Goal: Task Accomplishment & Management: Complete application form

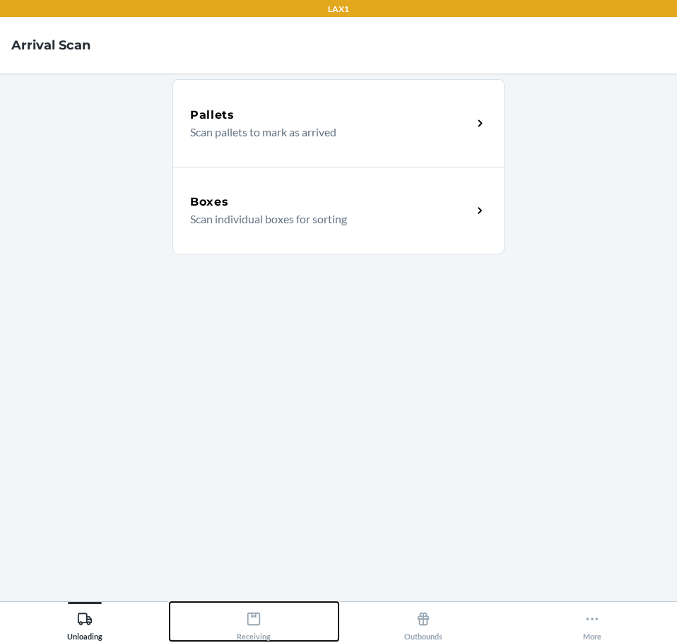
click at [254, 622] on icon at bounding box center [254, 619] width 16 height 16
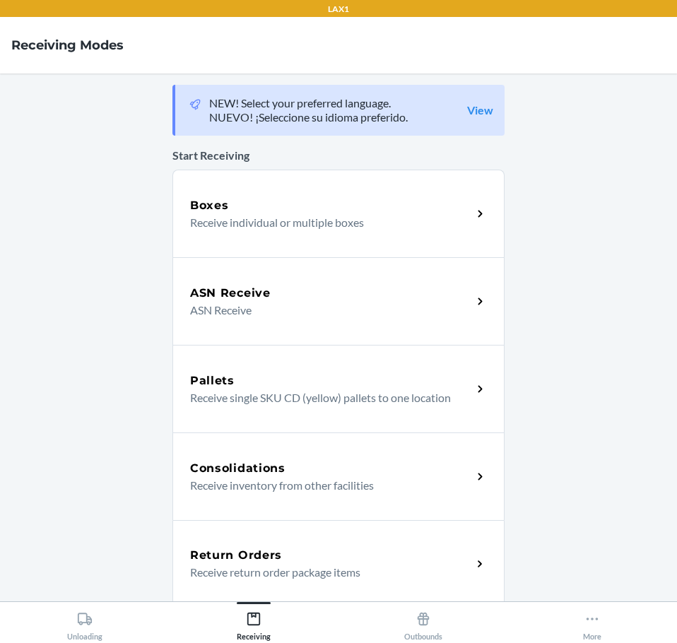
click at [456, 562] on div "Return Orders" at bounding box center [331, 555] width 282 height 17
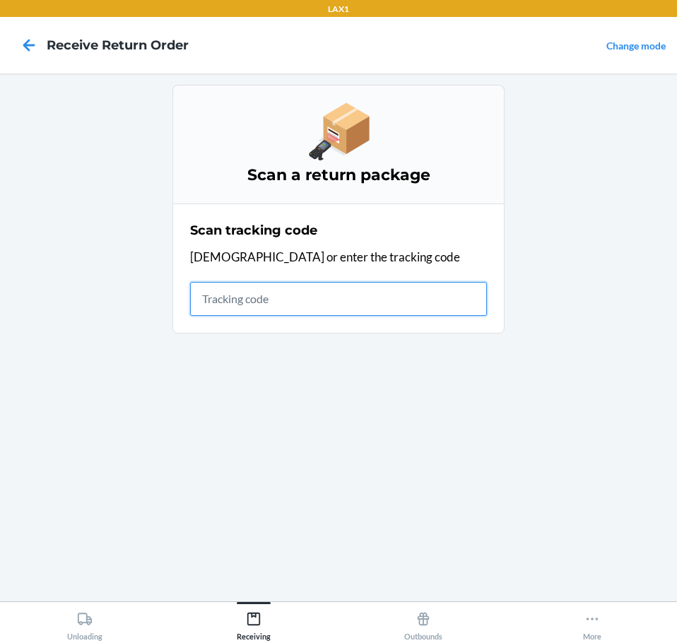
click at [337, 299] on input "text" at bounding box center [338, 299] width 297 height 34
type input "HATCHFACTORYSEALEDBLIND"
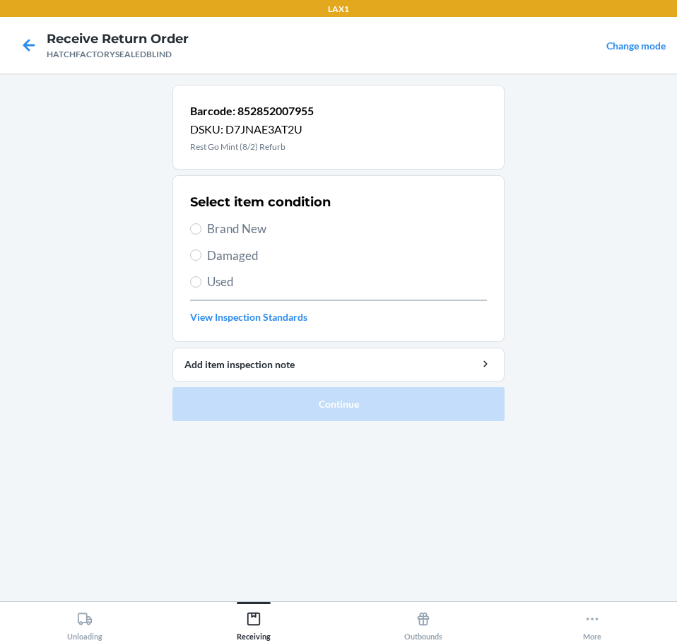
click at [218, 254] on span "Damaged" at bounding box center [347, 256] width 280 height 18
click at [201, 254] on input "Damaged" at bounding box center [195, 254] width 11 height 11
radio input "true"
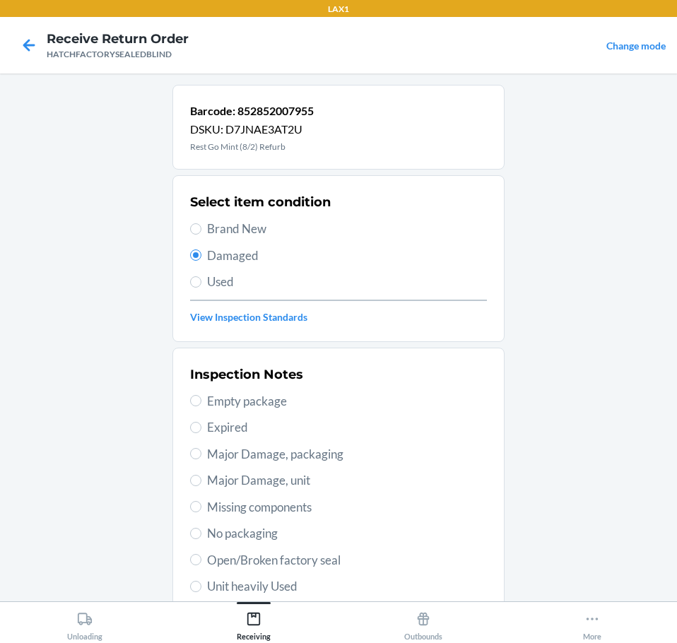
click at [350, 560] on span "Open/Broken factory seal" at bounding box center [347, 560] width 280 height 18
click at [201, 560] on input "Open/Broken factory seal" at bounding box center [195, 559] width 11 height 11
radio input "true"
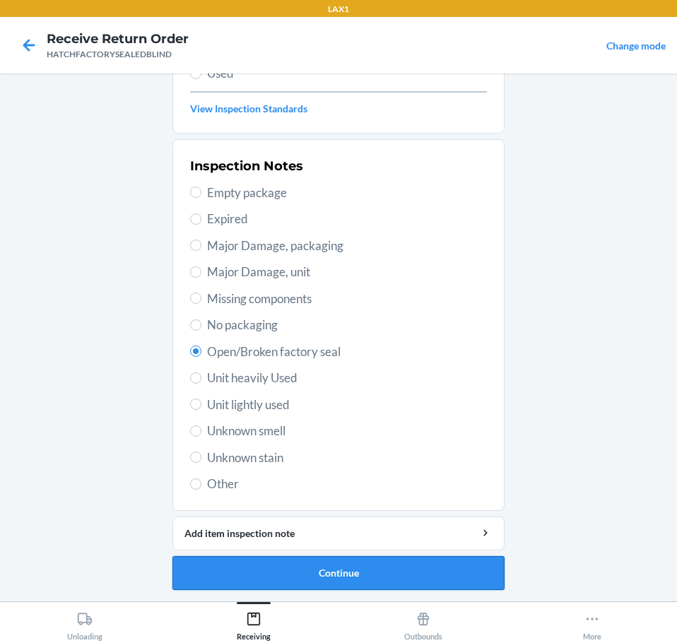
click at [422, 572] on button "Continue" at bounding box center [338, 573] width 332 height 34
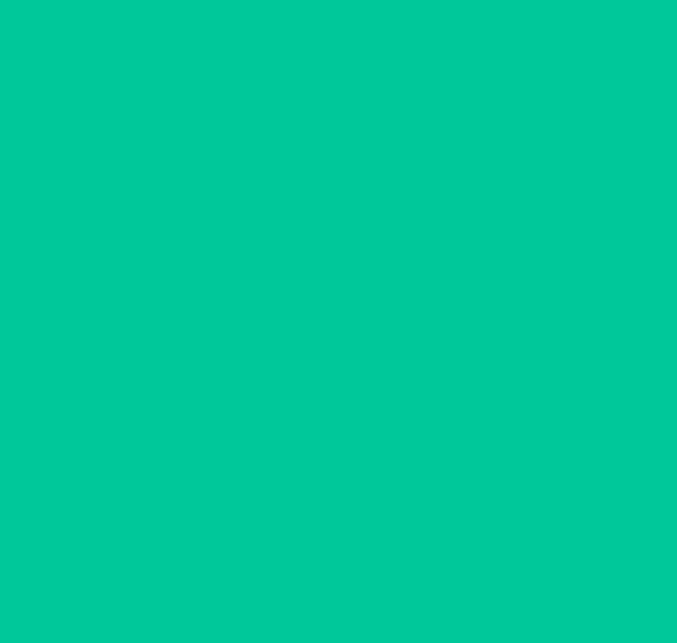
scroll to position [92, 0]
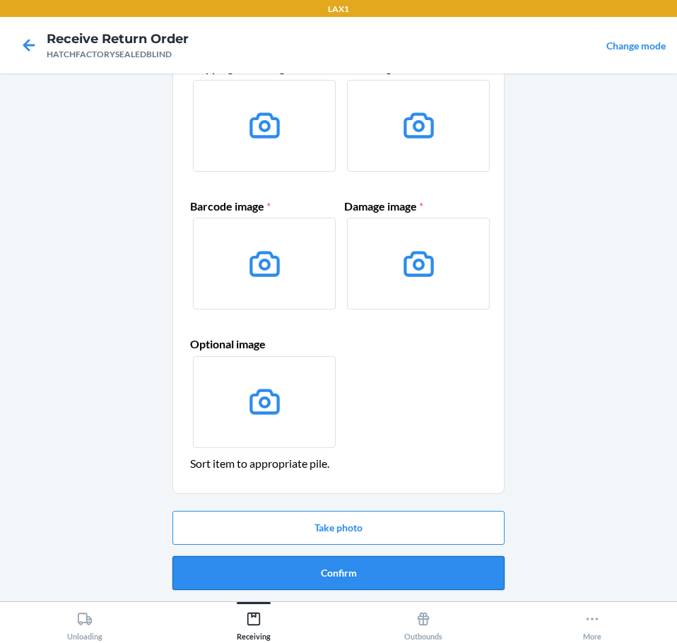
click at [454, 572] on button "Confirm" at bounding box center [338, 573] width 332 height 34
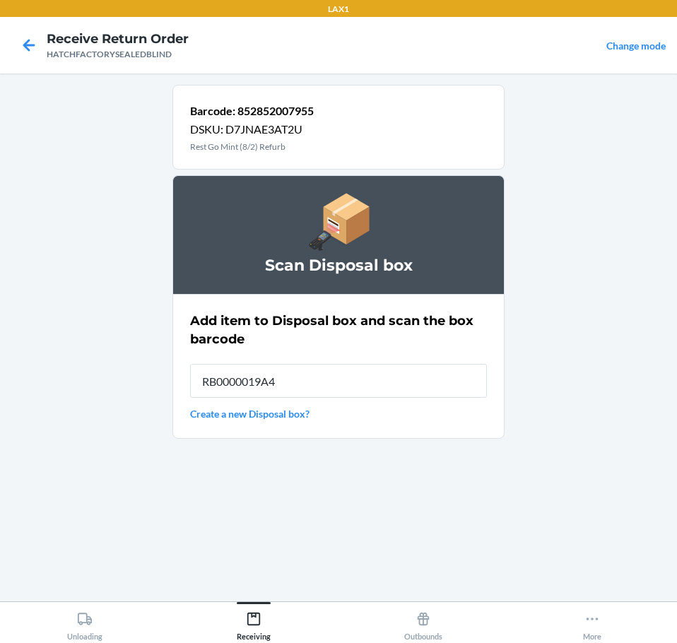
type input "RB0000019A4"
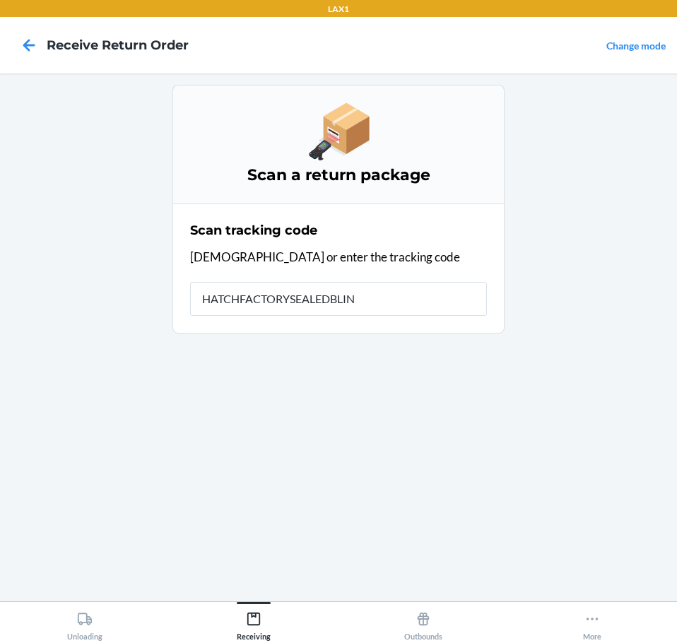
type input "HATCHFACTORYSEALEDBLIND"
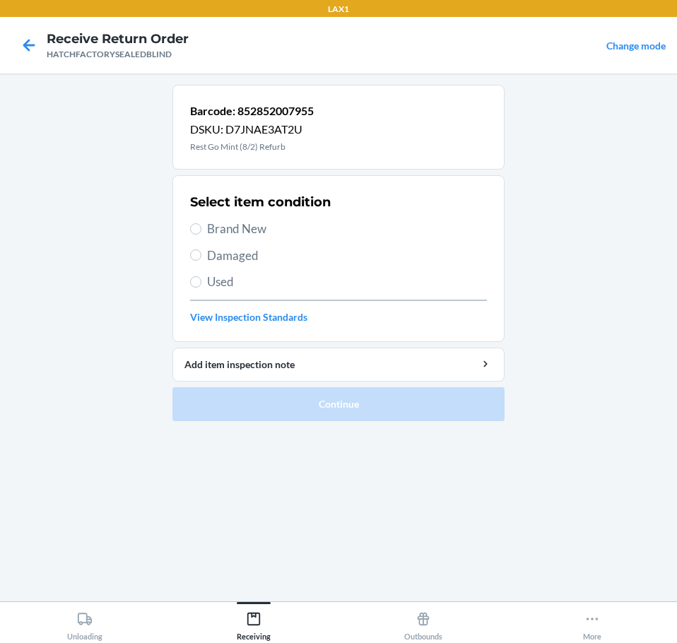
click at [245, 256] on span "Damaged" at bounding box center [347, 256] width 280 height 18
click at [201, 256] on input "Damaged" at bounding box center [195, 254] width 11 height 11
radio input "true"
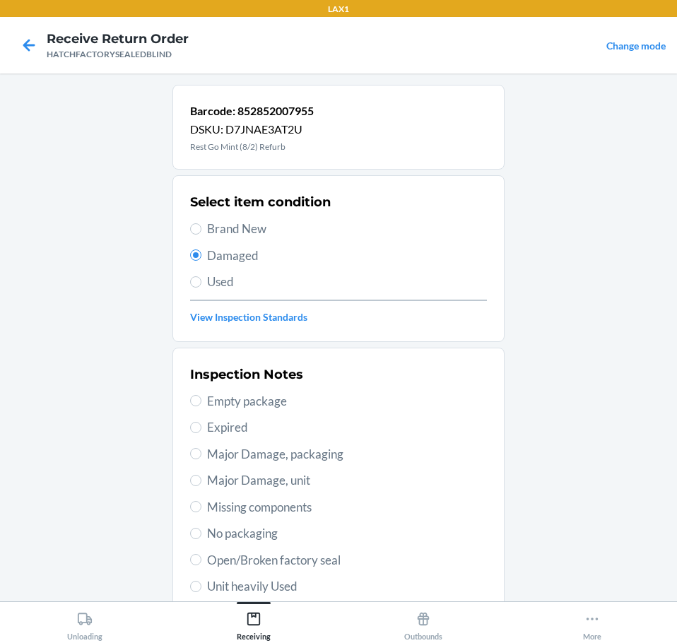
click at [321, 557] on span "Open/Broken factory seal" at bounding box center [347, 560] width 280 height 18
click at [201, 557] on input "Open/Broken factory seal" at bounding box center [195, 559] width 11 height 11
radio input "true"
drag, startPoint x: 364, startPoint y: 533, endPoint x: 395, endPoint y: 576, distance: 53.7
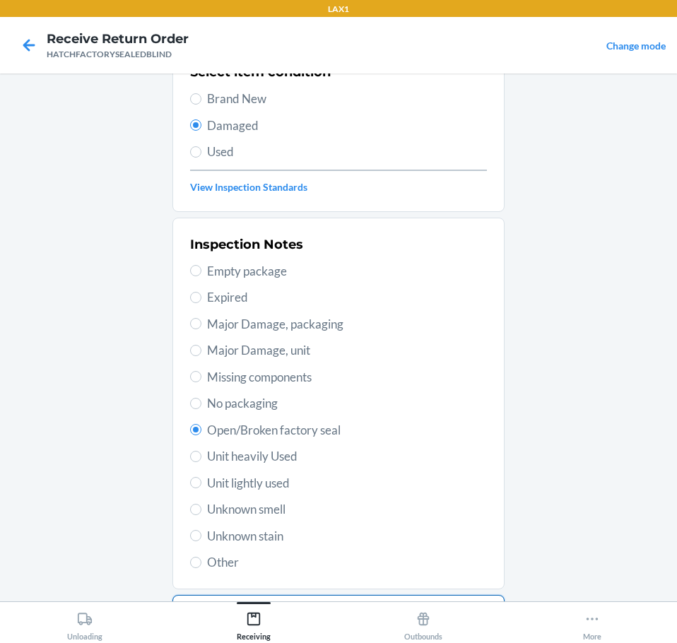
scroll to position [208, 0]
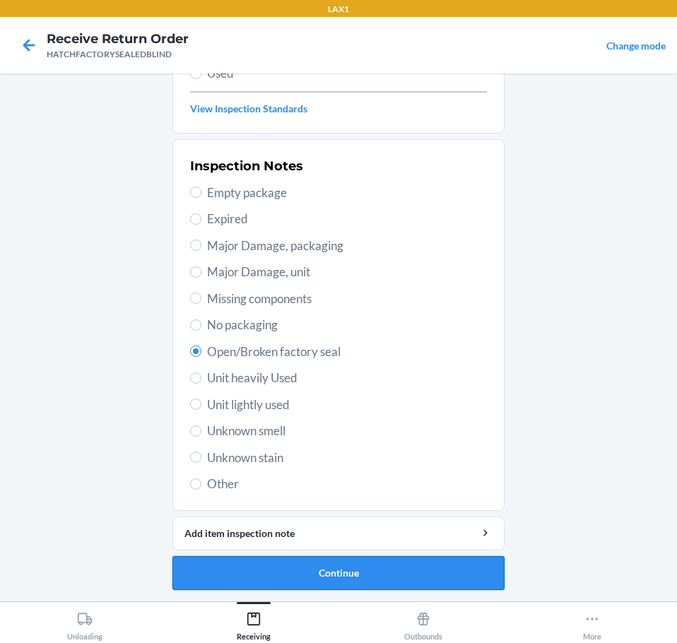
click at [432, 573] on button "Continue" at bounding box center [338, 573] width 332 height 34
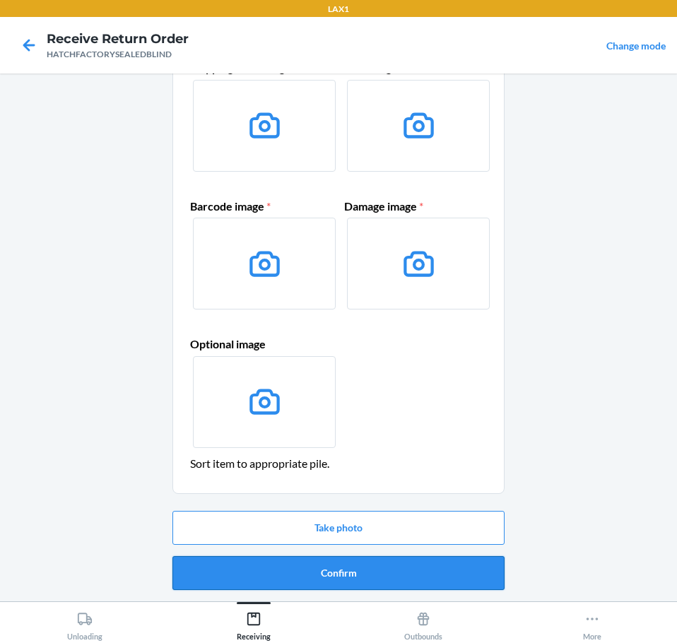
click at [456, 573] on button "Confirm" at bounding box center [338, 573] width 332 height 34
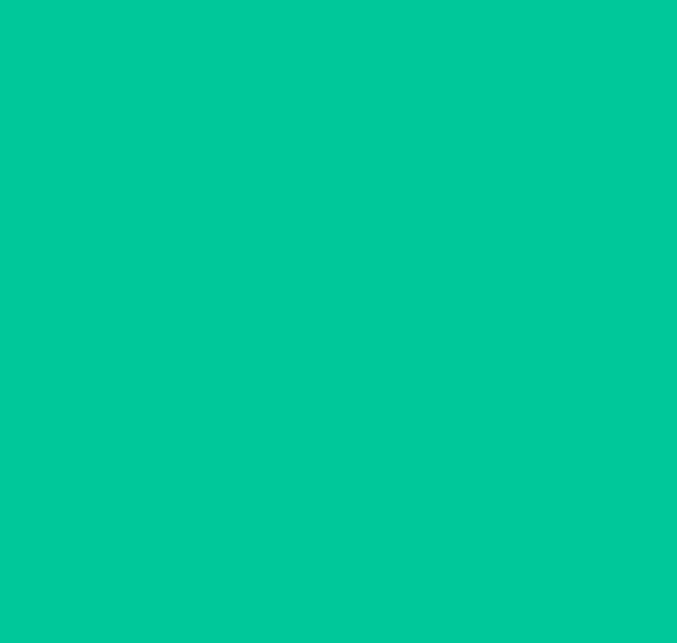
scroll to position [0, 0]
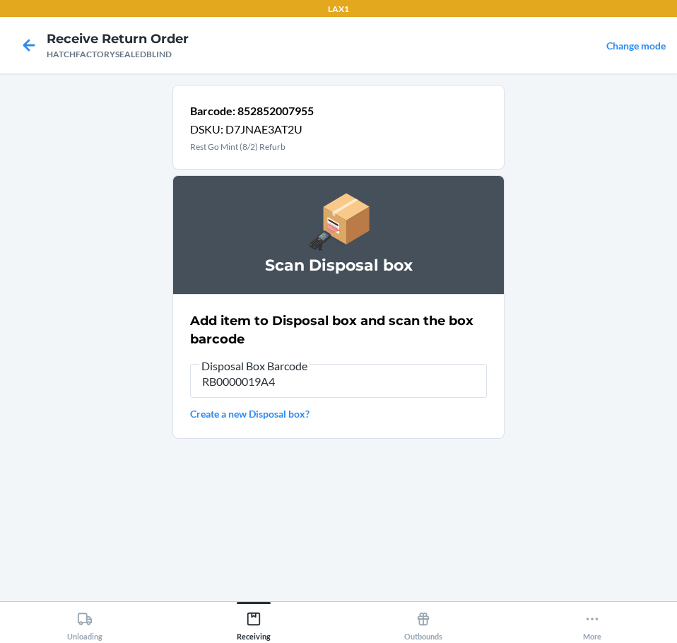
type input "RB0000019A4"
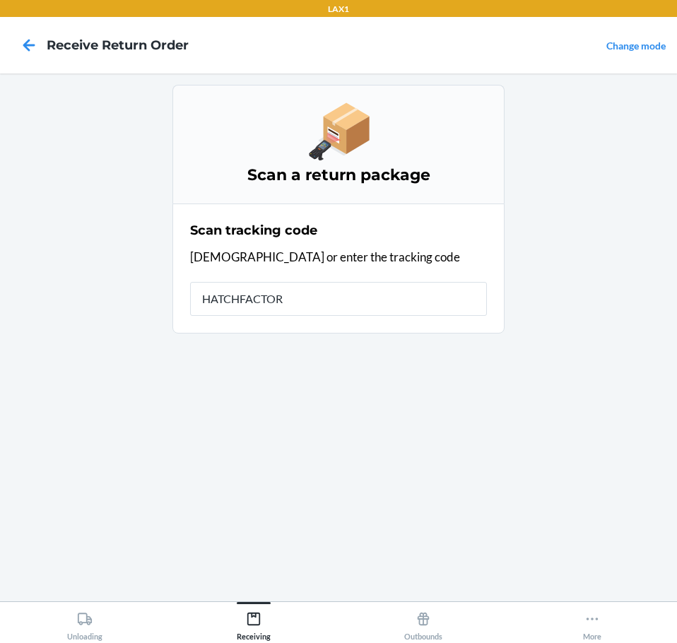
type input "HATCHFACTORY"
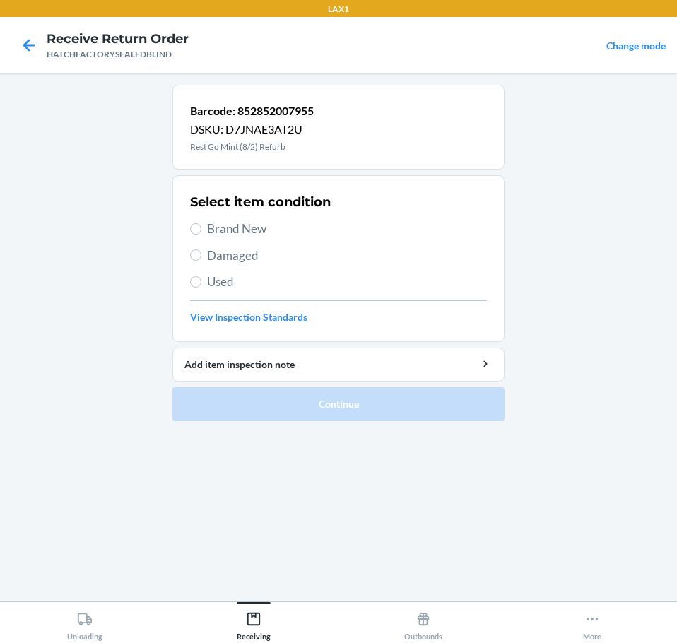
click at [239, 263] on span "Damaged" at bounding box center [347, 256] width 280 height 18
click at [201, 261] on input "Damaged" at bounding box center [195, 254] width 11 height 11
radio input "true"
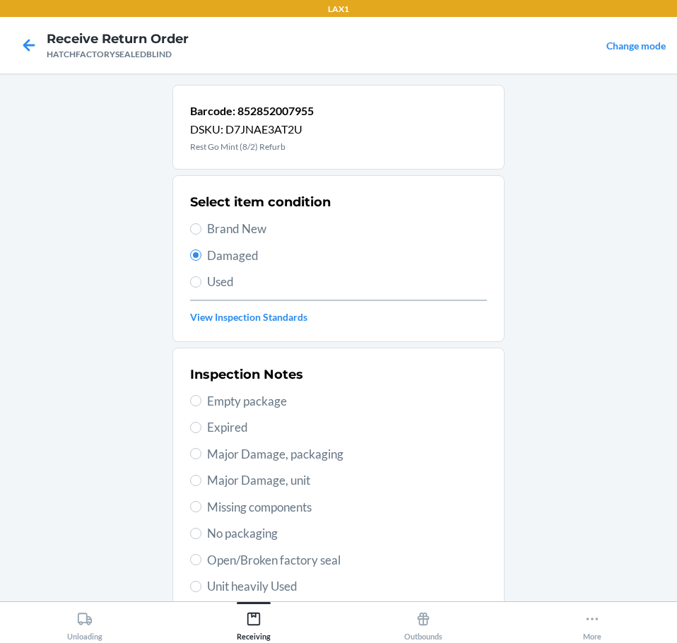
click at [329, 564] on span "Open/Broken factory seal" at bounding box center [347, 560] width 280 height 18
click at [201, 564] on input "Open/Broken factory seal" at bounding box center [195, 559] width 11 height 11
radio input "true"
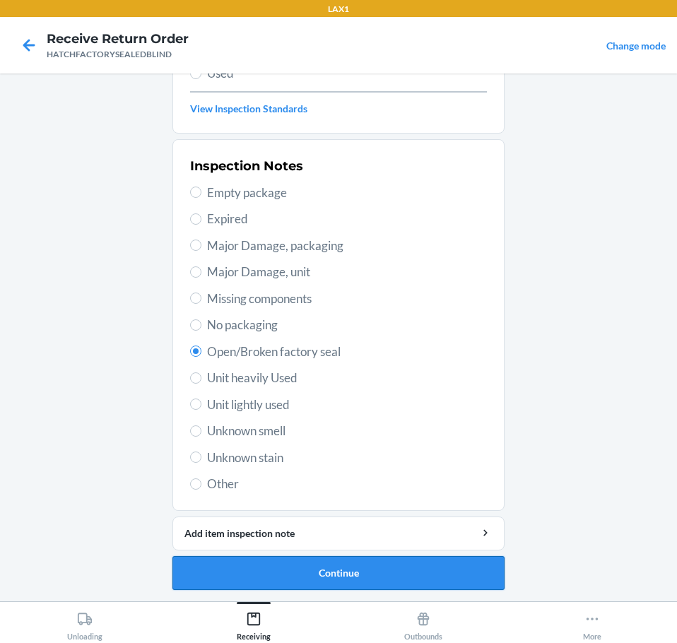
click at [449, 579] on button "Continue" at bounding box center [338, 573] width 332 height 34
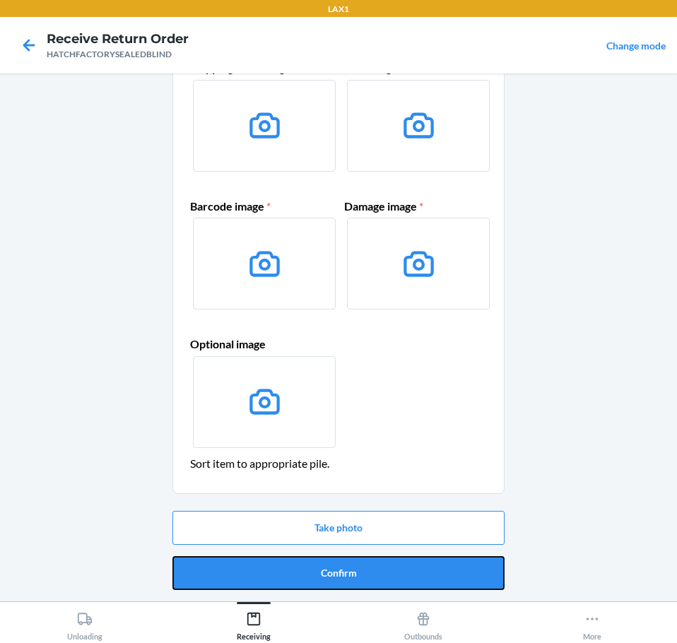
click at [454, 578] on button "Confirm" at bounding box center [338, 573] width 332 height 34
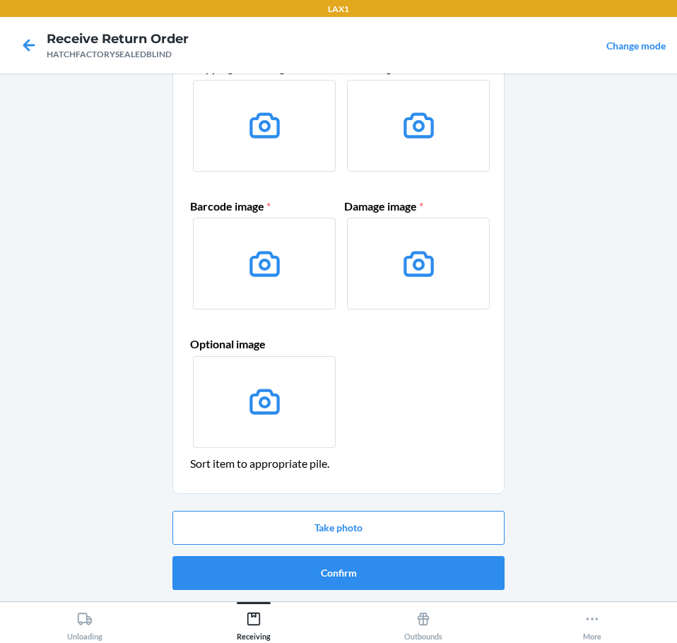
scroll to position [0, 0]
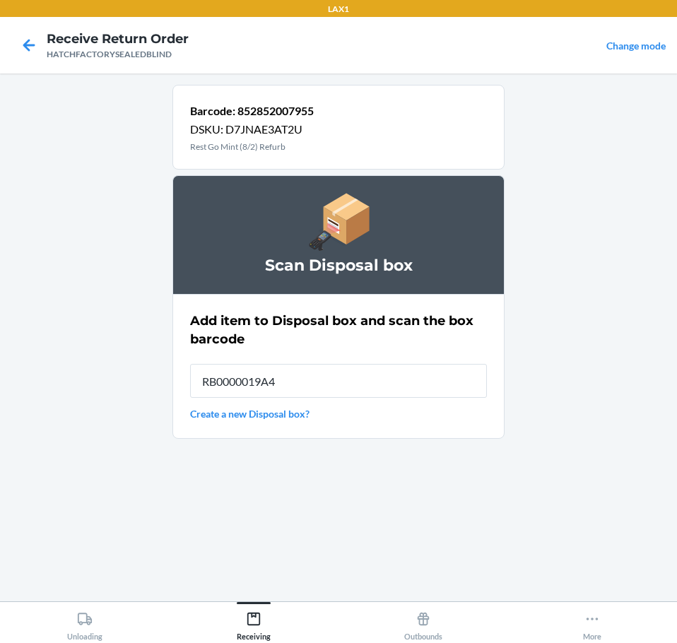
type input "RB0000019A4"
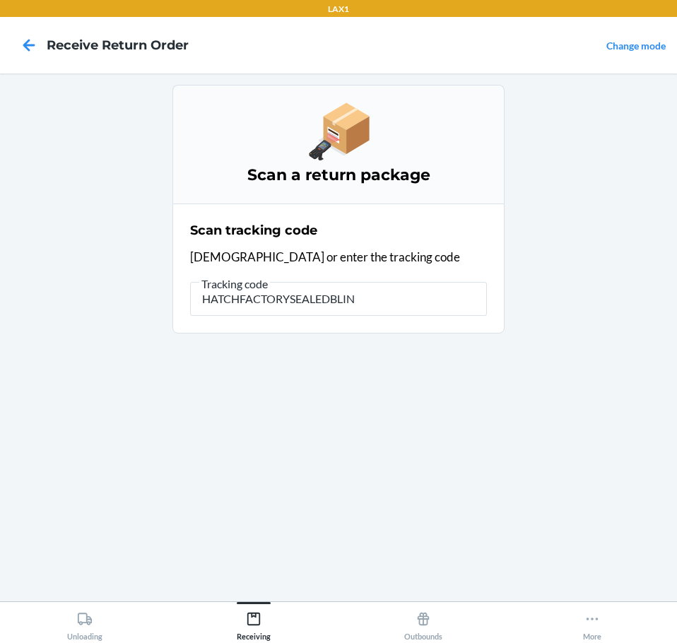
type input "HATCHFACTORYSEALEDBLIND"
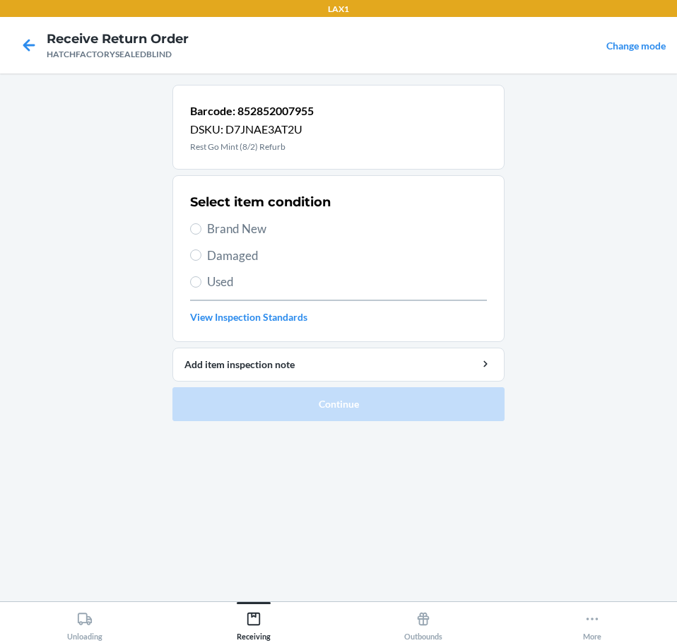
click at [251, 254] on span "Damaged" at bounding box center [347, 256] width 280 height 18
click at [201, 254] on input "Damaged" at bounding box center [195, 254] width 11 height 11
radio input "true"
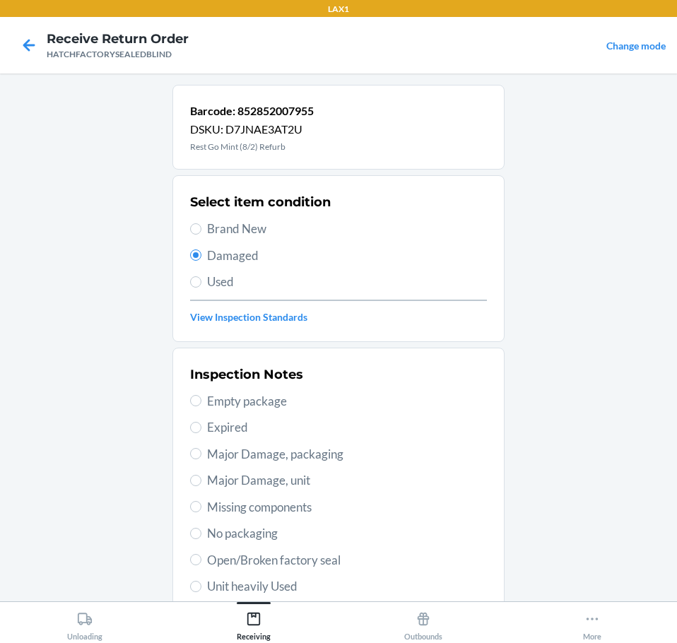
click at [321, 560] on span "Open/Broken factory seal" at bounding box center [347, 560] width 280 height 18
click at [201, 560] on input "Open/Broken factory seal" at bounding box center [195, 559] width 11 height 11
radio input "true"
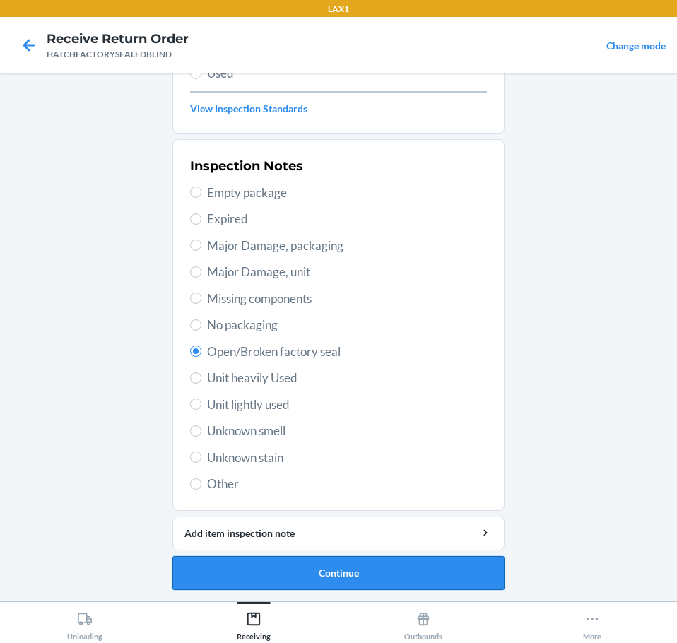
click at [464, 576] on button "Continue" at bounding box center [338, 573] width 332 height 34
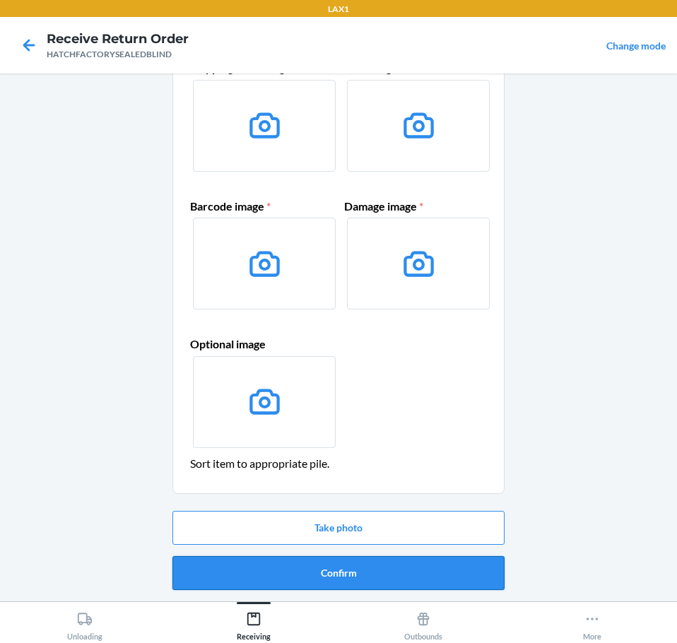
click at [476, 576] on button "Confirm" at bounding box center [338, 573] width 332 height 34
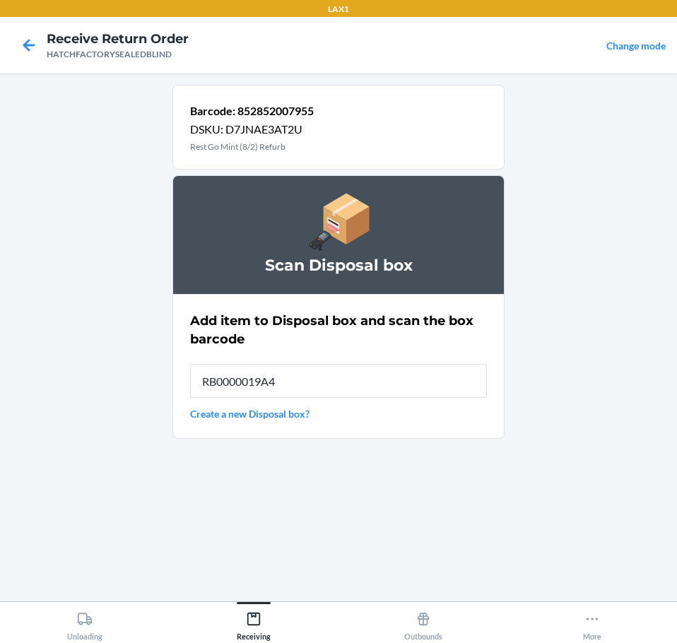
type input "RB0000019A4"
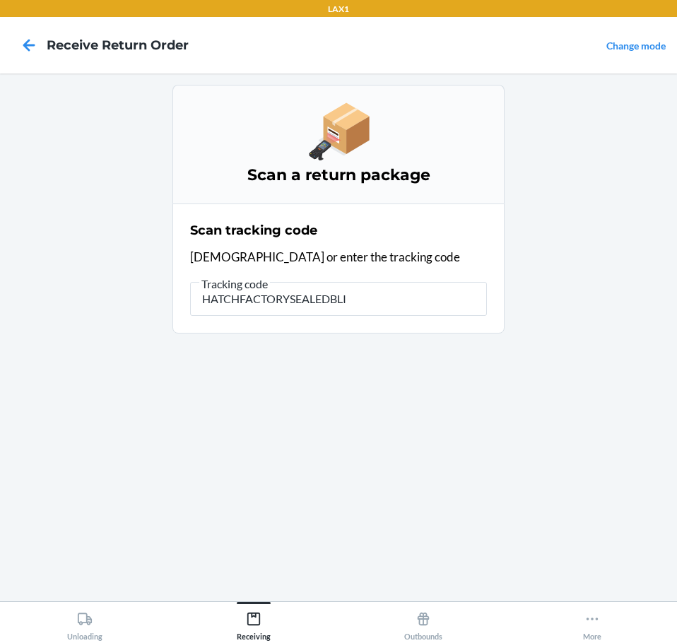
type input "HATCHFACTORYSEALEDBLIN"
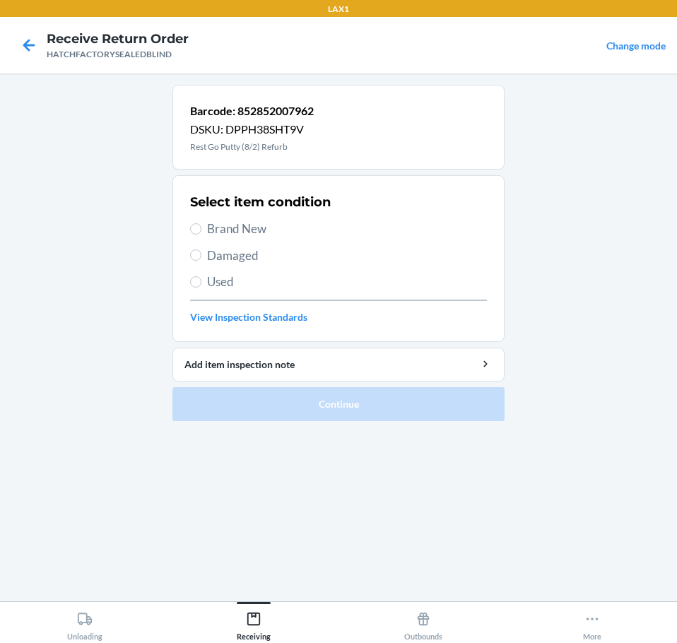
click at [242, 258] on span "Damaged" at bounding box center [347, 256] width 280 height 18
click at [201, 258] on input "Damaged" at bounding box center [195, 254] width 11 height 11
radio input "true"
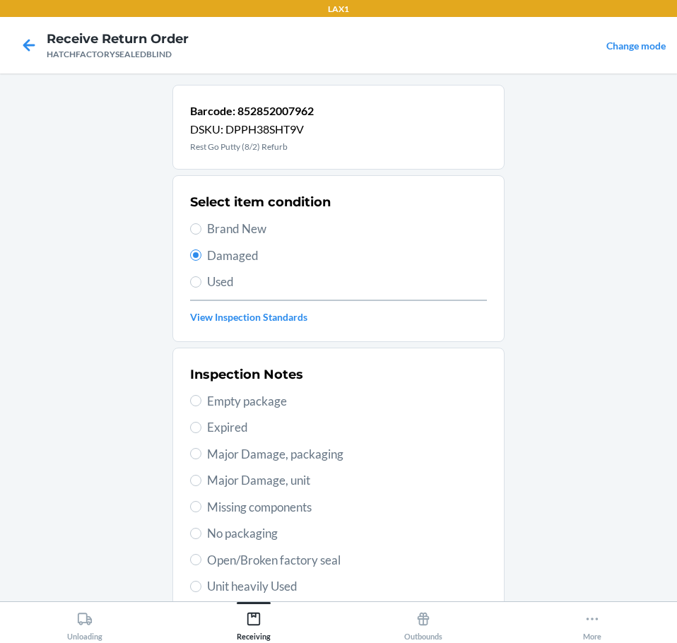
click at [335, 558] on span "Open/Broken factory seal" at bounding box center [347, 560] width 280 height 18
click at [201, 558] on input "Open/Broken factory seal" at bounding box center [195, 559] width 11 height 11
radio input "true"
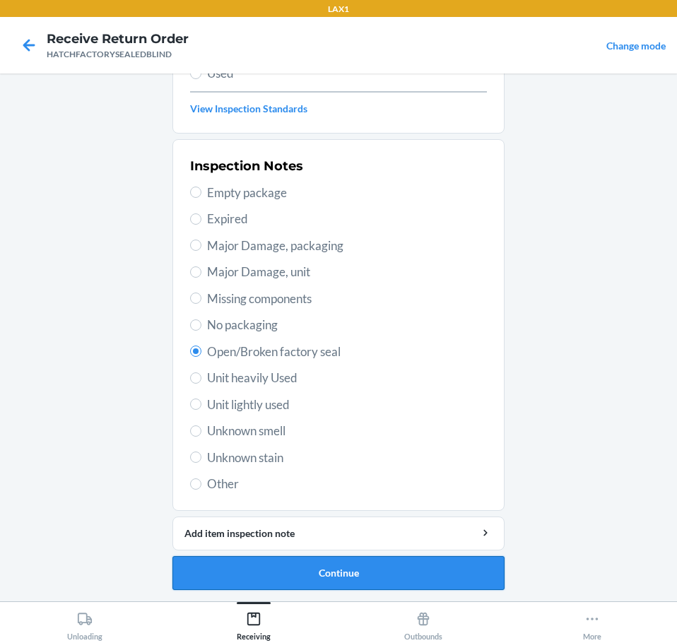
drag, startPoint x: 400, startPoint y: 570, endPoint x: 420, endPoint y: 574, distance: 20.9
click at [420, 574] on button "Continue" at bounding box center [338, 573] width 332 height 34
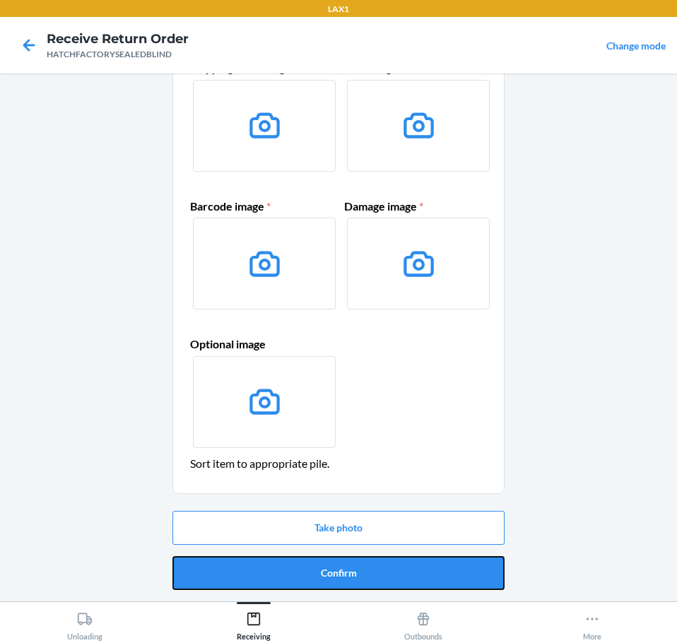
drag, startPoint x: 456, startPoint y: 572, endPoint x: 470, endPoint y: 573, distance: 14.1
click at [470, 573] on button "Confirm" at bounding box center [338, 573] width 332 height 34
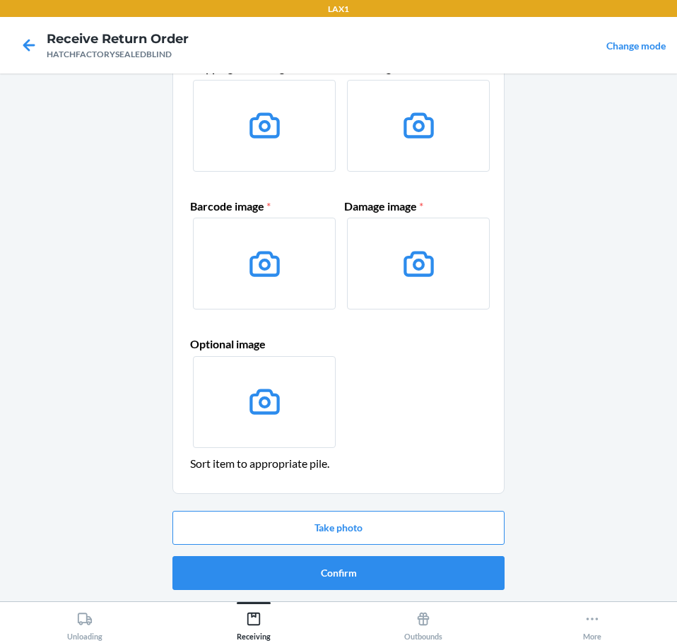
scroll to position [0, 0]
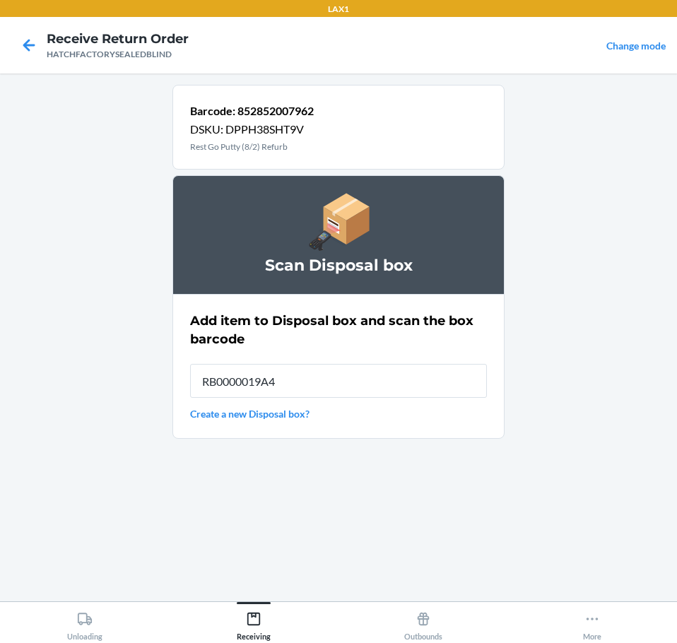
type input "RB0000019A4"
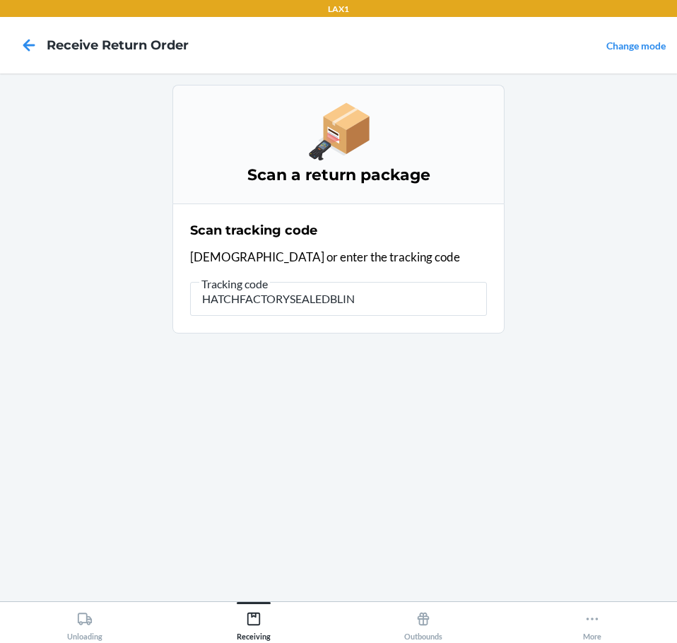
type input "HATCHFACTORYSEALEDBLIND"
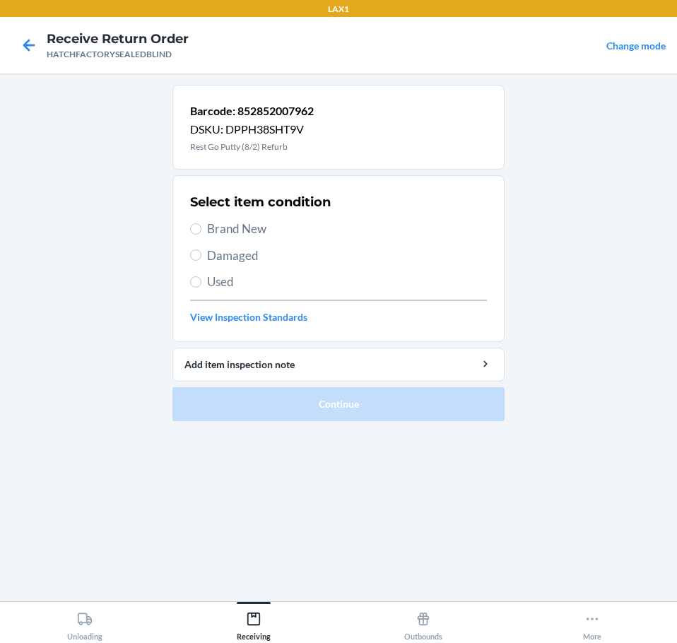
click at [237, 257] on span "Damaged" at bounding box center [347, 256] width 280 height 18
click at [201, 257] on input "Damaged" at bounding box center [195, 254] width 11 height 11
radio input "true"
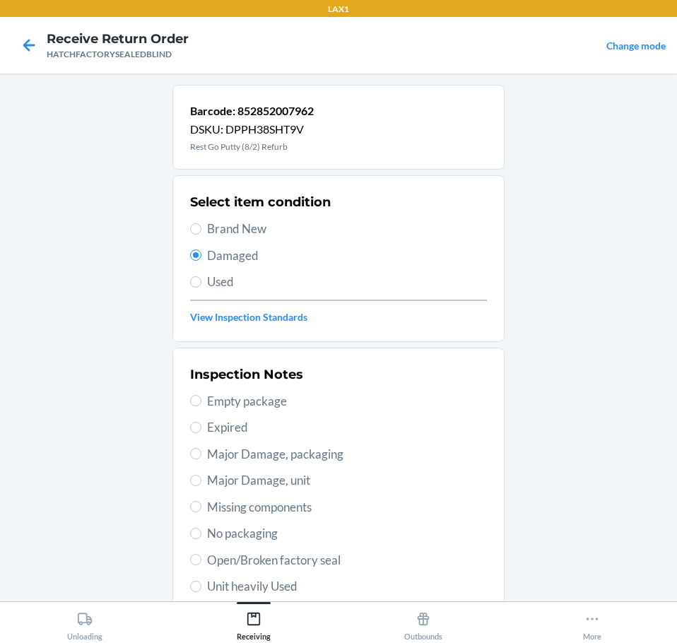
click at [339, 559] on span "Open/Broken factory seal" at bounding box center [347, 560] width 280 height 18
click at [201, 559] on input "Open/Broken factory seal" at bounding box center [195, 559] width 11 height 11
radio input "true"
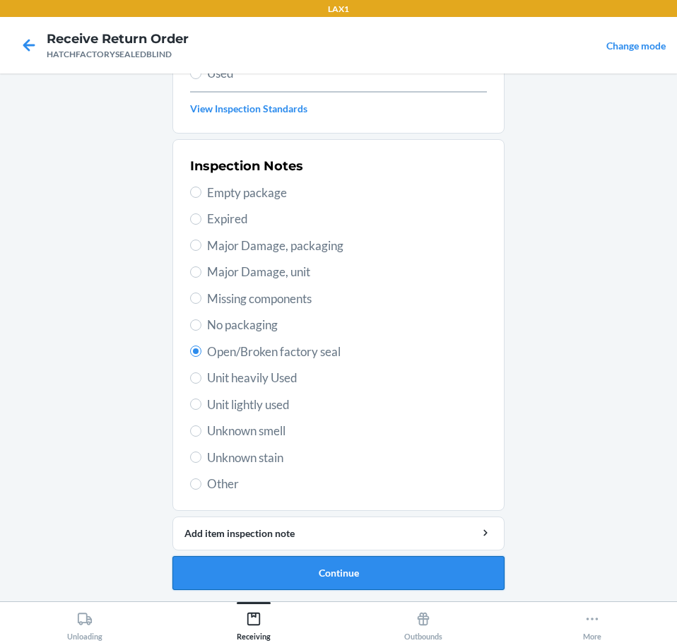
click at [413, 569] on button "Continue" at bounding box center [338, 573] width 332 height 34
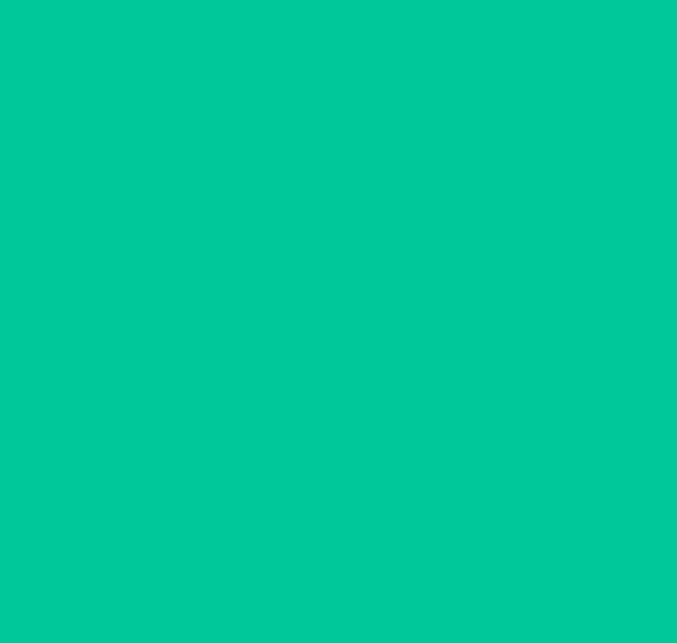
scroll to position [92, 0]
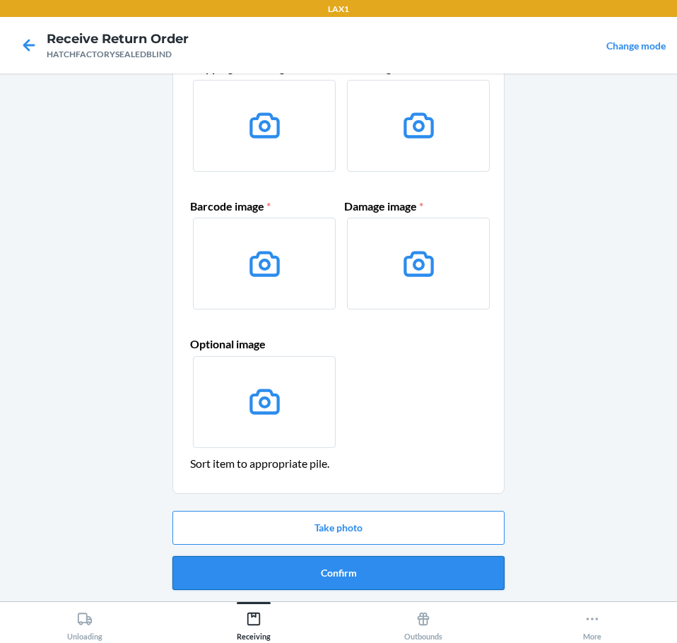
click at [440, 567] on button "Confirm" at bounding box center [338, 573] width 332 height 34
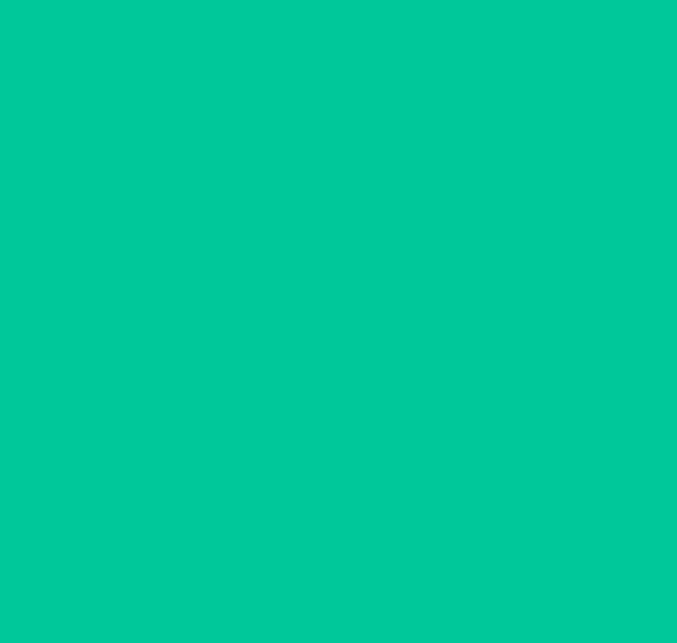
scroll to position [0, 0]
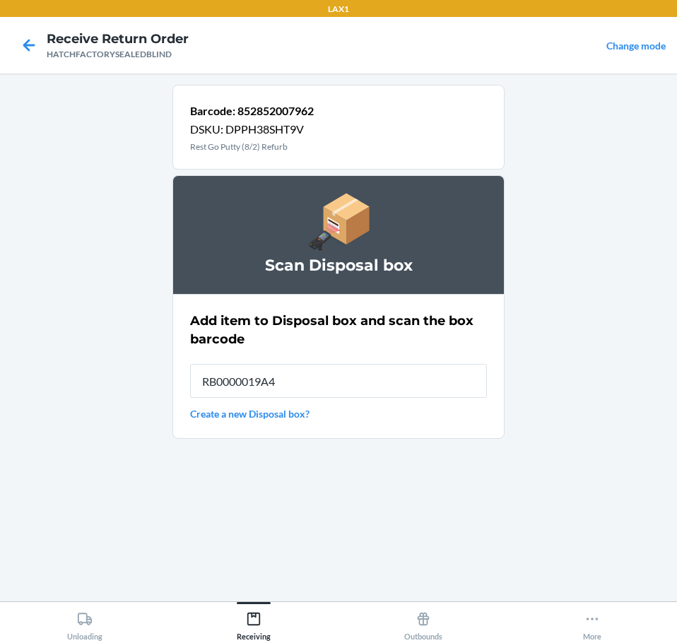
type input "RB0000019A4"
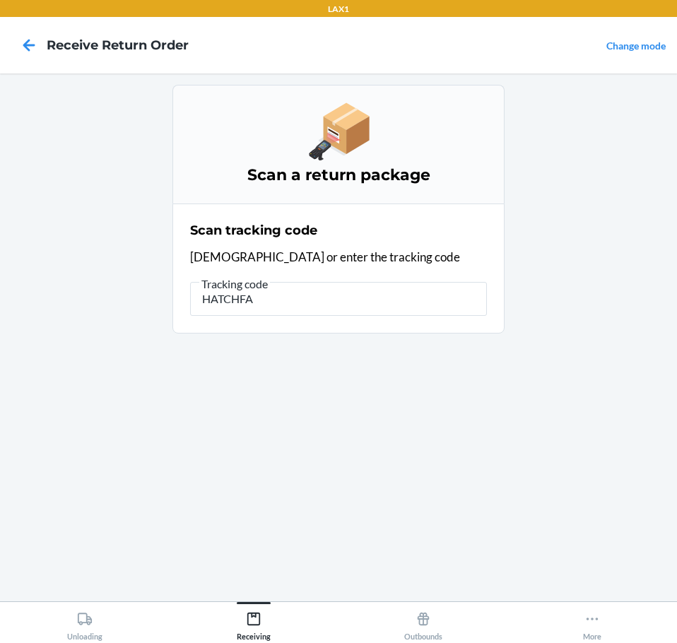
type input "HATCHFAC"
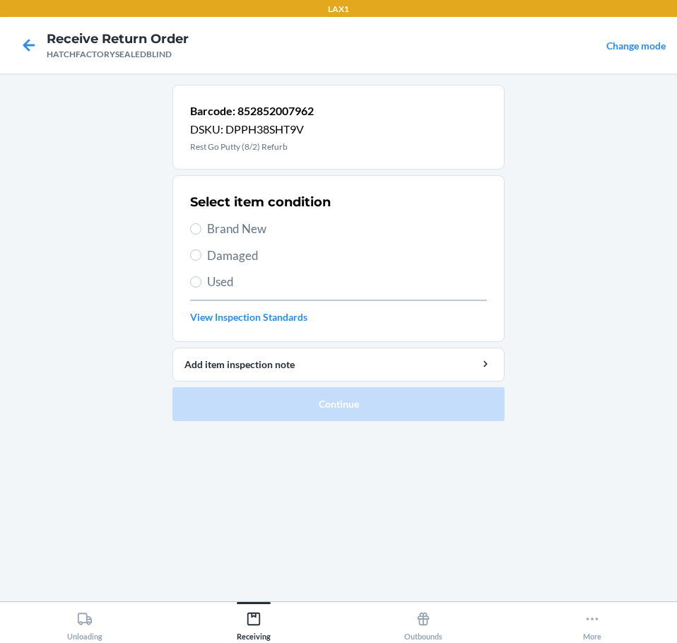
click at [244, 261] on span "Damaged" at bounding box center [347, 256] width 280 height 18
click at [201, 261] on input "Damaged" at bounding box center [195, 254] width 11 height 11
radio input "true"
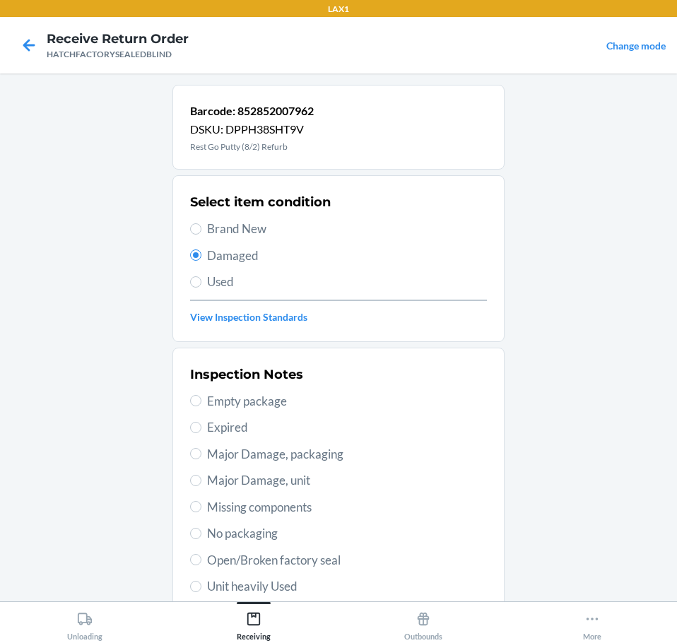
click at [366, 566] on span "Open/Broken factory seal" at bounding box center [347, 560] width 280 height 18
click at [201, 565] on input "Open/Broken factory seal" at bounding box center [195, 559] width 11 height 11
radio input "true"
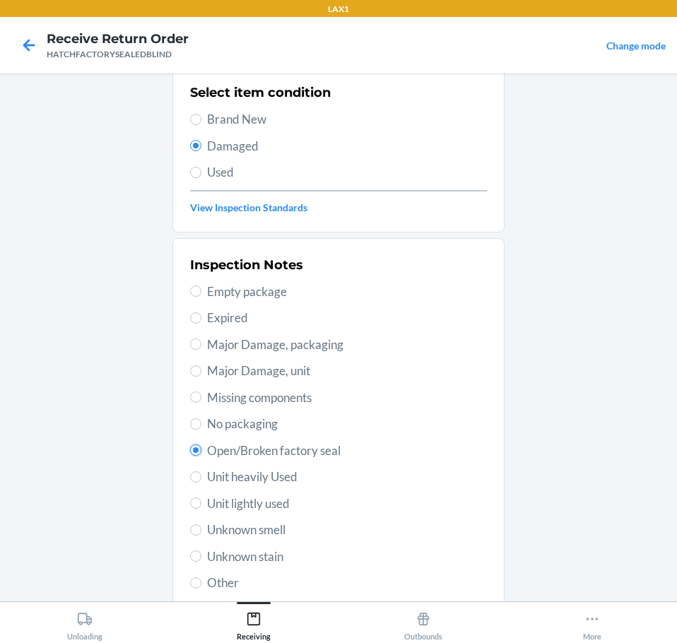
scroll to position [208, 0]
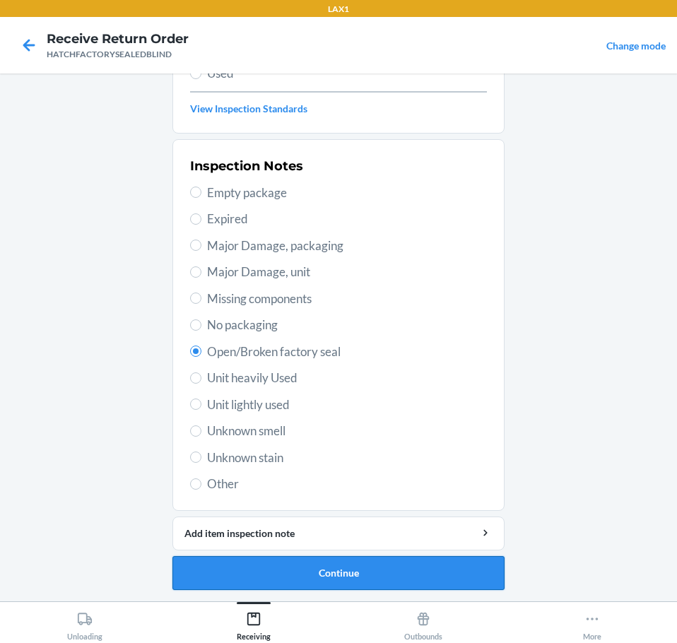
click at [484, 568] on button "Continue" at bounding box center [338, 573] width 332 height 34
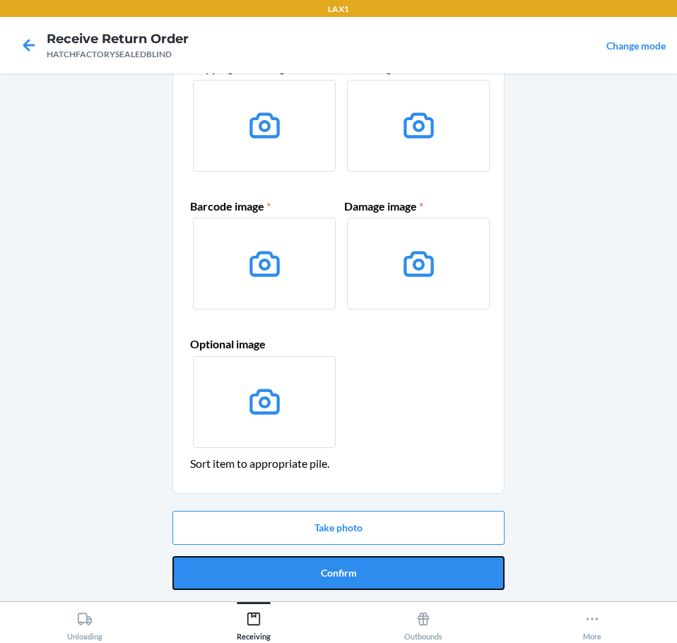
click at [484, 570] on button "Confirm" at bounding box center [338, 573] width 332 height 34
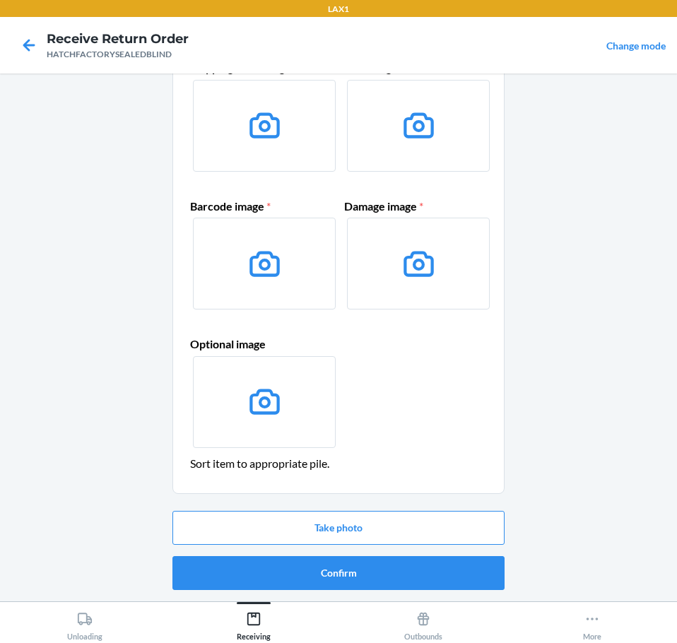
scroll to position [0, 0]
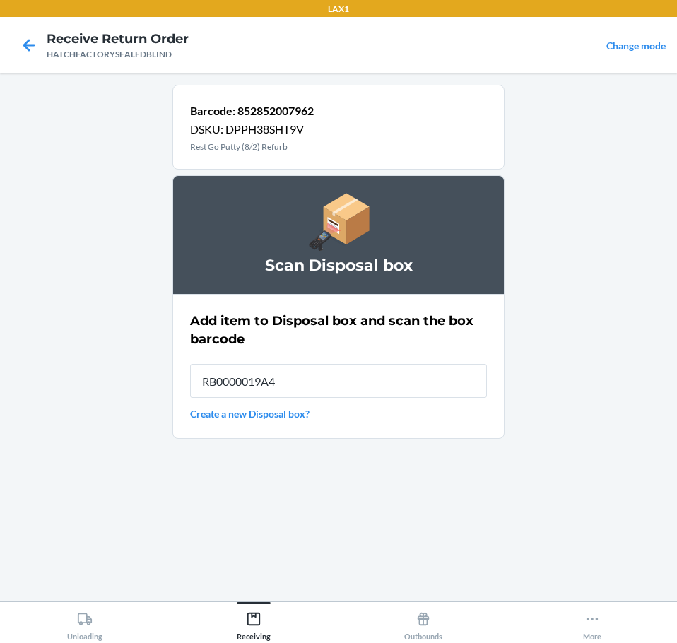
type input "RB0000019A4"
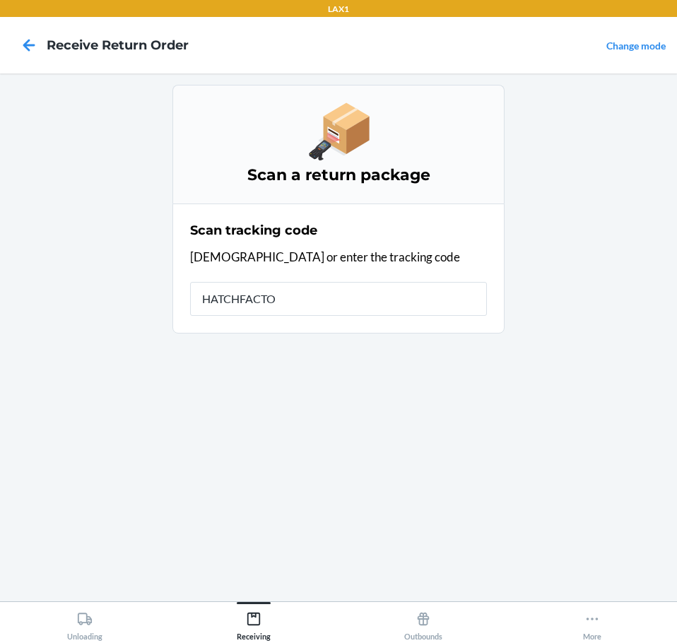
type input "HATCHFACTOR"
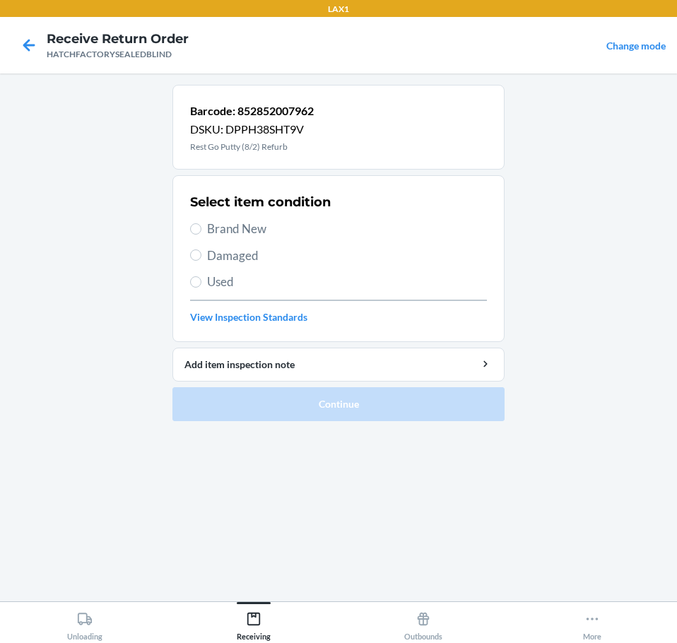
click at [248, 257] on span "Damaged" at bounding box center [347, 256] width 280 height 18
click at [201, 257] on input "Damaged" at bounding box center [195, 254] width 11 height 11
radio input "true"
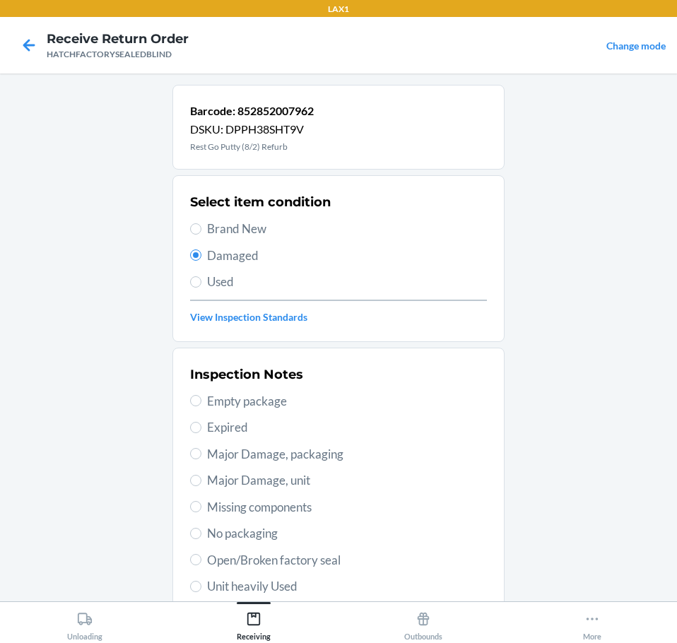
click at [355, 563] on span "Open/Broken factory seal" at bounding box center [347, 560] width 280 height 18
click at [201, 563] on input "Open/Broken factory seal" at bounding box center [195, 559] width 11 height 11
radio input "true"
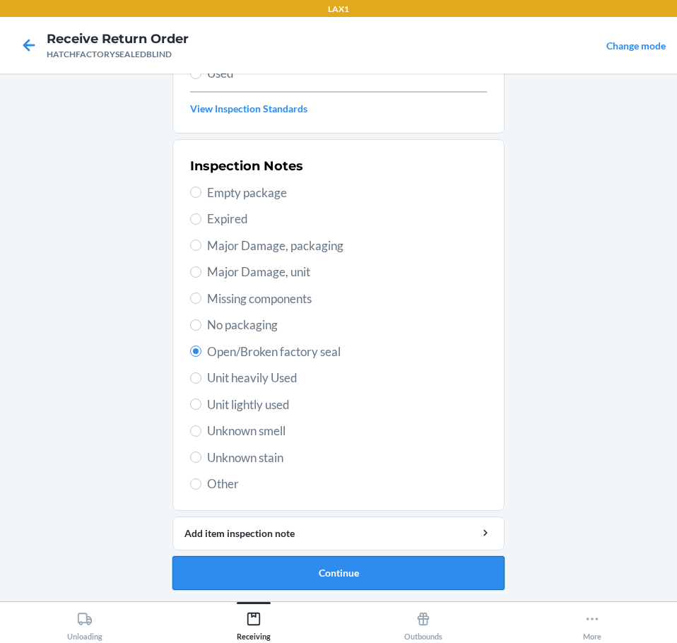
drag, startPoint x: 437, startPoint y: 581, endPoint x: 449, endPoint y: 581, distance: 12.0
click at [449, 581] on button "Continue" at bounding box center [338, 573] width 332 height 34
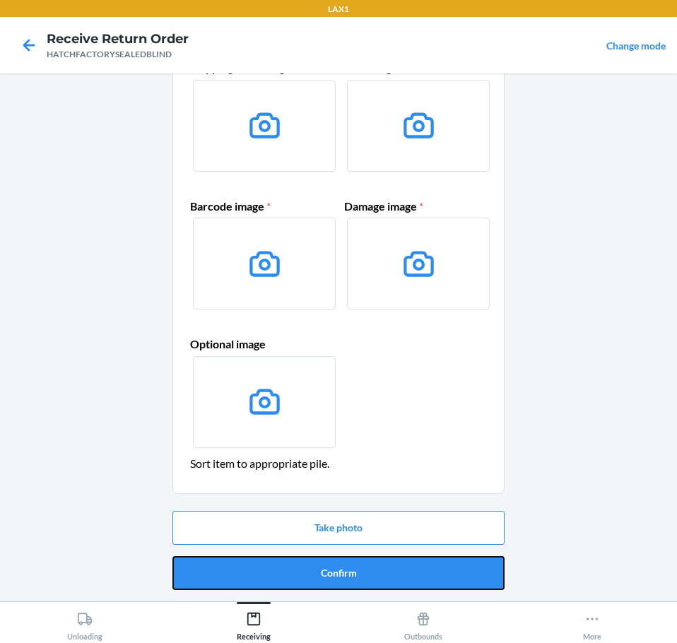
drag, startPoint x: 463, startPoint y: 580, endPoint x: 475, endPoint y: 579, distance: 11.3
click at [470, 580] on button "Confirm" at bounding box center [338, 573] width 332 height 34
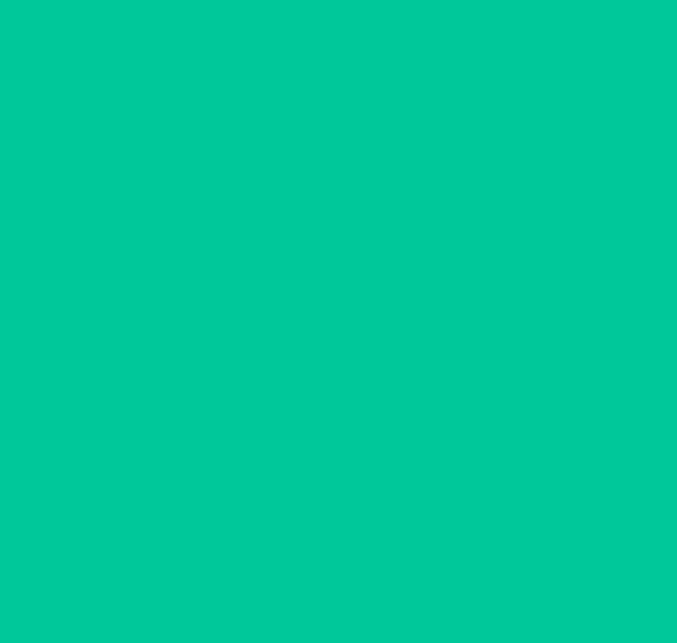
scroll to position [0, 0]
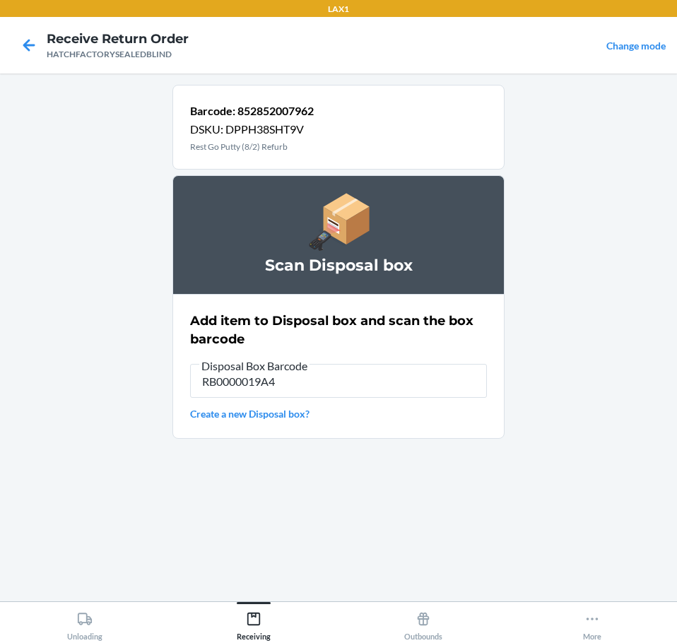
type input "RB0000019A4"
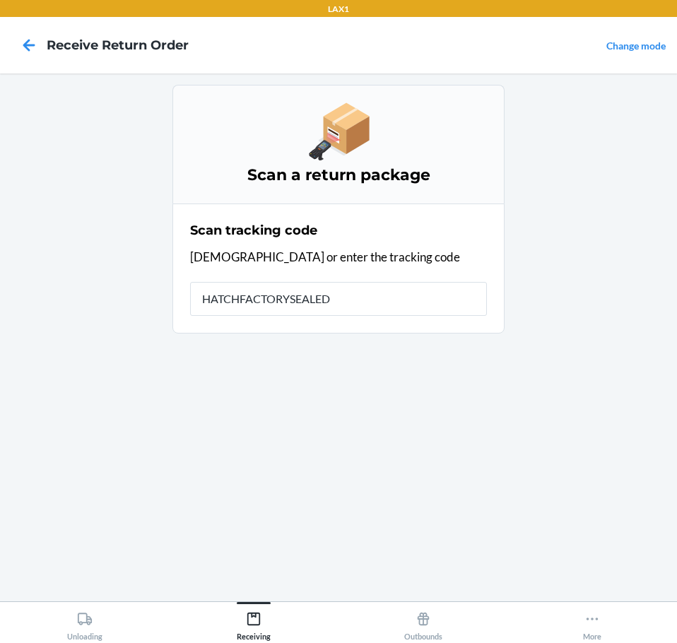
type input "HATCHFACTORYSEALEDB"
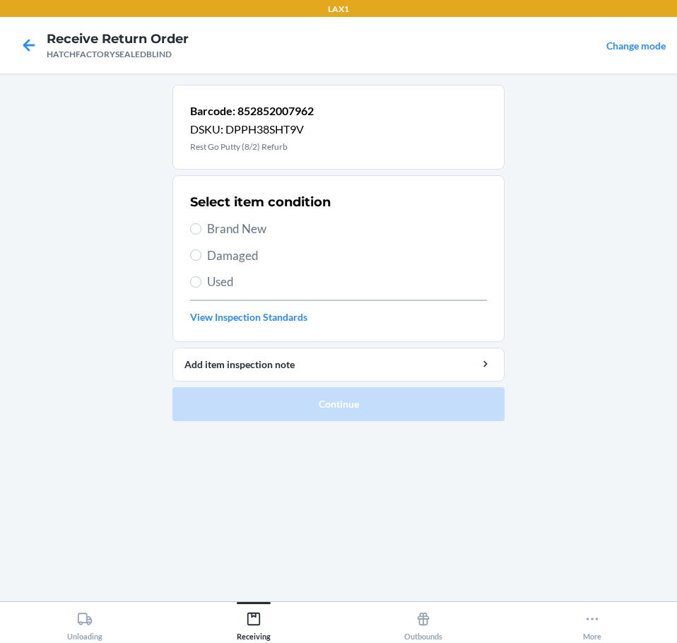
click at [260, 259] on span "Damaged" at bounding box center [347, 256] width 280 height 18
click at [201, 259] on input "Damaged" at bounding box center [195, 254] width 11 height 11
radio input "true"
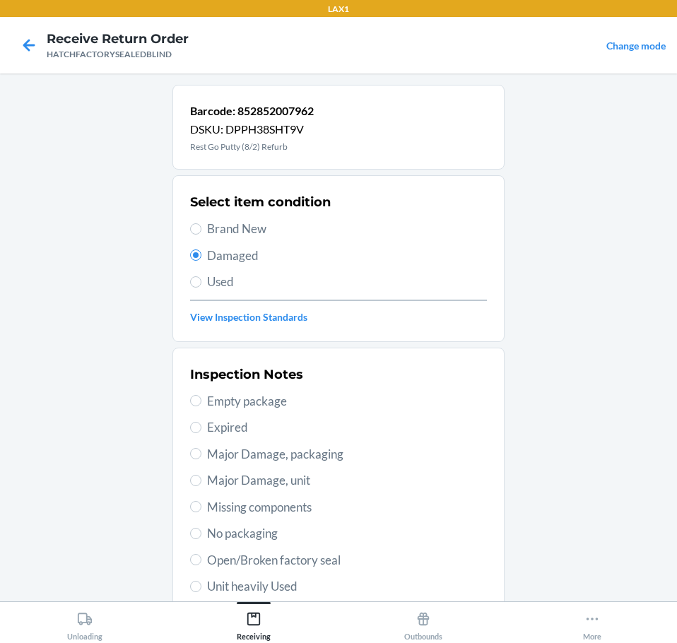
click at [341, 562] on span "Open/Broken factory seal" at bounding box center [347, 560] width 280 height 18
click at [201, 562] on input "Open/Broken factory seal" at bounding box center [195, 559] width 11 height 11
radio input "true"
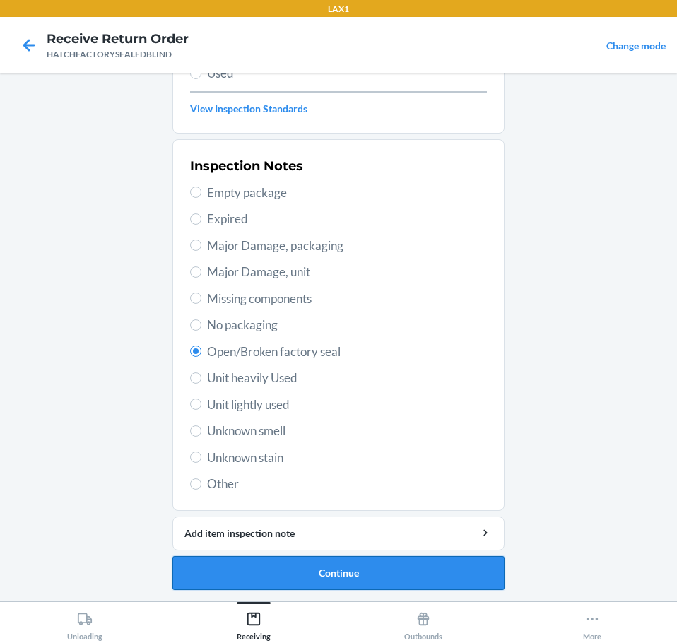
click at [449, 578] on button "Continue" at bounding box center [338, 573] width 332 height 34
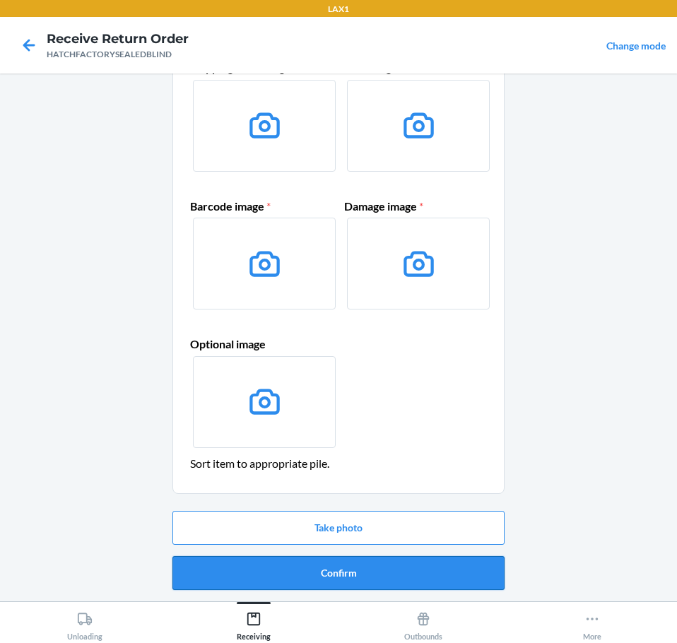
click at [469, 579] on button "Confirm" at bounding box center [338, 573] width 332 height 34
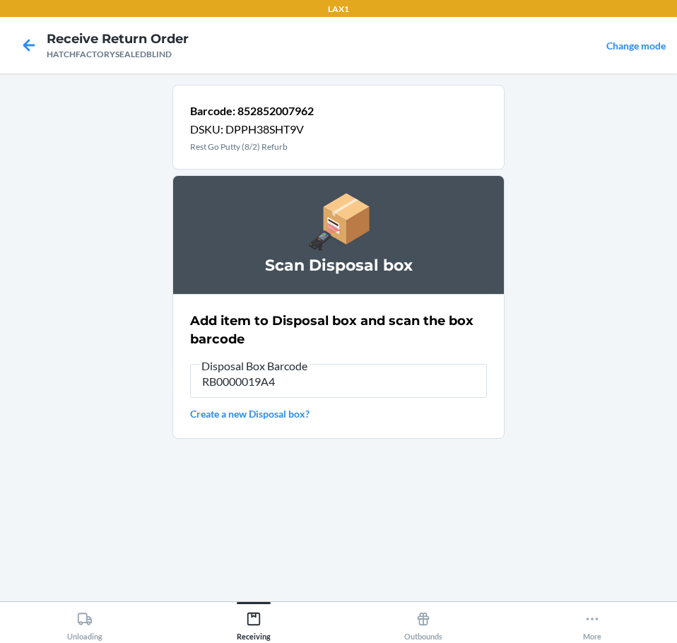
type input "RB0000019A4"
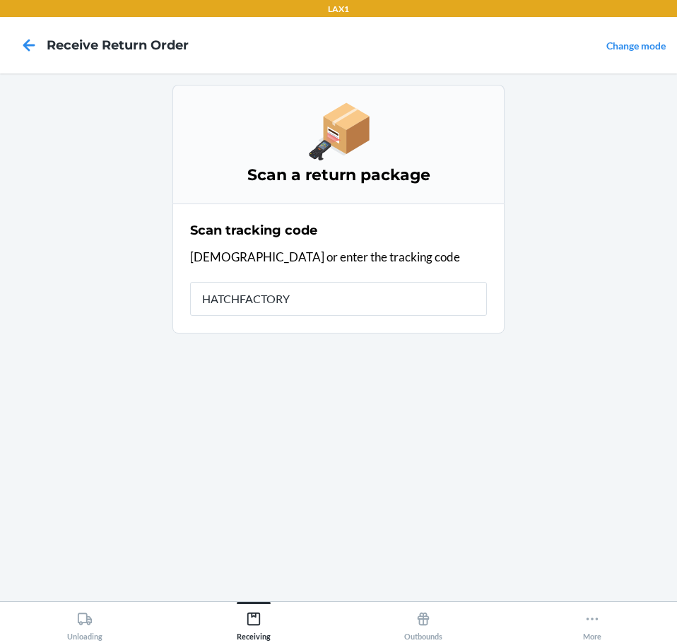
type input "HATCHFACTORYS"
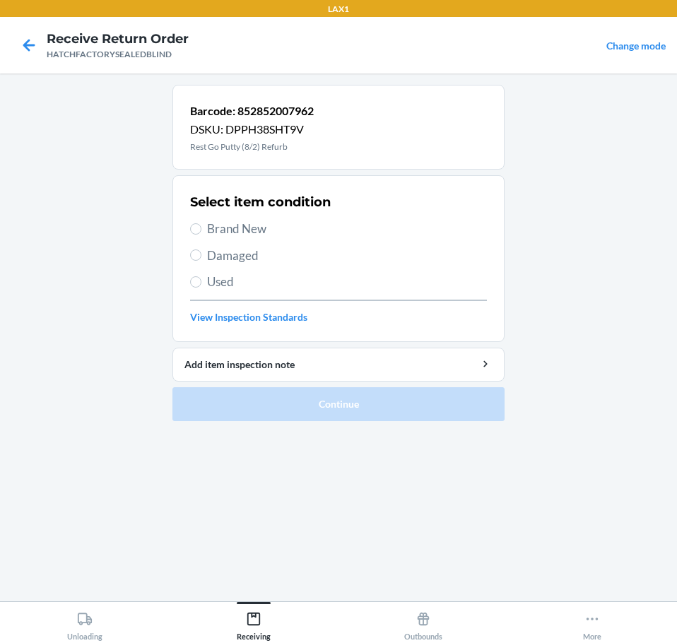
drag, startPoint x: 256, startPoint y: 256, endPoint x: 250, endPoint y: 275, distance: 20.1
click at [257, 256] on span "Damaged" at bounding box center [347, 256] width 280 height 18
click at [201, 256] on input "Damaged" at bounding box center [195, 254] width 11 height 11
radio input "true"
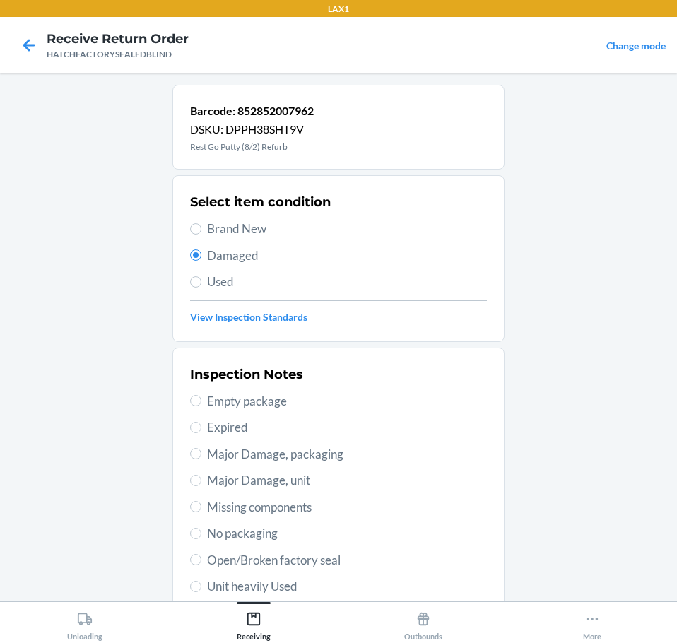
click at [307, 557] on span "Open/Broken factory seal" at bounding box center [347, 560] width 280 height 18
click at [201, 557] on input "Open/Broken factory seal" at bounding box center [195, 559] width 11 height 11
radio input "true"
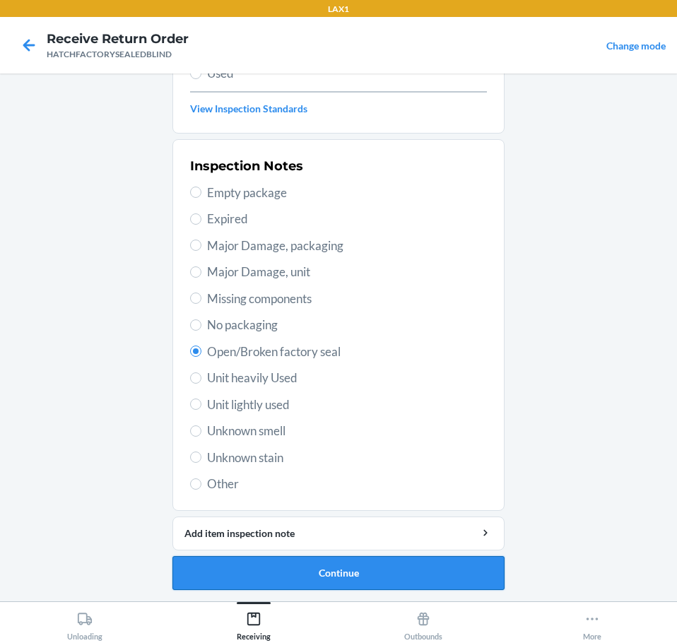
click at [435, 569] on button "Continue" at bounding box center [338, 573] width 332 height 34
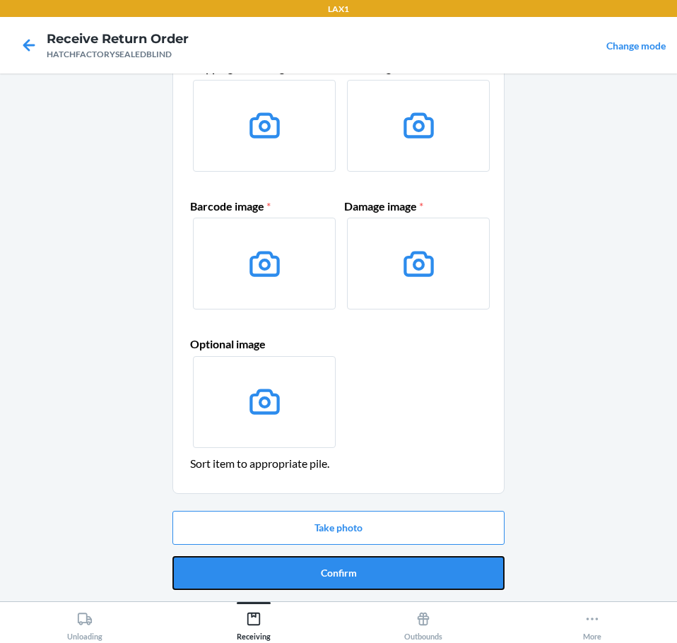
click at [457, 566] on button "Confirm" at bounding box center [338, 573] width 332 height 34
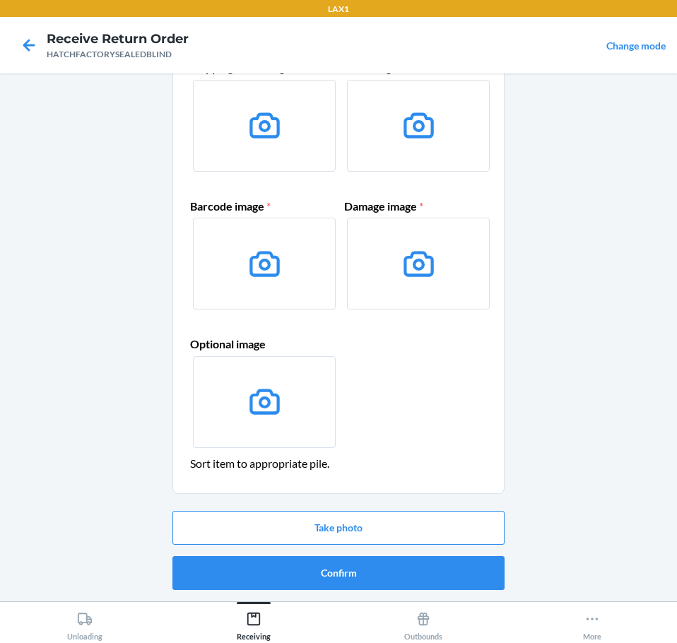
scroll to position [0, 0]
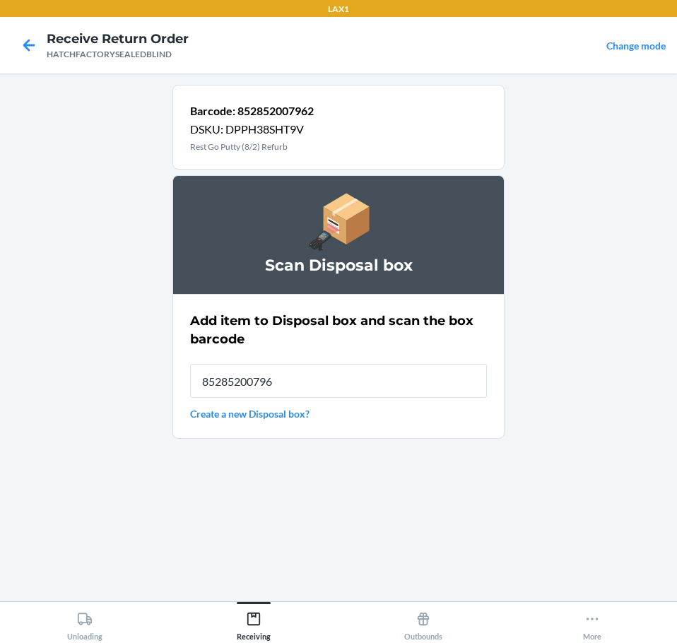
type input "852852007962"
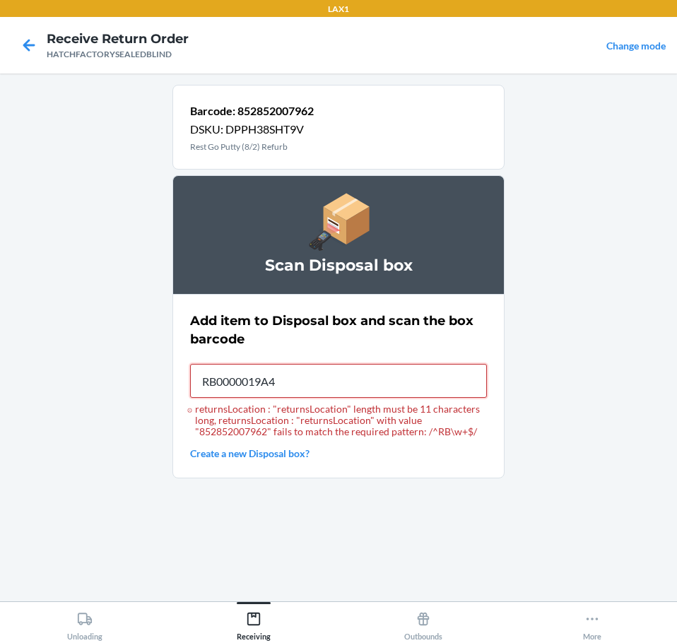
type input "RB0000019A4"
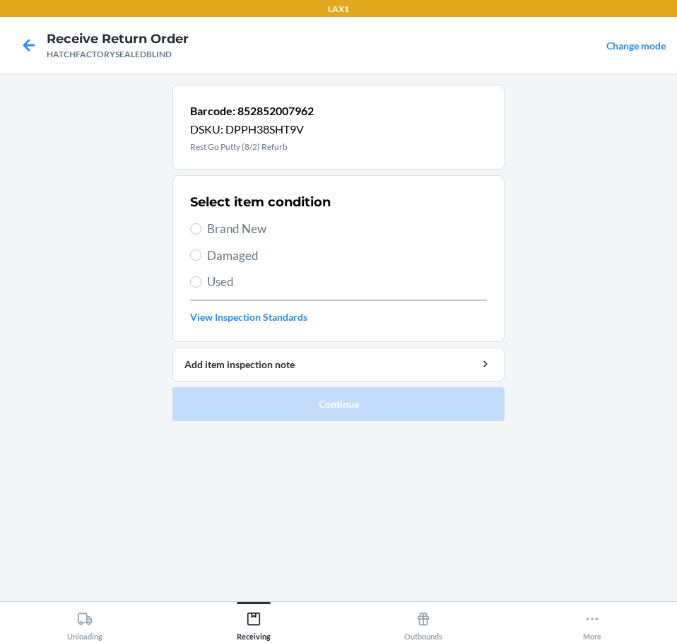
drag, startPoint x: 247, startPoint y: 255, endPoint x: 245, endPoint y: 271, distance: 16.3
click at [247, 259] on span "Damaged" at bounding box center [347, 256] width 280 height 18
click at [201, 259] on input "Damaged" at bounding box center [195, 254] width 11 height 11
radio input "true"
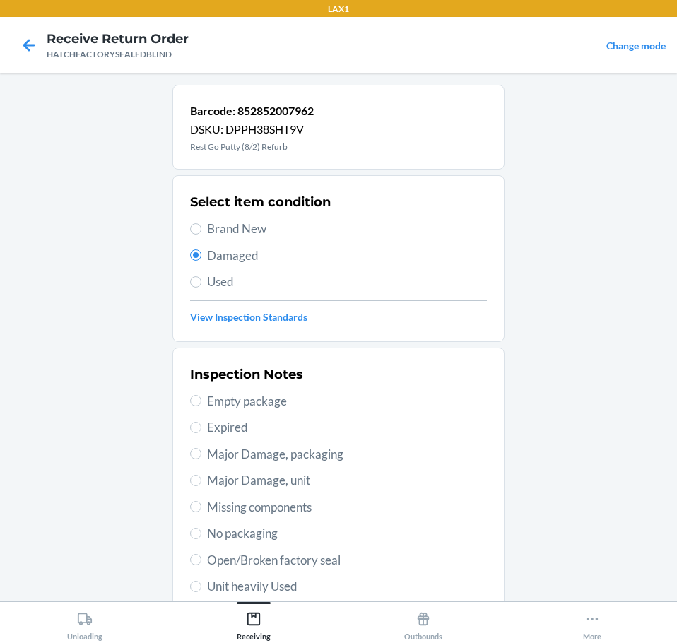
click at [316, 564] on span "Open/Broken factory seal" at bounding box center [347, 560] width 280 height 18
click at [201, 564] on input "Open/Broken factory seal" at bounding box center [195, 559] width 11 height 11
radio input "true"
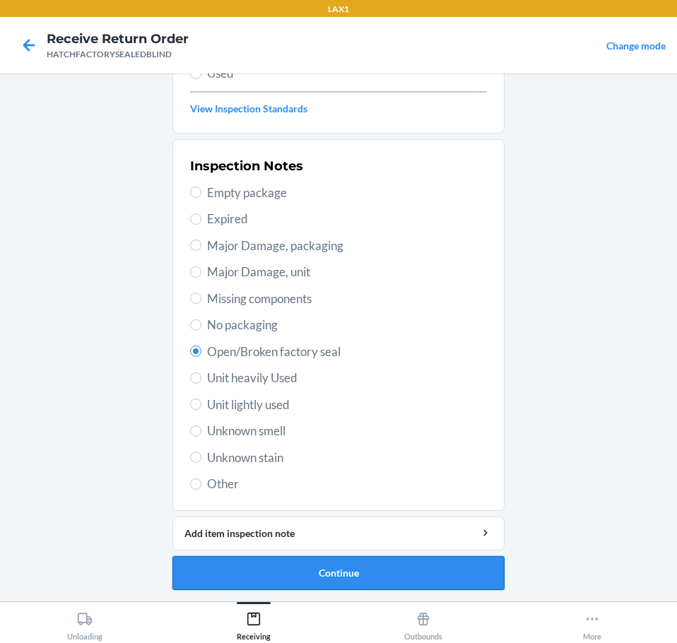
click at [495, 572] on button "Continue" at bounding box center [338, 573] width 332 height 34
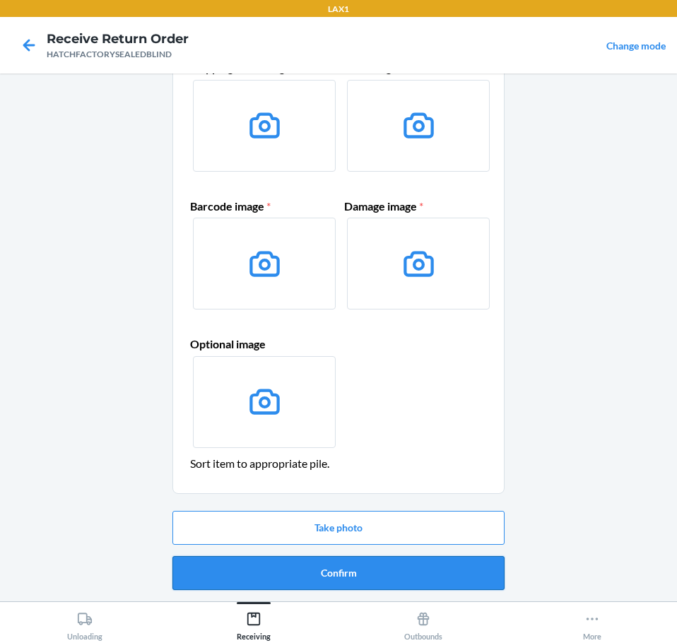
click at [486, 572] on button "Confirm" at bounding box center [338, 573] width 332 height 34
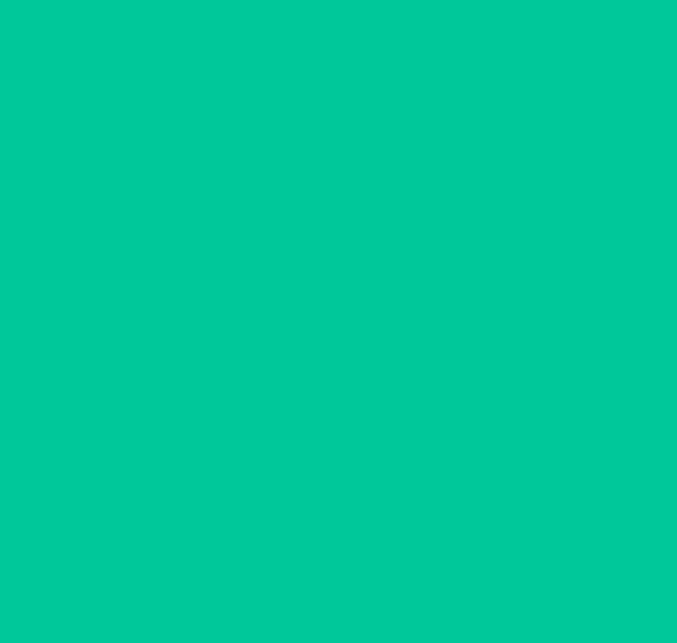
scroll to position [0, 0]
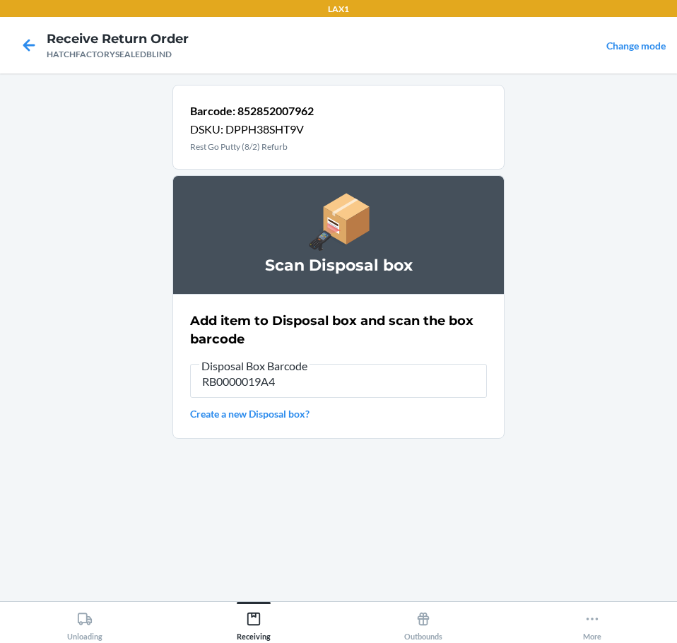
type input "RB0000019A4"
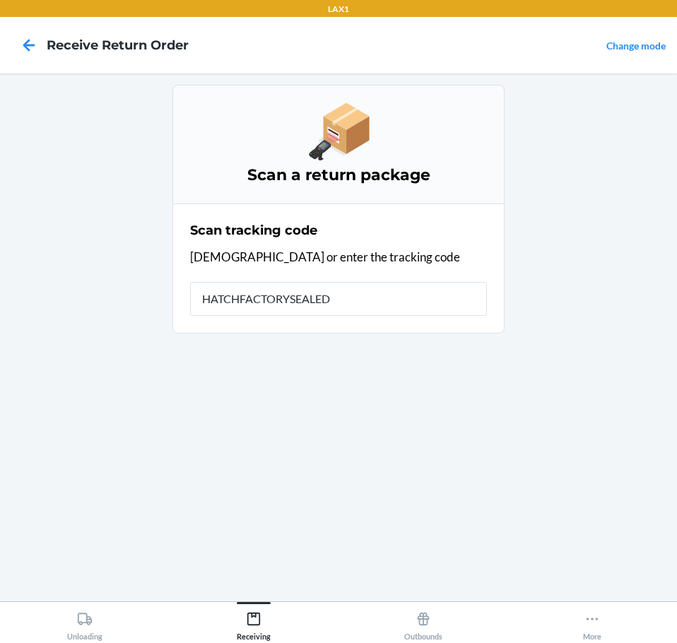
type input "HATCHFACTORYSEALEDB"
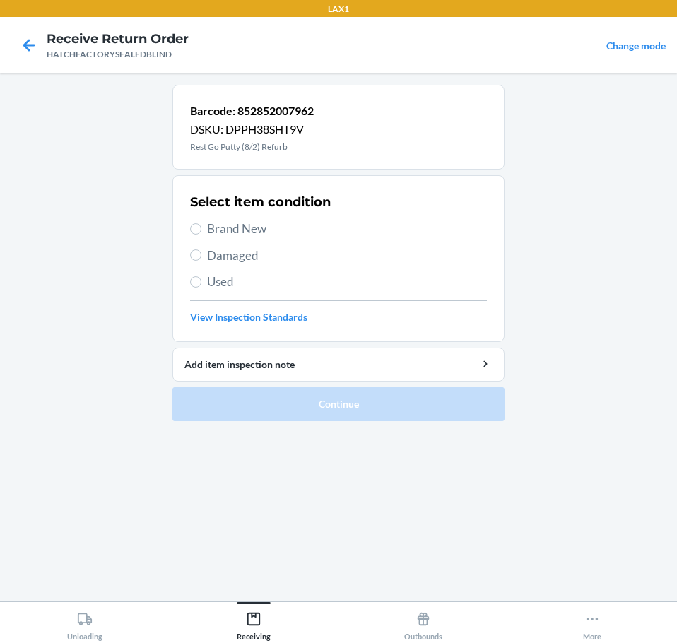
click at [260, 252] on span "Damaged" at bounding box center [347, 256] width 280 height 18
click at [201, 252] on input "Damaged" at bounding box center [195, 254] width 11 height 11
radio input "true"
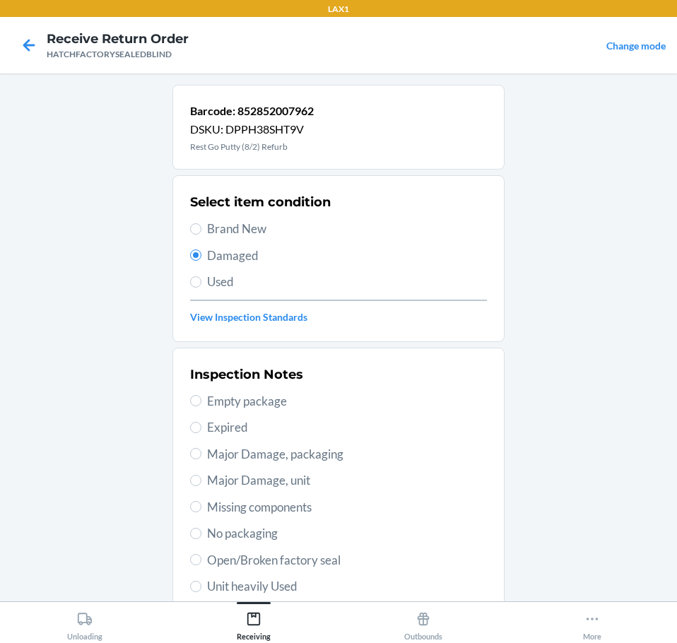
click at [340, 568] on span "Open/Broken factory seal" at bounding box center [347, 560] width 280 height 18
click at [201, 565] on input "Open/Broken factory seal" at bounding box center [195, 559] width 11 height 11
radio input "true"
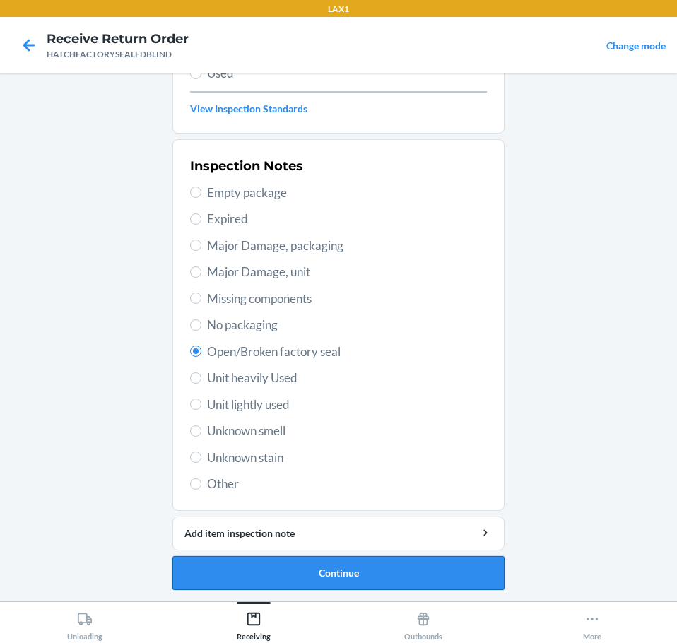
click at [431, 576] on button "Continue" at bounding box center [338, 573] width 332 height 34
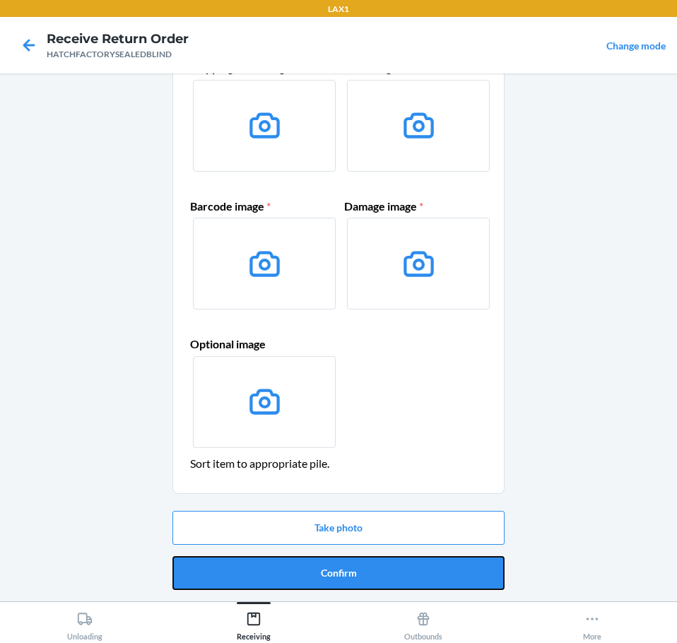
click at [431, 576] on button "Confirm" at bounding box center [338, 573] width 332 height 34
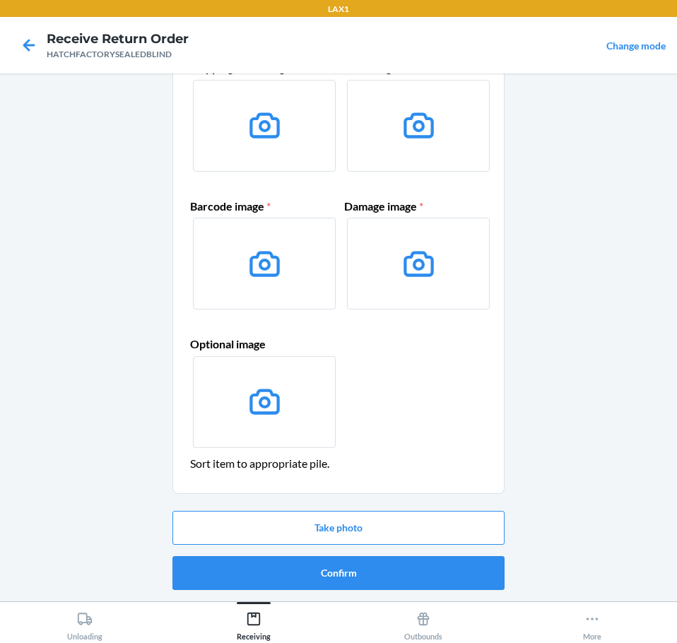
scroll to position [0, 0]
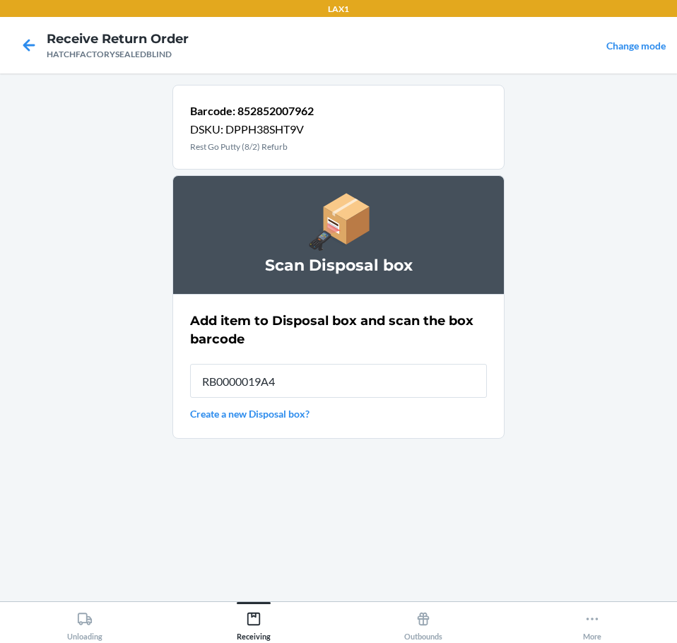
type input "RB0000019A4"
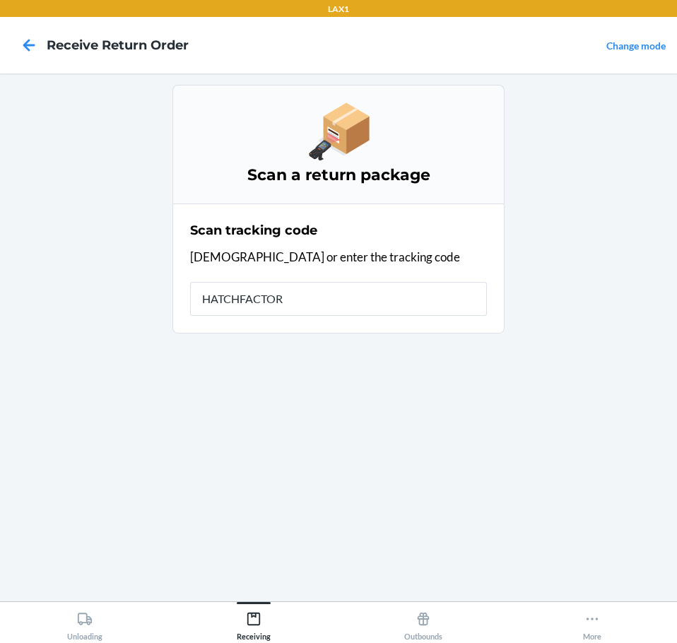
type input "HATCHFACTORY"
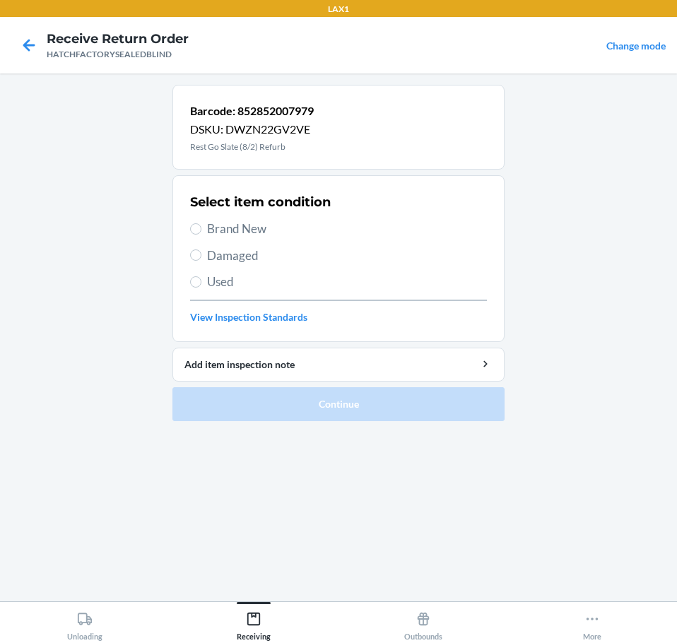
click at [220, 256] on span "Damaged" at bounding box center [347, 256] width 280 height 18
click at [201, 256] on input "Damaged" at bounding box center [195, 254] width 11 height 11
radio input "true"
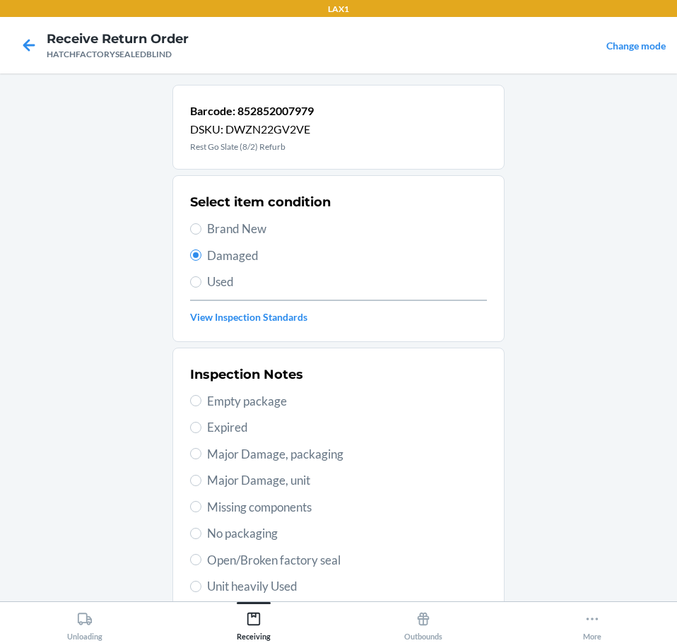
click at [332, 563] on span "Open/Broken factory seal" at bounding box center [347, 560] width 280 height 18
click at [201, 563] on input "Open/Broken factory seal" at bounding box center [195, 559] width 11 height 11
radio input "true"
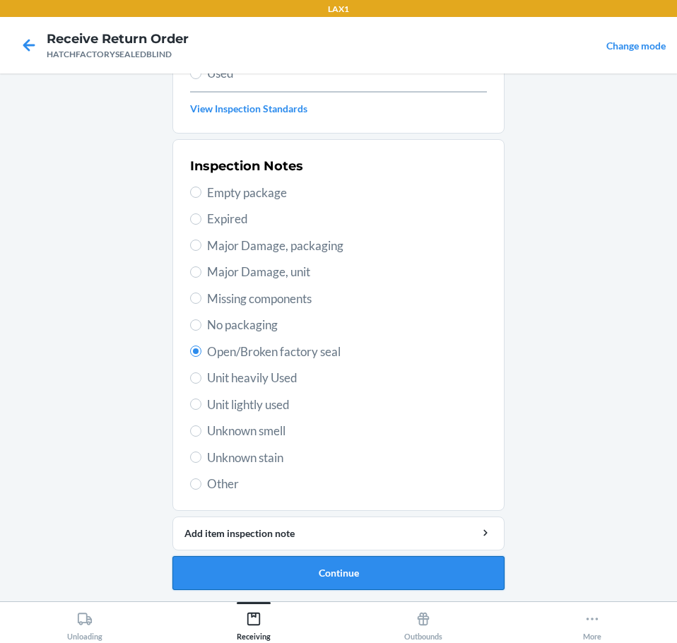
click at [470, 572] on button "Continue" at bounding box center [338, 573] width 332 height 34
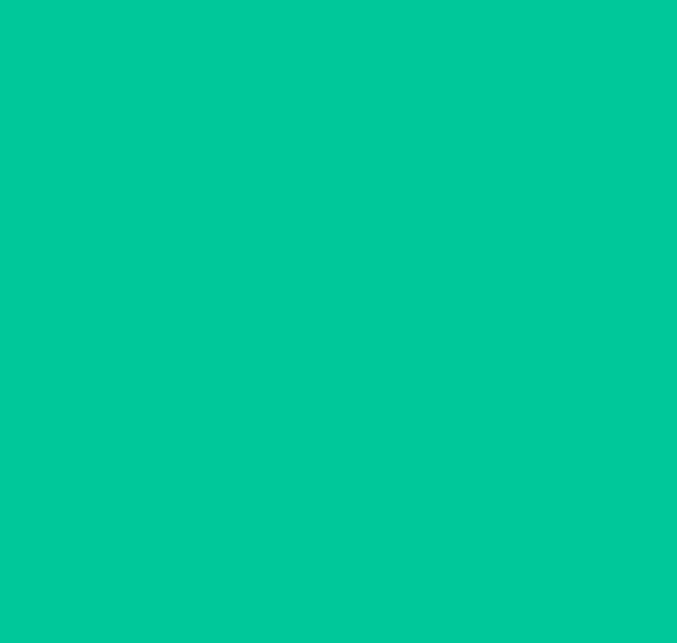
scroll to position [92, 0]
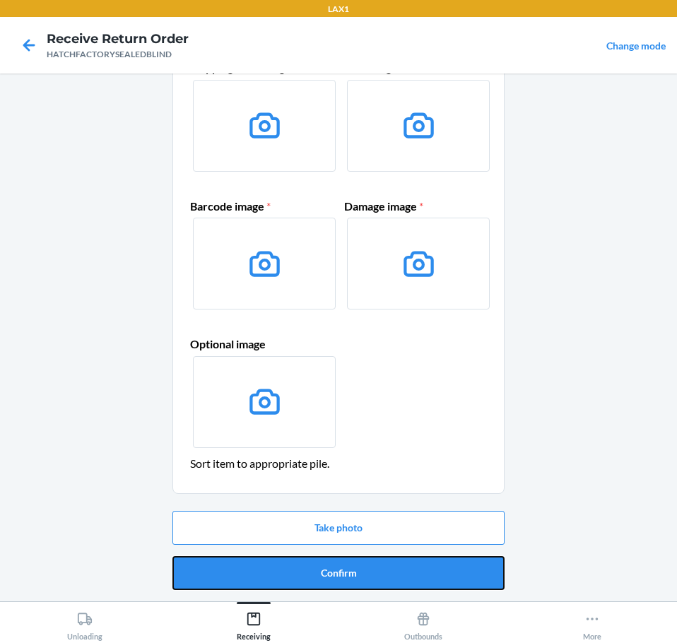
click at [470, 572] on button "Confirm" at bounding box center [338, 573] width 332 height 34
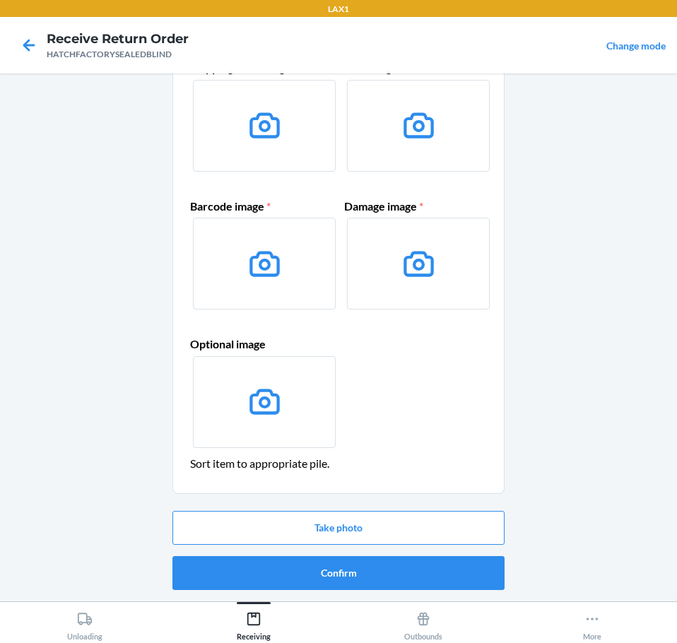
scroll to position [0, 0]
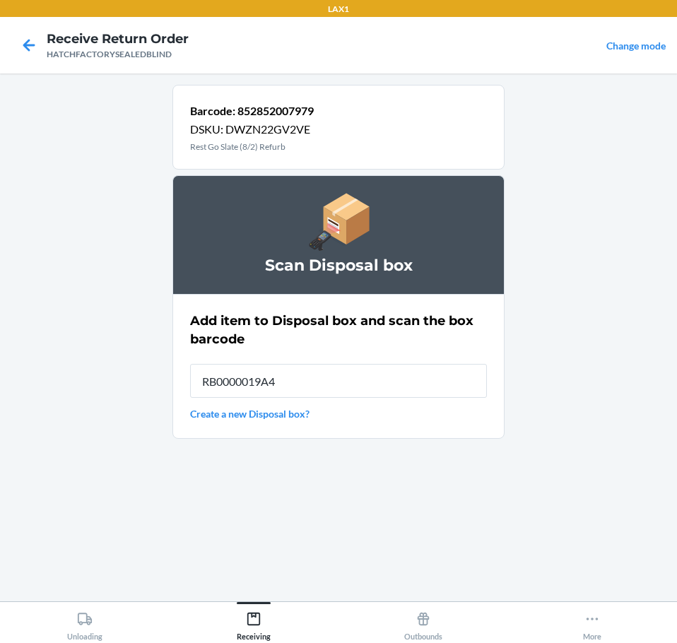
type input "RB0000019A4"
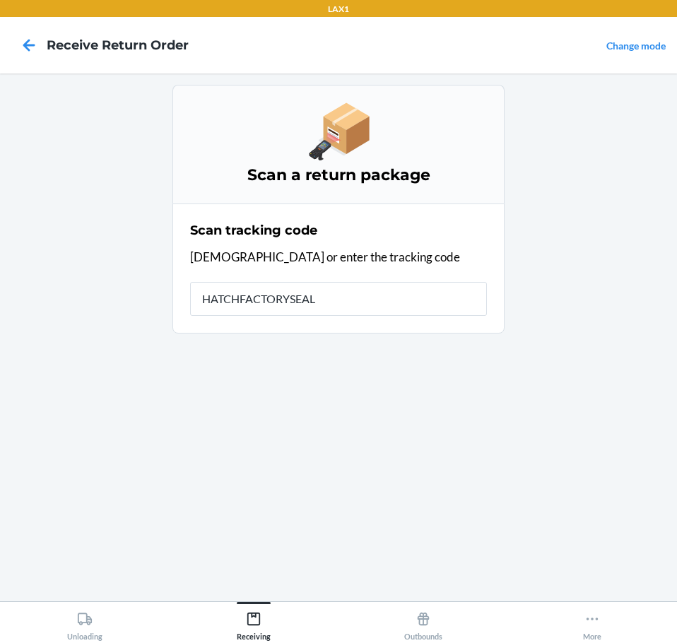
type input "HATCHFACTORYSEALE"
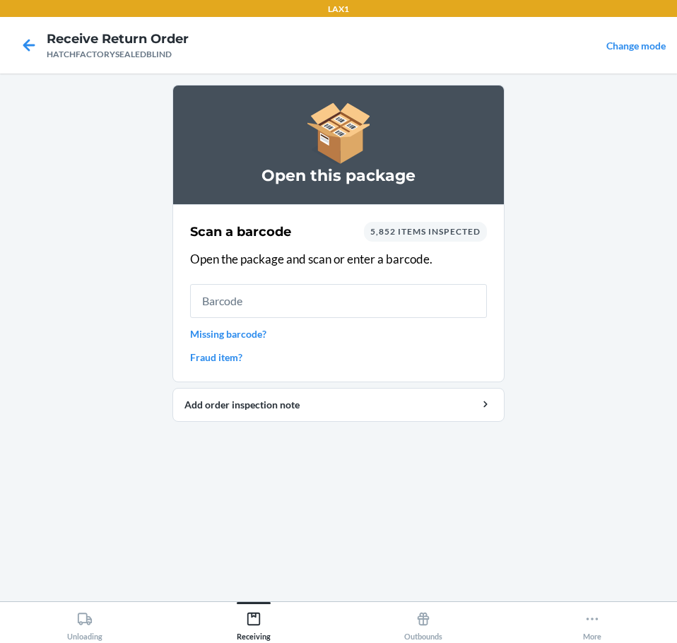
click at [381, 300] on input "text" at bounding box center [338, 301] width 297 height 34
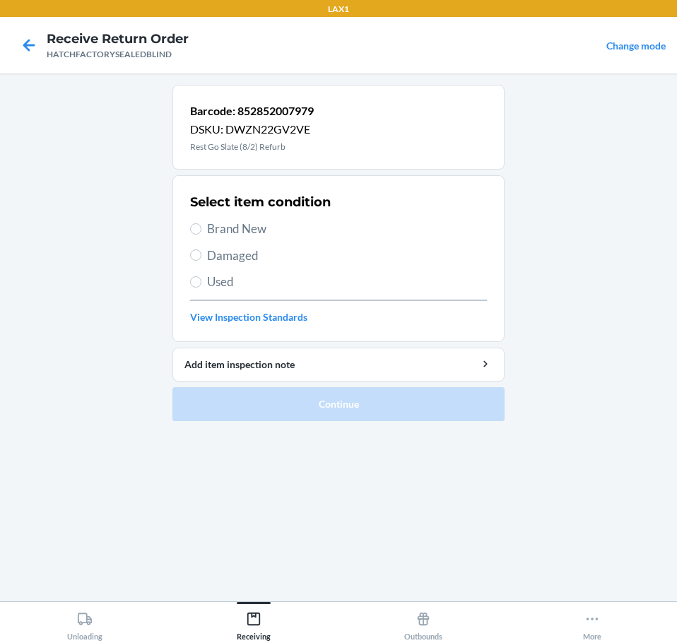
click at [263, 261] on span "Damaged" at bounding box center [347, 256] width 280 height 18
click at [201, 261] on input "Damaged" at bounding box center [195, 254] width 11 height 11
radio input "true"
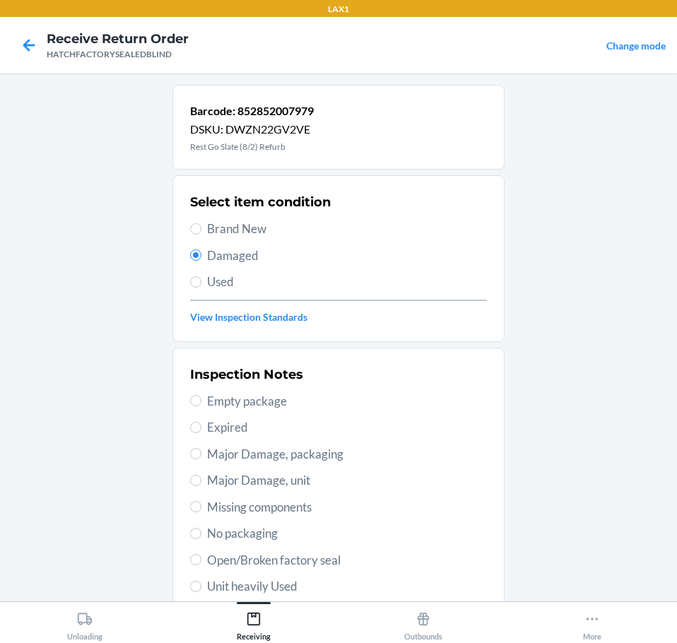
drag, startPoint x: 331, startPoint y: 562, endPoint x: 335, endPoint y: 552, distance: 10.8
click at [331, 562] on span "Open/Broken factory seal" at bounding box center [347, 560] width 280 height 18
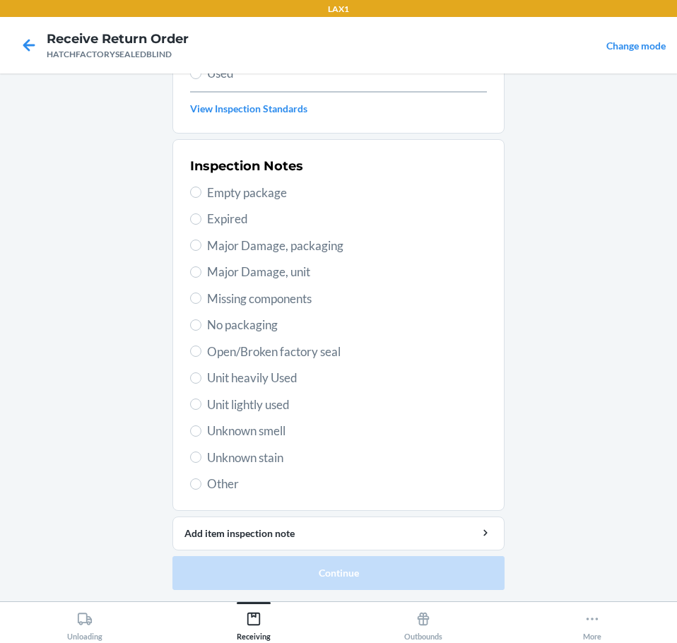
click at [211, 353] on span "Open/Broken factory seal" at bounding box center [347, 352] width 280 height 18
click at [201, 353] on input "Open/Broken factory seal" at bounding box center [195, 350] width 11 height 11
radio input "true"
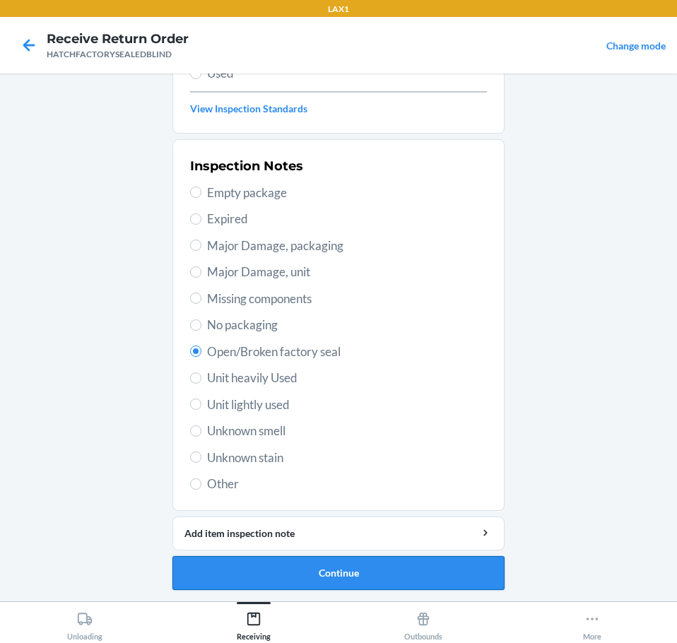
click at [415, 572] on button "Continue" at bounding box center [338, 573] width 332 height 34
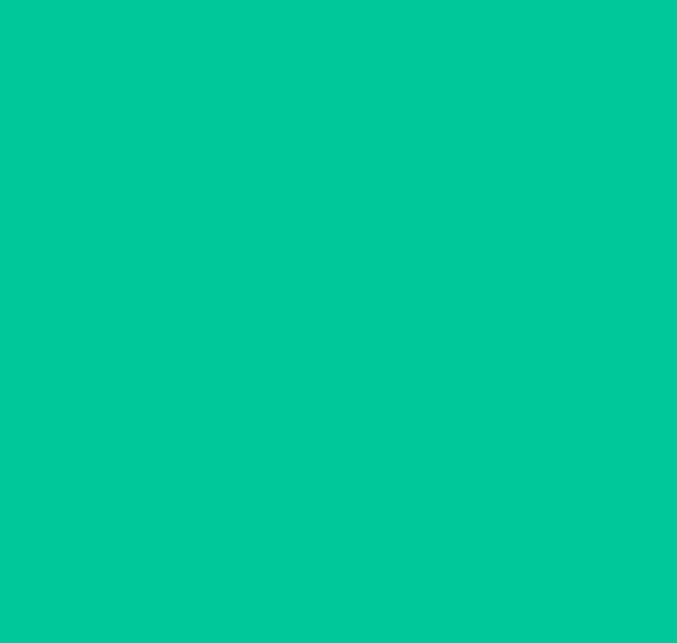
scroll to position [92, 0]
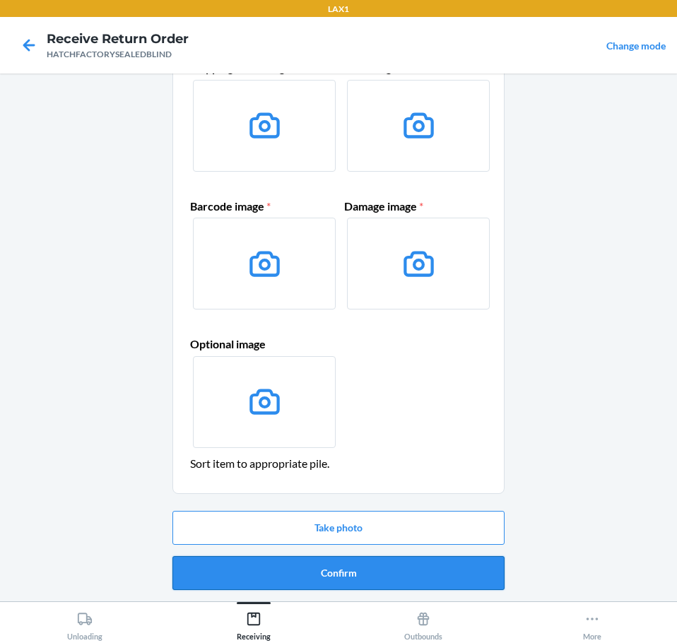
click at [439, 572] on button "Confirm" at bounding box center [338, 573] width 332 height 34
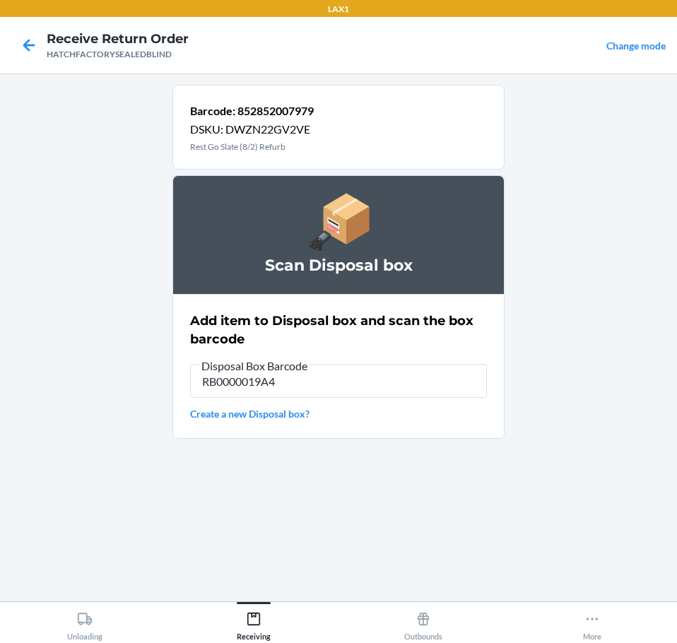
type input "RB0000019A4"
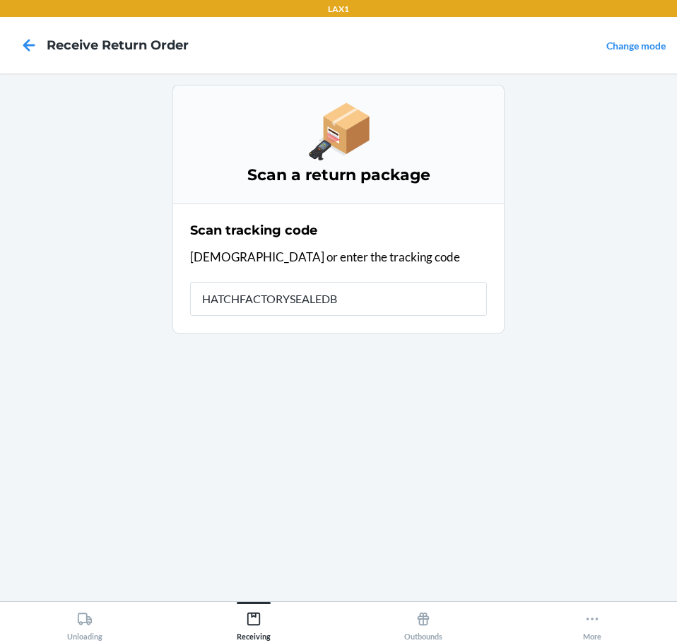
type input "HATCHFACTORYSEALEDBL"
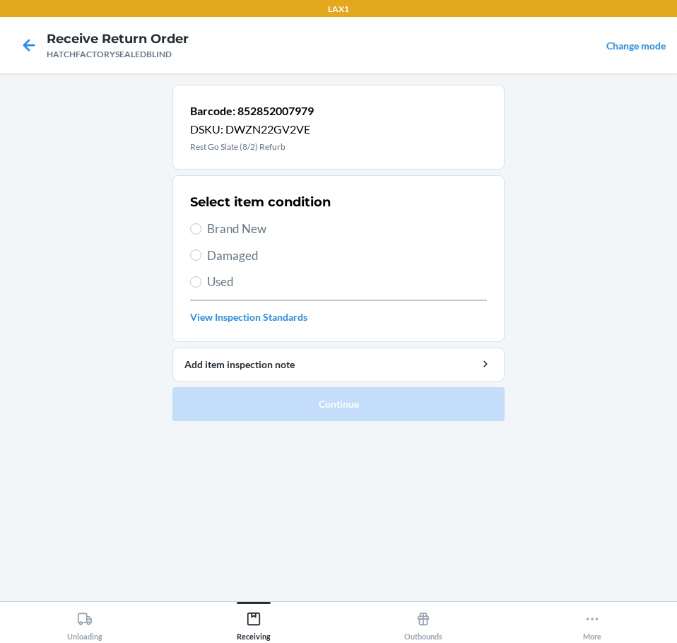
click at [230, 257] on span "Damaged" at bounding box center [347, 256] width 280 height 18
click at [201, 257] on input "Damaged" at bounding box center [195, 254] width 11 height 11
radio input "true"
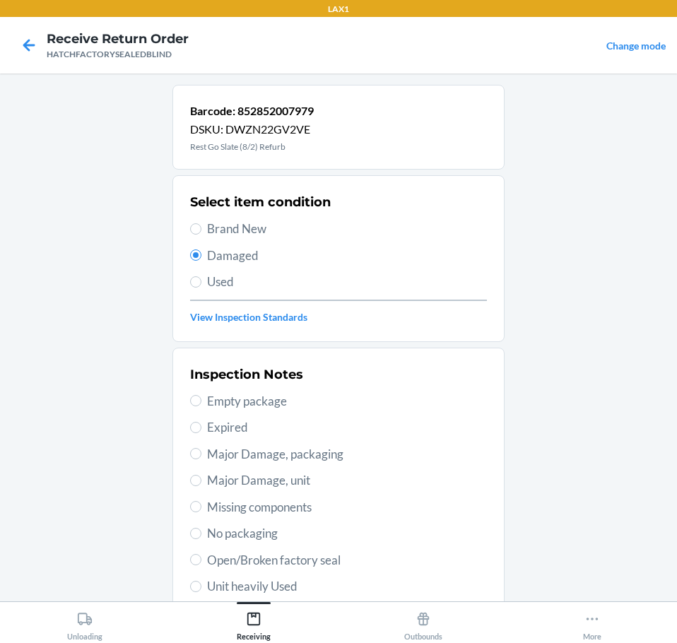
click at [338, 563] on span "Open/Broken factory seal" at bounding box center [347, 560] width 280 height 18
click at [201, 563] on input "Open/Broken factory seal" at bounding box center [195, 559] width 11 height 11
radio input "true"
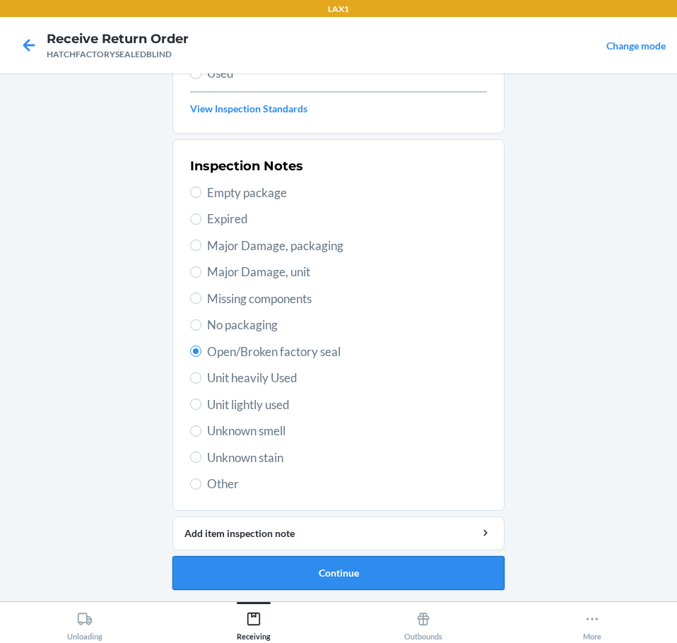
click at [454, 580] on button "Continue" at bounding box center [338, 573] width 332 height 34
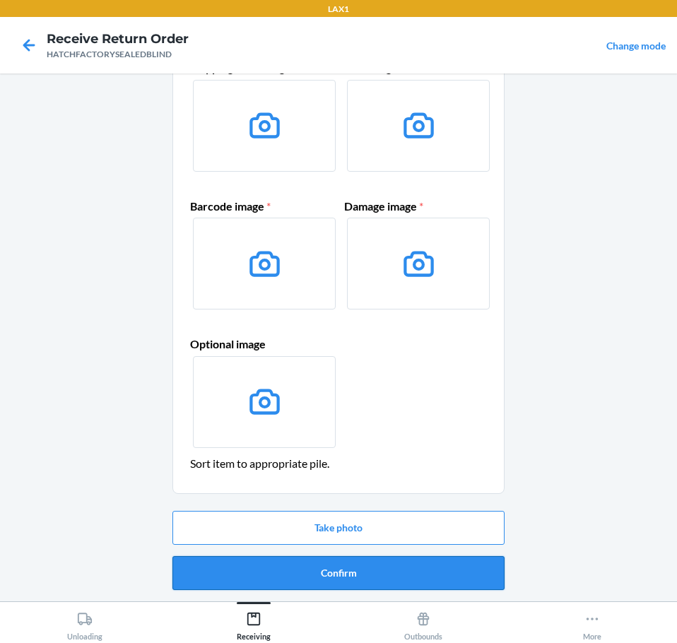
click at [473, 576] on button "Confirm" at bounding box center [338, 573] width 332 height 34
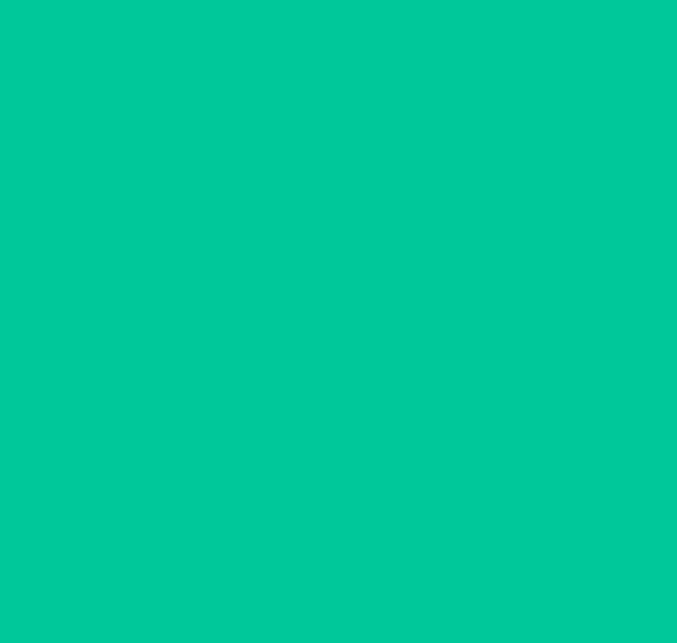
scroll to position [0, 0]
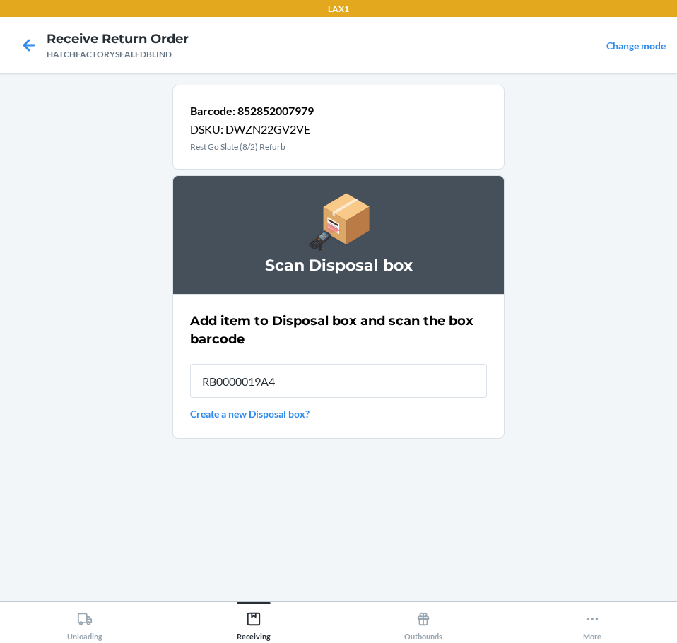
type input "RB0000019A4"
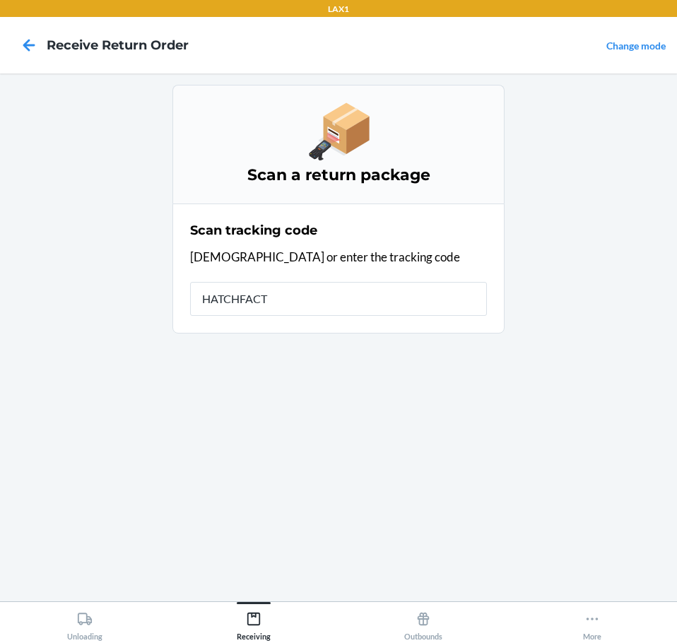
type input "HATCHFACTO"
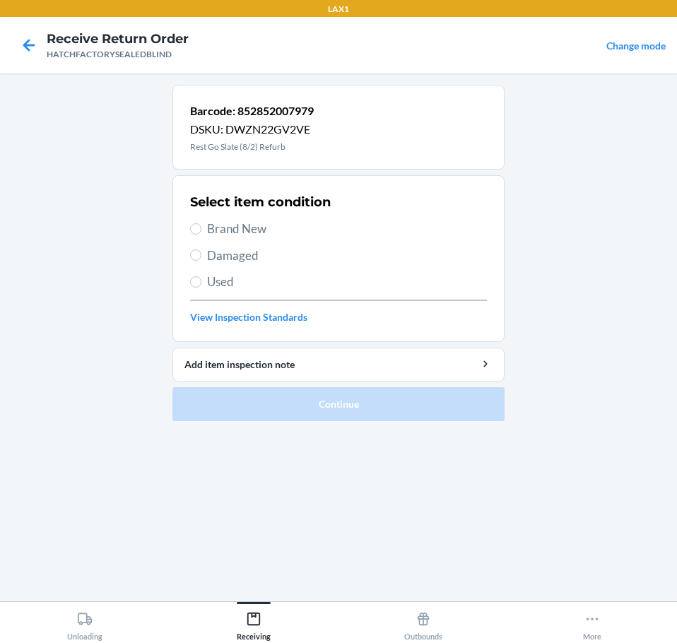
click at [262, 259] on span "Damaged" at bounding box center [347, 256] width 280 height 18
click at [201, 259] on input "Damaged" at bounding box center [195, 254] width 11 height 11
radio input "true"
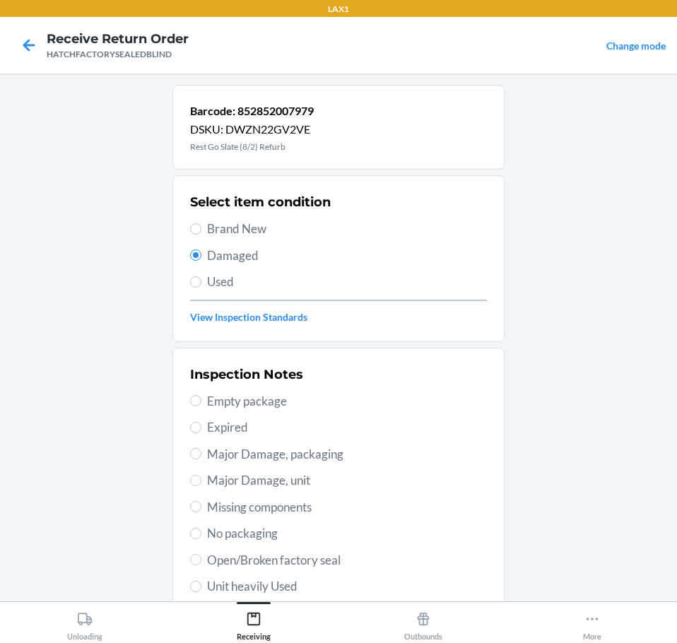
click at [350, 562] on span "Open/Broken factory seal" at bounding box center [347, 560] width 280 height 18
click at [201, 562] on input "Open/Broken factory seal" at bounding box center [195, 559] width 11 height 11
radio input "true"
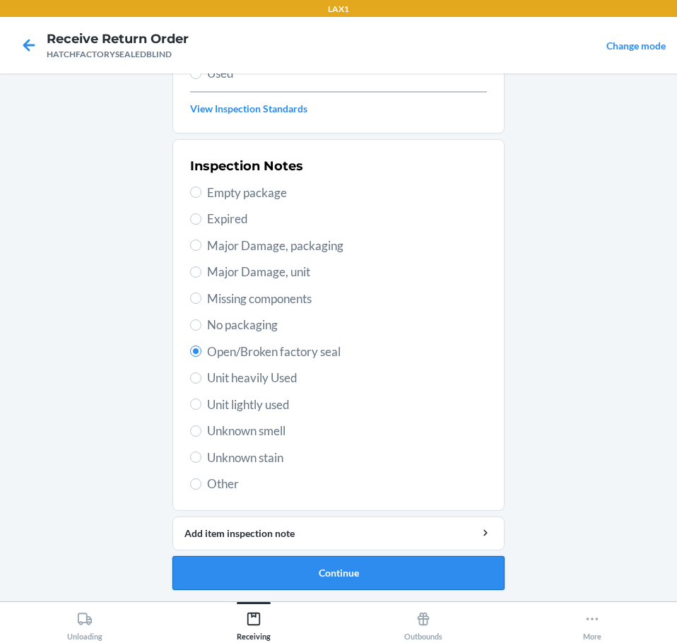
drag, startPoint x: 458, startPoint y: 575, endPoint x: 474, endPoint y: 579, distance: 16.6
click at [473, 579] on button "Continue" at bounding box center [338, 573] width 332 height 34
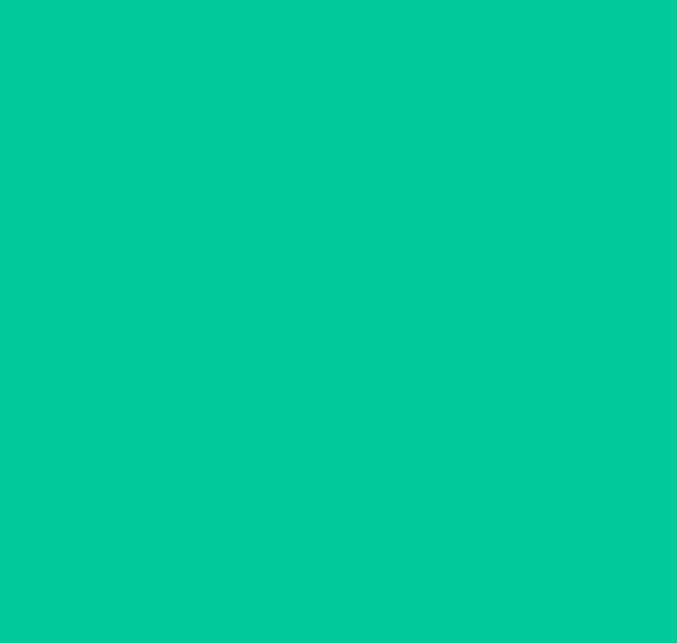
scroll to position [92, 0]
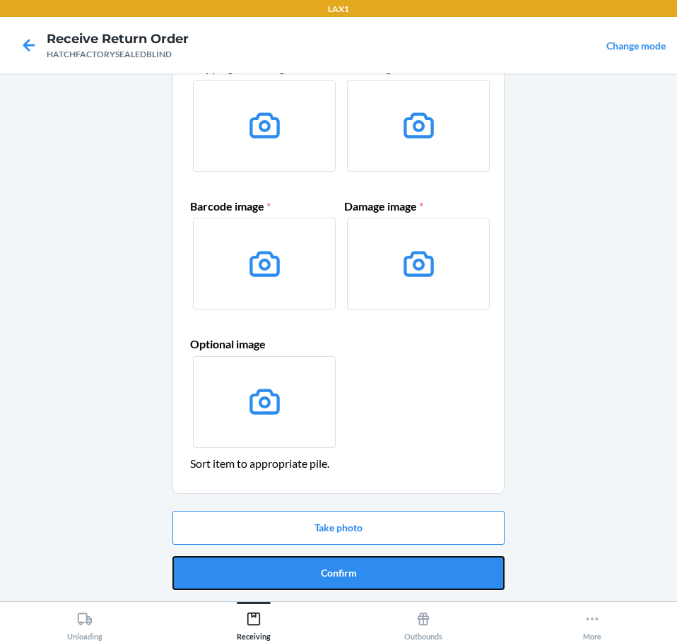
click at [474, 579] on button "Confirm" at bounding box center [338, 573] width 332 height 34
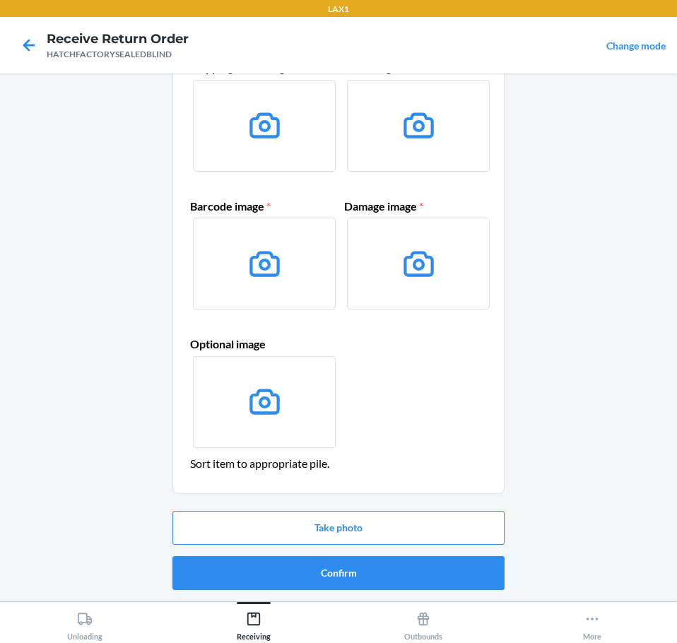
scroll to position [0, 0]
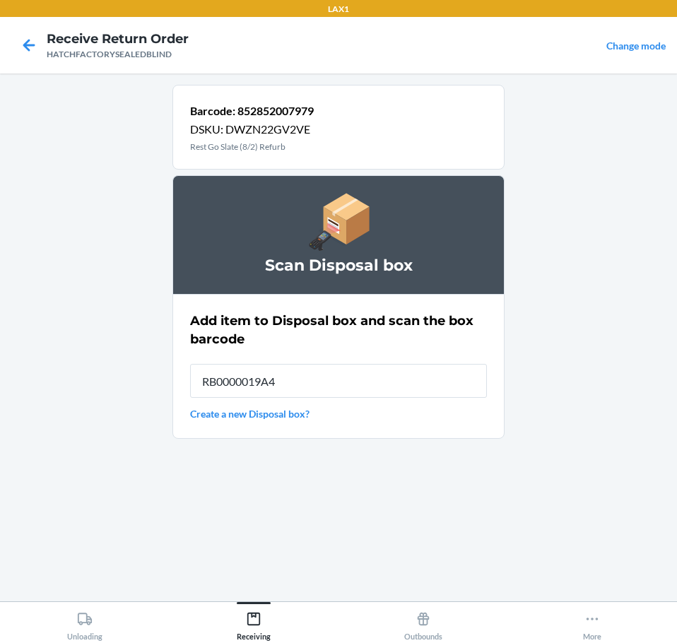
type input "RB0000019A4"
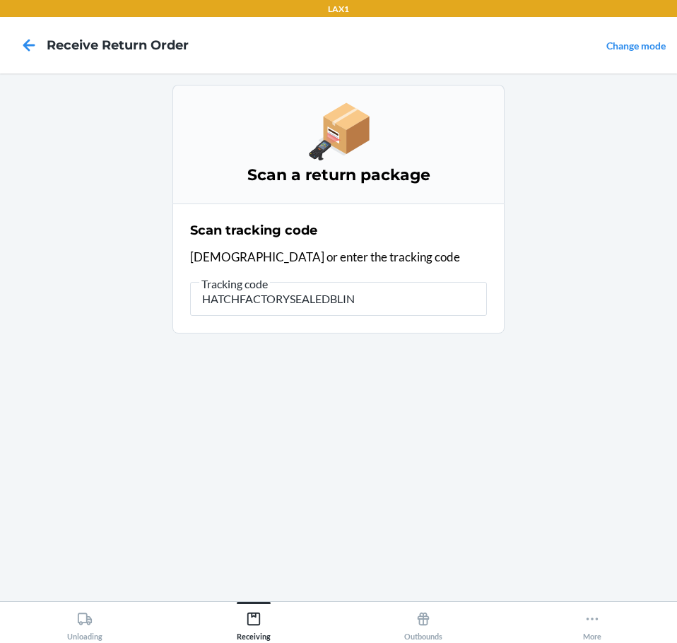
type input "HATCHFACTORYSEALEDBLIND"
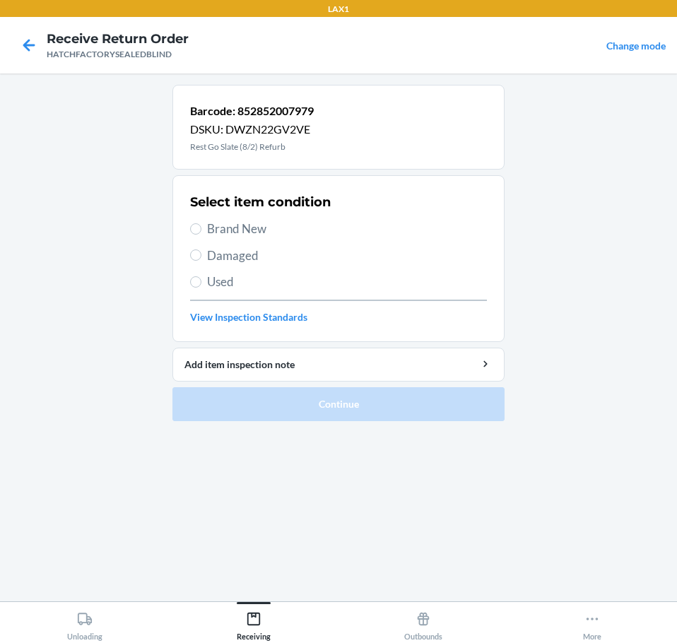
click at [254, 251] on span "Damaged" at bounding box center [347, 256] width 280 height 18
click at [201, 251] on input "Damaged" at bounding box center [195, 254] width 11 height 11
radio input "true"
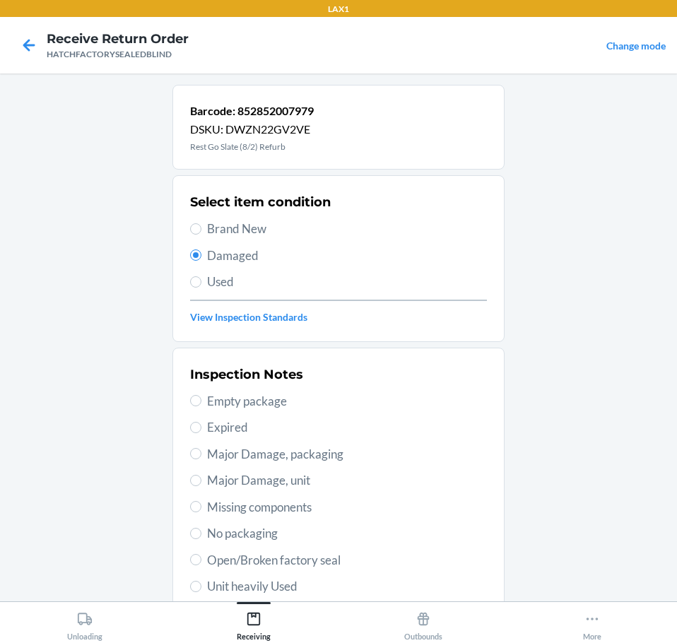
click at [345, 562] on span "Open/Broken factory seal" at bounding box center [347, 560] width 280 height 18
click at [201, 562] on input "Open/Broken factory seal" at bounding box center [195, 559] width 11 height 11
radio input "true"
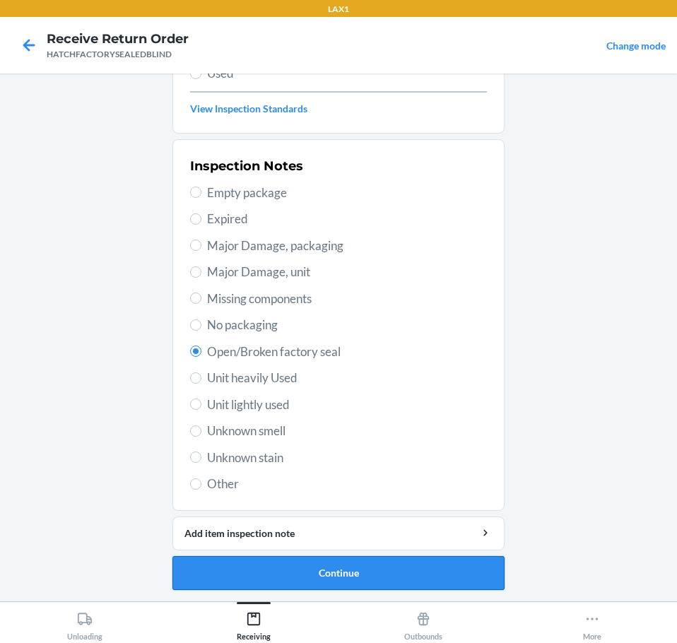
click at [442, 572] on button "Continue" at bounding box center [338, 573] width 332 height 34
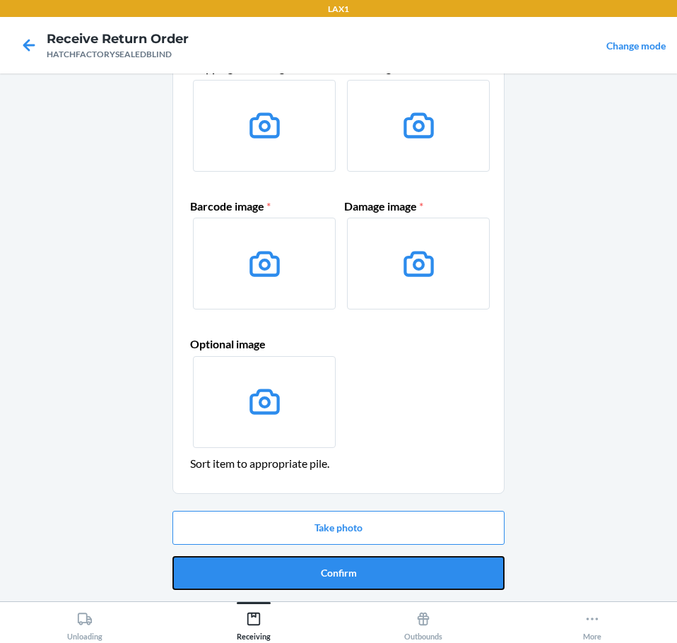
click at [464, 570] on button "Confirm" at bounding box center [338, 573] width 332 height 34
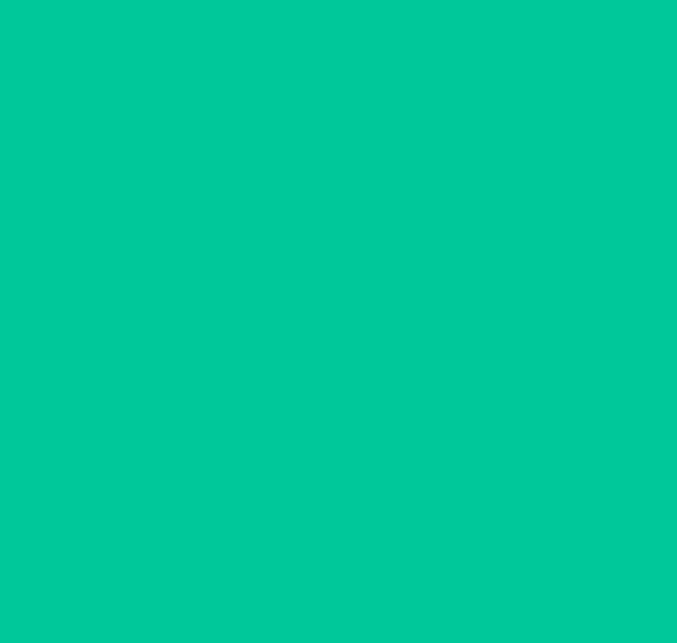
scroll to position [0, 0]
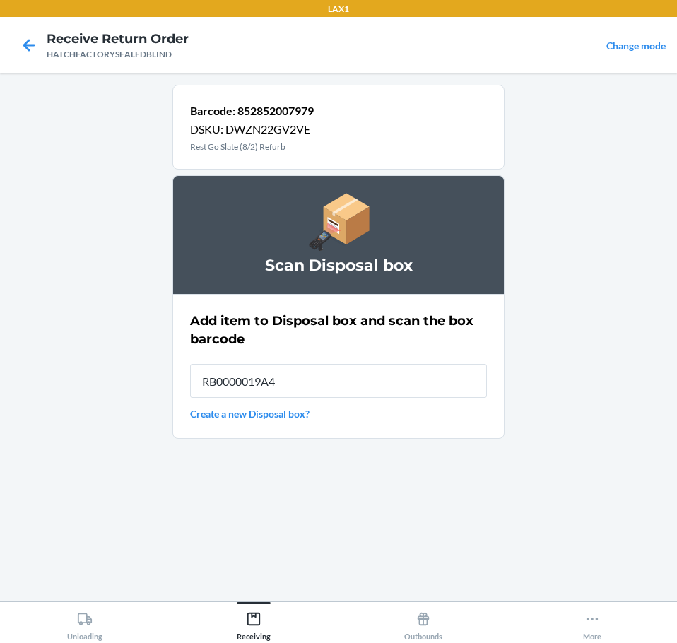
type input "RB0000019A4"
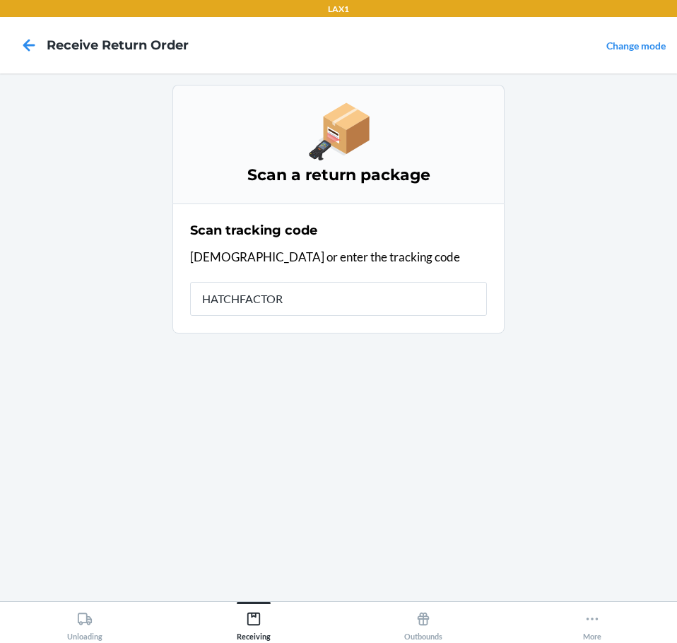
type input "HATCHFACTORY"
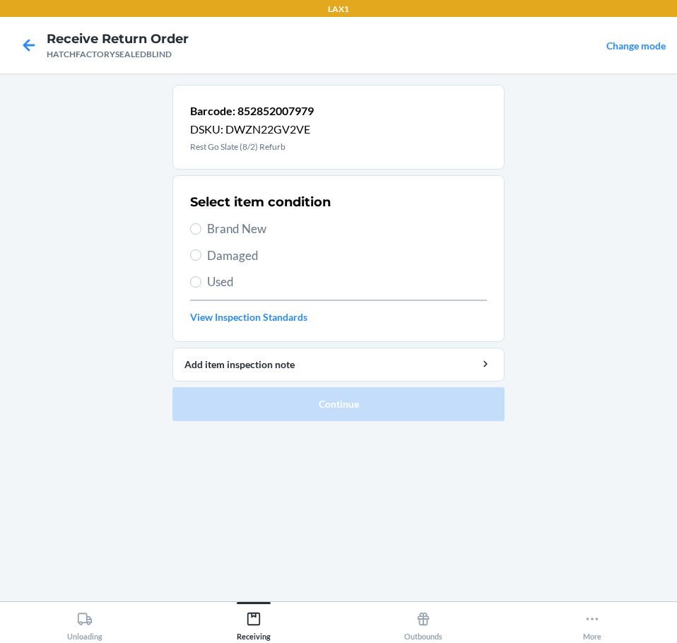
click at [241, 267] on div "Select item condition Brand New Damaged Used View Inspection Standards" at bounding box center [338, 259] width 297 height 140
click at [242, 259] on span "Damaged" at bounding box center [347, 256] width 280 height 18
click at [201, 259] on input "Damaged" at bounding box center [195, 254] width 11 height 11
radio input "true"
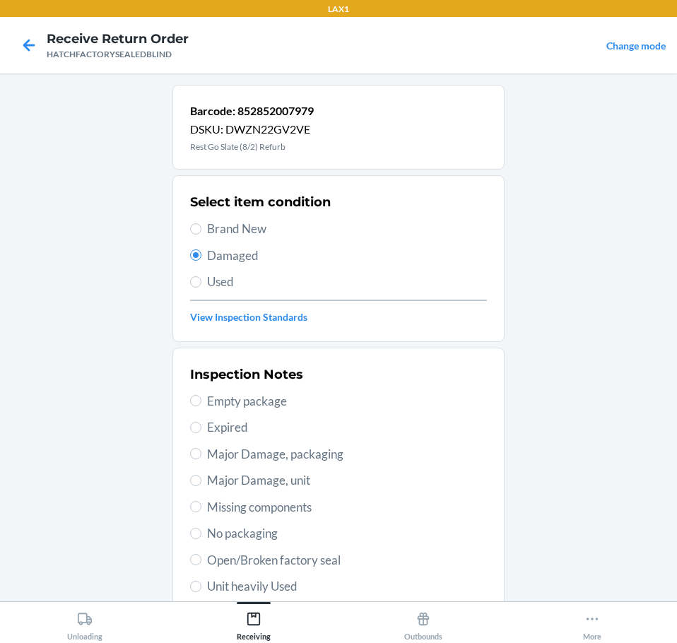
click at [321, 559] on span "Open/Broken factory seal" at bounding box center [347, 560] width 280 height 18
click at [201, 559] on input "Open/Broken factory seal" at bounding box center [195, 559] width 11 height 11
radio input "true"
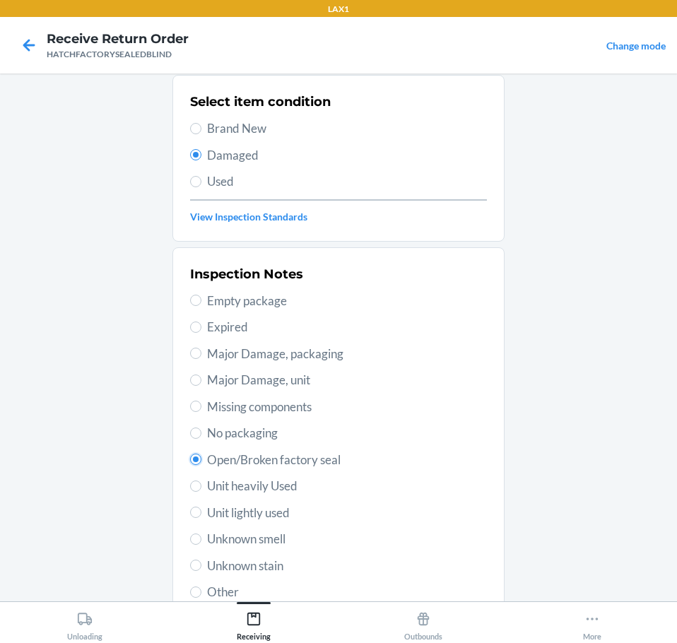
scroll to position [208, 0]
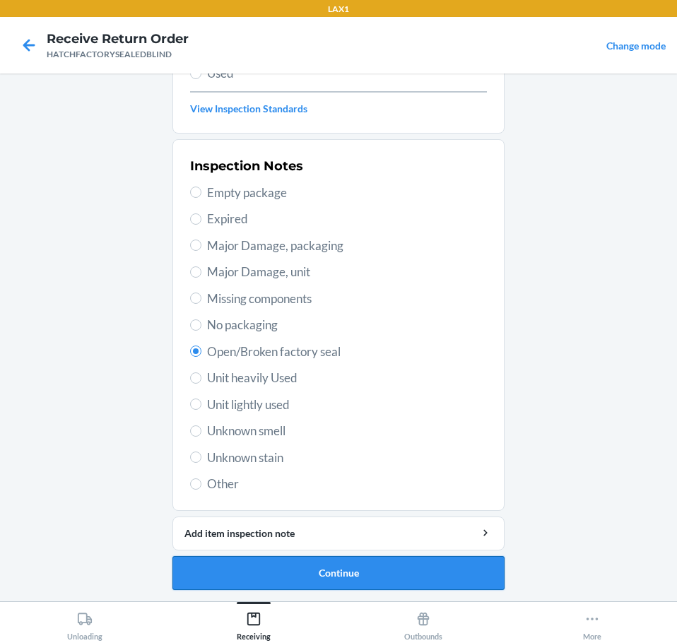
click at [469, 575] on button "Continue" at bounding box center [338, 573] width 332 height 34
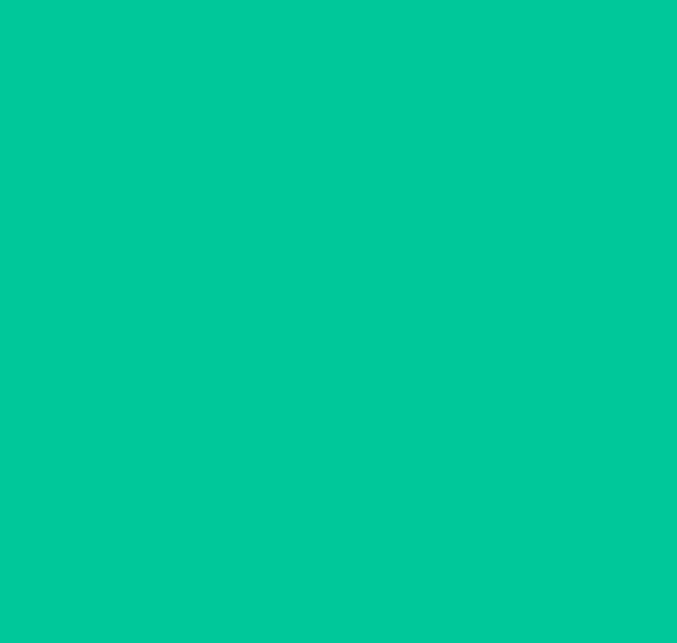
click at [469, 575] on button "Confirm" at bounding box center [338, 573] width 332 height 34
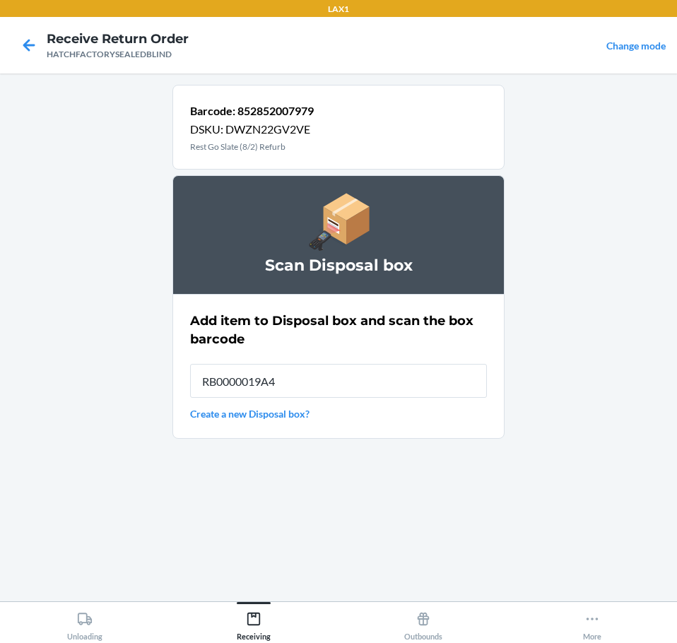
type input "RB0000019A4"
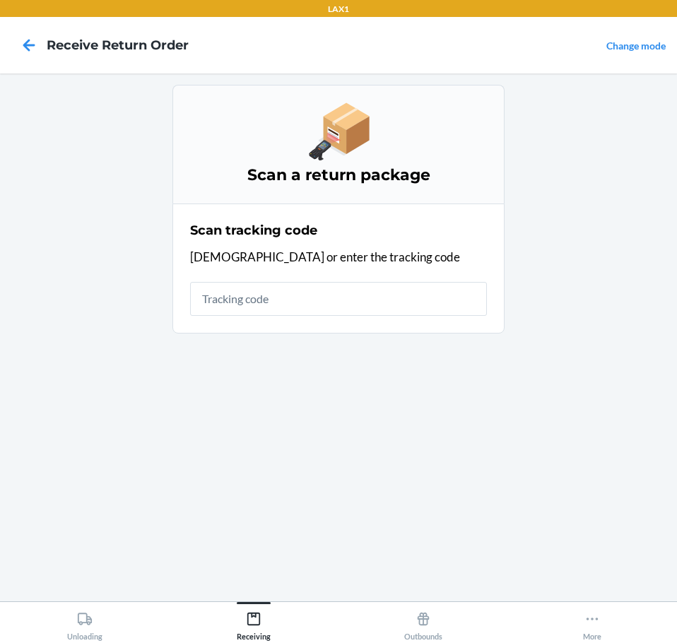
click at [359, 297] on input "text" at bounding box center [338, 299] width 297 height 34
type input "HATCHFACTORY"
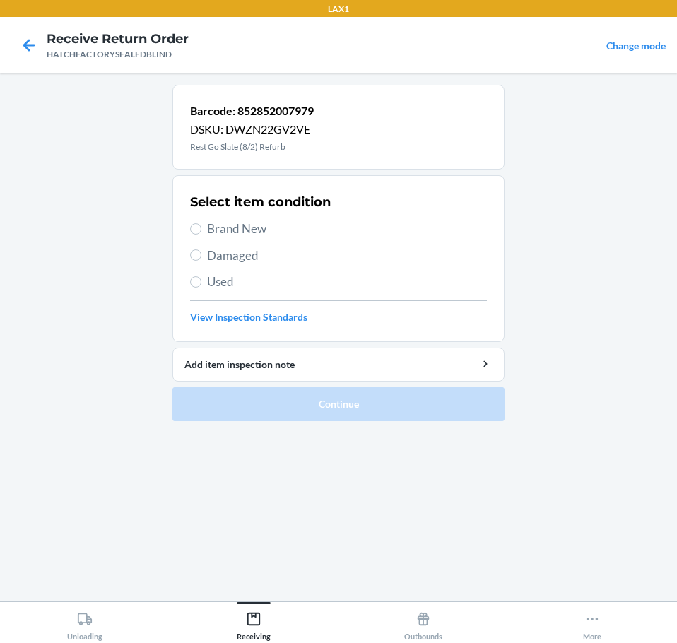
click at [256, 257] on span "Damaged" at bounding box center [347, 256] width 280 height 18
click at [201, 257] on input "Damaged" at bounding box center [195, 254] width 11 height 11
radio input "true"
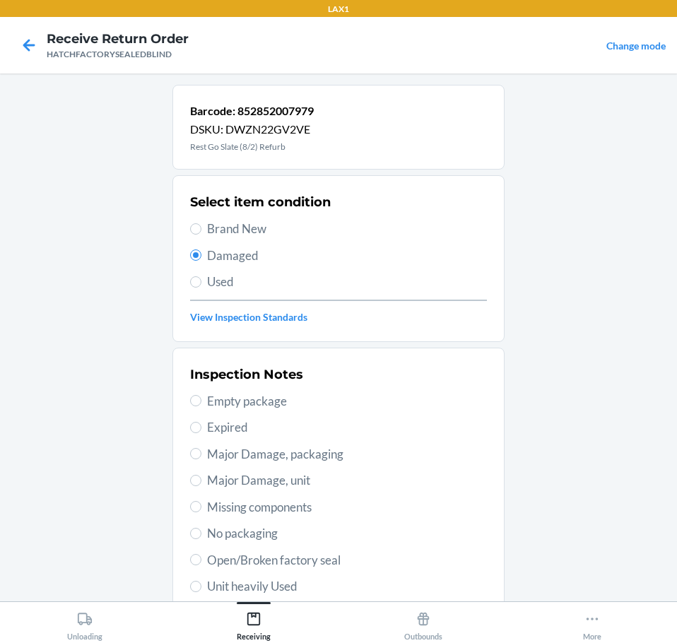
click at [341, 559] on span "Open/Broken factory seal" at bounding box center [347, 560] width 280 height 18
click at [201, 559] on input "Open/Broken factory seal" at bounding box center [195, 559] width 11 height 11
radio input "true"
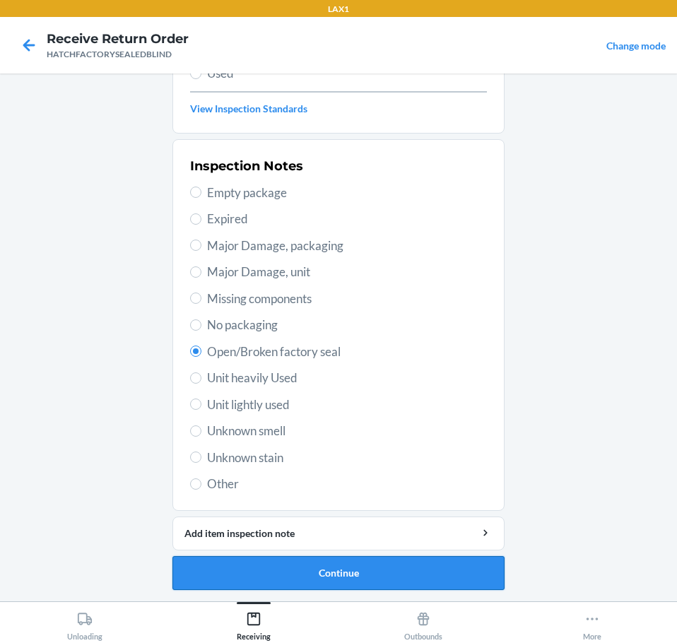
click at [458, 566] on button "Continue" at bounding box center [338, 573] width 332 height 34
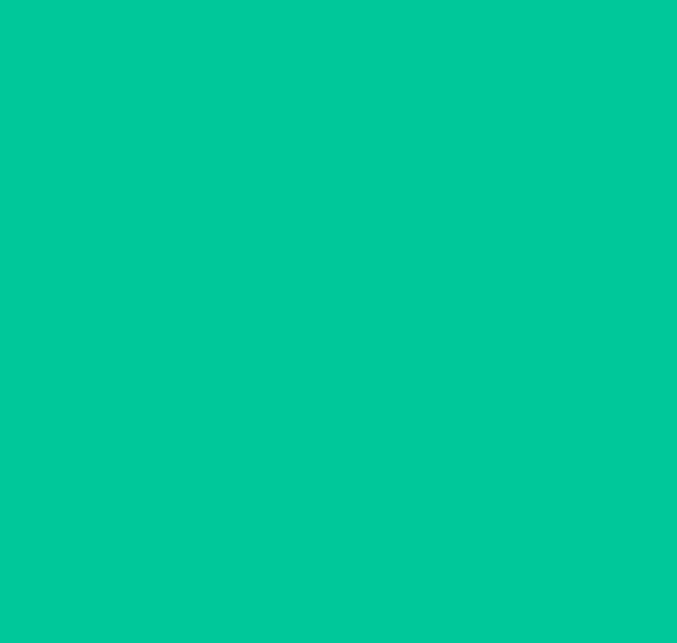
scroll to position [92, 0]
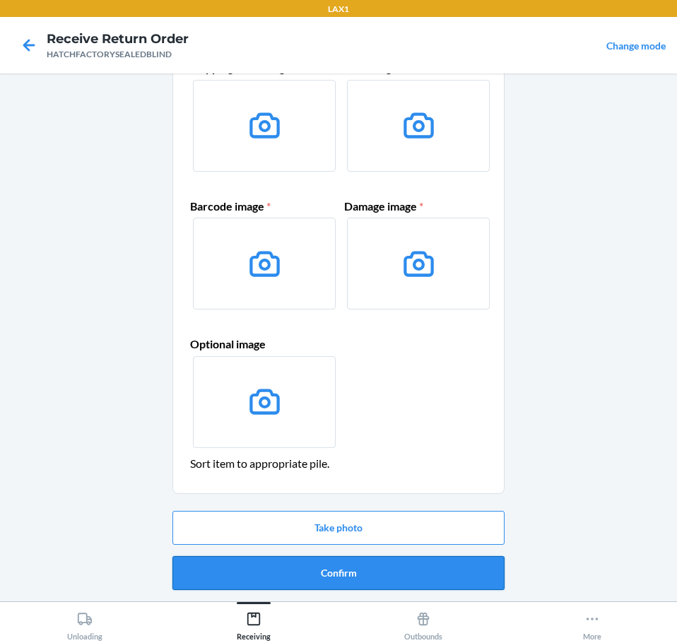
click at [477, 572] on button "Confirm" at bounding box center [338, 573] width 332 height 34
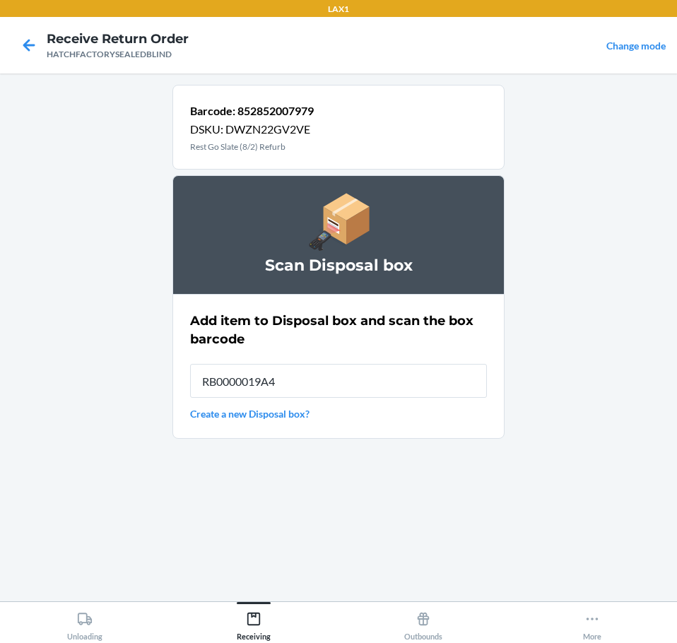
type input "RB0000019A4"
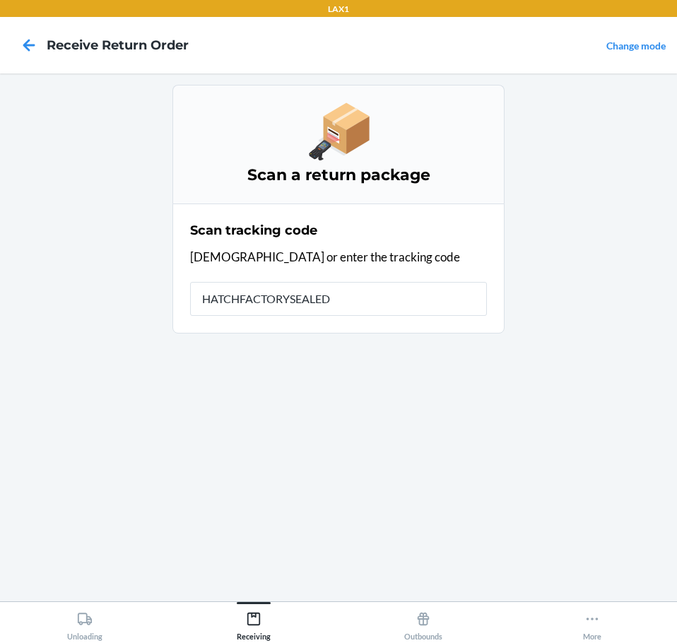
type input "HATCHFACTORYSEALEDB"
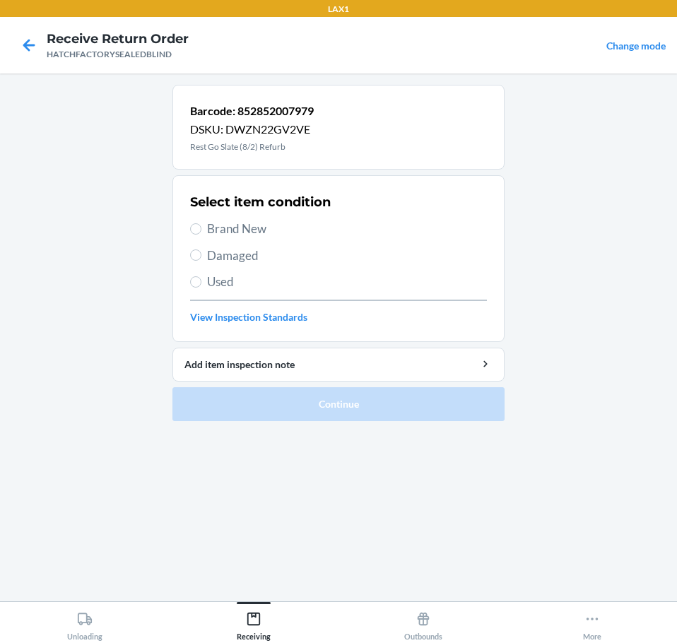
click at [255, 258] on span "Damaged" at bounding box center [347, 256] width 280 height 18
click at [201, 258] on input "Damaged" at bounding box center [195, 254] width 11 height 11
radio input "true"
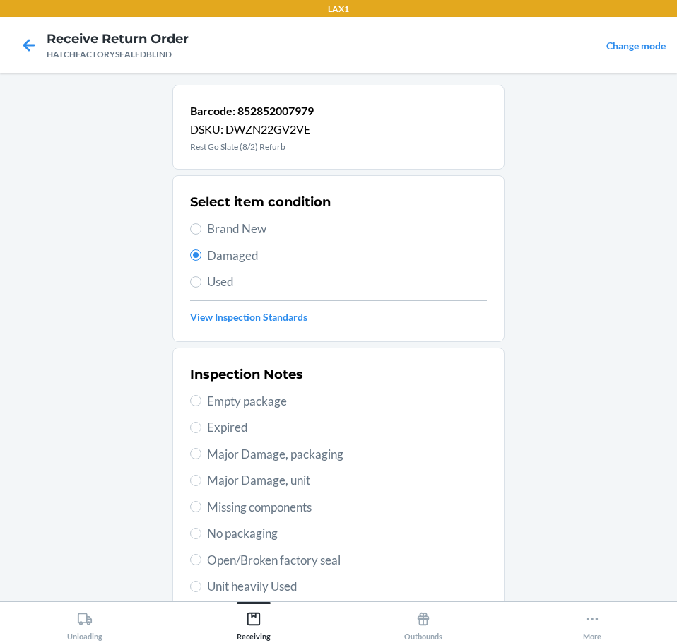
click at [333, 556] on span "Open/Broken factory seal" at bounding box center [347, 560] width 280 height 18
click at [201, 556] on input "Open/Broken factory seal" at bounding box center [195, 559] width 11 height 11
radio input "true"
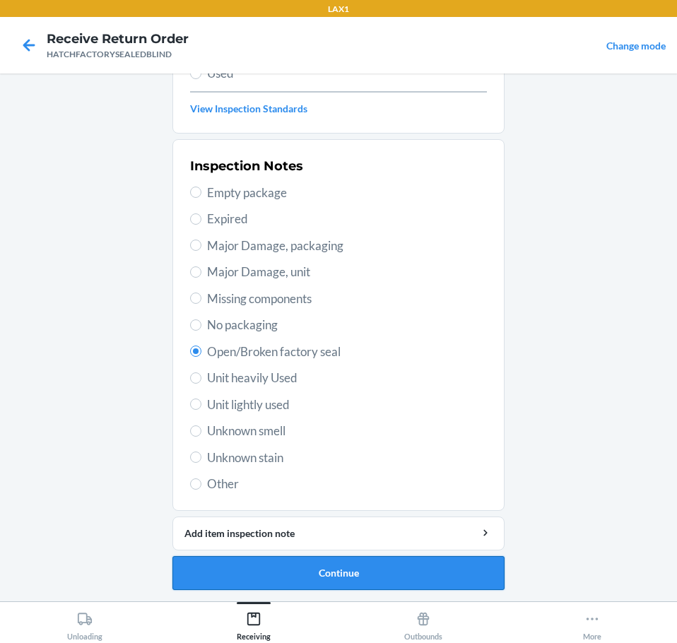
click at [442, 567] on button "Continue" at bounding box center [338, 573] width 332 height 34
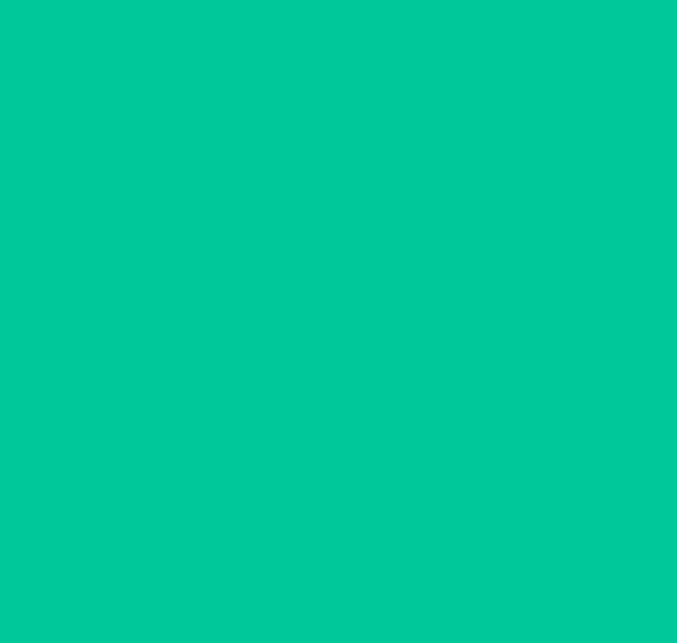
scroll to position [92, 0]
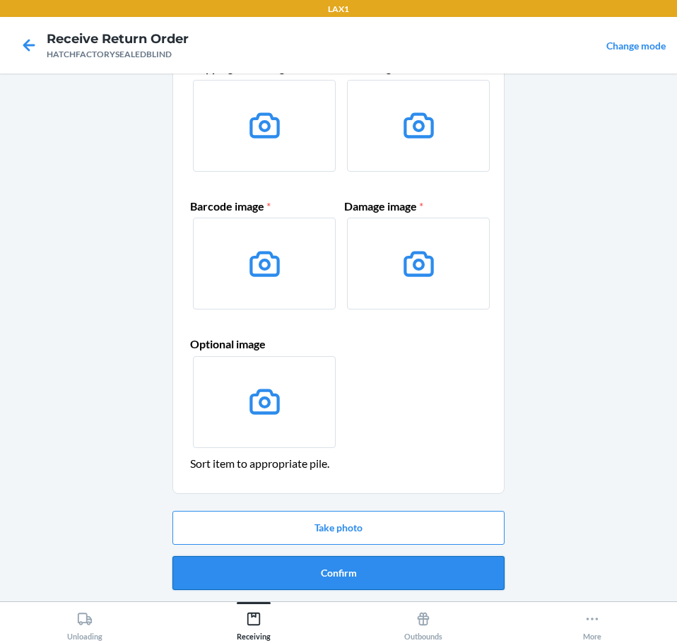
click at [473, 574] on button "Confirm" at bounding box center [338, 573] width 332 height 34
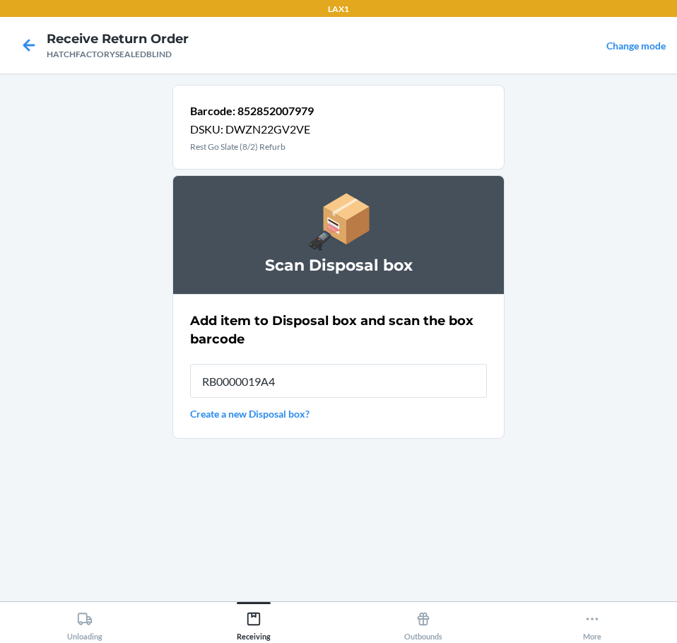
type input "RB0000019A4"
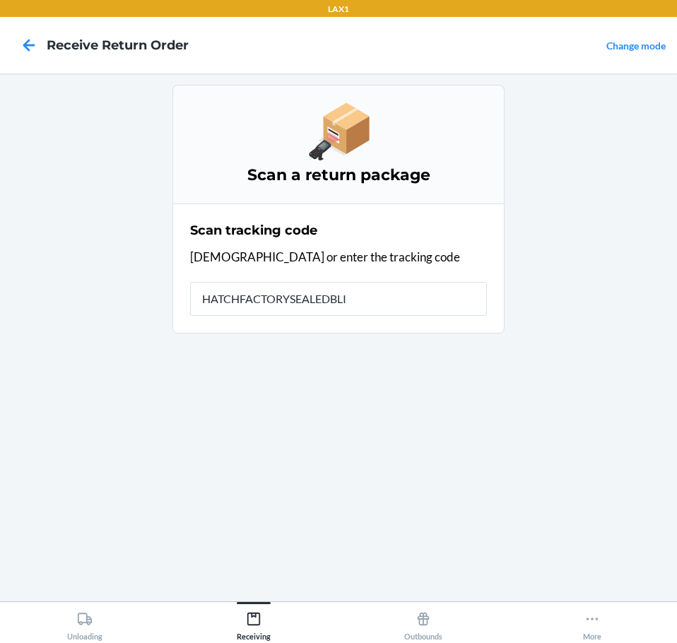
type input "HATCHFACTORYSEALEDBLIN"
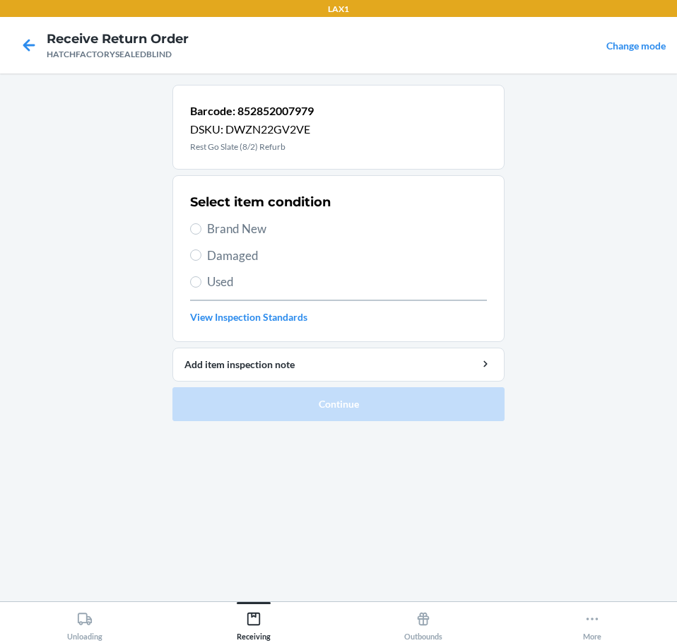
click at [251, 259] on span "Damaged" at bounding box center [347, 256] width 280 height 18
click at [201, 259] on input "Damaged" at bounding box center [195, 254] width 11 height 11
radio input "true"
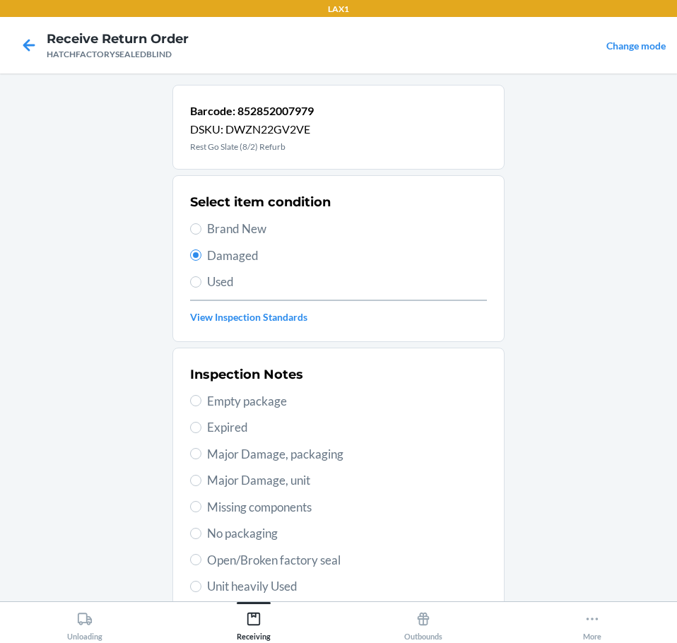
click at [336, 562] on span "Open/Broken factory seal" at bounding box center [347, 560] width 280 height 18
click at [201, 562] on input "Open/Broken factory seal" at bounding box center [195, 559] width 11 height 11
radio input "true"
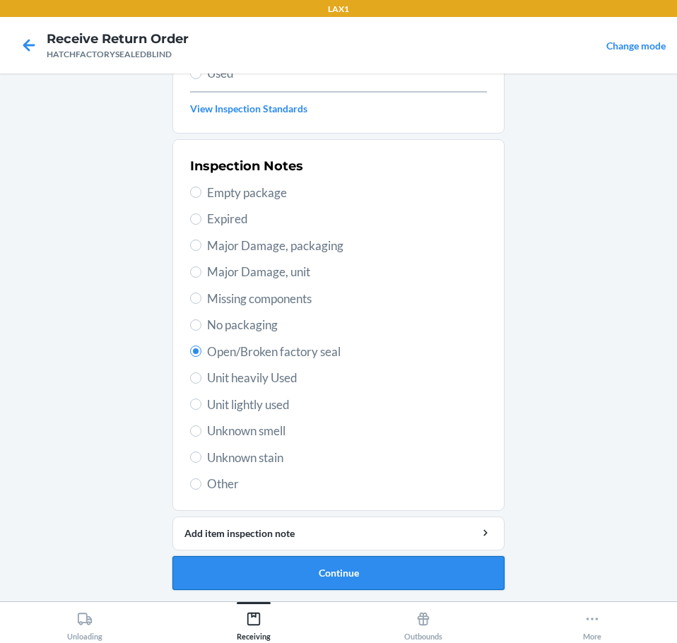
click at [470, 578] on button "Continue" at bounding box center [338, 573] width 332 height 34
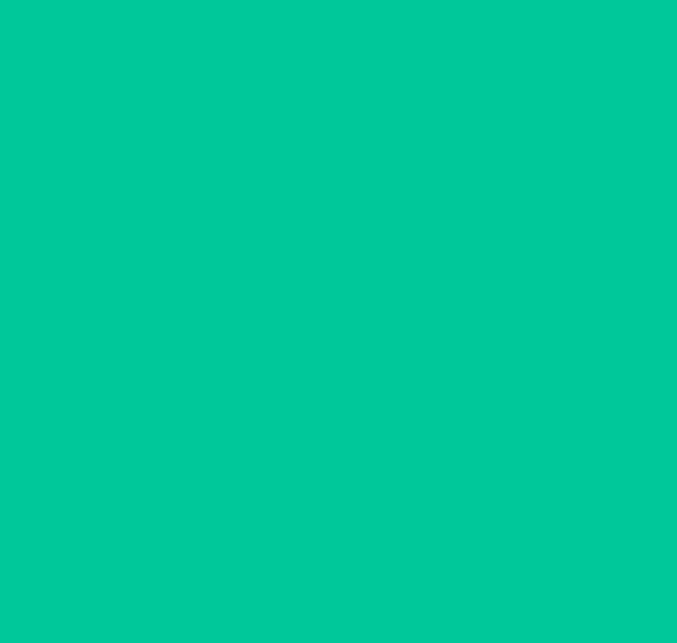
click at [485, 581] on button "Confirm" at bounding box center [338, 573] width 332 height 34
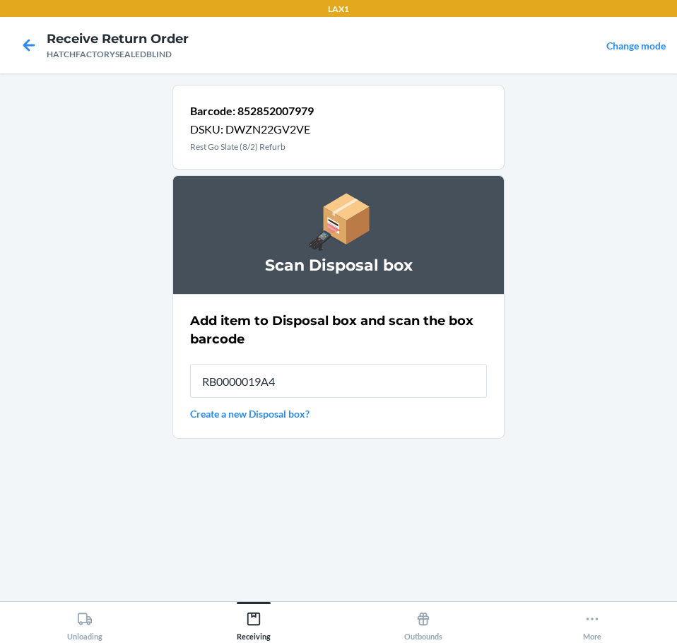
type input "RB0000019A4"
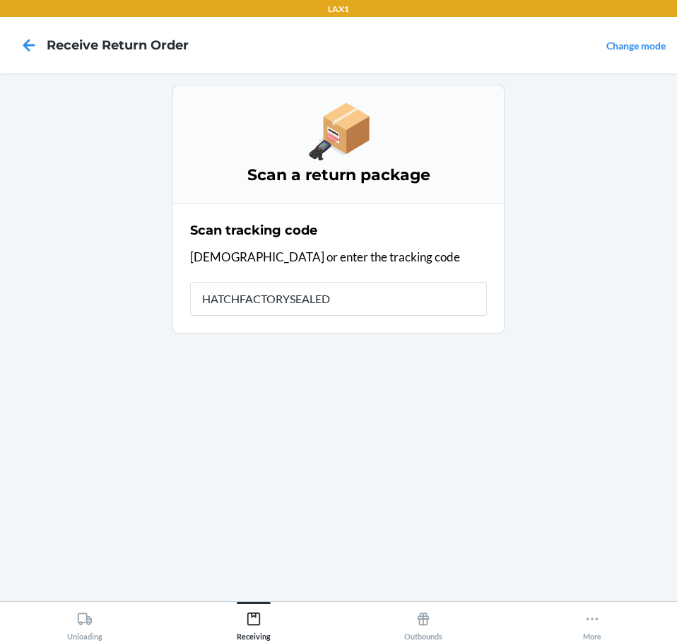
type input "HATCHFACTORYSEALEDB"
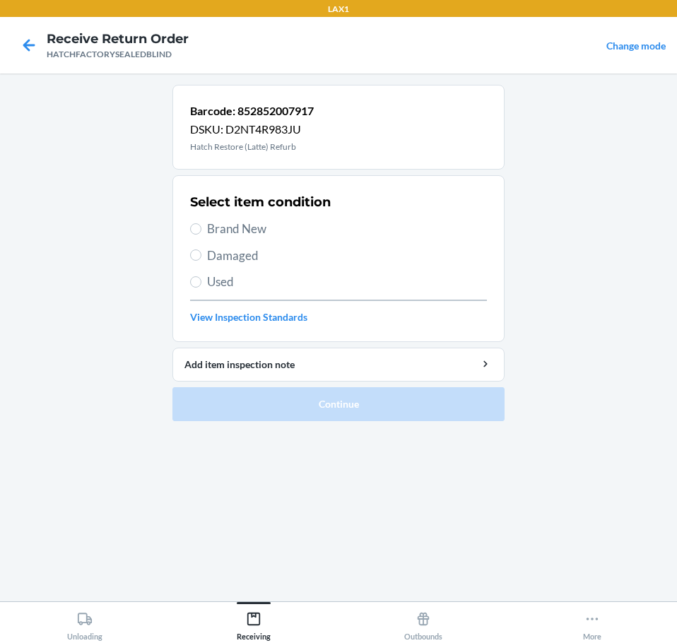
click at [246, 259] on span "Damaged" at bounding box center [347, 256] width 280 height 18
click at [201, 259] on input "Damaged" at bounding box center [195, 254] width 11 height 11
radio input "true"
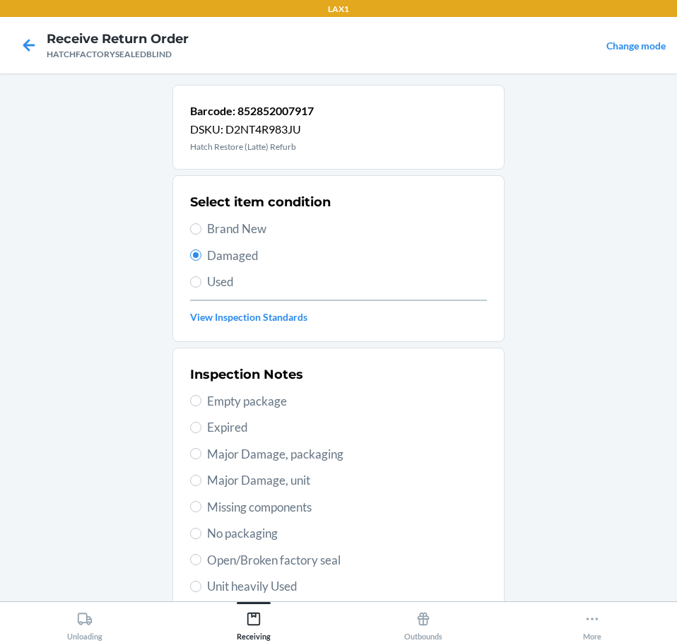
click at [304, 475] on span "Major Damage, unit" at bounding box center [347, 480] width 280 height 18
click at [201, 475] on input "Major Damage, unit" at bounding box center [195, 480] width 11 height 11
radio input "true"
drag, startPoint x: 358, startPoint y: 501, endPoint x: 397, endPoint y: 559, distance: 70.3
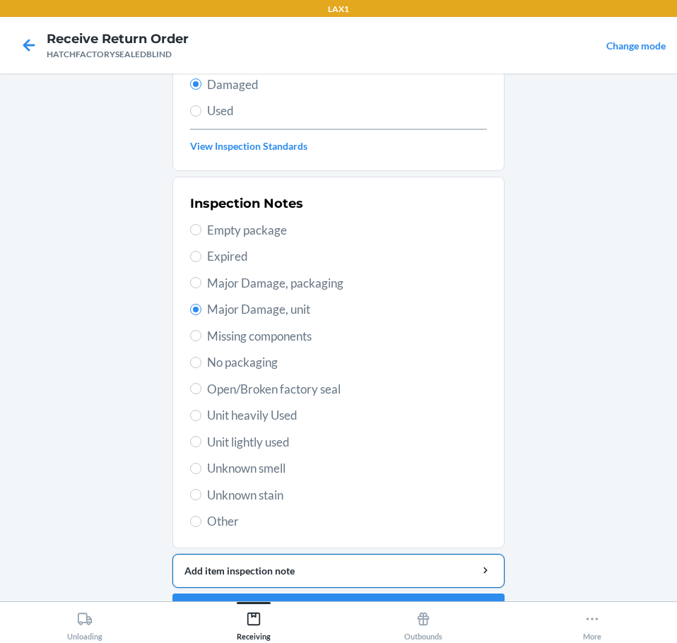
scroll to position [208, 0]
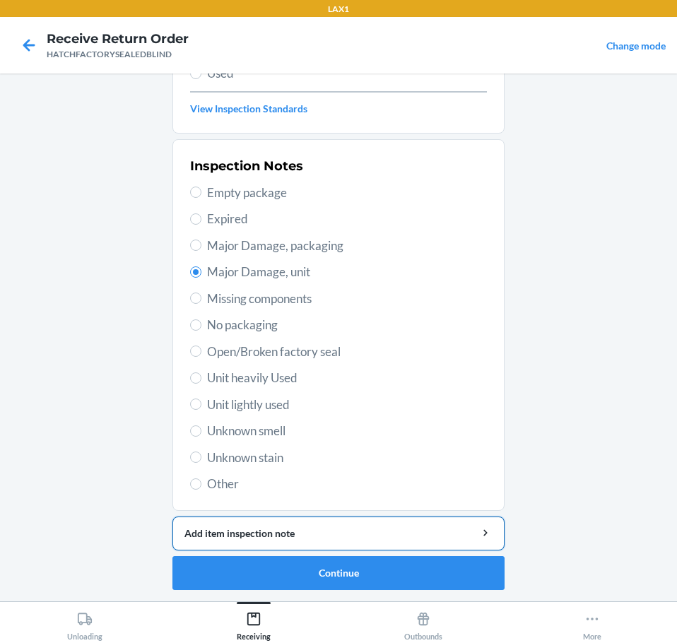
click at [415, 535] on div "Add item inspection note" at bounding box center [338, 533] width 308 height 15
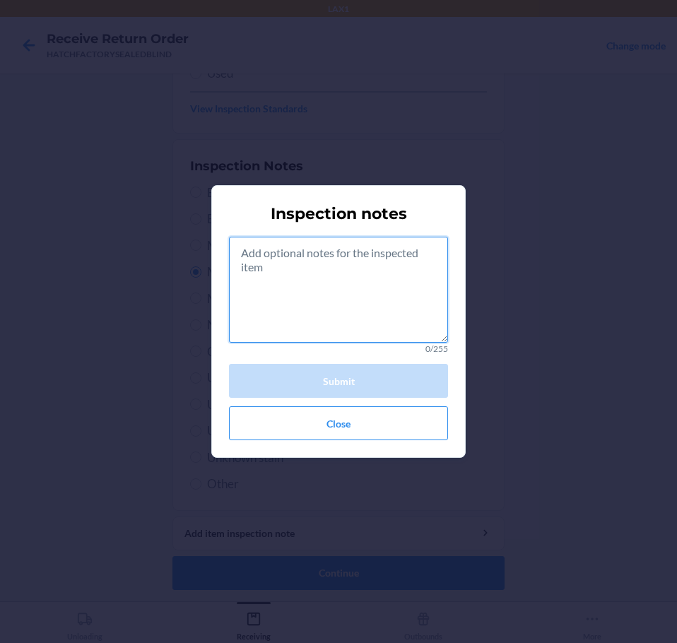
click at [378, 318] on textarea at bounding box center [338, 290] width 219 height 106
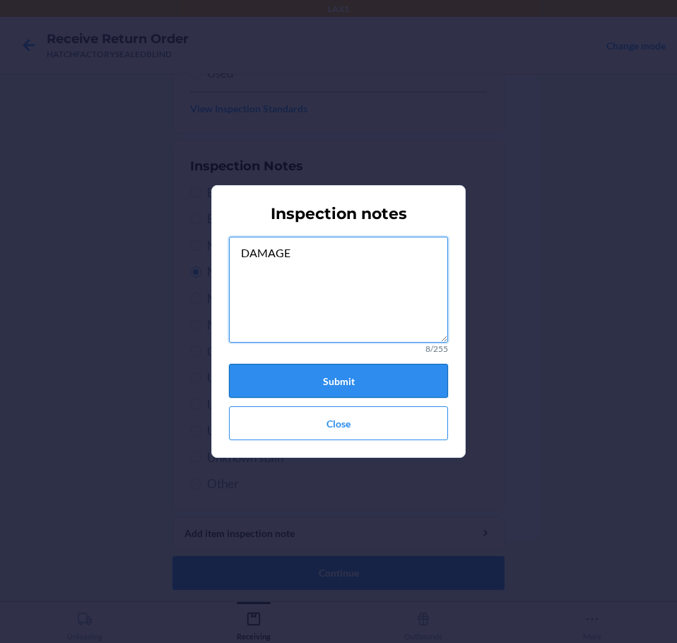
type textarea "DAMAGE"
click at [413, 367] on button "Submit" at bounding box center [338, 381] width 219 height 34
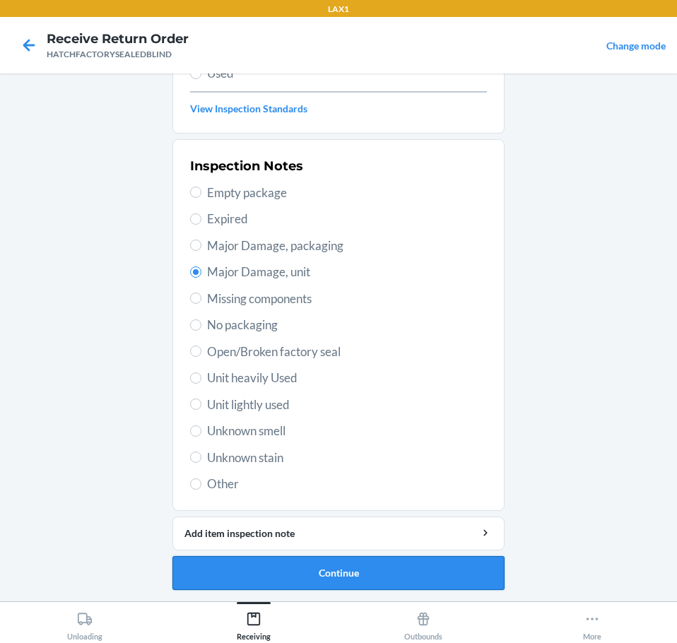
click at [380, 581] on button "Continue" at bounding box center [338, 573] width 332 height 34
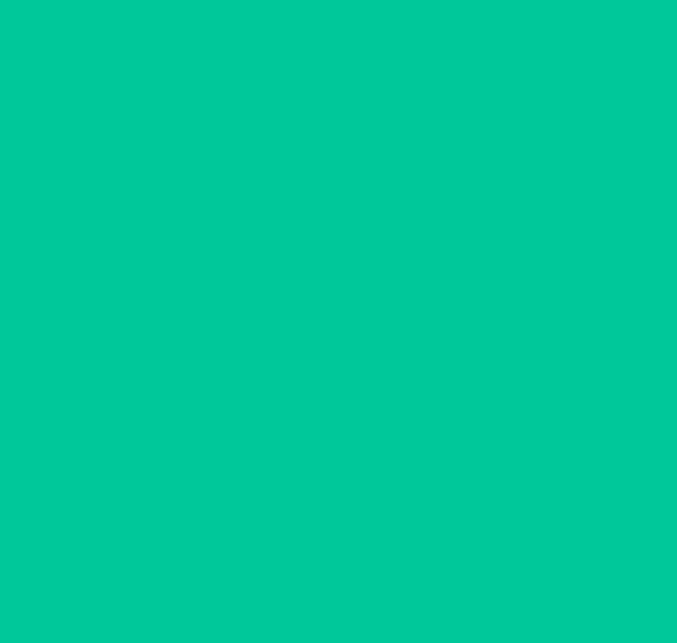
scroll to position [92, 0]
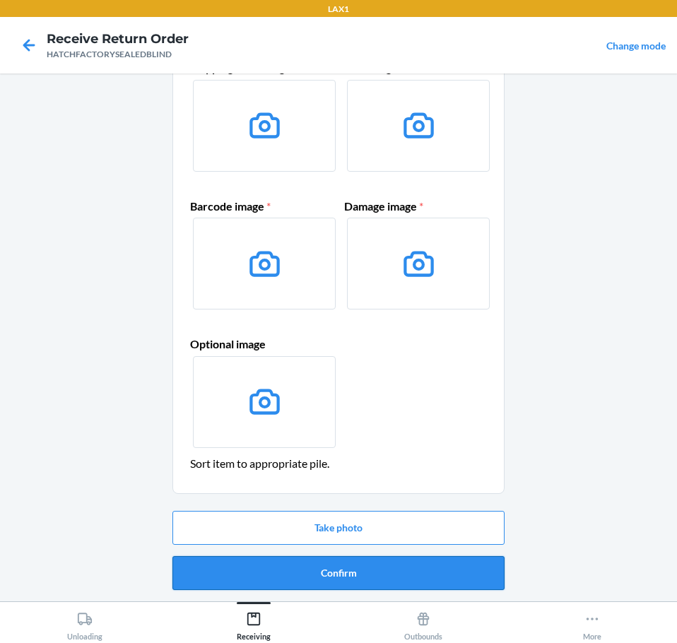
click at [396, 576] on button "Confirm" at bounding box center [338, 573] width 332 height 34
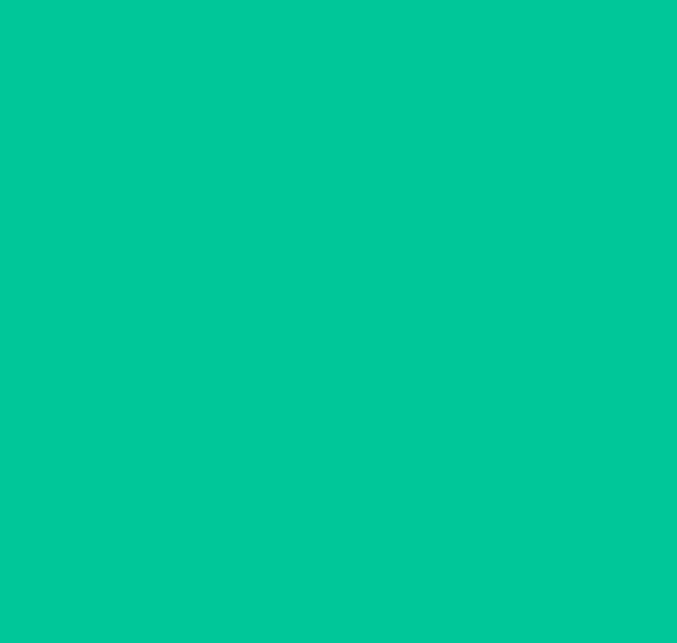
scroll to position [0, 0]
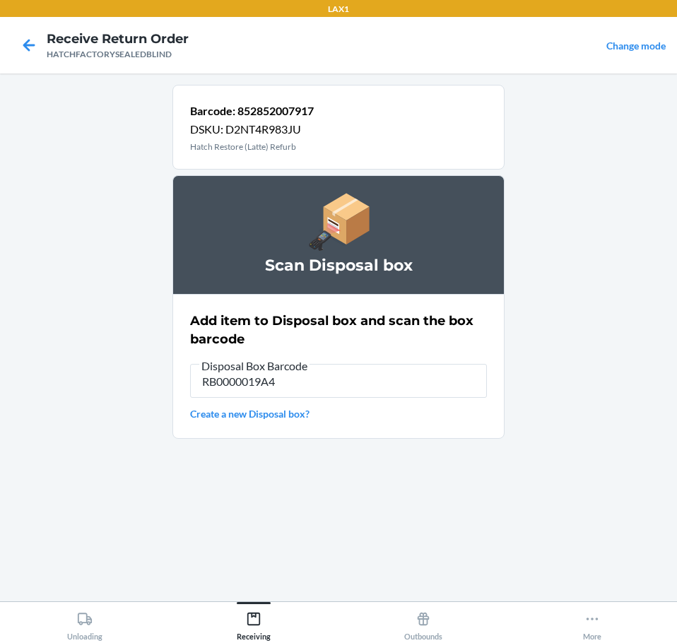
type input "RB0000019A4"
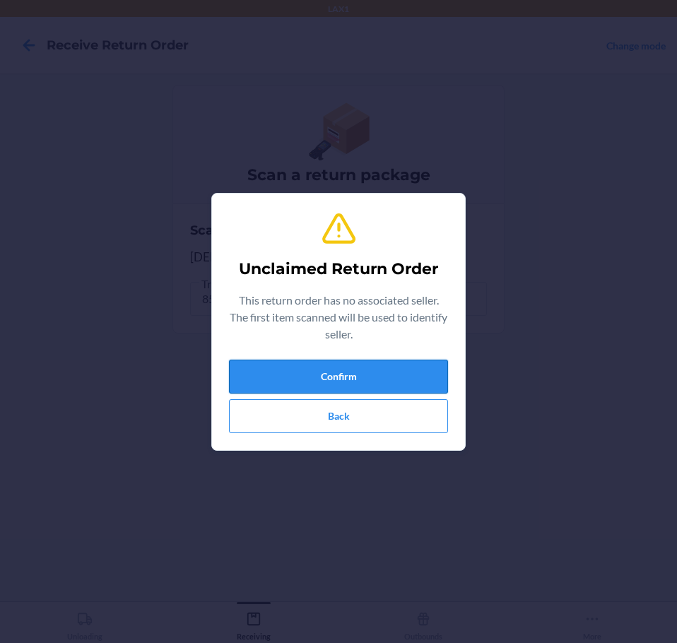
drag, startPoint x: 416, startPoint y: 361, endPoint x: 416, endPoint y: 369, distance: 8.5
click at [420, 383] on button "Confirm" at bounding box center [338, 377] width 219 height 34
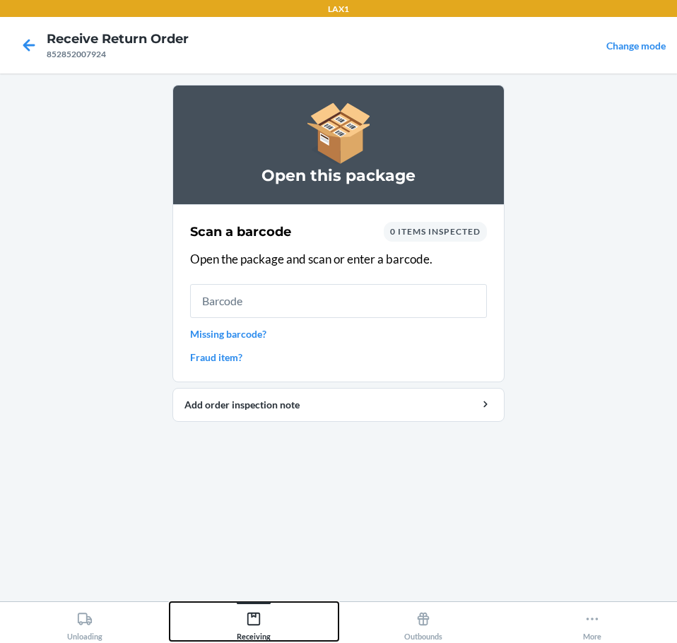
click at [256, 618] on icon at bounding box center [254, 619] width 16 height 16
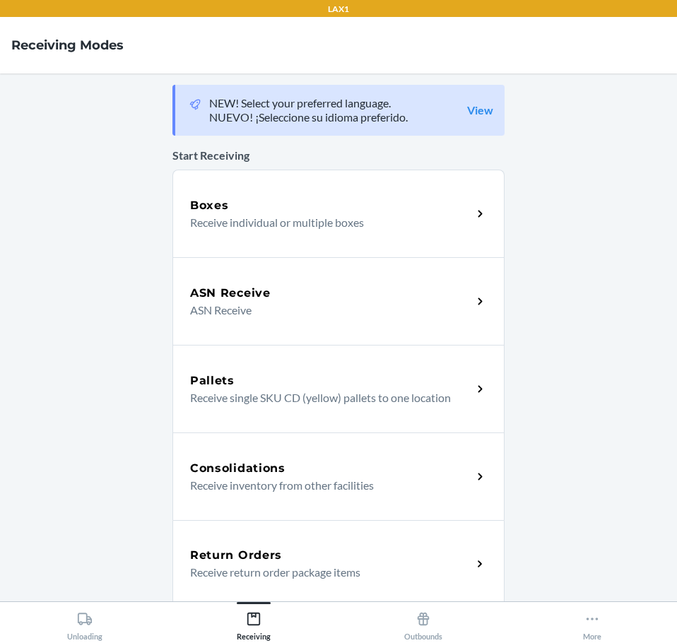
click at [391, 566] on p "Receive return order package items" at bounding box center [325, 572] width 271 height 17
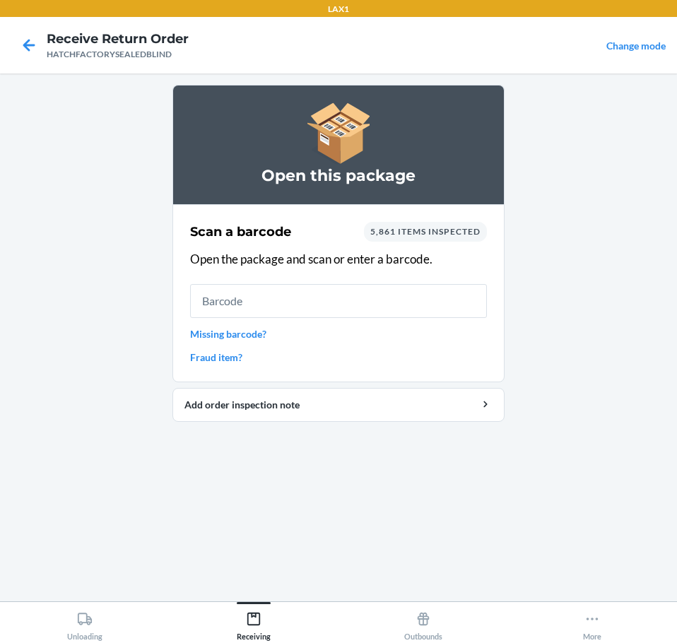
click at [434, 295] on input "text" at bounding box center [338, 301] width 297 height 34
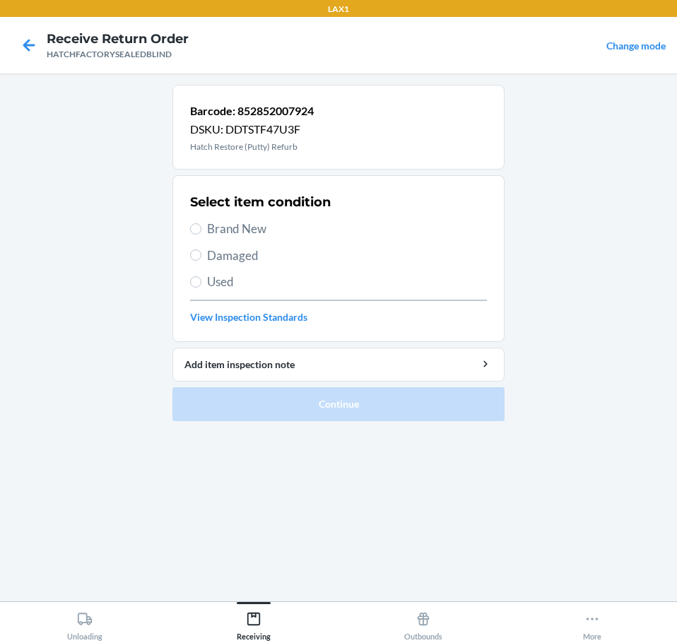
click at [246, 251] on span "Damaged" at bounding box center [347, 256] width 280 height 18
click at [201, 251] on input "Damaged" at bounding box center [195, 254] width 11 height 11
radio input "true"
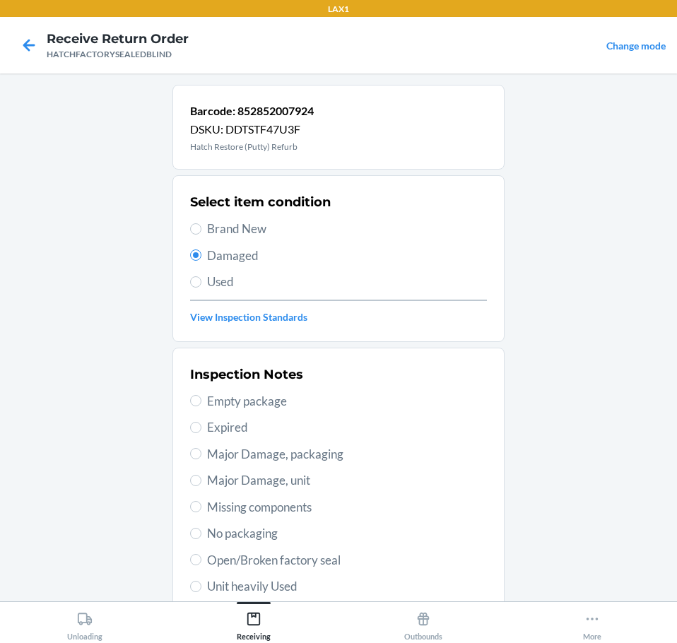
click at [331, 477] on span "Major Damage, unit" at bounding box center [347, 480] width 280 height 18
click at [201, 477] on input "Major Damage, unit" at bounding box center [195, 480] width 11 height 11
radio input "true"
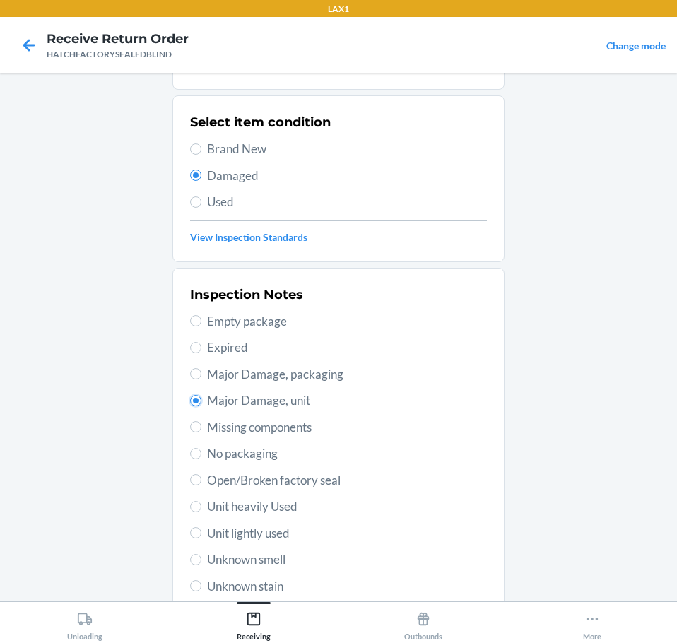
scroll to position [208, 0]
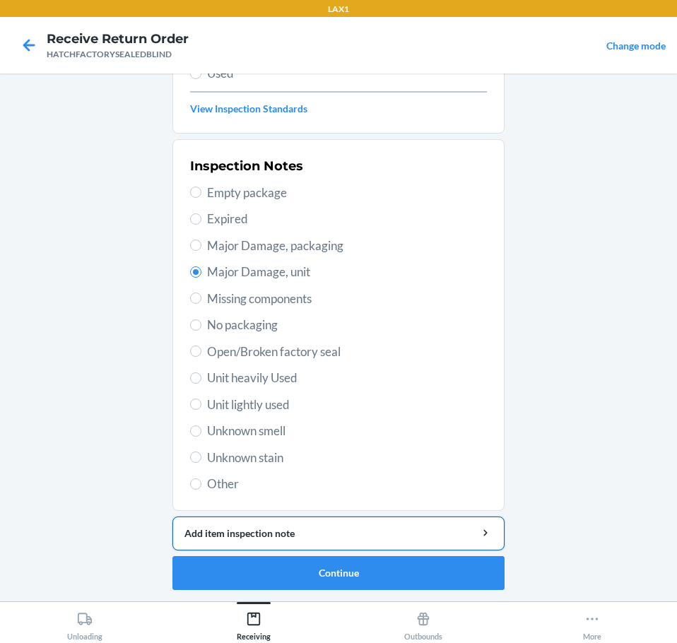
click at [426, 528] on div "Add item inspection note" at bounding box center [338, 533] width 308 height 15
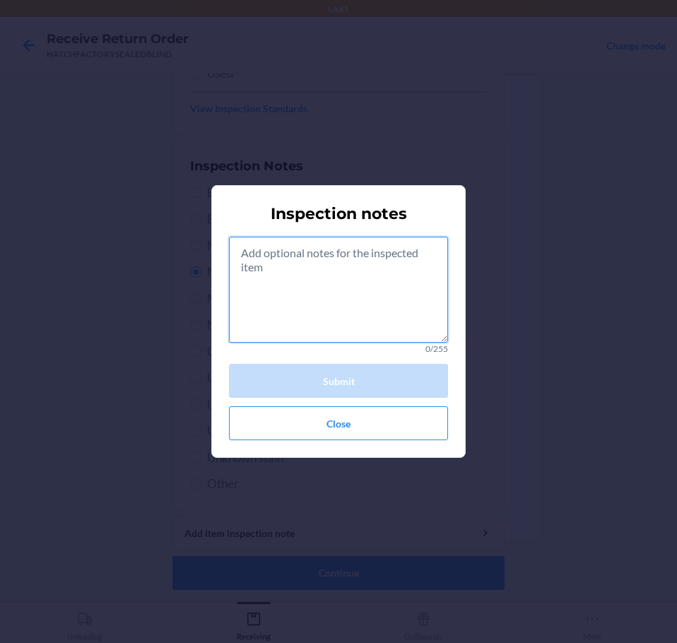
click at [384, 309] on textarea at bounding box center [338, 290] width 219 height 106
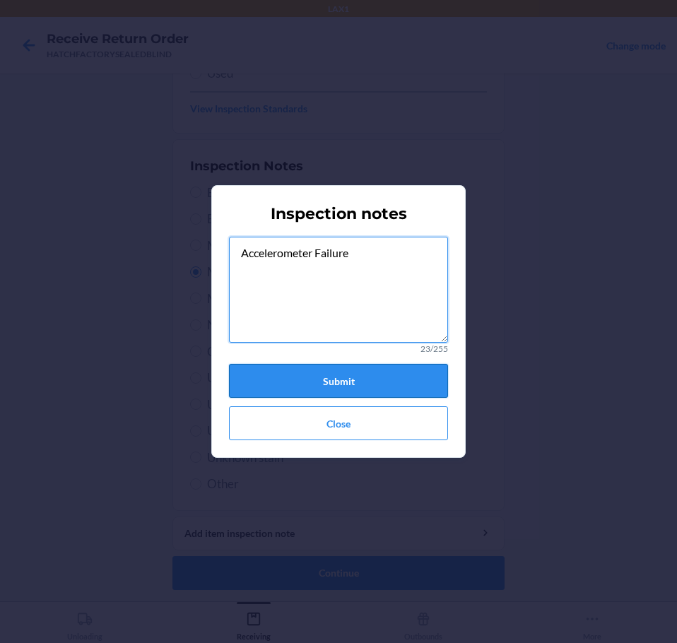
type textarea "Accelerometer Failure"
click at [393, 383] on button "Submit" at bounding box center [338, 381] width 219 height 34
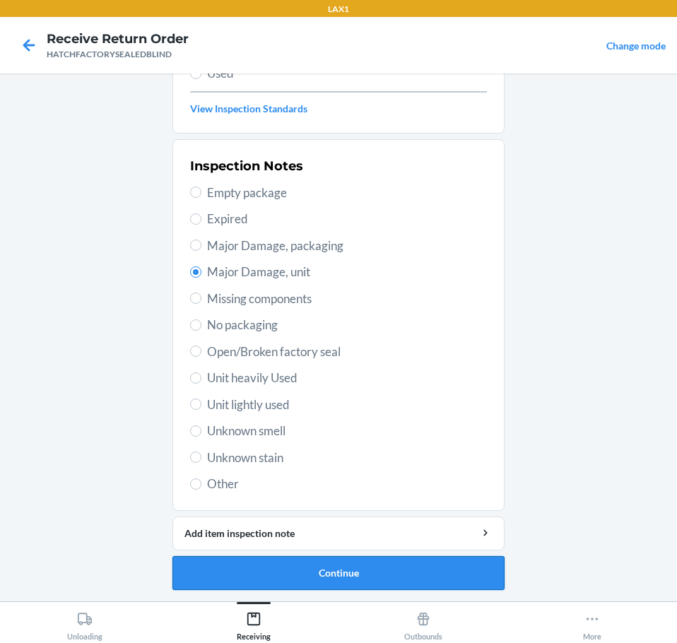
click at [447, 575] on button "Continue" at bounding box center [338, 573] width 332 height 34
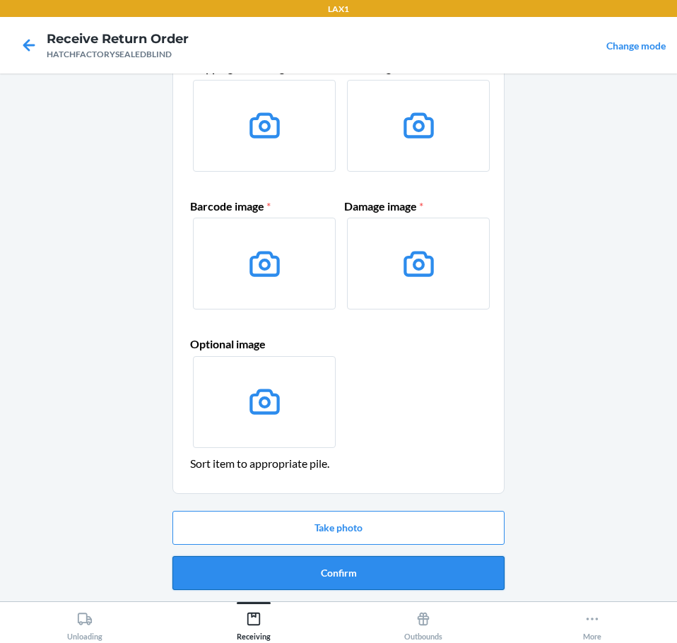
click at [447, 576] on button "Confirm" at bounding box center [338, 573] width 332 height 34
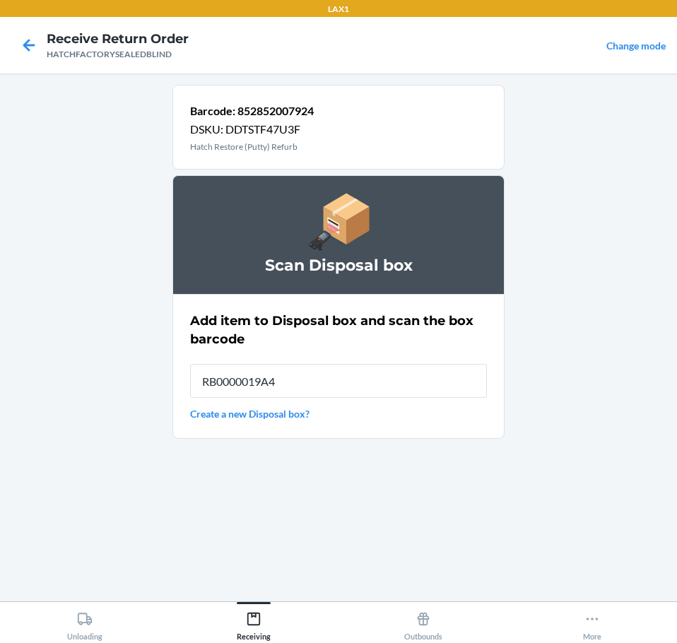
type input "RB0000019A4"
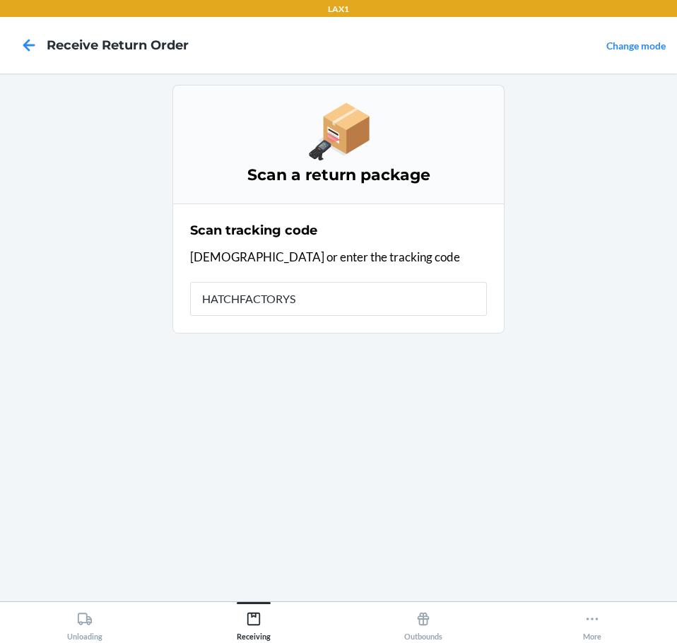
type input "HATCHFACTORYSE"
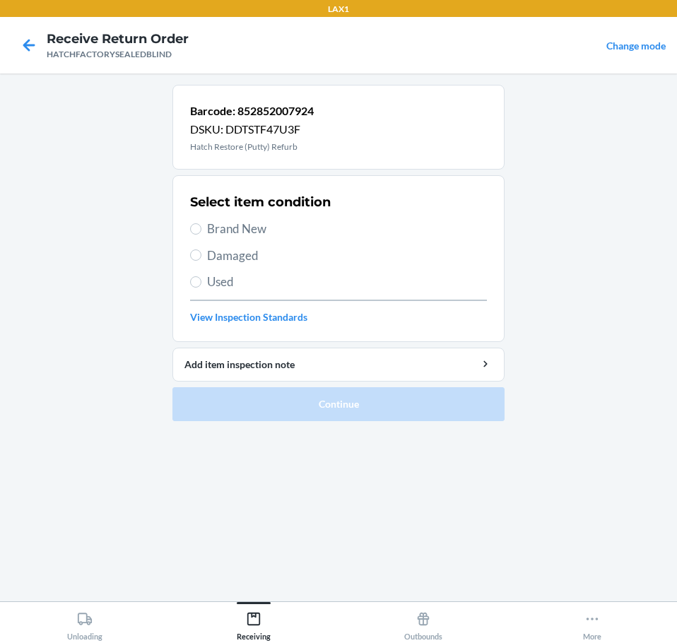
click at [257, 257] on span "Damaged" at bounding box center [347, 256] width 280 height 18
click at [201, 257] on input "Damaged" at bounding box center [195, 254] width 11 height 11
radio input "true"
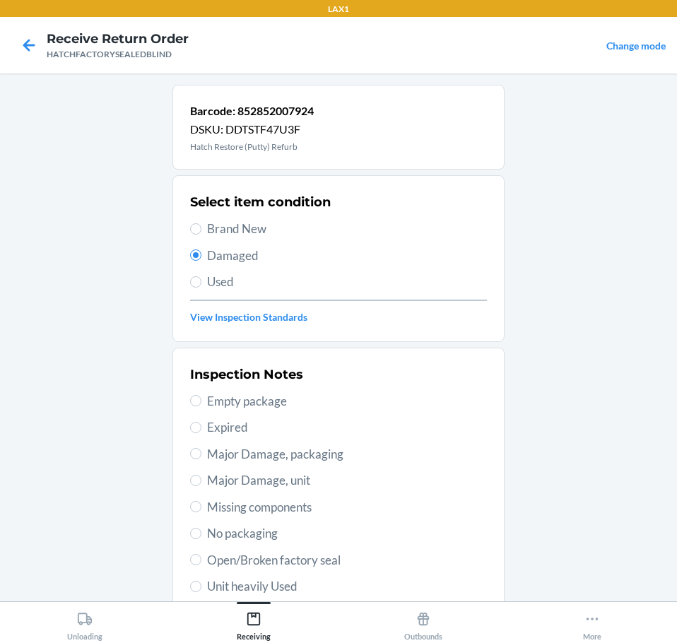
click at [318, 480] on span "Major Damage, unit" at bounding box center [347, 480] width 280 height 18
click at [201, 480] on input "Major Damage, unit" at bounding box center [195, 480] width 11 height 11
radio input "true"
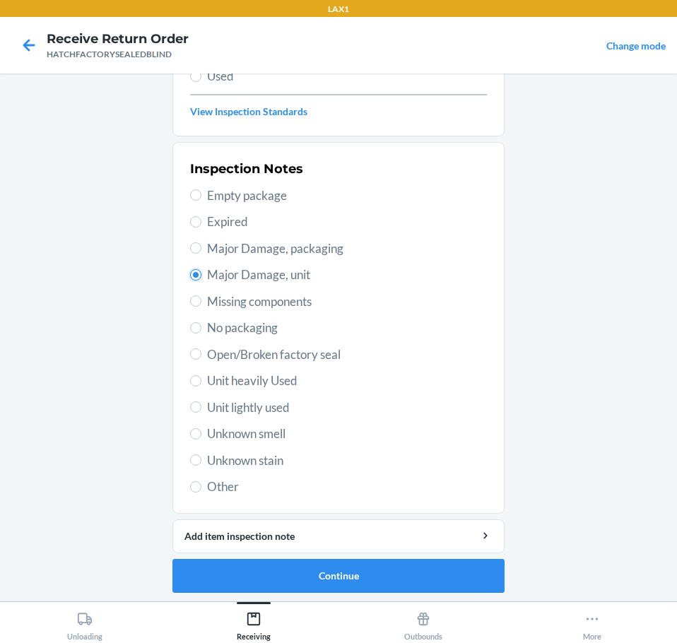
scroll to position [208, 0]
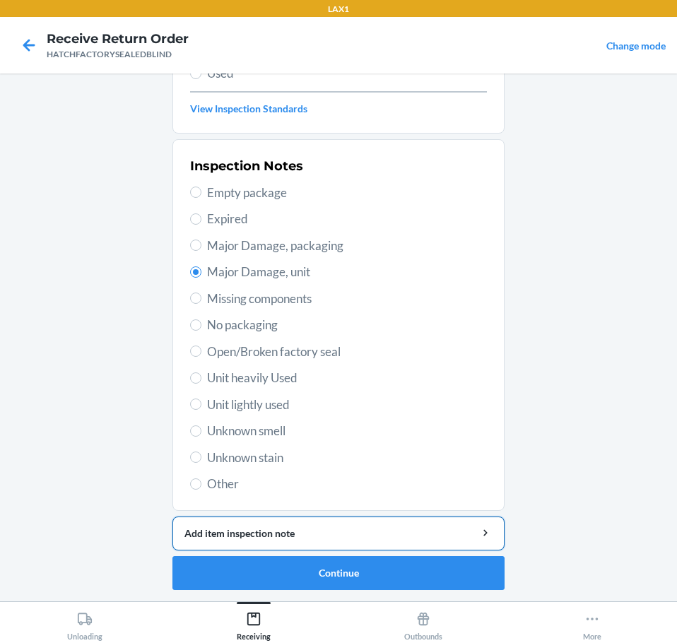
click at [408, 531] on div "Add item inspection note" at bounding box center [338, 533] width 308 height 15
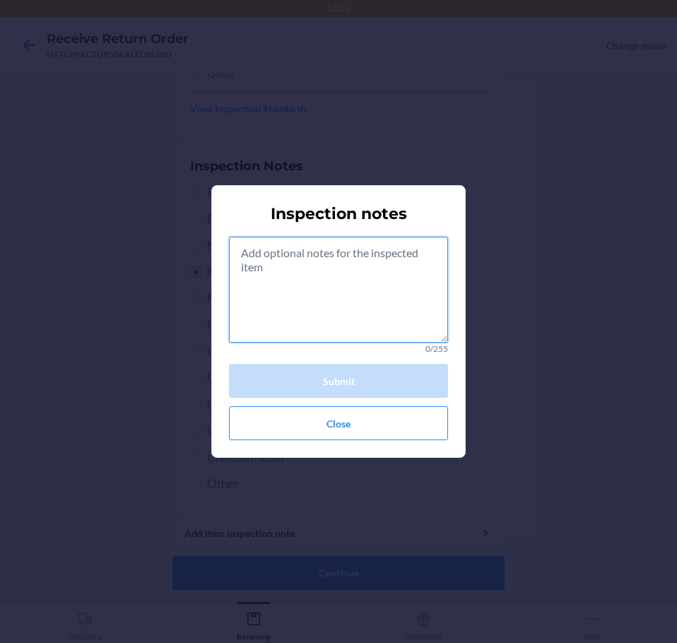
click at [394, 299] on textarea at bounding box center [338, 290] width 219 height 106
click at [335, 295] on textarea at bounding box center [338, 290] width 219 height 106
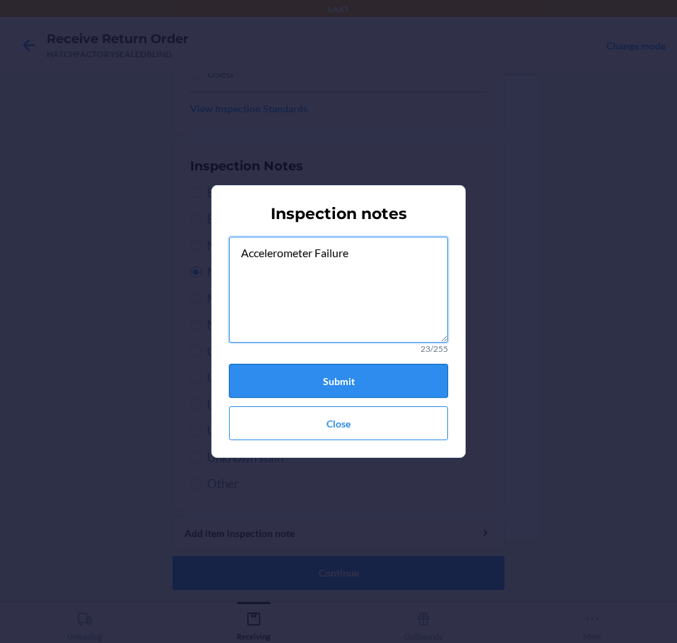
type textarea "Accelerometer Failure"
click at [402, 383] on button "Submit" at bounding box center [338, 381] width 219 height 34
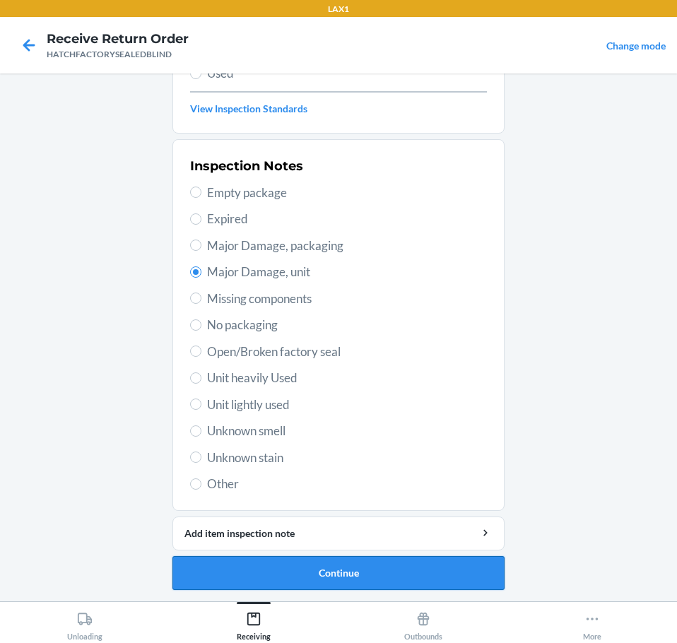
click at [397, 566] on button "Continue" at bounding box center [338, 573] width 332 height 34
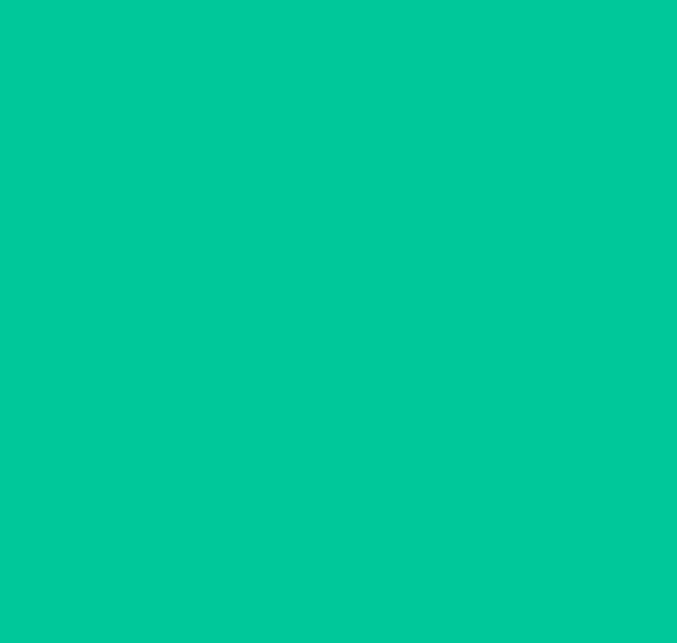
scroll to position [92, 0]
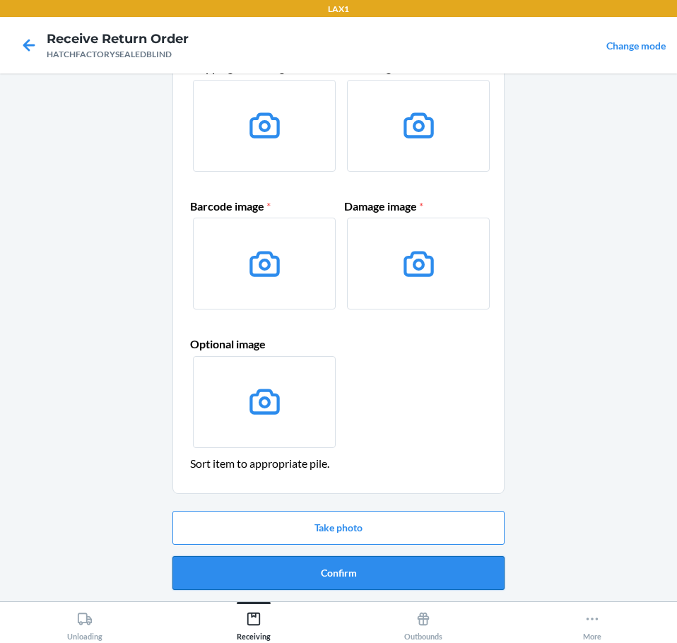
click at [432, 574] on button "Confirm" at bounding box center [338, 573] width 332 height 34
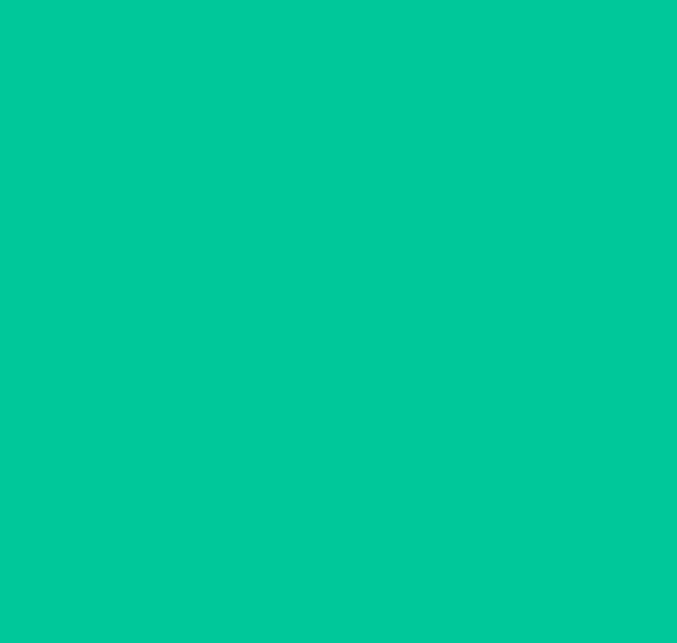
scroll to position [0, 0]
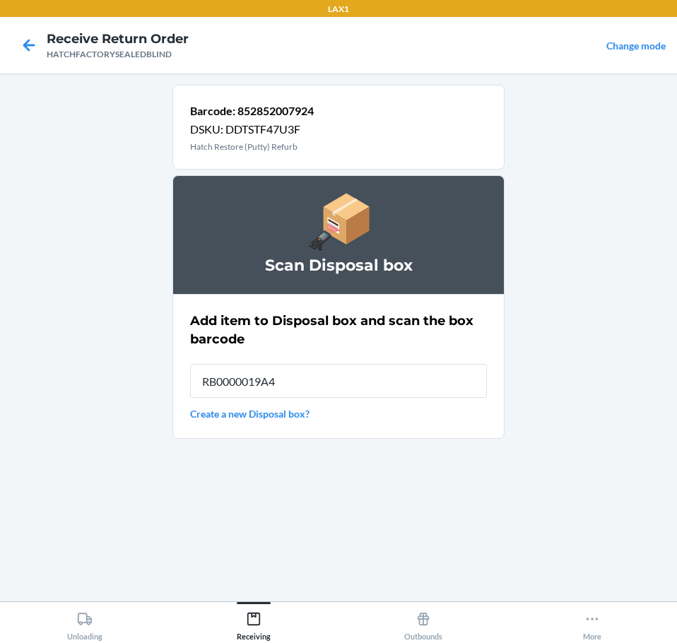
type input "RB0000019A4"
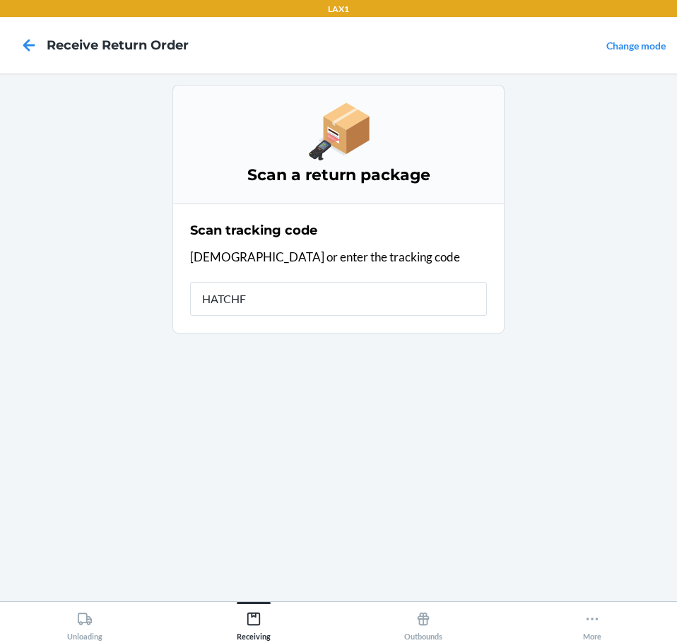
type input "HATCHFA"
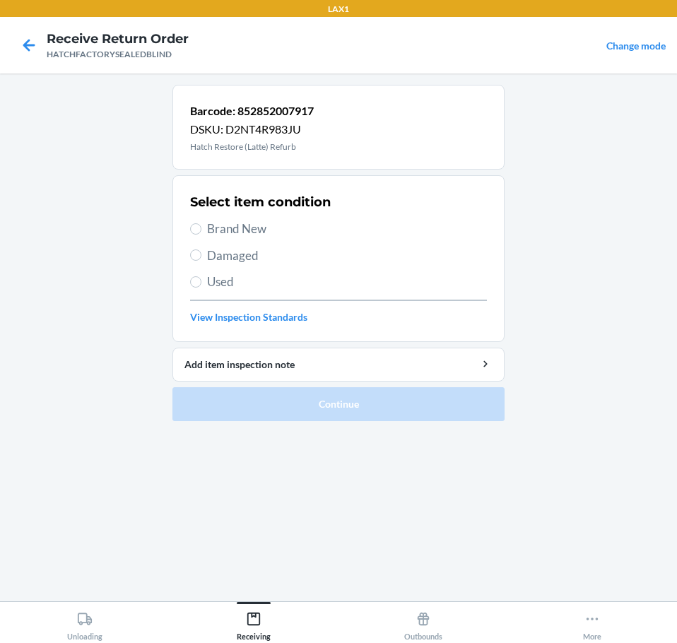
click at [228, 256] on span "Damaged" at bounding box center [347, 256] width 280 height 18
click at [201, 256] on input "Damaged" at bounding box center [195, 254] width 11 height 11
radio input "true"
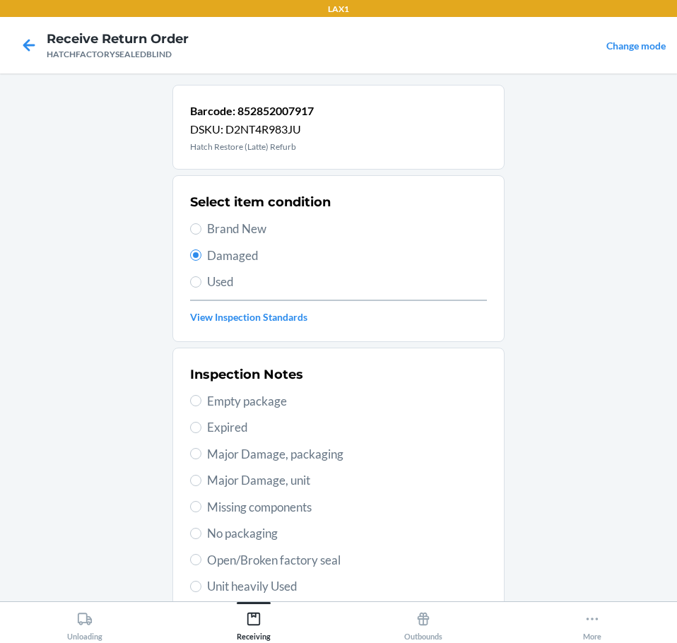
click at [319, 482] on span "Major Damage, unit" at bounding box center [347, 480] width 280 height 18
click at [201, 482] on input "Major Damage, unit" at bounding box center [195, 480] width 11 height 11
radio input "true"
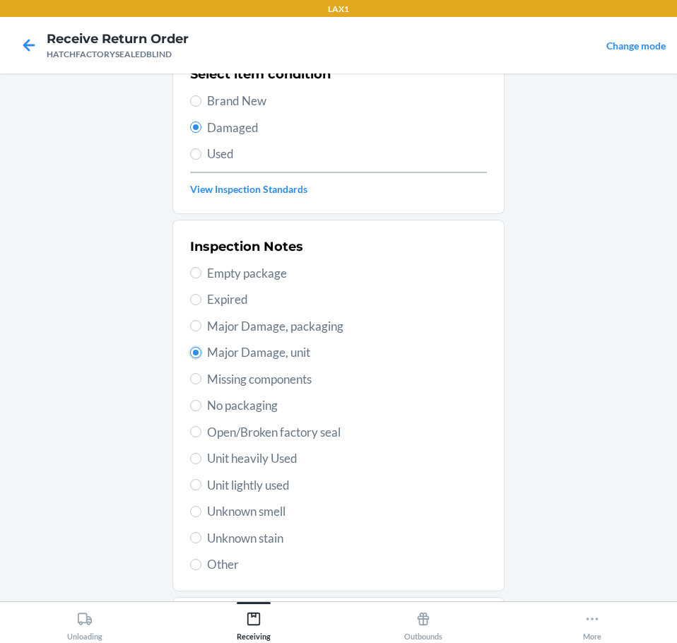
scroll to position [208, 0]
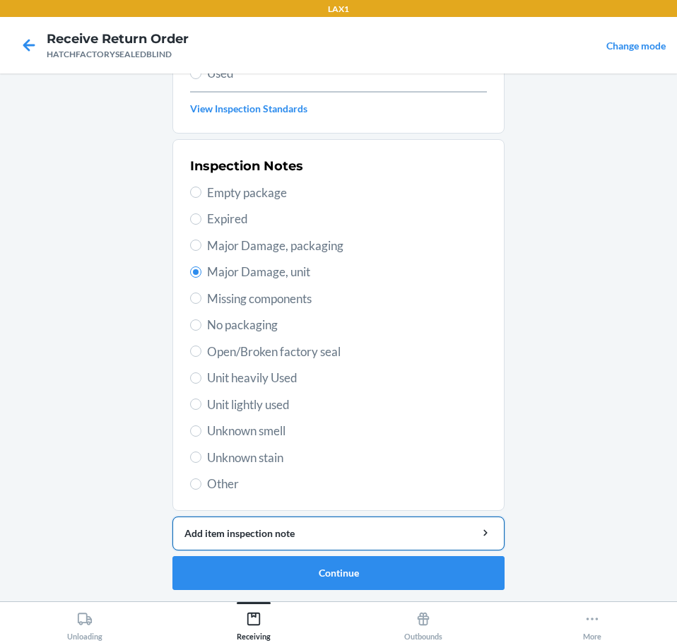
click at [425, 533] on div "Add item inspection note" at bounding box center [338, 533] width 308 height 15
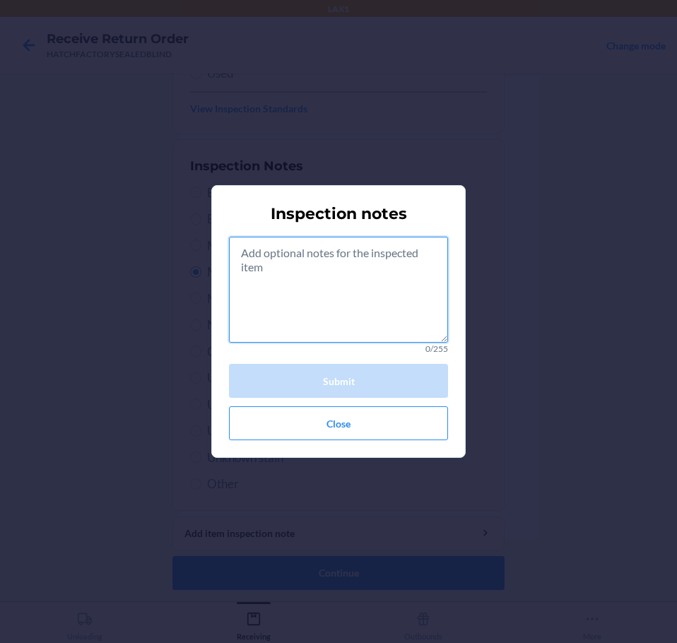
click at [381, 288] on textarea at bounding box center [338, 290] width 219 height 106
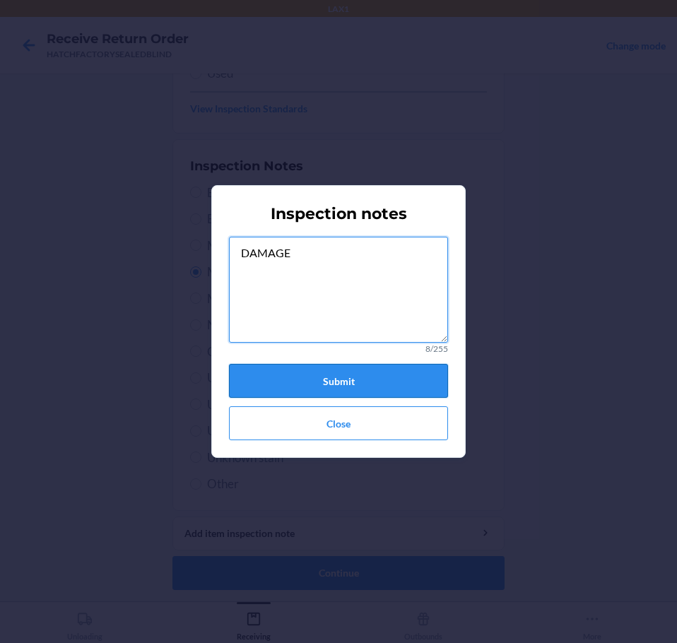
type textarea "DAMAGE"
click at [378, 382] on button "Submit" at bounding box center [338, 381] width 219 height 34
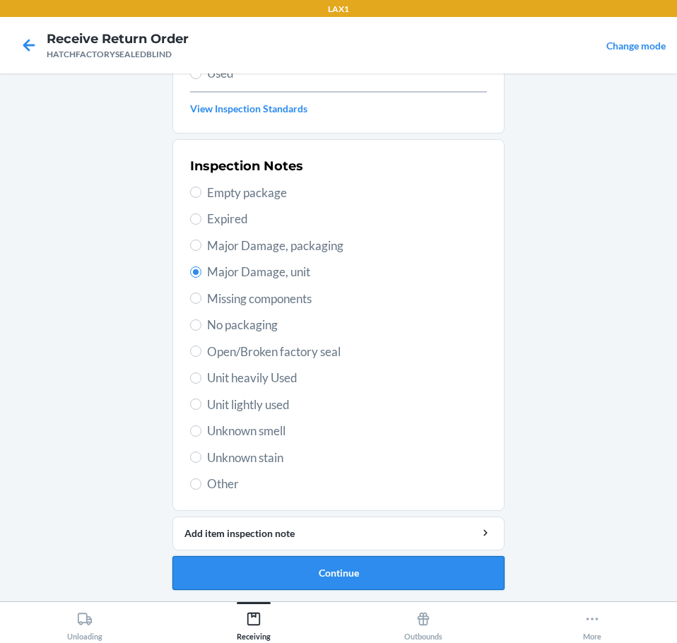
click at [413, 583] on button "Continue" at bounding box center [338, 573] width 332 height 34
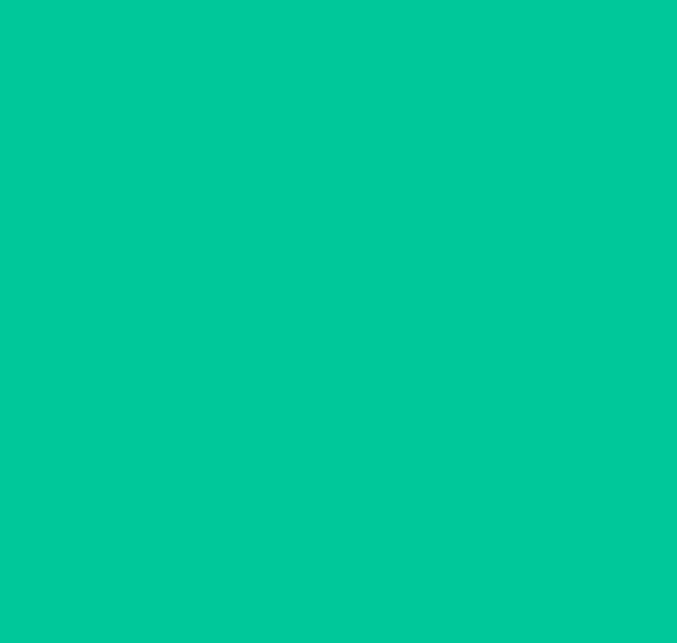
scroll to position [92, 0]
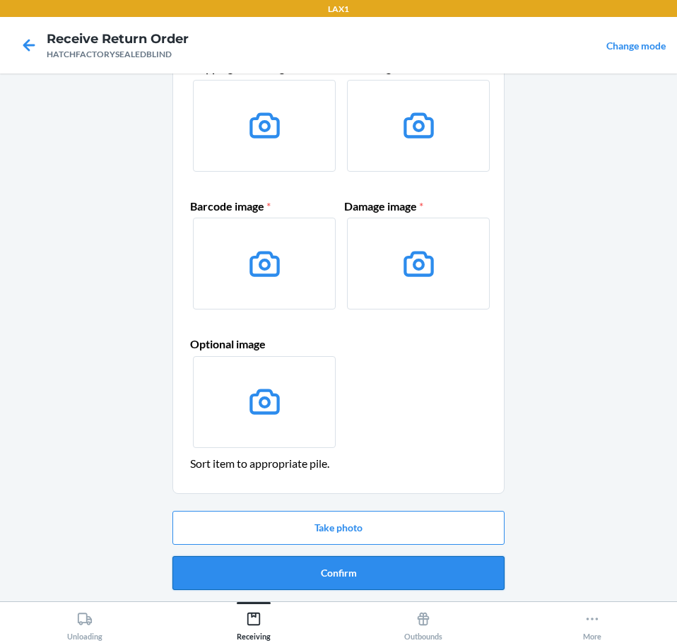
click at [420, 580] on button "Confirm" at bounding box center [338, 573] width 332 height 34
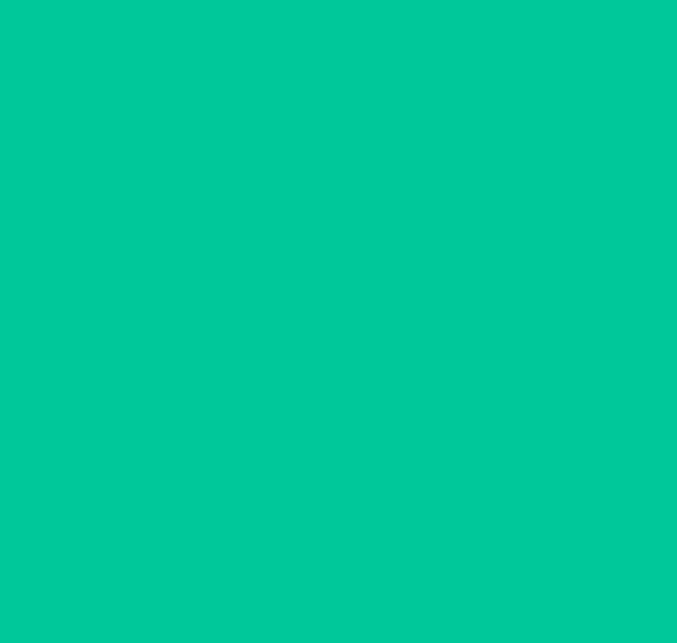
scroll to position [0, 0]
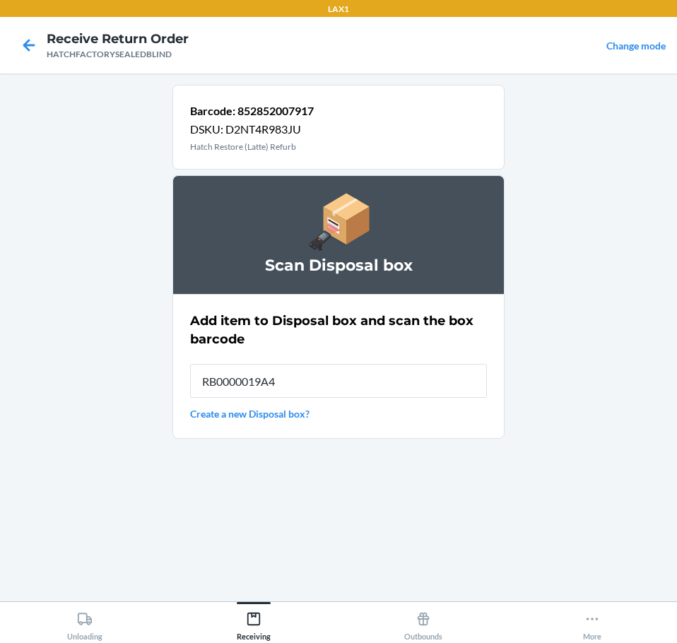
type input "RB0000019A4"
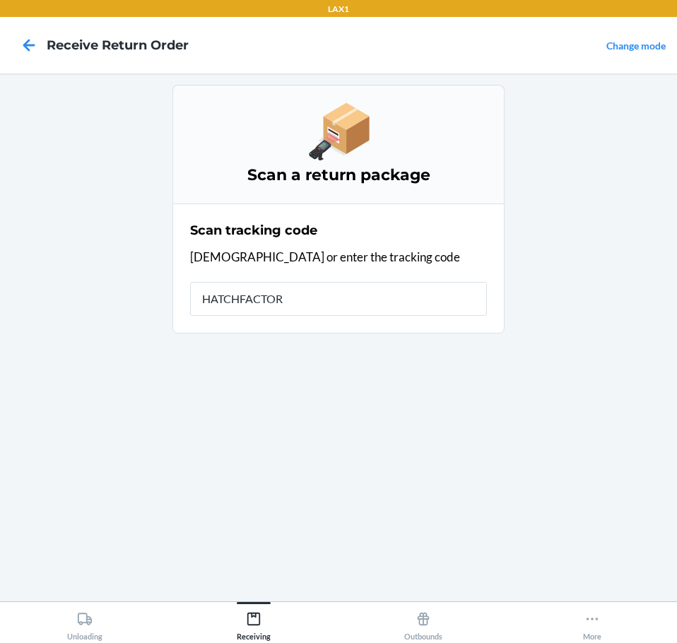
type input "HATCHFACTORY"
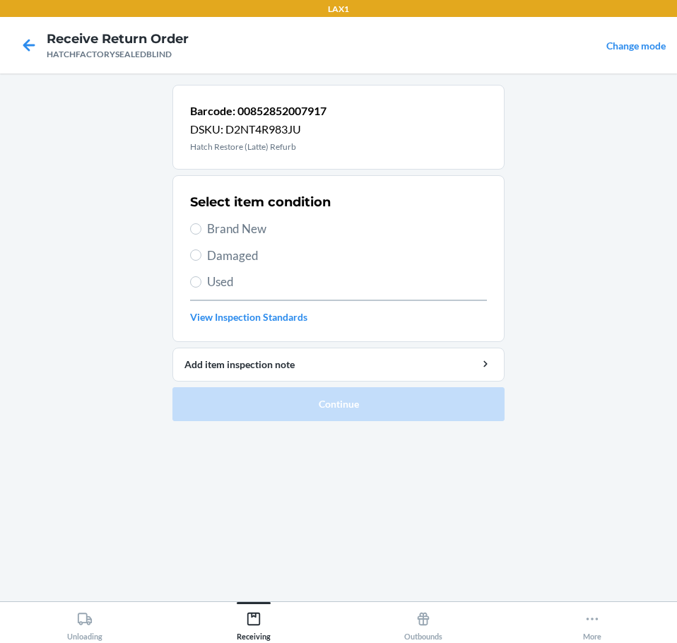
click at [278, 225] on span "Brand New" at bounding box center [347, 229] width 280 height 18
click at [201, 225] on input "Brand New" at bounding box center [195, 228] width 11 height 11
radio input "true"
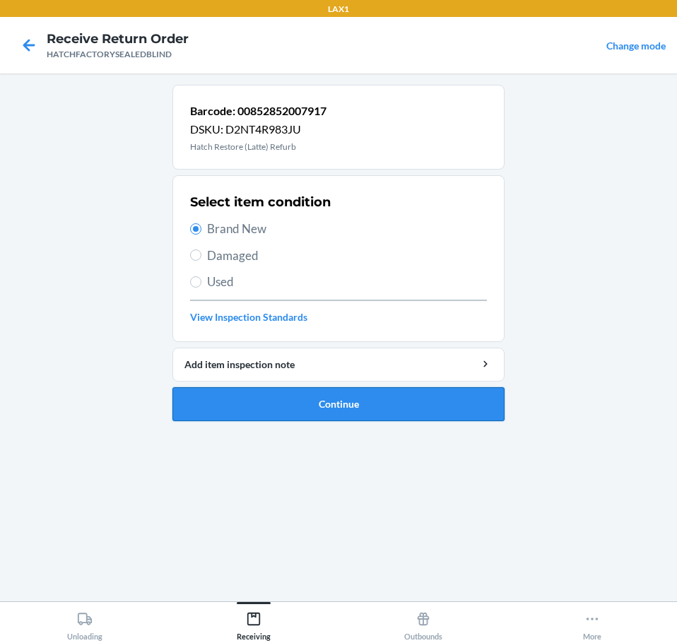
click at [385, 396] on button "Continue" at bounding box center [338, 404] width 332 height 34
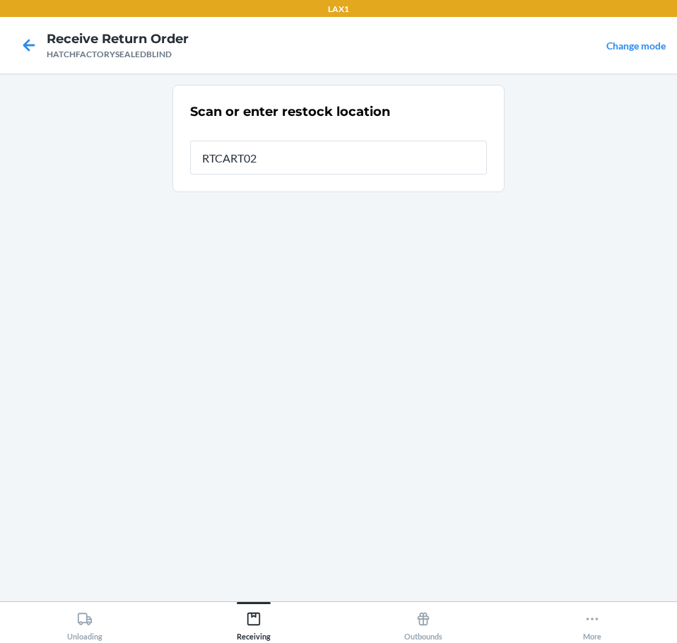
type input "RTCART027"
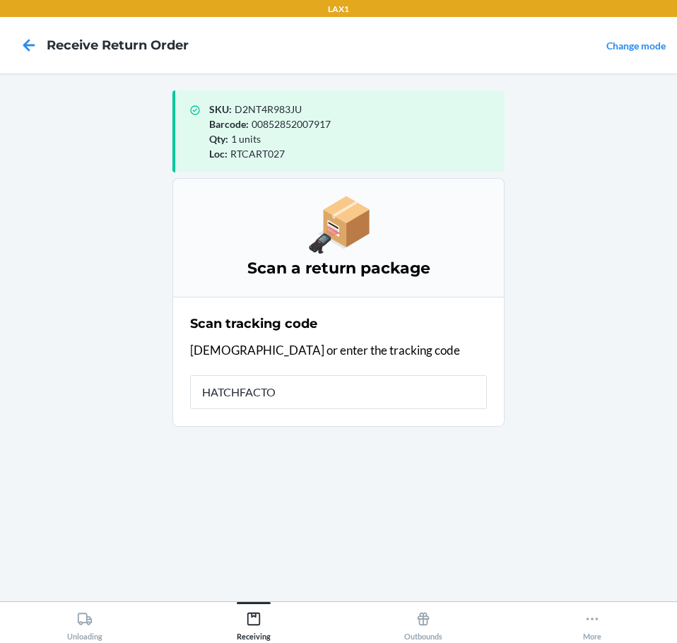
type input "HATCHFACTOR"
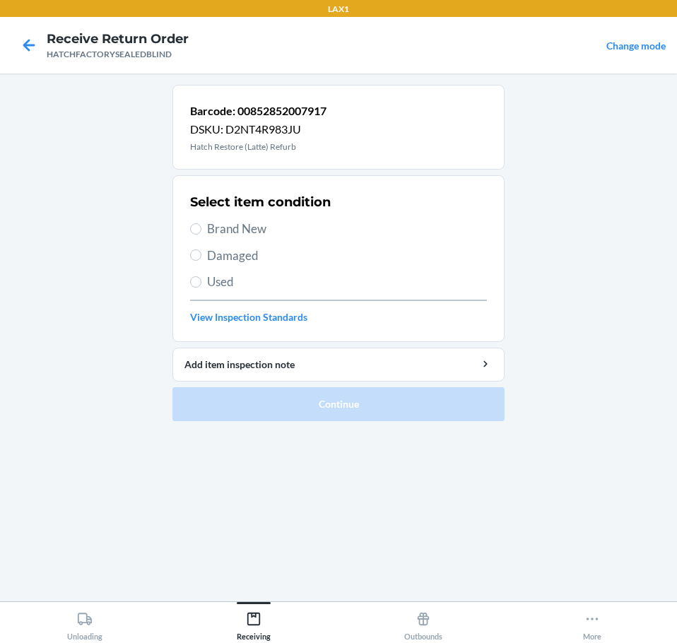
click at [258, 227] on span "Brand New" at bounding box center [347, 229] width 280 height 18
click at [201, 227] on input "Brand New" at bounding box center [195, 228] width 11 height 11
radio input "true"
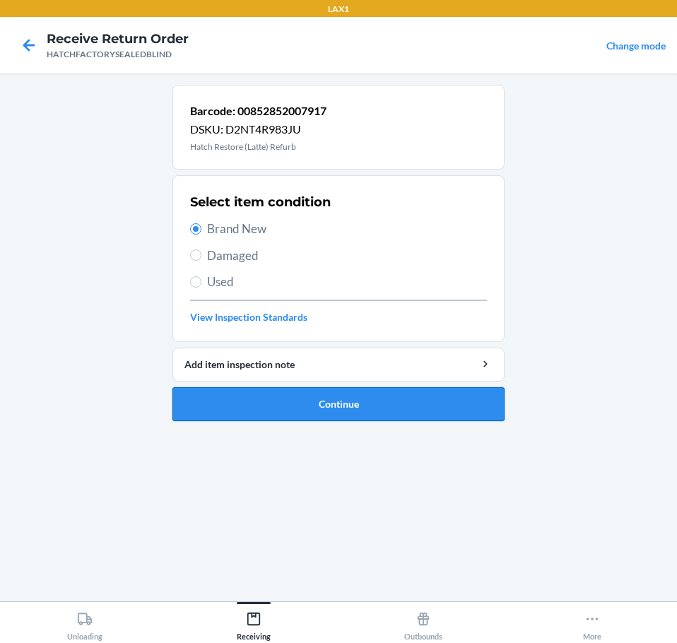
click at [433, 399] on button "Continue" at bounding box center [338, 404] width 332 height 34
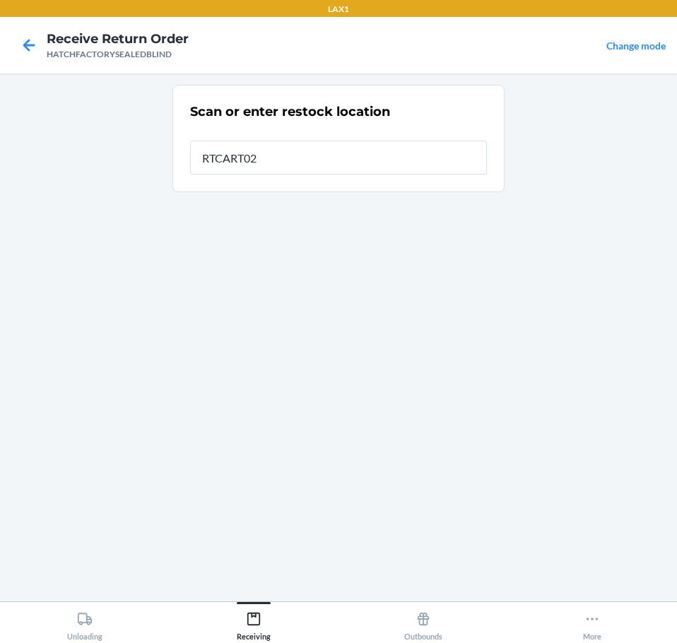
type input "RTCART027"
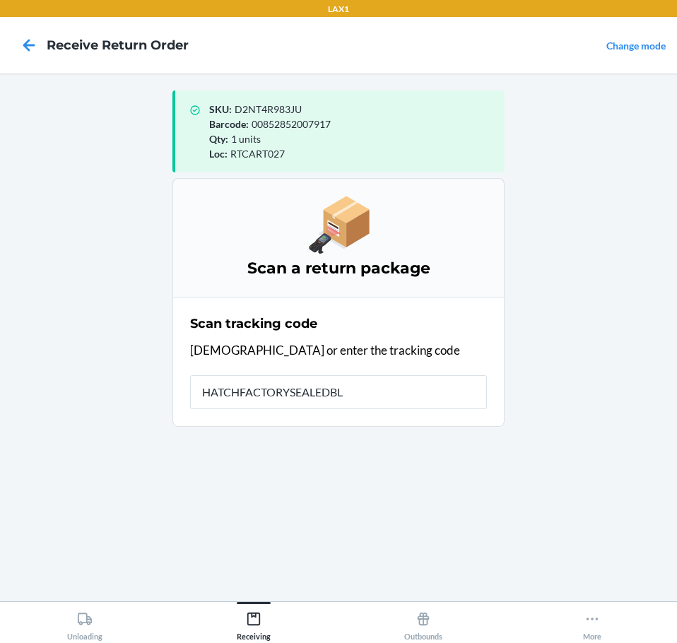
type input "HATCHFACTORYSEALEDBLI"
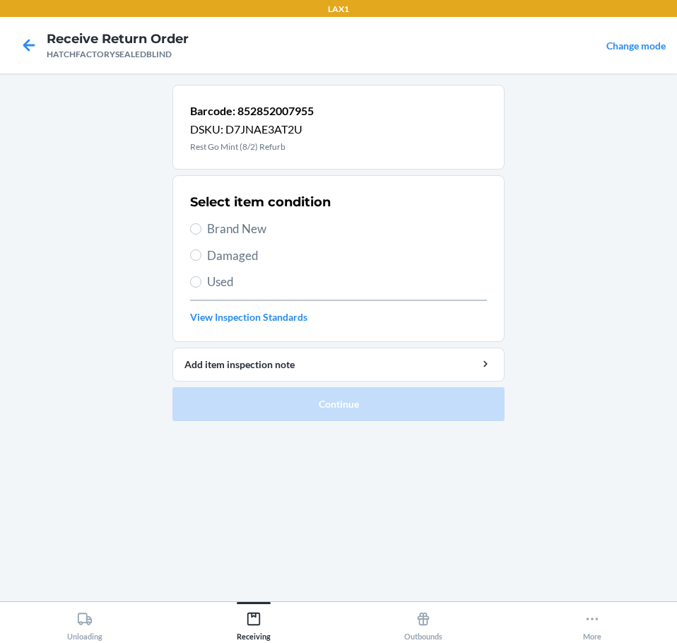
click at [247, 256] on span "Damaged" at bounding box center [347, 256] width 280 height 18
click at [201, 256] on input "Damaged" at bounding box center [195, 254] width 11 height 11
radio input "true"
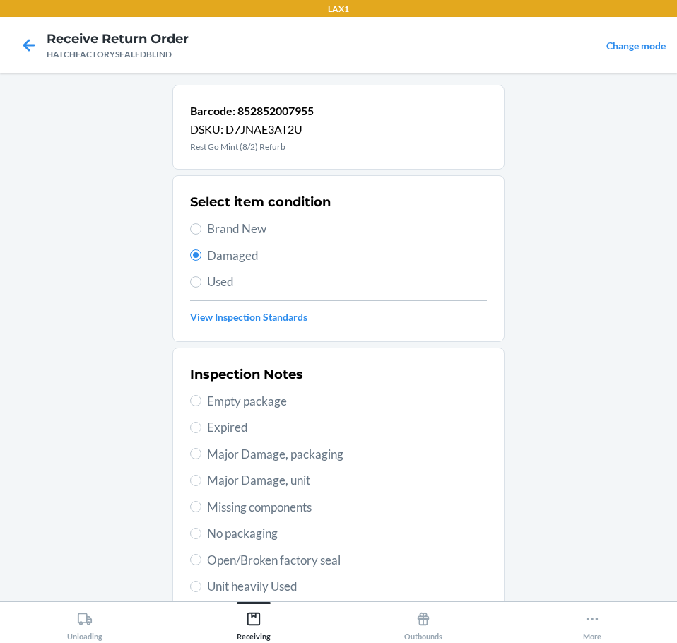
click at [300, 473] on span "Major Damage, unit" at bounding box center [347, 480] width 280 height 18
click at [201, 475] on input "Major Damage, unit" at bounding box center [195, 480] width 11 height 11
radio input "true"
click at [342, 557] on span "Open/Broken factory seal" at bounding box center [347, 560] width 280 height 18
click at [201, 557] on input "Open/Broken factory seal" at bounding box center [195, 559] width 11 height 11
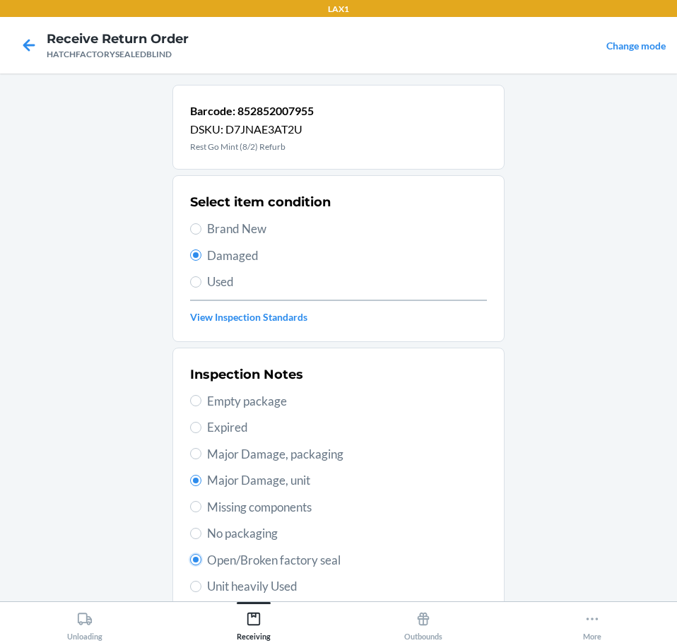
radio input "true"
radio input "false"
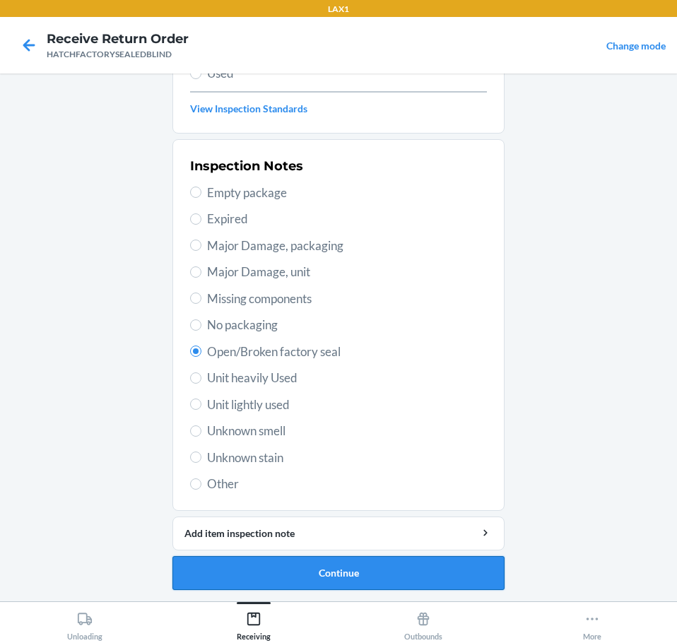
drag, startPoint x: 388, startPoint y: 572, endPoint x: 423, endPoint y: 575, distance: 35.4
click at [423, 575] on button "Continue" at bounding box center [338, 573] width 332 height 34
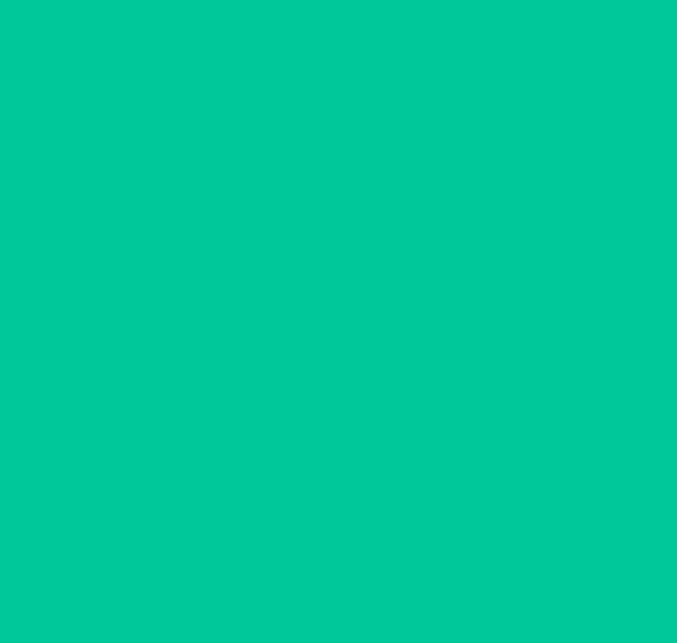
scroll to position [92, 0]
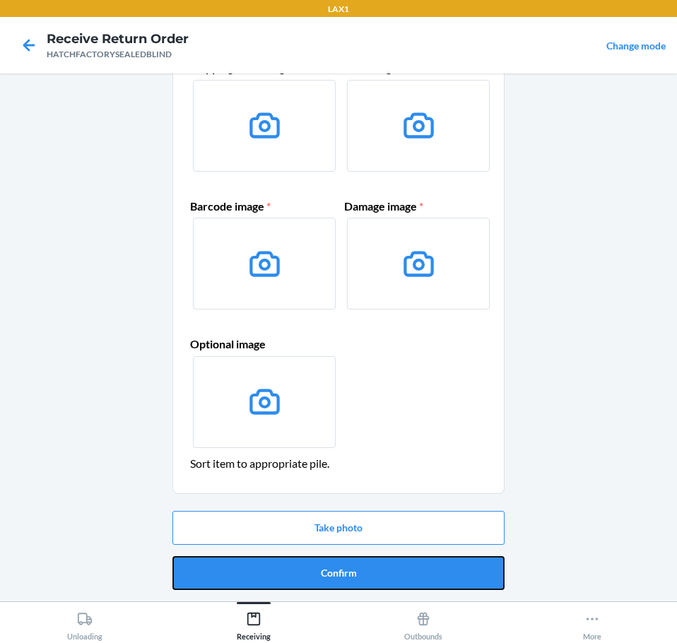
click at [423, 575] on button "Confirm" at bounding box center [338, 573] width 332 height 34
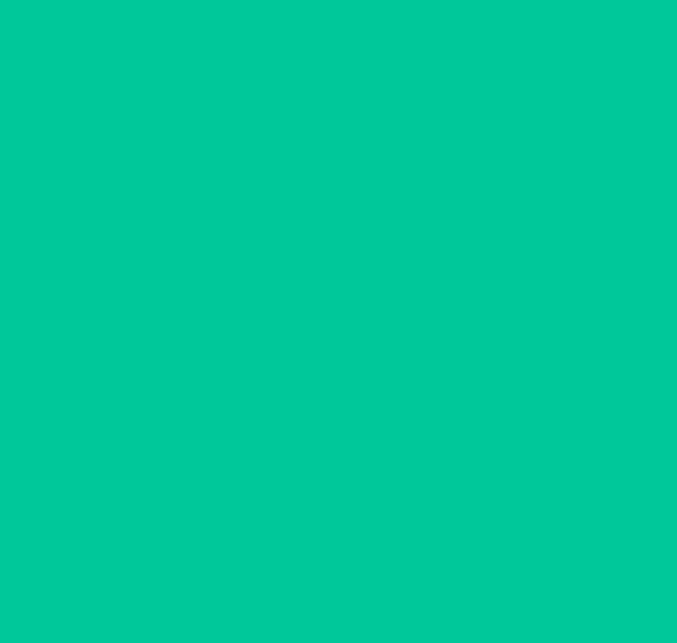
scroll to position [0, 0]
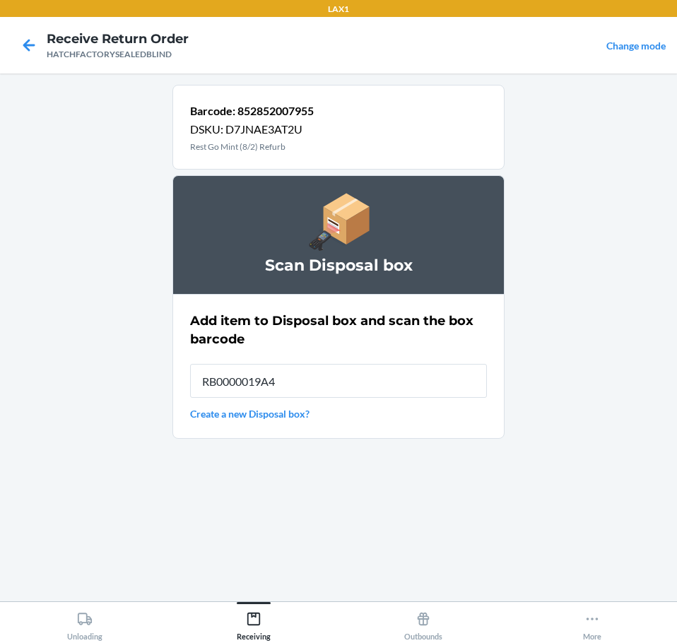
type input "RB0000019A4"
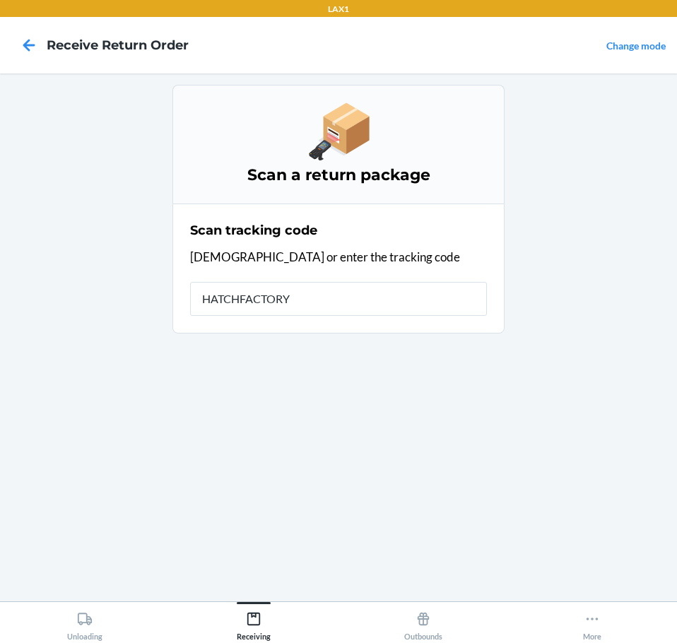
type input "HATCHFACTORYS"
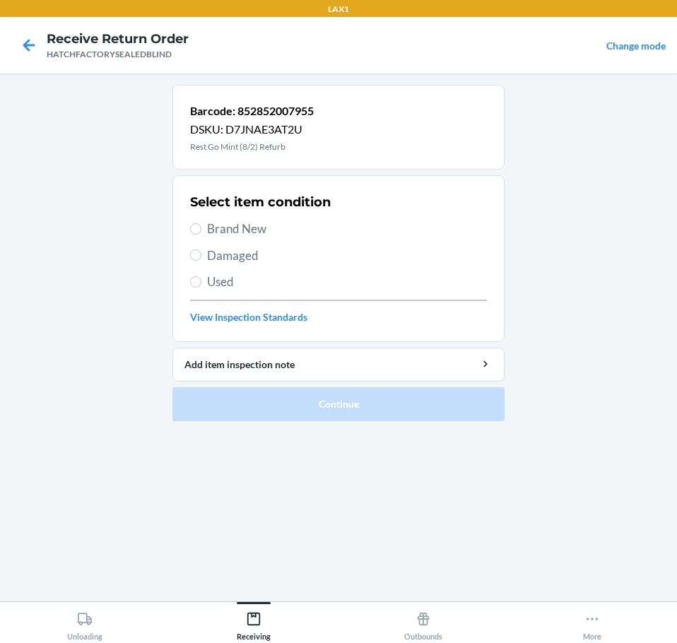
click at [253, 254] on span "Damaged" at bounding box center [347, 256] width 280 height 18
click at [201, 254] on input "Damaged" at bounding box center [195, 254] width 11 height 11
radio input "true"
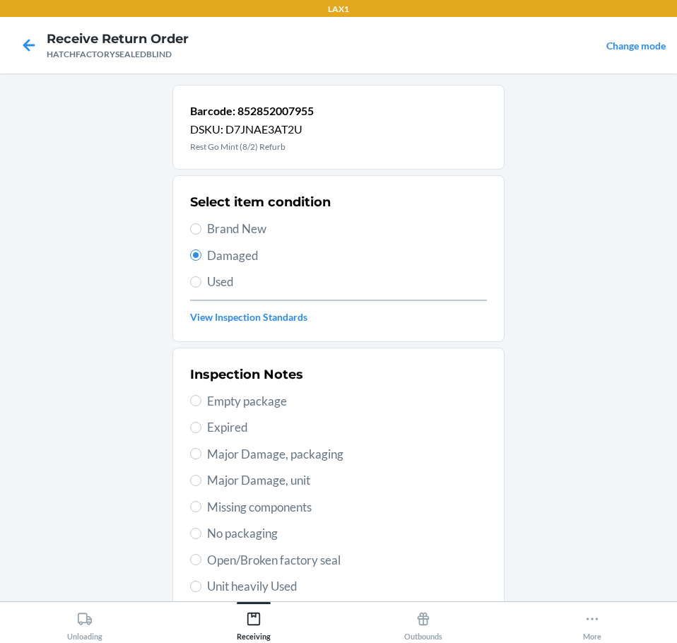
click at [331, 566] on span "Open/Broken factory seal" at bounding box center [347, 560] width 280 height 18
click at [201, 565] on input "Open/Broken factory seal" at bounding box center [195, 559] width 11 height 11
radio input "true"
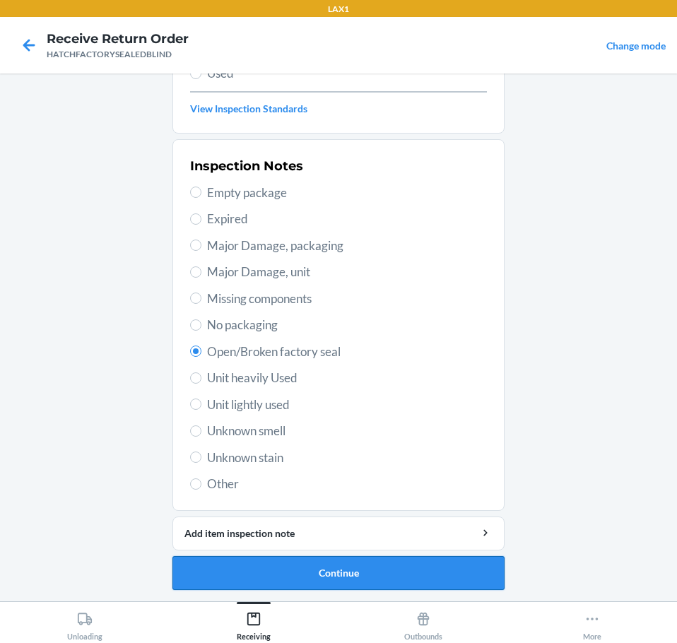
click at [406, 581] on button "Continue" at bounding box center [338, 573] width 332 height 34
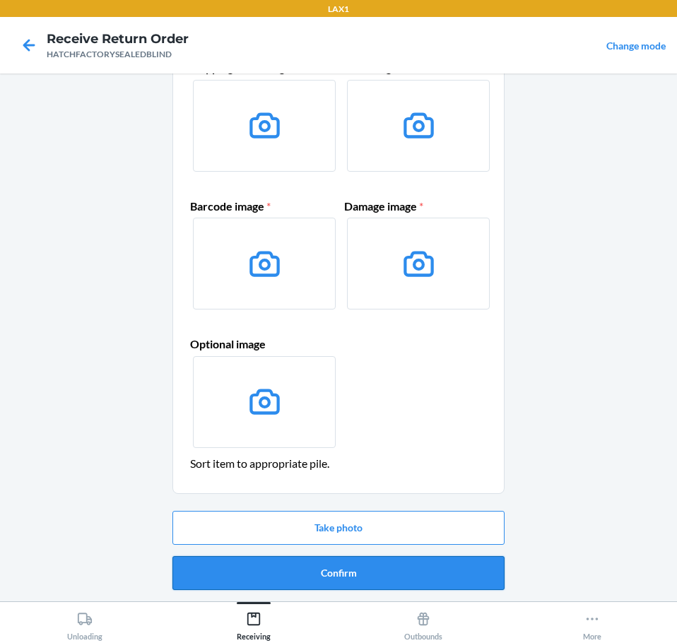
click at [438, 576] on button "Confirm" at bounding box center [338, 573] width 332 height 34
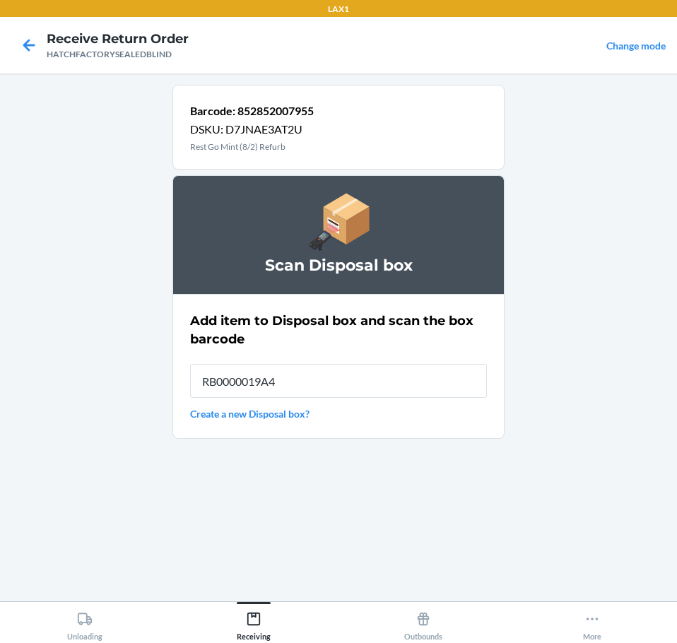
type input "RB0000019A4"
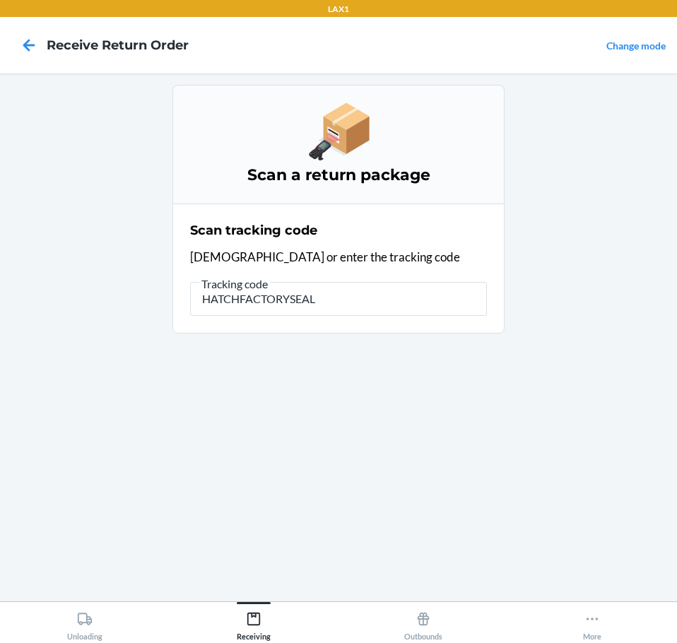
type input "HATCHFACTORYSEALE"
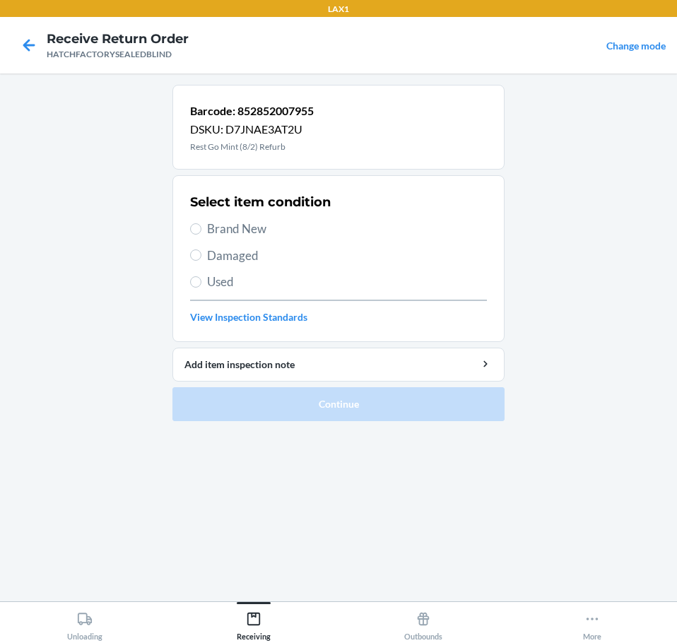
click at [256, 254] on span "Damaged" at bounding box center [347, 256] width 280 height 18
click at [201, 254] on input "Damaged" at bounding box center [195, 254] width 11 height 11
radio input "true"
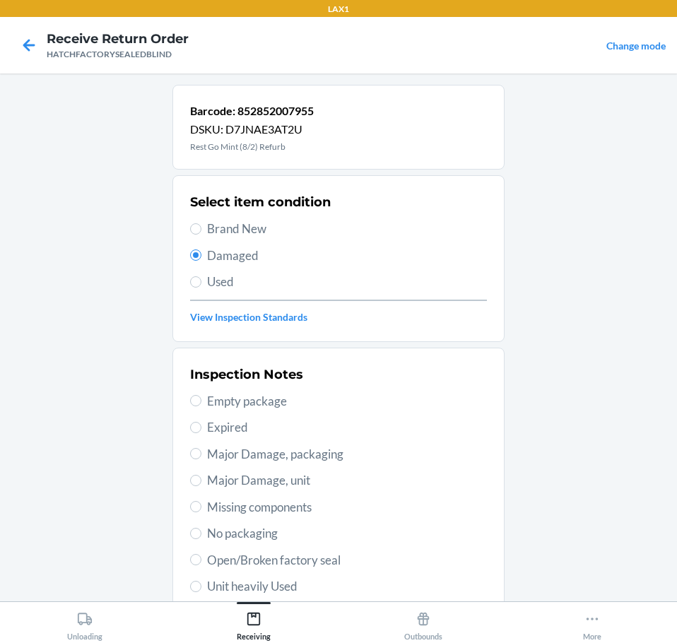
click at [348, 564] on span "Open/Broken factory seal" at bounding box center [347, 560] width 280 height 18
click at [201, 564] on input "Open/Broken factory seal" at bounding box center [195, 559] width 11 height 11
radio input "true"
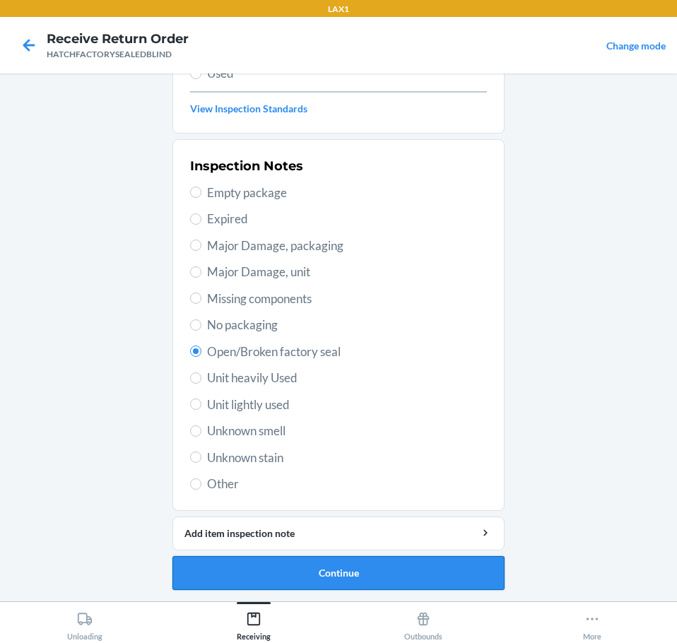
click at [427, 579] on button "Continue" at bounding box center [338, 573] width 332 height 34
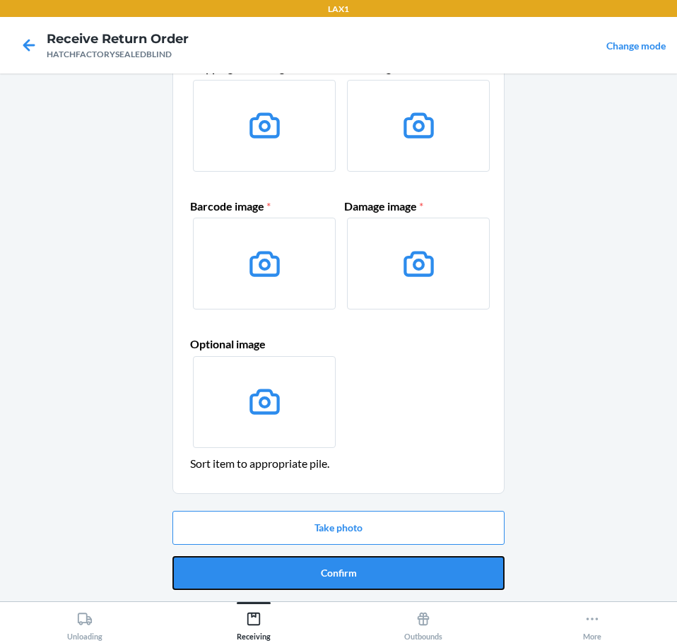
click at [446, 576] on button "Confirm" at bounding box center [338, 573] width 332 height 34
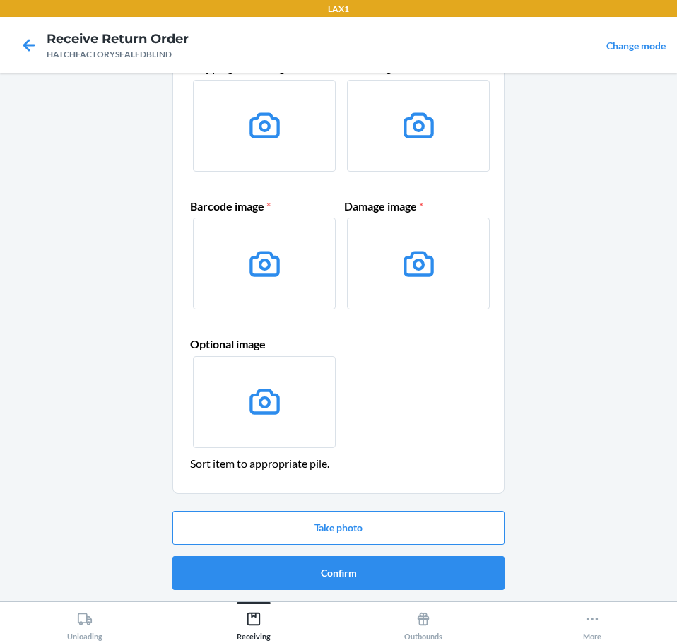
scroll to position [0, 0]
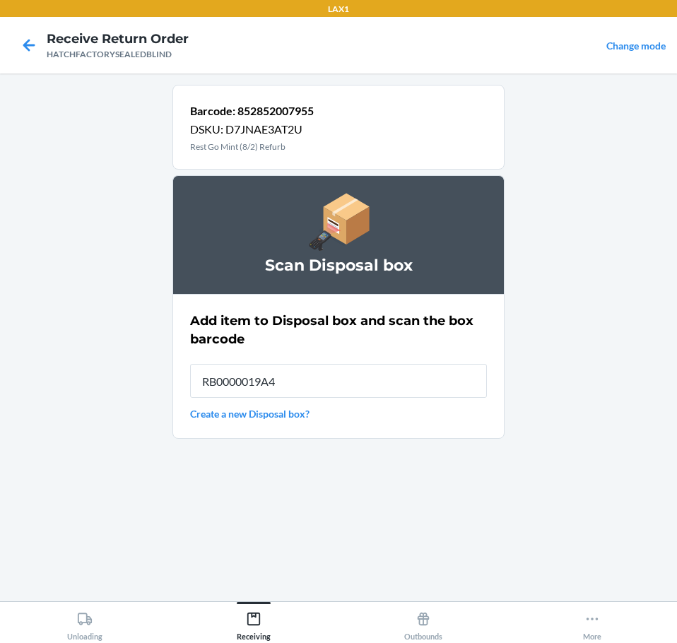
type input "RB0000019A4"
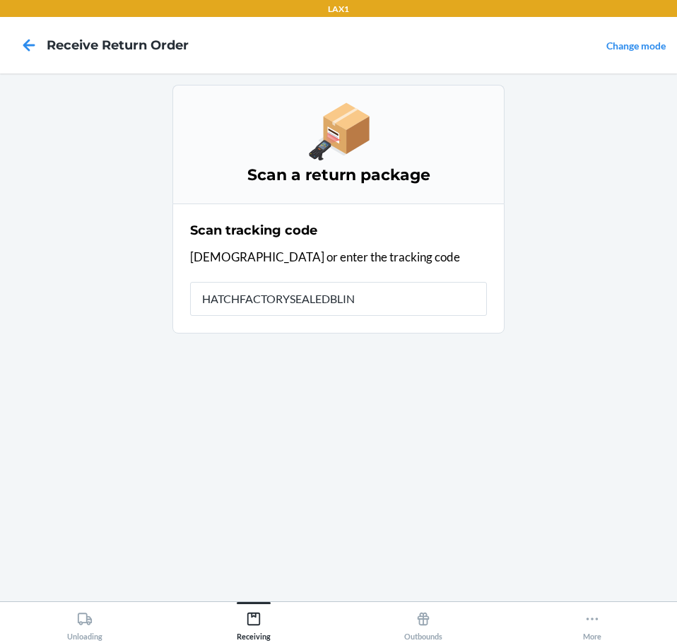
type input "HATCHFACTORYSEALEDBLIND"
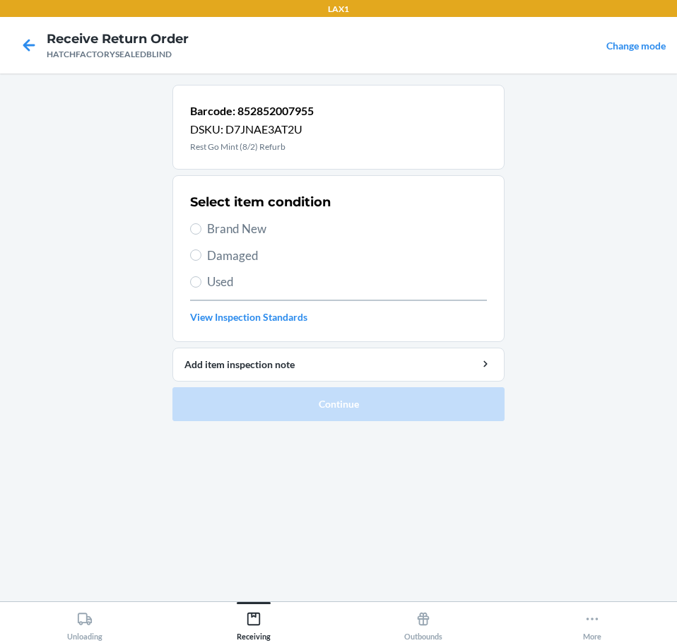
click at [258, 254] on span "Damaged" at bounding box center [347, 256] width 280 height 18
click at [201, 254] on input "Damaged" at bounding box center [195, 254] width 11 height 11
radio input "true"
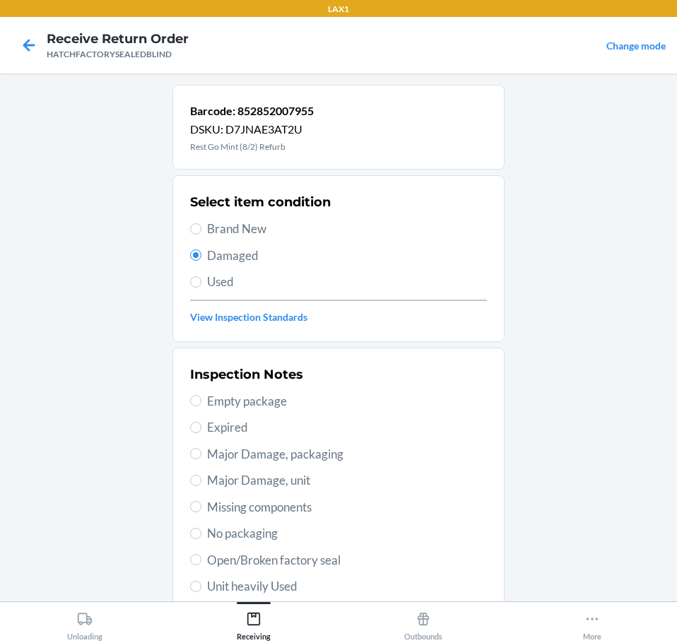
click at [357, 561] on span "Open/Broken factory seal" at bounding box center [347, 560] width 280 height 18
click at [201, 561] on input "Open/Broken factory seal" at bounding box center [195, 559] width 11 height 11
radio input "true"
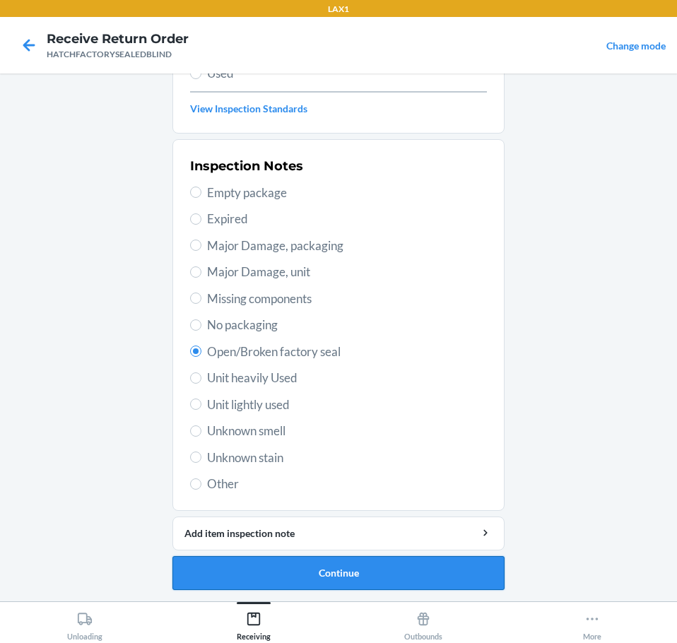
drag, startPoint x: 415, startPoint y: 569, endPoint x: 446, endPoint y: 572, distance: 30.5
click at [446, 572] on button "Continue" at bounding box center [338, 573] width 332 height 34
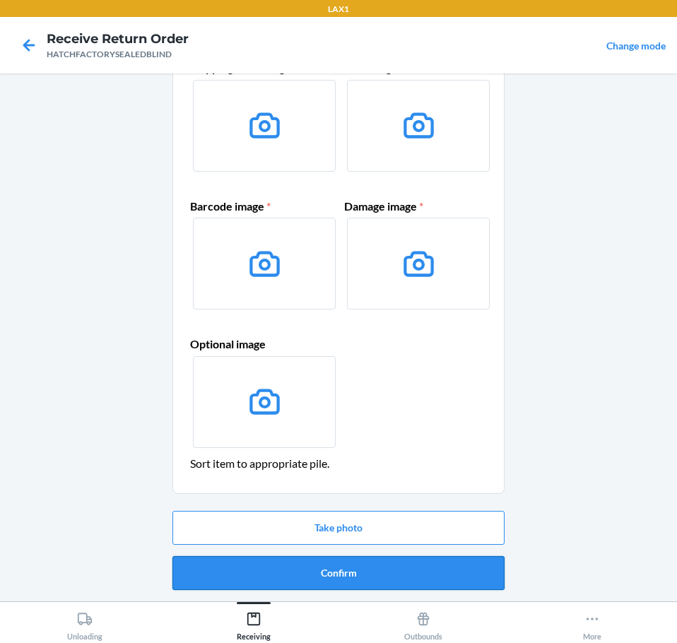
click at [451, 572] on button "Confirm" at bounding box center [338, 573] width 332 height 34
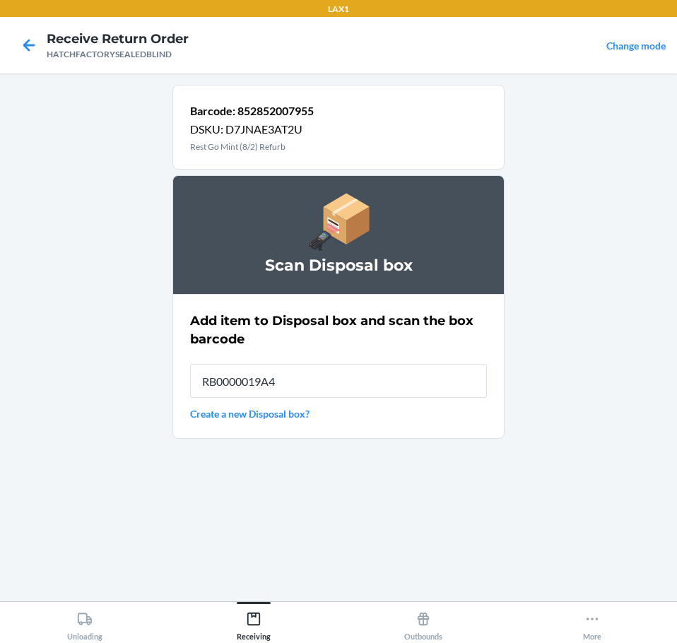
type input "RB0000019A4"
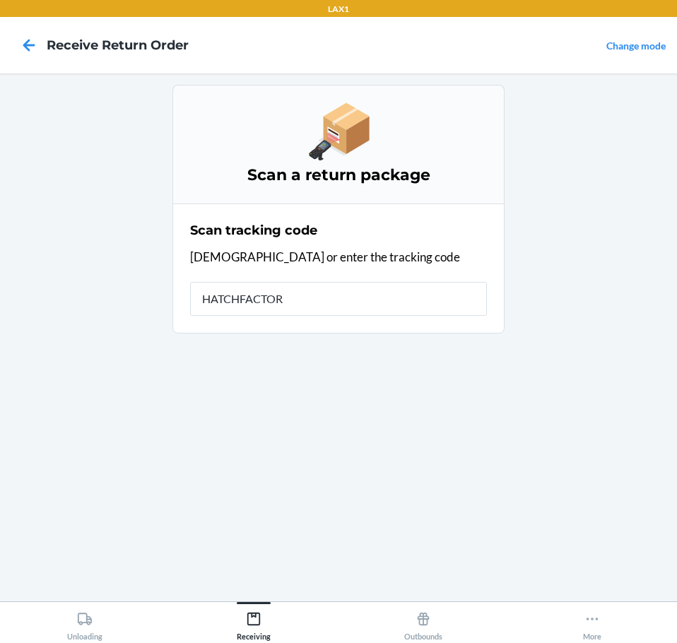
type input "HATCHFACTORY"
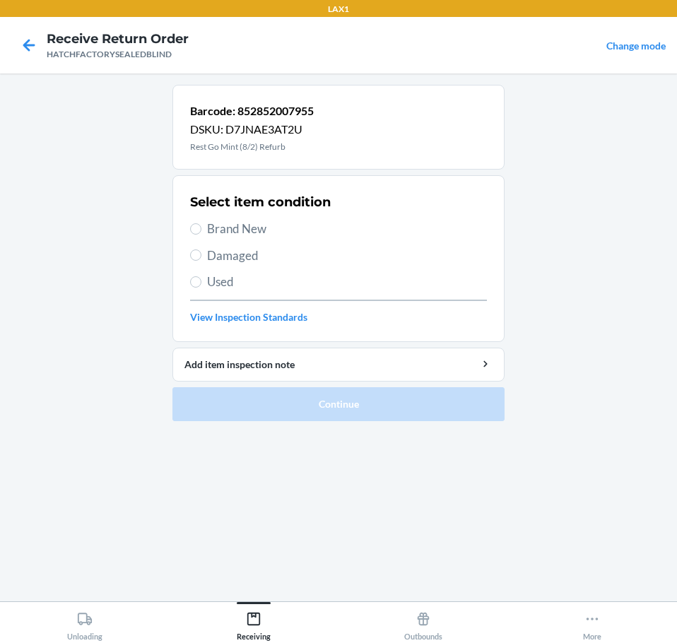
click at [253, 254] on span "Damaged" at bounding box center [347, 256] width 280 height 18
click at [201, 254] on input "Damaged" at bounding box center [195, 254] width 11 height 11
radio input "true"
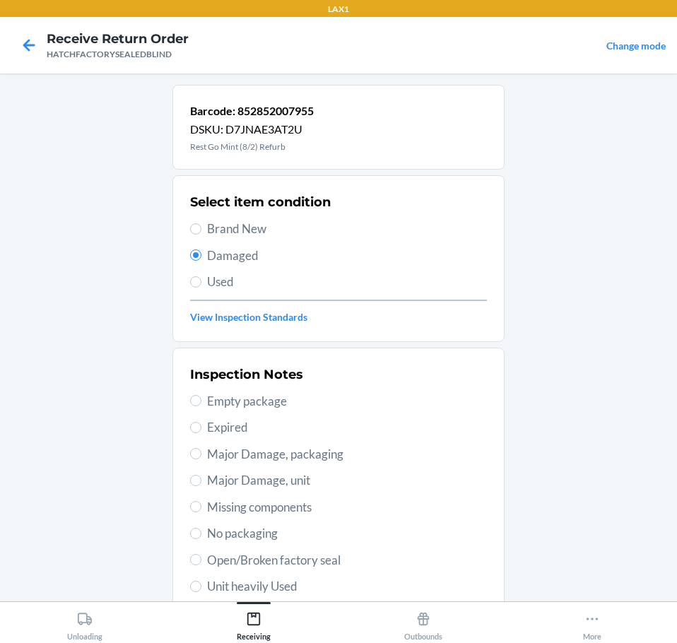
click at [334, 560] on span "Open/Broken factory seal" at bounding box center [347, 560] width 280 height 18
click at [201, 560] on input "Open/Broken factory seal" at bounding box center [195, 559] width 11 height 11
radio input "true"
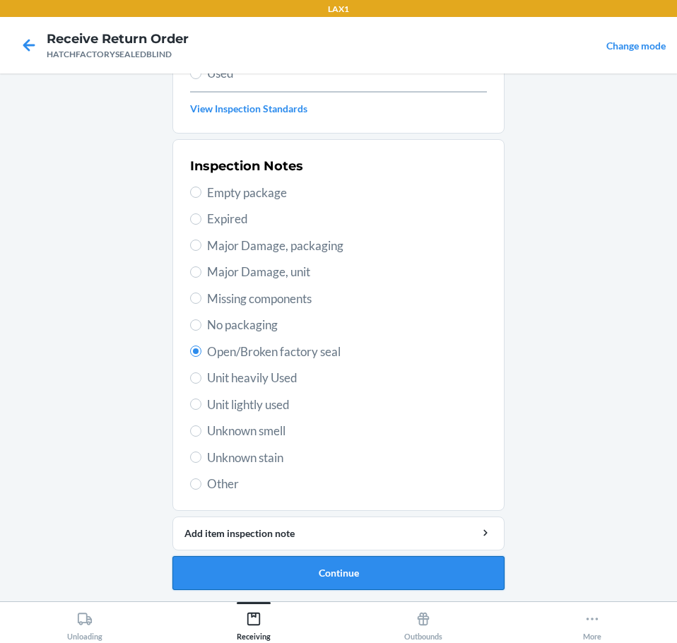
drag, startPoint x: 434, startPoint y: 575, endPoint x: 443, endPoint y: 575, distance: 8.5
click at [443, 575] on button "Continue" at bounding box center [338, 573] width 332 height 34
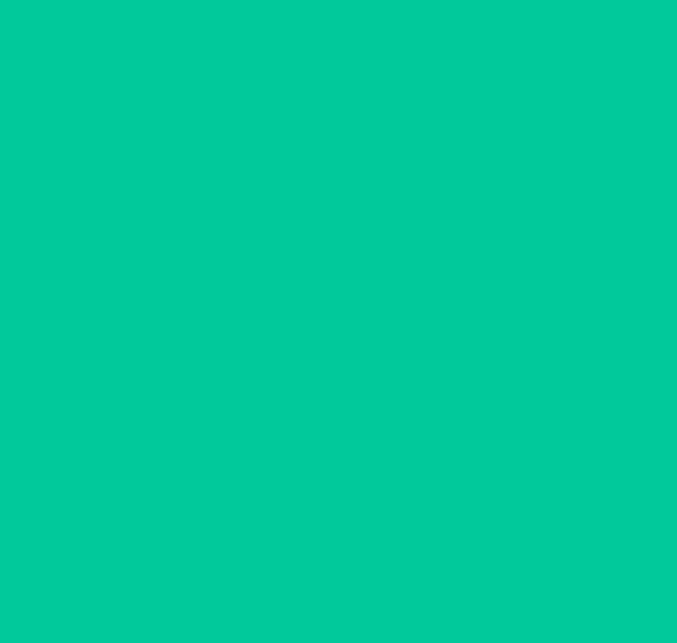
scroll to position [92, 0]
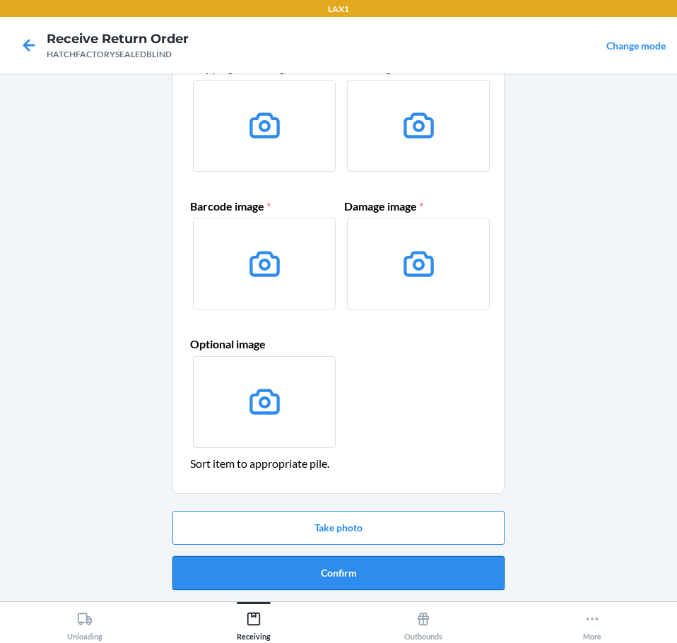
click at [451, 575] on button "Confirm" at bounding box center [338, 573] width 332 height 34
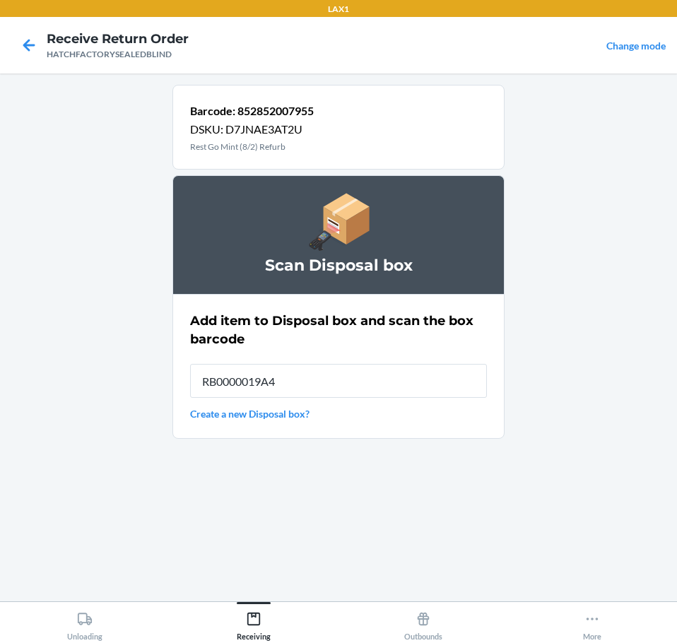
type input "RB0000019A4"
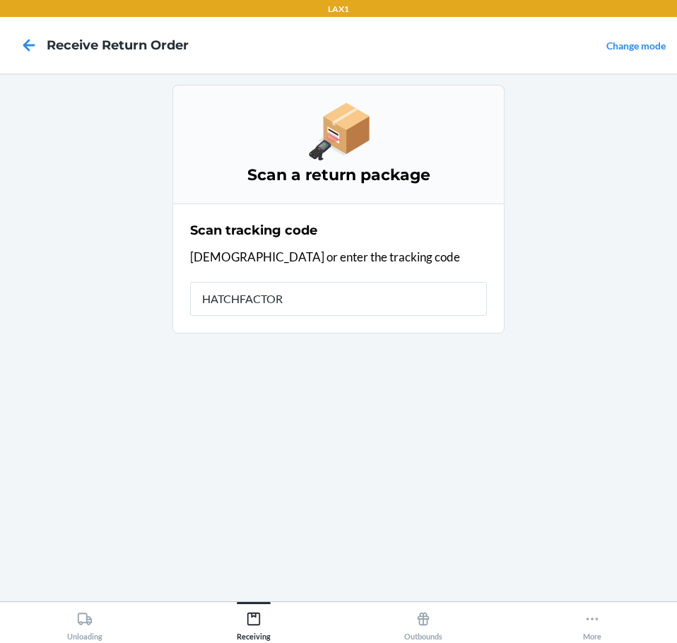
type input "HATCHFACTORY"
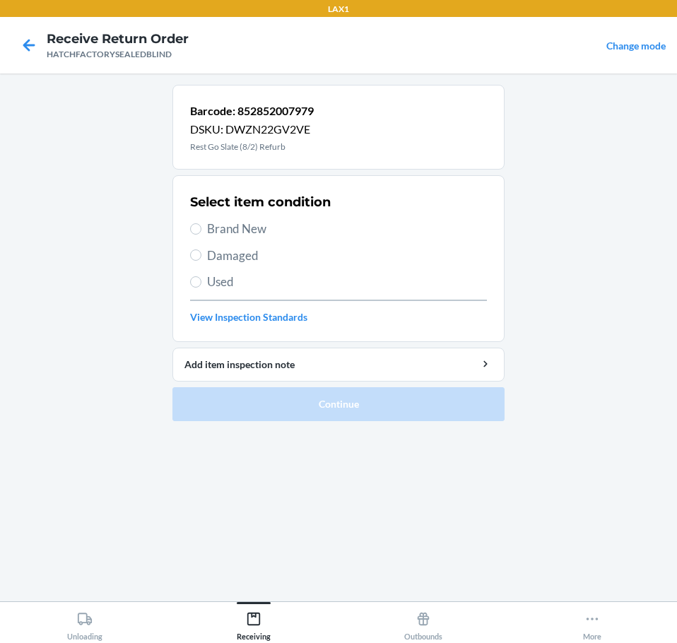
click at [253, 256] on span "Damaged" at bounding box center [347, 256] width 280 height 18
click at [201, 256] on input "Damaged" at bounding box center [195, 254] width 11 height 11
radio input "true"
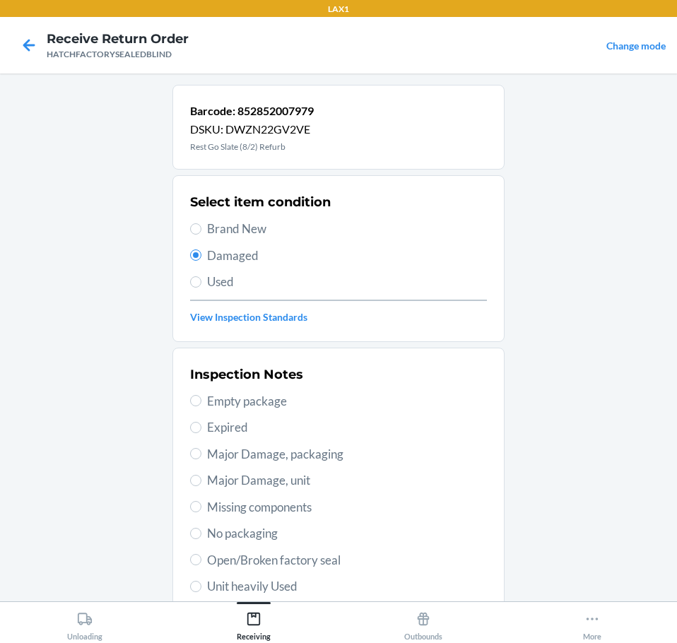
click at [350, 559] on span "Open/Broken factory seal" at bounding box center [347, 560] width 280 height 18
click at [201, 559] on input "Open/Broken factory seal" at bounding box center [195, 559] width 11 height 11
radio input "true"
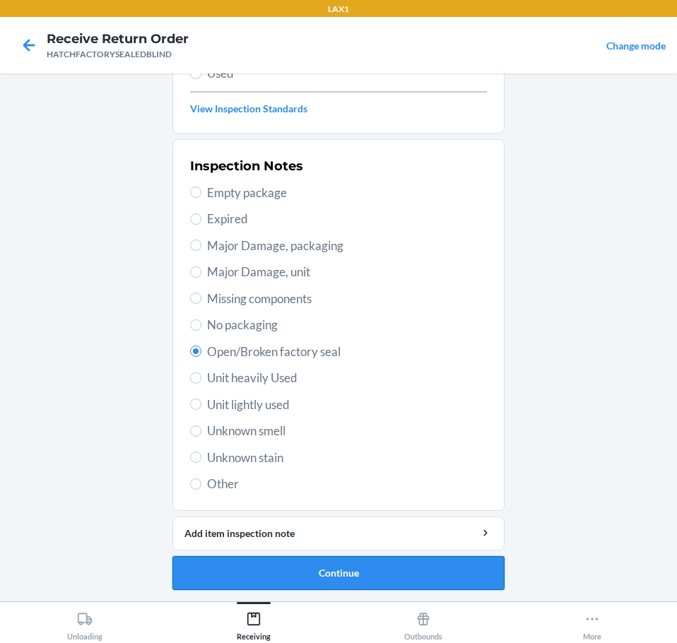
drag, startPoint x: 465, startPoint y: 586, endPoint x: 485, endPoint y: 588, distance: 19.9
click at [485, 588] on button "Continue" at bounding box center [338, 573] width 332 height 34
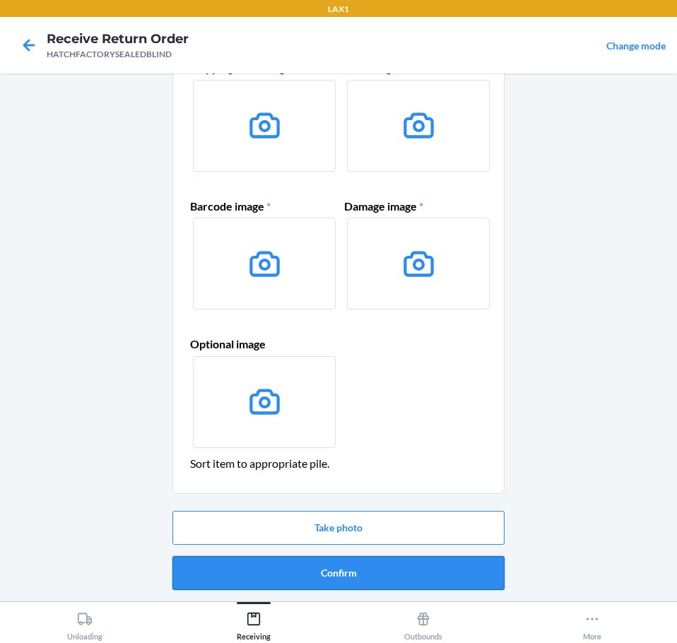
click at [484, 576] on button "Confirm" at bounding box center [338, 573] width 332 height 34
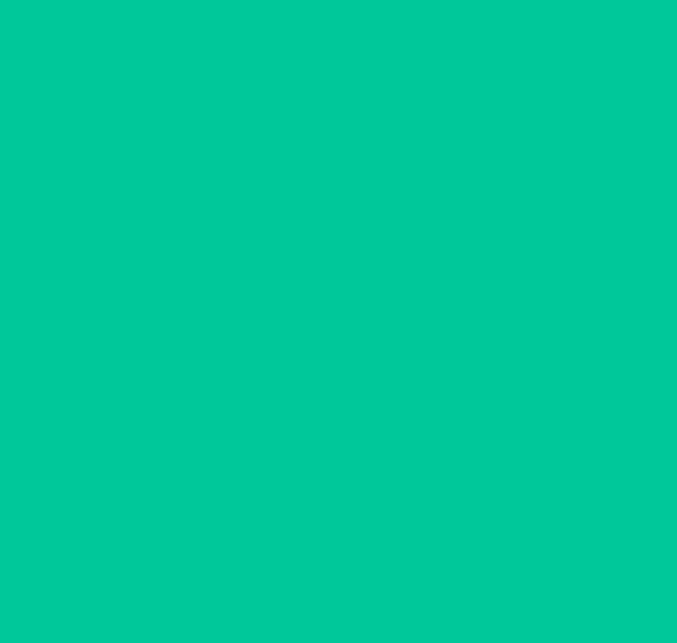
scroll to position [0, 0]
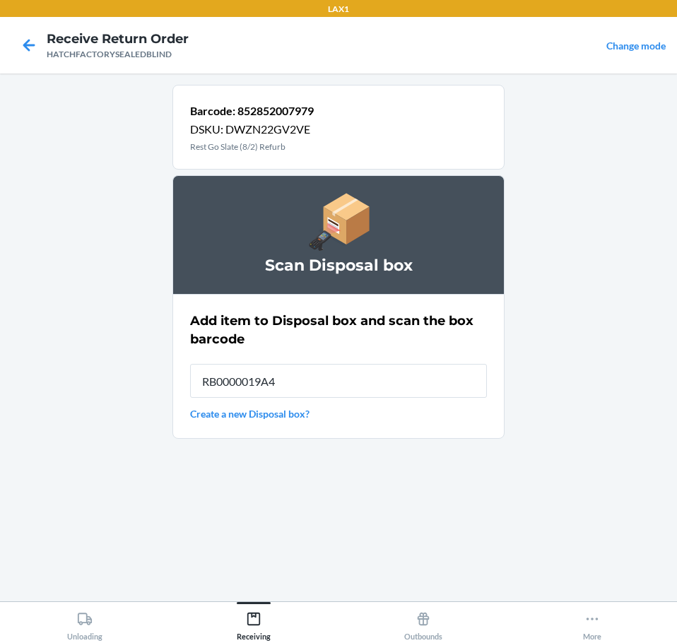
type input "RB0000019A4"
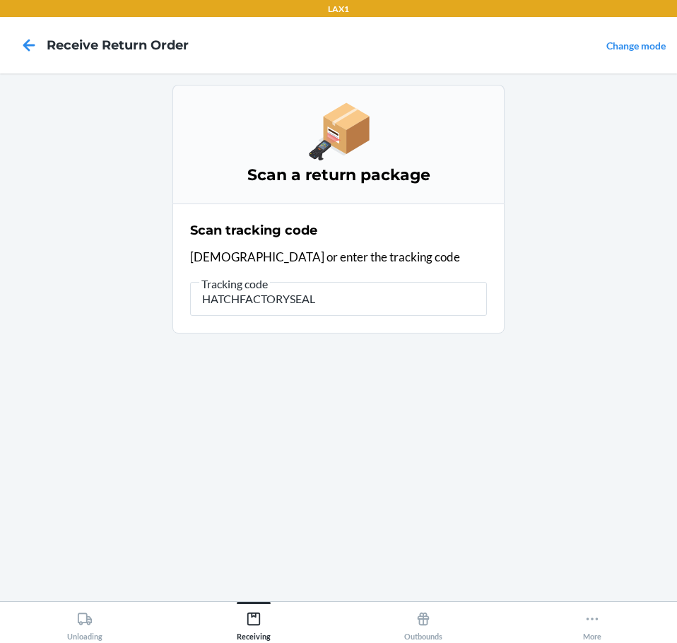
type input "HATCHFACTORYSEALE"
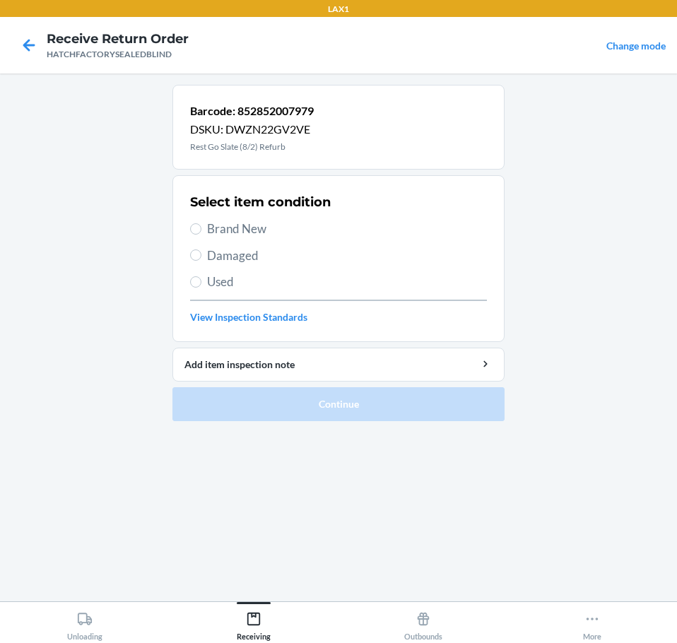
click at [256, 261] on span "Damaged" at bounding box center [347, 256] width 280 height 18
click at [201, 261] on input "Damaged" at bounding box center [195, 254] width 11 height 11
radio input "true"
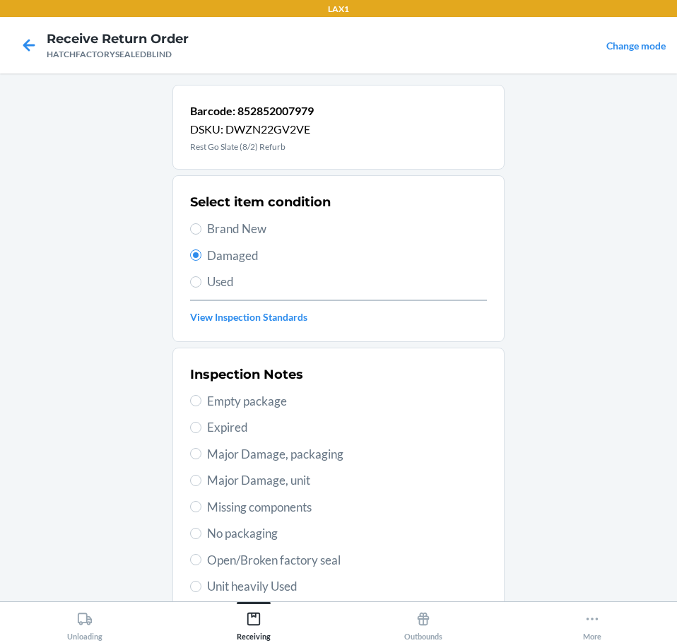
click at [319, 564] on span "Open/Broken factory seal" at bounding box center [347, 560] width 280 height 18
click at [201, 564] on input "Open/Broken factory seal" at bounding box center [195, 559] width 11 height 11
radio input "true"
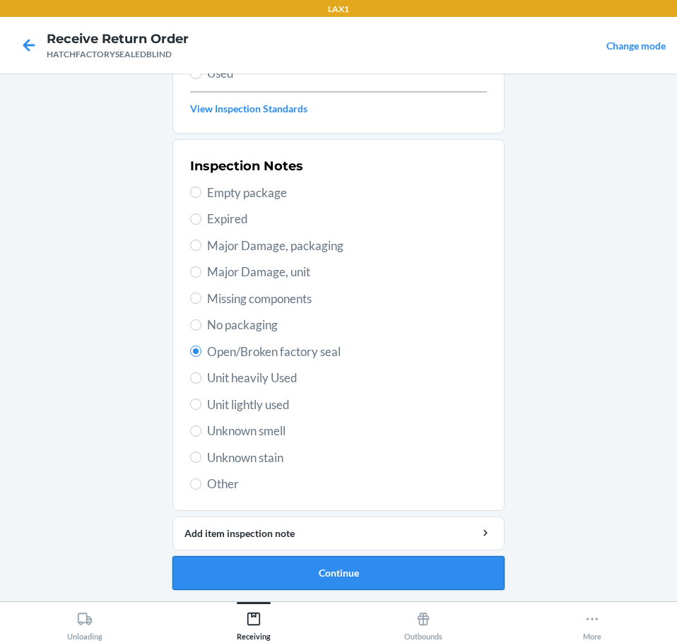
click at [431, 568] on button "Continue" at bounding box center [338, 573] width 332 height 34
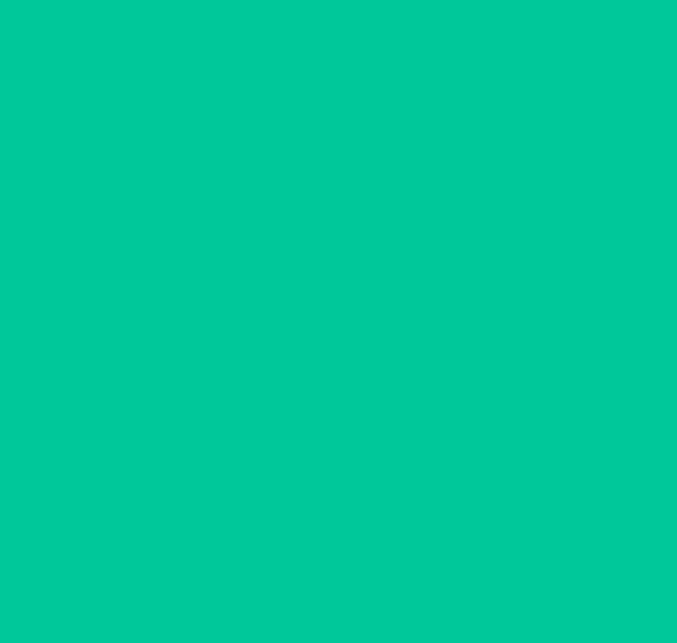
scroll to position [92, 0]
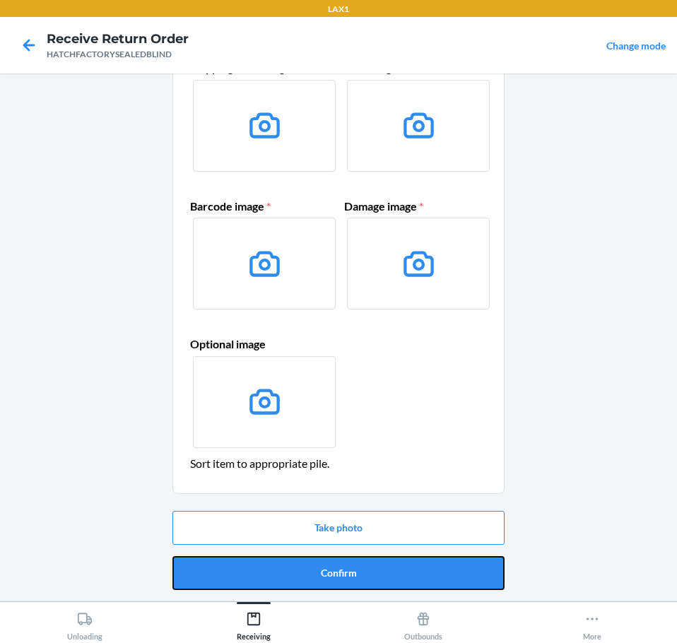
click at [432, 568] on button "Confirm" at bounding box center [338, 573] width 332 height 34
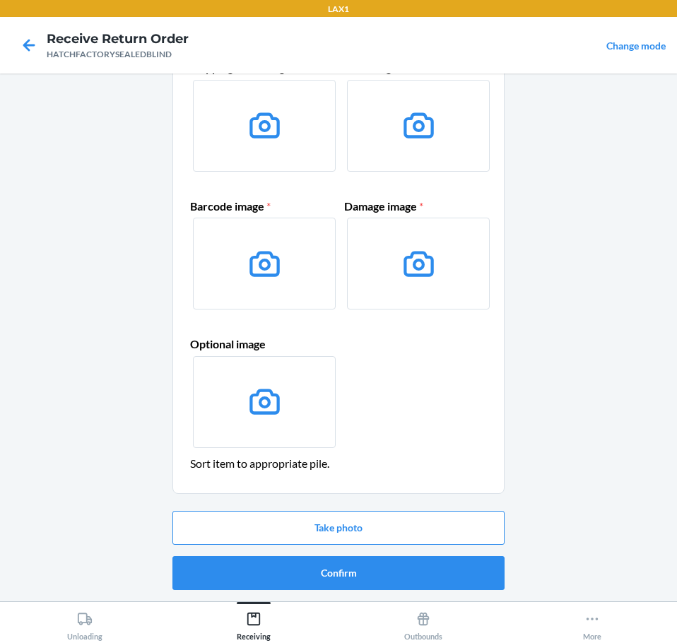
scroll to position [0, 0]
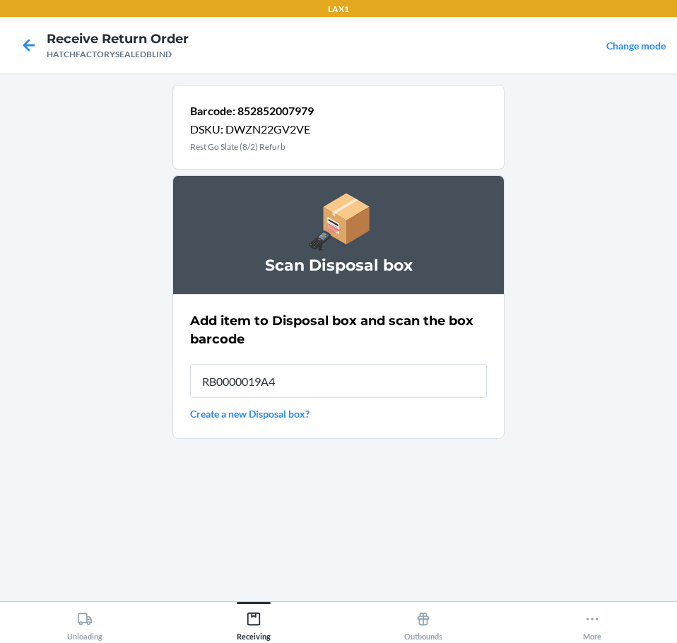
type input "RB0000019A4"
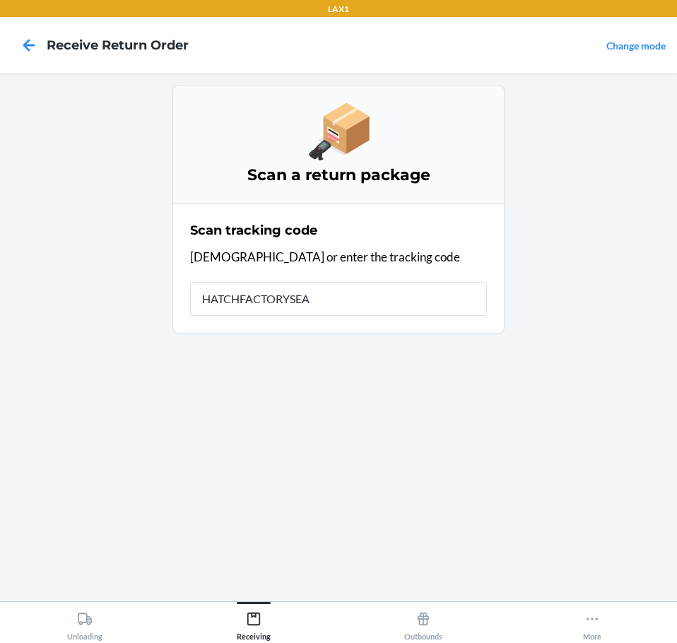
type input "HATCHFACTORYSEAL"
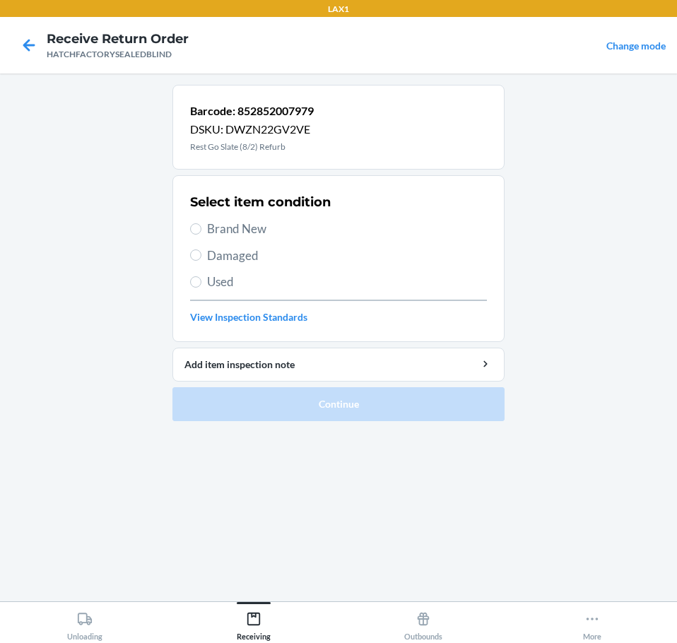
click at [263, 260] on span "Damaged" at bounding box center [347, 256] width 280 height 18
click at [201, 260] on input "Damaged" at bounding box center [195, 254] width 11 height 11
radio input "true"
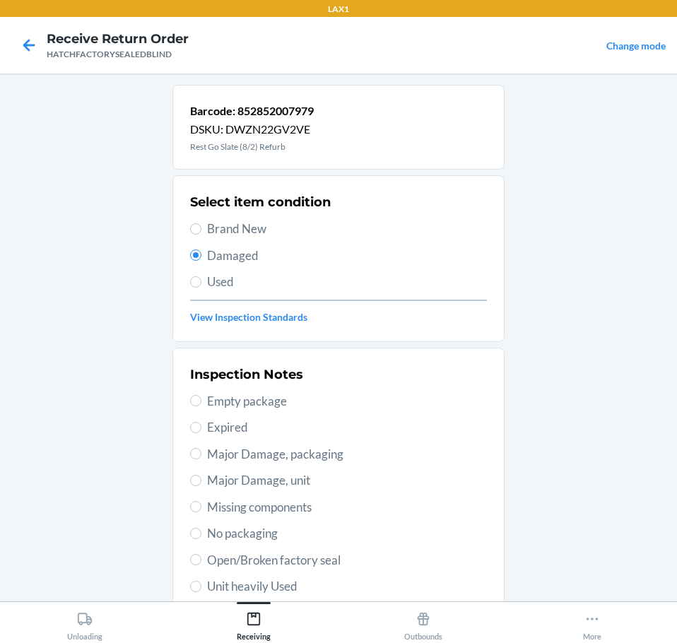
click at [334, 564] on span "Open/Broken factory seal" at bounding box center [347, 560] width 280 height 18
click at [201, 564] on input "Open/Broken factory seal" at bounding box center [195, 559] width 11 height 11
radio input "true"
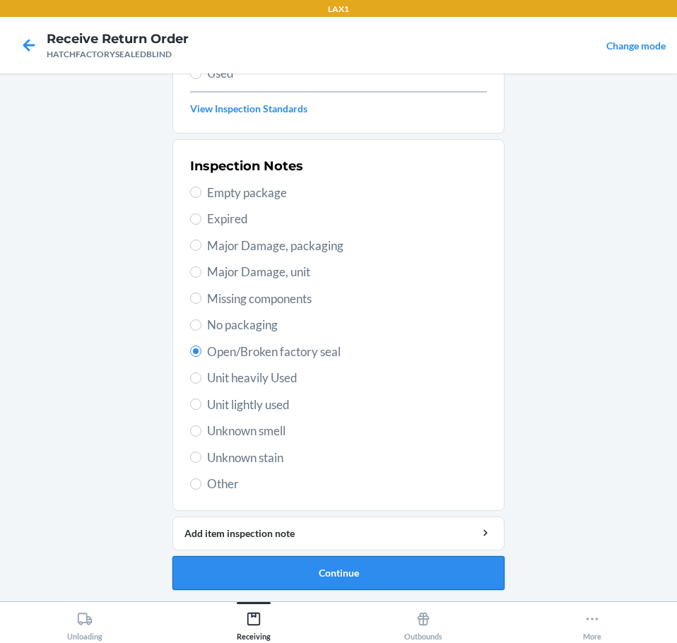
click at [466, 577] on button "Continue" at bounding box center [338, 573] width 332 height 34
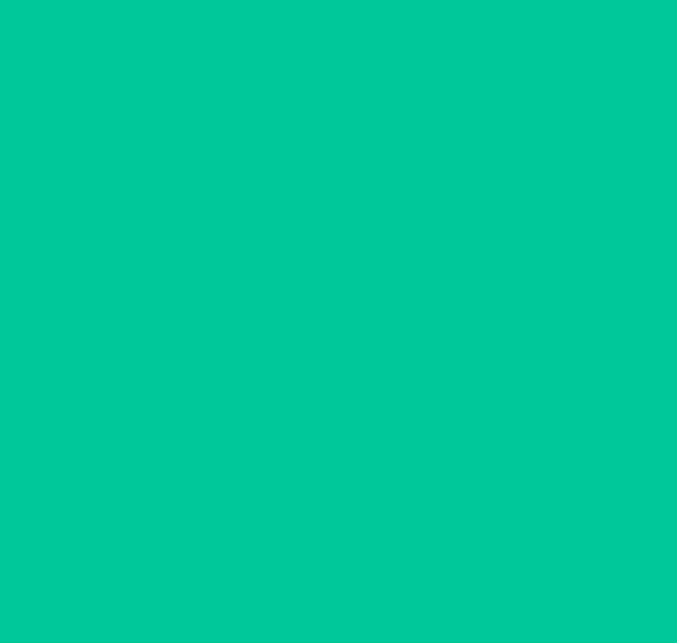
scroll to position [92, 0]
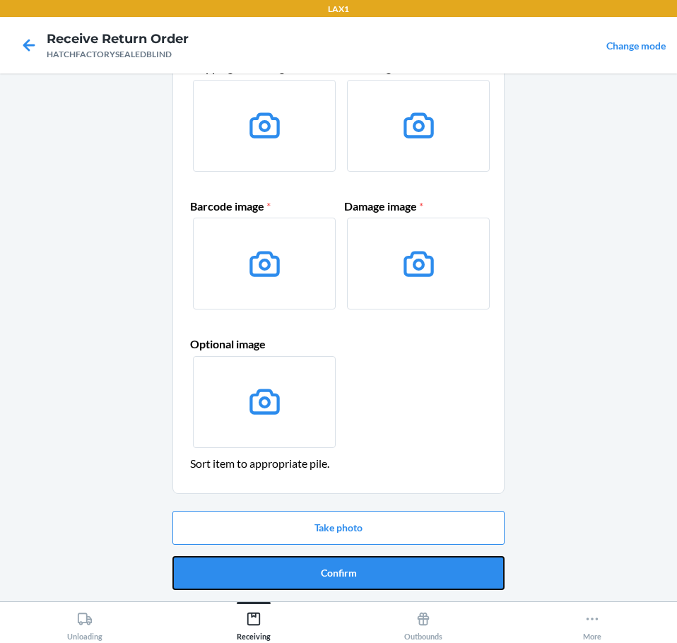
click at [467, 577] on button "Confirm" at bounding box center [338, 573] width 332 height 34
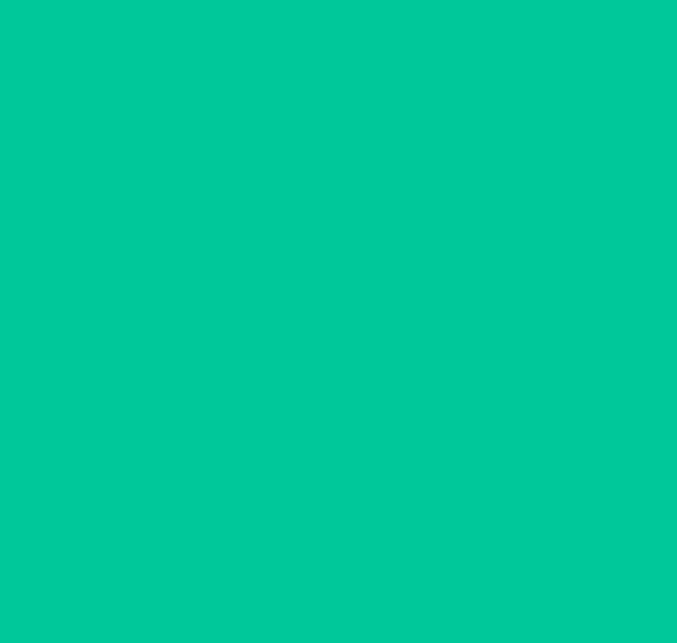
scroll to position [0, 0]
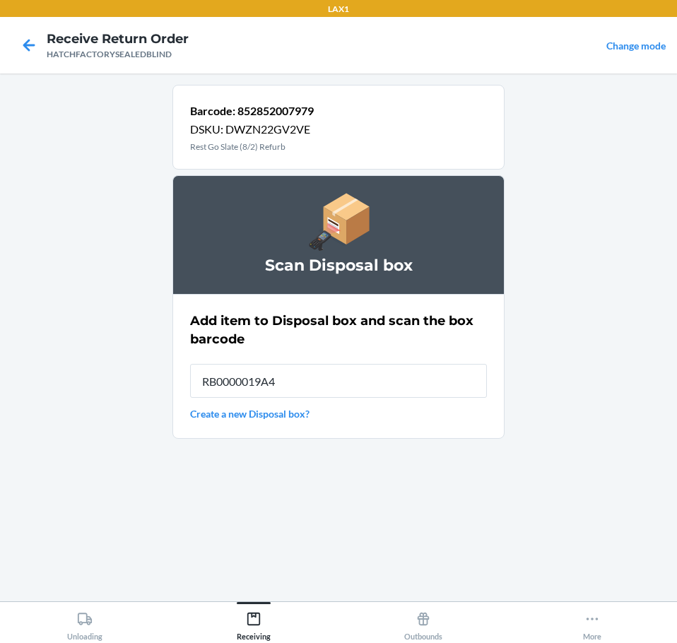
type input "RB0000019A4"
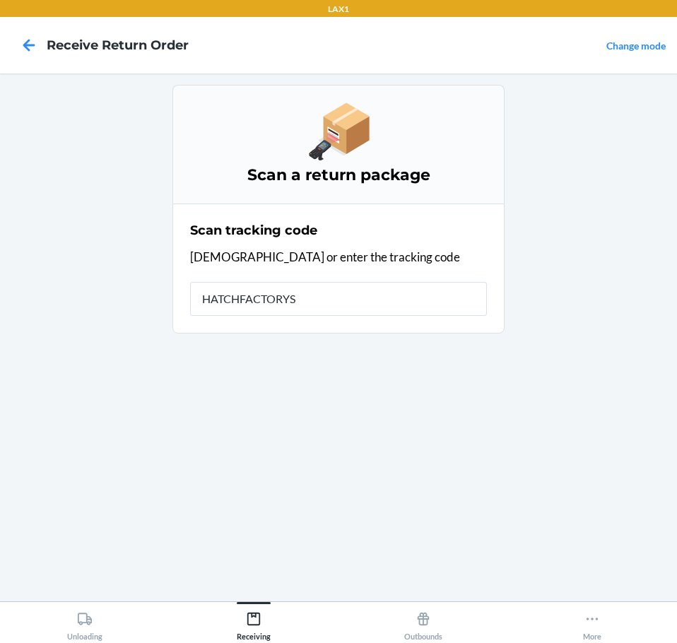
type input "HATCHFACTORYSE"
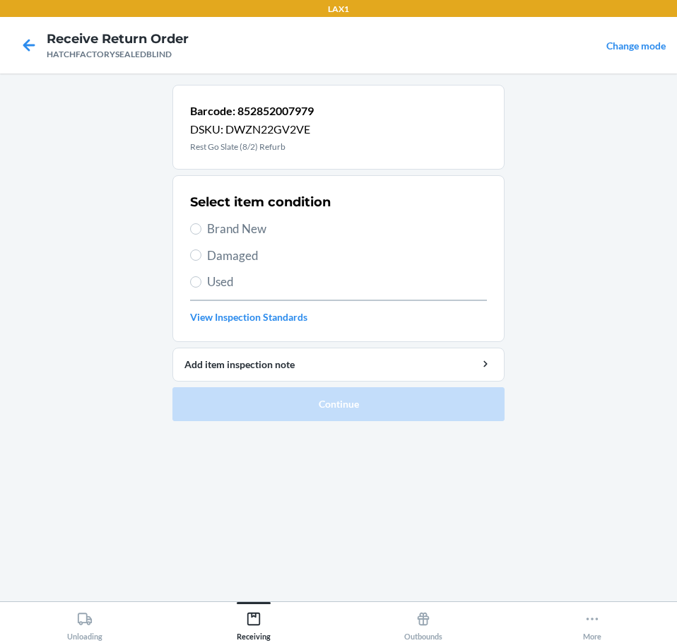
drag, startPoint x: 261, startPoint y: 257, endPoint x: 268, endPoint y: 261, distance: 8.5
click at [248, 256] on span "Damaged" at bounding box center [347, 256] width 280 height 18
click at [201, 256] on input "Damaged" at bounding box center [195, 254] width 11 height 11
radio input "true"
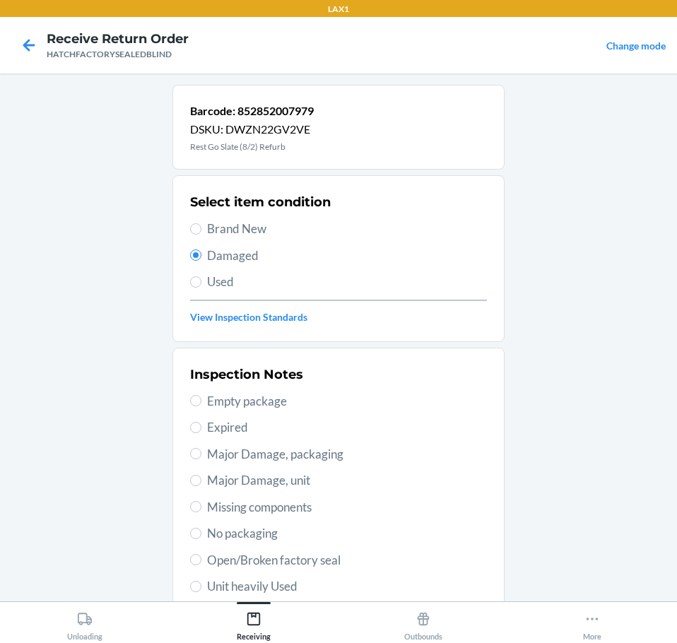
click at [327, 565] on span "Open/Broken factory seal" at bounding box center [347, 560] width 280 height 18
click at [201, 565] on input "Open/Broken factory seal" at bounding box center [195, 559] width 11 height 11
radio input "true"
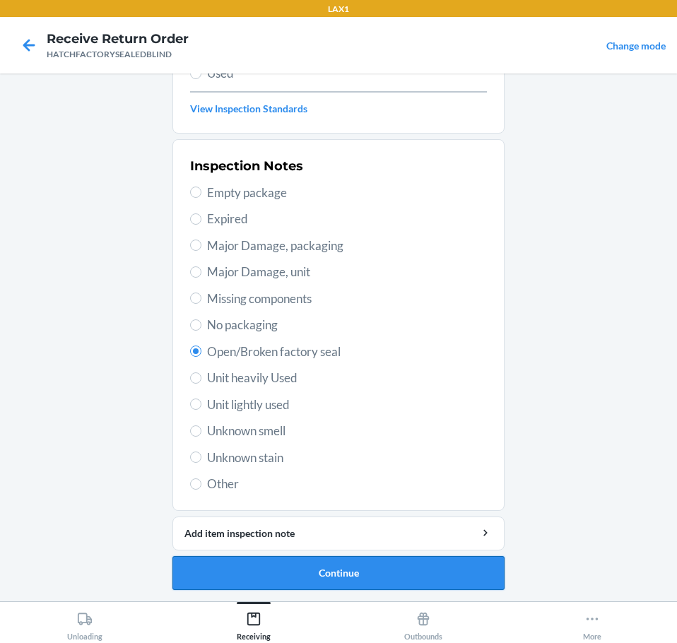
click at [418, 572] on button "Continue" at bounding box center [338, 573] width 332 height 34
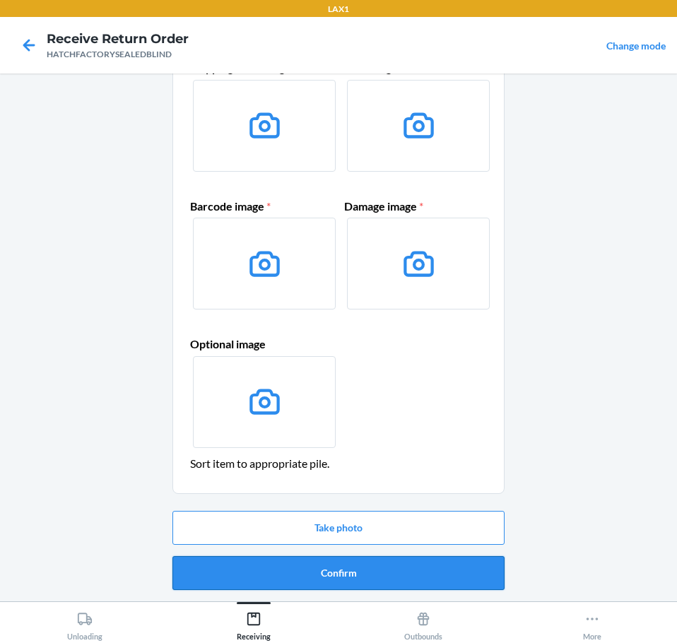
click at [441, 573] on button "Confirm" at bounding box center [338, 573] width 332 height 34
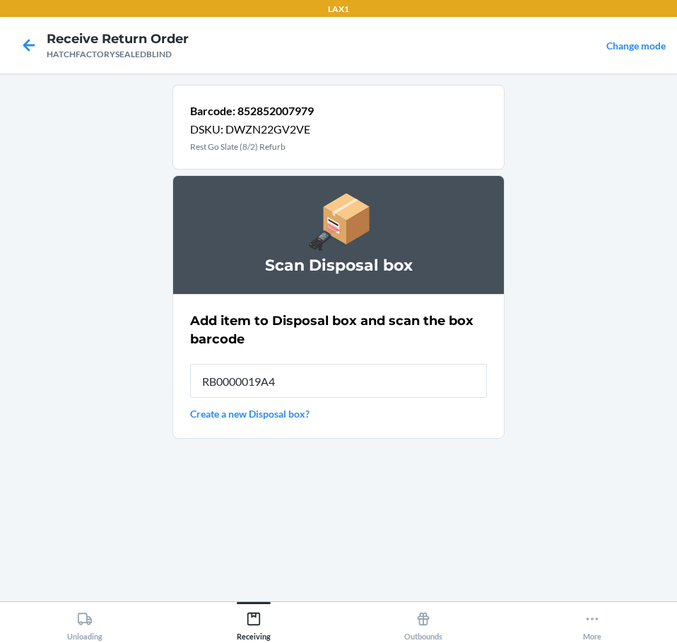
type input "RB0000019A4"
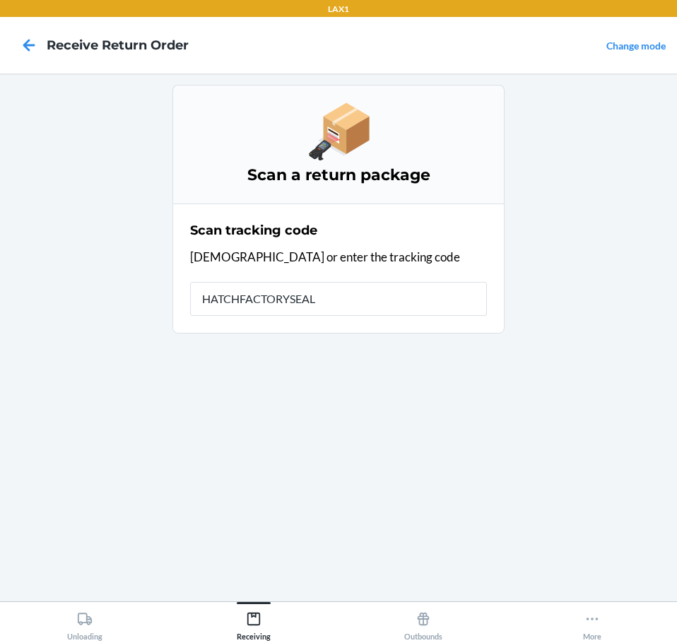
type input "HATCHFACTORYSEALE"
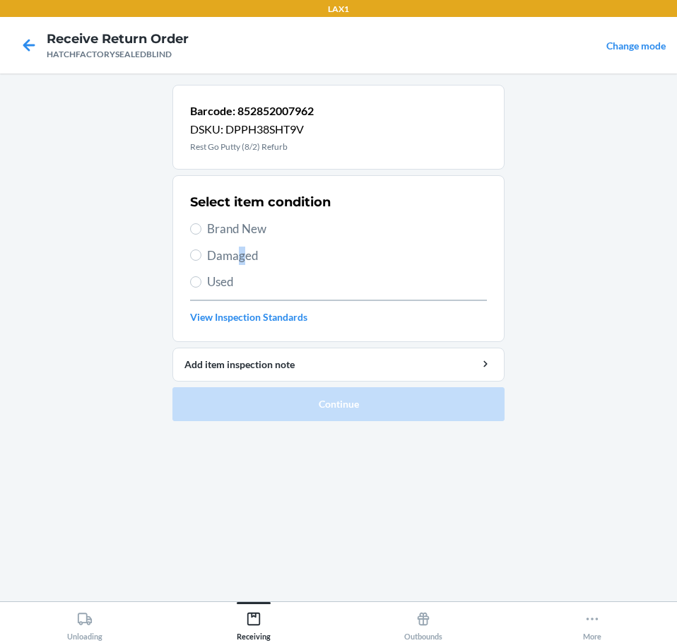
click at [242, 256] on span "Damaged" at bounding box center [347, 256] width 280 height 18
click at [204, 258] on label "Damaged" at bounding box center [338, 256] width 297 height 18
click at [201, 258] on input "Damaged" at bounding box center [195, 254] width 11 height 11
radio input "true"
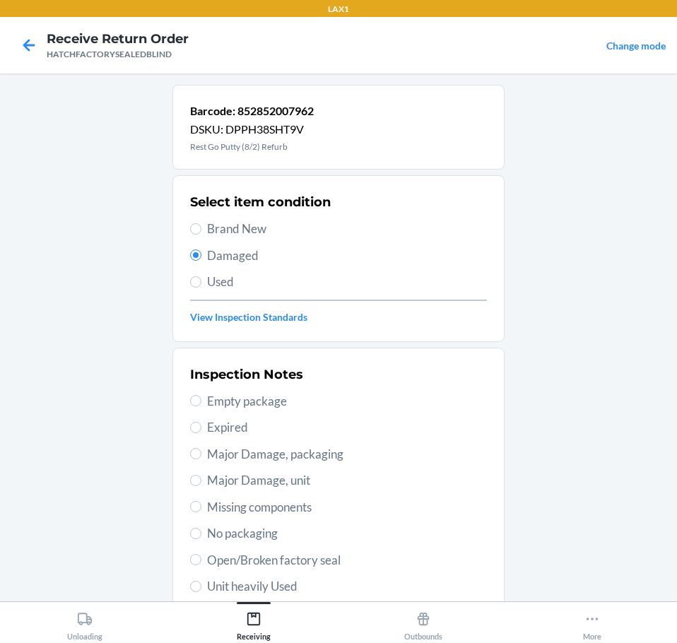
click at [343, 557] on span "Open/Broken factory seal" at bounding box center [347, 560] width 280 height 18
click at [201, 557] on input "Open/Broken factory seal" at bounding box center [195, 559] width 11 height 11
radio input "true"
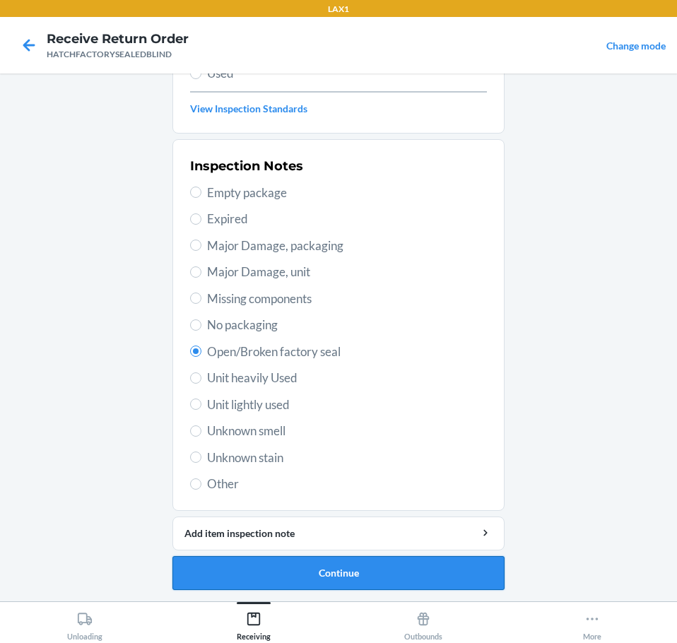
click at [418, 573] on button "Continue" at bounding box center [338, 573] width 332 height 34
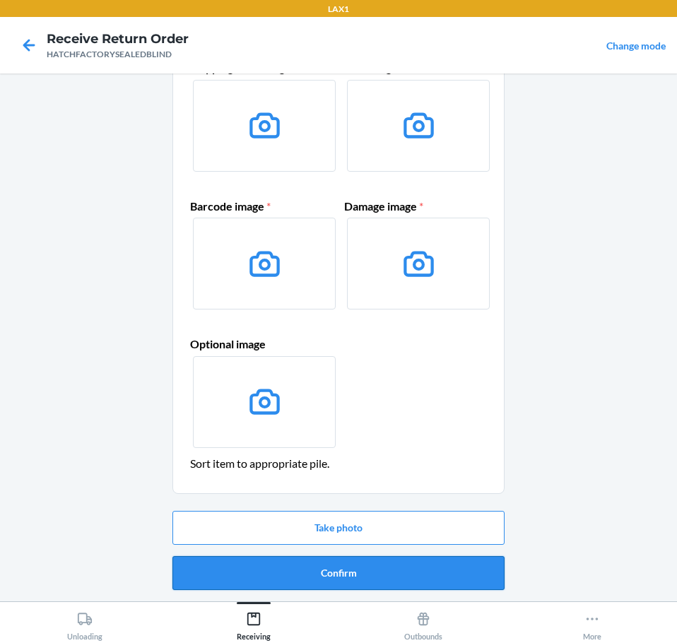
click at [432, 573] on button "Confirm" at bounding box center [338, 573] width 332 height 34
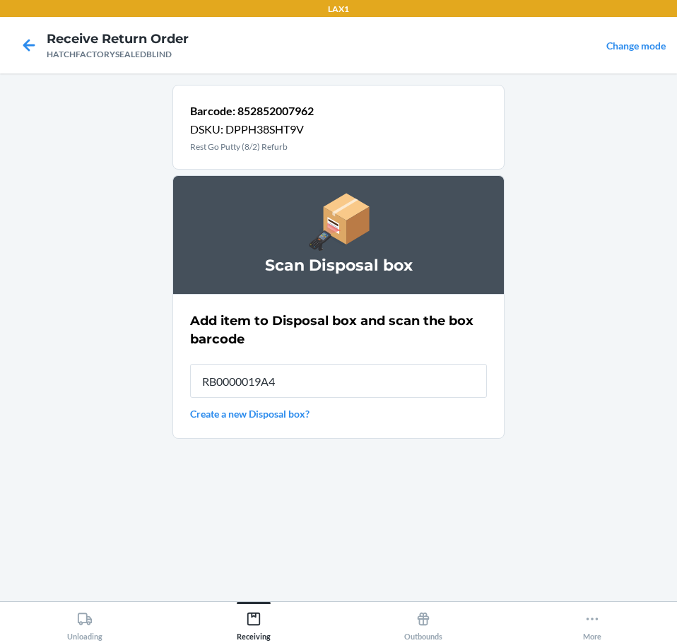
type input "RB0000019A4"
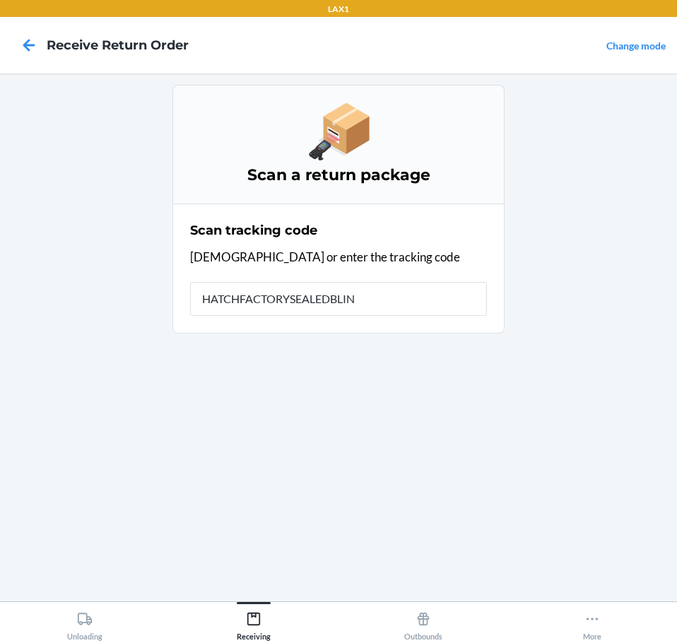
type input "HATCHFACTORYSEALEDBLIND"
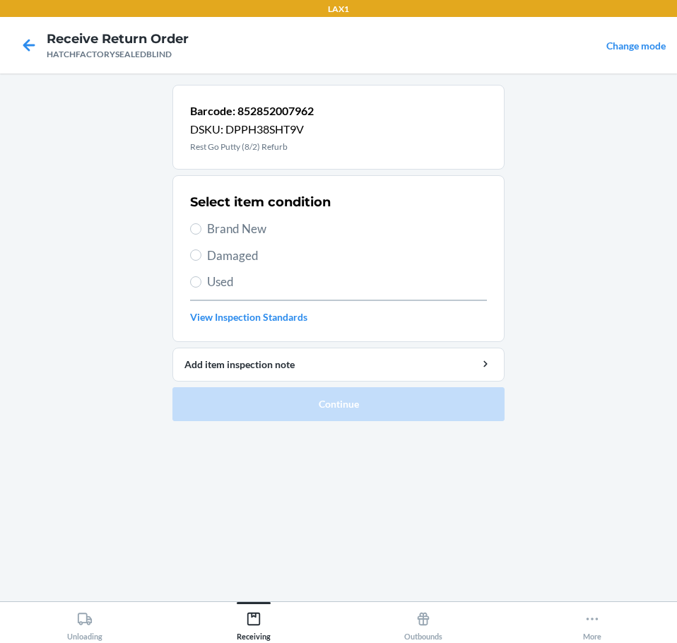
drag, startPoint x: 252, startPoint y: 259, endPoint x: 239, endPoint y: 333, distance: 76.0
click at [251, 261] on span "Damaged" at bounding box center [347, 256] width 280 height 18
click at [201, 261] on input "Damaged" at bounding box center [195, 254] width 11 height 11
radio input "true"
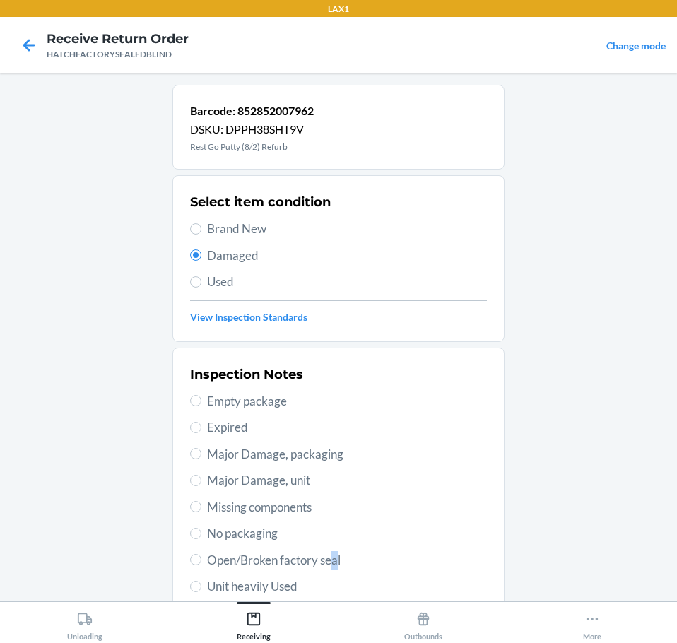
click at [336, 560] on span "Open/Broken factory seal" at bounding box center [347, 560] width 280 height 18
click at [261, 562] on span "Open/Broken factory seal" at bounding box center [347, 560] width 280 height 18
click at [201, 562] on input "Open/Broken factory seal" at bounding box center [195, 559] width 11 height 11
radio input "true"
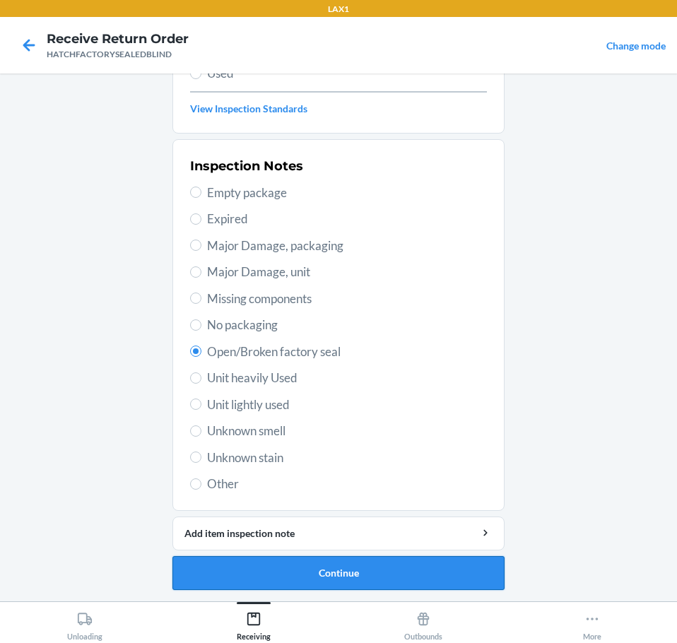
click at [391, 571] on button "Continue" at bounding box center [338, 573] width 332 height 34
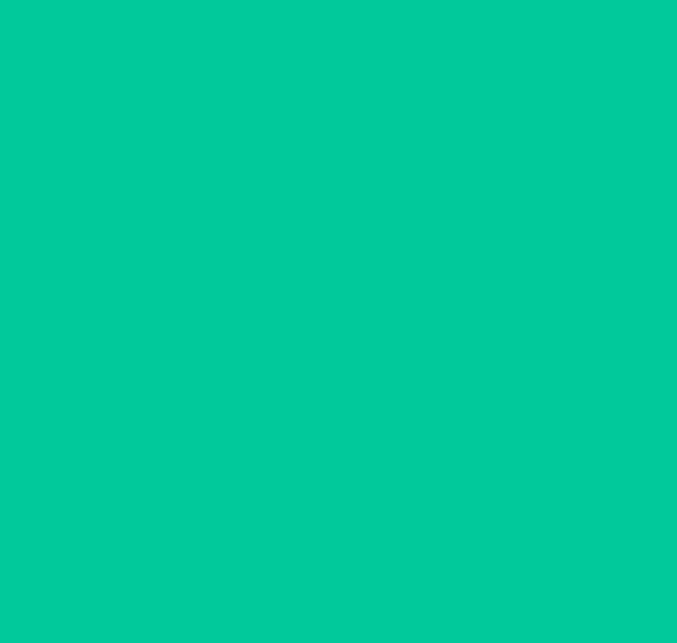
scroll to position [92, 0]
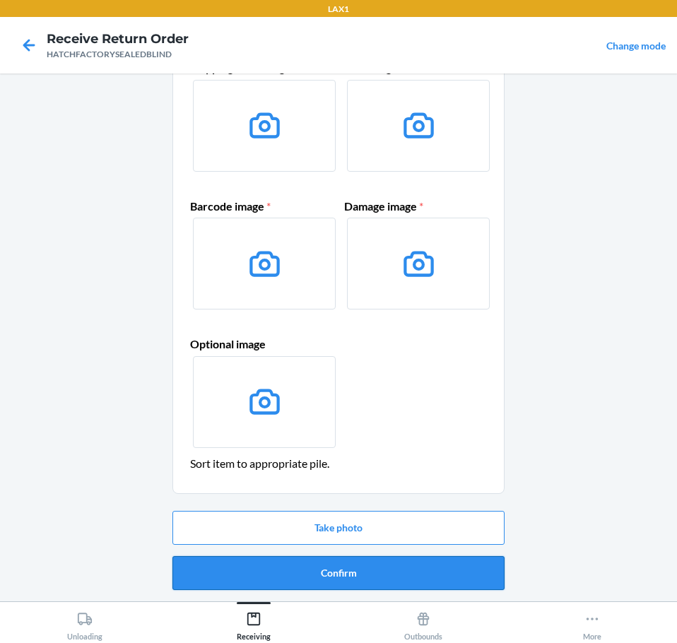
click at [402, 569] on button "Confirm" at bounding box center [338, 573] width 332 height 34
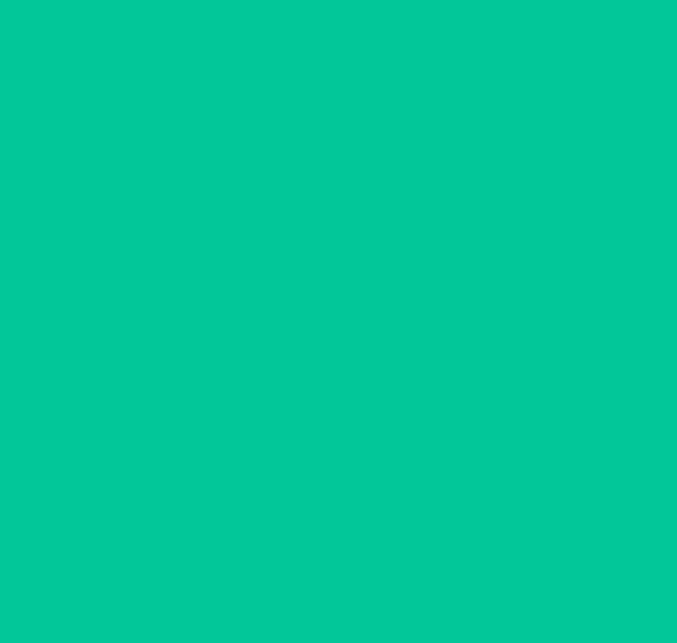
scroll to position [0, 0]
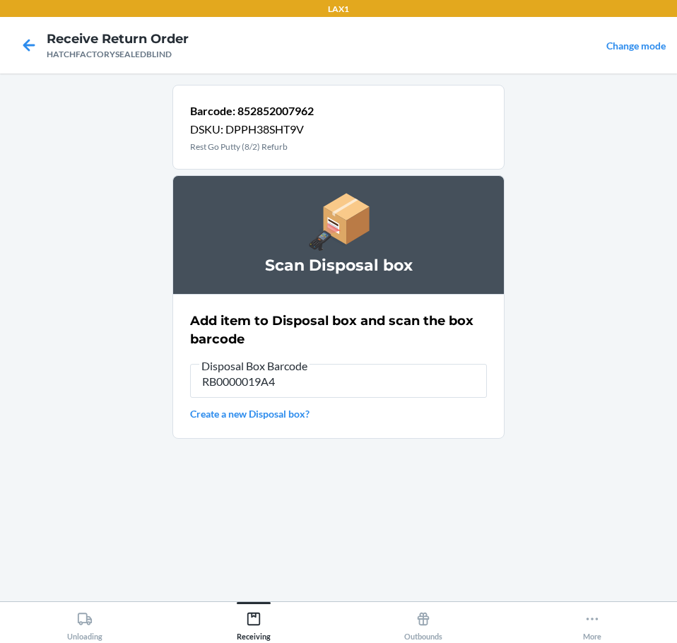
type input "RB0000019A4"
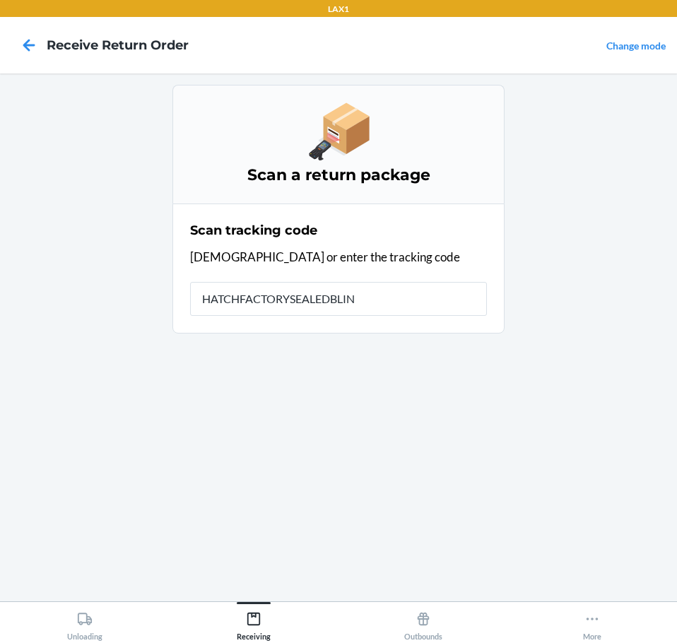
type input "HATCHFACTORYSEALEDBLIND"
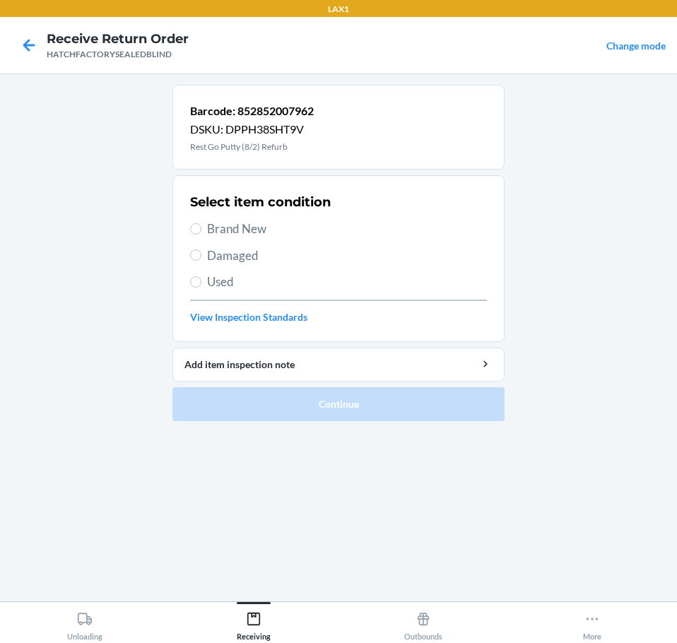
drag, startPoint x: 251, startPoint y: 255, endPoint x: 247, endPoint y: 267, distance: 12.7
click at [251, 256] on span "Damaged" at bounding box center [347, 256] width 280 height 18
click at [201, 256] on input "Damaged" at bounding box center [195, 254] width 11 height 11
radio input "true"
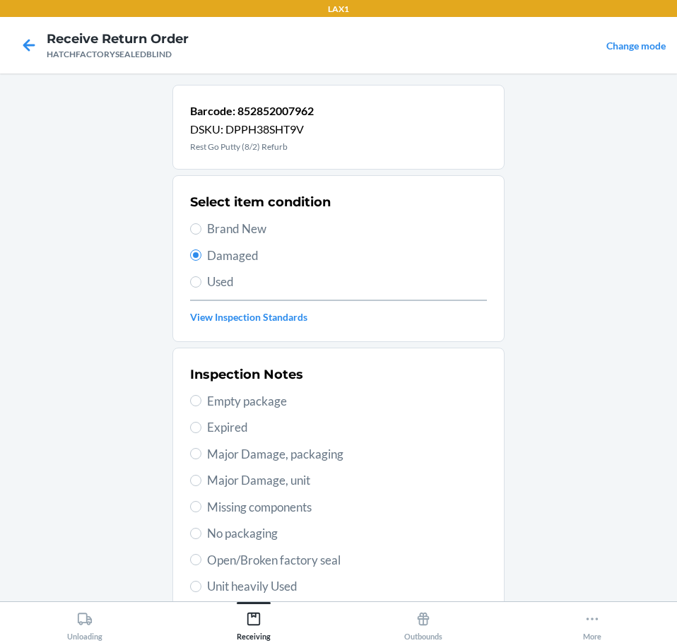
click at [321, 561] on span "Open/Broken factory seal" at bounding box center [347, 560] width 280 height 18
click at [201, 561] on input "Open/Broken factory seal" at bounding box center [195, 559] width 11 height 11
radio input "true"
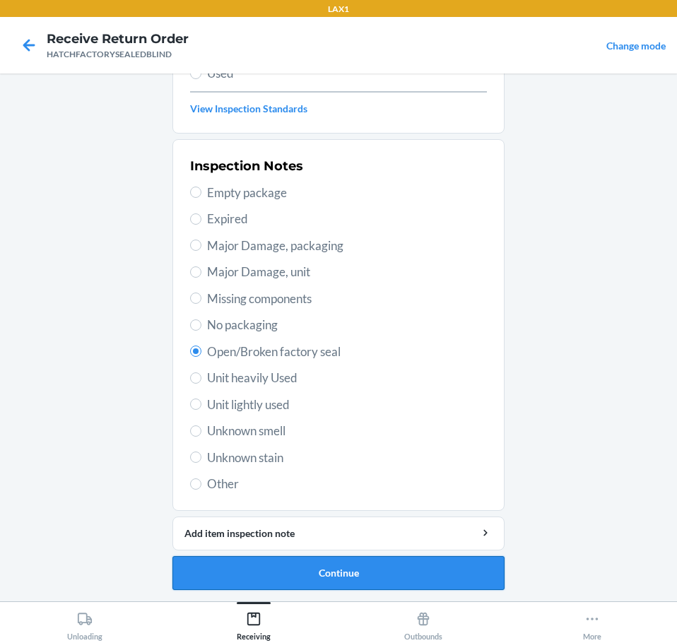
click at [442, 578] on button "Continue" at bounding box center [338, 573] width 332 height 34
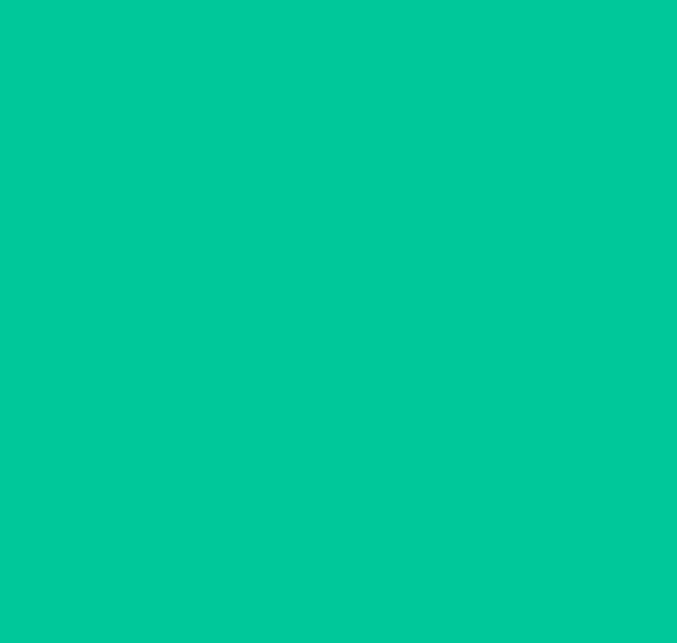
click at [444, 579] on button "Confirm" at bounding box center [338, 573] width 332 height 34
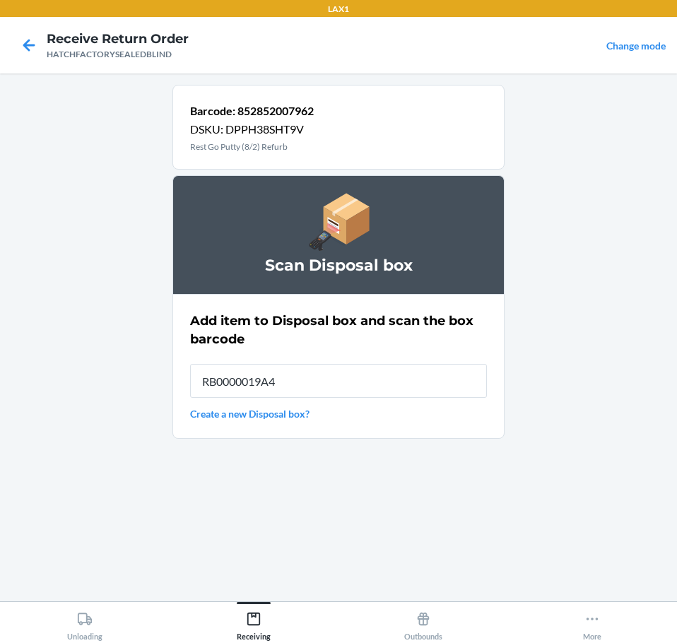
type input "RB0000019A4"
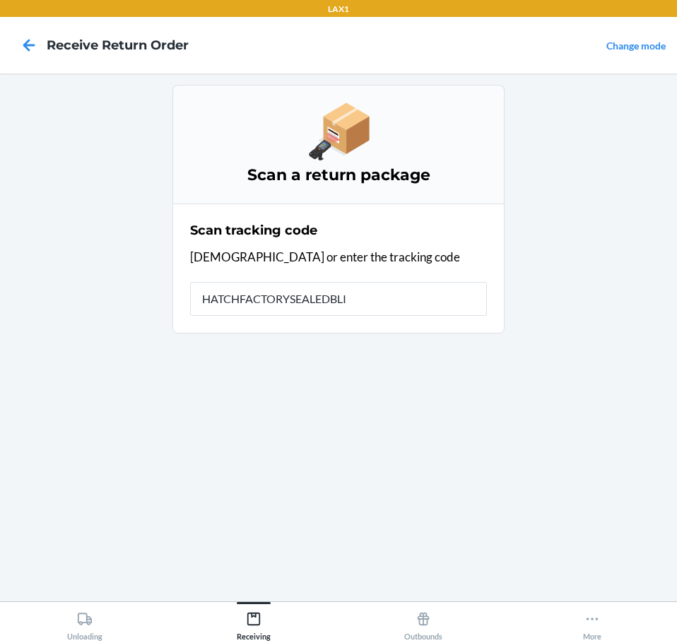
type input "HATCHFACTORYSEALEDBLIN"
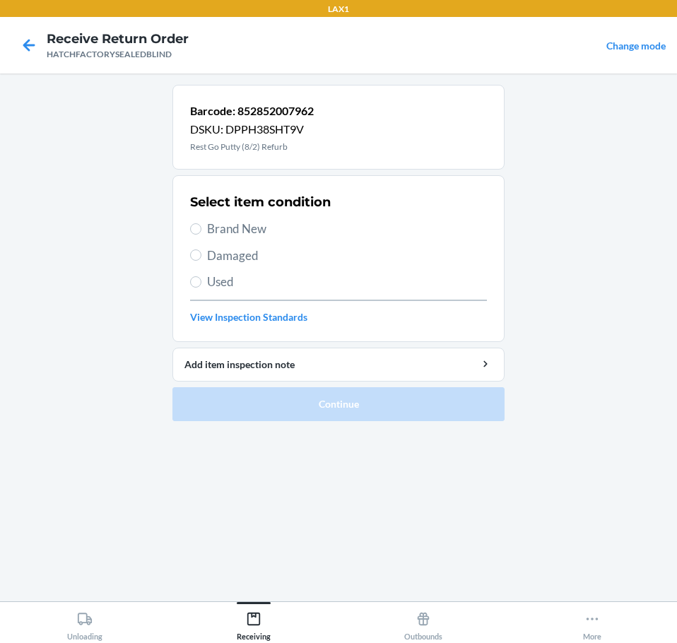
click at [235, 259] on span "Damaged" at bounding box center [347, 256] width 280 height 18
click at [201, 259] on input "Damaged" at bounding box center [195, 254] width 11 height 11
radio input "true"
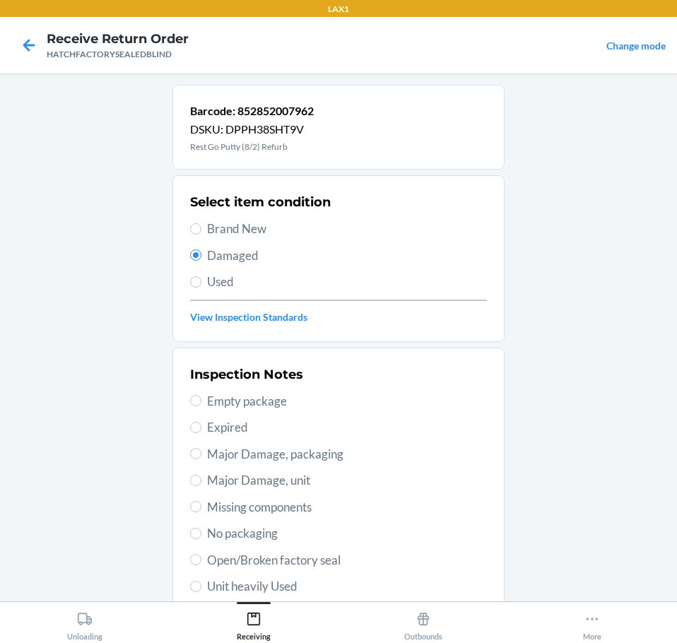
click at [338, 564] on span "Open/Broken factory seal" at bounding box center [347, 560] width 280 height 18
click at [201, 564] on input "Open/Broken factory seal" at bounding box center [195, 559] width 11 height 11
radio input "true"
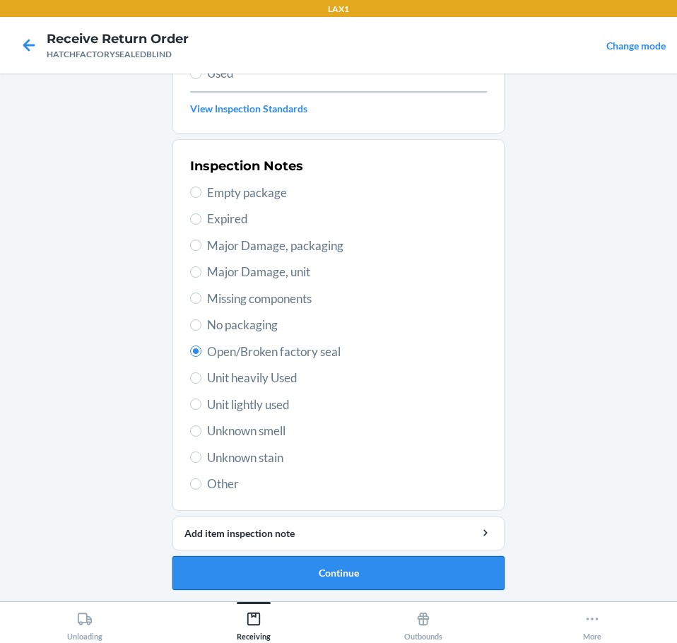
drag, startPoint x: 439, startPoint y: 580, endPoint x: 451, endPoint y: 583, distance: 12.3
click at [451, 583] on button "Continue" at bounding box center [338, 573] width 332 height 34
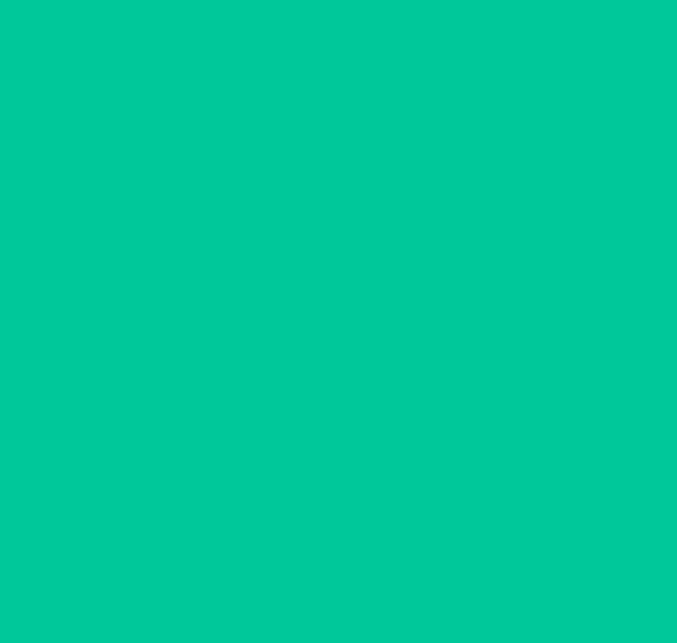
scroll to position [92, 0]
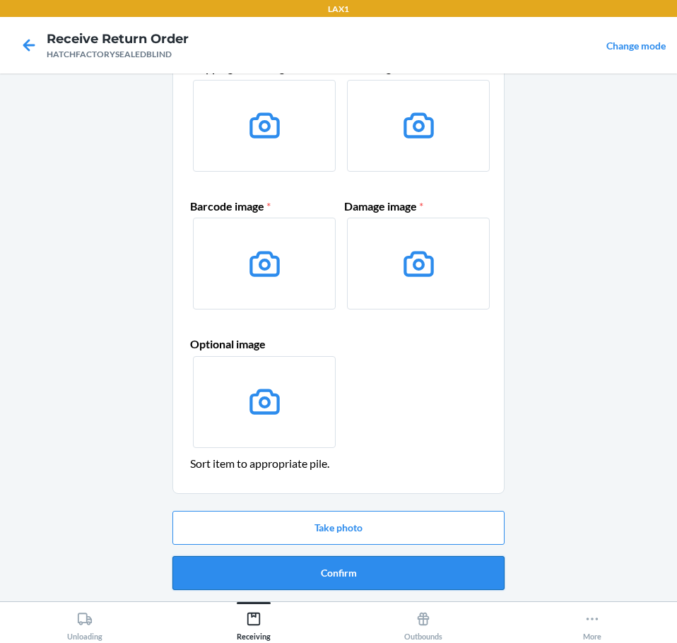
click at [473, 584] on button "Confirm" at bounding box center [338, 573] width 332 height 34
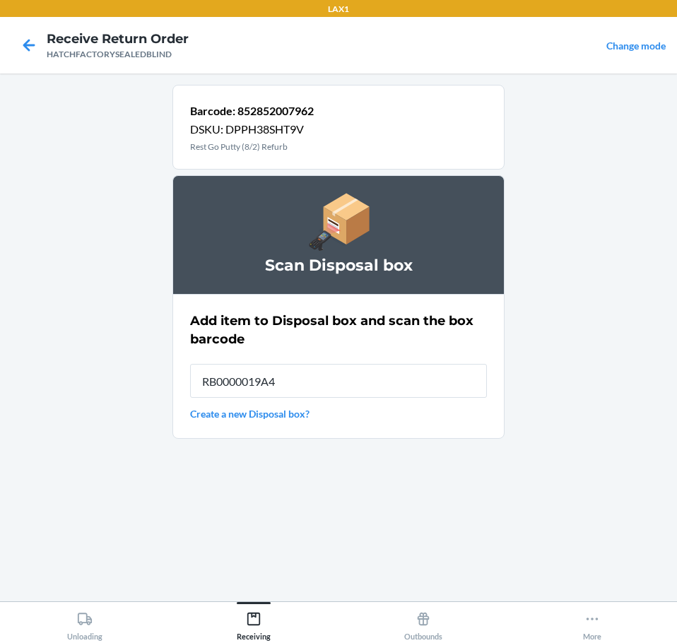
type input "RB0000019A4"
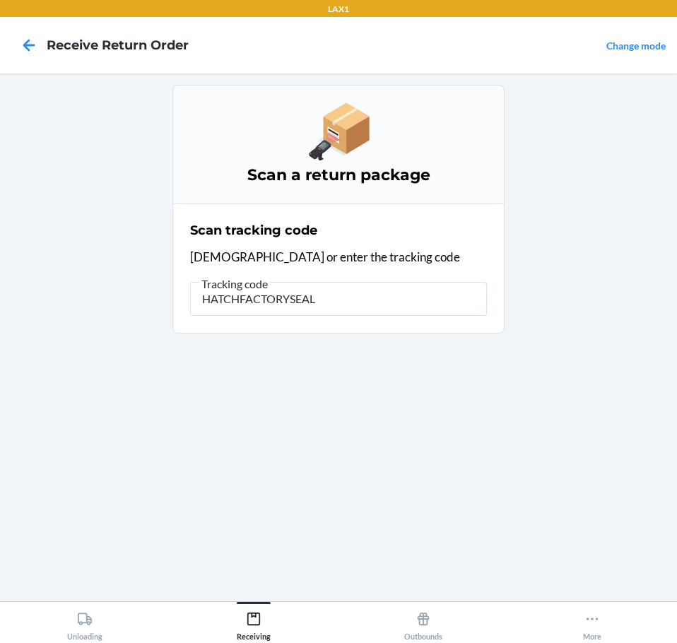
type input "HATCHFACTORYSEALE"
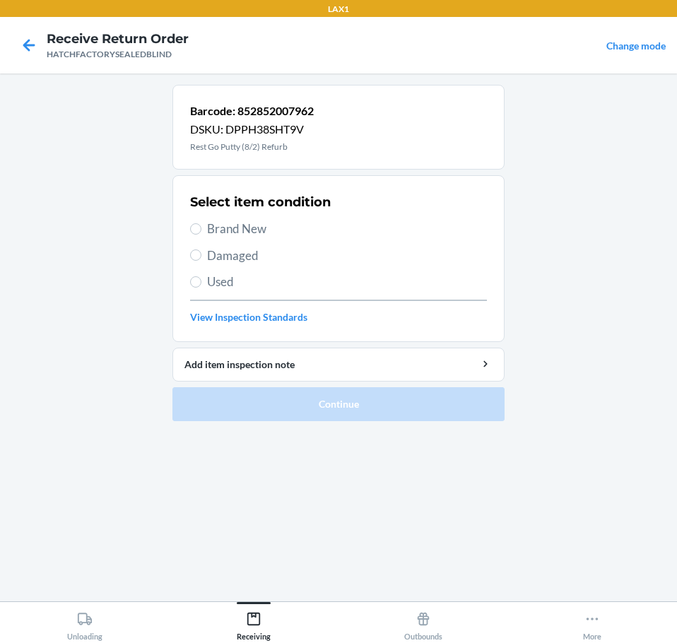
click at [251, 257] on span "Damaged" at bounding box center [347, 256] width 280 height 18
click at [201, 257] on input "Damaged" at bounding box center [195, 254] width 11 height 11
radio input "true"
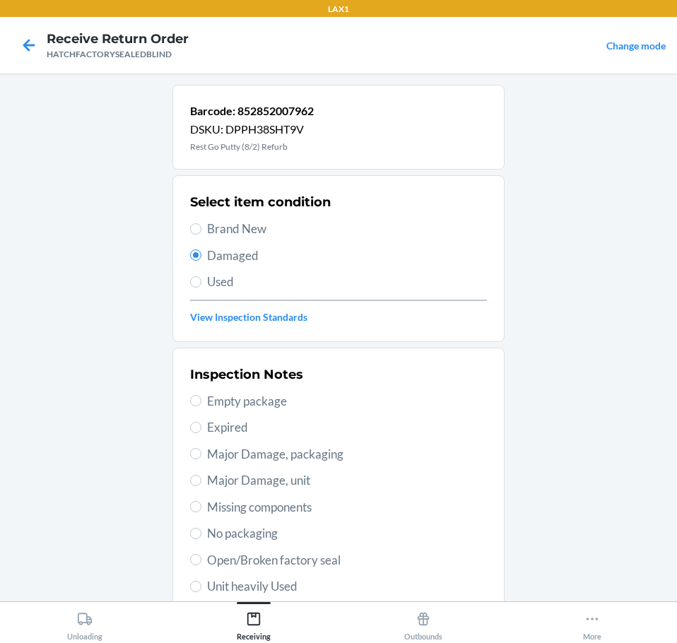
click at [347, 566] on span "Open/Broken factory seal" at bounding box center [347, 560] width 280 height 18
click at [201, 565] on input "Open/Broken factory seal" at bounding box center [195, 559] width 11 height 11
radio input "true"
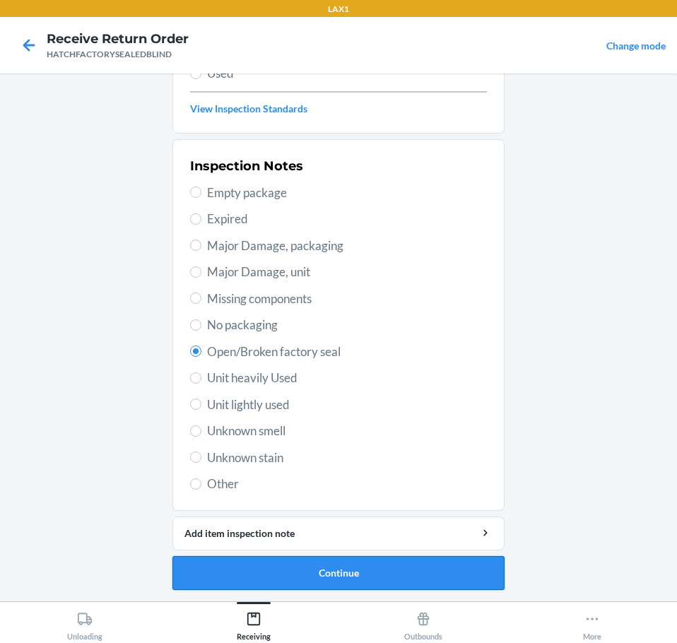
click at [460, 584] on button "Continue" at bounding box center [338, 573] width 332 height 34
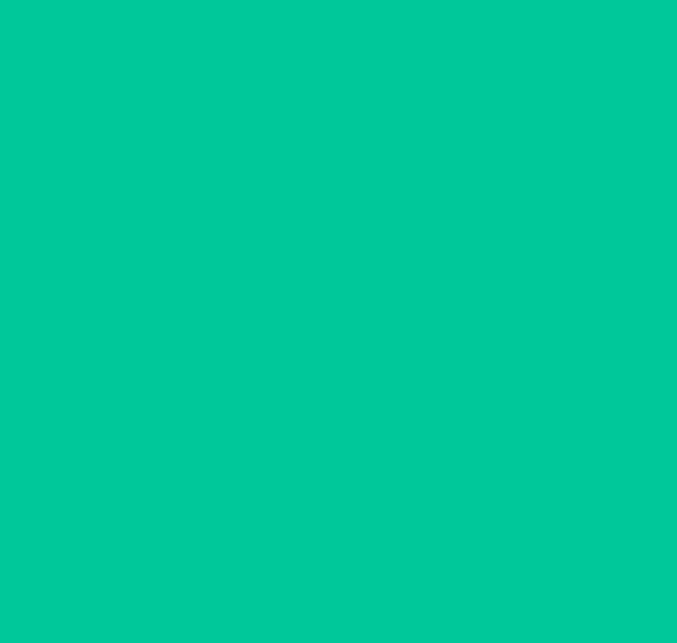
scroll to position [92, 0]
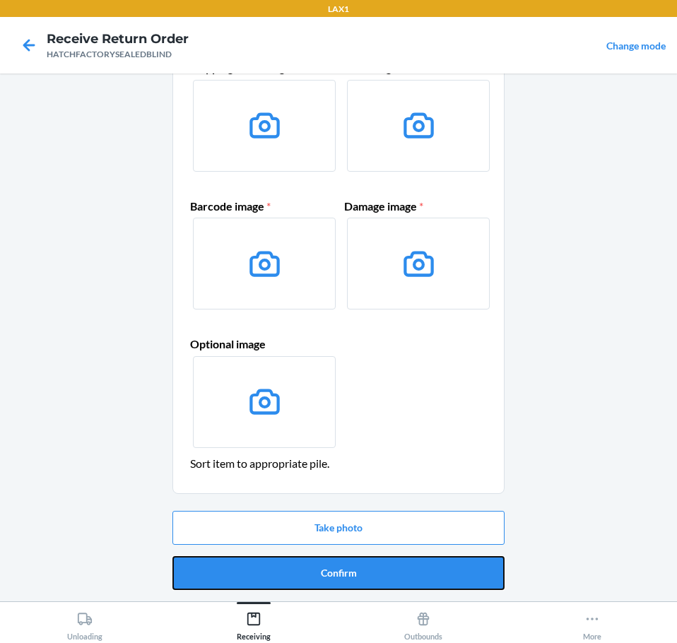
click at [467, 576] on button "Confirm" at bounding box center [338, 573] width 332 height 34
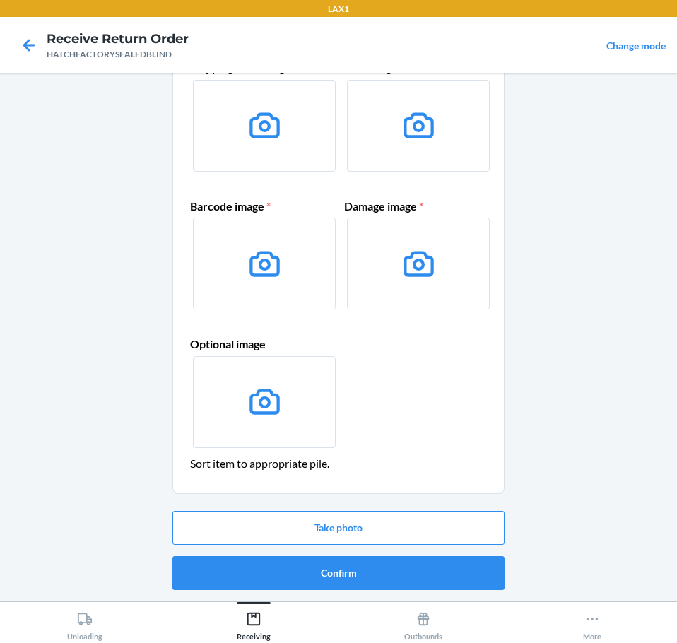
scroll to position [0, 0]
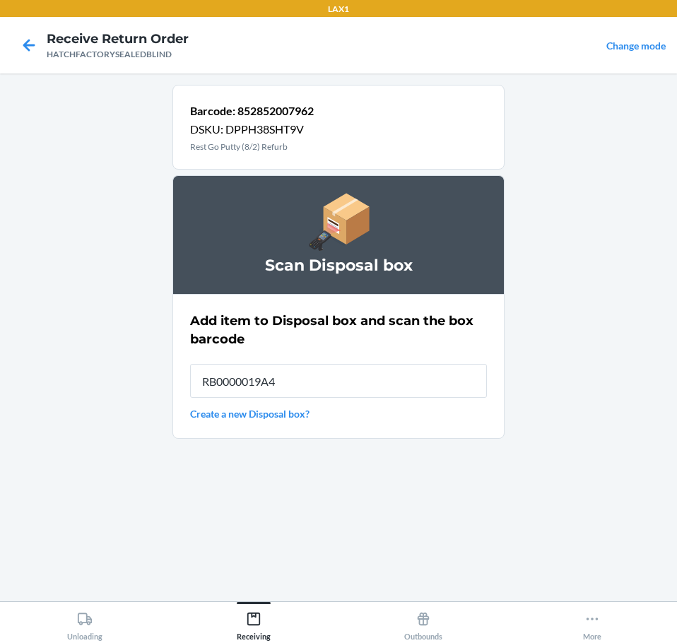
type input "RB0000019A4"
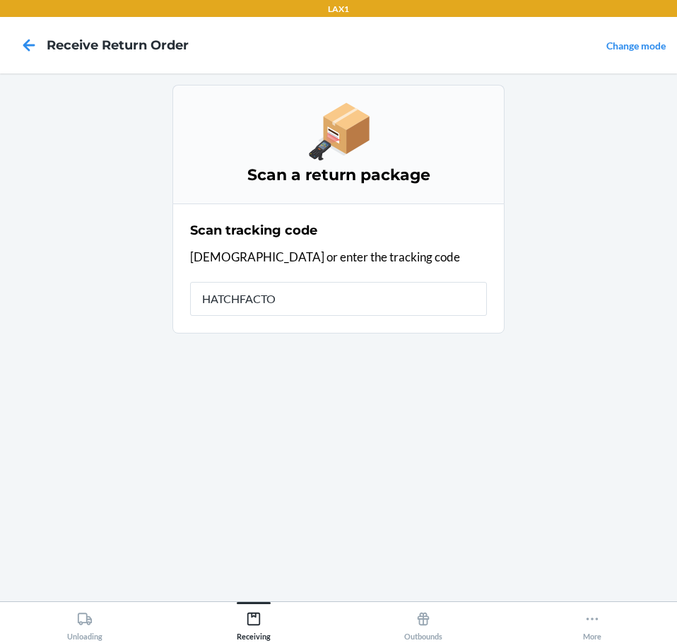
type input "HATCHFACTOR"
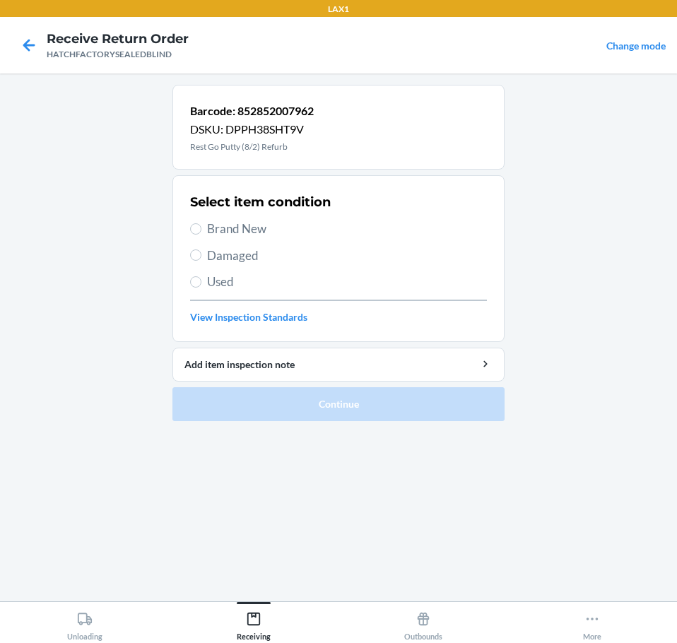
drag, startPoint x: 258, startPoint y: 256, endPoint x: 249, endPoint y: 340, distance: 84.5
click at [258, 257] on span "Damaged" at bounding box center [347, 256] width 280 height 18
click at [201, 257] on input "Damaged" at bounding box center [195, 254] width 11 height 11
radio input "true"
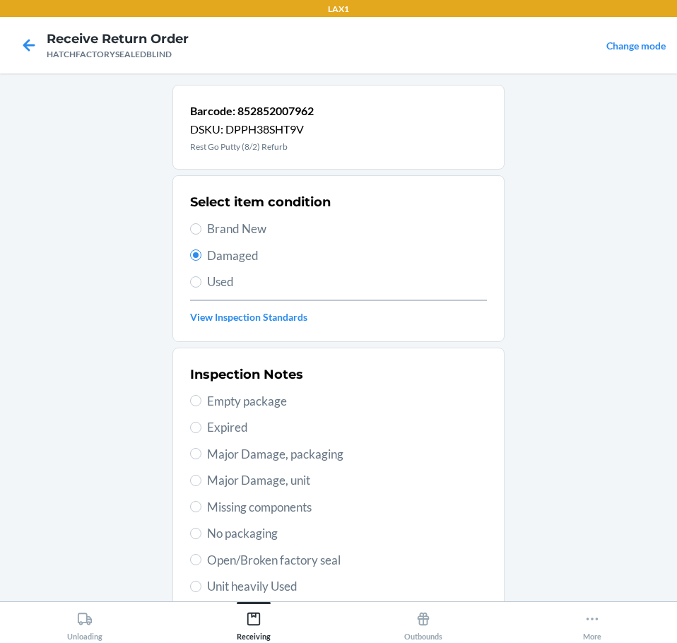
click at [349, 557] on span "Open/Broken factory seal" at bounding box center [347, 560] width 280 height 18
click at [201, 557] on input "Open/Broken factory seal" at bounding box center [195, 559] width 11 height 11
radio input "true"
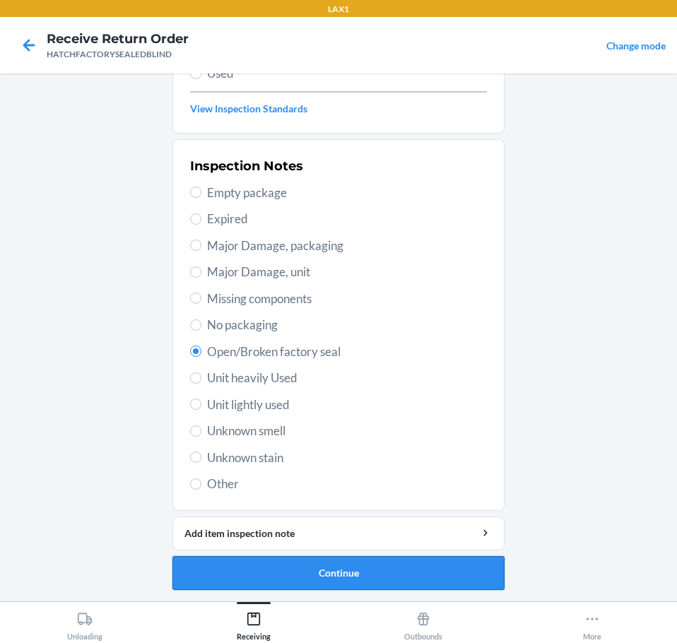
drag, startPoint x: 463, startPoint y: 566, endPoint x: 475, endPoint y: 567, distance: 12.1
click at [475, 567] on button "Continue" at bounding box center [338, 573] width 332 height 34
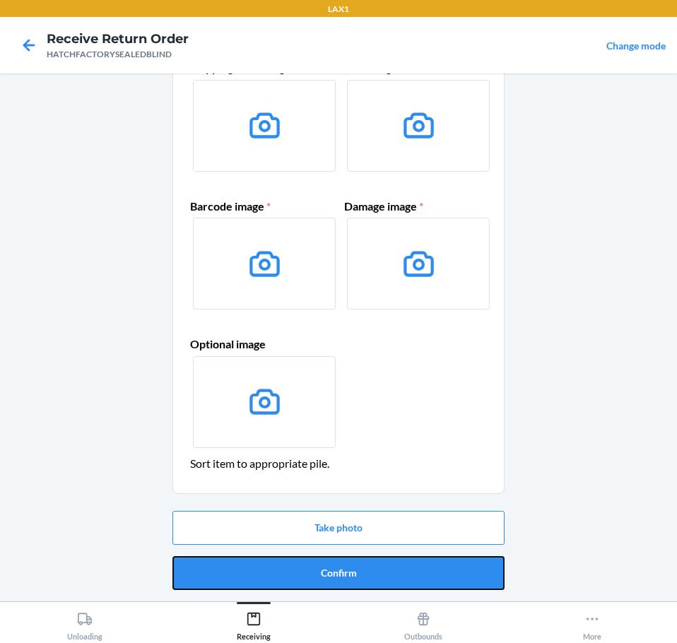
click at [476, 568] on button "Confirm" at bounding box center [338, 573] width 332 height 34
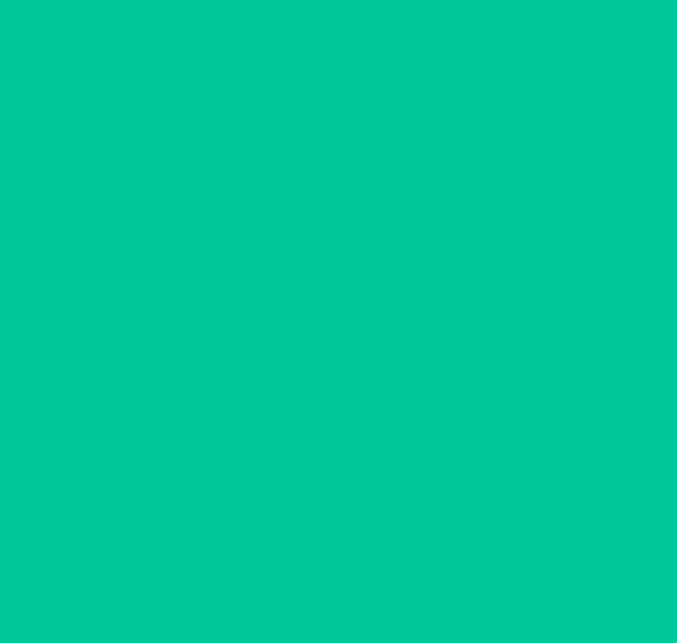
scroll to position [0, 0]
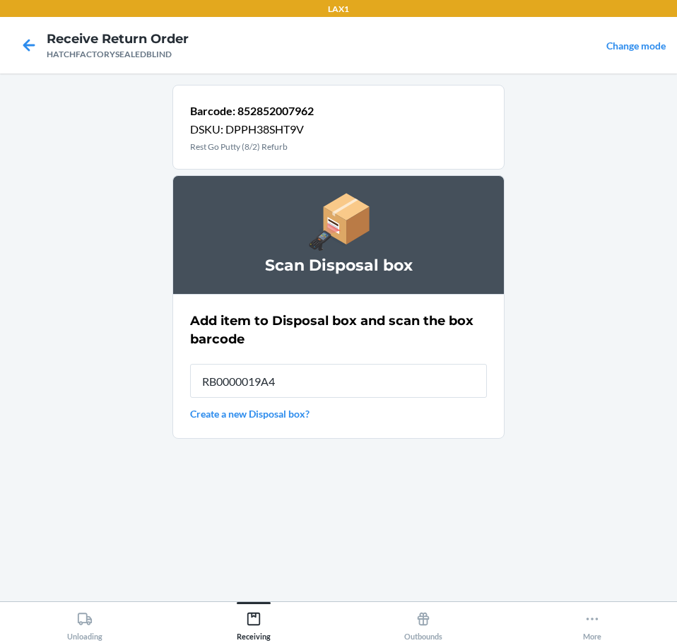
type input "RB0000019A4"
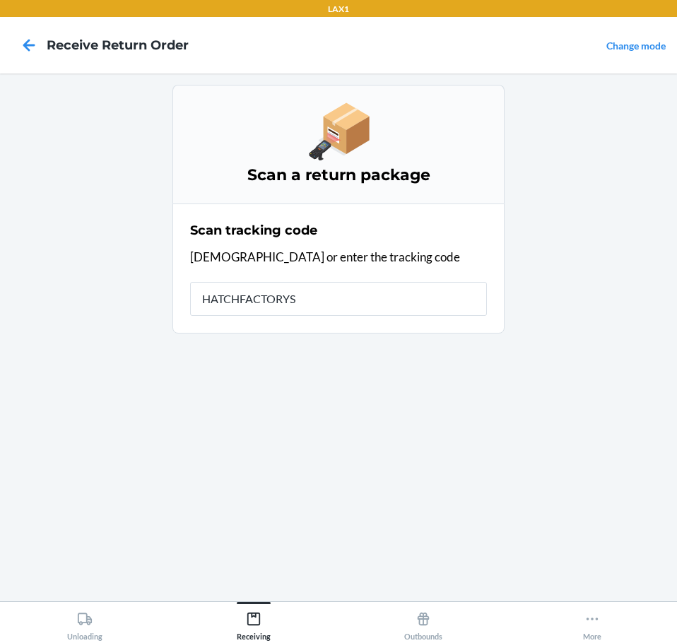
type input "HATCHFACTORYSE"
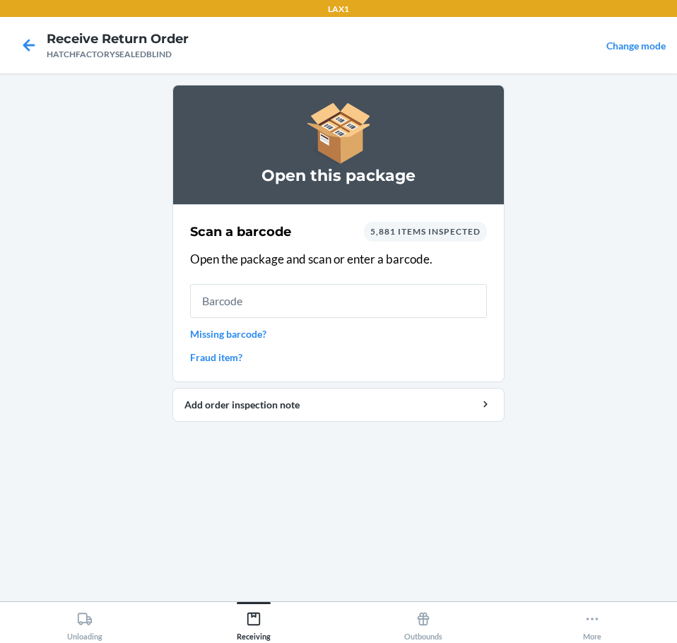
click at [415, 307] on input "text" at bounding box center [338, 301] width 297 height 34
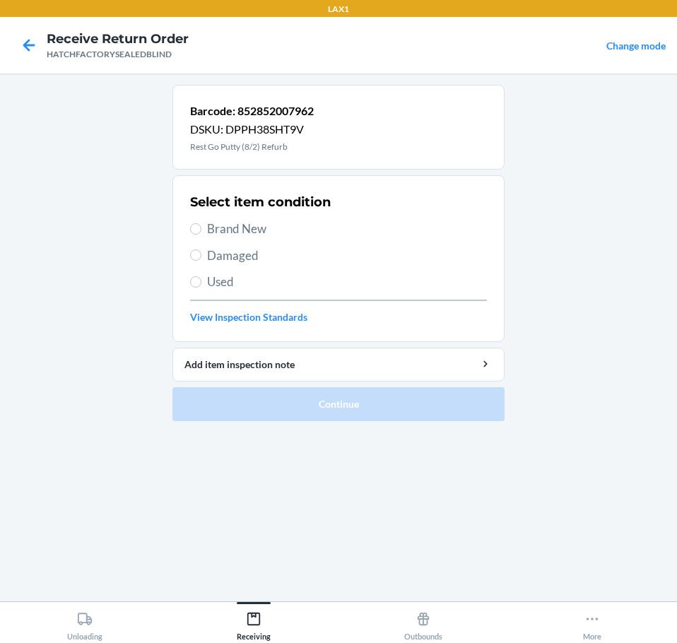
click at [248, 259] on span "Damaged" at bounding box center [347, 256] width 280 height 18
click at [201, 259] on input "Damaged" at bounding box center [195, 254] width 11 height 11
radio input "true"
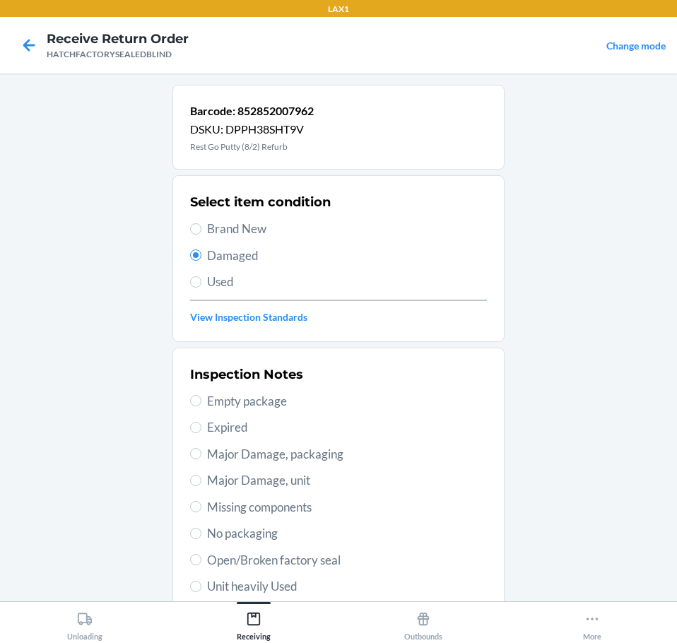
click at [337, 567] on span "Open/Broken factory seal" at bounding box center [347, 560] width 280 height 18
click at [201, 565] on input "Open/Broken factory seal" at bounding box center [195, 559] width 11 height 11
radio input "true"
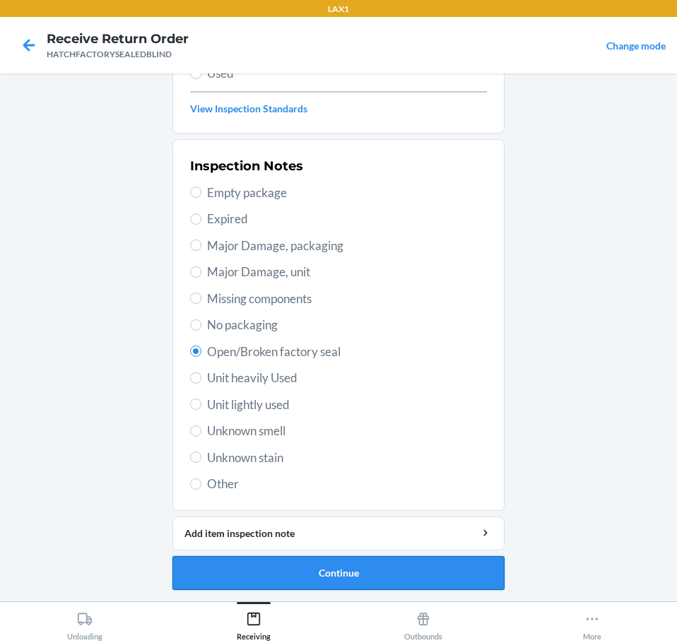
click at [471, 577] on button "Continue" at bounding box center [338, 573] width 332 height 34
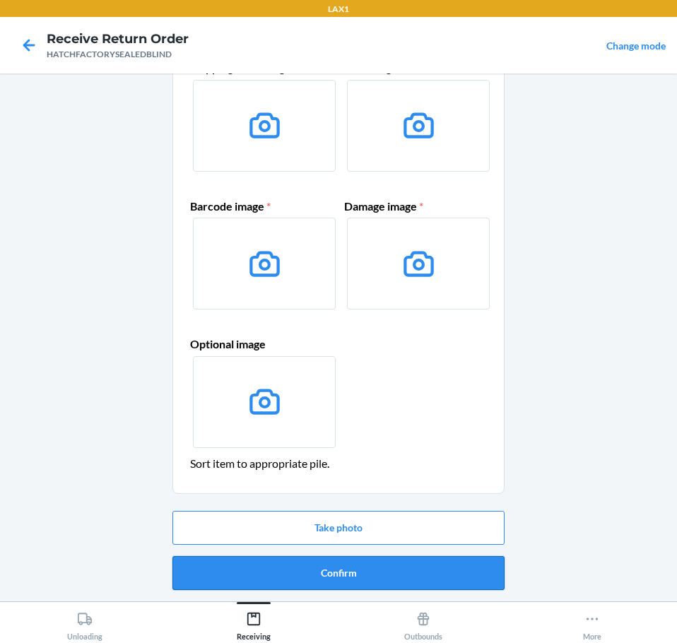
click at [465, 564] on button "Confirm" at bounding box center [338, 573] width 332 height 34
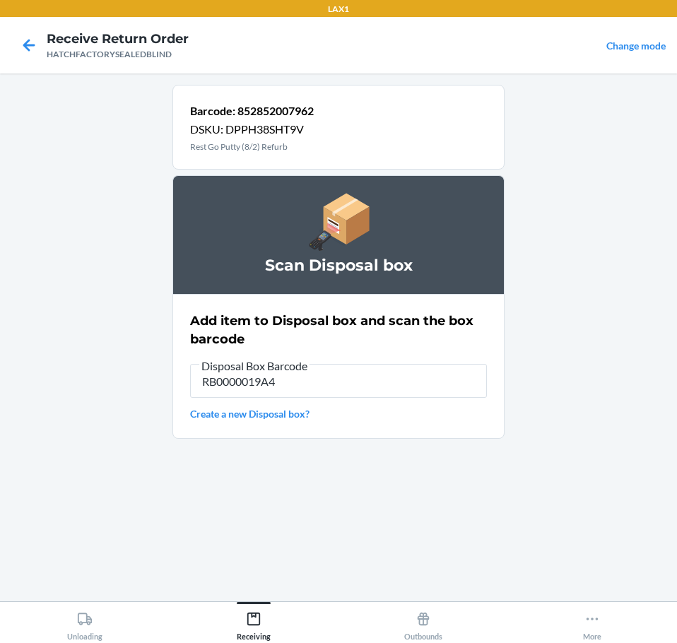
type input "RB0000019A4"
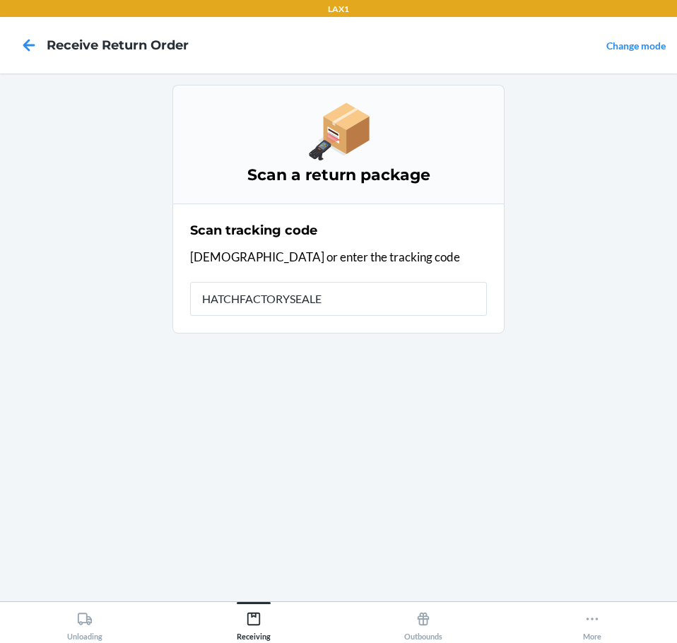
type input "HATCHFACTORYSEALED"
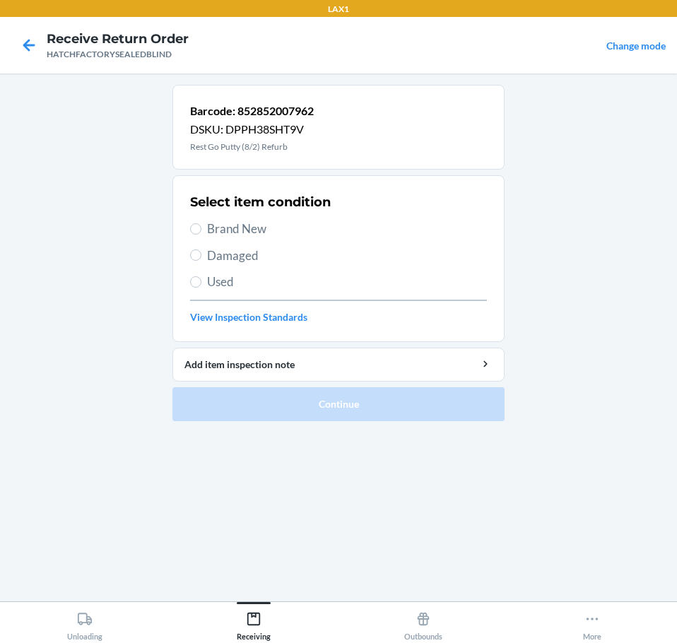
click at [278, 256] on span "Damaged" at bounding box center [347, 256] width 280 height 18
click at [201, 256] on input "Damaged" at bounding box center [195, 254] width 11 height 11
radio input "true"
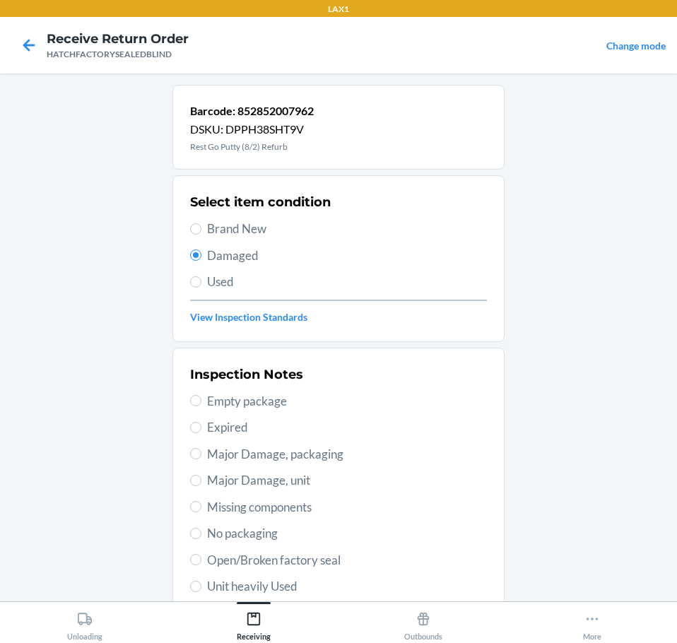
click at [360, 560] on span "Open/Broken factory seal" at bounding box center [347, 560] width 280 height 18
click at [201, 560] on input "Open/Broken factory seal" at bounding box center [195, 559] width 11 height 11
radio input "true"
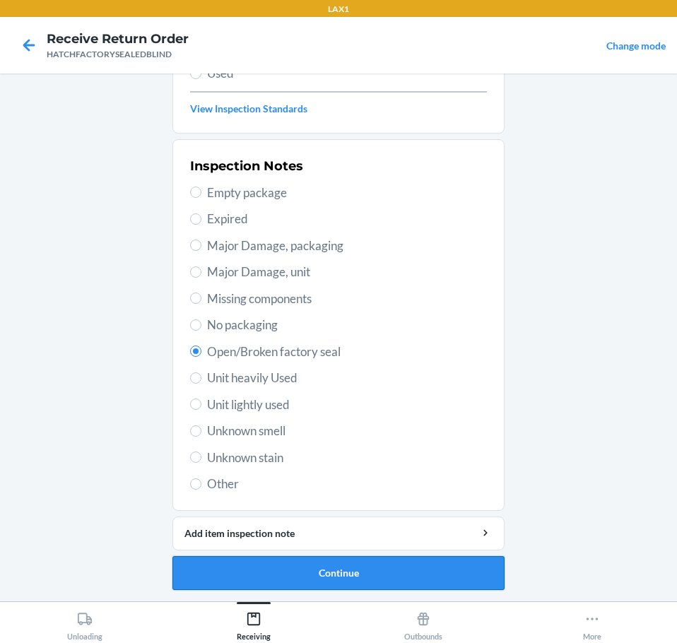
drag, startPoint x: 445, startPoint y: 576, endPoint x: 453, endPoint y: 576, distance: 7.8
click at [453, 576] on button "Continue" at bounding box center [338, 573] width 332 height 34
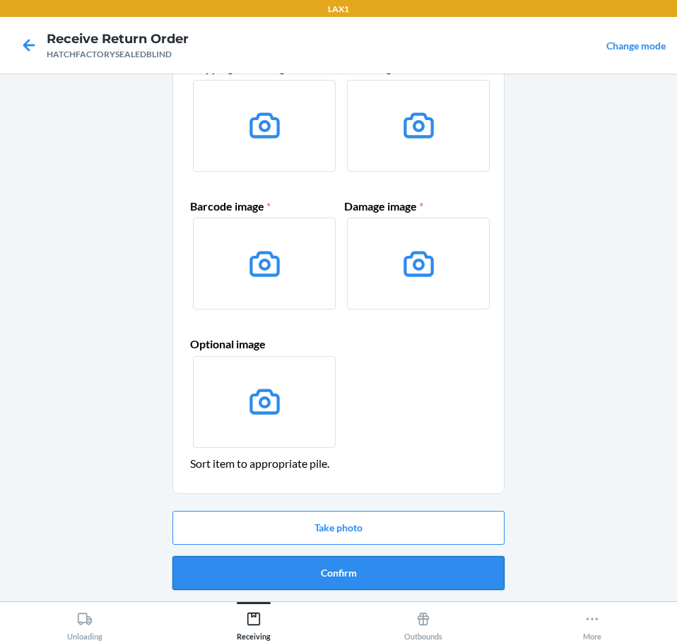
click at [456, 576] on button "Confirm" at bounding box center [338, 573] width 332 height 34
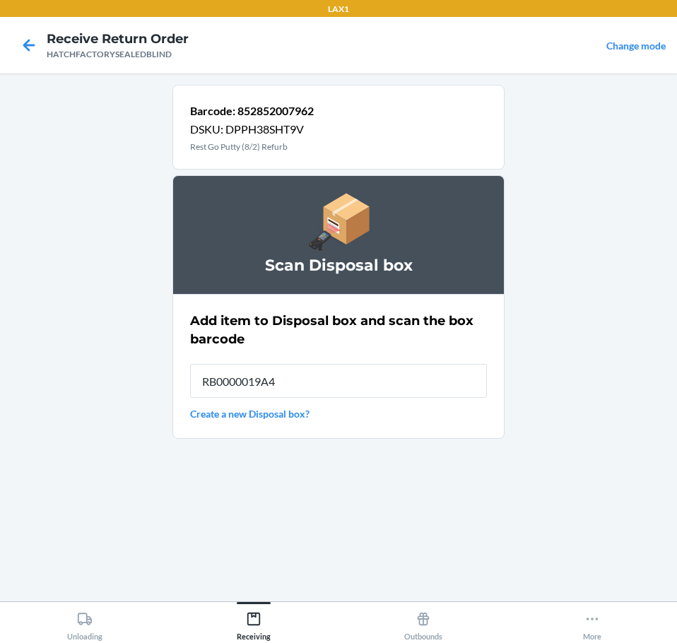
type input "RB0000019A4"
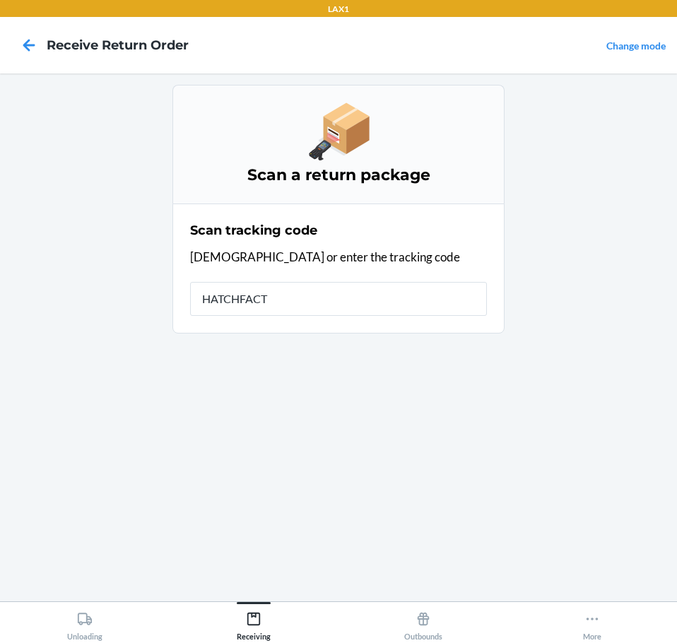
type input "HATCHFACTO"
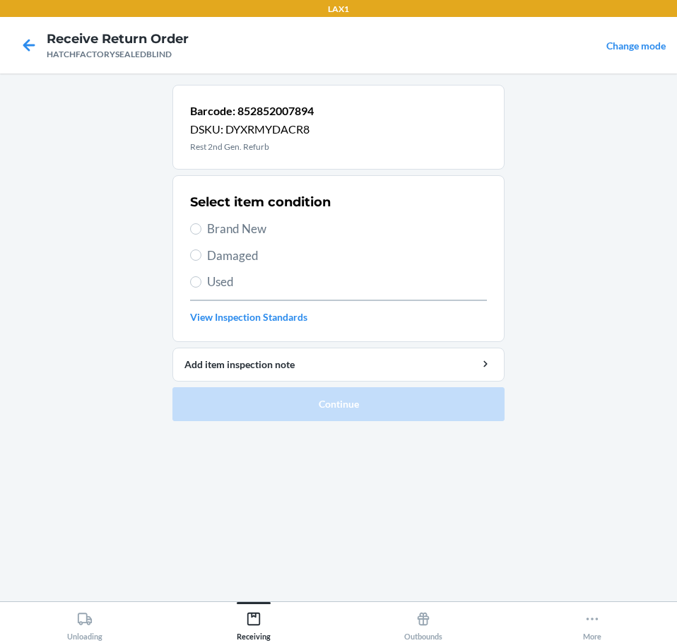
click at [263, 256] on span "Damaged" at bounding box center [347, 256] width 280 height 18
click at [201, 256] on input "Damaged" at bounding box center [195, 254] width 11 height 11
radio input "true"
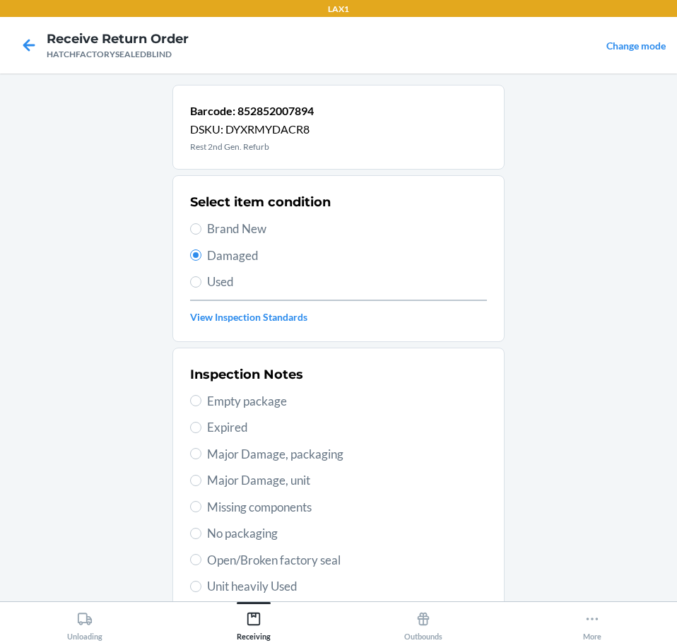
click at [309, 483] on span "Major Damage, unit" at bounding box center [347, 480] width 280 height 18
click at [201, 483] on input "Major Damage, unit" at bounding box center [195, 480] width 11 height 11
radio input "true"
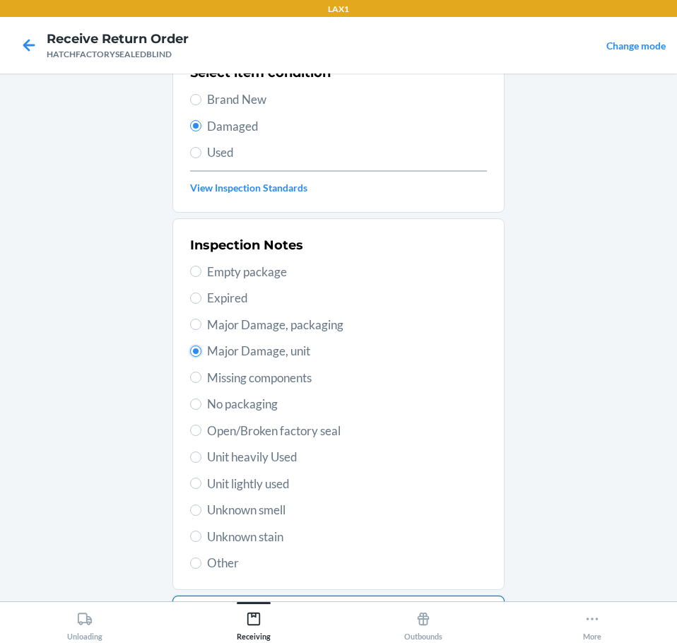
scroll to position [208, 0]
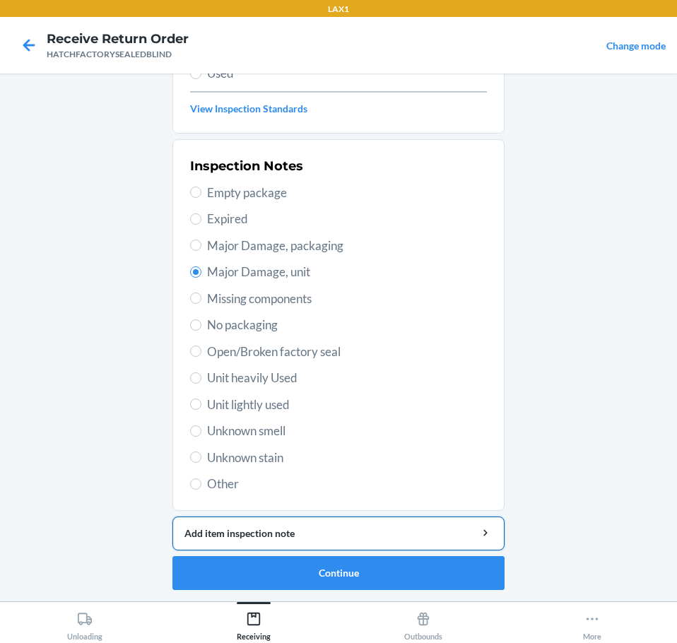
click at [434, 533] on div "Add item inspection note" at bounding box center [338, 533] width 308 height 15
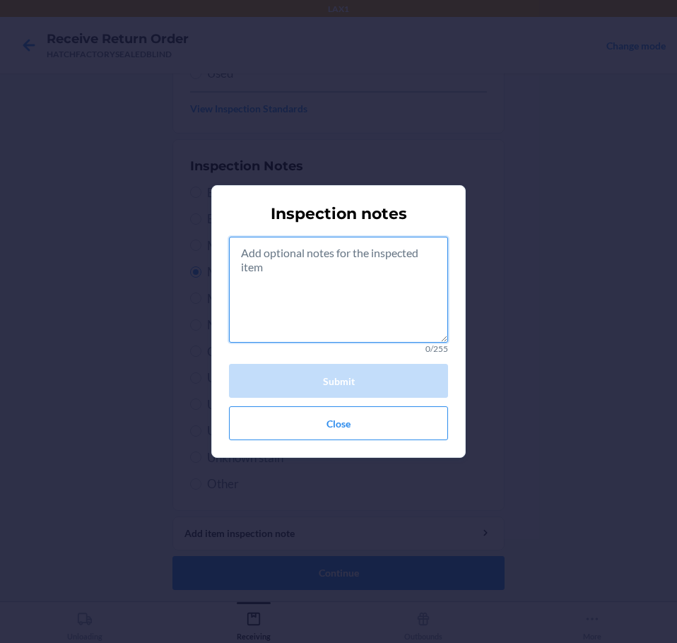
click at [403, 319] on textarea at bounding box center [338, 290] width 219 height 106
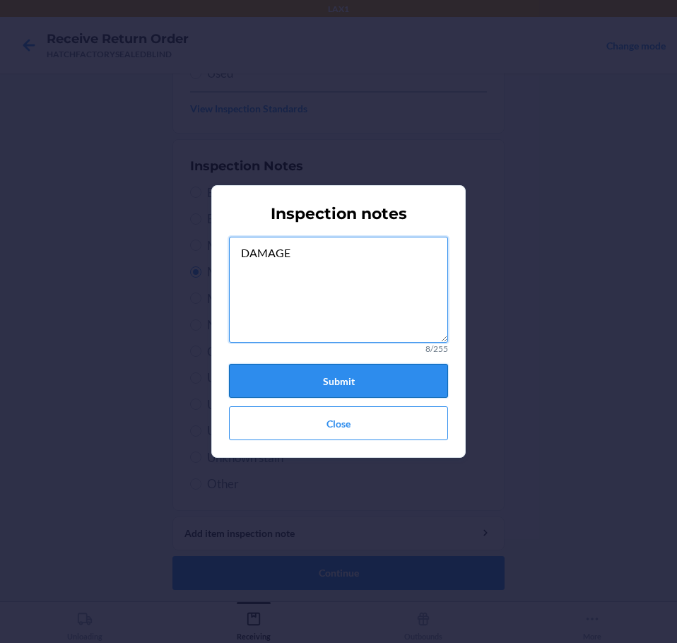
type textarea "DAMAGE"
click at [381, 386] on button "Submit" at bounding box center [338, 381] width 219 height 34
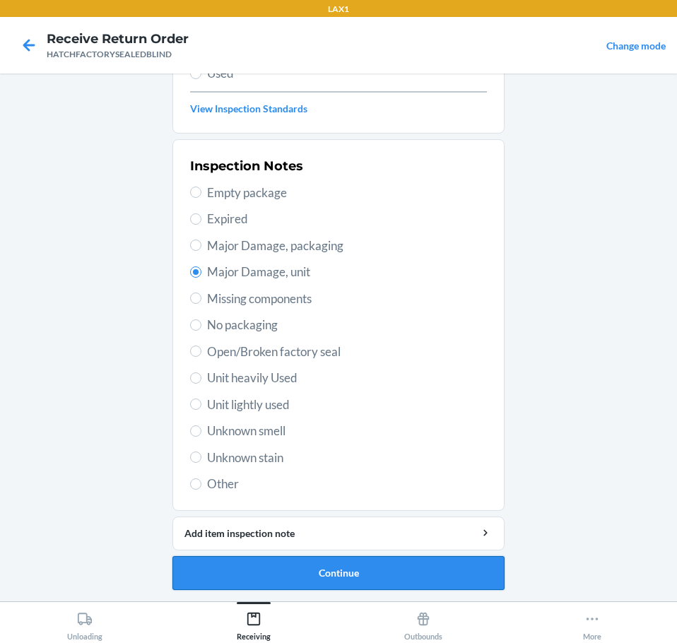
click at [386, 568] on button "Continue" at bounding box center [338, 573] width 332 height 34
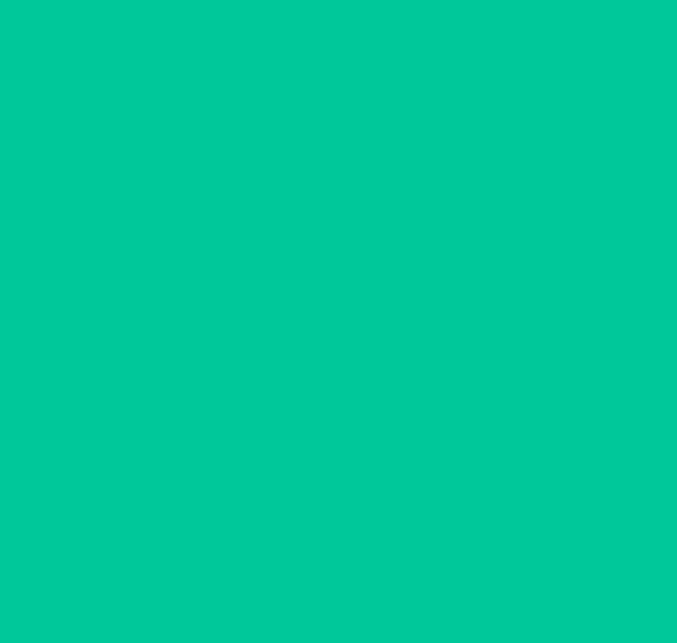
scroll to position [92, 0]
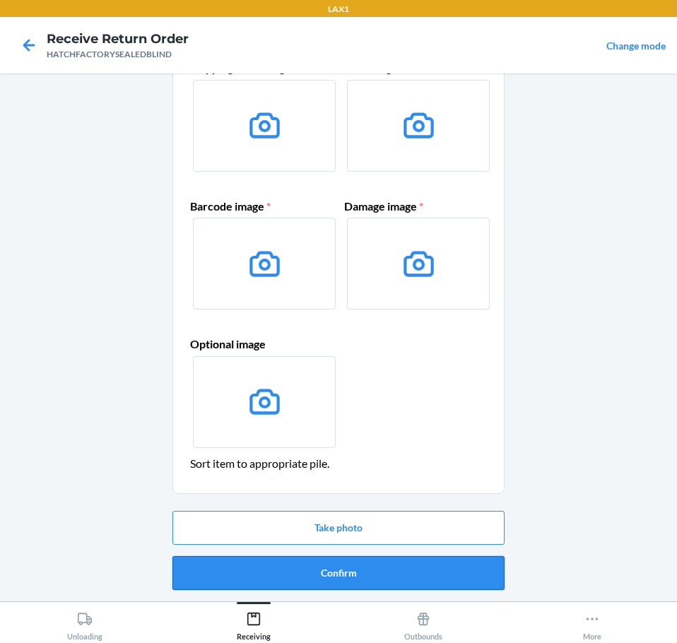
click at [412, 569] on button "Confirm" at bounding box center [338, 573] width 332 height 34
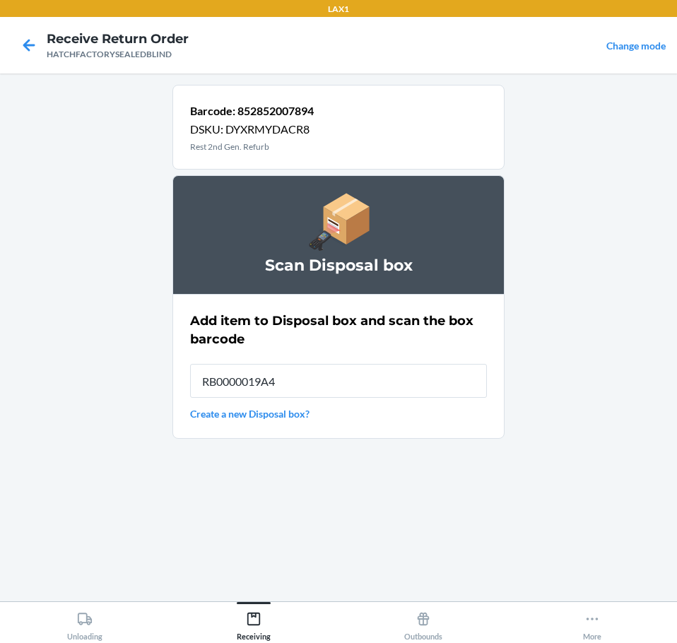
type input "RB0000019A4"
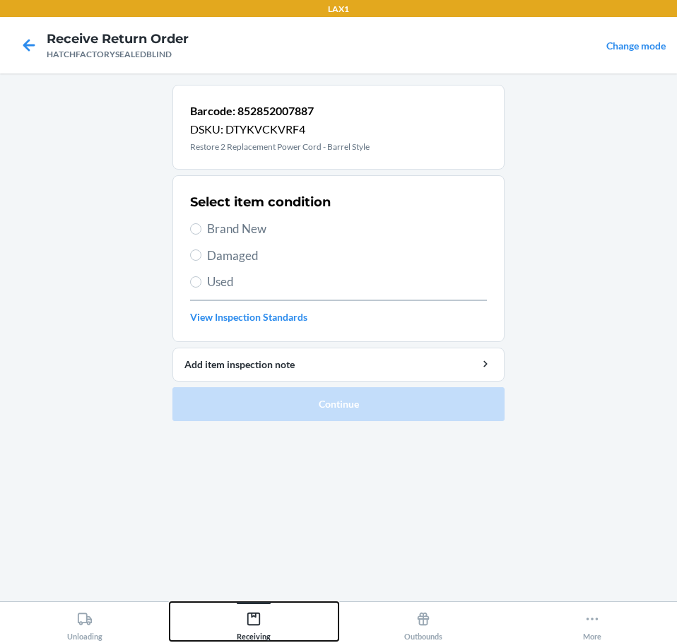
click at [254, 615] on icon at bounding box center [253, 618] width 13 height 13
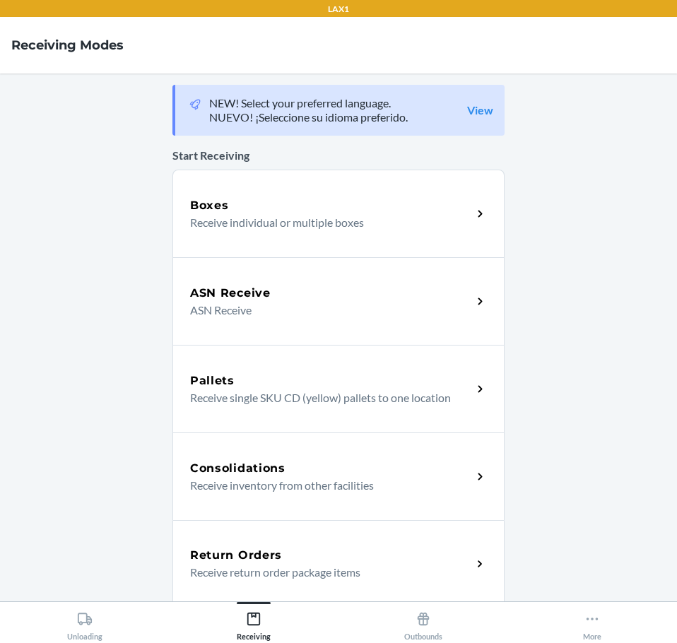
click at [472, 560] on icon at bounding box center [480, 564] width 16 height 16
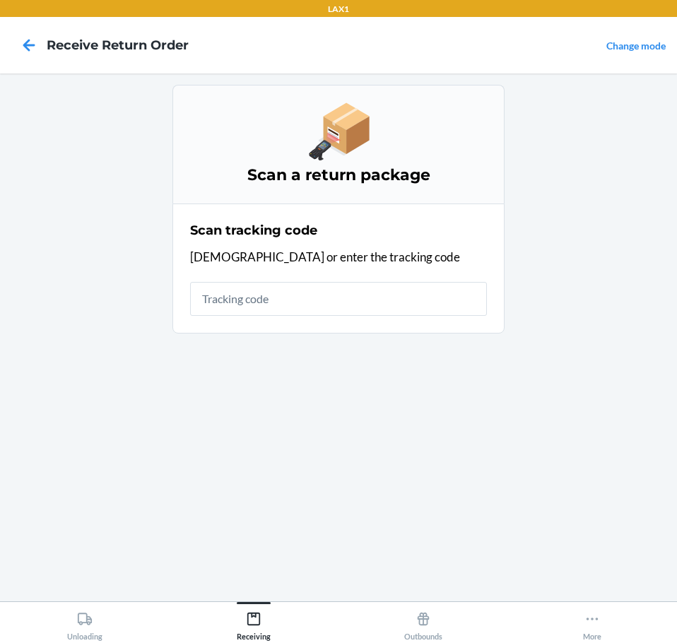
click at [357, 301] on input "text" at bounding box center [338, 299] width 297 height 34
type input "HATCHFACTORYSEALE"
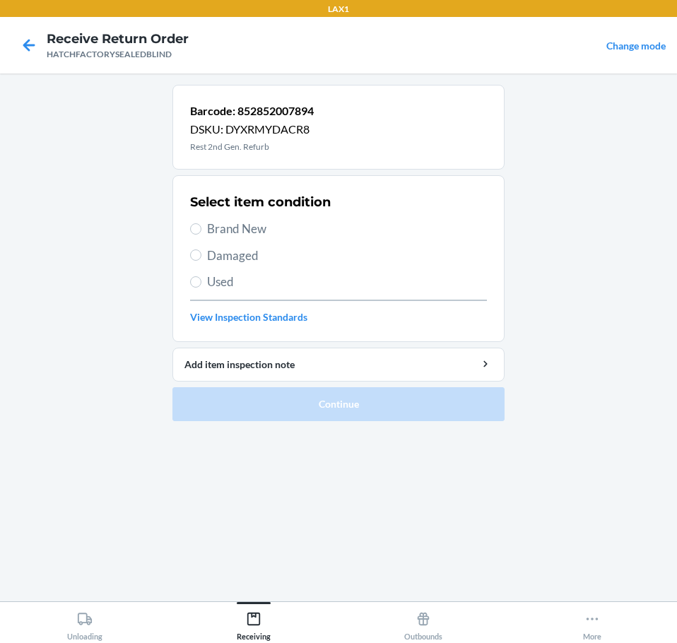
click at [255, 259] on span "Damaged" at bounding box center [347, 256] width 280 height 18
drag, startPoint x: 208, startPoint y: 255, endPoint x: 223, endPoint y: 293, distance: 40.9
click at [210, 255] on span "Damaged" at bounding box center [347, 256] width 280 height 18
click at [201, 255] on input "Damaged" at bounding box center [195, 254] width 11 height 11
radio input "true"
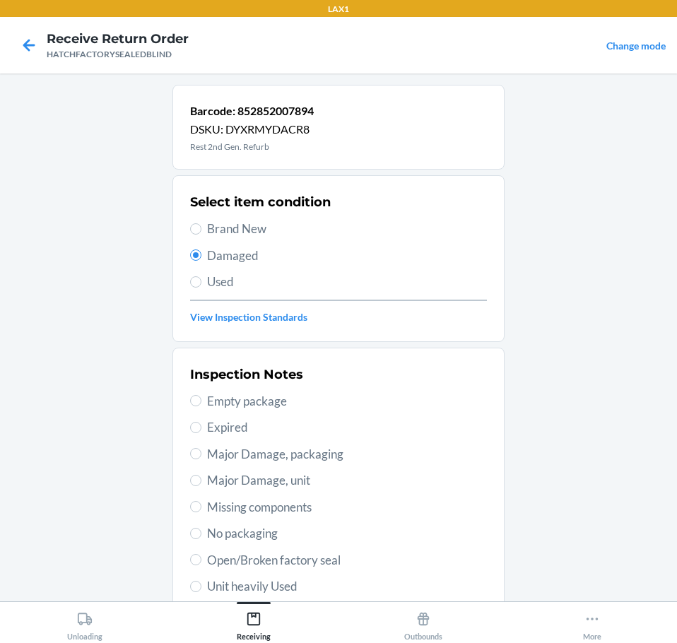
click at [309, 484] on span "Major Damage, unit" at bounding box center [347, 480] width 280 height 18
click at [201, 484] on input "Major Damage, unit" at bounding box center [195, 480] width 11 height 11
radio input "true"
drag, startPoint x: 430, startPoint y: 502, endPoint x: 492, endPoint y: 580, distance: 99.1
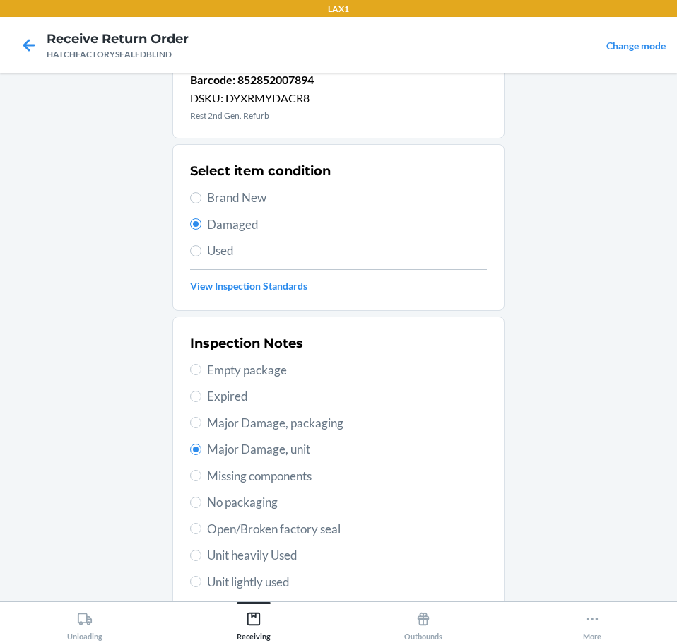
drag, startPoint x: 413, startPoint y: 526, endPoint x: 418, endPoint y: 556, distance: 30.8
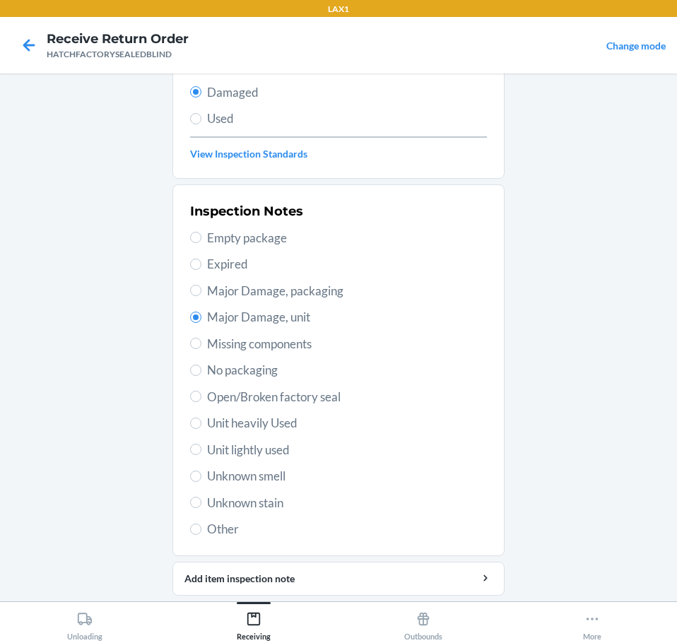
scroll to position [208, 0]
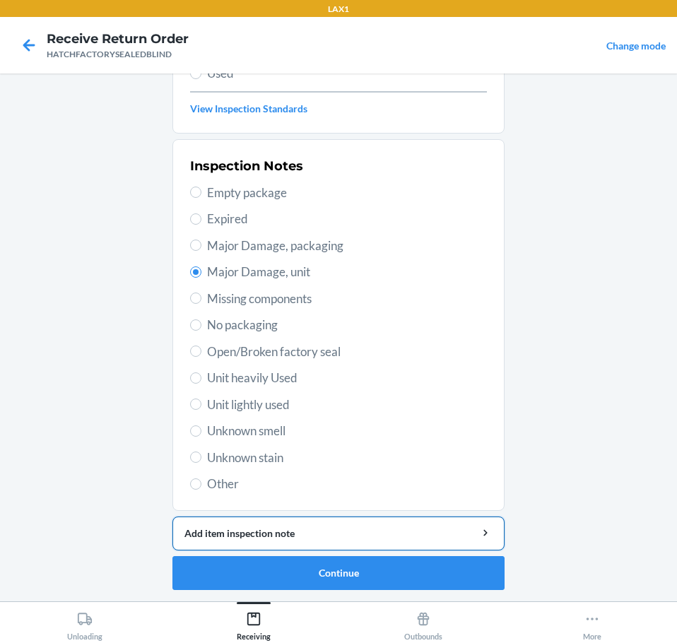
click at [410, 528] on div "Add item inspection note" at bounding box center [338, 533] width 308 height 15
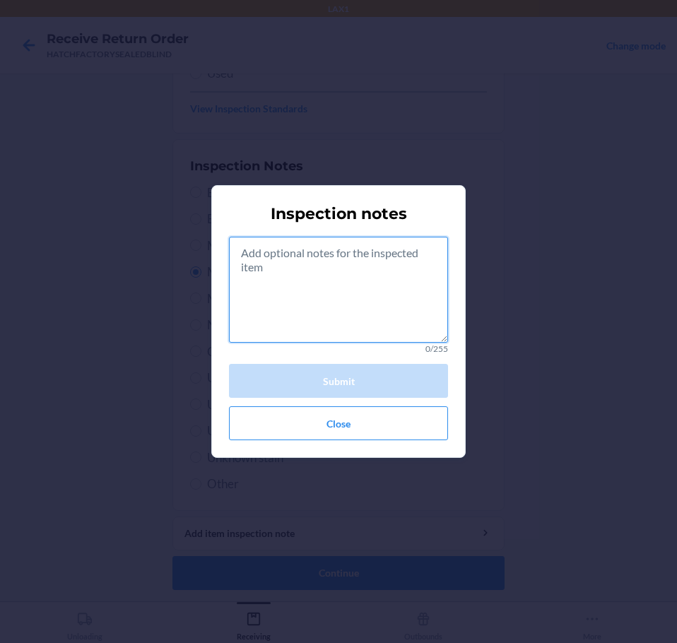
click at [363, 312] on textarea at bounding box center [338, 290] width 219 height 106
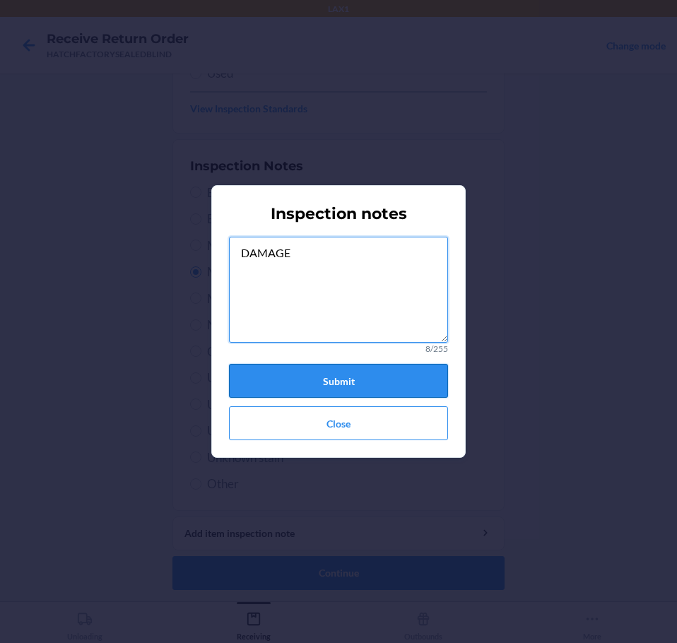
type textarea "DAMAGE"
click at [390, 376] on button "Submit" at bounding box center [338, 381] width 219 height 34
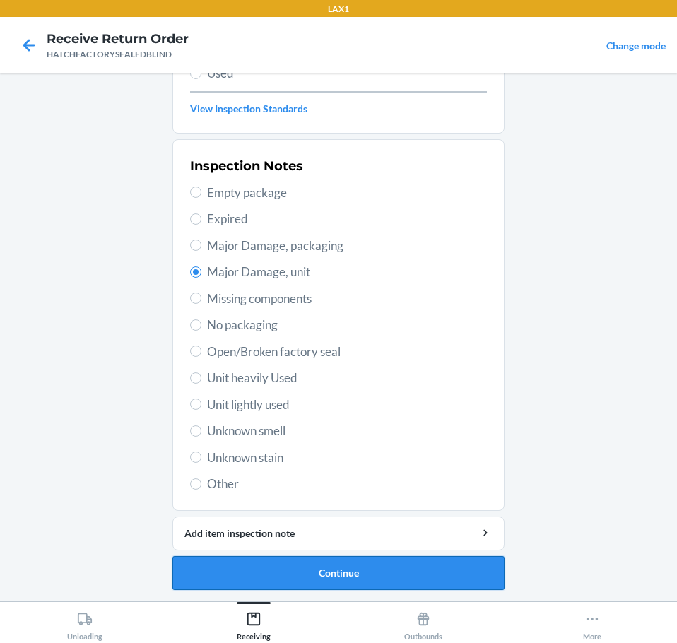
click at [442, 572] on button "Continue" at bounding box center [338, 573] width 332 height 34
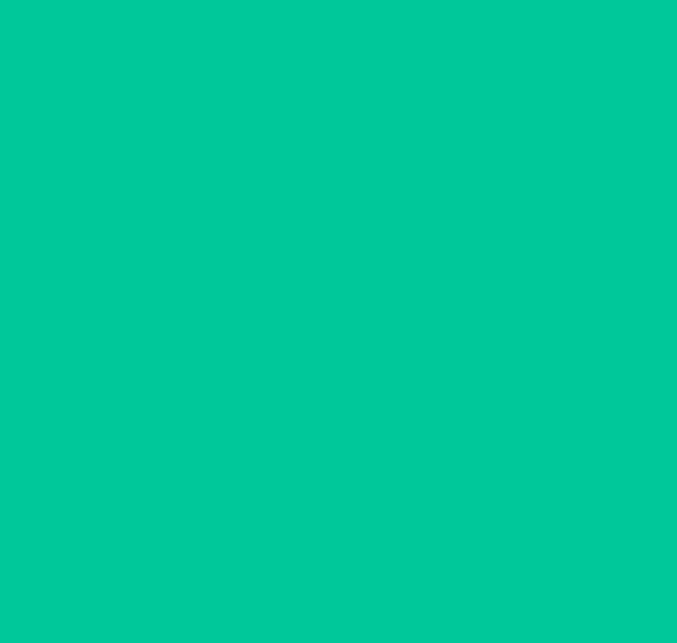
scroll to position [92, 0]
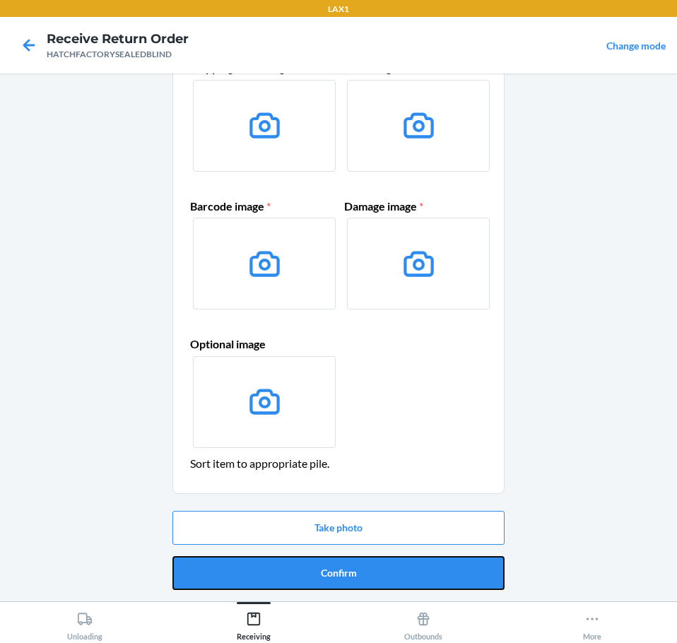
click at [442, 572] on button "Confirm" at bounding box center [338, 573] width 332 height 34
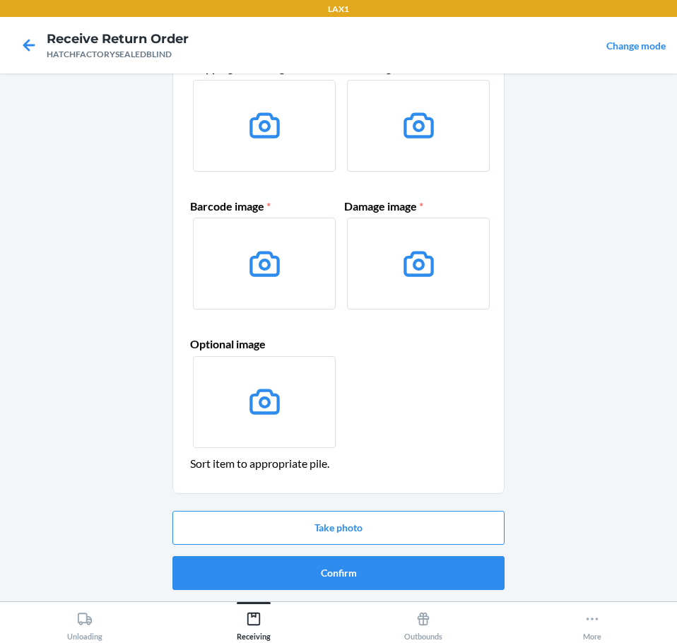
scroll to position [0, 0]
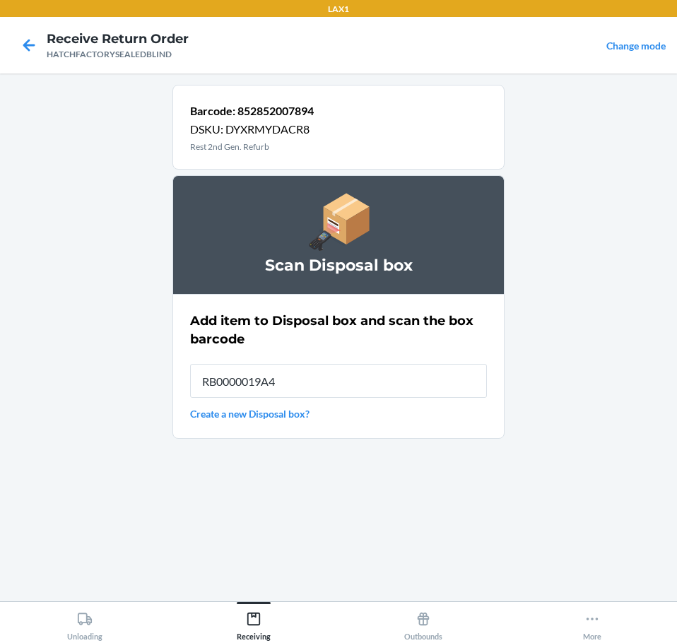
type input "RB0000019A4"
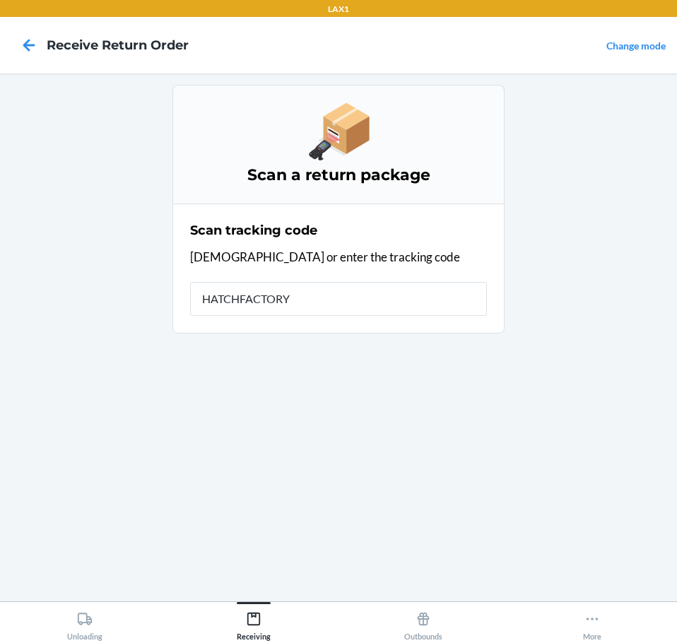
type input "HATCHFACTORYS"
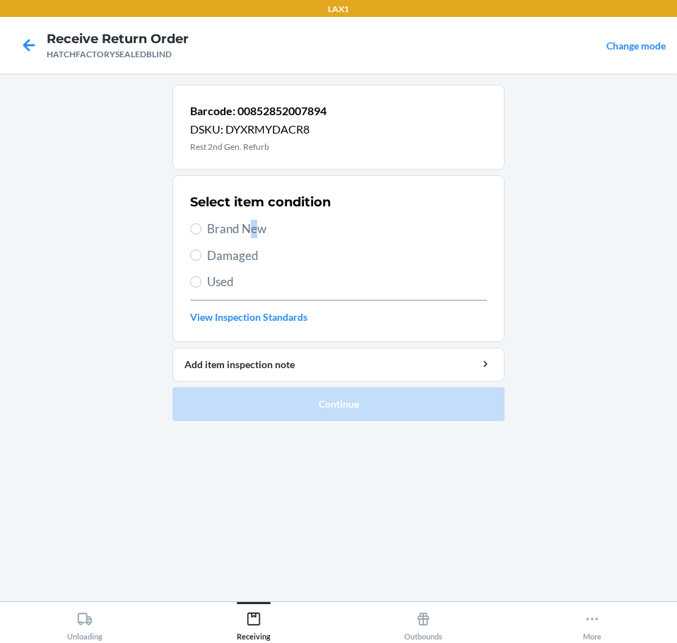
drag, startPoint x: 253, startPoint y: 228, endPoint x: 259, endPoint y: 247, distance: 20.1
click at [254, 228] on span "Brand New" at bounding box center [347, 229] width 280 height 18
click at [220, 230] on span "Brand New" at bounding box center [347, 229] width 280 height 18
click at [201, 230] on input "Brand New" at bounding box center [195, 228] width 11 height 11
radio input "true"
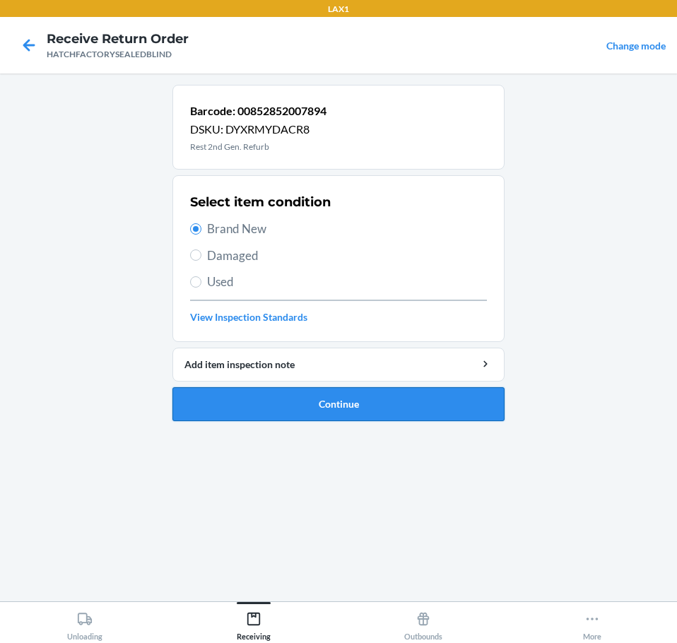
click at [429, 406] on button "Continue" at bounding box center [338, 404] width 332 height 34
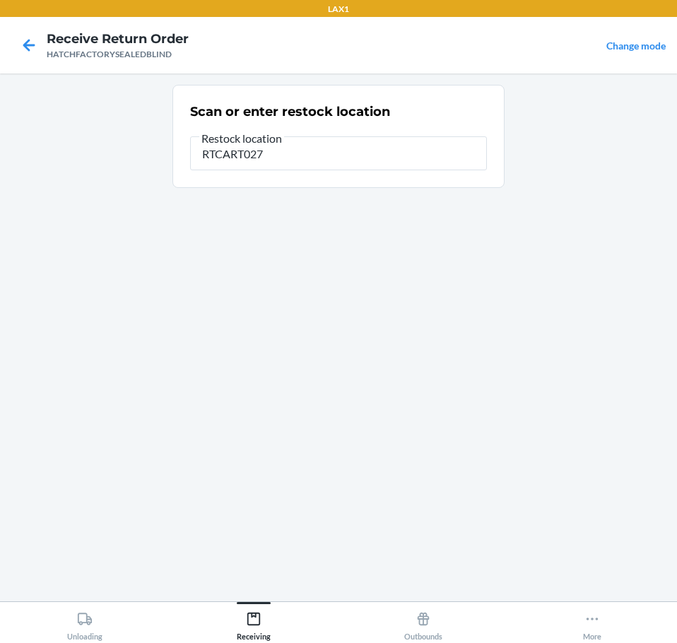
type input "RTCART027"
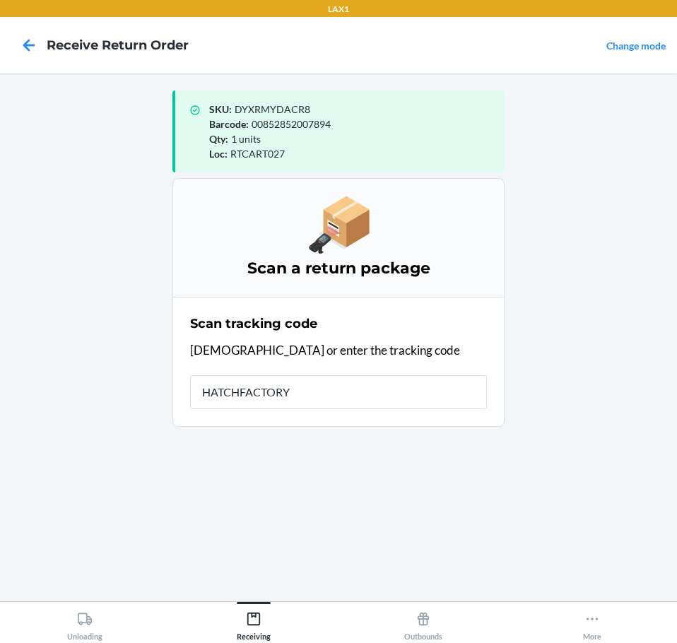
type input "HATCHFACTORYS"
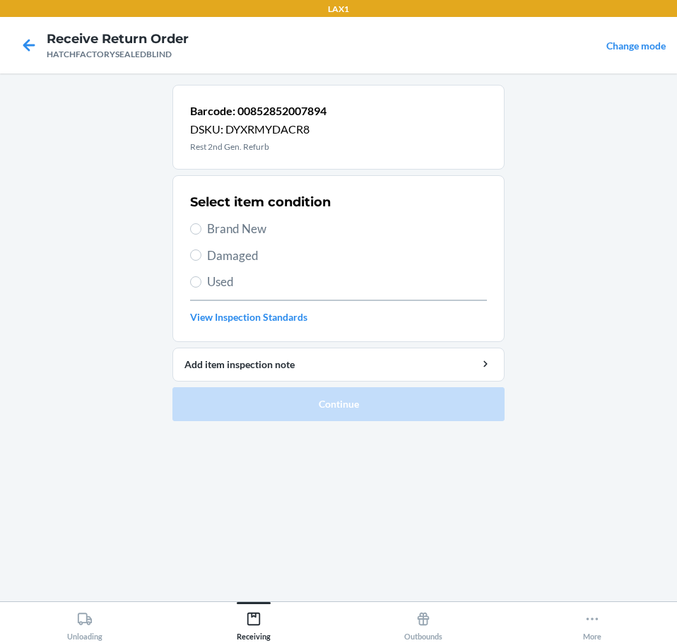
drag, startPoint x: 261, startPoint y: 226, endPoint x: 272, endPoint y: 294, distance: 68.6
click at [261, 227] on span "Brand New" at bounding box center [347, 229] width 280 height 18
click at [201, 227] on input "Brand New" at bounding box center [195, 228] width 11 height 11
radio input "true"
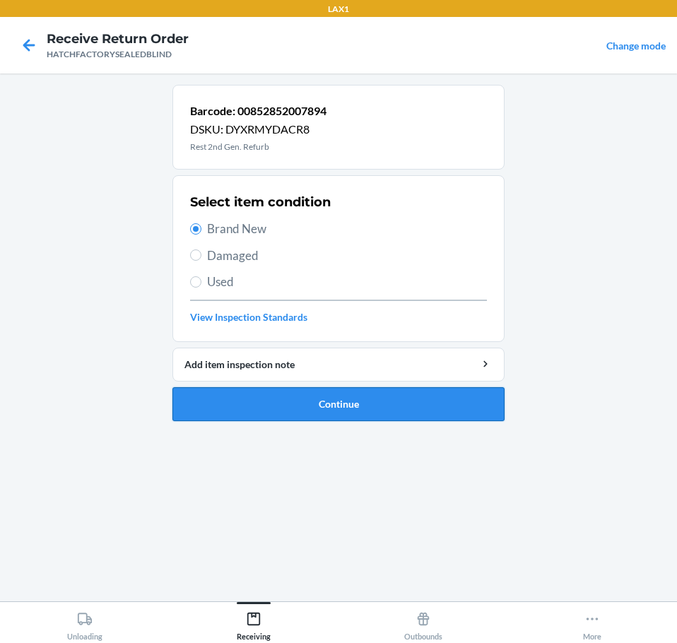
click at [418, 393] on button "Continue" at bounding box center [338, 404] width 332 height 34
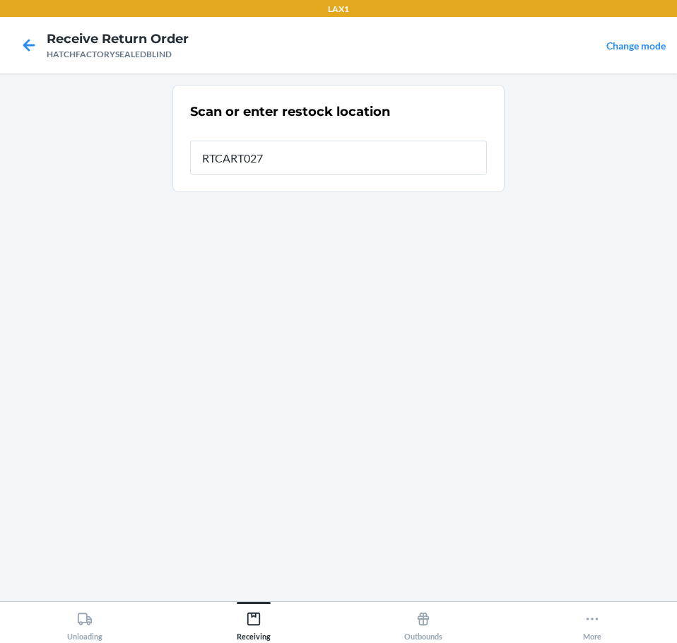
type input "RTCART027"
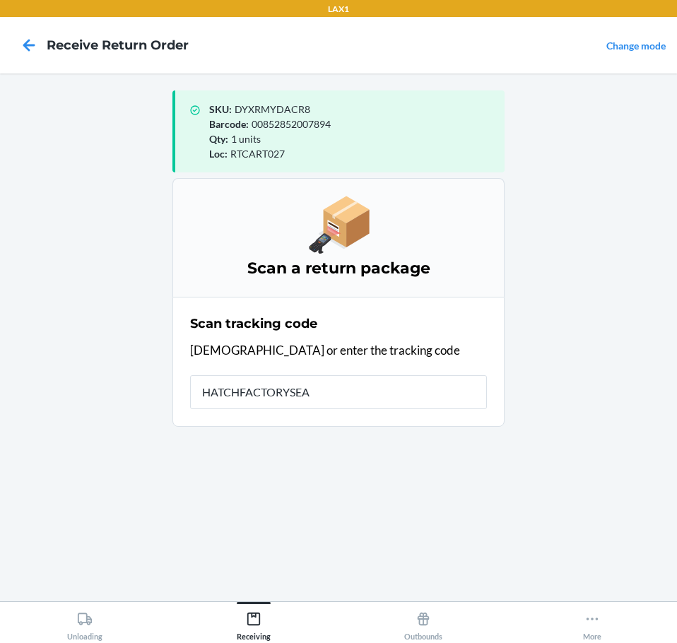
type input "HATCHFACTORYSEAL"
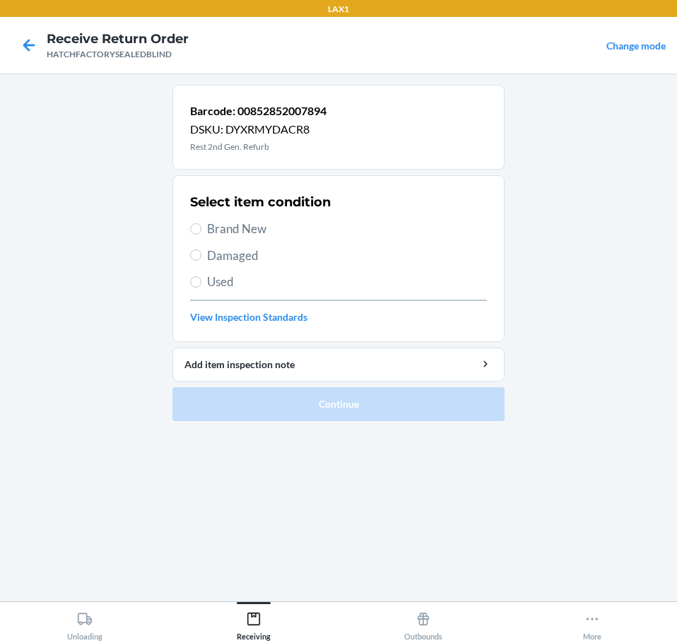
click at [279, 232] on span "Brand New" at bounding box center [347, 229] width 280 height 18
click at [201, 232] on input "Brand New" at bounding box center [195, 228] width 11 height 11
radio input "true"
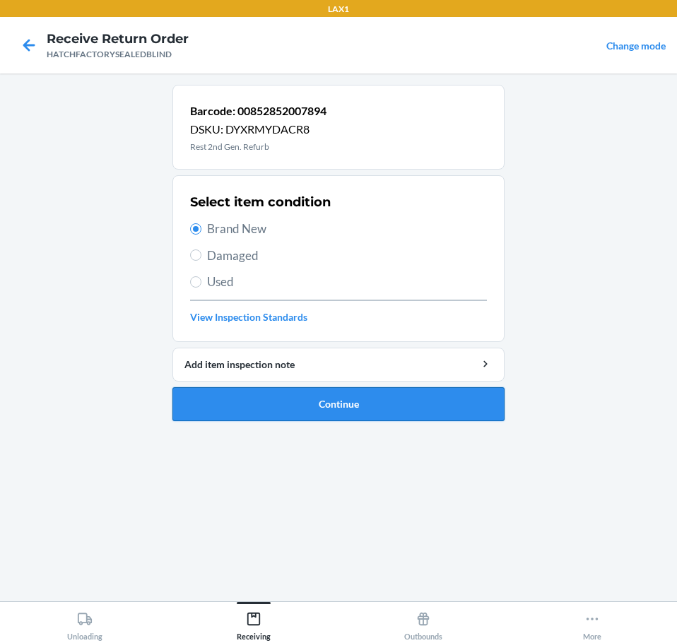
click at [391, 398] on button "Continue" at bounding box center [338, 404] width 332 height 34
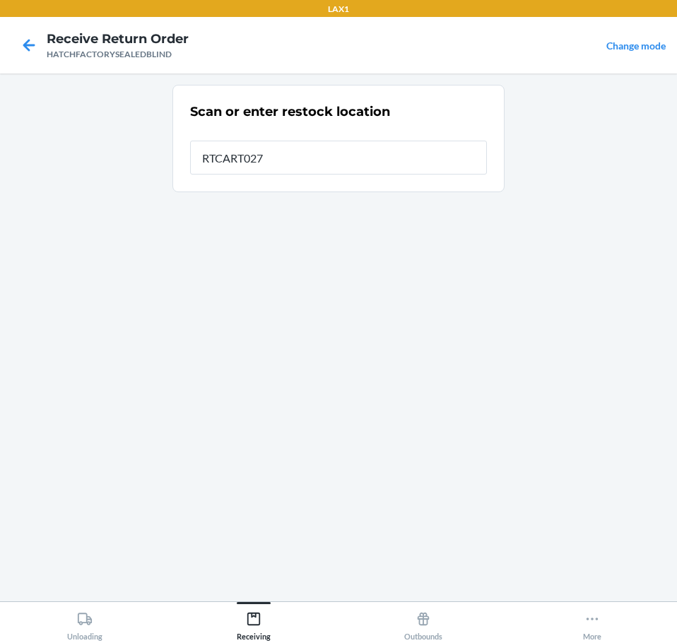
type input "RTCART027"
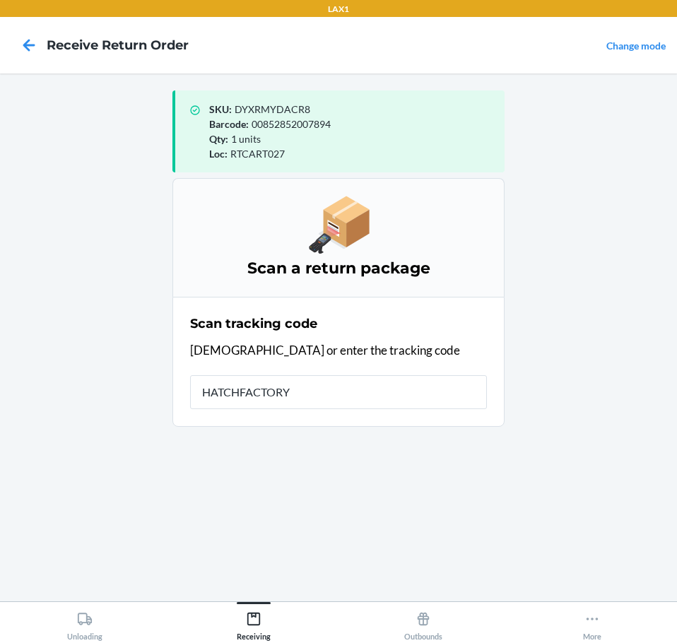
type input "HATCHFACTORYS"
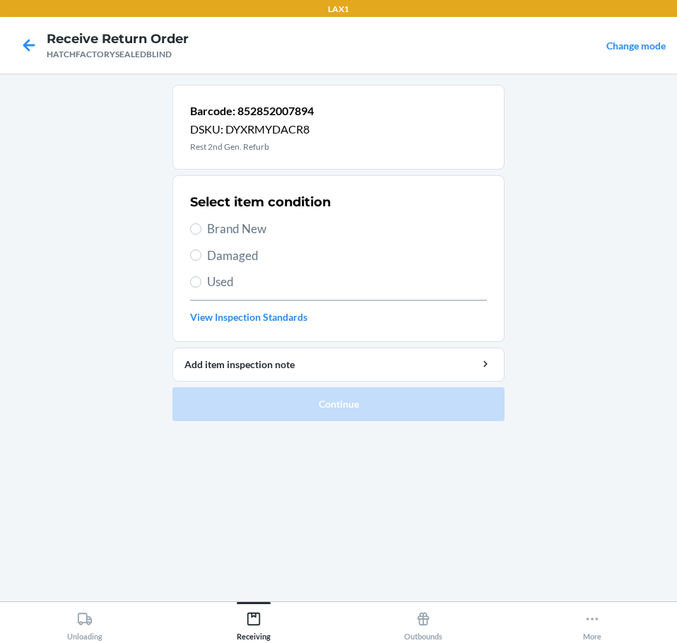
click at [236, 255] on span "Damaged" at bounding box center [347, 256] width 280 height 18
click at [201, 255] on input "Damaged" at bounding box center [195, 254] width 11 height 11
radio input "true"
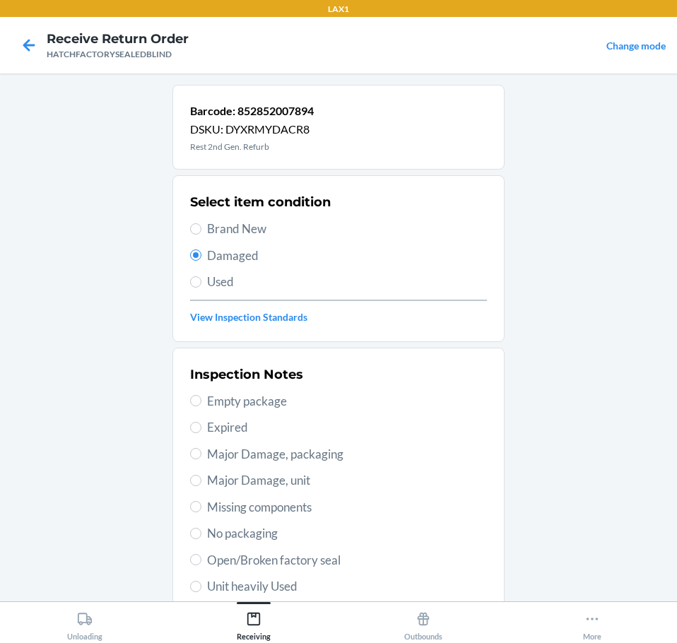
click at [310, 484] on span "Major Damage, unit" at bounding box center [347, 480] width 280 height 18
click at [201, 484] on input "Major Damage, unit" at bounding box center [195, 480] width 11 height 11
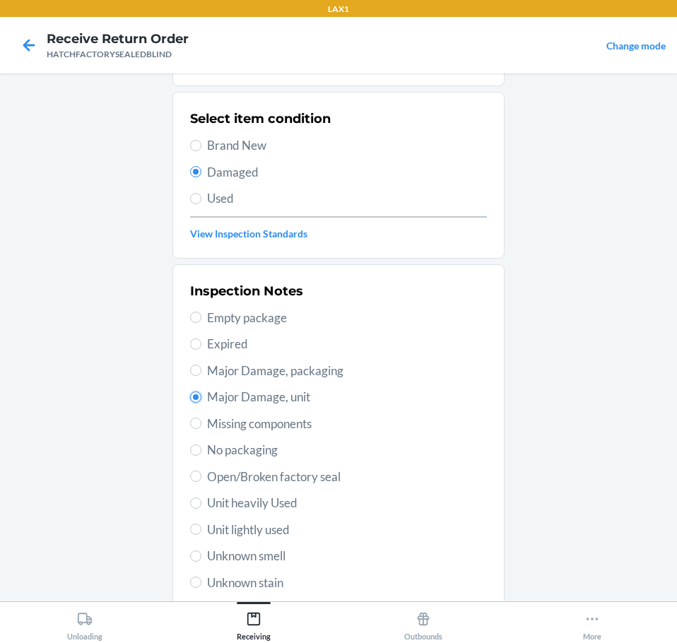
scroll to position [208, 0]
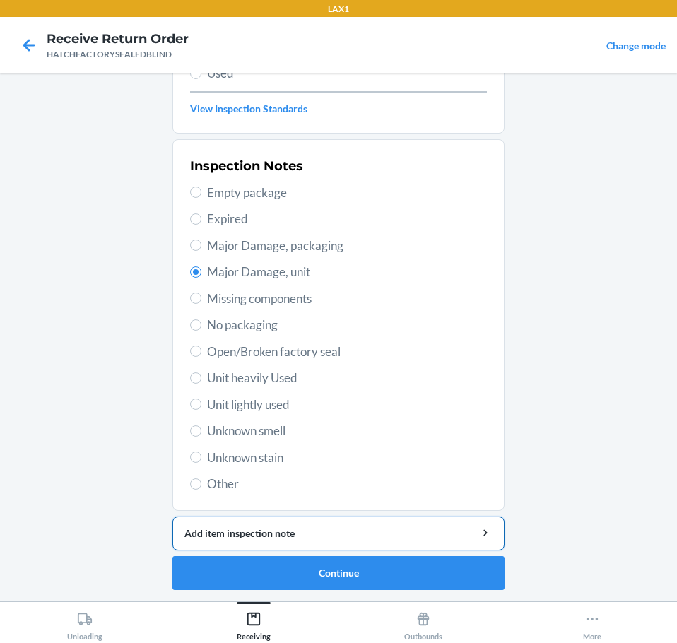
click at [371, 534] on div "Add item inspection note" at bounding box center [338, 533] width 308 height 15
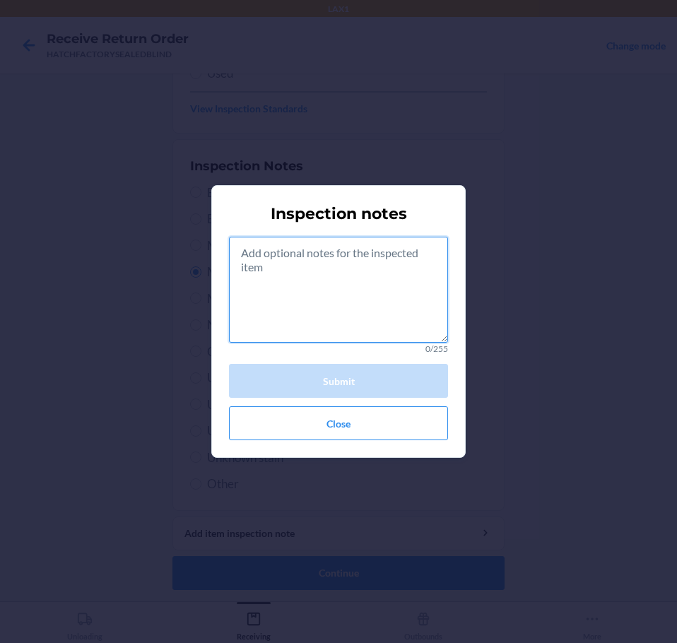
click at [355, 295] on textarea at bounding box center [338, 290] width 219 height 106
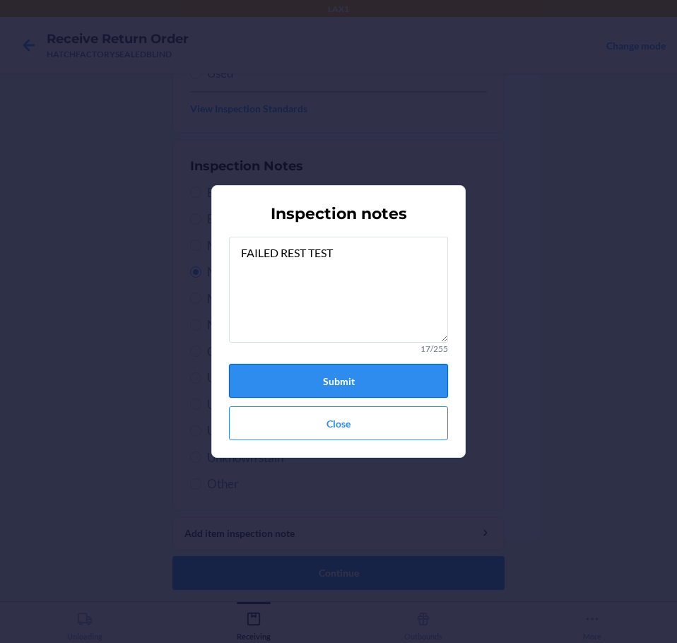
click at [404, 384] on button "Submit" at bounding box center [338, 381] width 219 height 34
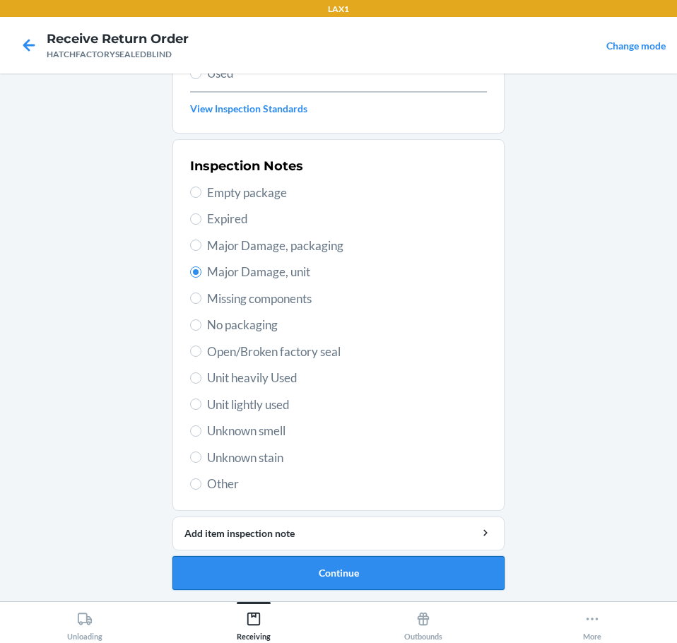
click at [432, 574] on button "Continue" at bounding box center [338, 573] width 332 height 34
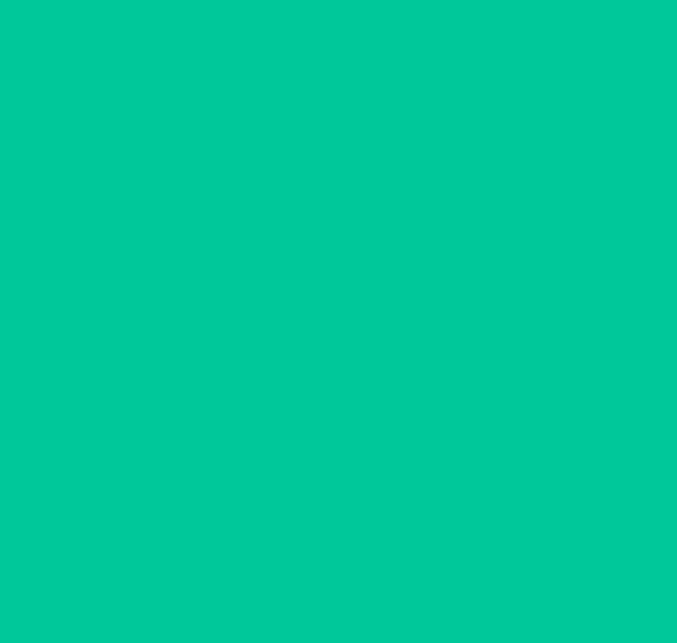
scroll to position [92, 0]
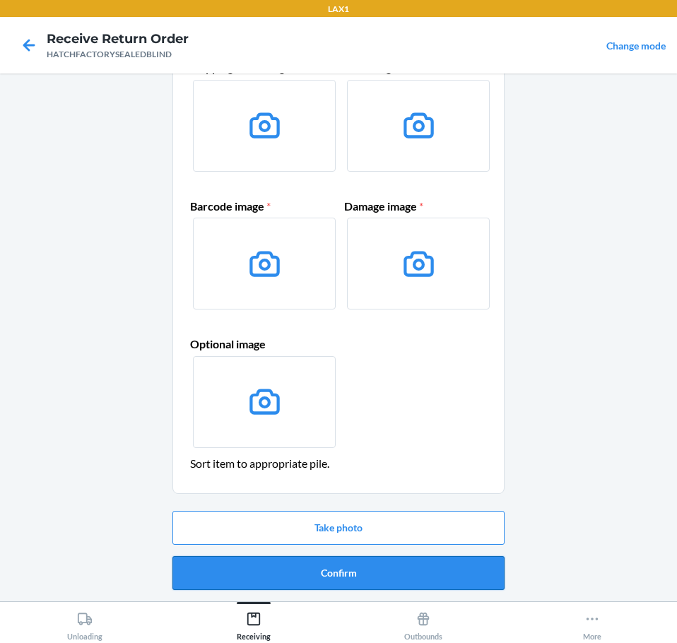
click at [433, 574] on button "Confirm" at bounding box center [338, 573] width 332 height 34
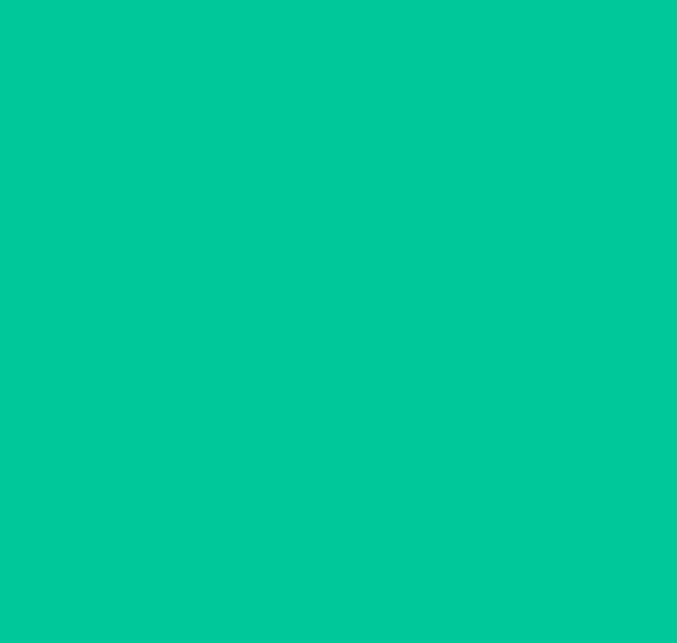
scroll to position [0, 0]
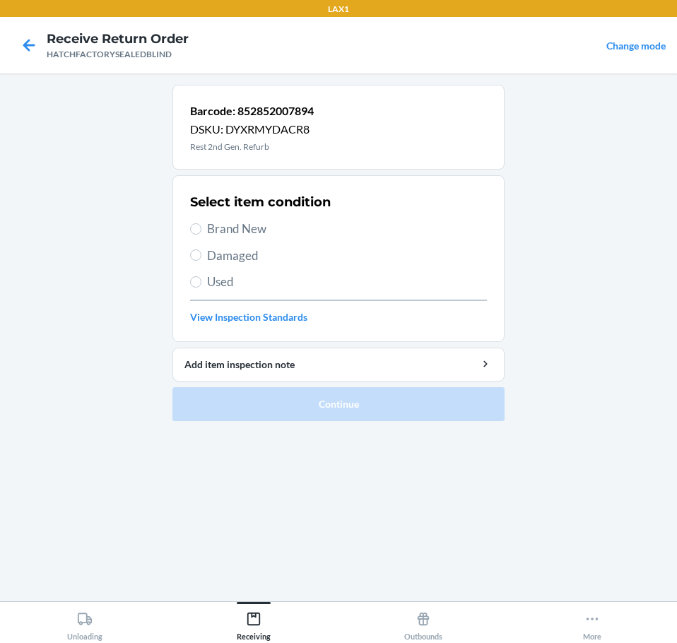
click at [273, 258] on span "Damaged" at bounding box center [347, 256] width 280 height 18
click at [201, 258] on input "Damaged" at bounding box center [195, 254] width 11 height 11
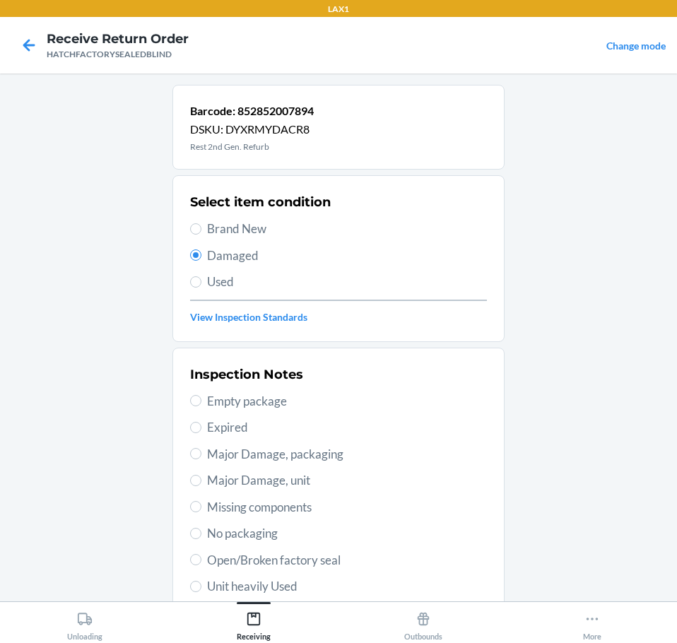
click at [309, 480] on span "Major Damage, unit" at bounding box center [347, 480] width 280 height 18
click at [201, 480] on input "Major Damage, unit" at bounding box center [195, 480] width 11 height 11
drag, startPoint x: 381, startPoint y: 495, endPoint x: 413, endPoint y: 524, distance: 43.5
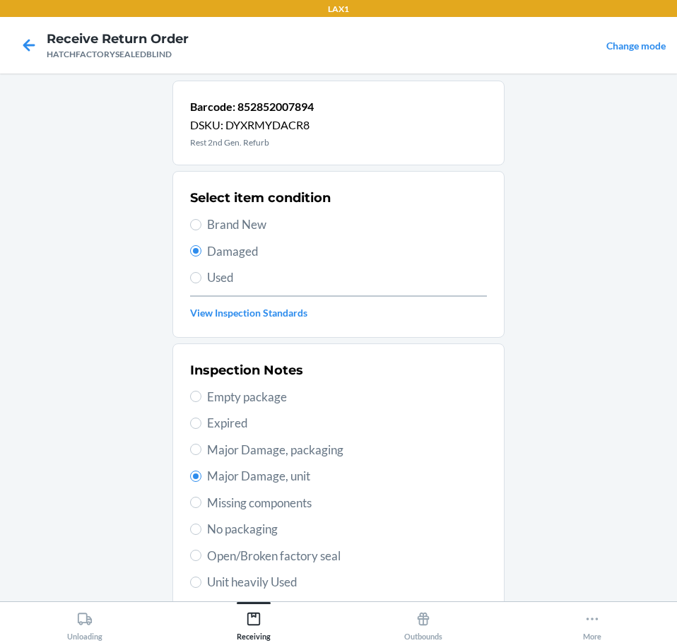
drag, startPoint x: 415, startPoint y: 509, endPoint x: 451, endPoint y: 558, distance: 60.6
drag, startPoint x: 497, startPoint y: 559, endPoint x: 504, endPoint y: 573, distance: 15.8
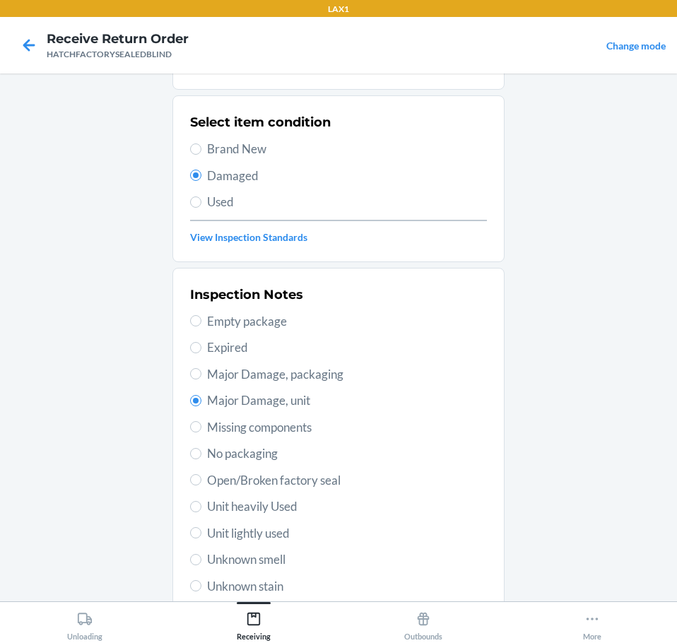
drag, startPoint x: 502, startPoint y: 535, endPoint x: 553, endPoint y: 568, distance: 61.3
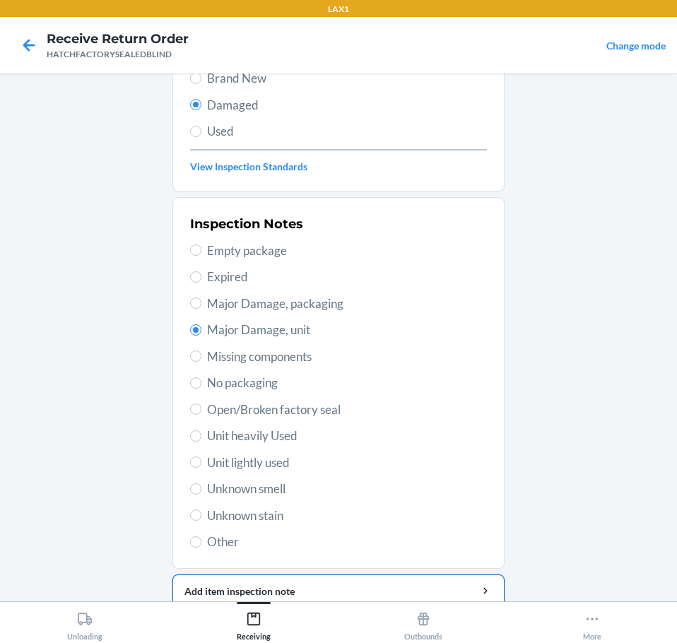
drag, startPoint x: 418, startPoint y: 508, endPoint x: 470, endPoint y: 584, distance: 92.9
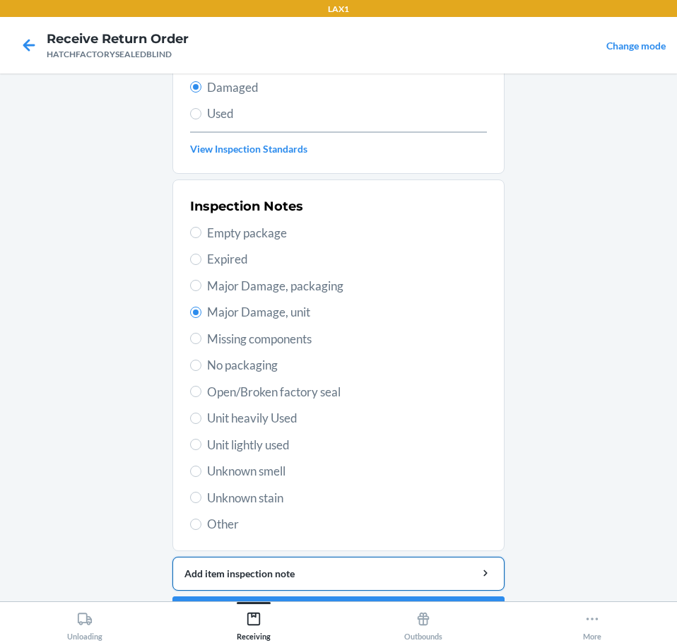
click at [425, 573] on div "Add item inspection note" at bounding box center [338, 573] width 308 height 15
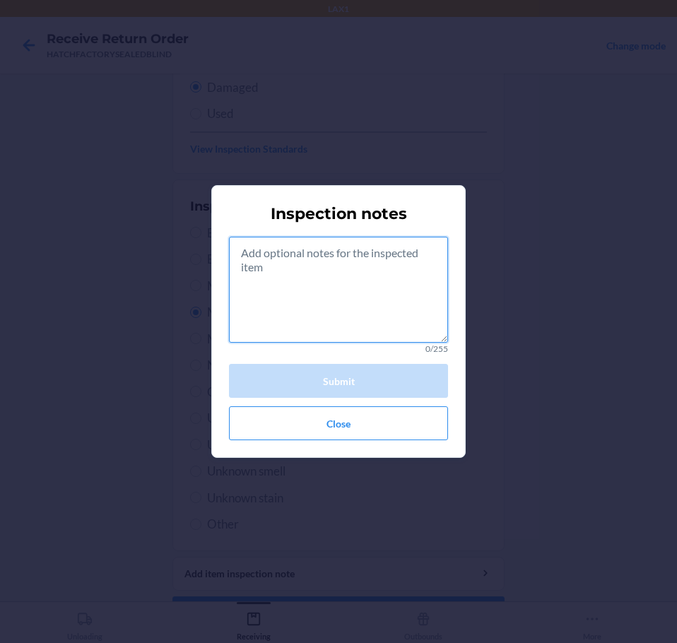
click at [353, 317] on textarea at bounding box center [338, 290] width 219 height 106
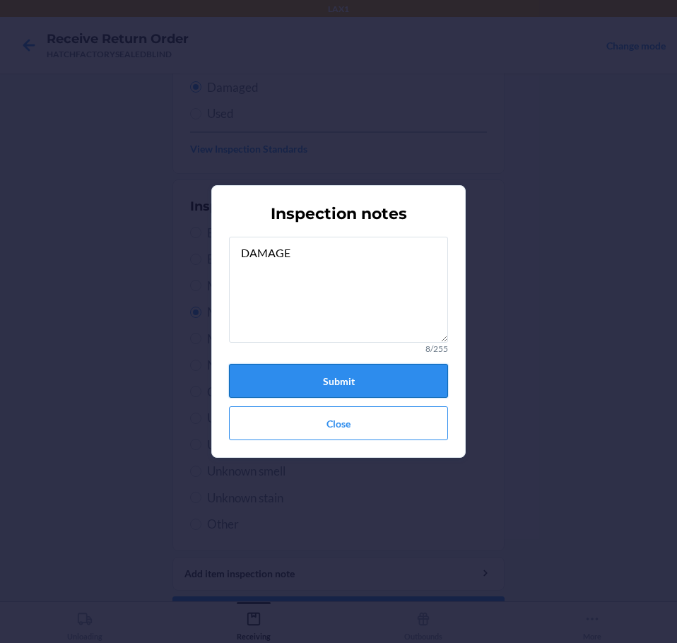
click at [379, 379] on button "Submit" at bounding box center [338, 381] width 219 height 34
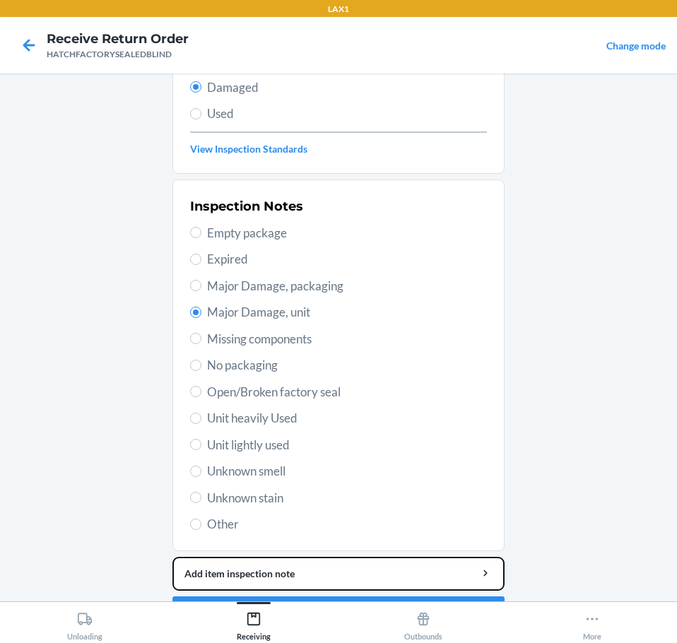
drag, startPoint x: 476, startPoint y: 572, endPoint x: 504, endPoint y: 616, distance: 52.7
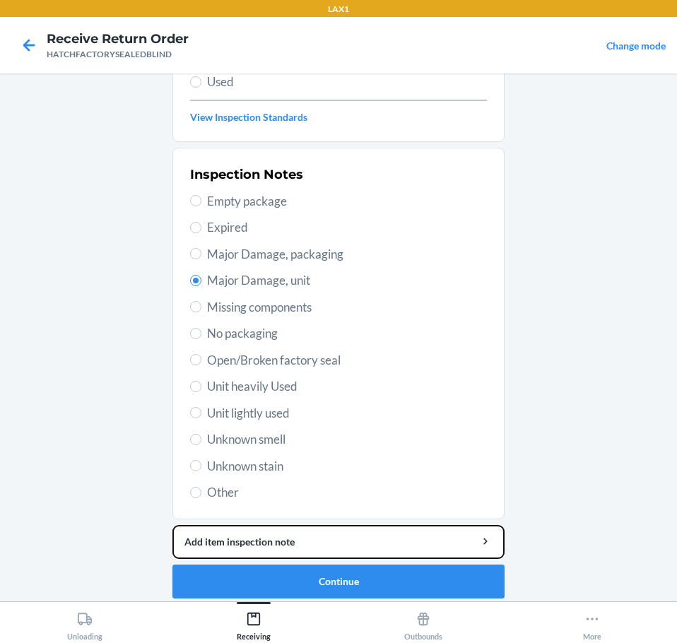
scroll to position [208, 0]
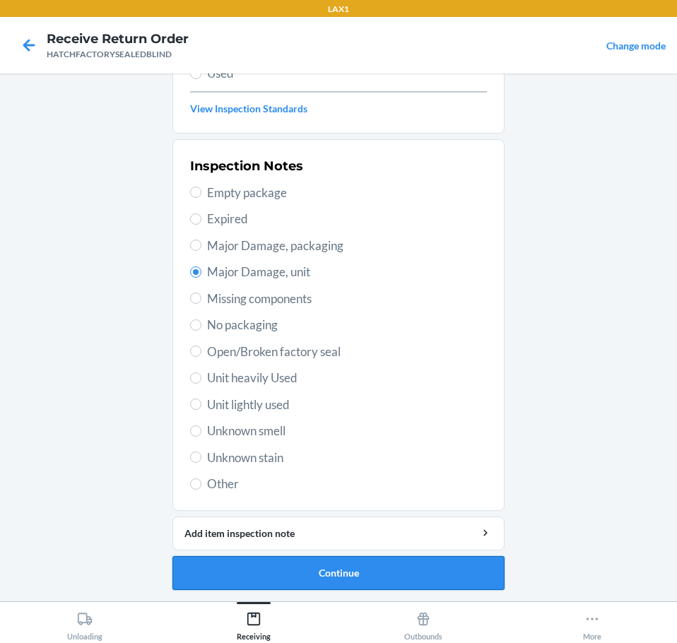
click at [469, 570] on button "Continue" at bounding box center [338, 573] width 332 height 34
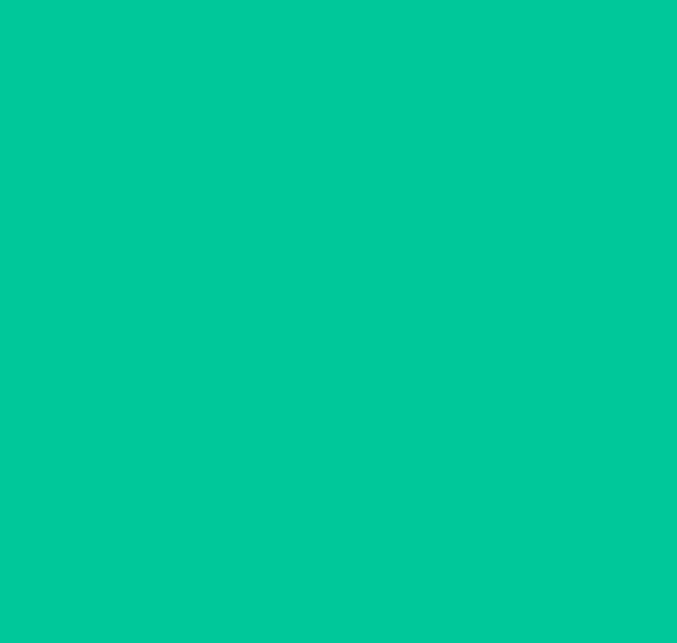
scroll to position [92, 0]
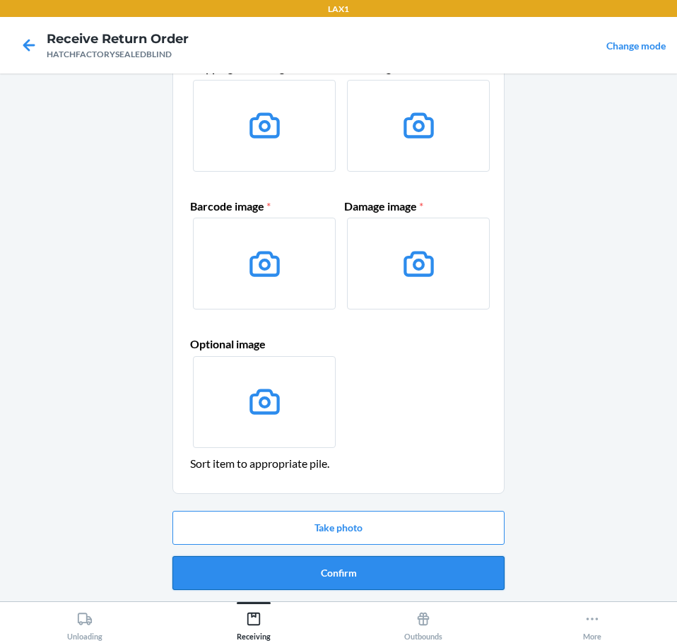
click at [471, 568] on button "Confirm" at bounding box center [338, 573] width 332 height 34
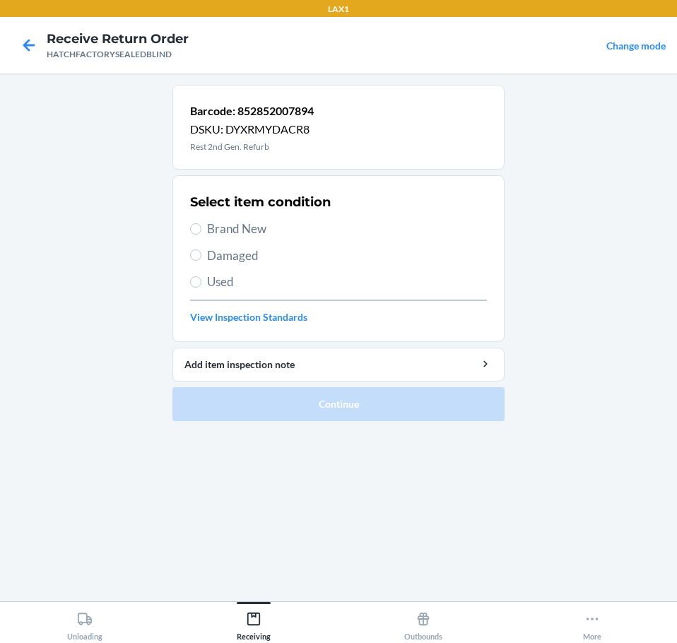
click at [263, 257] on span "Damaged" at bounding box center [347, 256] width 280 height 18
click at [201, 257] on input "Damaged" at bounding box center [195, 254] width 11 height 11
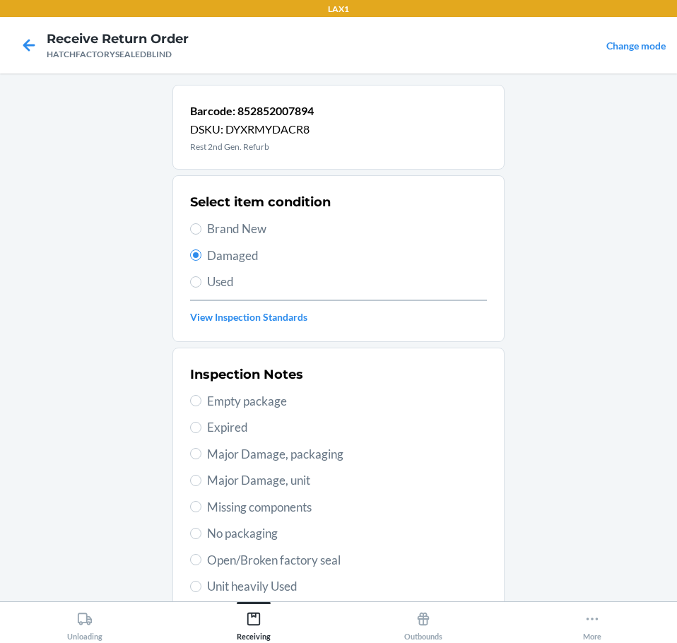
click at [319, 478] on span "Major Damage, unit" at bounding box center [347, 480] width 280 height 18
click at [201, 478] on input "Major Damage, unit" at bounding box center [195, 480] width 11 height 11
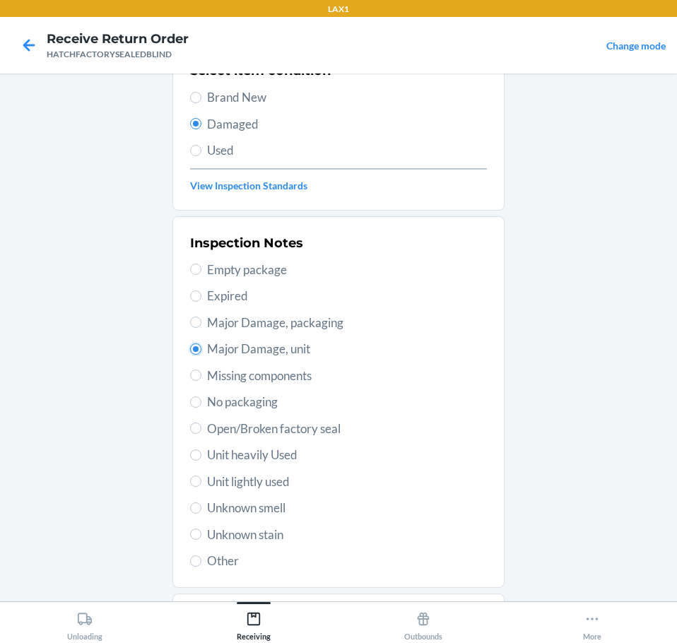
scroll to position [208, 0]
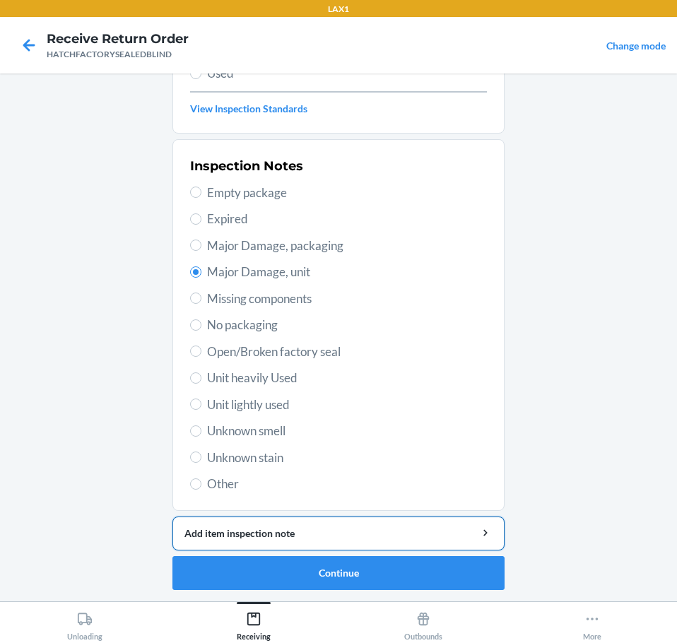
click at [434, 532] on div "Add item inspection note" at bounding box center [338, 533] width 308 height 15
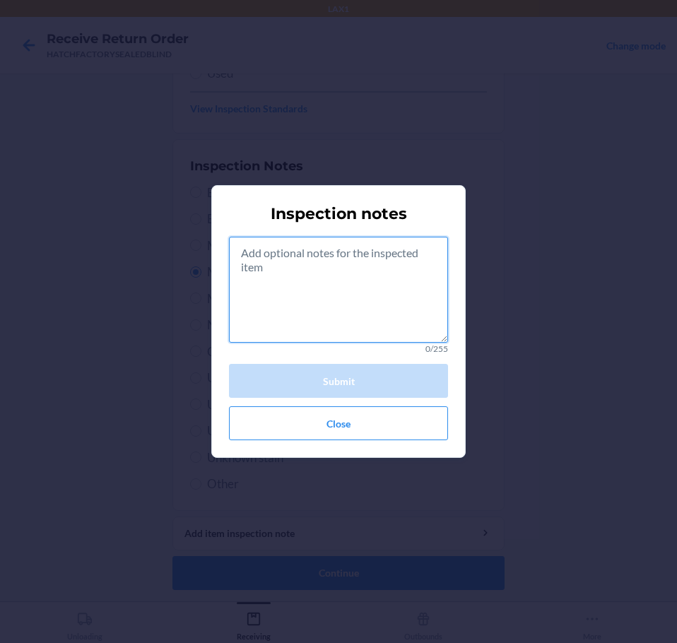
click at [382, 292] on textarea at bounding box center [338, 290] width 219 height 106
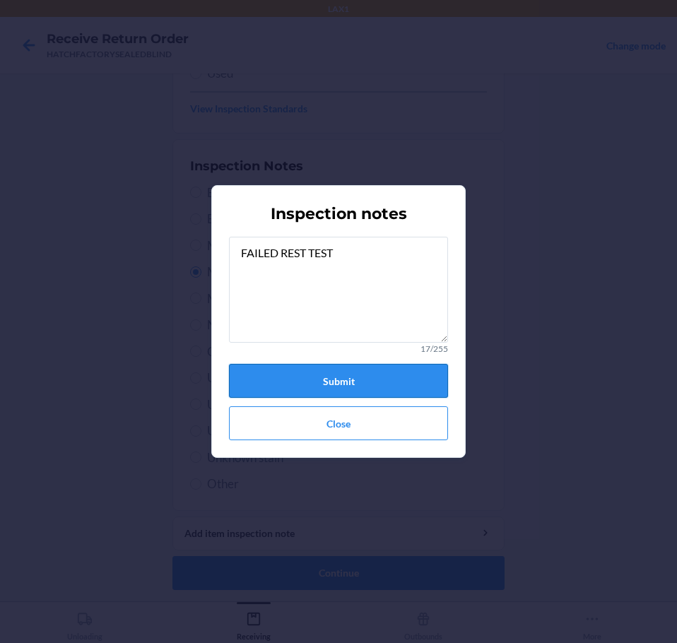
click at [421, 384] on button "Submit" at bounding box center [338, 381] width 219 height 34
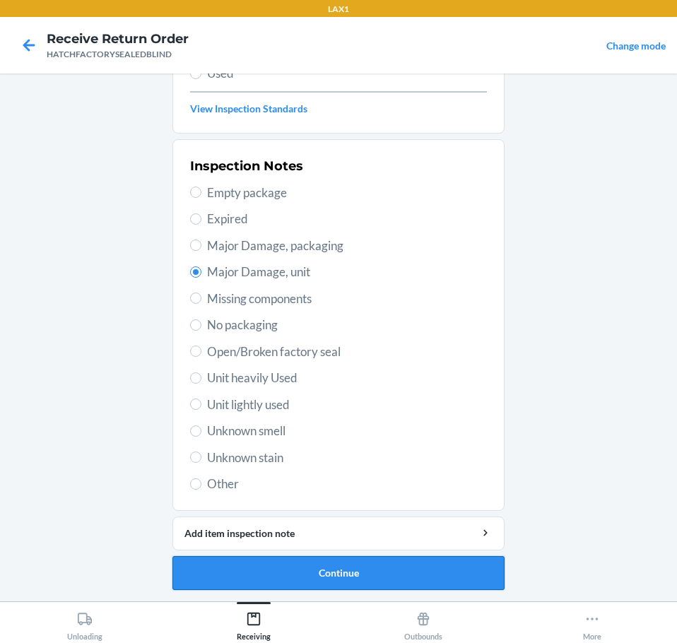
click at [476, 567] on button "Continue" at bounding box center [338, 573] width 332 height 34
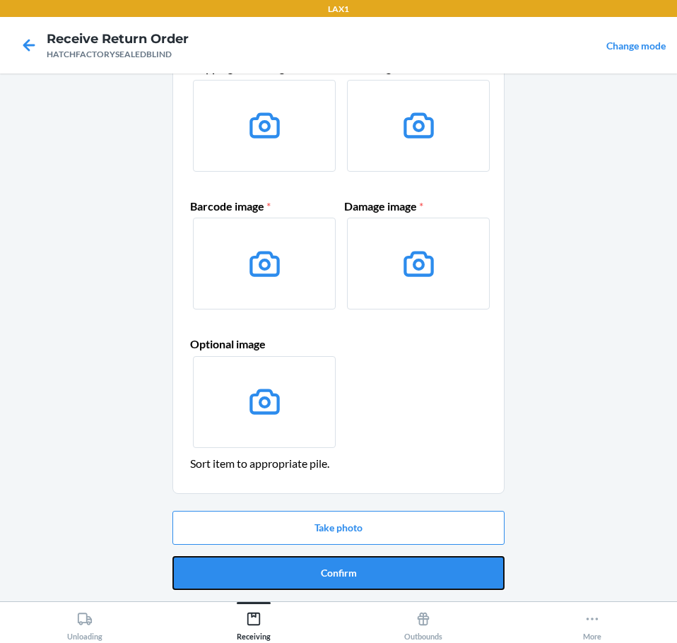
click at [476, 567] on button "Confirm" at bounding box center [338, 573] width 332 height 34
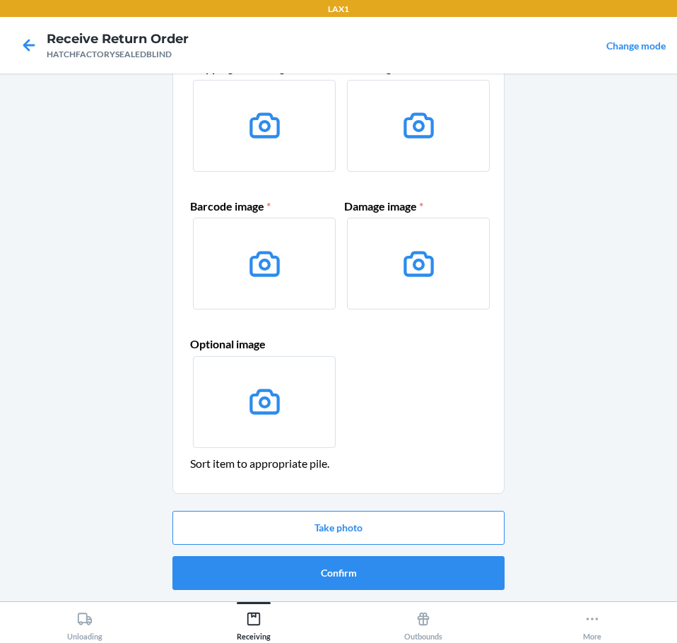
scroll to position [0, 0]
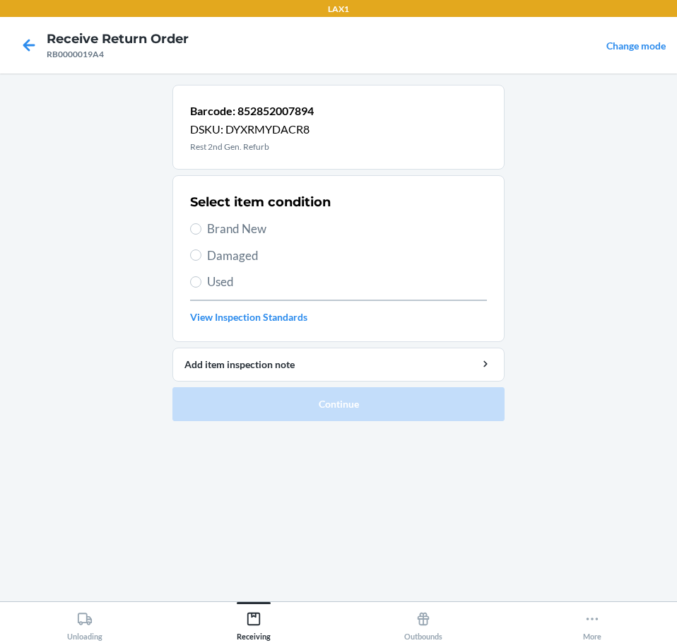
click at [247, 255] on span "Damaged" at bounding box center [347, 256] width 280 height 18
click at [201, 255] on input "Damaged" at bounding box center [195, 254] width 11 height 11
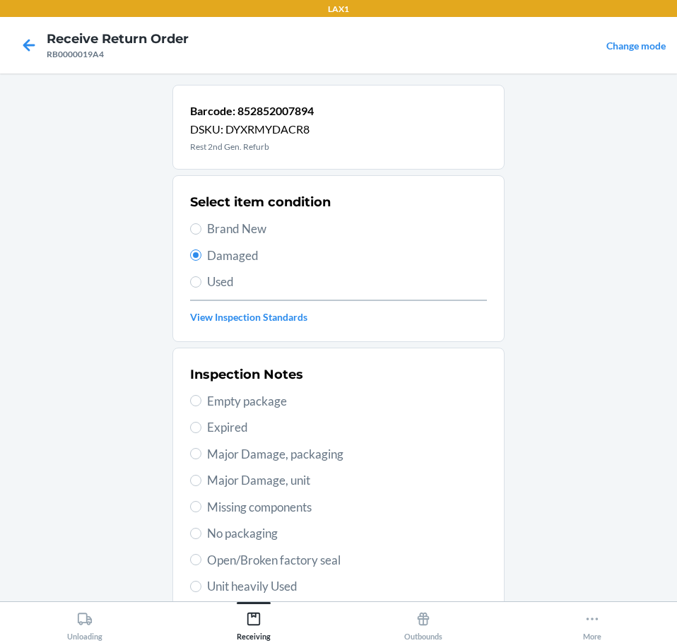
click at [323, 482] on span "Major Damage, unit" at bounding box center [347, 480] width 280 height 18
click at [201, 482] on input "Major Damage, unit" at bounding box center [195, 480] width 11 height 11
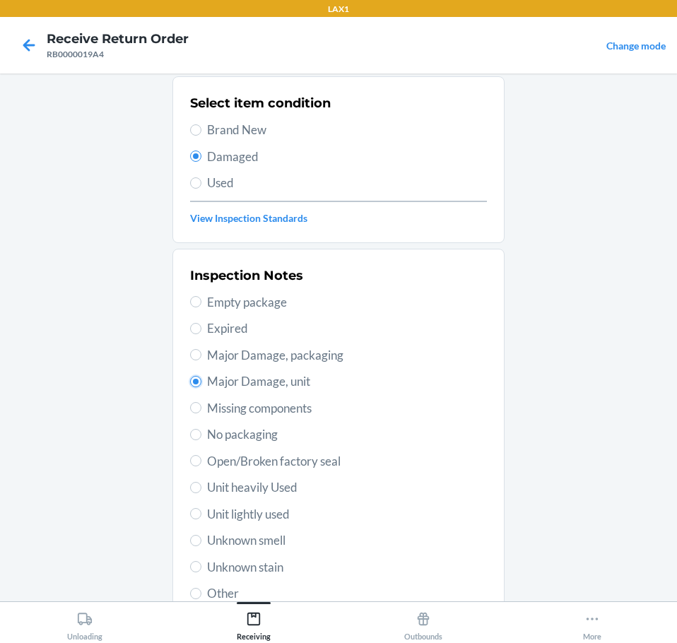
scroll to position [208, 0]
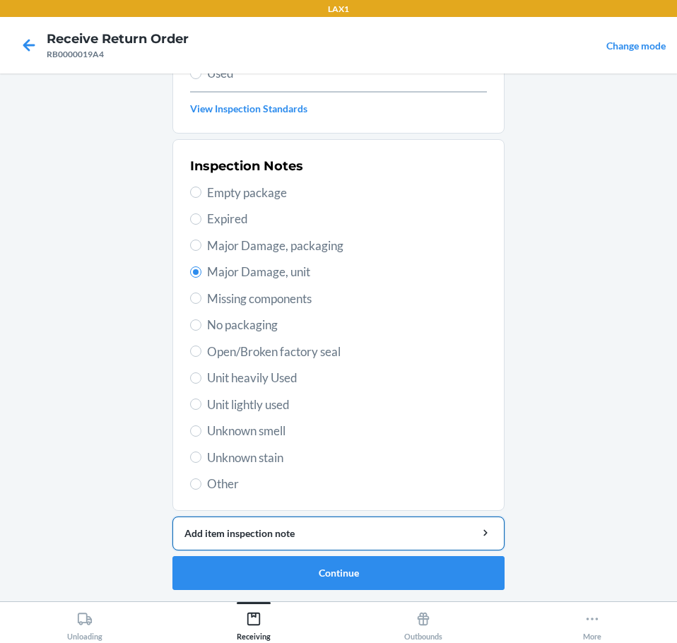
click at [415, 531] on div "Add item inspection note" at bounding box center [338, 533] width 308 height 15
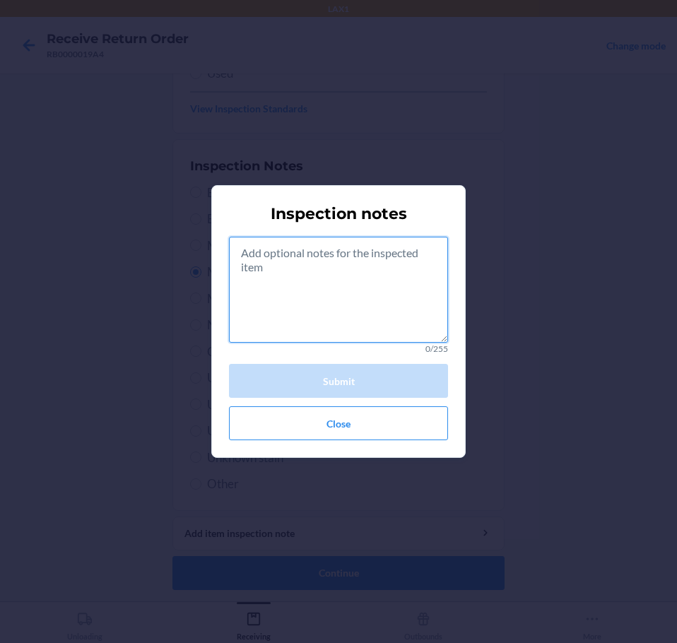
click at [384, 316] on textarea at bounding box center [338, 290] width 219 height 106
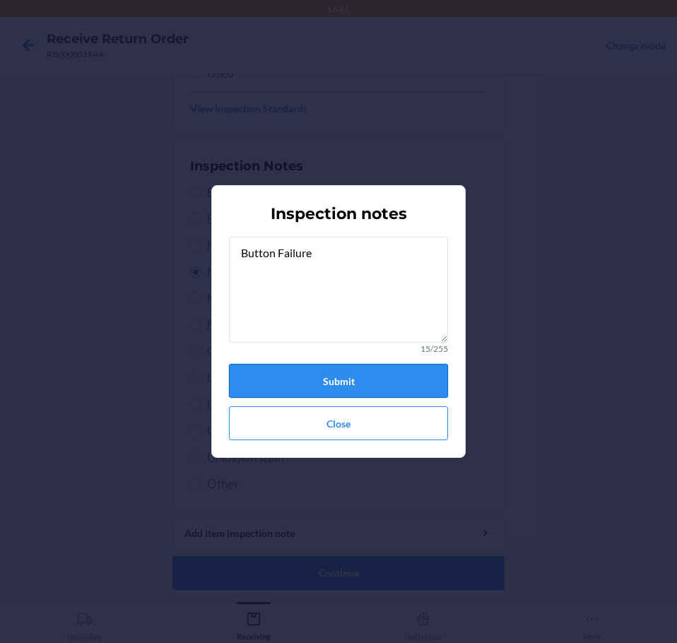
click at [377, 384] on button "Submit" at bounding box center [338, 381] width 219 height 34
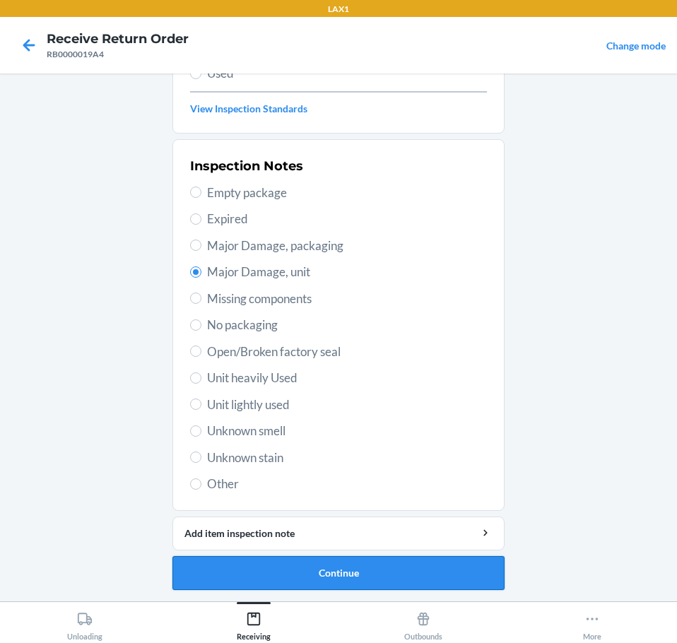
click at [452, 570] on button "Continue" at bounding box center [338, 573] width 332 height 34
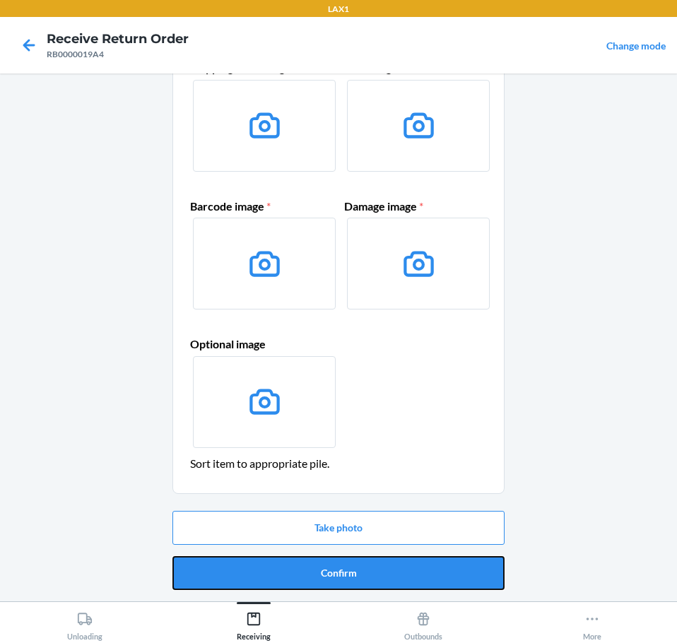
click at [452, 570] on button "Confirm" at bounding box center [338, 573] width 332 height 34
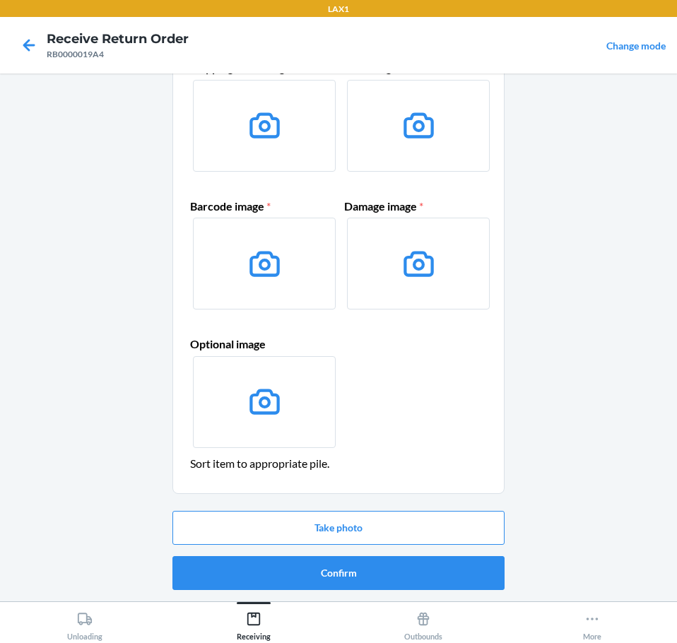
scroll to position [0, 0]
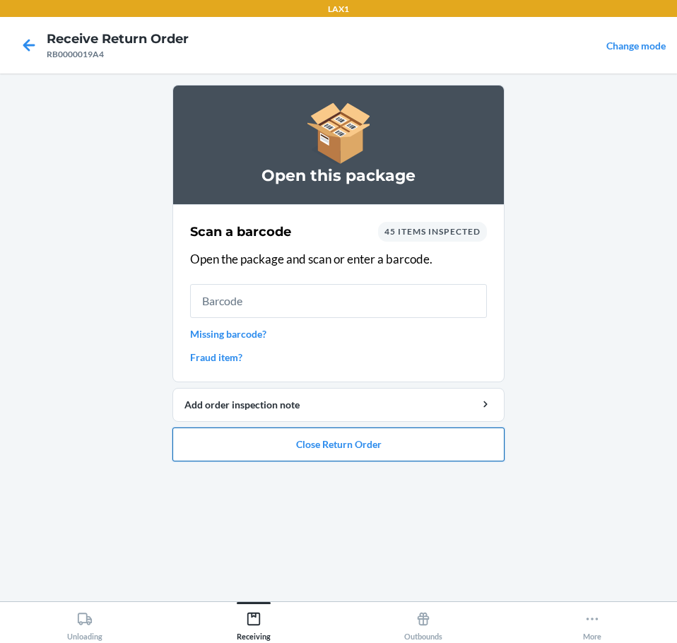
click at [412, 438] on button "Close Return Order" at bounding box center [338, 444] width 332 height 34
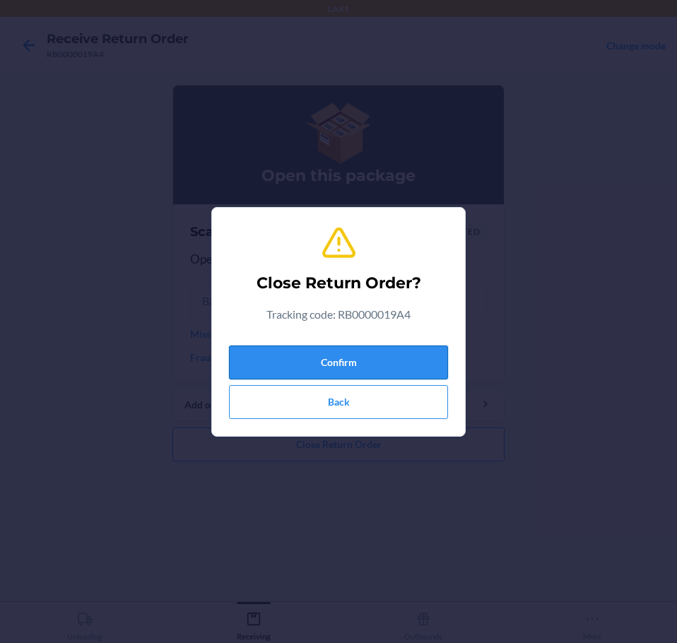
click at [399, 365] on button "Confirm" at bounding box center [338, 362] width 219 height 34
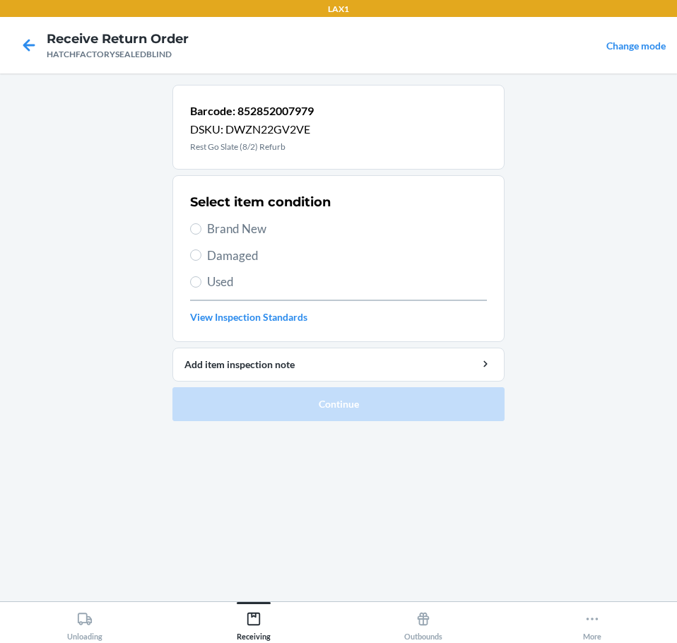
click at [249, 261] on span "Damaged" at bounding box center [347, 256] width 280 height 18
click at [201, 261] on input "Damaged" at bounding box center [195, 254] width 11 height 11
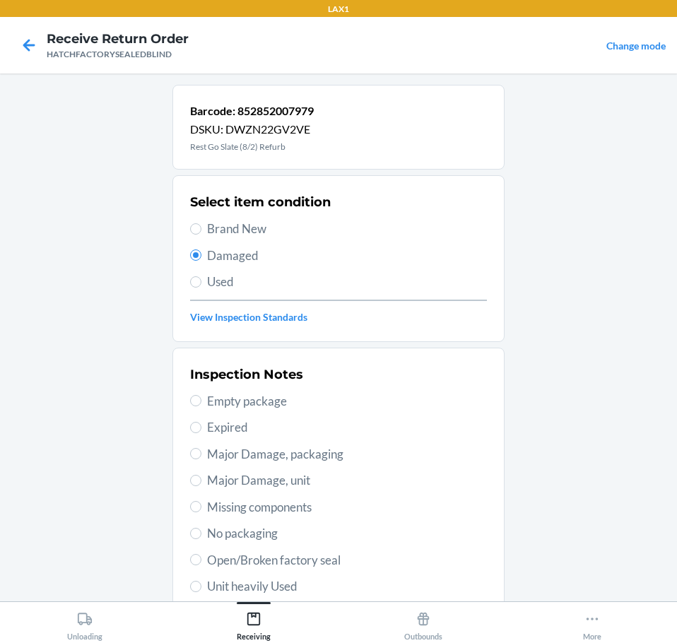
drag, startPoint x: 343, startPoint y: 557, endPoint x: 351, endPoint y: 563, distance: 10.6
click at [345, 560] on span "Open/Broken factory seal" at bounding box center [347, 560] width 280 height 18
click at [201, 560] on input "Open/Broken factory seal" at bounding box center [195, 559] width 11 height 11
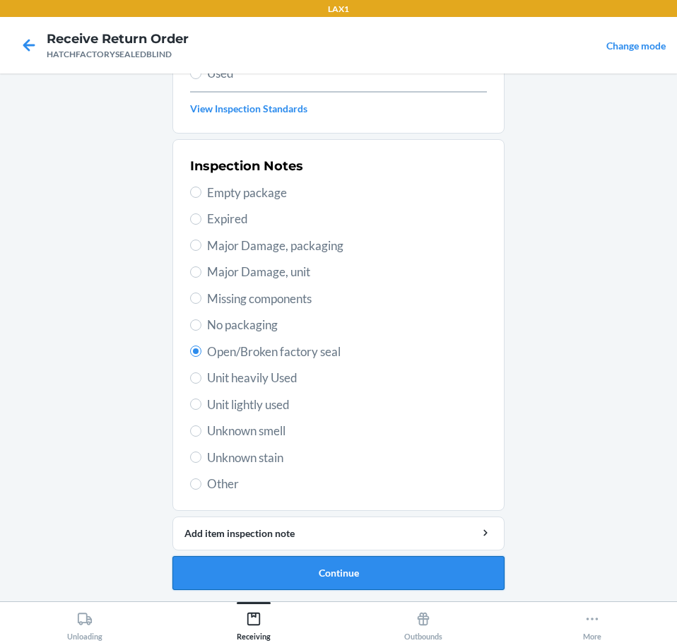
drag, startPoint x: 469, startPoint y: 574, endPoint x: 493, endPoint y: 579, distance: 24.7
click at [493, 579] on button "Continue" at bounding box center [338, 573] width 332 height 34
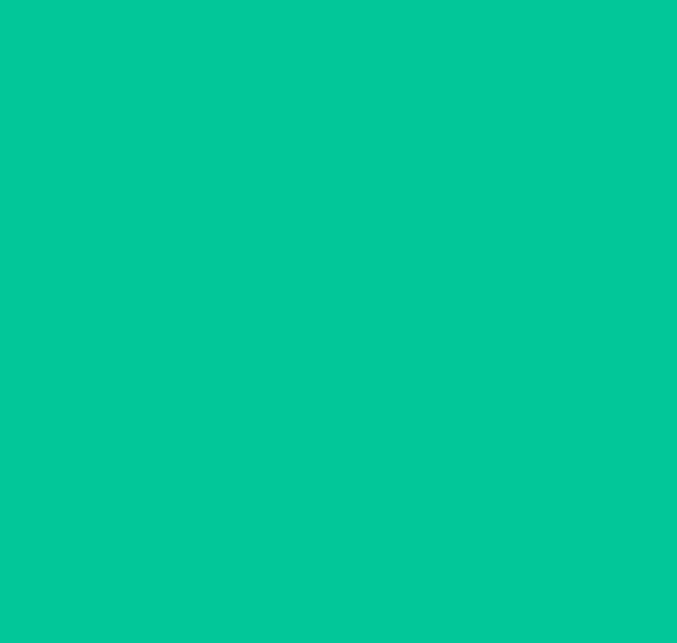
scroll to position [92, 0]
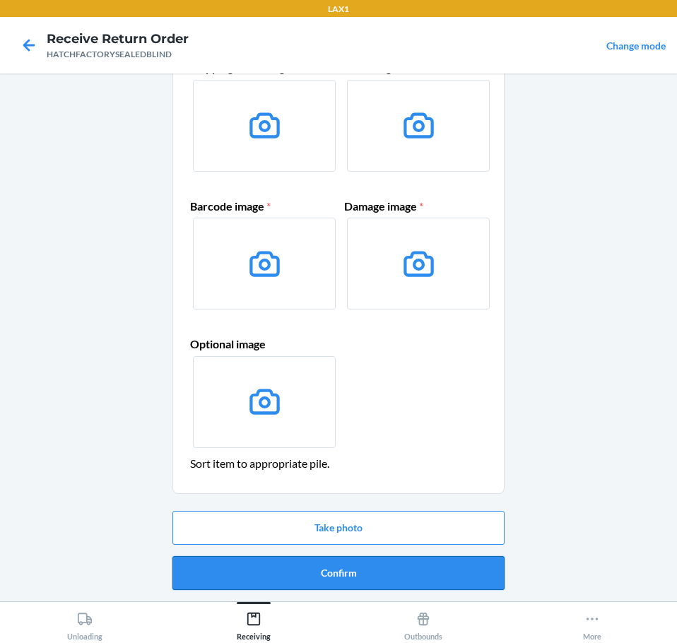
click at [493, 579] on button "Confirm" at bounding box center [338, 573] width 332 height 34
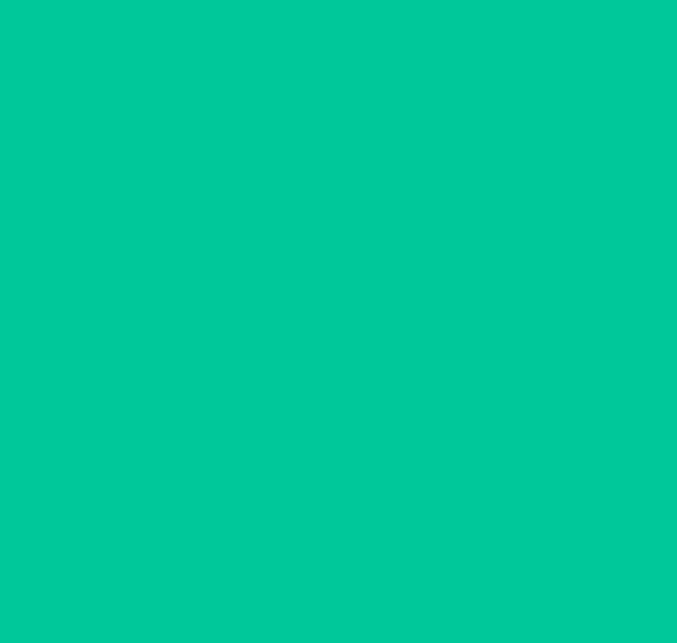
scroll to position [0, 0]
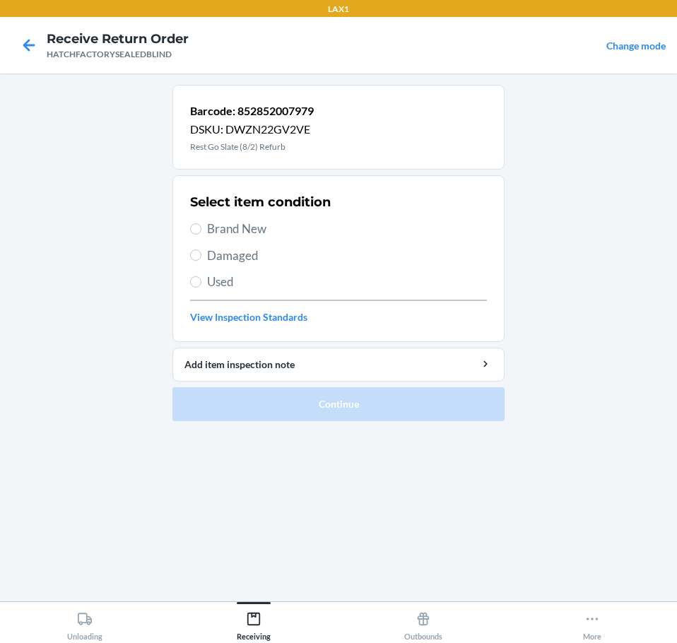
click at [258, 259] on span "Damaged" at bounding box center [347, 256] width 280 height 18
click at [201, 259] on input "Damaged" at bounding box center [195, 254] width 11 height 11
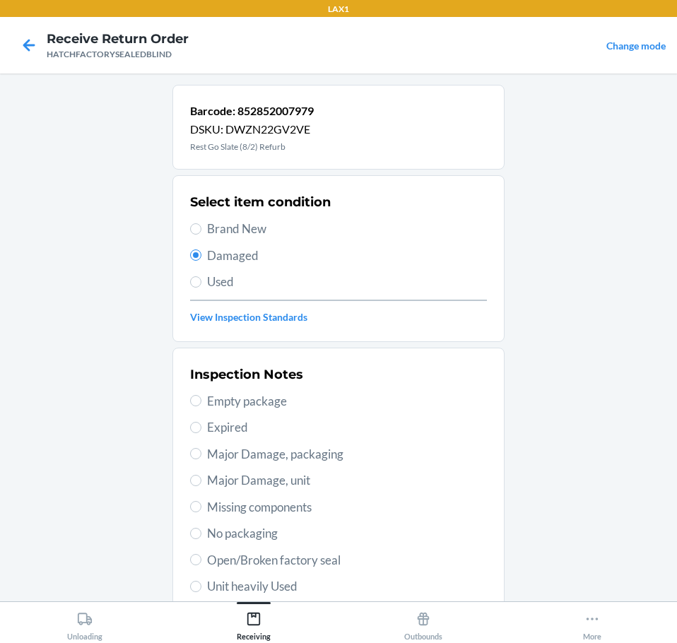
click at [336, 567] on span "Open/Broken factory seal" at bounding box center [347, 560] width 280 height 18
click at [201, 565] on input "Open/Broken factory seal" at bounding box center [195, 559] width 11 height 11
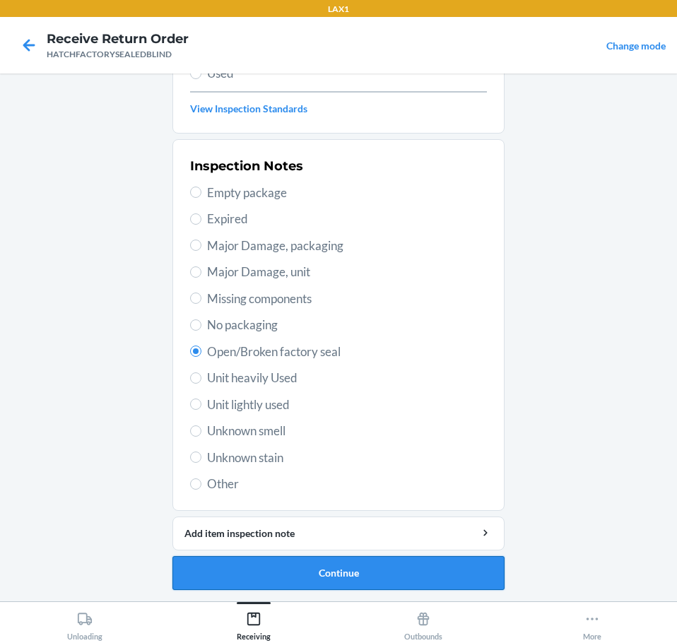
click at [442, 581] on button "Continue" at bounding box center [338, 573] width 332 height 34
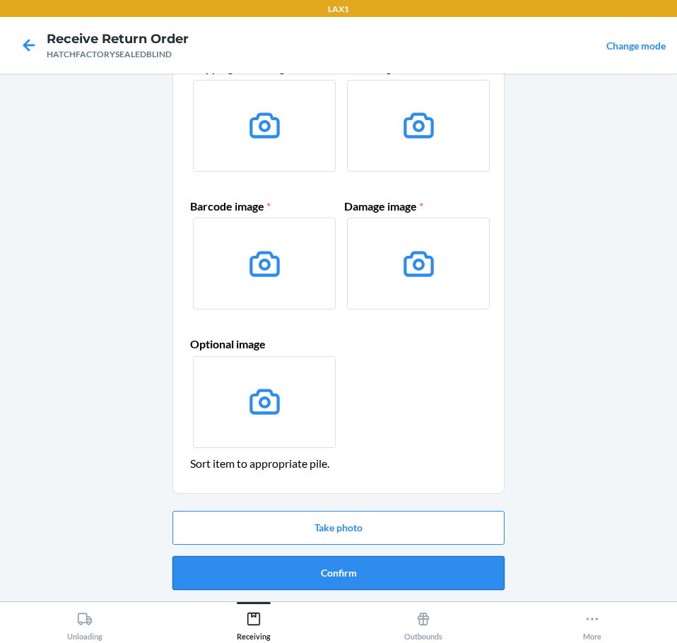
click at [447, 580] on button "Confirm" at bounding box center [338, 573] width 332 height 34
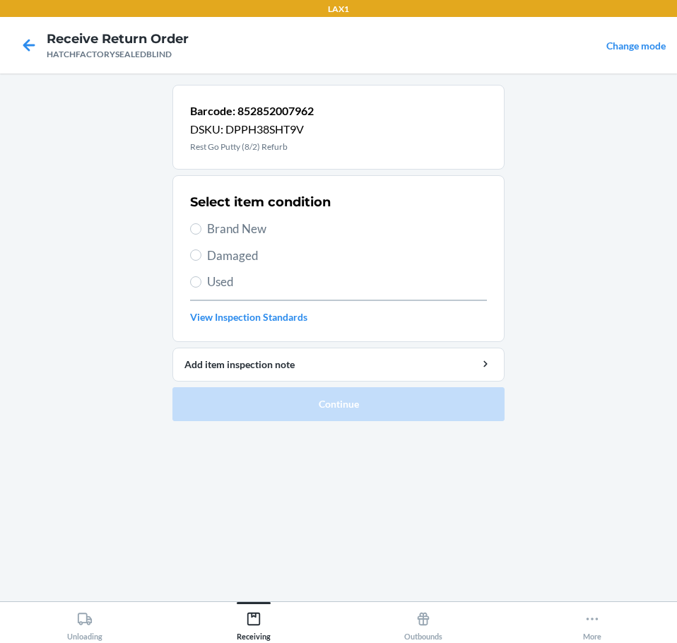
click at [255, 252] on span "Damaged" at bounding box center [347, 256] width 280 height 18
click at [201, 252] on input "Damaged" at bounding box center [195, 254] width 11 height 11
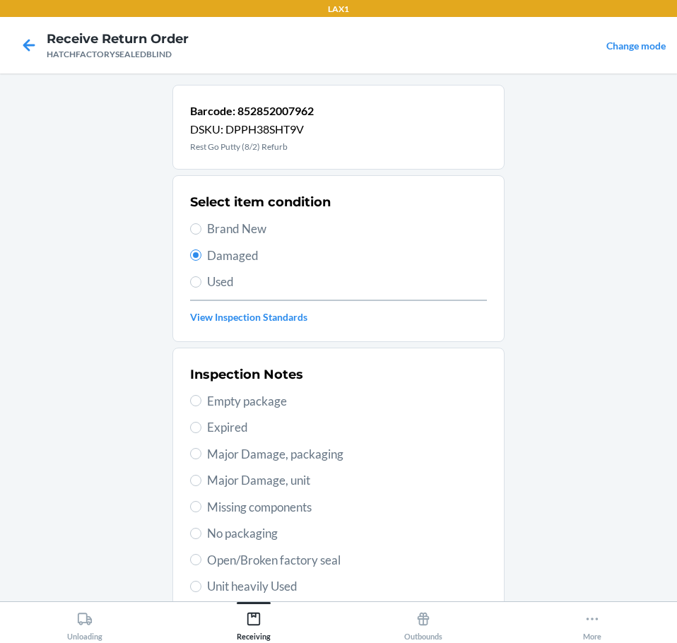
click at [348, 561] on span "Open/Broken factory seal" at bounding box center [347, 560] width 280 height 18
click at [201, 561] on input "Open/Broken factory seal" at bounding box center [195, 559] width 11 height 11
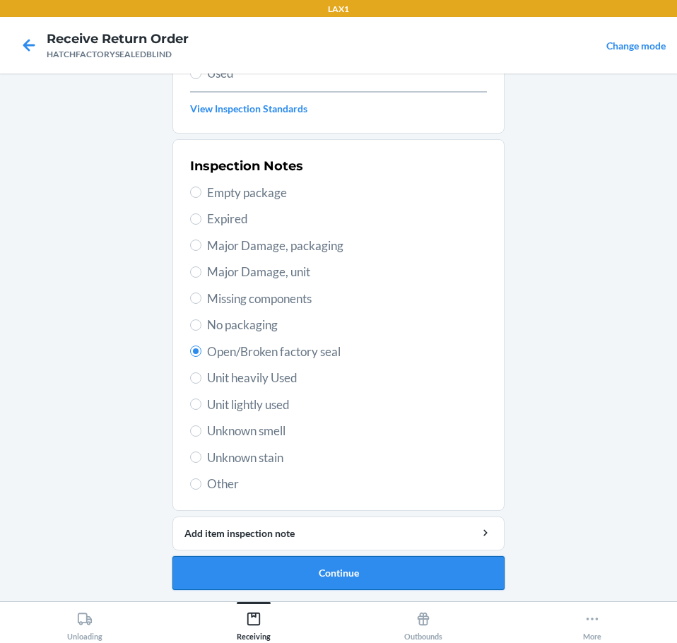
click at [470, 574] on button "Continue" at bounding box center [338, 573] width 332 height 34
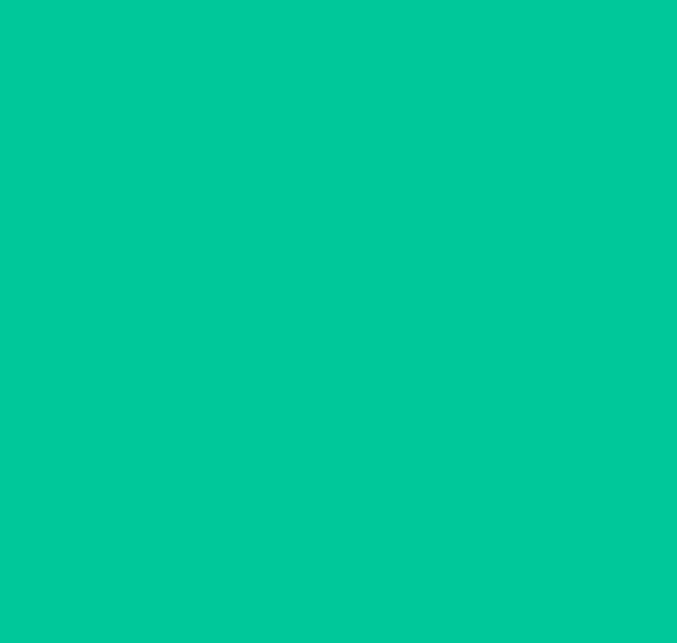
click at [477, 574] on button "Confirm" at bounding box center [338, 573] width 332 height 34
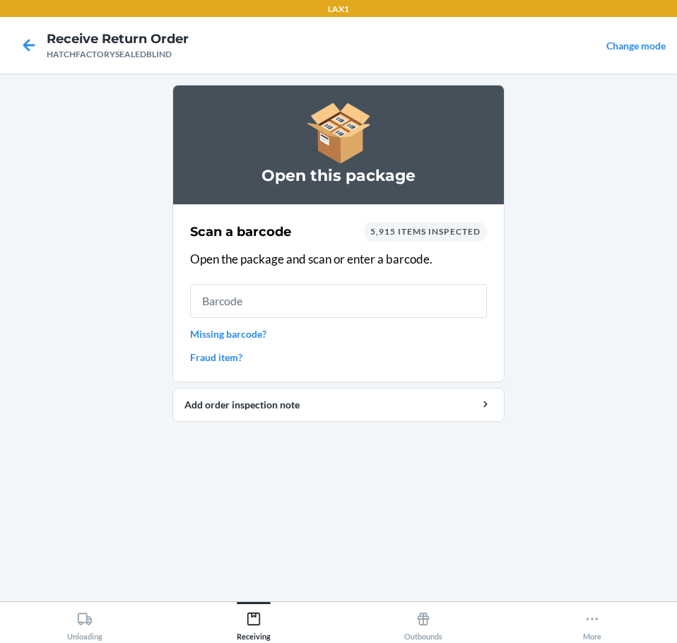
click at [442, 309] on input "text" at bounding box center [338, 301] width 297 height 34
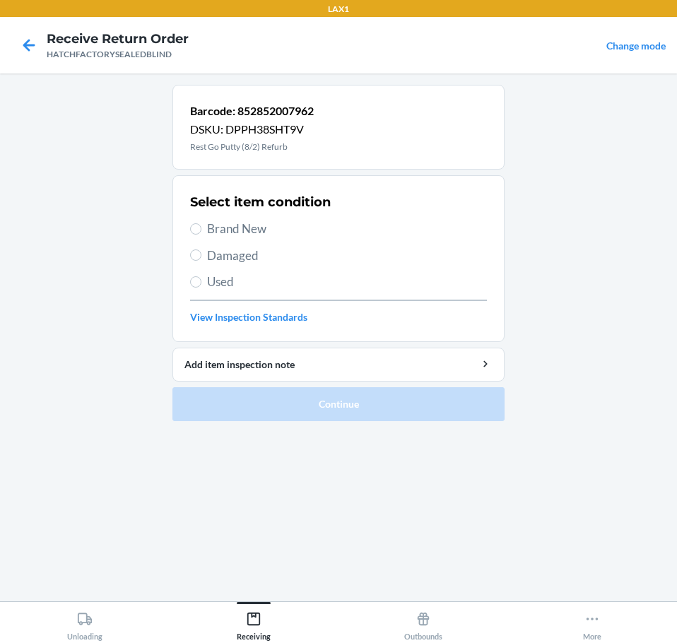
click at [258, 261] on span "Damaged" at bounding box center [347, 256] width 280 height 18
click at [201, 261] on input "Damaged" at bounding box center [195, 254] width 11 height 11
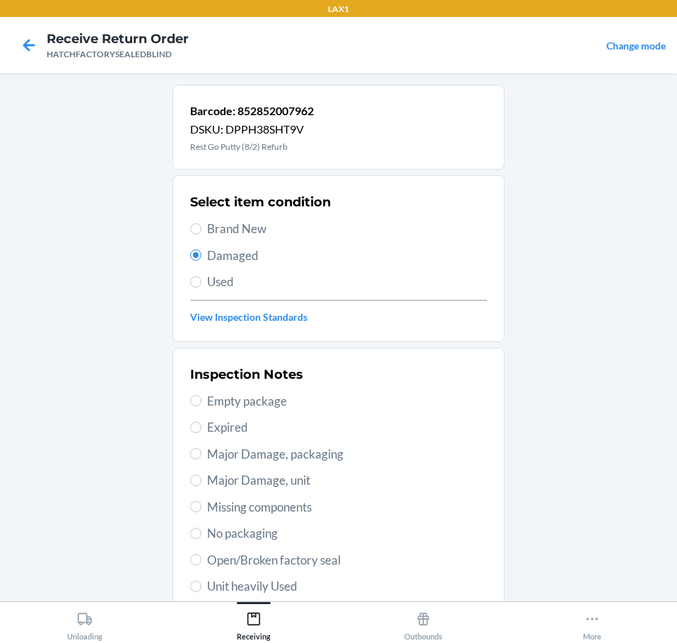
click at [358, 557] on span "Open/Broken factory seal" at bounding box center [347, 560] width 280 height 18
click at [201, 557] on input "Open/Broken factory seal" at bounding box center [195, 559] width 11 height 11
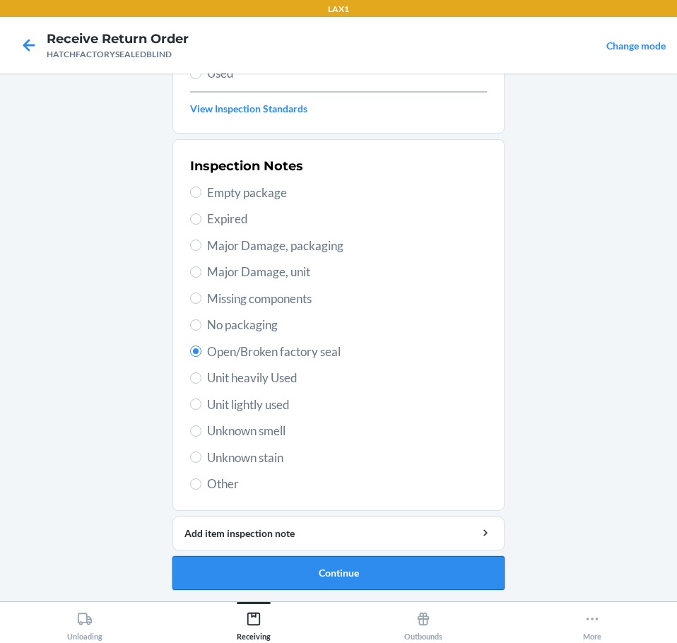
click at [470, 581] on button "Continue" at bounding box center [338, 573] width 332 height 34
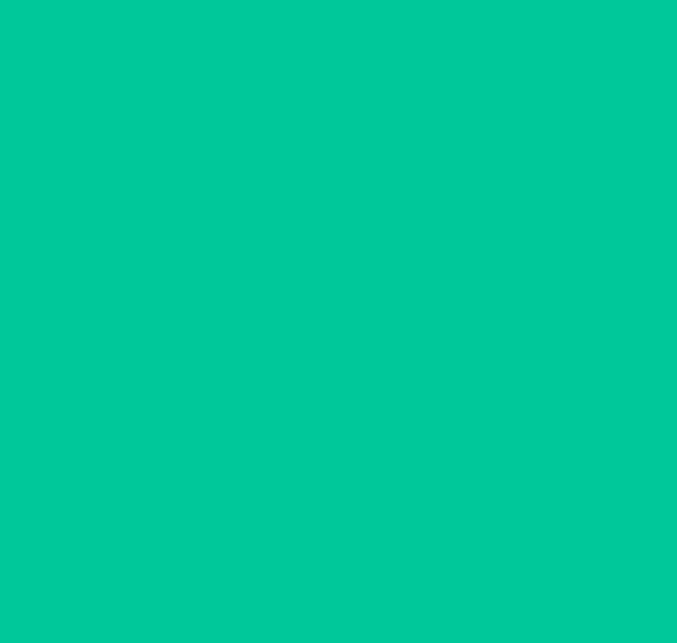
scroll to position [92, 0]
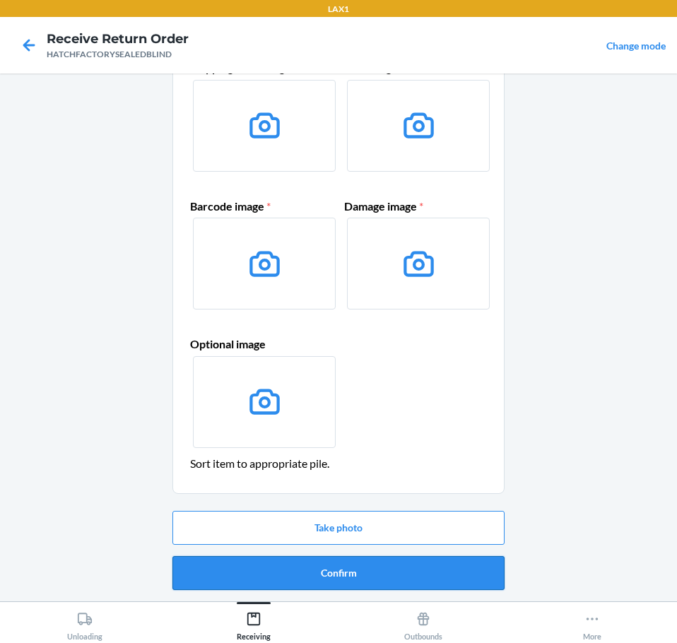
click at [475, 579] on button "Confirm" at bounding box center [338, 573] width 332 height 34
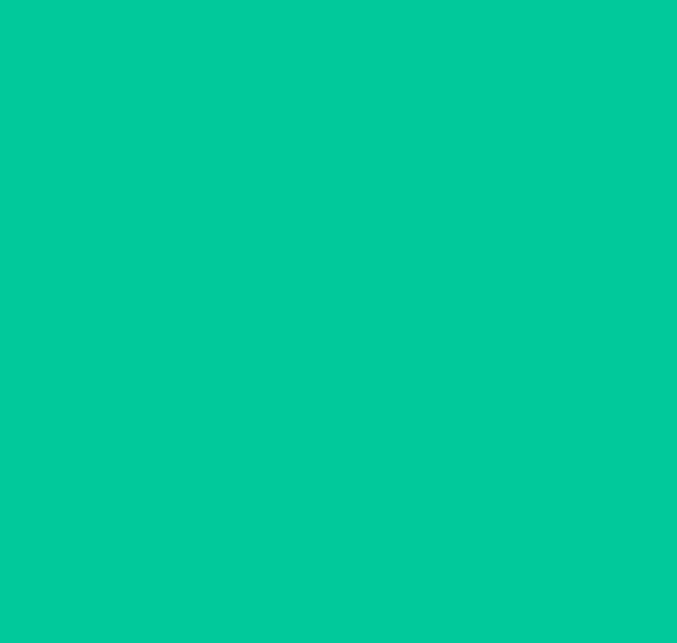
scroll to position [0, 0]
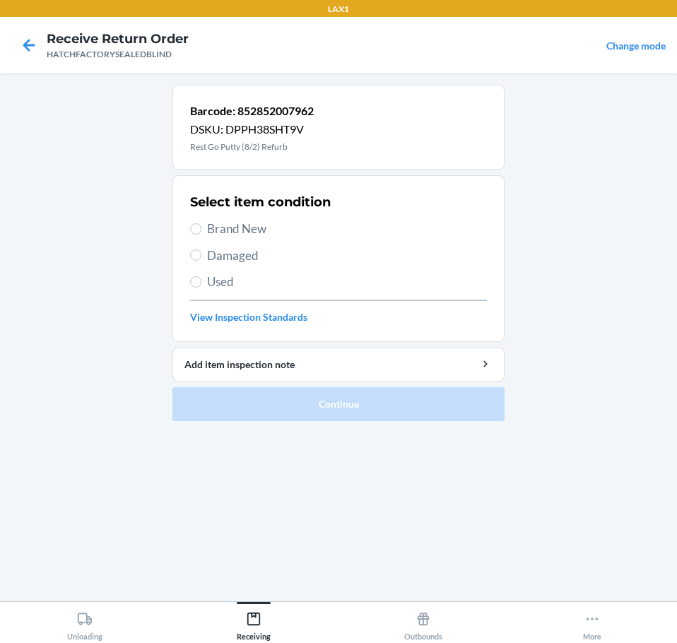
click at [269, 259] on span "Damaged" at bounding box center [347, 256] width 280 height 18
click at [201, 259] on input "Damaged" at bounding box center [195, 254] width 11 height 11
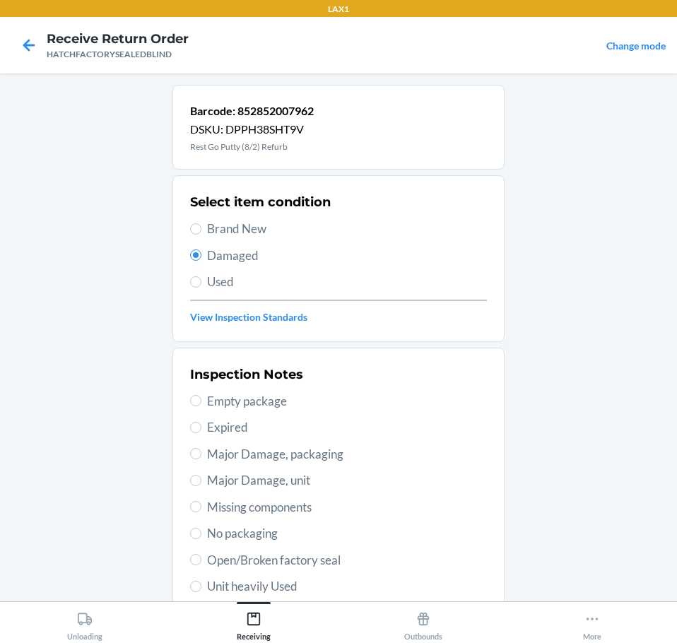
click at [353, 560] on span "Open/Broken factory seal" at bounding box center [347, 560] width 280 height 18
click at [201, 560] on input "Open/Broken factory seal" at bounding box center [195, 559] width 11 height 11
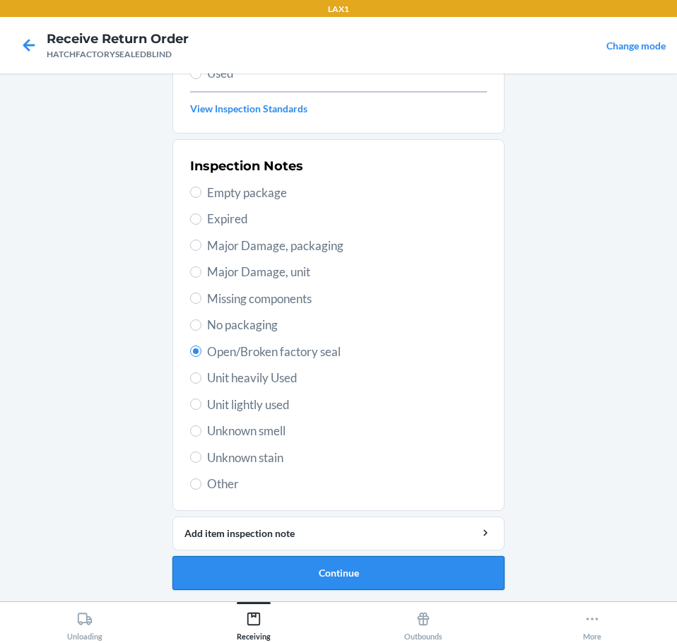
click at [450, 578] on button "Continue" at bounding box center [338, 573] width 332 height 34
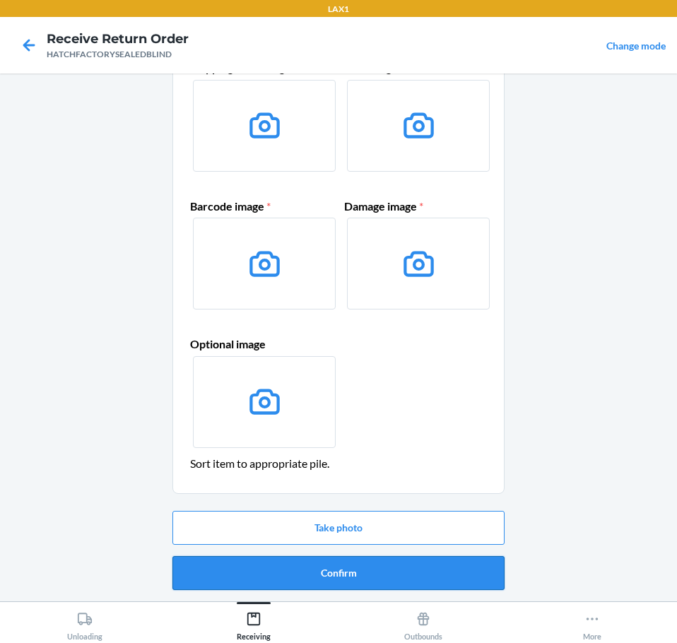
click at [453, 577] on button "Confirm" at bounding box center [338, 573] width 332 height 34
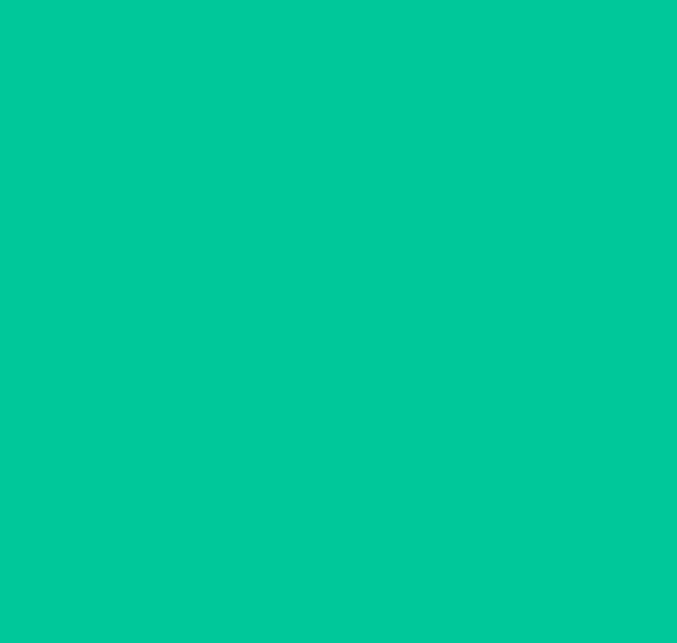
scroll to position [0, 0]
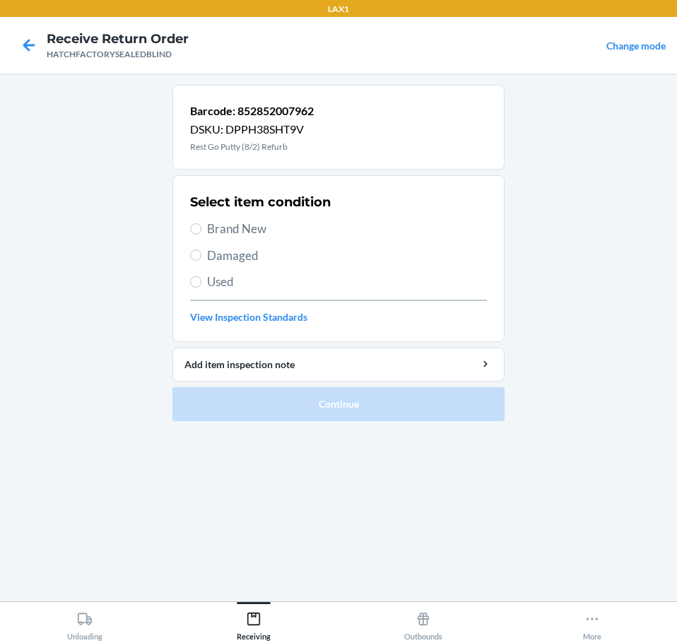
click at [244, 256] on span "Damaged" at bounding box center [347, 256] width 280 height 18
click at [201, 256] on input "Damaged" at bounding box center [195, 254] width 11 height 11
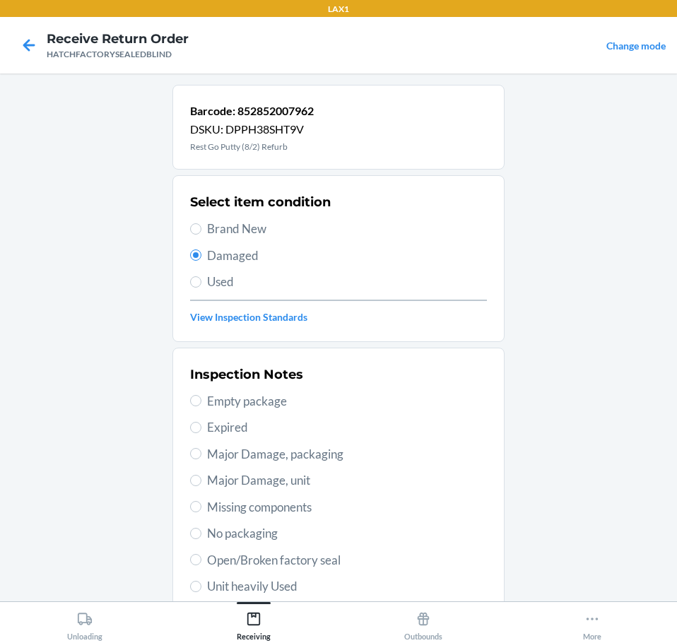
click at [369, 564] on span "Open/Broken factory seal" at bounding box center [347, 560] width 280 height 18
click at [201, 564] on input "Open/Broken factory seal" at bounding box center [195, 559] width 11 height 11
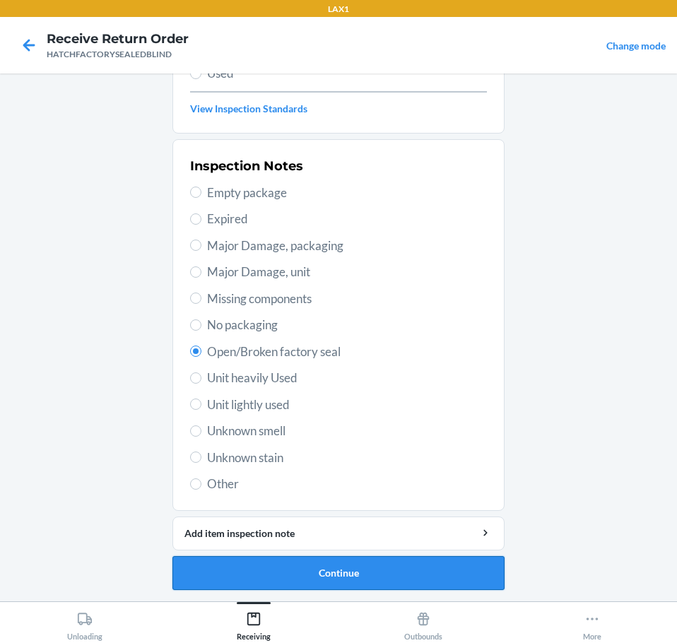
drag, startPoint x: 486, startPoint y: 579, endPoint x: 493, endPoint y: 578, distance: 7.1
click at [493, 578] on button "Continue" at bounding box center [338, 573] width 332 height 34
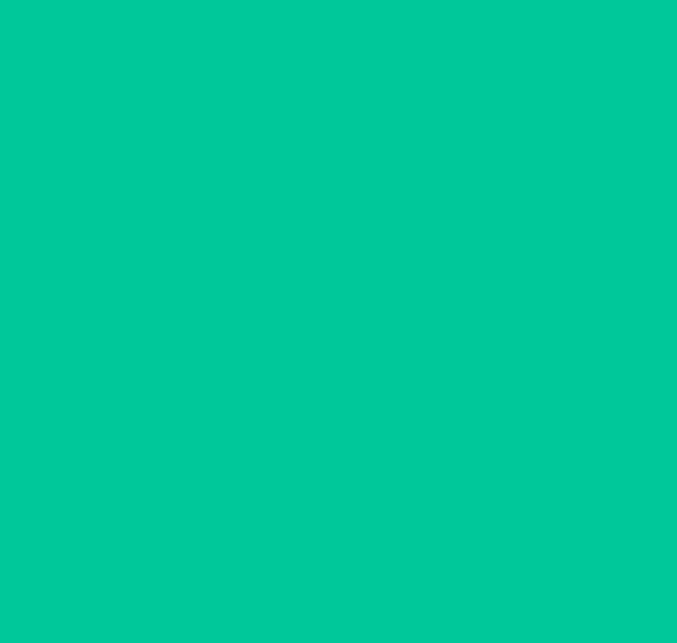
scroll to position [92, 0]
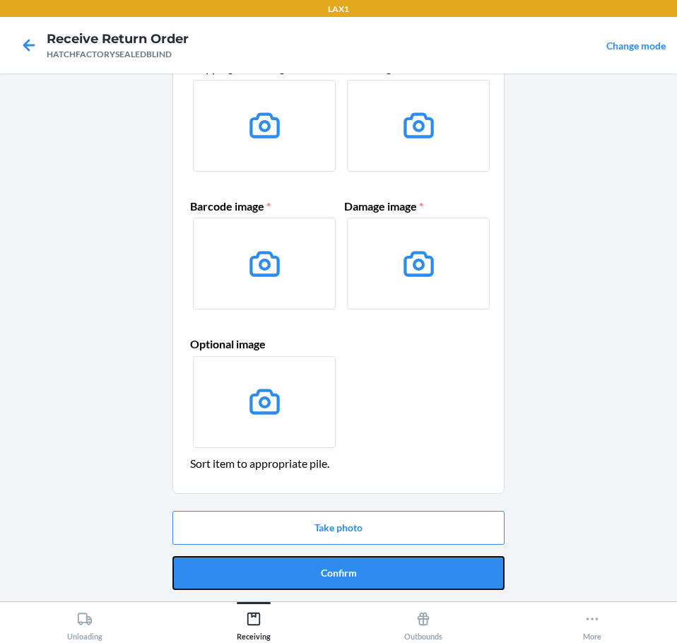
click at [493, 578] on button "Confirm" at bounding box center [338, 573] width 332 height 34
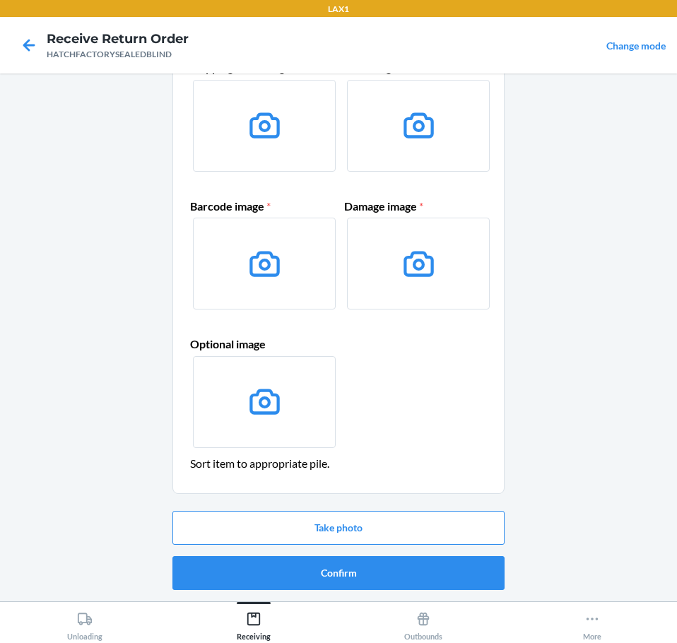
scroll to position [0, 0]
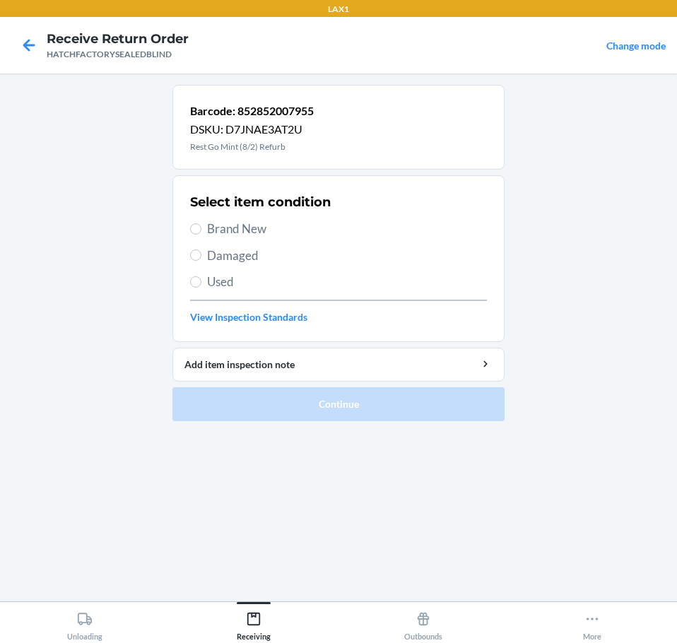
click at [260, 256] on span "Damaged" at bounding box center [347, 256] width 280 height 18
click at [201, 256] on input "Damaged" at bounding box center [195, 254] width 11 height 11
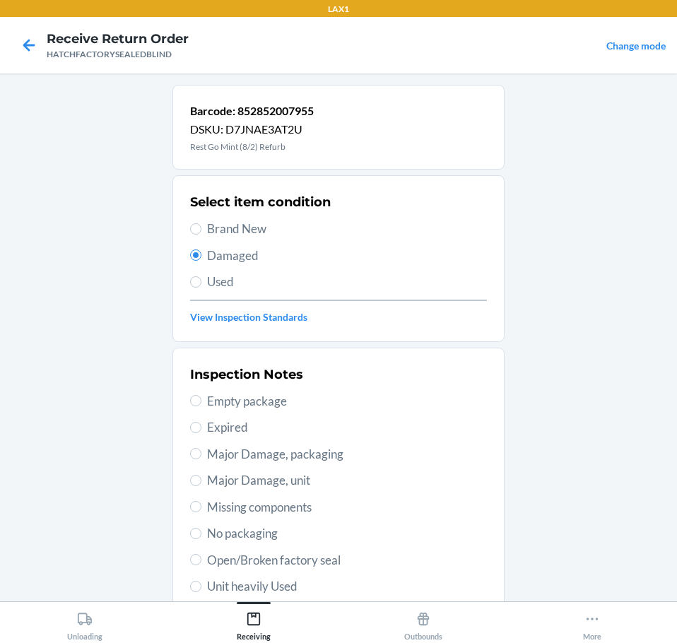
click at [350, 564] on span "Open/Broken factory seal" at bounding box center [347, 560] width 280 height 18
click at [201, 564] on input "Open/Broken factory seal" at bounding box center [195, 559] width 11 height 11
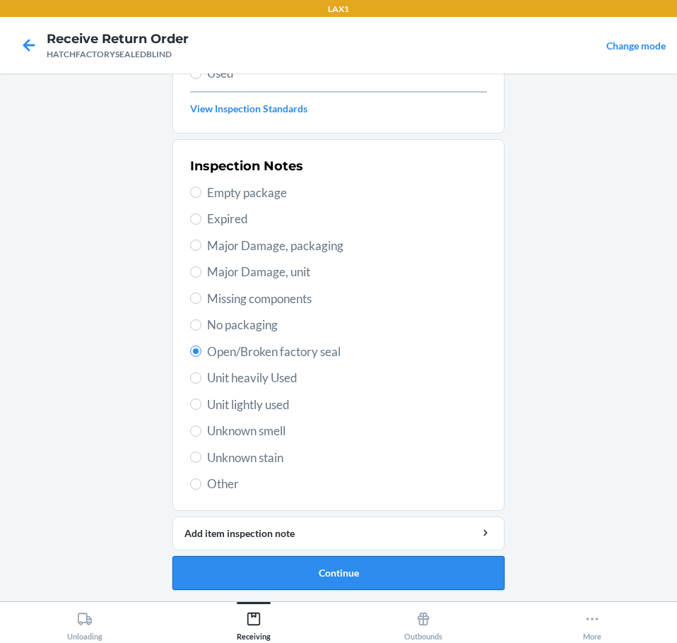
click at [444, 576] on button "Continue" at bounding box center [338, 573] width 332 height 34
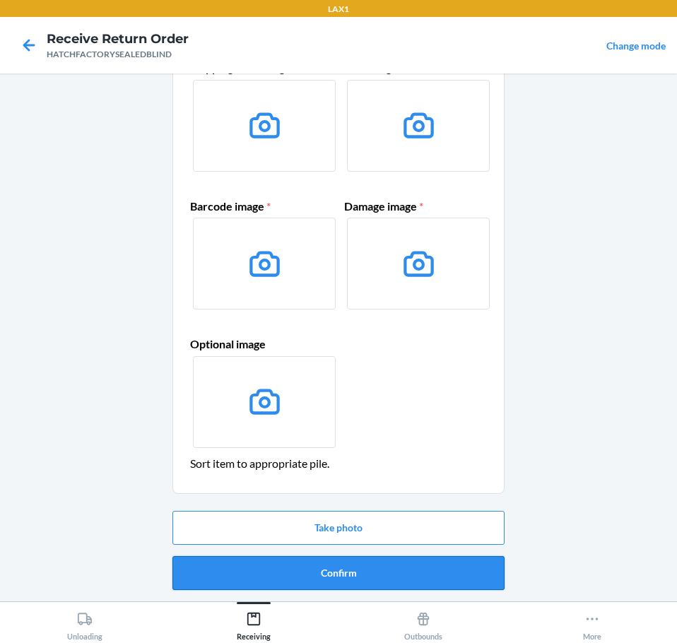
click at [458, 578] on button "Confirm" at bounding box center [338, 573] width 332 height 34
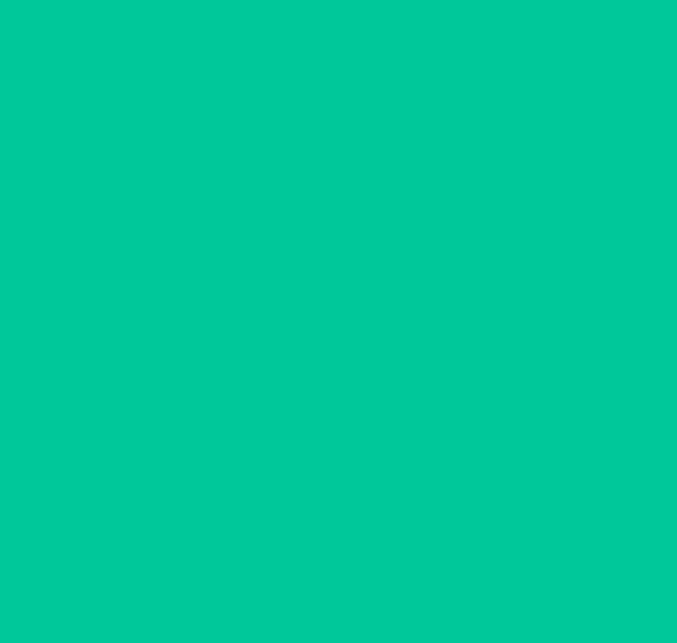
scroll to position [0, 0]
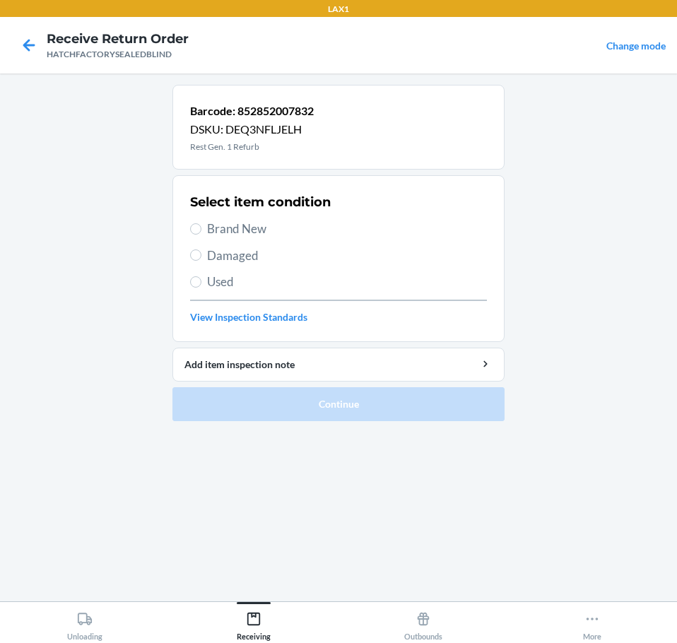
click at [236, 258] on span "Damaged" at bounding box center [347, 256] width 280 height 18
click at [201, 258] on input "Damaged" at bounding box center [195, 254] width 11 height 11
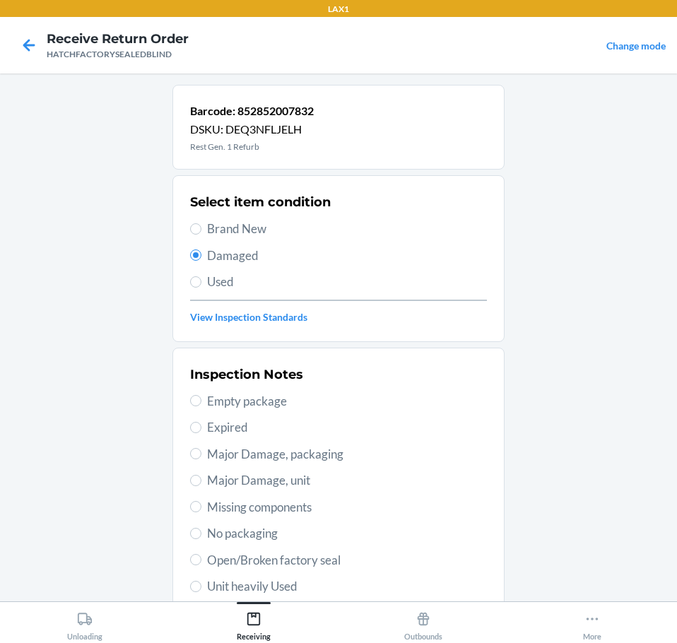
click at [312, 481] on span "Major Damage, unit" at bounding box center [347, 480] width 280 height 18
click at [201, 481] on input "Major Damage, unit" at bounding box center [195, 480] width 11 height 11
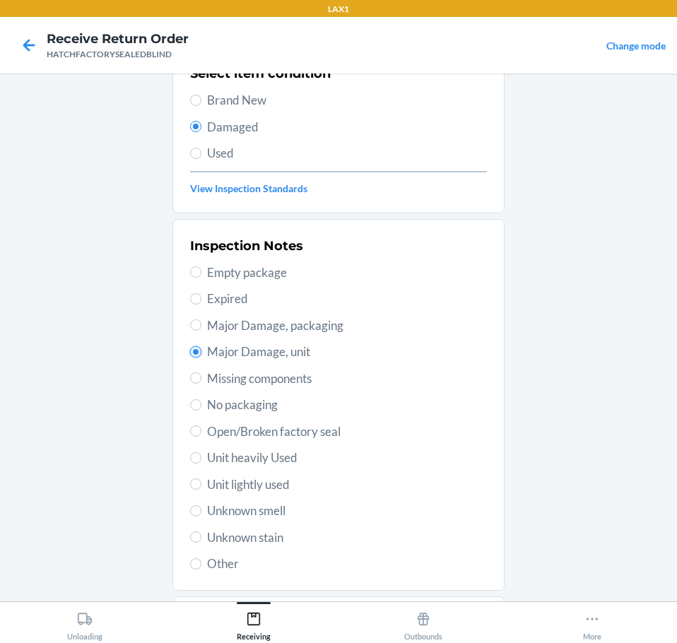
scroll to position [208, 0]
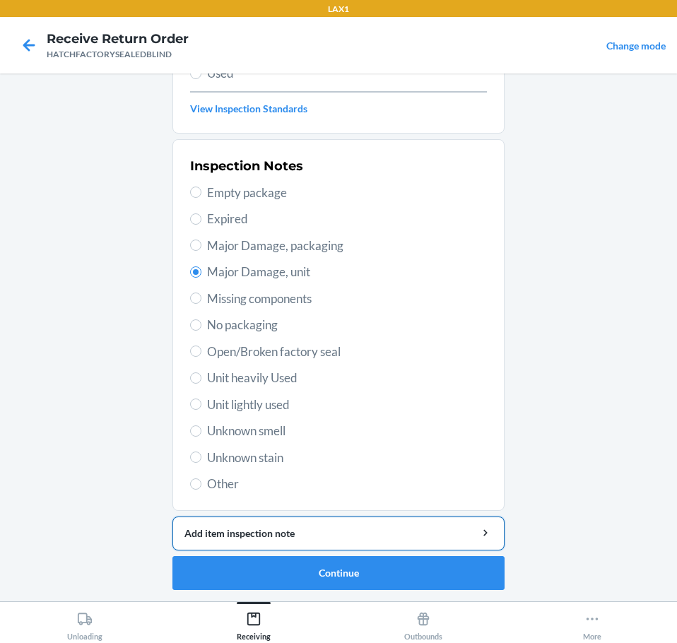
click at [438, 533] on div "Add item inspection note" at bounding box center [338, 533] width 308 height 15
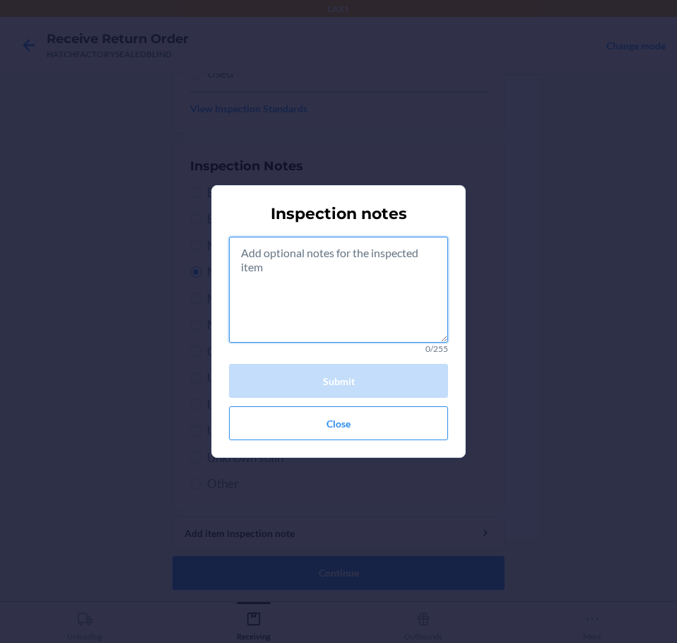
click at [389, 304] on textarea at bounding box center [338, 290] width 219 height 106
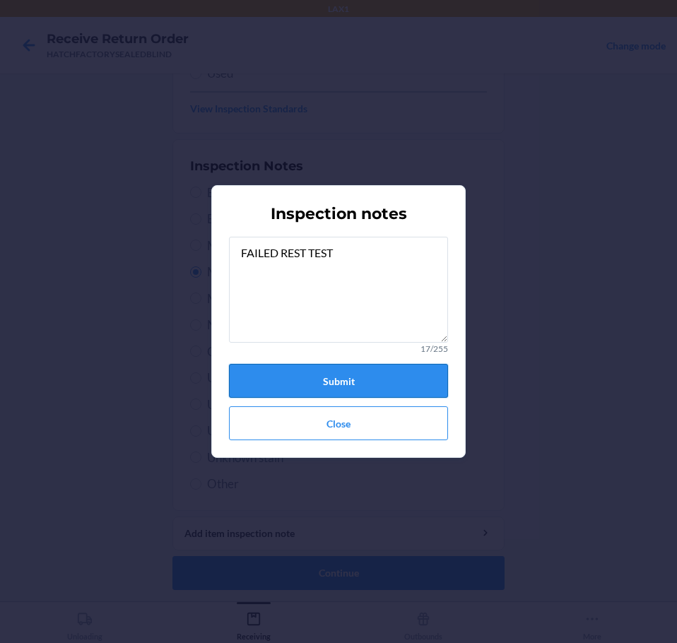
click at [391, 381] on button "Submit" at bounding box center [338, 381] width 219 height 34
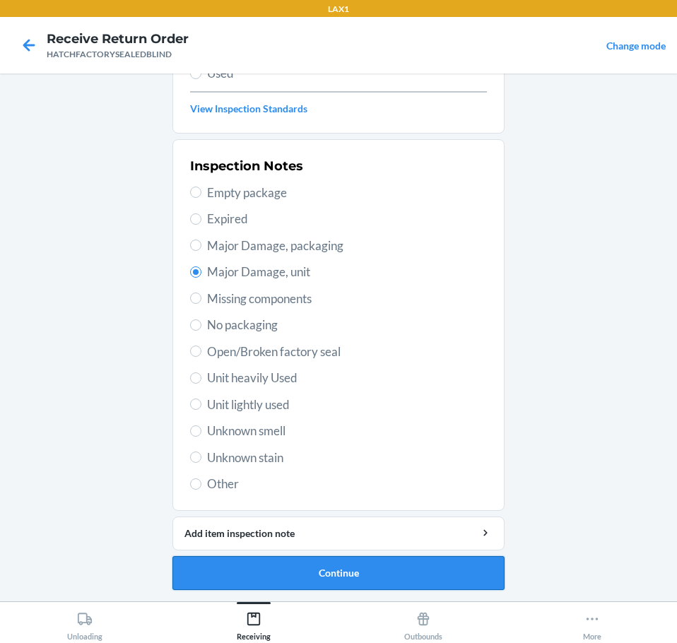
click at [453, 564] on button "Continue" at bounding box center [338, 573] width 332 height 34
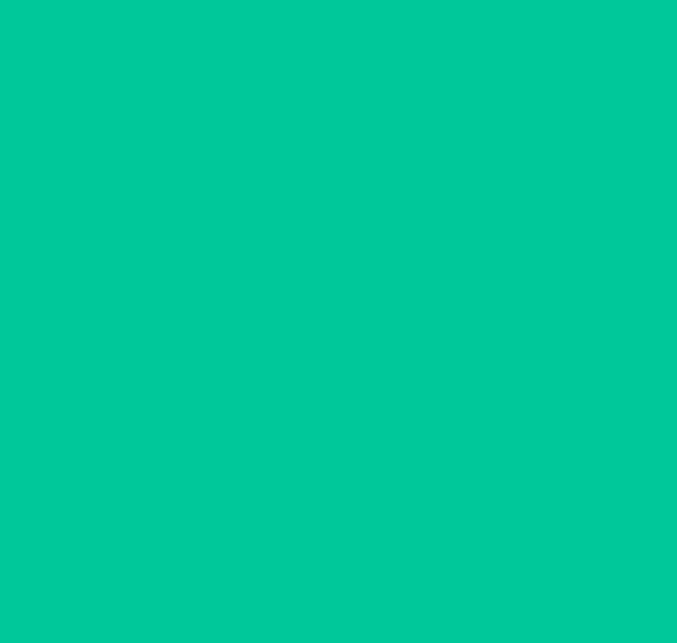
click at [453, 564] on button "Confirm" at bounding box center [338, 573] width 332 height 34
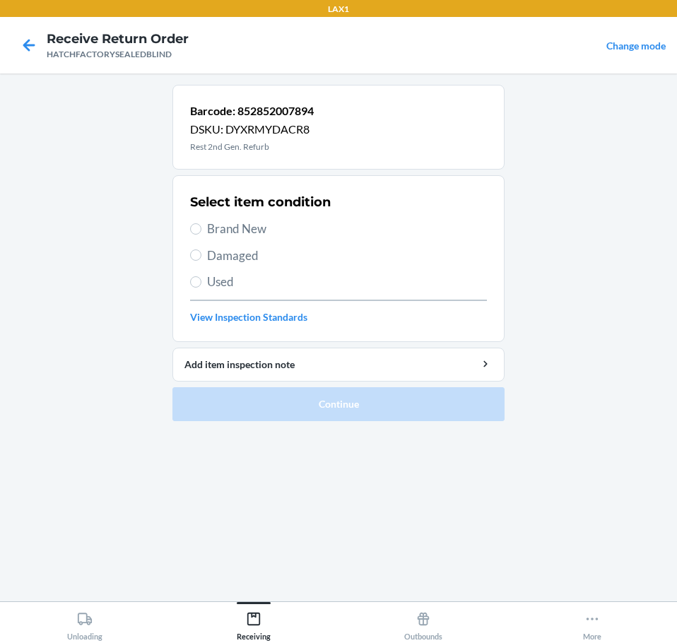
click at [264, 263] on span "Damaged" at bounding box center [347, 256] width 280 height 18
click at [201, 261] on input "Damaged" at bounding box center [195, 254] width 11 height 11
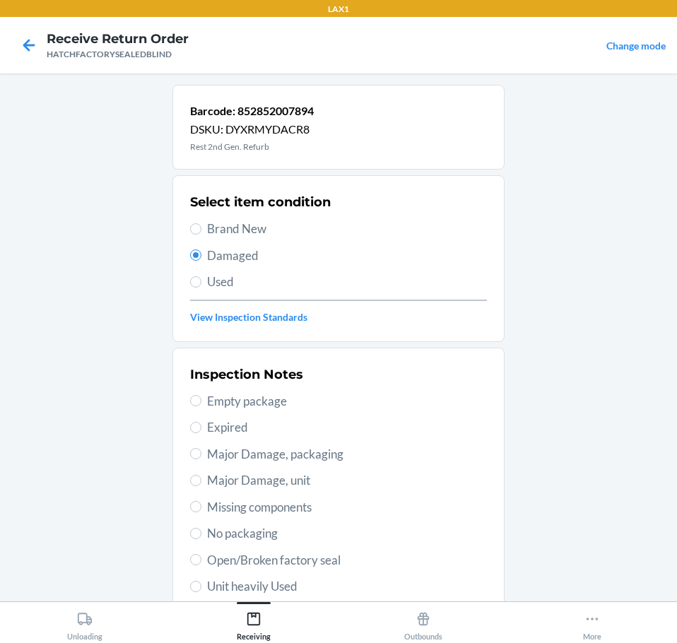
click at [317, 475] on span "Major Damage, unit" at bounding box center [347, 480] width 280 height 18
click at [201, 475] on input "Major Damage, unit" at bounding box center [195, 480] width 11 height 11
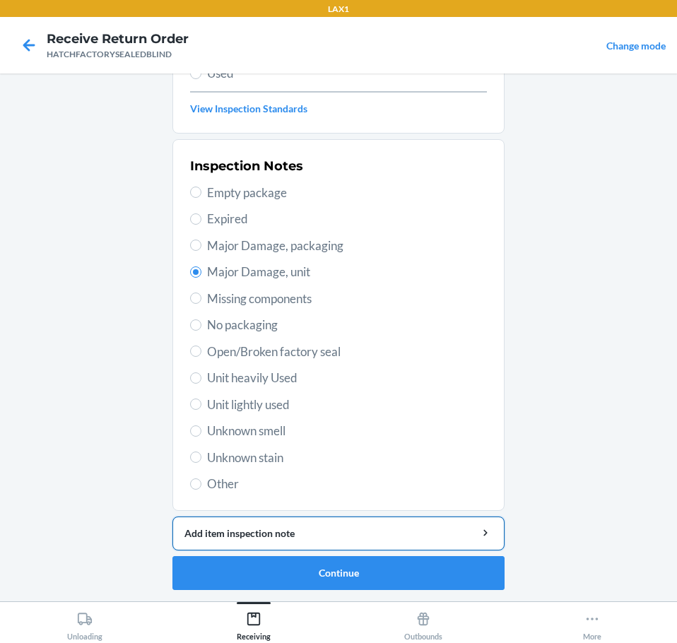
click at [415, 525] on button "Add item inspection note" at bounding box center [338, 533] width 332 height 34
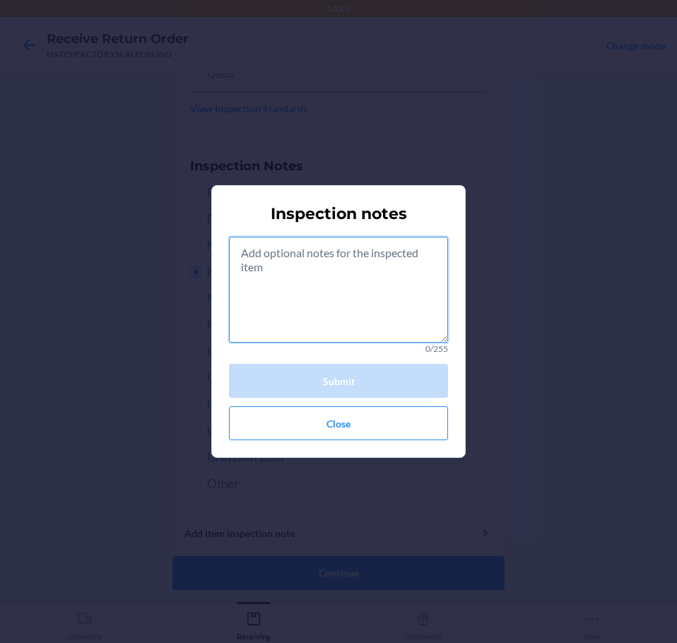
click at [379, 302] on textarea at bounding box center [338, 290] width 219 height 106
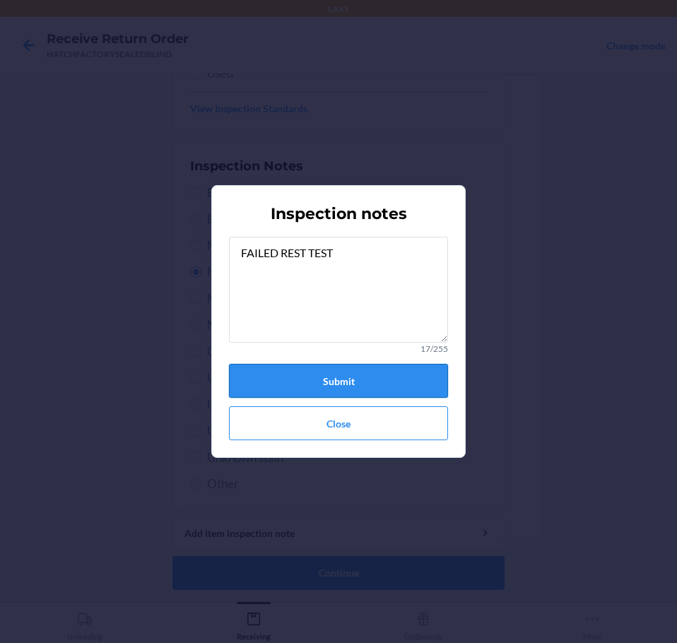
click at [405, 376] on button "Submit" at bounding box center [338, 381] width 219 height 34
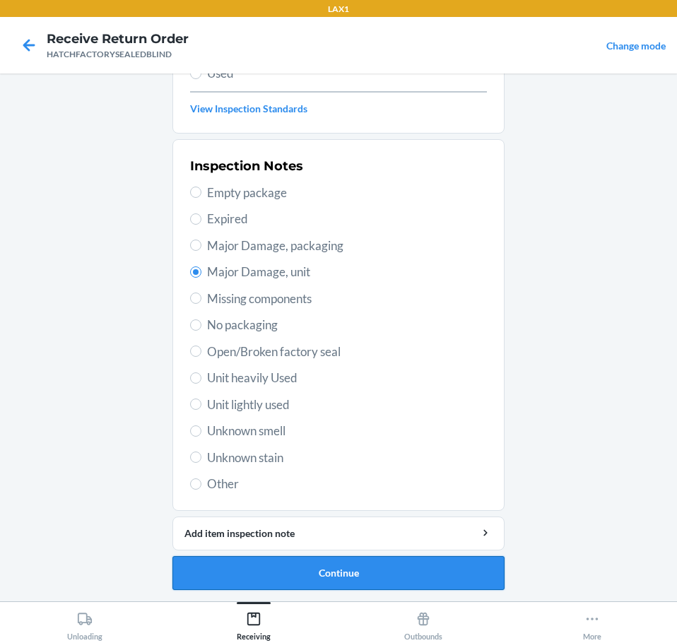
click at [401, 569] on button "Continue" at bounding box center [338, 573] width 332 height 34
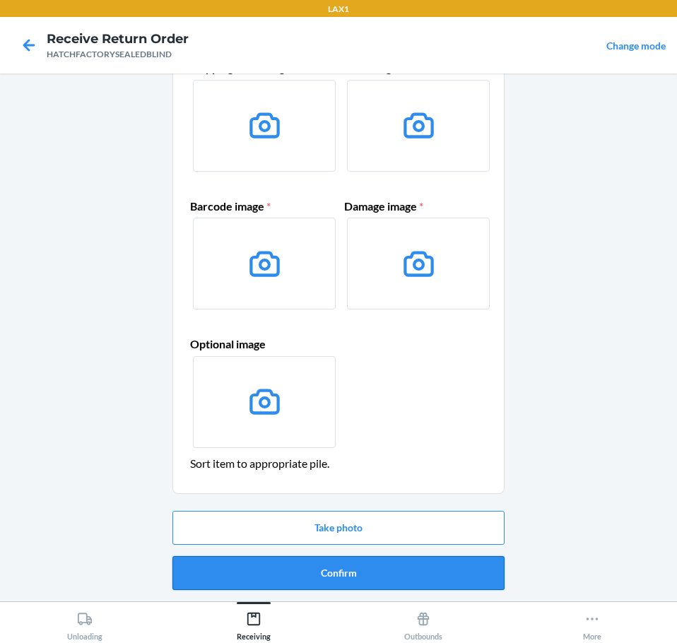
click at [441, 569] on button "Confirm" at bounding box center [338, 573] width 332 height 34
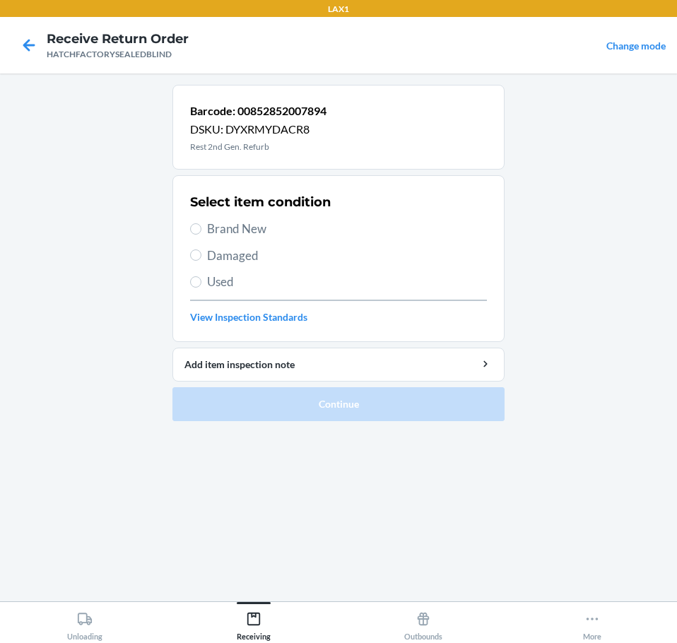
click at [269, 229] on span "Brand New" at bounding box center [347, 229] width 280 height 18
click at [201, 229] on input "Brand New" at bounding box center [195, 228] width 11 height 11
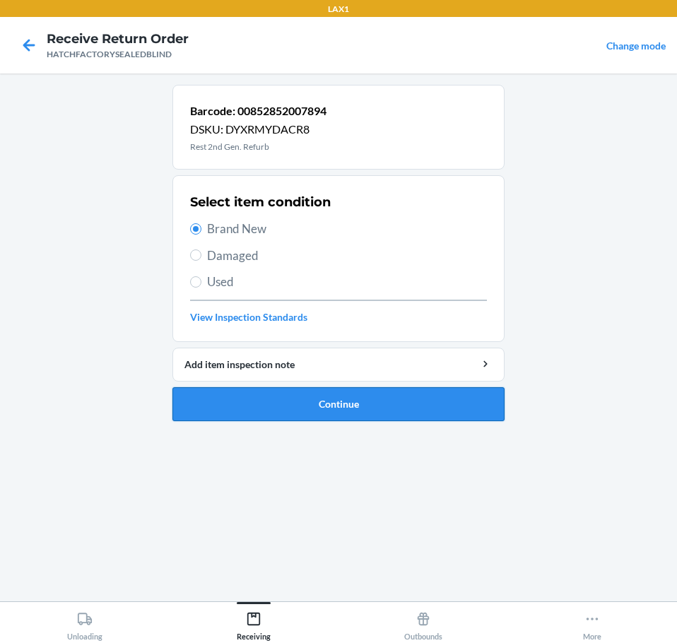
click at [357, 408] on button "Continue" at bounding box center [338, 404] width 332 height 34
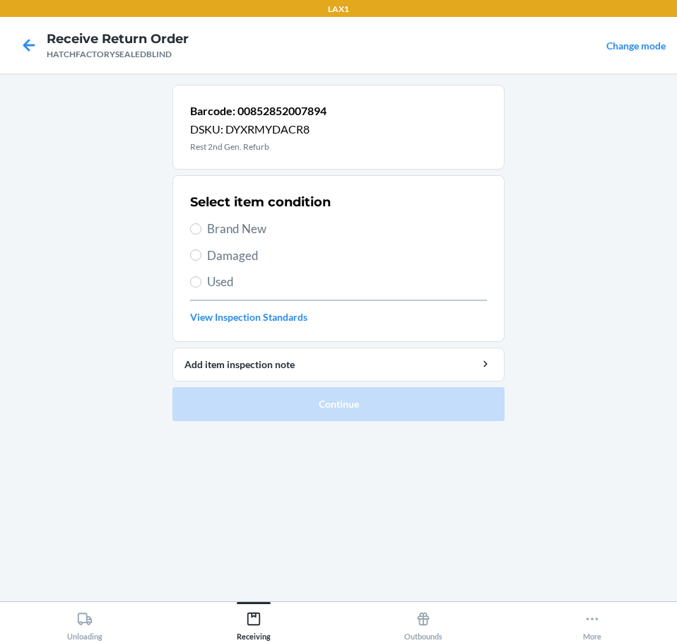
click at [251, 233] on span "Brand New" at bounding box center [347, 229] width 280 height 18
click at [201, 233] on input "Brand New" at bounding box center [195, 228] width 11 height 11
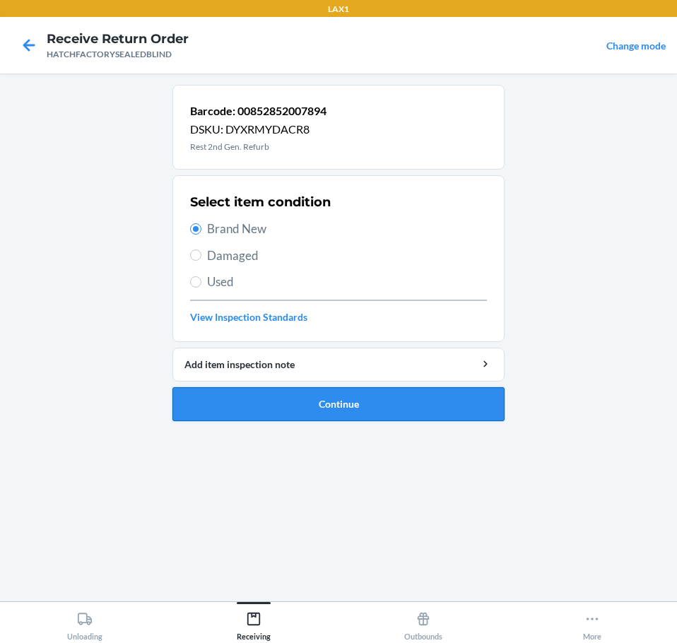
click at [407, 399] on button "Continue" at bounding box center [338, 404] width 332 height 34
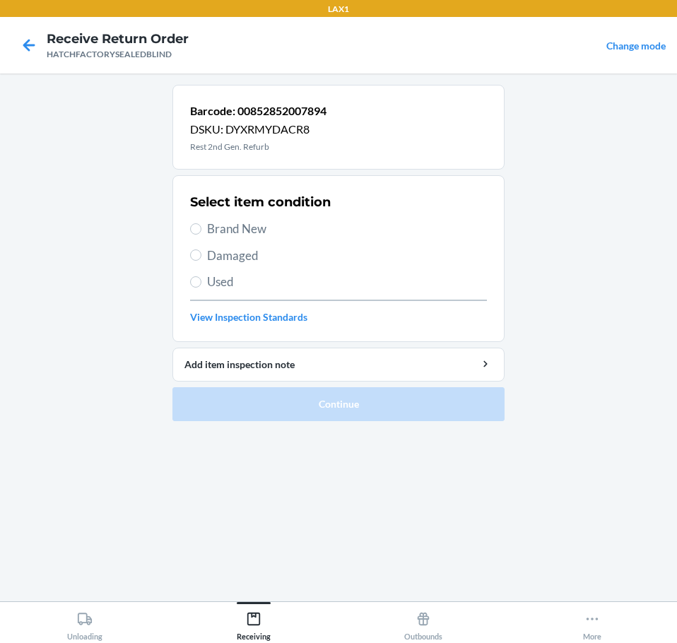
drag, startPoint x: 237, startPoint y: 225, endPoint x: 234, endPoint y: 232, distance: 7.3
click at [237, 227] on span "Brand New" at bounding box center [347, 229] width 280 height 18
click at [201, 227] on input "Brand New" at bounding box center [195, 228] width 11 height 11
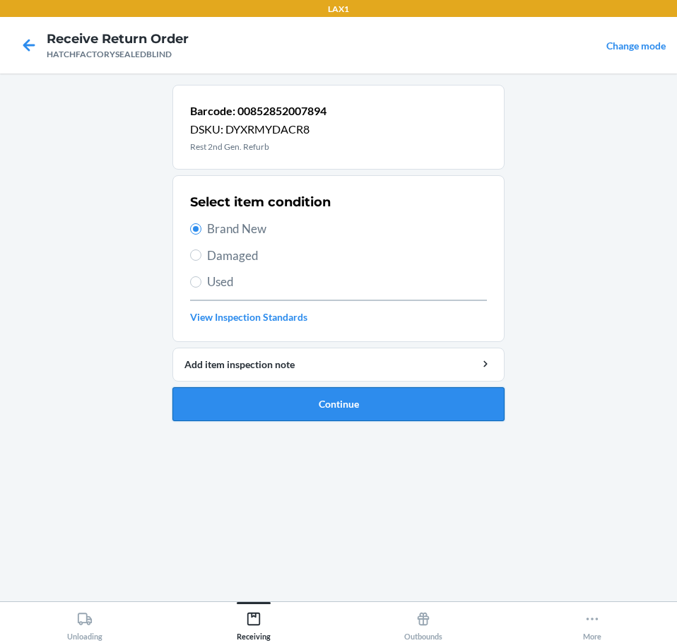
click at [403, 410] on button "Continue" at bounding box center [338, 404] width 332 height 34
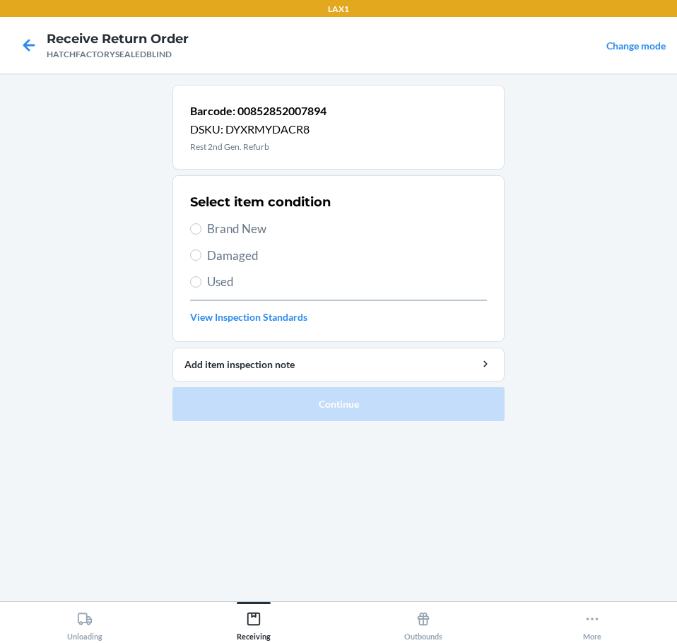
click at [253, 234] on span "Brand New" at bounding box center [347, 229] width 280 height 18
click at [201, 234] on input "Brand New" at bounding box center [195, 228] width 11 height 11
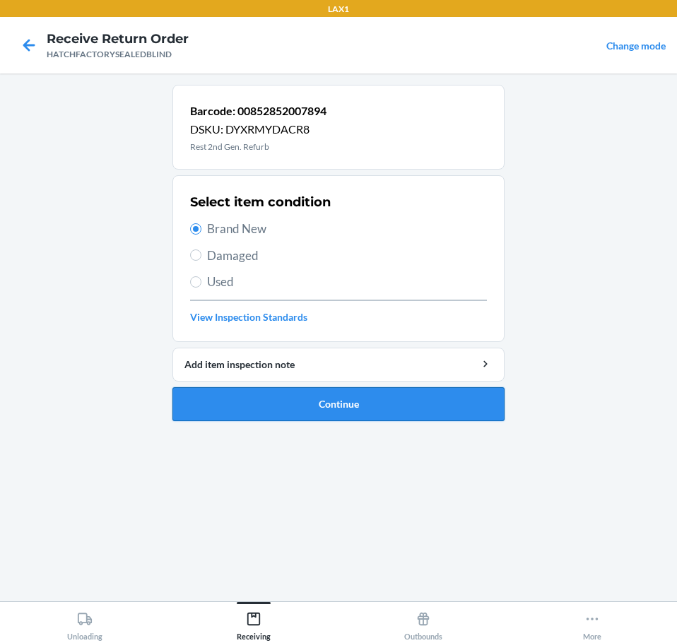
click at [358, 398] on button "Continue" at bounding box center [338, 404] width 332 height 34
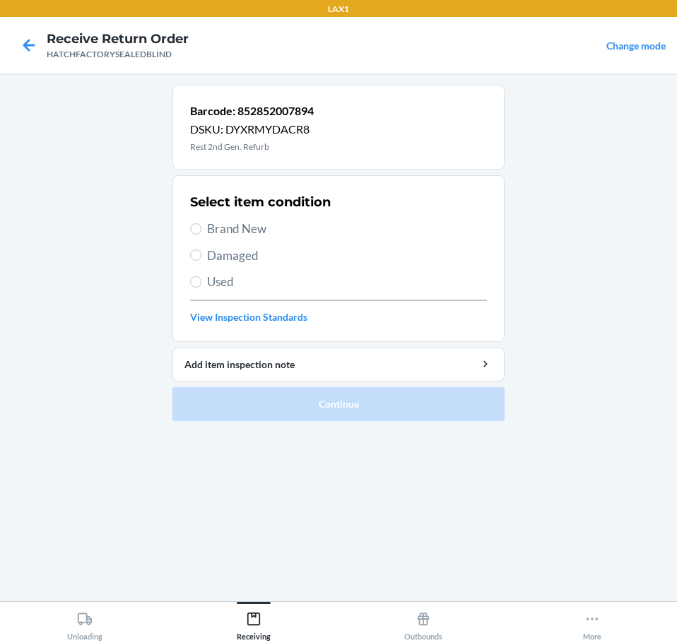
click at [256, 257] on span "Damaged" at bounding box center [347, 256] width 280 height 18
click at [201, 257] on input "Damaged" at bounding box center [195, 254] width 11 height 11
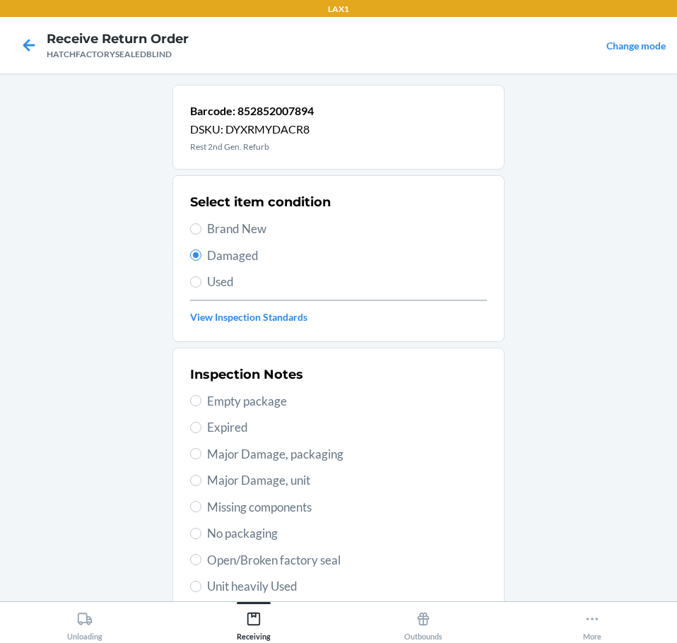
click at [316, 480] on span "Major Damage, unit" at bounding box center [347, 480] width 280 height 18
click at [201, 480] on input "Major Damage, unit" at bounding box center [195, 480] width 11 height 11
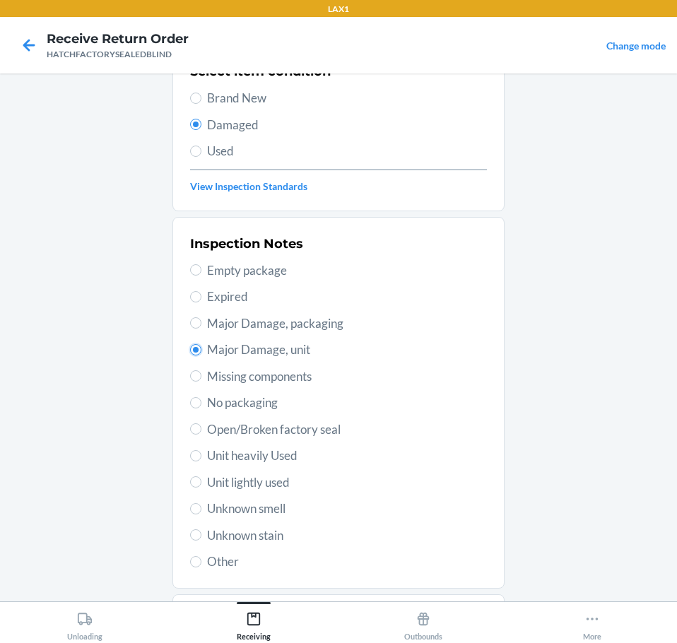
scroll to position [208, 0]
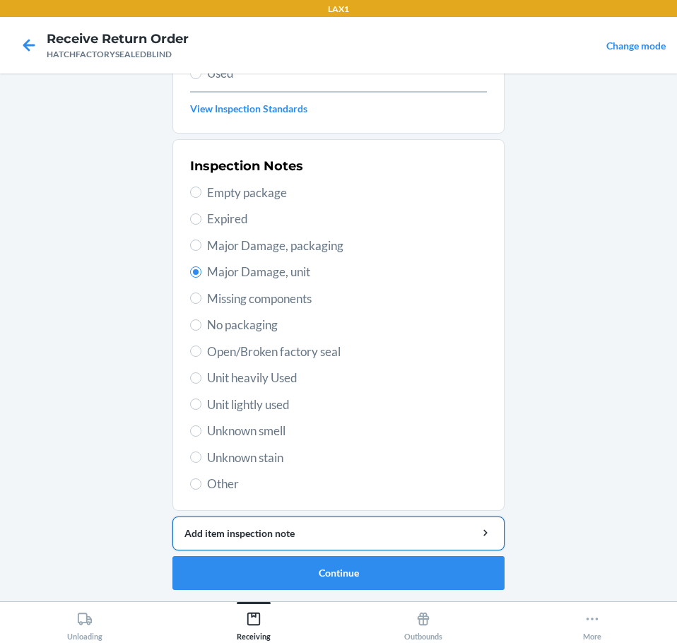
click at [410, 533] on div "Add item inspection note" at bounding box center [338, 533] width 308 height 15
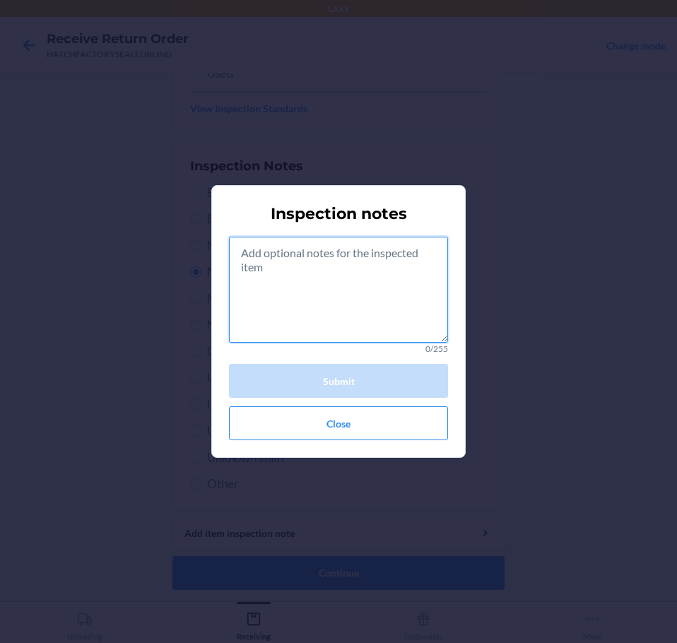
click at [422, 308] on textarea at bounding box center [338, 290] width 219 height 106
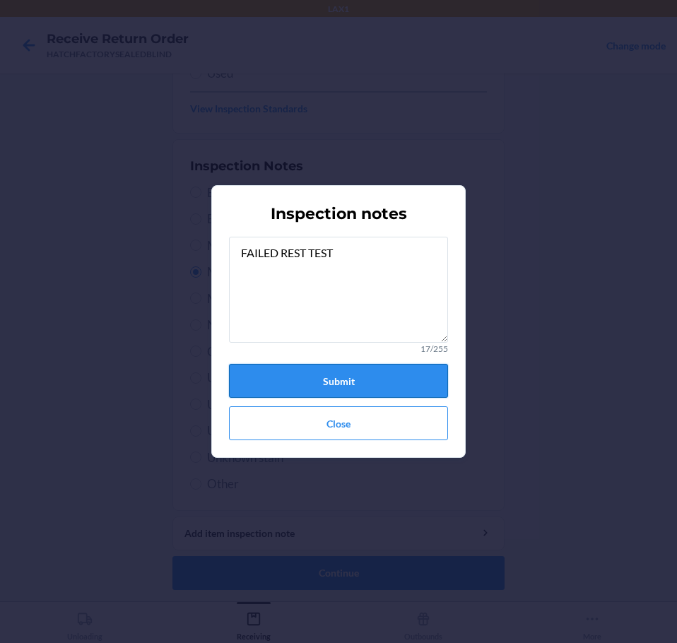
click at [385, 384] on button "Submit" at bounding box center [338, 381] width 219 height 34
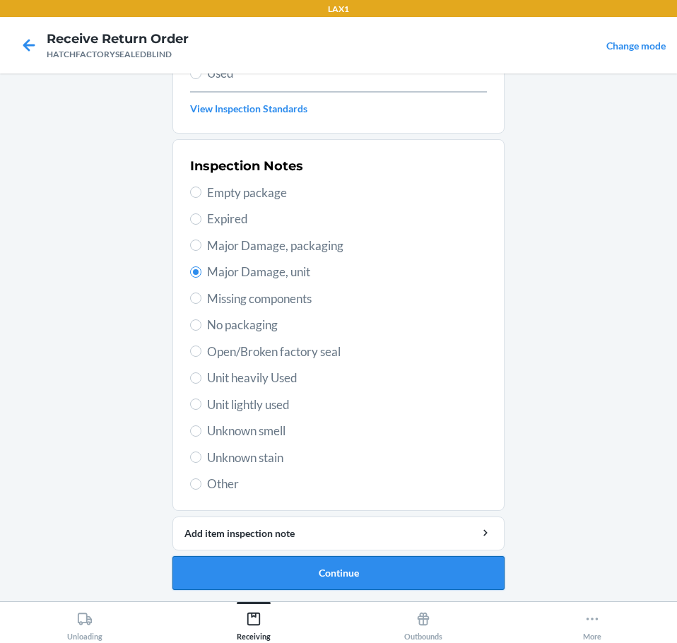
click at [424, 567] on button "Continue" at bounding box center [338, 573] width 332 height 34
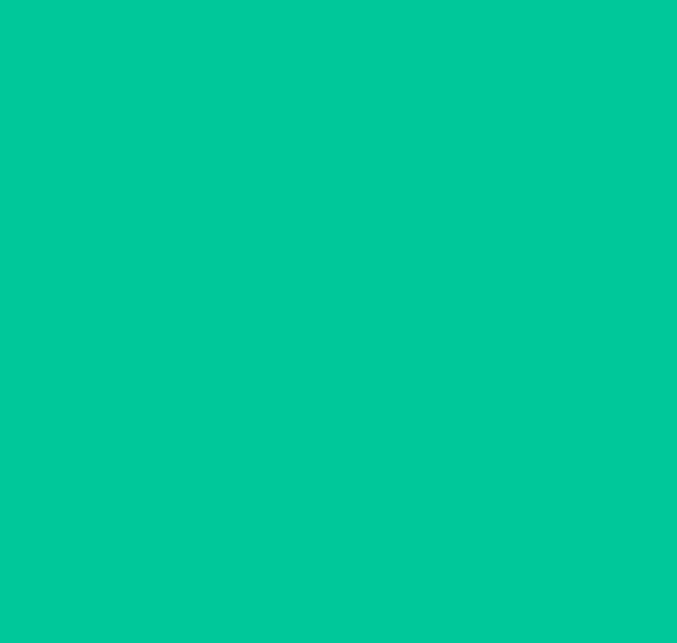
scroll to position [92, 0]
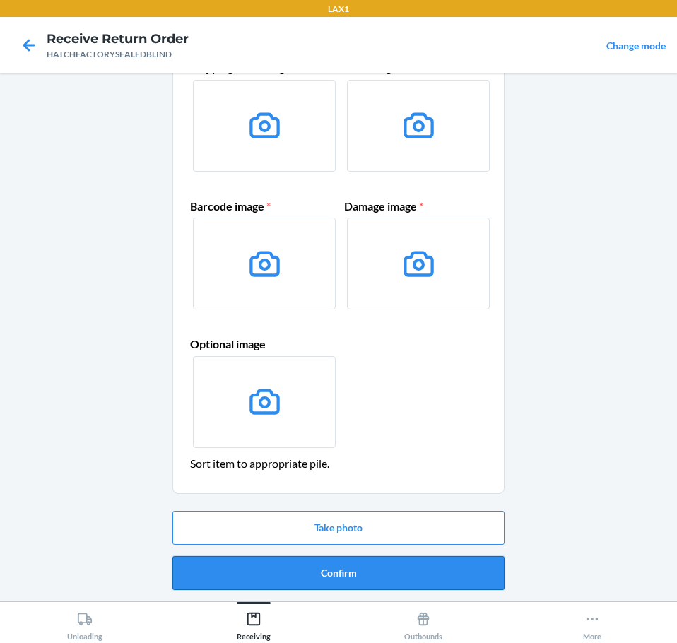
click at [458, 568] on button "Confirm" at bounding box center [338, 573] width 332 height 34
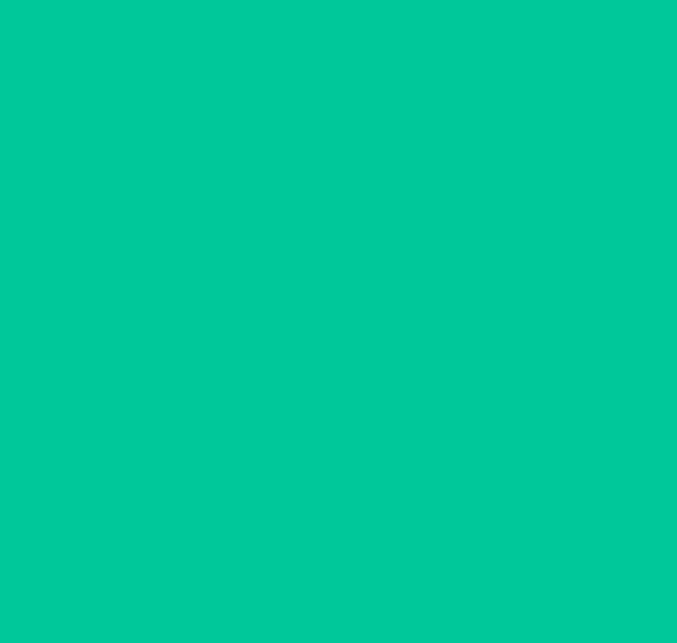
scroll to position [0, 0]
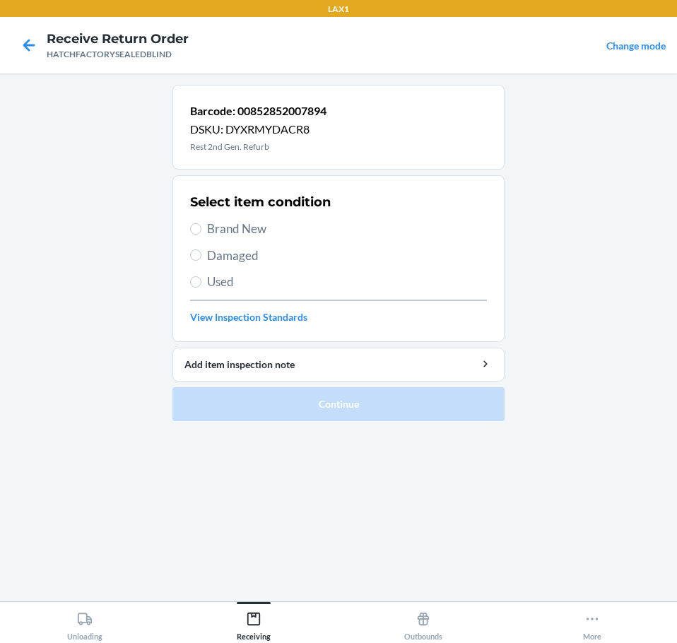
click at [265, 232] on span "Brand New" at bounding box center [347, 229] width 280 height 18
click at [201, 232] on input "Brand New" at bounding box center [195, 228] width 11 height 11
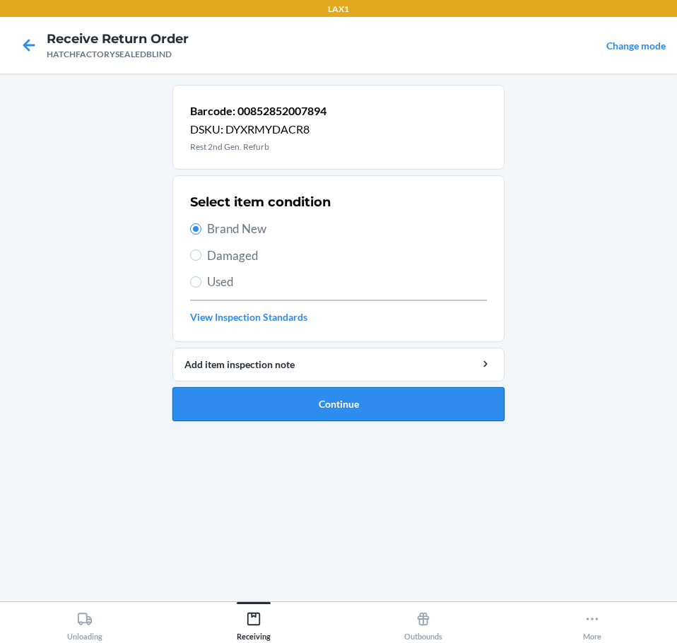
drag, startPoint x: 378, startPoint y: 412, endPoint x: 389, endPoint y: 410, distance: 11.5
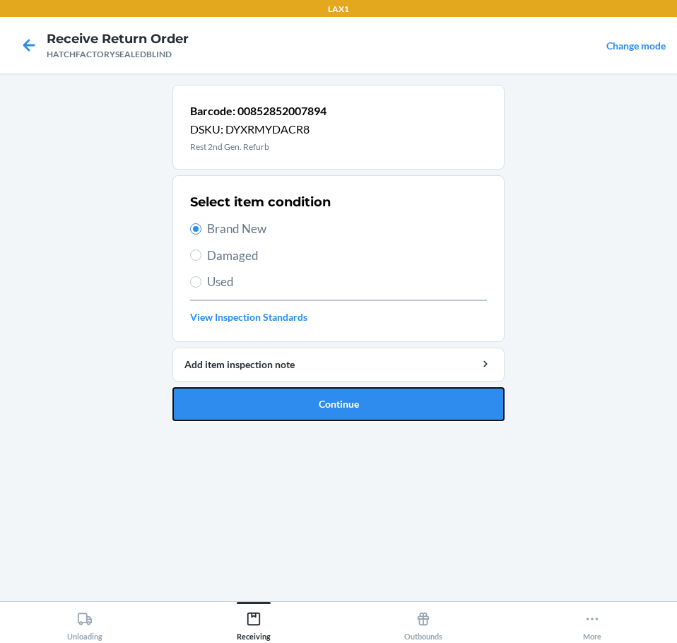
click at [386, 410] on button "Continue" at bounding box center [338, 404] width 332 height 34
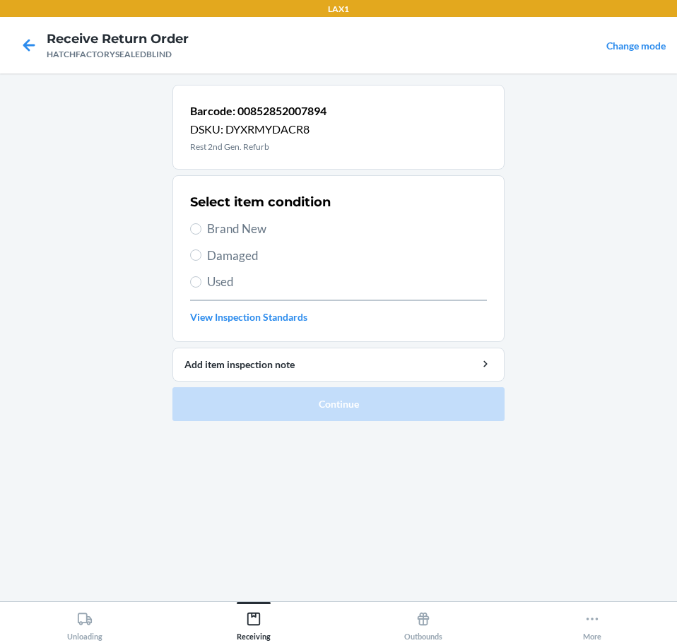
click at [256, 225] on span "Brand New" at bounding box center [347, 229] width 280 height 18
click at [201, 225] on input "Brand New" at bounding box center [195, 228] width 11 height 11
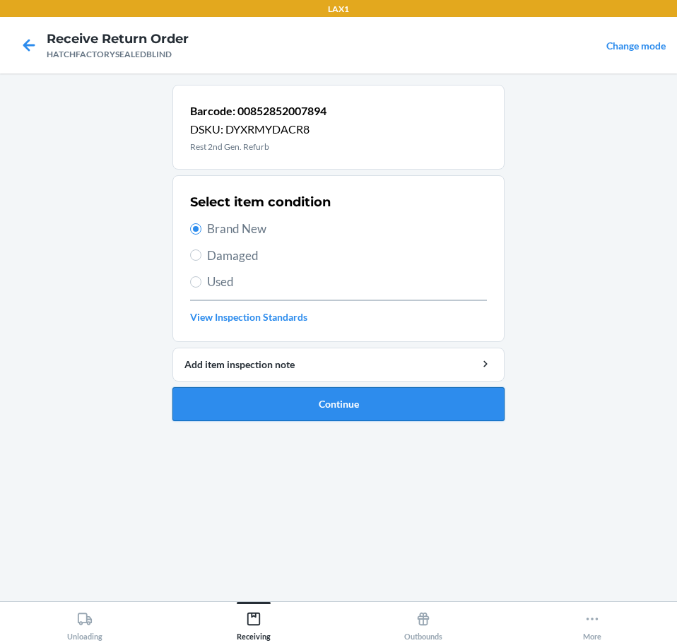
click at [400, 405] on button "Continue" at bounding box center [338, 404] width 332 height 34
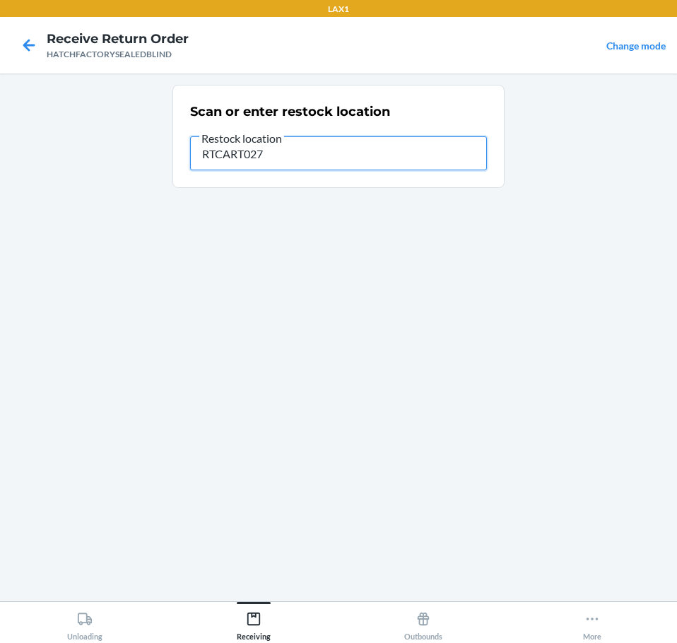
click at [280, 155] on input "RTCART027" at bounding box center [338, 153] width 297 height 34
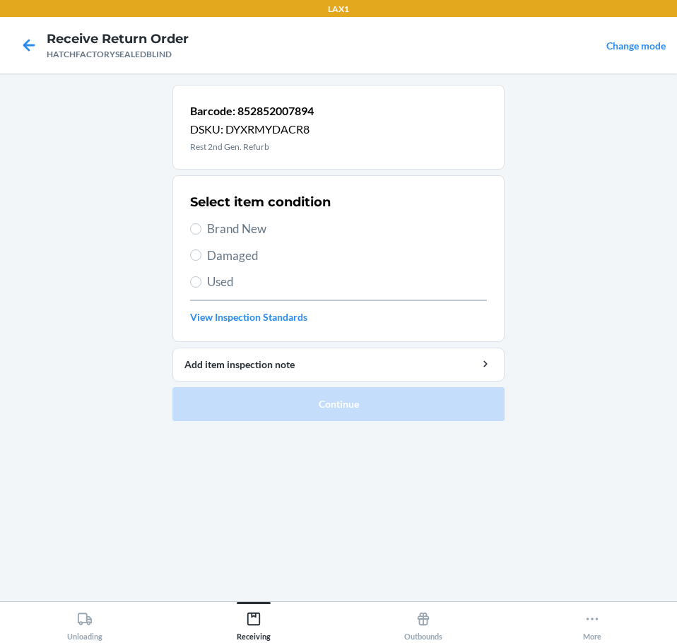
click at [249, 256] on span "Damaged" at bounding box center [347, 256] width 280 height 18
click at [201, 256] on input "Damaged" at bounding box center [195, 254] width 11 height 11
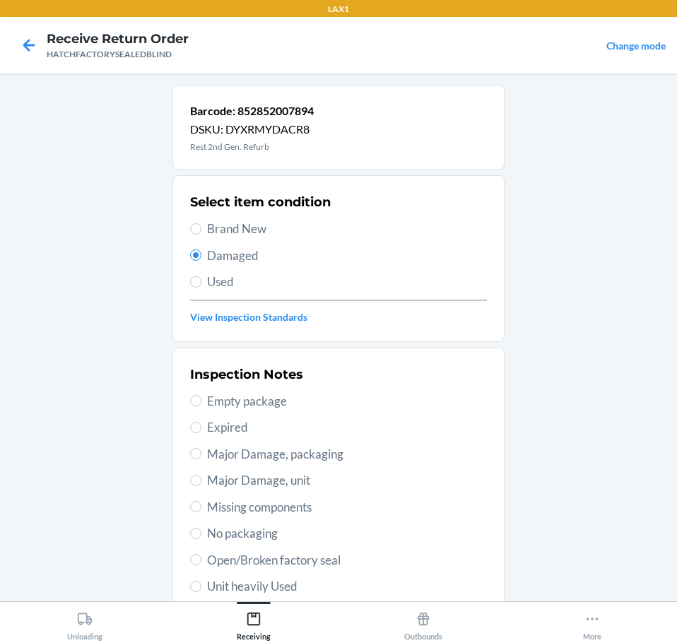
click at [312, 476] on span "Major Damage, unit" at bounding box center [347, 480] width 280 height 18
click at [201, 476] on input "Major Damage, unit" at bounding box center [195, 480] width 11 height 11
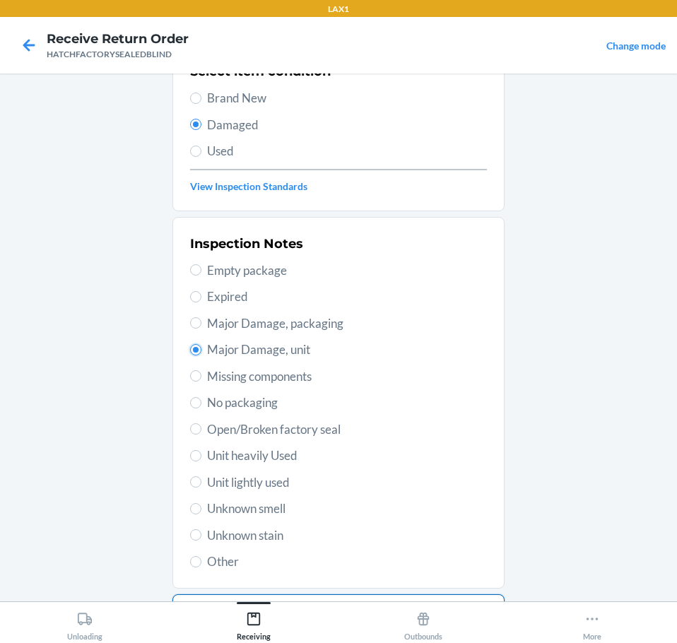
scroll to position [208, 0]
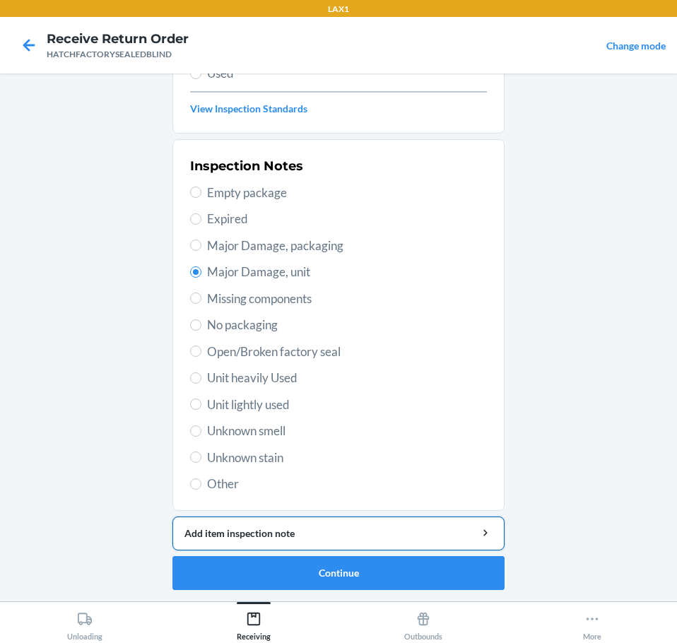
click at [419, 531] on div "Add item inspection note" at bounding box center [338, 533] width 308 height 15
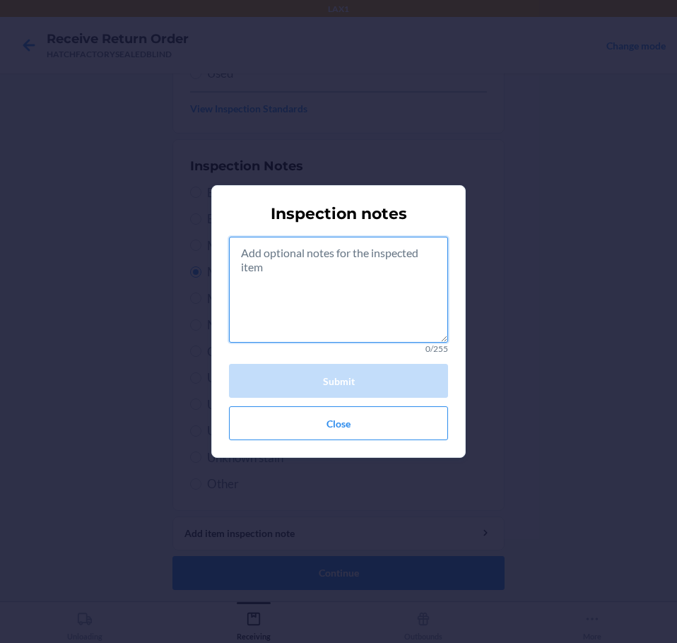
click at [390, 307] on textarea at bounding box center [338, 290] width 219 height 106
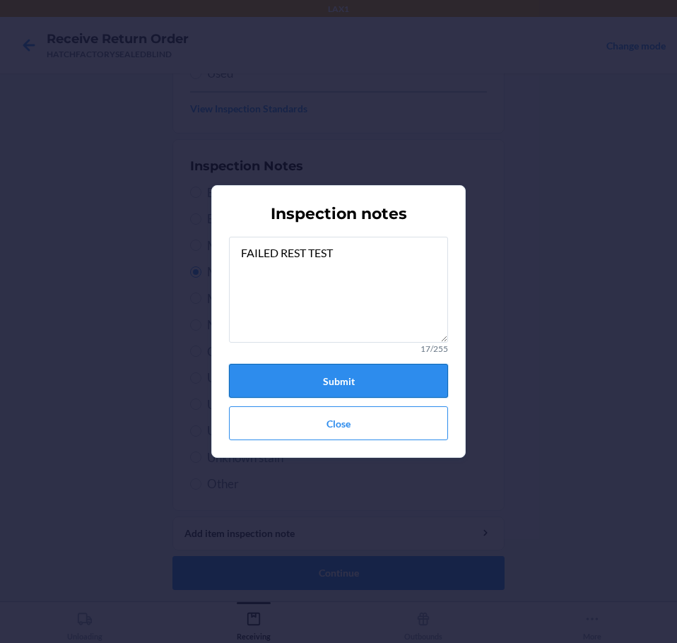
click at [375, 379] on button "Submit" at bounding box center [338, 381] width 219 height 34
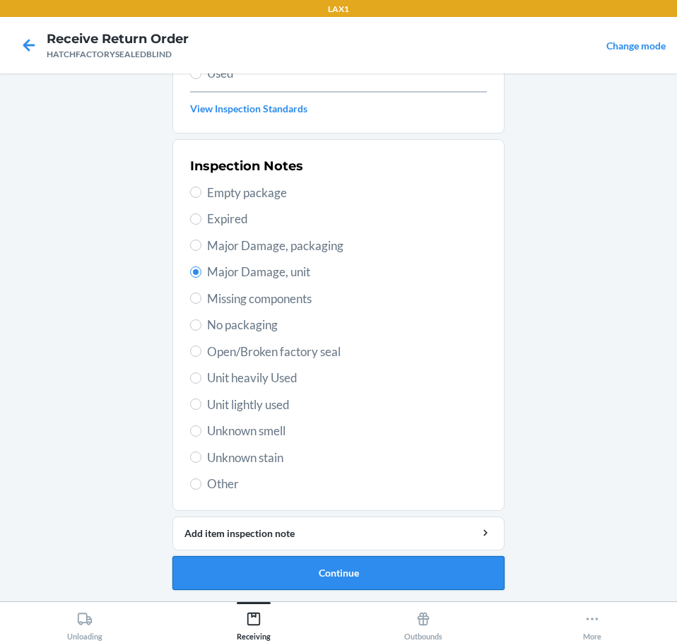
click at [442, 579] on button "Continue" at bounding box center [338, 573] width 332 height 34
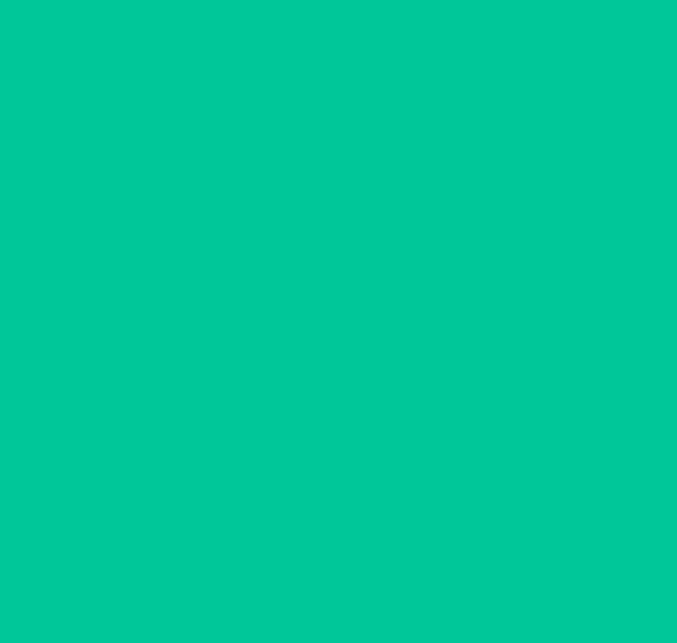
scroll to position [92, 0]
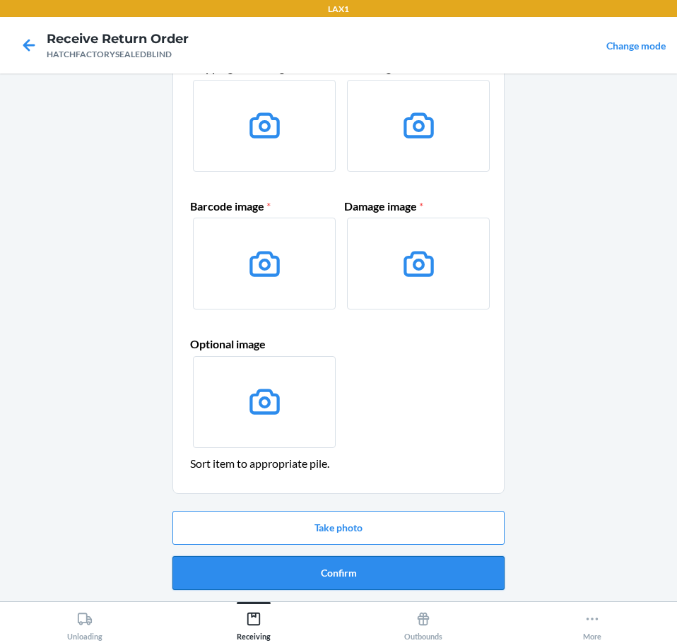
click at [448, 580] on button "Confirm" at bounding box center [338, 573] width 332 height 34
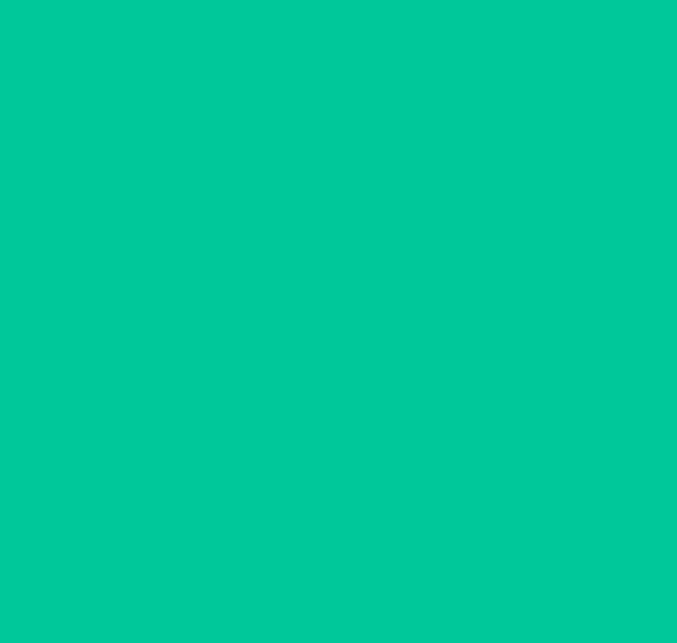
scroll to position [0, 0]
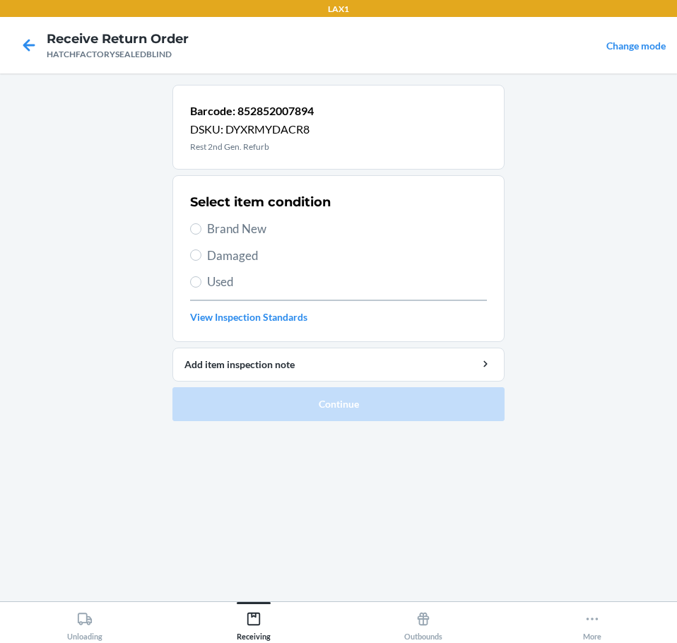
drag, startPoint x: 252, startPoint y: 257, endPoint x: 250, endPoint y: 345, distance: 87.6
click at [254, 278] on div "Select item condition Brand New Damaged Used View Inspection Standards" at bounding box center [338, 259] width 297 height 140
click at [217, 251] on span "Damaged" at bounding box center [347, 256] width 280 height 18
click at [201, 251] on input "Damaged" at bounding box center [195, 254] width 11 height 11
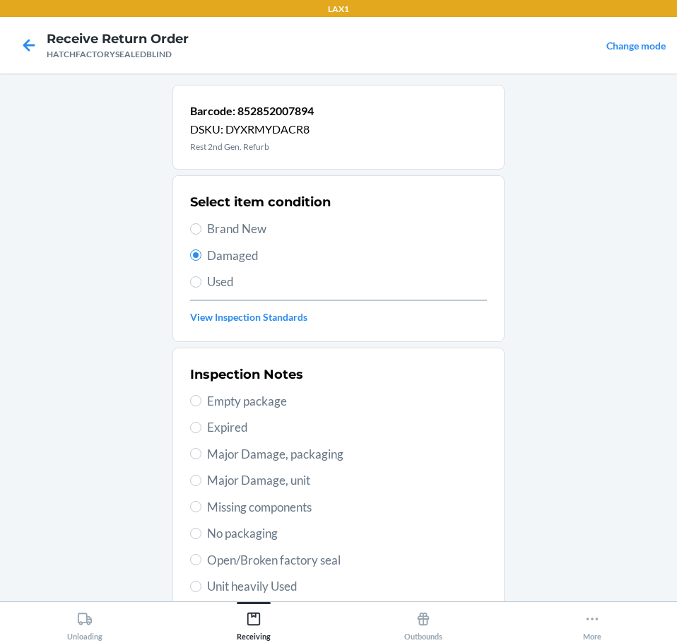
click at [232, 471] on span "Major Damage, unit" at bounding box center [347, 480] width 280 height 18
click at [201, 475] on input "Major Damage, unit" at bounding box center [195, 480] width 11 height 11
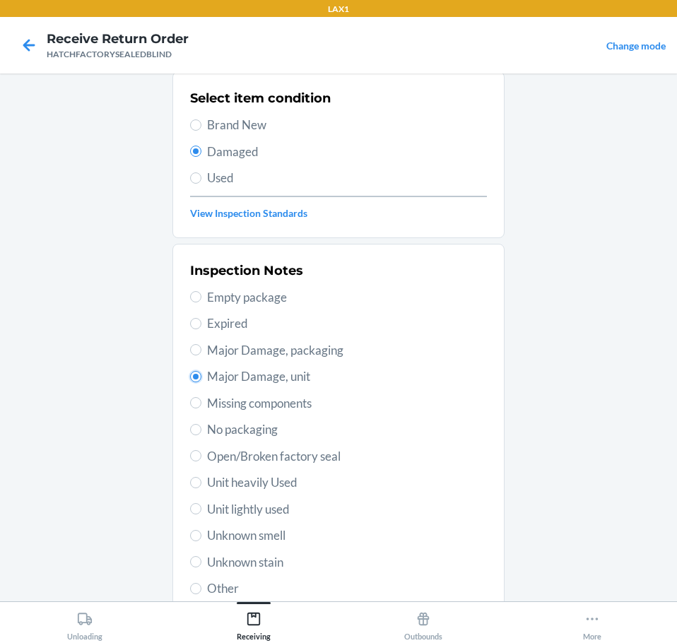
scroll to position [208, 0]
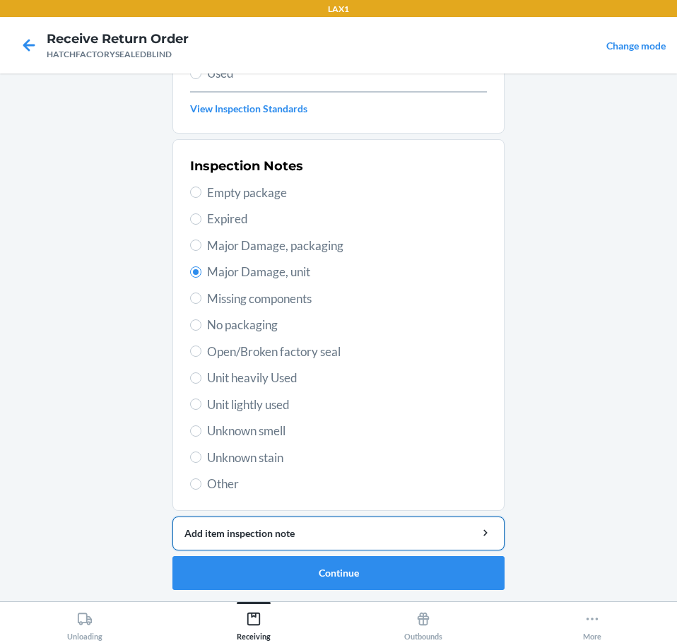
click at [414, 531] on div "Add item inspection note" at bounding box center [338, 533] width 308 height 15
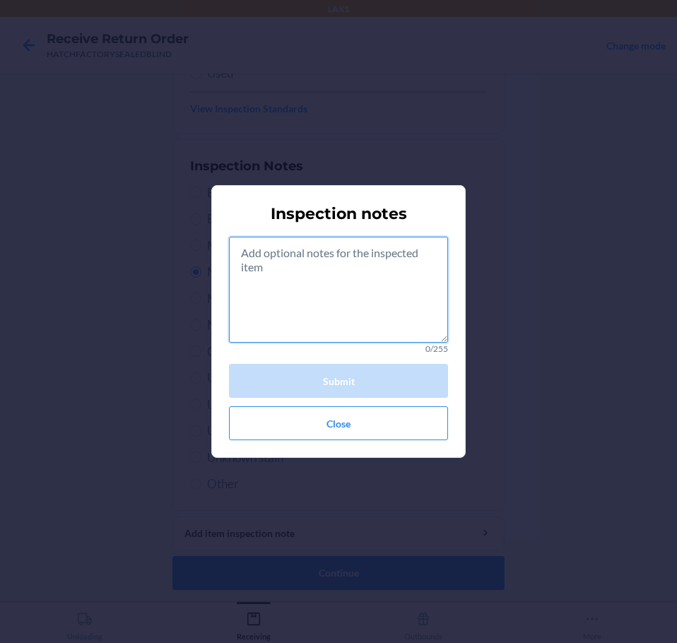
click at [398, 311] on textarea at bounding box center [338, 290] width 219 height 106
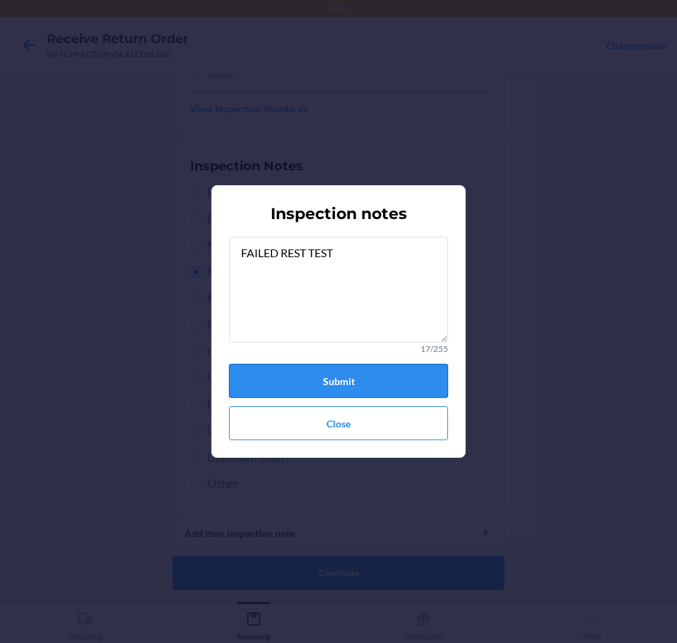
click at [365, 377] on button "Submit" at bounding box center [338, 381] width 219 height 34
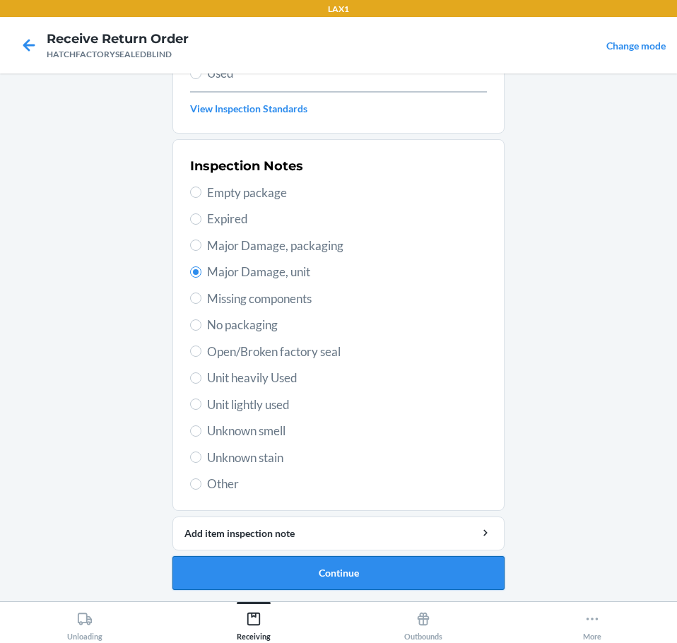
click at [398, 570] on button "Continue" at bounding box center [338, 573] width 332 height 34
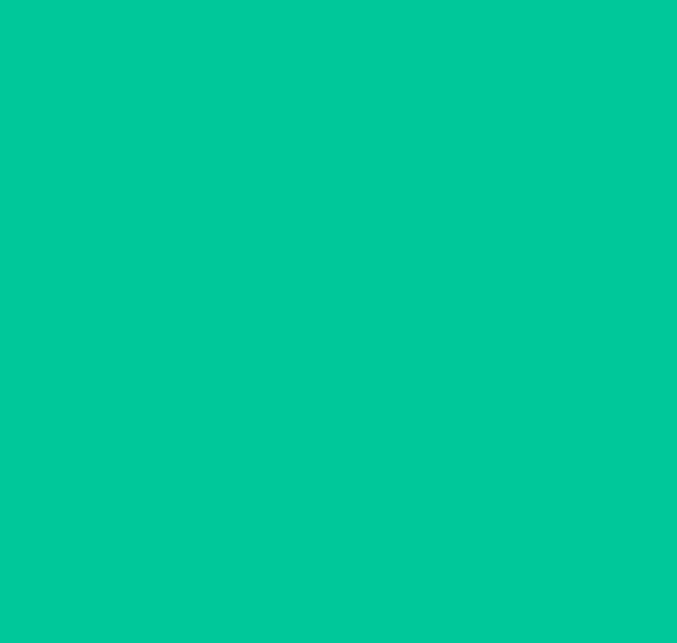
scroll to position [92, 0]
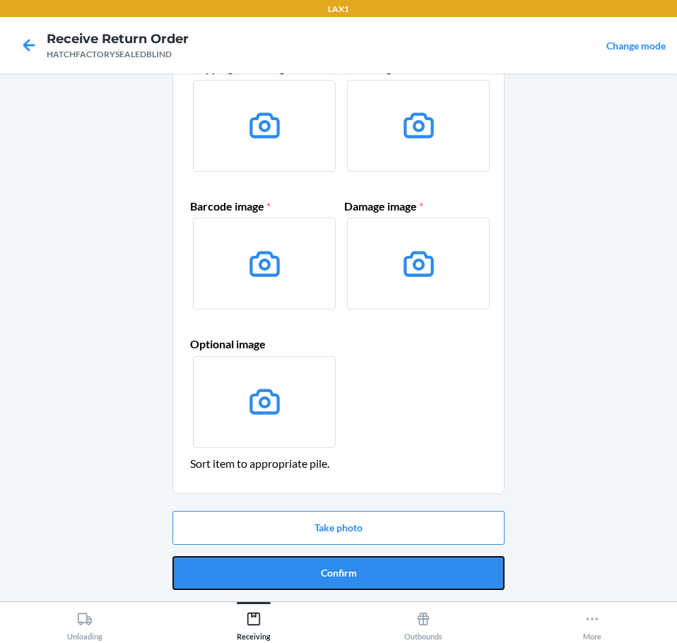
click at [398, 570] on button "Confirm" at bounding box center [338, 573] width 332 height 34
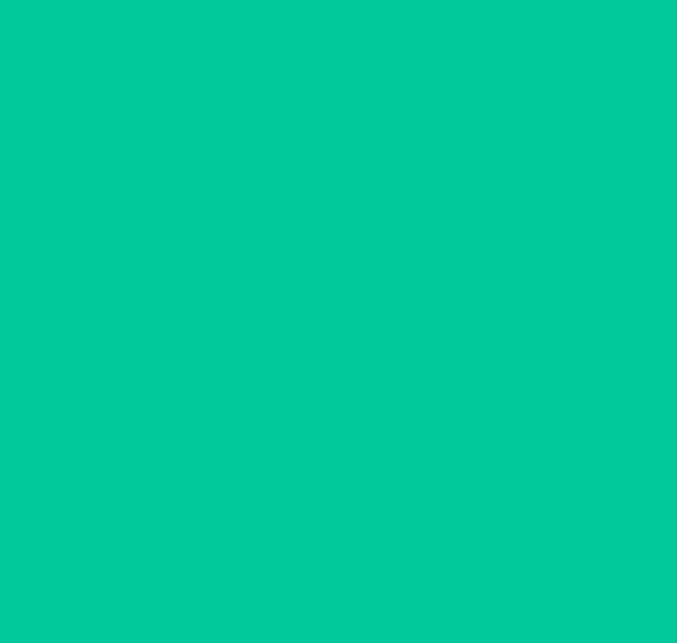
scroll to position [0, 0]
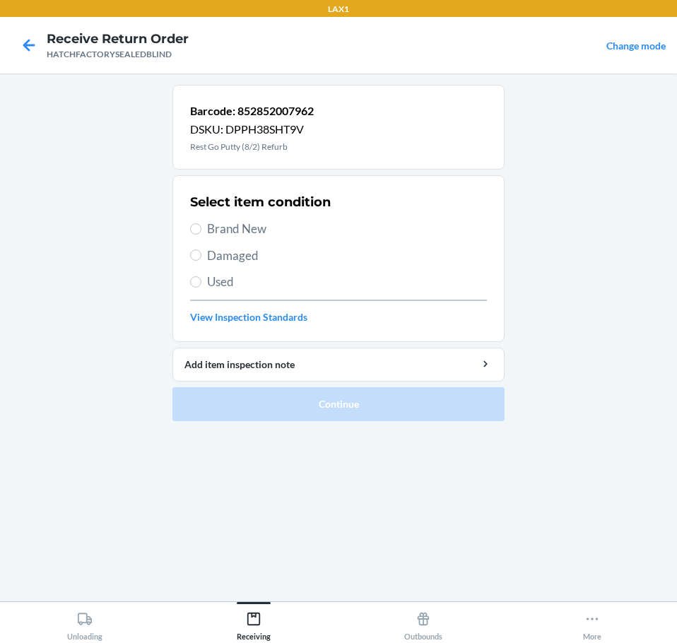
click at [241, 252] on span "Damaged" at bounding box center [347, 256] width 280 height 18
click at [201, 252] on input "Damaged" at bounding box center [195, 254] width 11 height 11
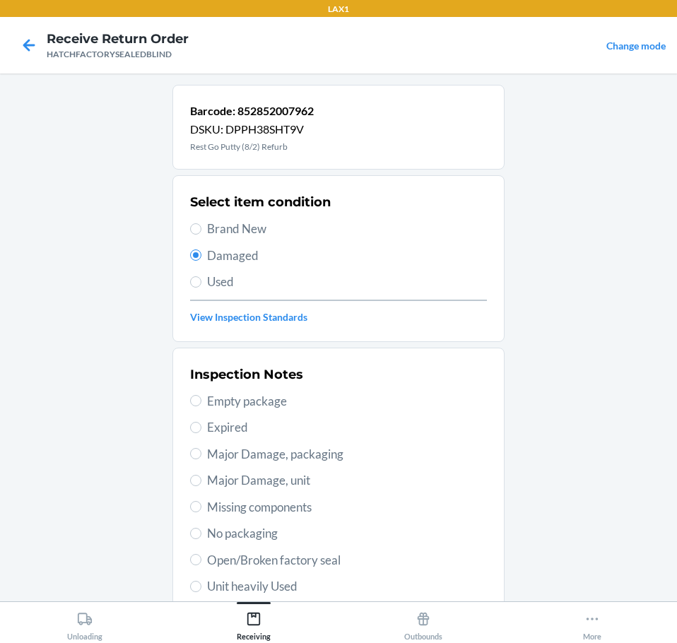
click at [317, 558] on span "Open/Broken factory seal" at bounding box center [347, 560] width 280 height 18
click at [201, 558] on input "Open/Broken factory seal" at bounding box center [195, 559] width 11 height 11
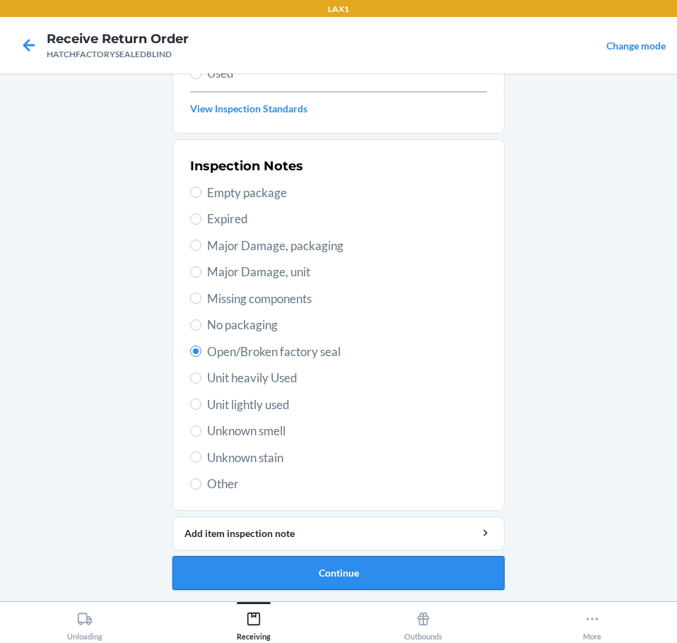
drag, startPoint x: 388, startPoint y: 581, endPoint x: 403, endPoint y: 578, distance: 15.2
click at [403, 578] on button "Continue" at bounding box center [338, 573] width 332 height 34
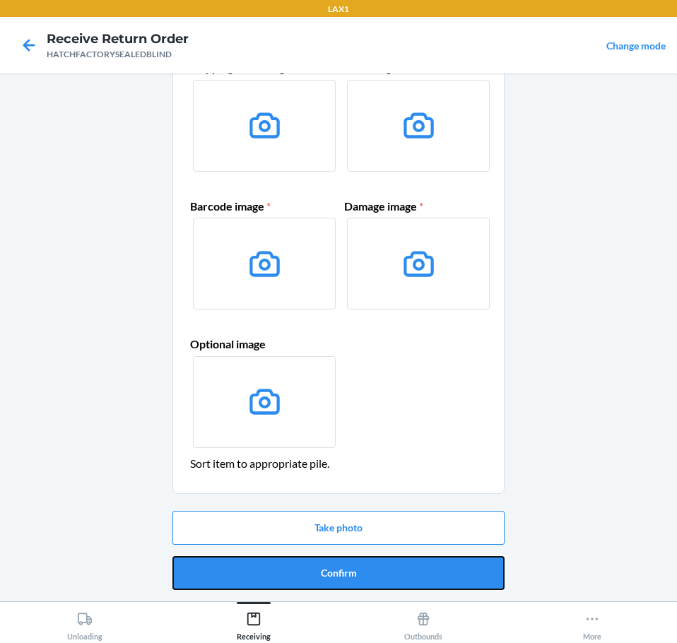
click at [434, 578] on button "Confirm" at bounding box center [338, 573] width 332 height 34
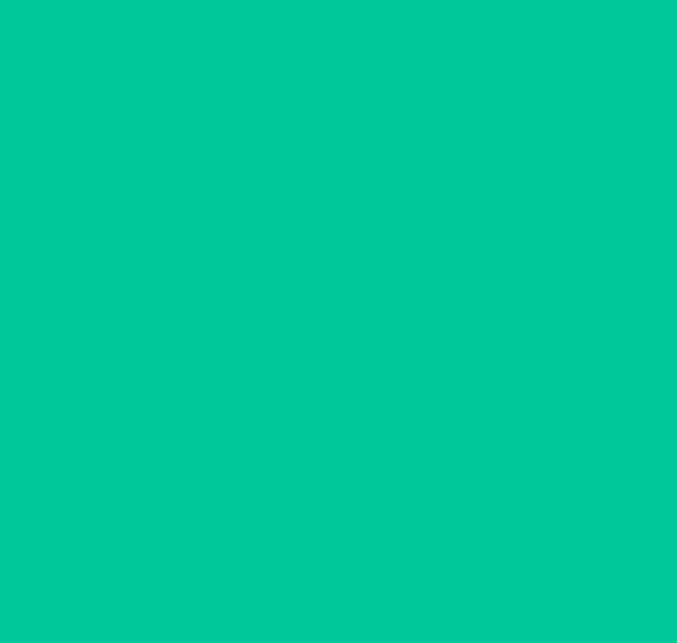
scroll to position [0, 0]
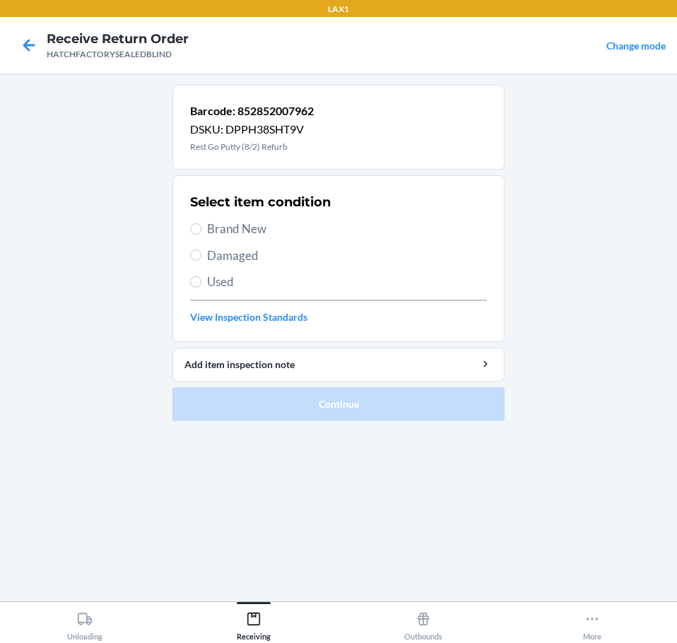
click at [237, 258] on span "Damaged" at bounding box center [347, 256] width 280 height 18
click at [201, 258] on input "Damaged" at bounding box center [195, 254] width 11 height 11
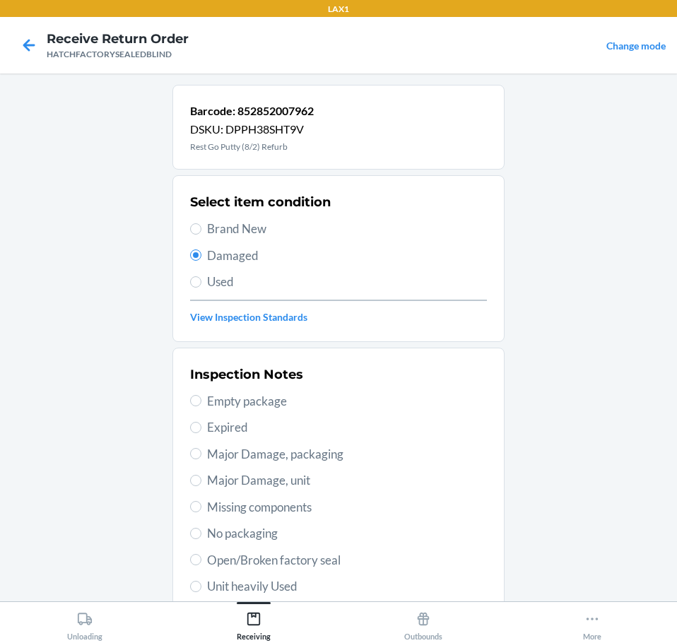
click at [345, 560] on span "Open/Broken factory seal" at bounding box center [347, 560] width 280 height 18
click at [201, 560] on input "Open/Broken factory seal" at bounding box center [195, 559] width 11 height 11
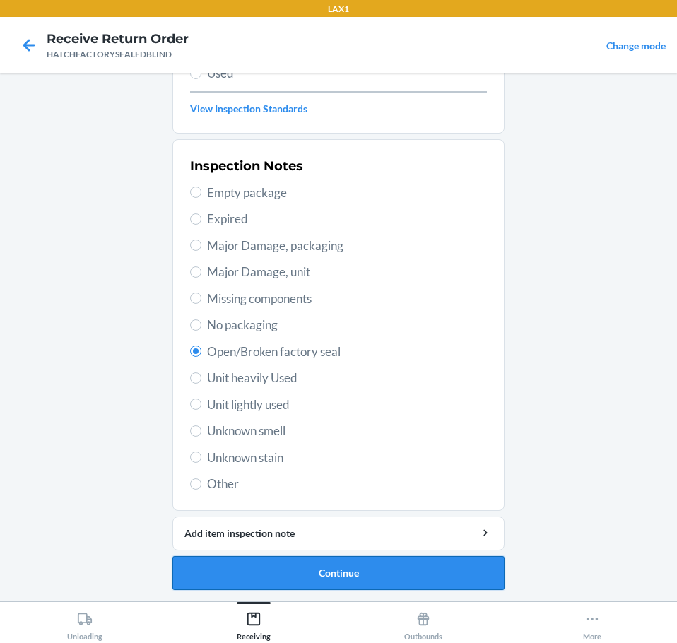
click at [445, 564] on button "Continue" at bounding box center [338, 573] width 332 height 34
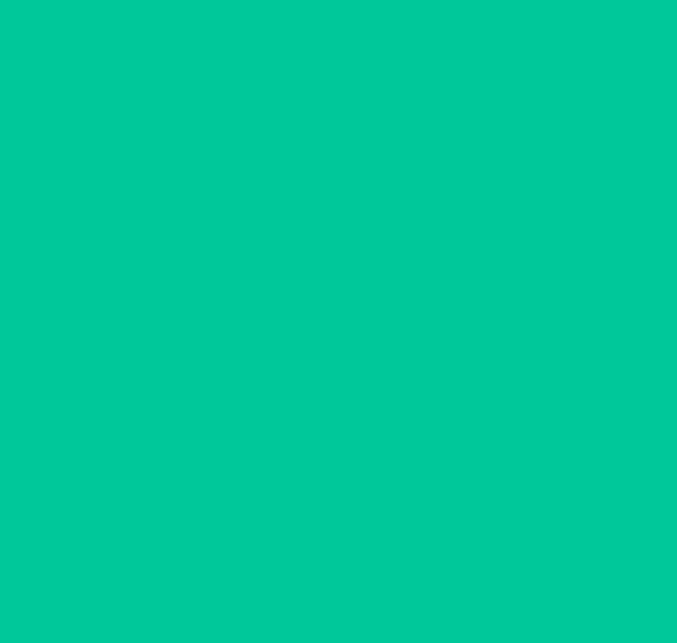
scroll to position [92, 0]
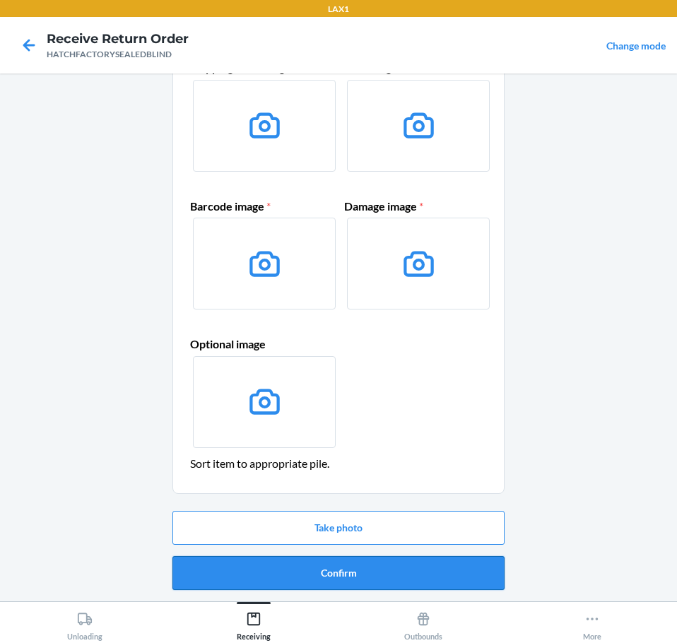
click at [445, 562] on button "Confirm" at bounding box center [338, 573] width 332 height 34
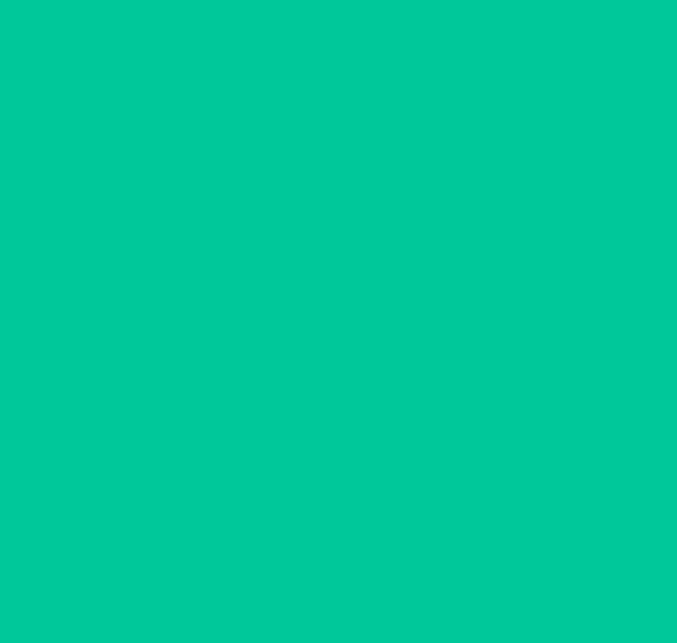
scroll to position [0, 0]
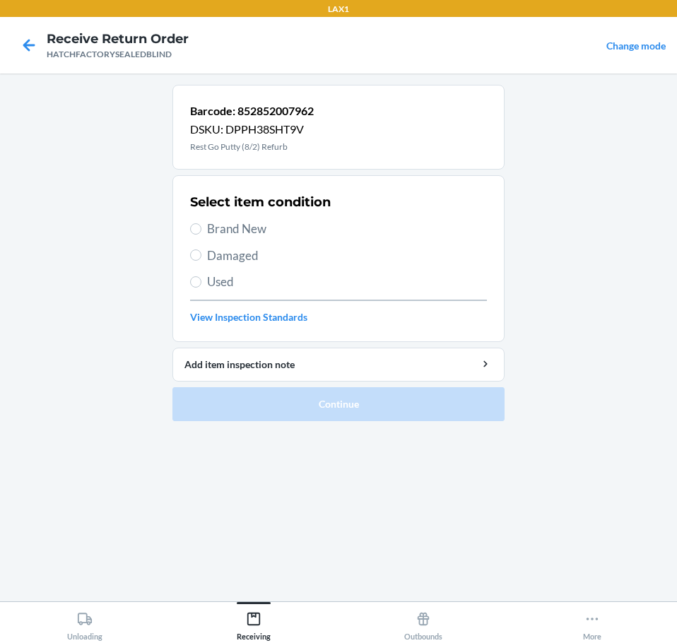
click at [229, 254] on span "Damaged" at bounding box center [347, 256] width 280 height 18
click at [201, 254] on input "Damaged" at bounding box center [195, 254] width 11 height 11
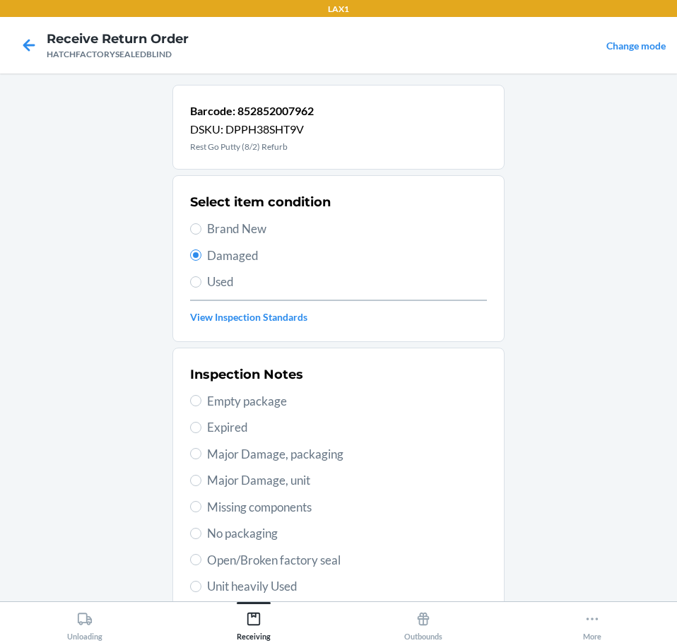
click at [345, 560] on span "Open/Broken factory seal" at bounding box center [347, 560] width 280 height 18
click at [201, 560] on input "Open/Broken factory seal" at bounding box center [195, 559] width 11 height 11
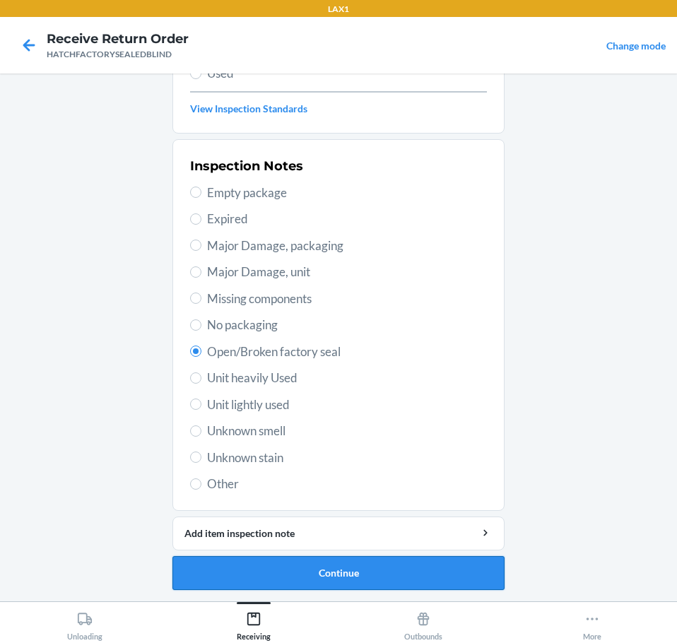
click at [478, 581] on button "Continue" at bounding box center [338, 573] width 332 height 34
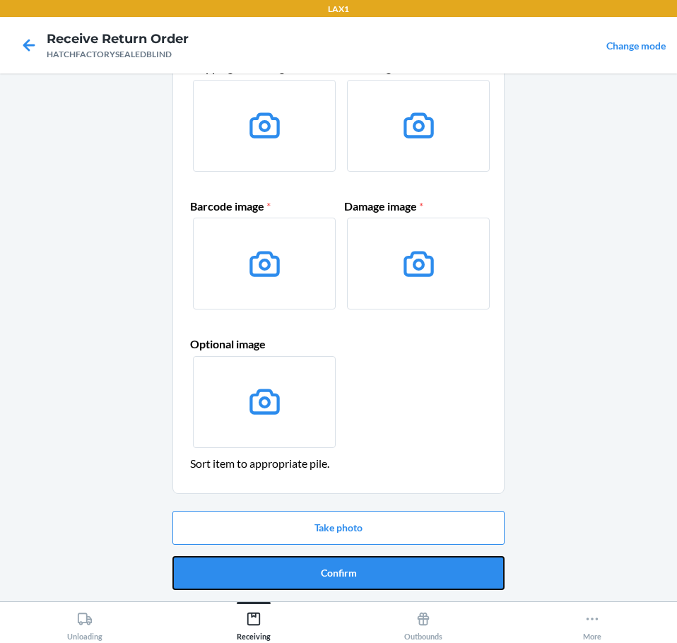
click at [478, 581] on button "Confirm" at bounding box center [338, 573] width 332 height 34
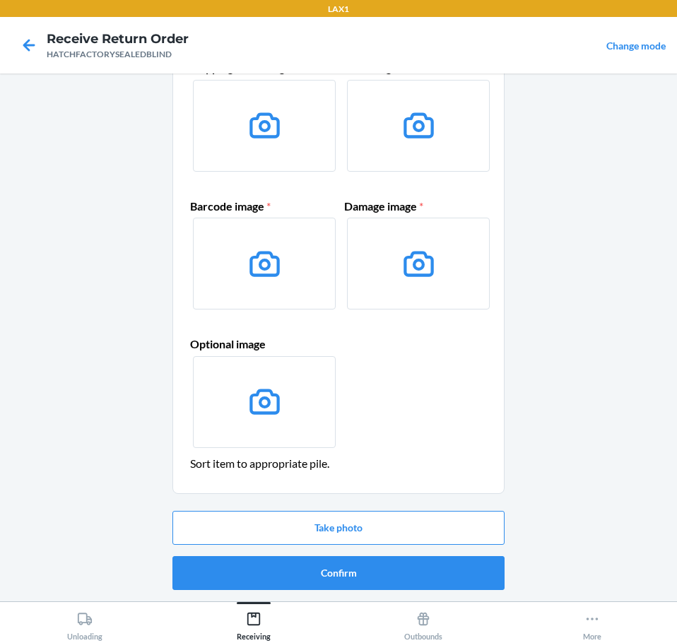
scroll to position [0, 0]
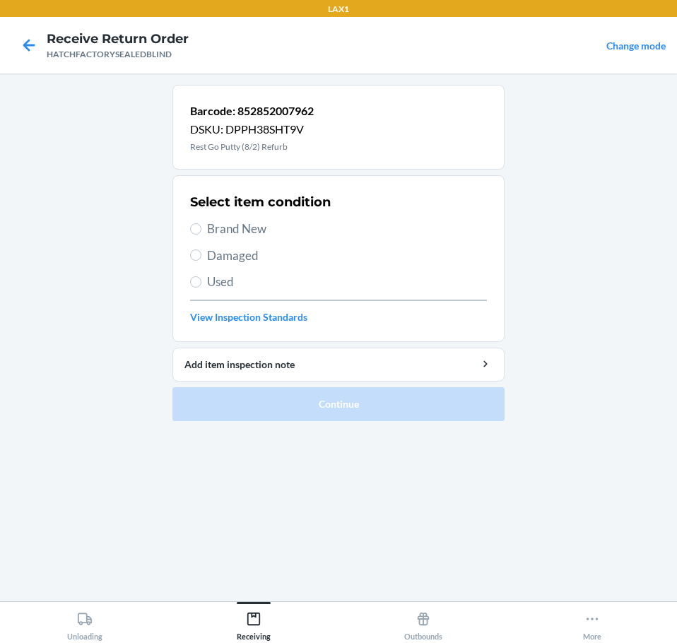
click at [241, 259] on span "Damaged" at bounding box center [347, 256] width 280 height 18
click at [201, 259] on input "Damaged" at bounding box center [195, 254] width 11 height 11
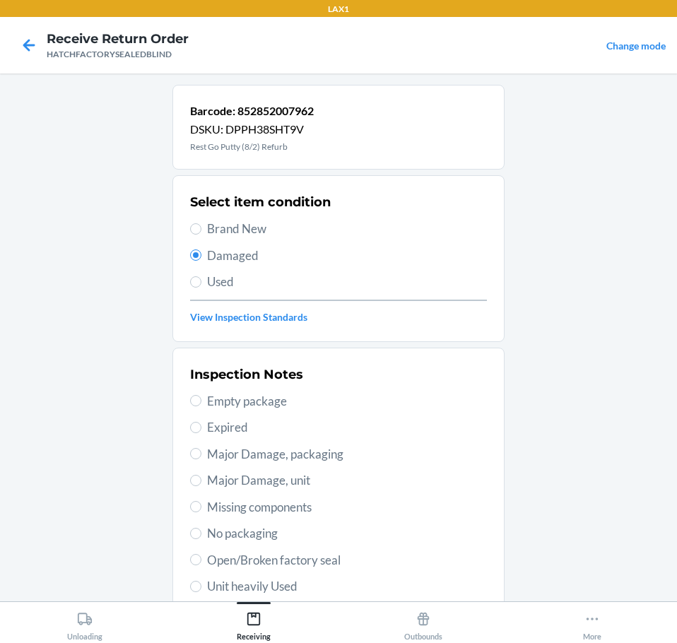
click at [333, 559] on span "Open/Broken factory seal" at bounding box center [347, 560] width 280 height 18
click at [201, 559] on input "Open/Broken factory seal" at bounding box center [195, 559] width 11 height 11
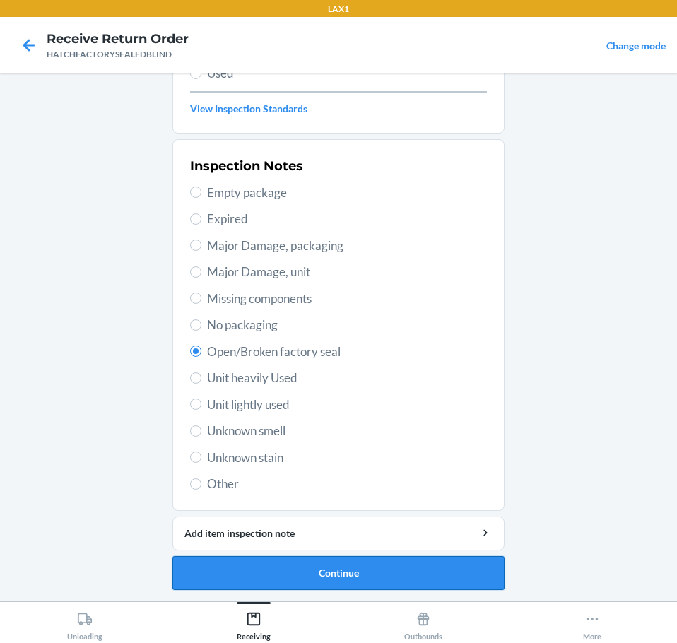
click at [446, 576] on button "Continue" at bounding box center [338, 573] width 332 height 34
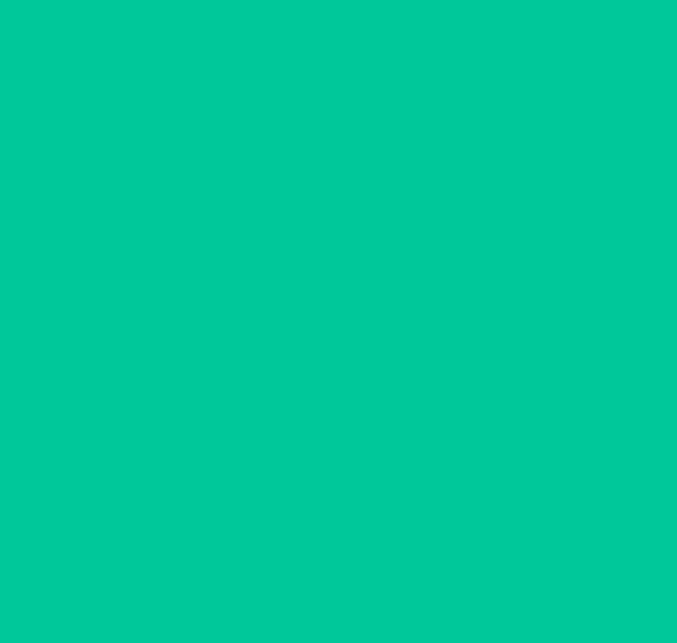
scroll to position [92, 0]
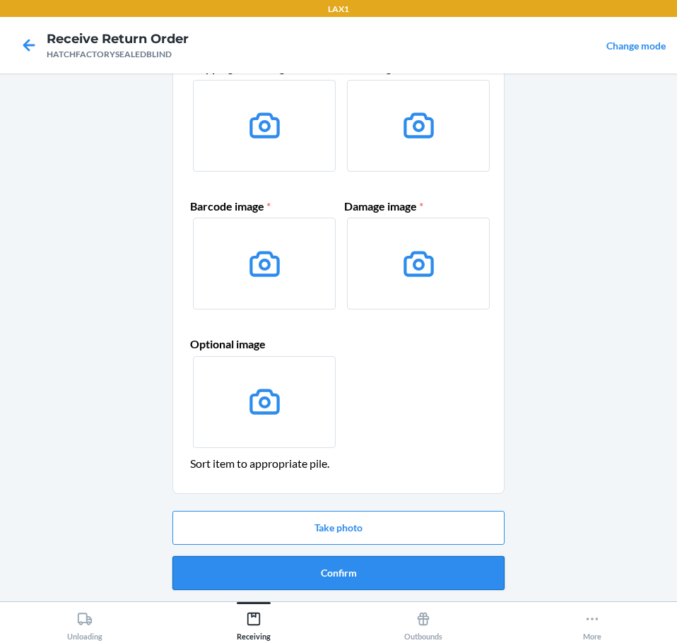
click at [456, 583] on button "Confirm" at bounding box center [338, 573] width 332 height 34
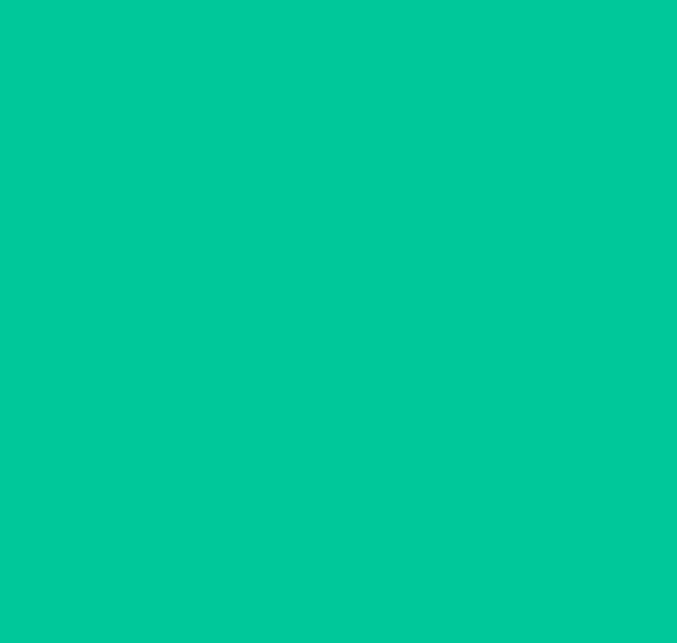
scroll to position [0, 0]
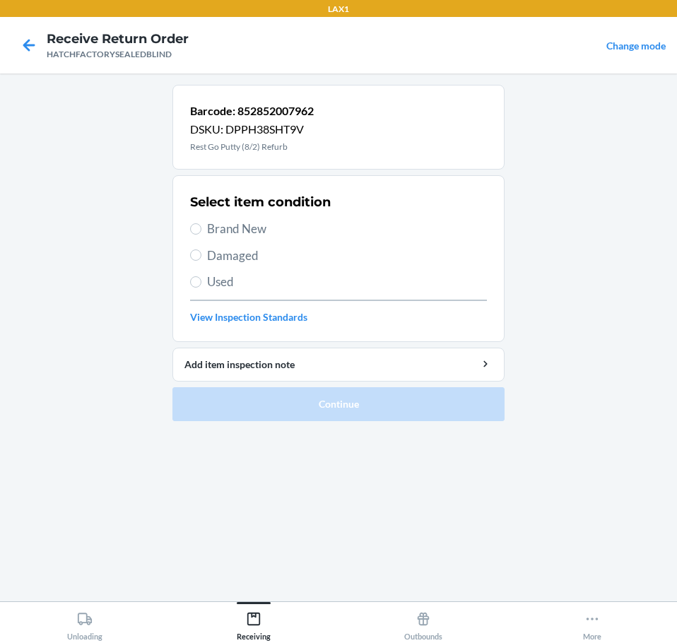
click at [265, 258] on span "Damaged" at bounding box center [347, 256] width 280 height 18
click at [201, 258] on input "Damaged" at bounding box center [195, 254] width 11 height 11
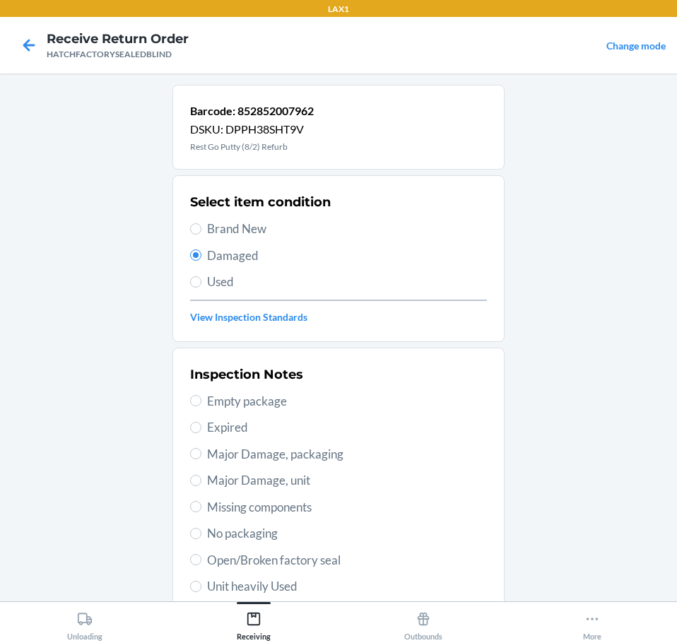
click at [336, 567] on span "Open/Broken factory seal" at bounding box center [347, 560] width 280 height 18
click at [201, 565] on input "Open/Broken factory seal" at bounding box center [195, 559] width 11 height 11
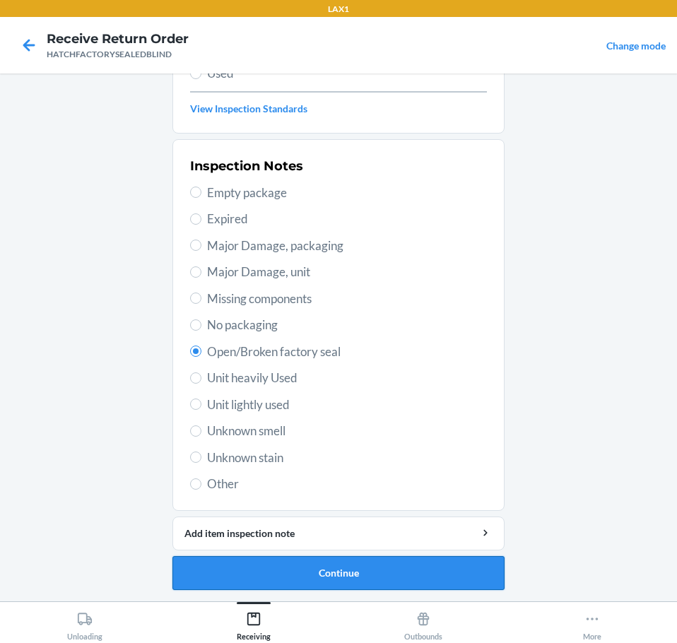
click at [484, 576] on button "Continue" at bounding box center [338, 573] width 332 height 34
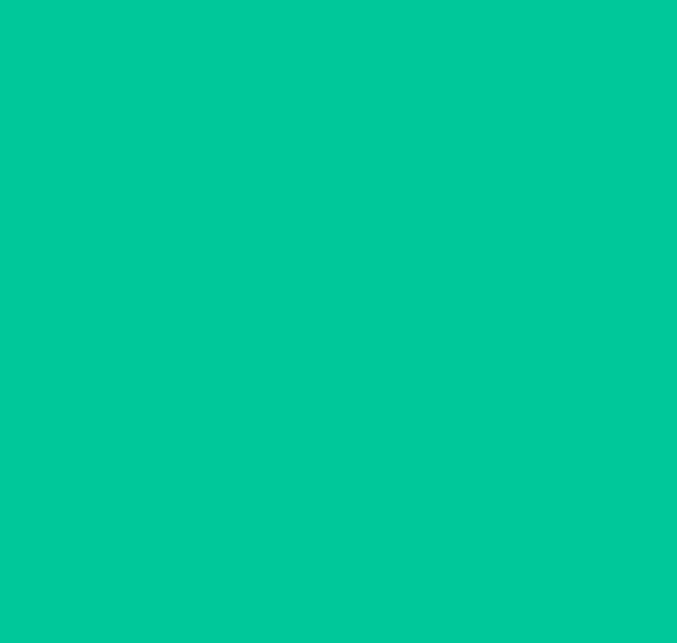
scroll to position [92, 0]
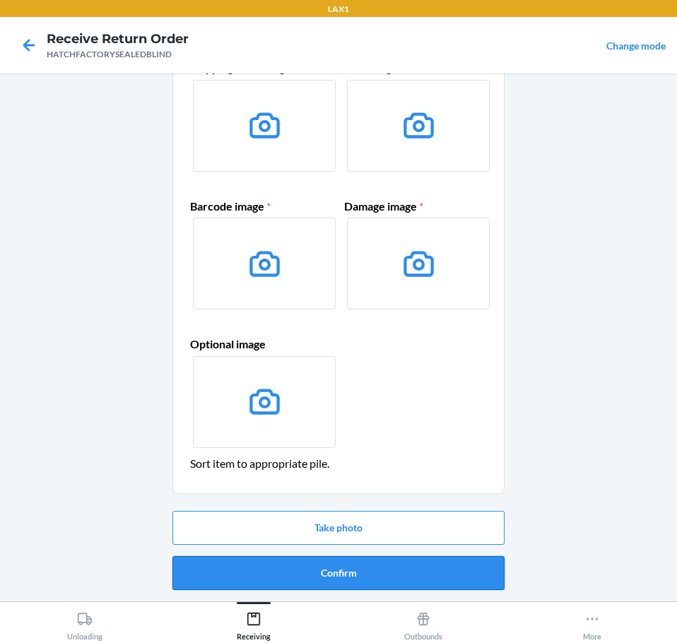
click at [485, 576] on button "Confirm" at bounding box center [338, 573] width 332 height 34
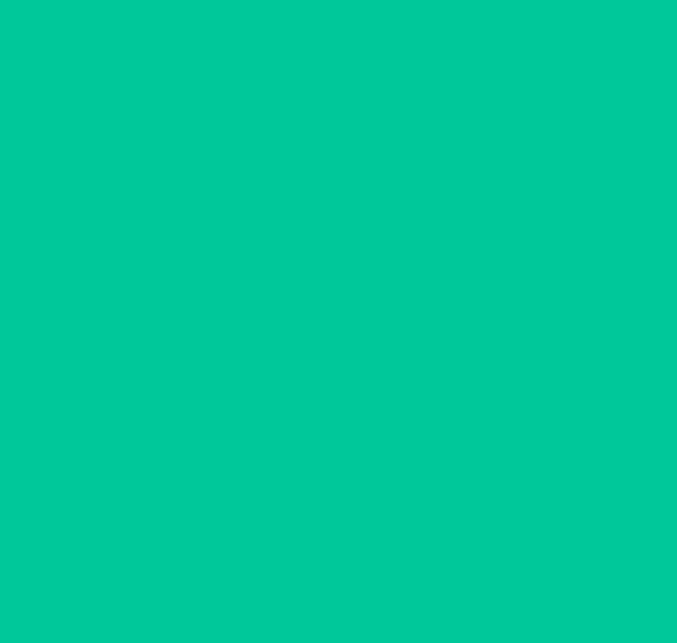
scroll to position [0, 0]
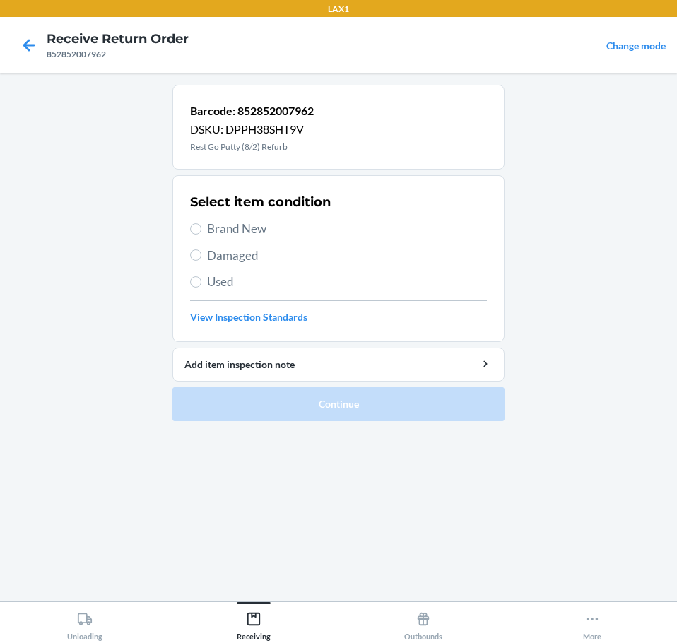
click at [227, 251] on span "Damaged" at bounding box center [347, 256] width 280 height 18
click at [201, 251] on input "Damaged" at bounding box center [195, 254] width 11 height 11
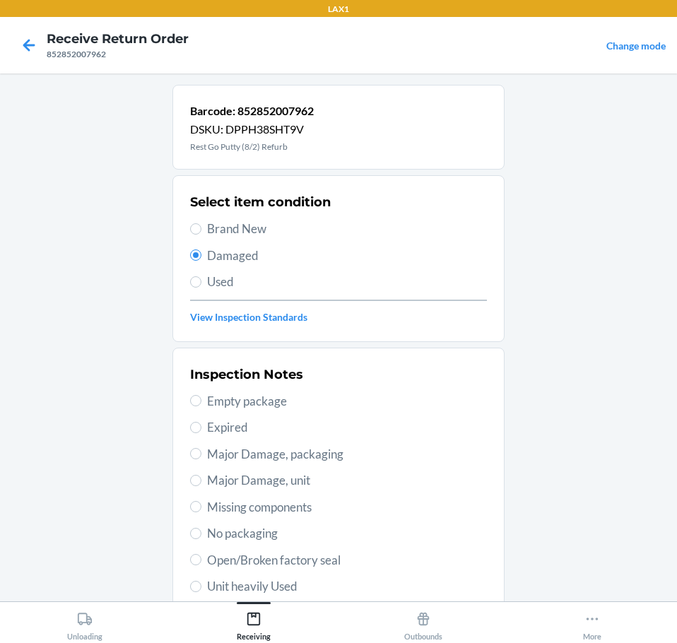
click at [332, 571] on div "Inspection Notes Empty package Expired Major Damage, packaging Major Damage, un…" at bounding box center [338, 533] width 297 height 345
click at [328, 559] on span "Open/Broken factory seal" at bounding box center [347, 560] width 280 height 18
click at [201, 559] on input "Open/Broken factory seal" at bounding box center [195, 559] width 11 height 11
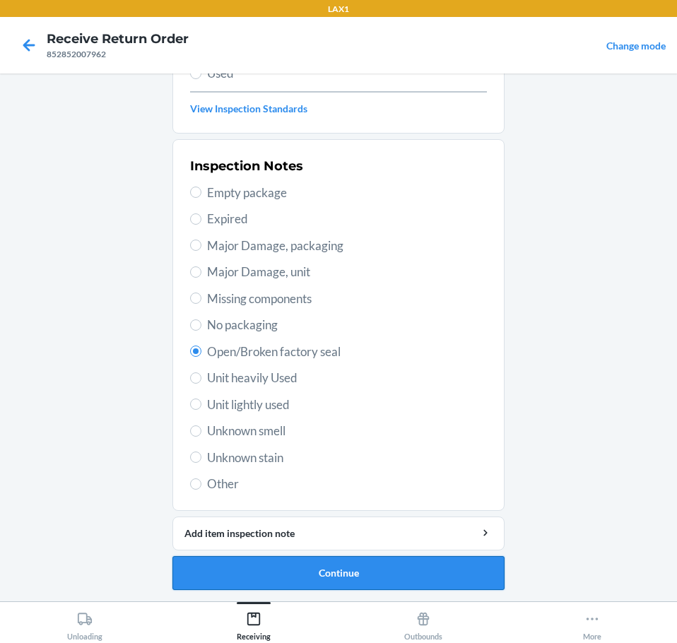
click at [426, 576] on button "Continue" at bounding box center [338, 573] width 332 height 34
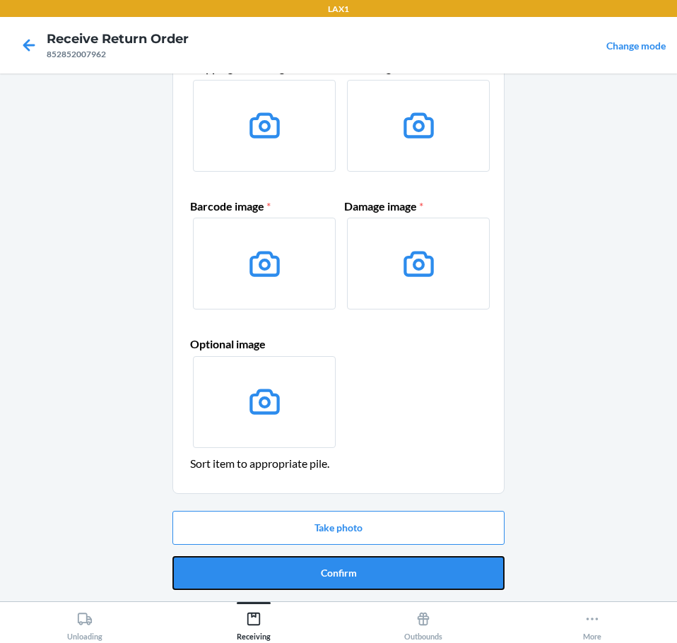
click at [426, 576] on button "Confirm" at bounding box center [338, 573] width 332 height 34
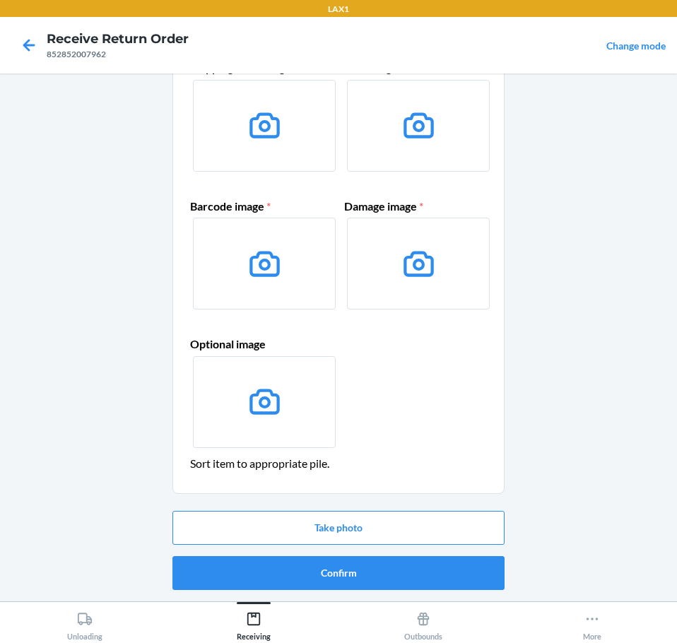
scroll to position [0, 0]
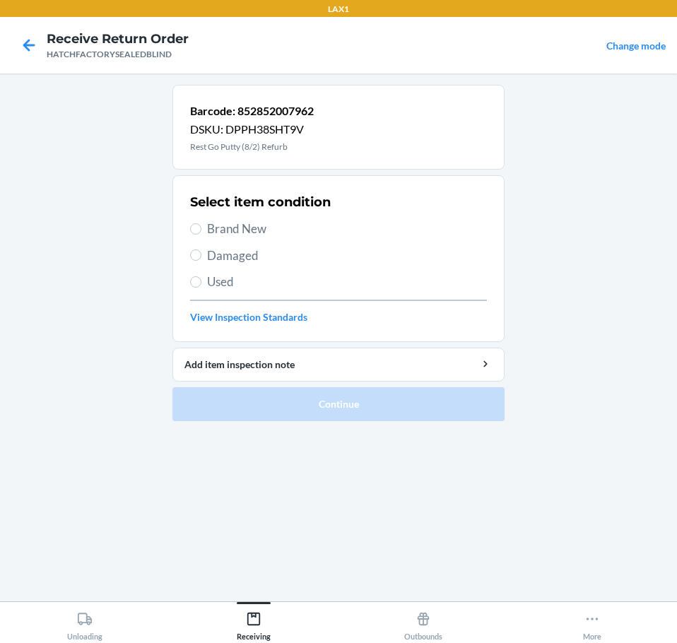
click at [260, 262] on span "Damaged" at bounding box center [347, 256] width 280 height 18
click at [201, 261] on input "Damaged" at bounding box center [195, 254] width 11 height 11
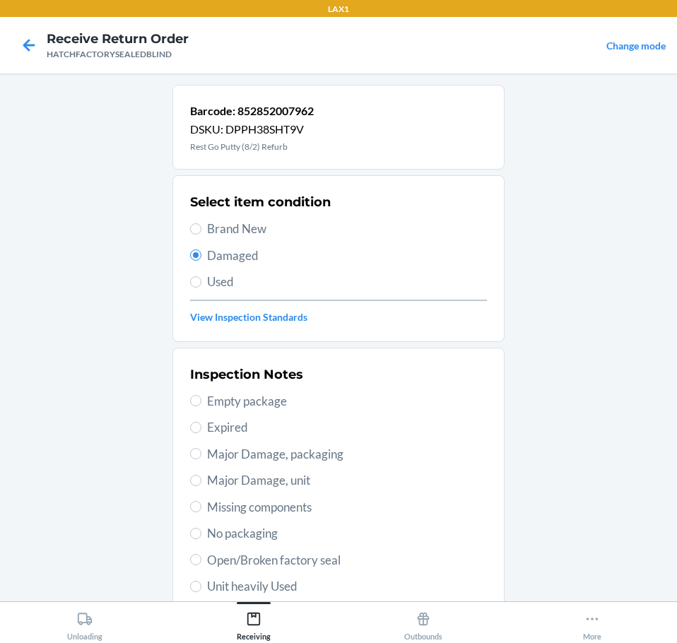
click at [330, 559] on span "Open/Broken factory seal" at bounding box center [347, 560] width 280 height 18
click at [201, 559] on input "Open/Broken factory seal" at bounding box center [195, 559] width 11 height 11
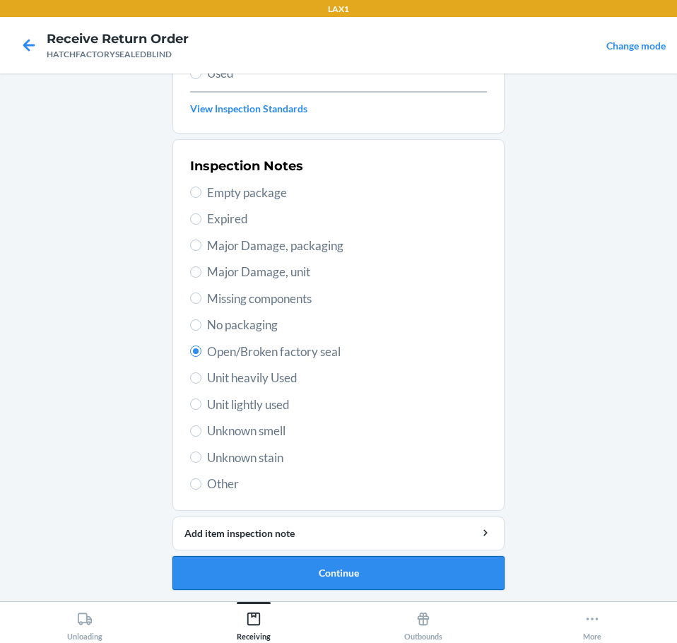
click at [430, 573] on button "Continue" at bounding box center [338, 573] width 332 height 34
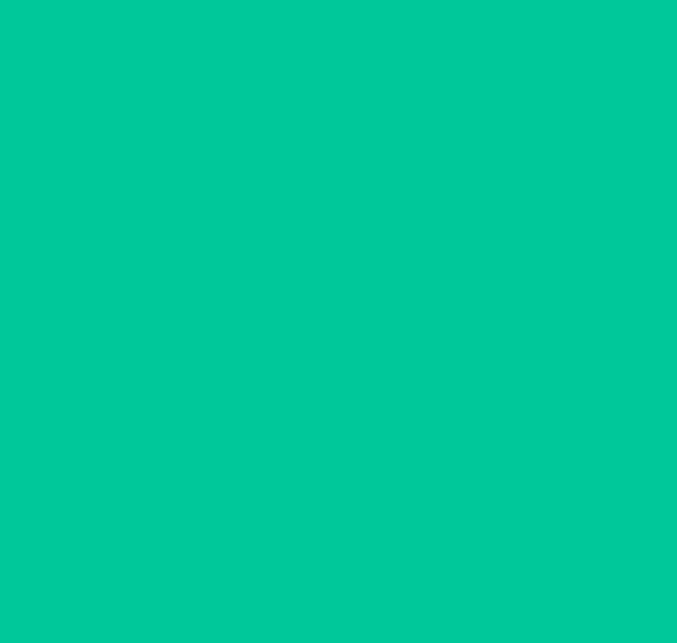
scroll to position [92, 0]
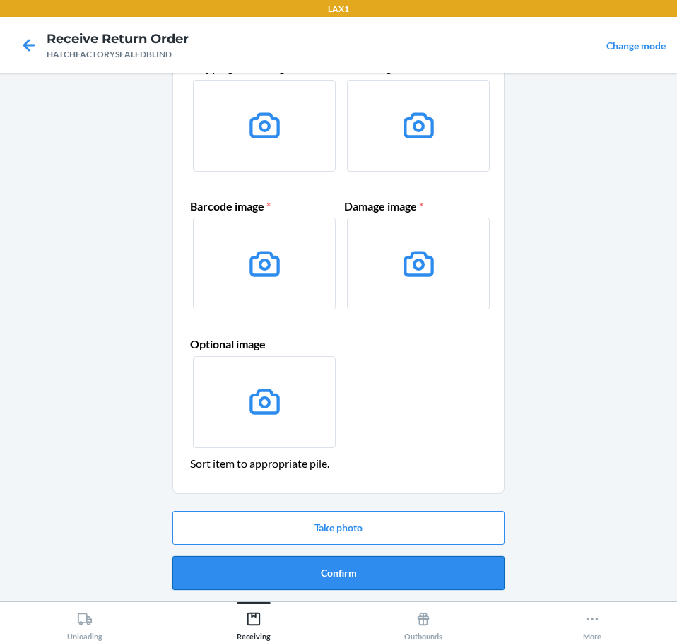
click at [434, 574] on button "Confirm" at bounding box center [338, 573] width 332 height 34
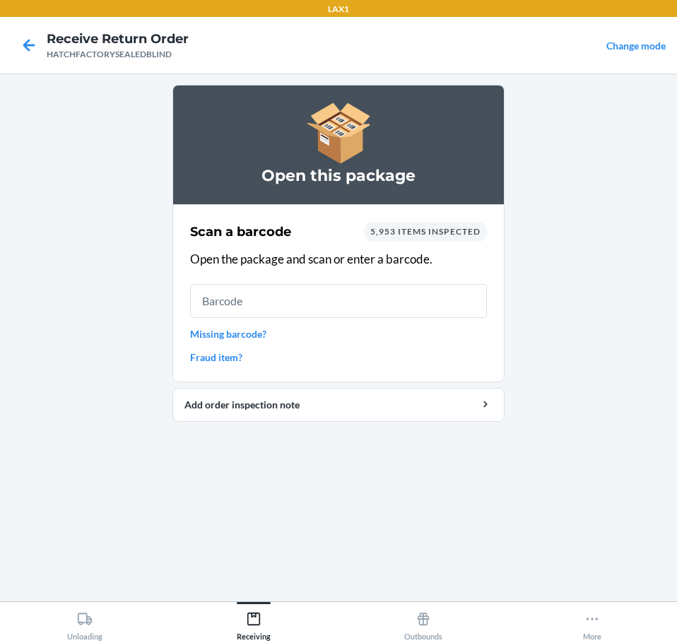
click at [454, 292] on input "text" at bounding box center [338, 301] width 297 height 34
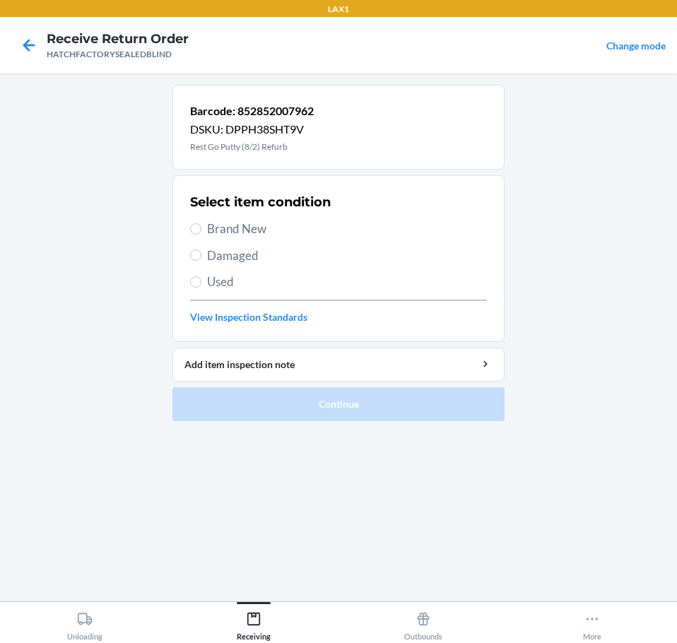
click at [259, 256] on span "Damaged" at bounding box center [347, 256] width 280 height 18
click at [201, 256] on input "Damaged" at bounding box center [195, 254] width 11 height 11
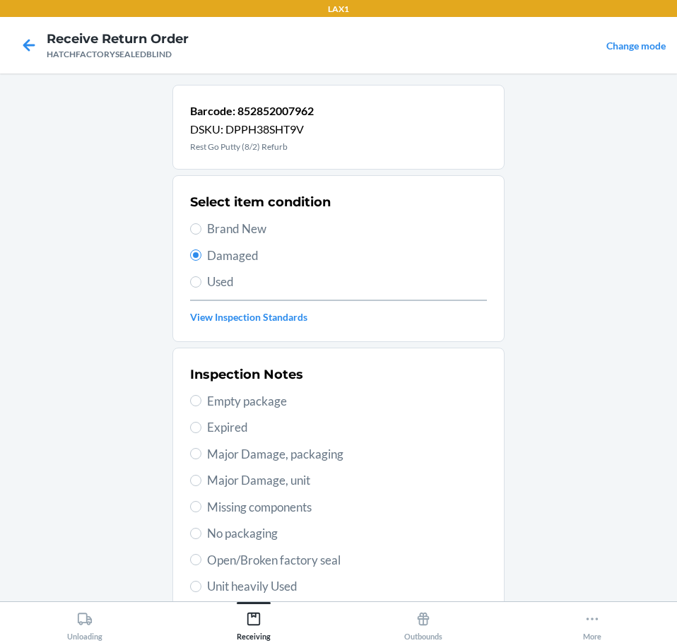
click at [349, 563] on span "Open/Broken factory seal" at bounding box center [347, 560] width 280 height 18
click at [201, 563] on input "Open/Broken factory seal" at bounding box center [195, 559] width 11 height 11
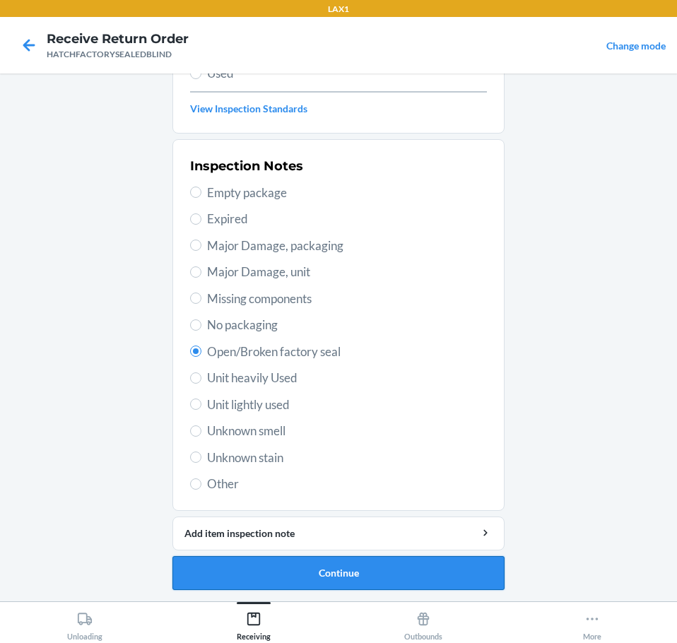
click at [495, 572] on button "Continue" at bounding box center [338, 573] width 332 height 34
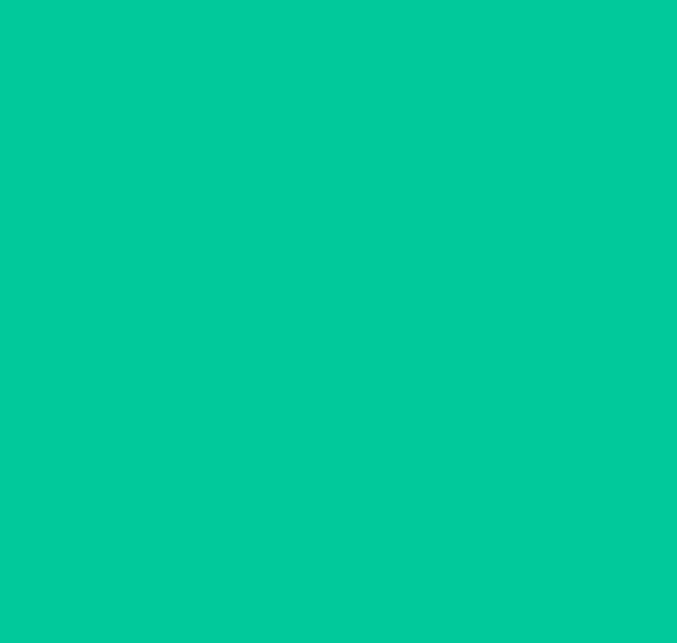
scroll to position [92, 0]
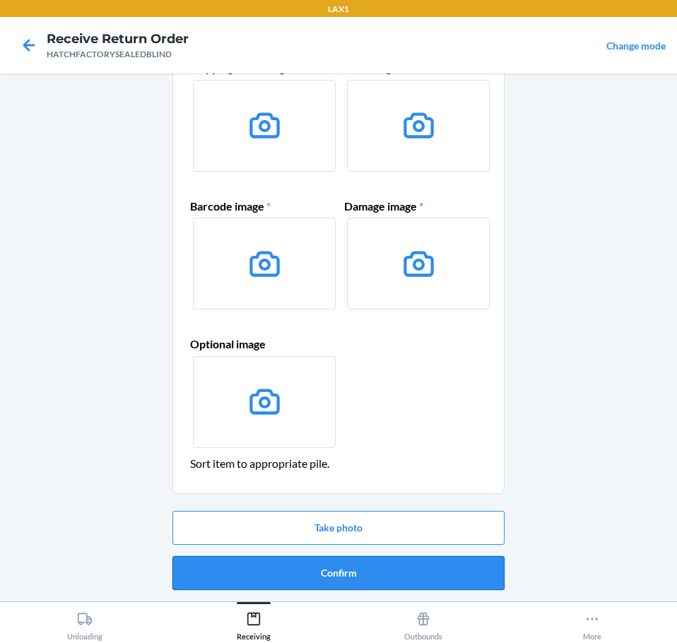
click at [495, 574] on button "Confirm" at bounding box center [338, 573] width 332 height 34
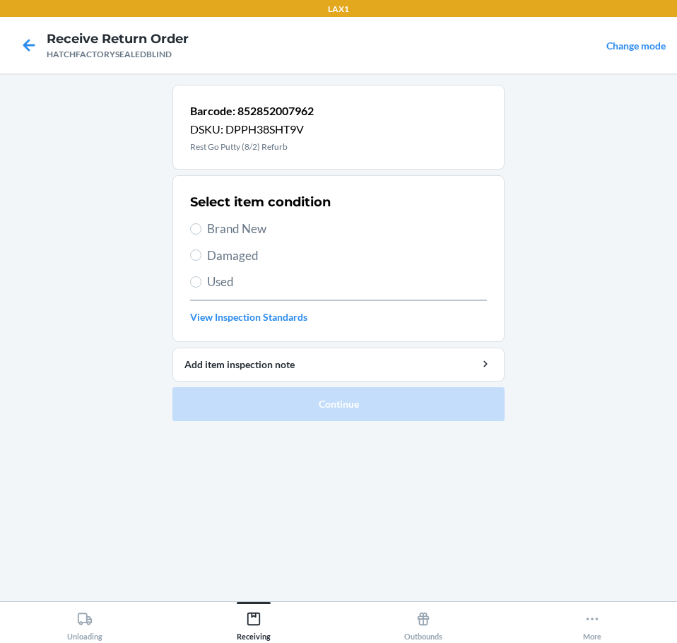
click at [239, 255] on span "Damaged" at bounding box center [347, 256] width 280 height 18
click at [201, 255] on input "Damaged" at bounding box center [195, 254] width 11 height 11
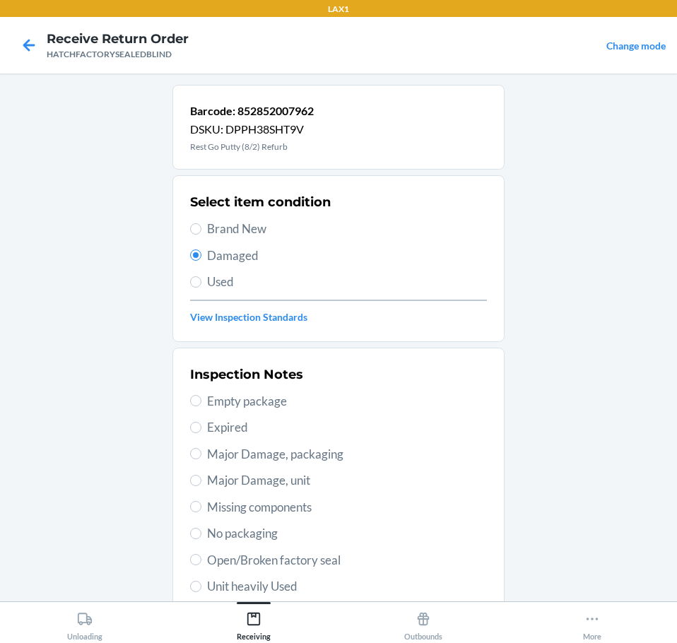
click at [336, 564] on span "Open/Broken factory seal" at bounding box center [347, 560] width 280 height 18
click at [201, 564] on input "Open/Broken factory seal" at bounding box center [195, 559] width 11 height 11
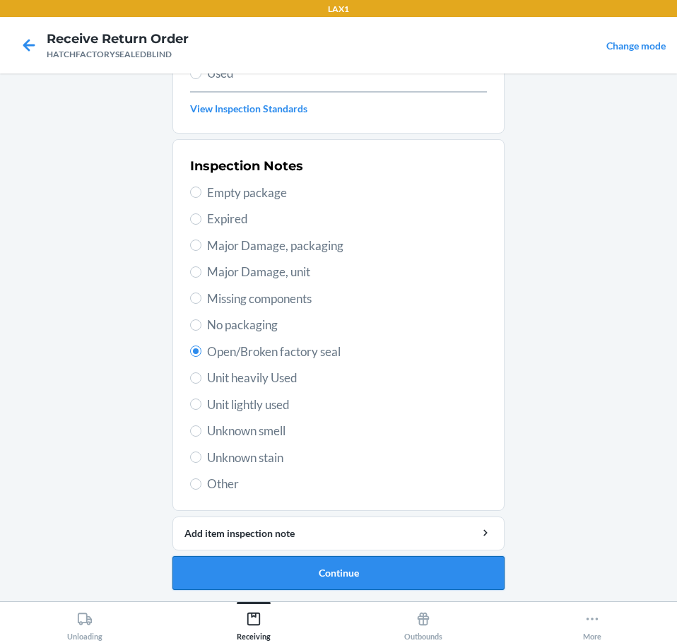
click at [421, 565] on button "Continue" at bounding box center [338, 573] width 332 height 34
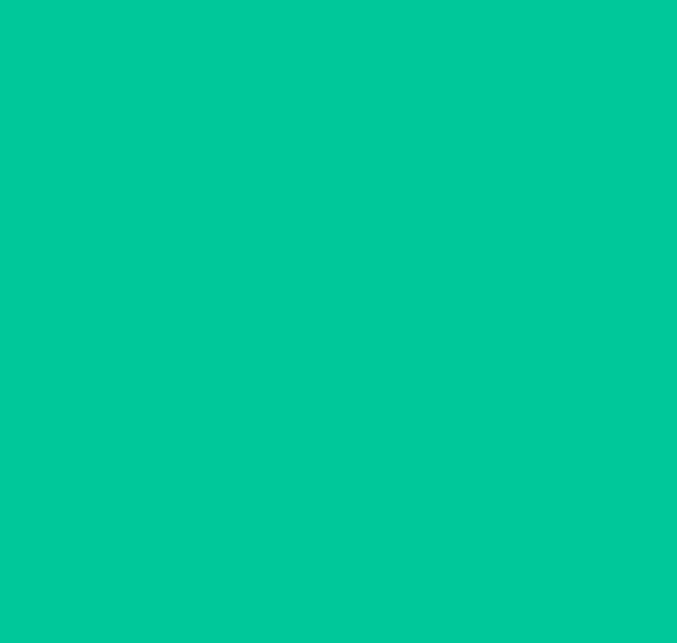
scroll to position [92, 0]
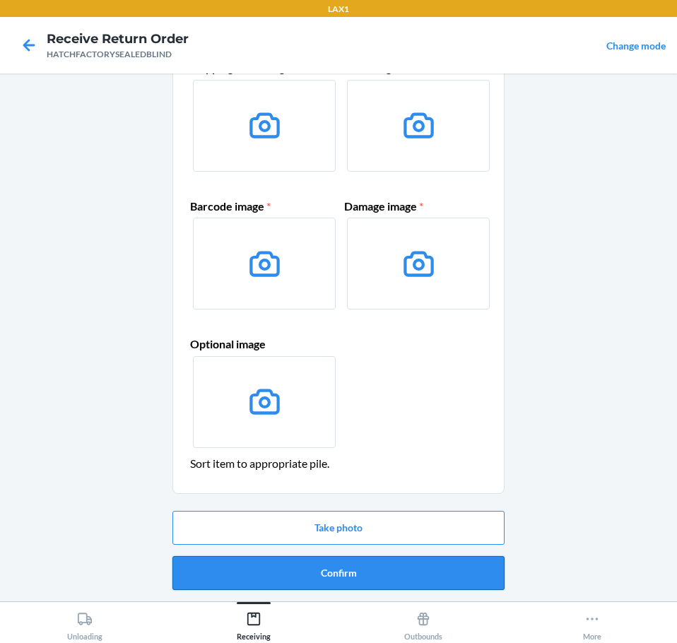
click at [424, 567] on button "Confirm" at bounding box center [338, 573] width 332 height 34
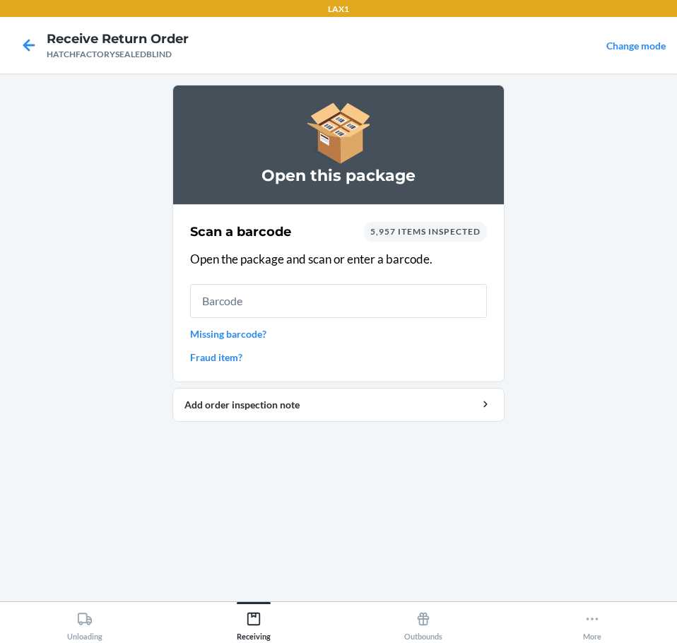
click at [360, 295] on input "text" at bounding box center [338, 301] width 297 height 34
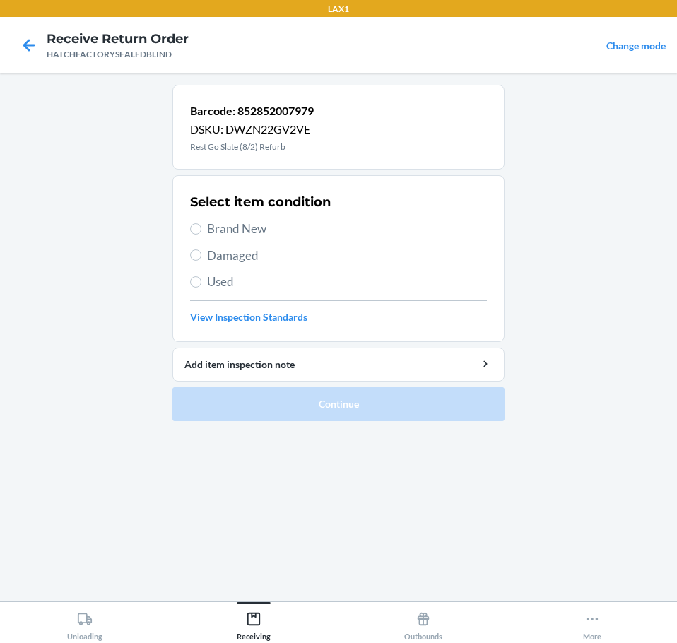
click at [261, 254] on span "Damaged" at bounding box center [347, 256] width 280 height 18
click at [201, 254] on input "Damaged" at bounding box center [195, 254] width 11 height 11
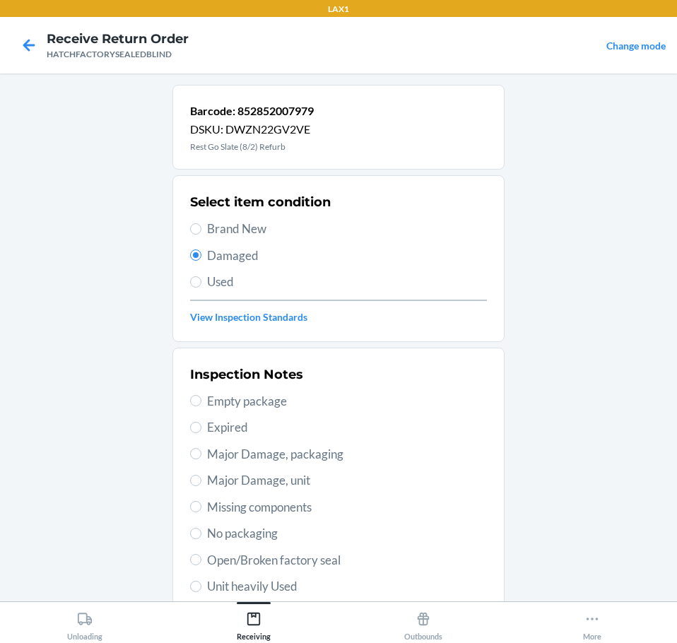
click at [330, 563] on span "Open/Broken factory seal" at bounding box center [347, 560] width 280 height 18
click at [201, 563] on input "Open/Broken factory seal" at bounding box center [195, 559] width 11 height 11
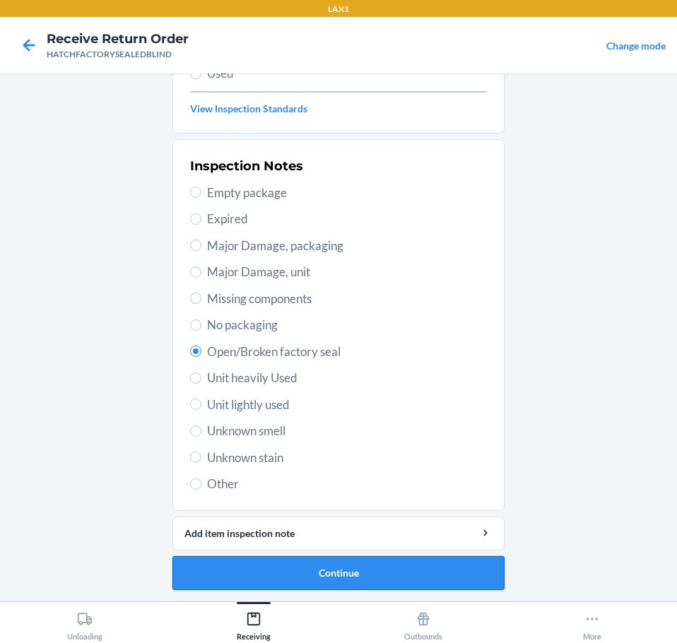
click at [404, 572] on button "Continue" at bounding box center [338, 573] width 332 height 34
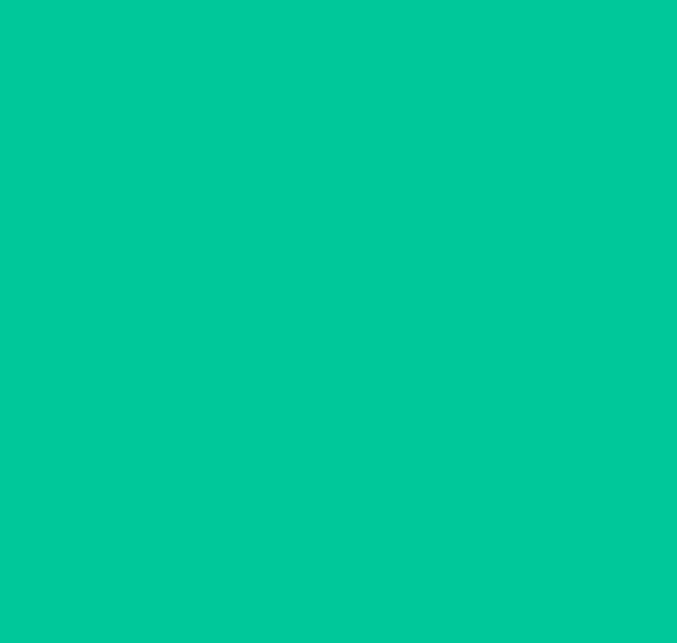
scroll to position [92, 0]
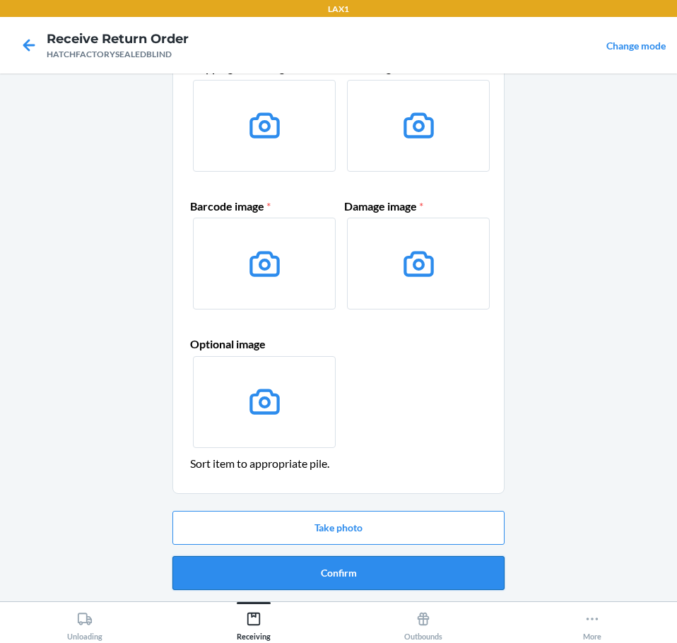
click at [408, 572] on button "Confirm" at bounding box center [338, 573] width 332 height 34
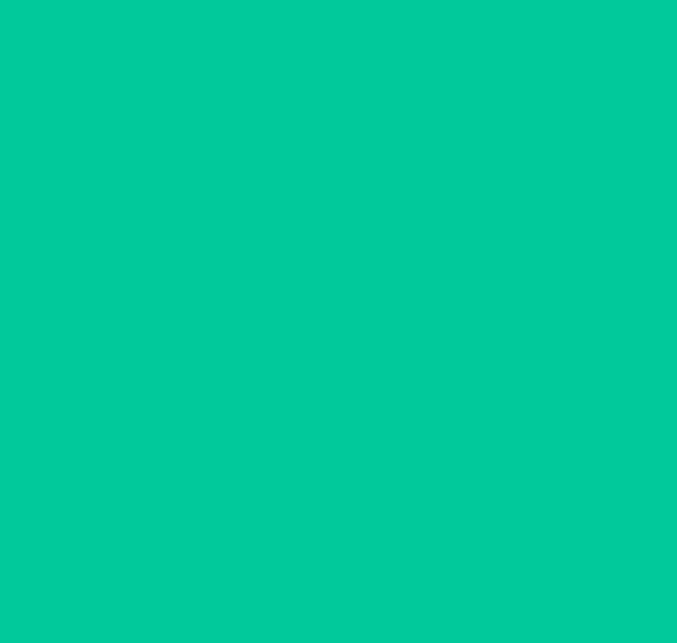
scroll to position [0, 0]
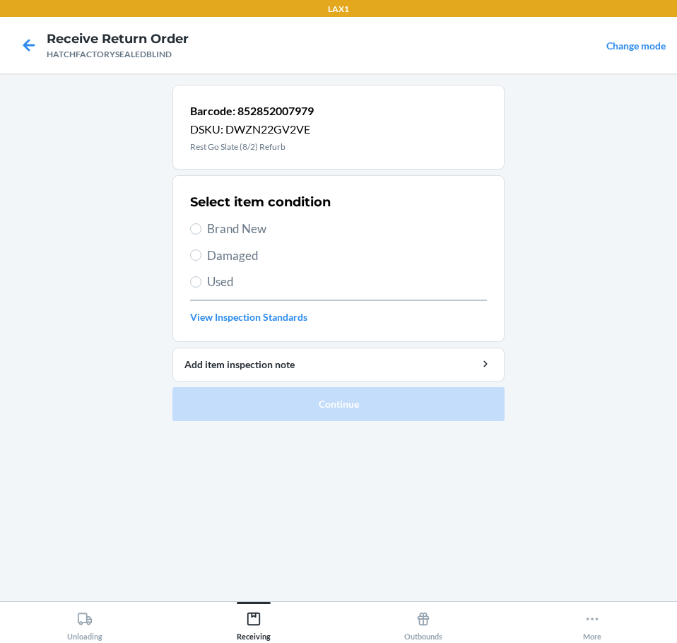
drag, startPoint x: 248, startPoint y: 259, endPoint x: 247, endPoint y: 316, distance: 56.5
click at [248, 261] on span "Damaged" at bounding box center [347, 256] width 280 height 18
click at [201, 261] on input "Damaged" at bounding box center [195, 254] width 11 height 11
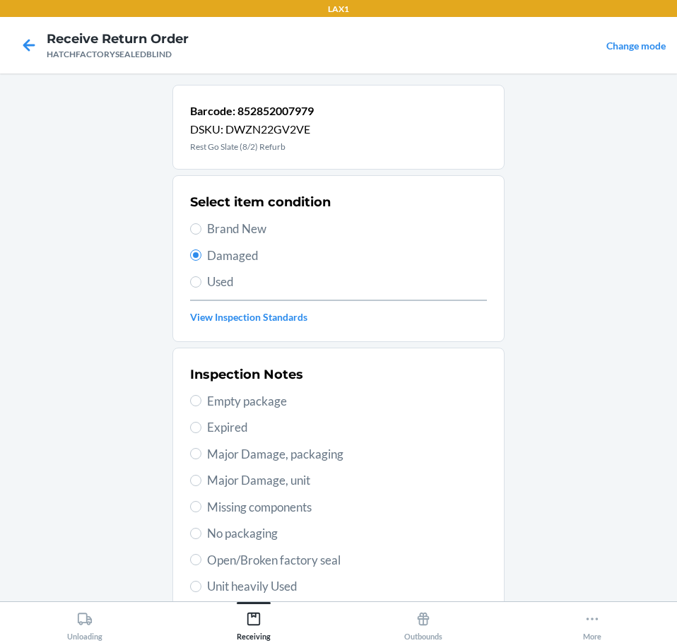
click at [328, 561] on span "Open/Broken factory seal" at bounding box center [347, 560] width 280 height 18
click at [201, 561] on input "Open/Broken factory seal" at bounding box center [195, 559] width 11 height 11
drag, startPoint x: 350, startPoint y: 559, endPoint x: 367, endPoint y: 570, distance: 20.4
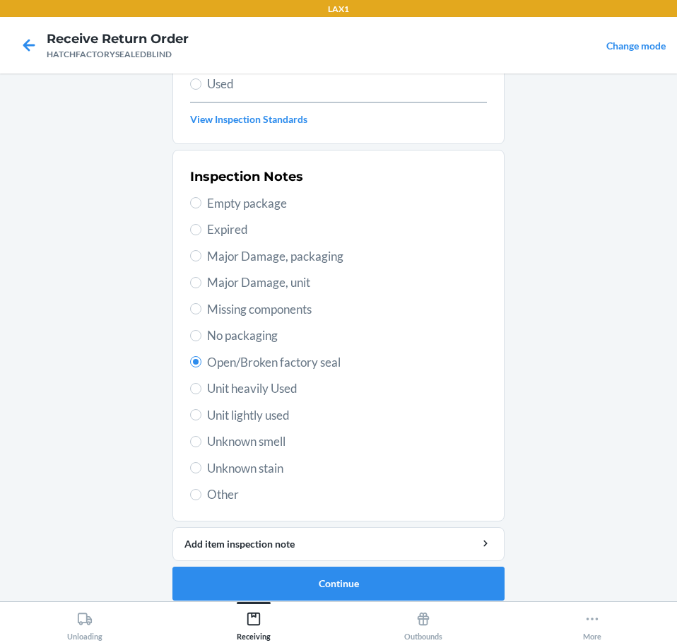
scroll to position [208, 0]
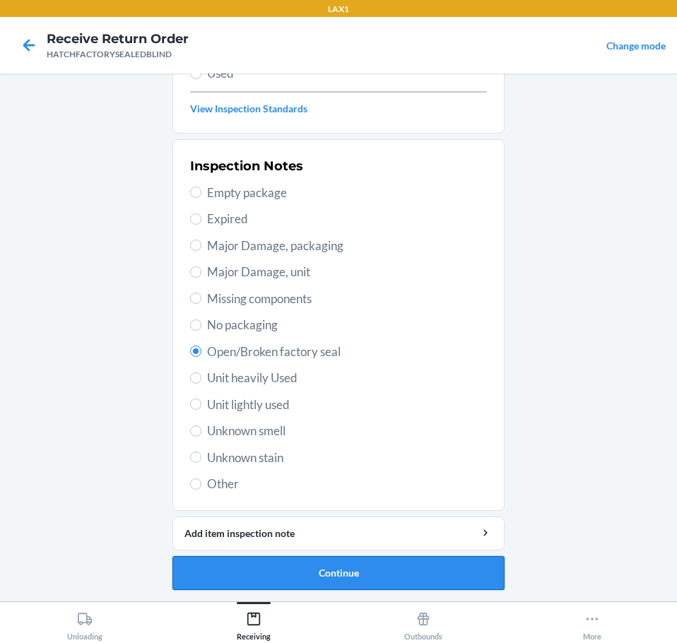
click at [415, 578] on button "Continue" at bounding box center [338, 573] width 332 height 34
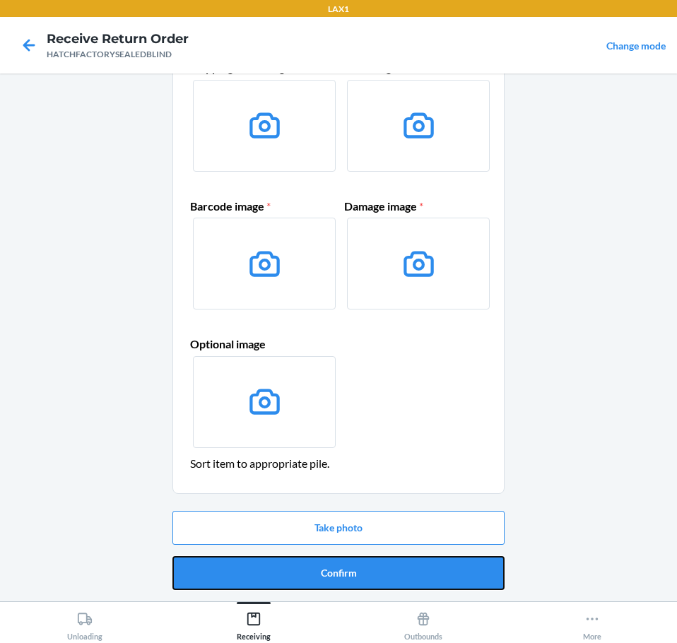
click at [431, 573] on button "Confirm" at bounding box center [338, 573] width 332 height 34
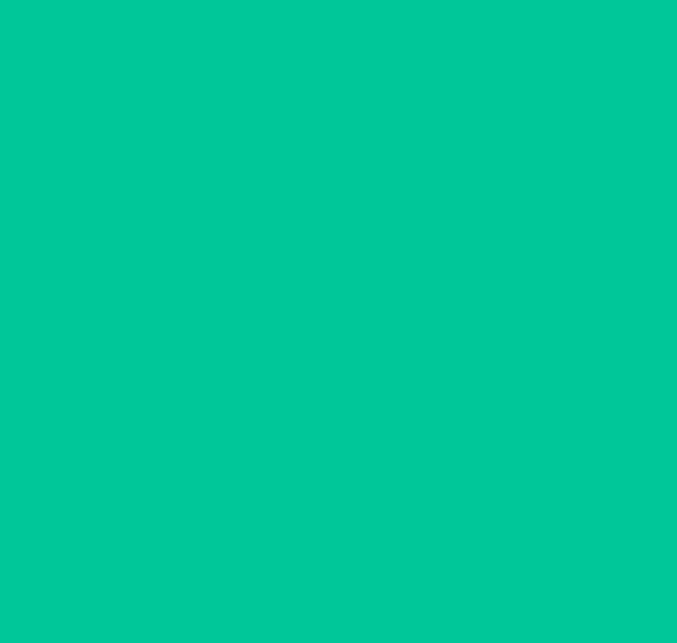
scroll to position [0, 0]
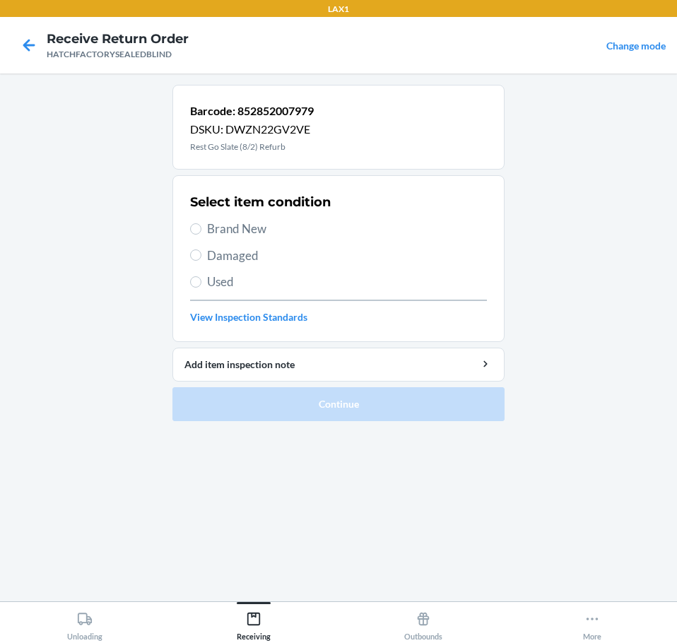
click at [273, 264] on div "Select item condition Brand New Damaged Used View Inspection Standards" at bounding box center [338, 259] width 297 height 140
click at [236, 257] on span "Damaged" at bounding box center [347, 256] width 280 height 18
click at [201, 257] on input "Damaged" at bounding box center [195, 254] width 11 height 11
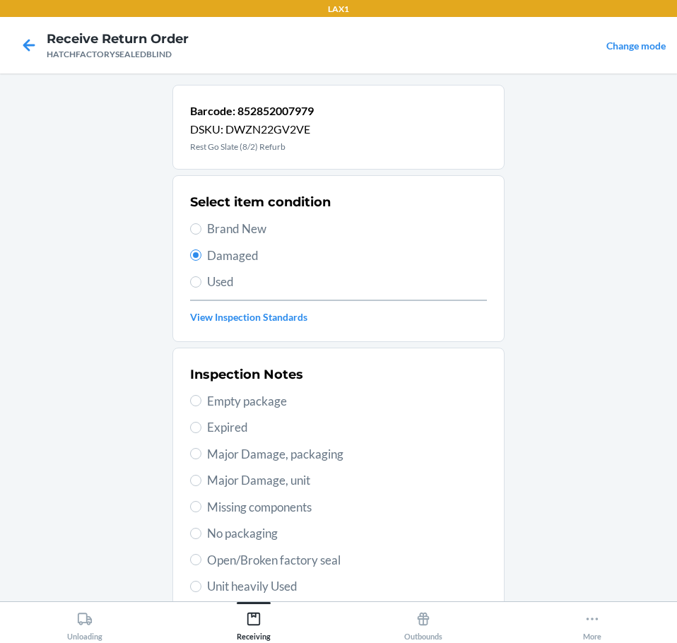
click at [346, 564] on span "Open/Broken factory seal" at bounding box center [347, 560] width 280 height 18
click at [201, 564] on input "Open/Broken factory seal" at bounding box center [195, 559] width 11 height 11
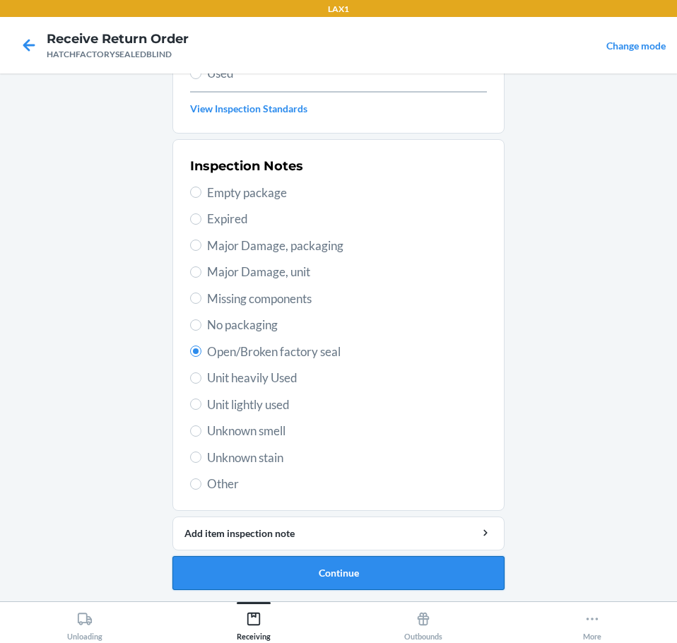
click at [448, 576] on button "Continue" at bounding box center [338, 573] width 332 height 34
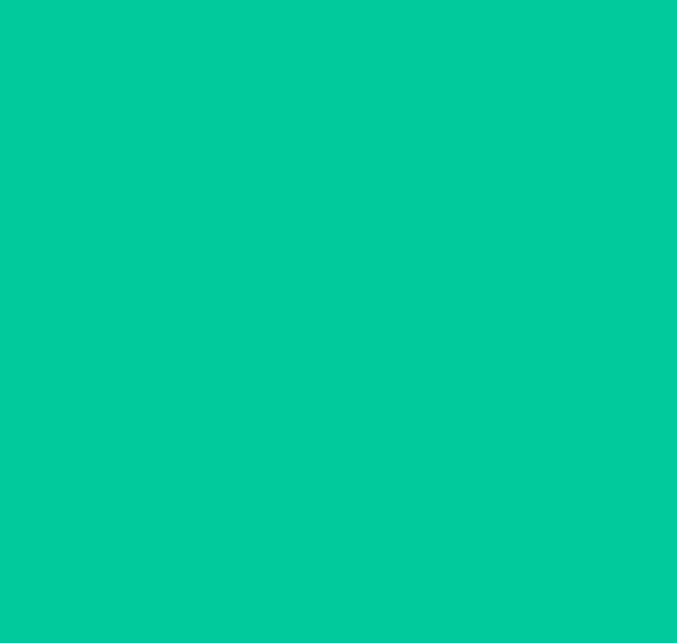
scroll to position [92, 0]
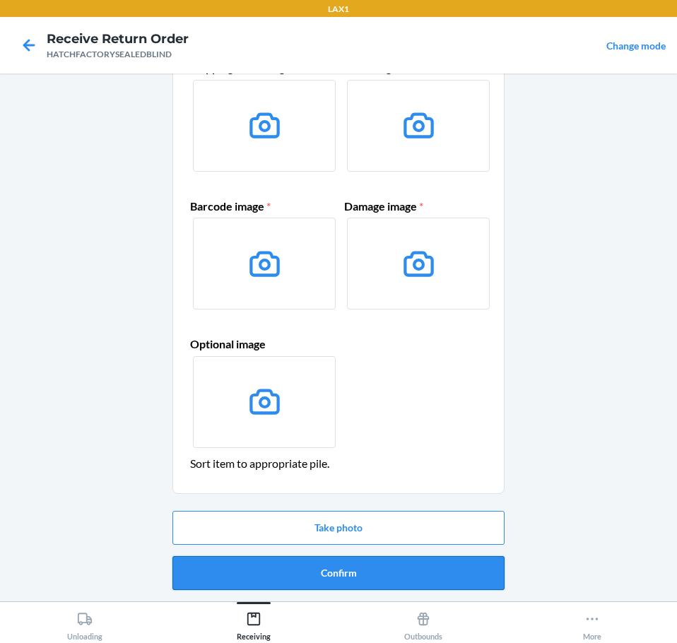
click at [454, 576] on button "Confirm" at bounding box center [338, 573] width 332 height 34
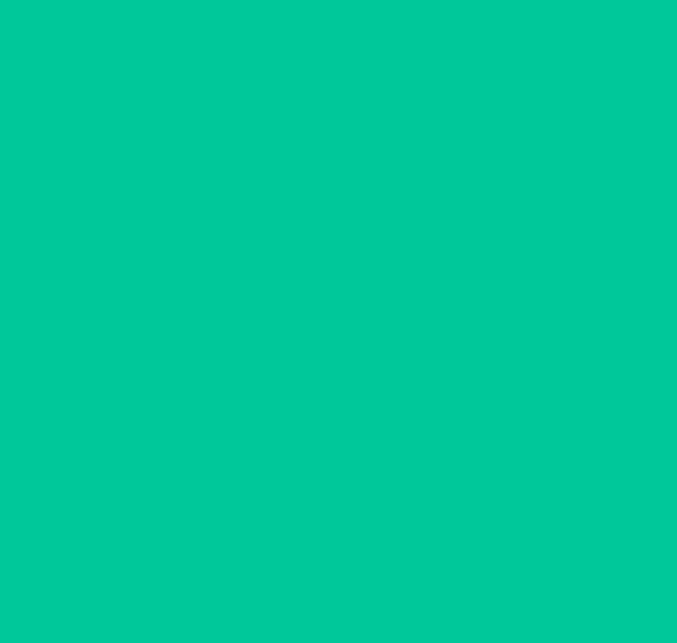
scroll to position [0, 0]
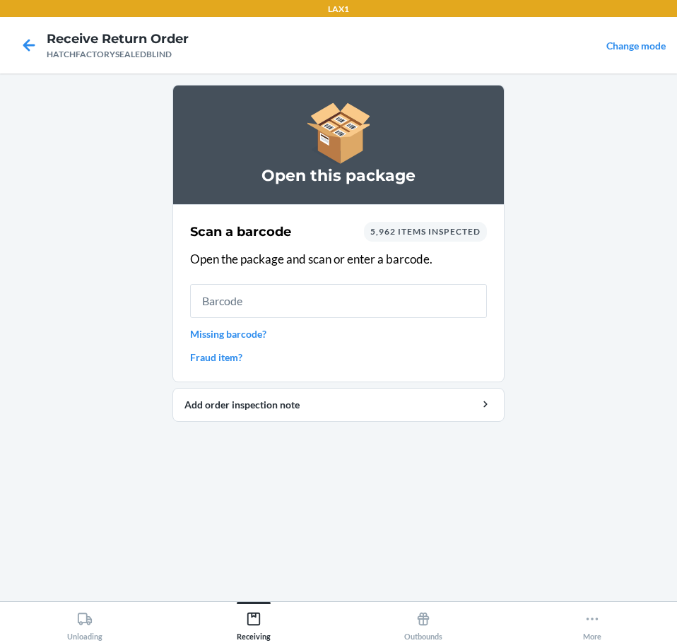
click at [365, 296] on input "text" at bounding box center [338, 301] width 297 height 34
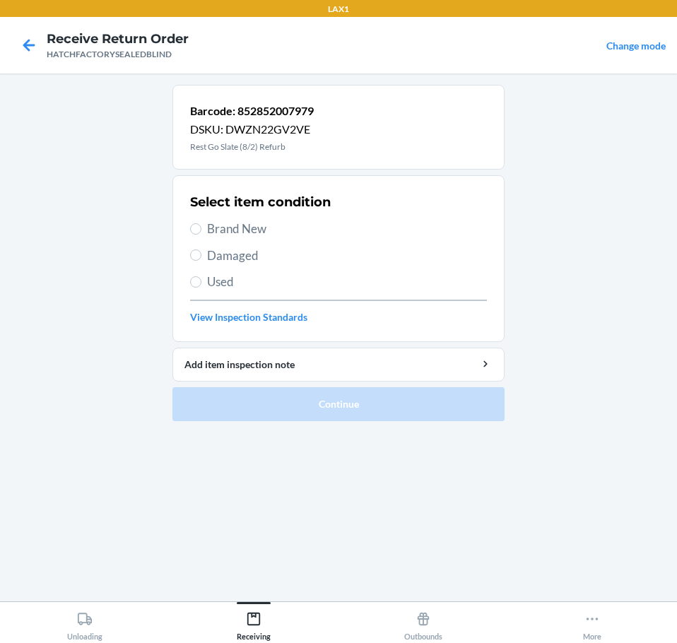
click at [253, 255] on span "Damaged" at bounding box center [347, 256] width 280 height 18
click at [201, 255] on input "Damaged" at bounding box center [195, 254] width 11 height 11
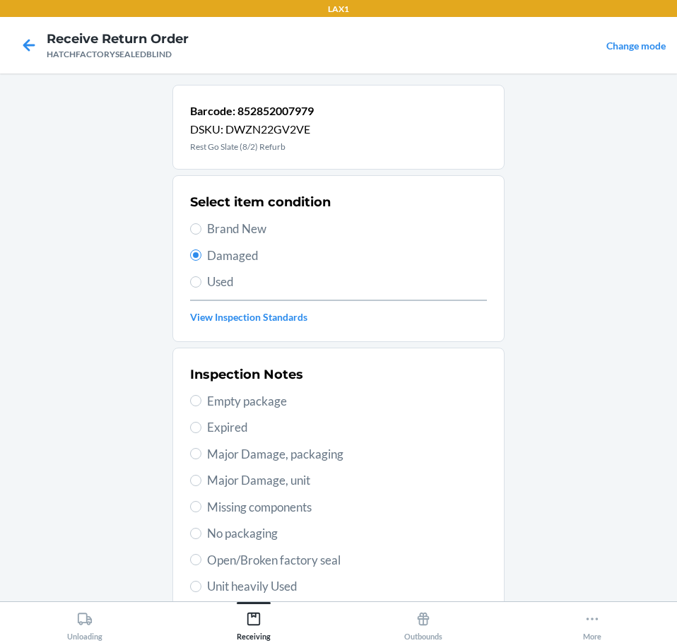
click at [338, 560] on span "Open/Broken factory seal" at bounding box center [347, 560] width 280 height 18
click at [201, 560] on input "Open/Broken factory seal" at bounding box center [195, 559] width 11 height 11
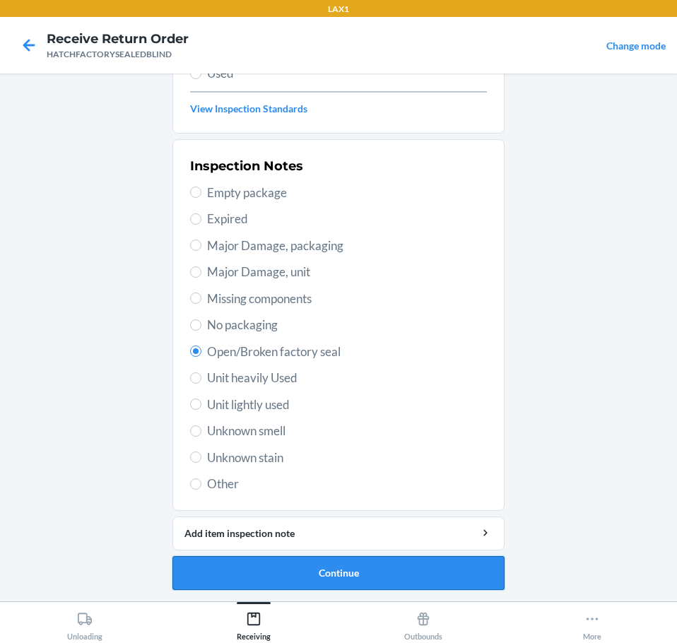
click at [443, 574] on button "Continue" at bounding box center [338, 573] width 332 height 34
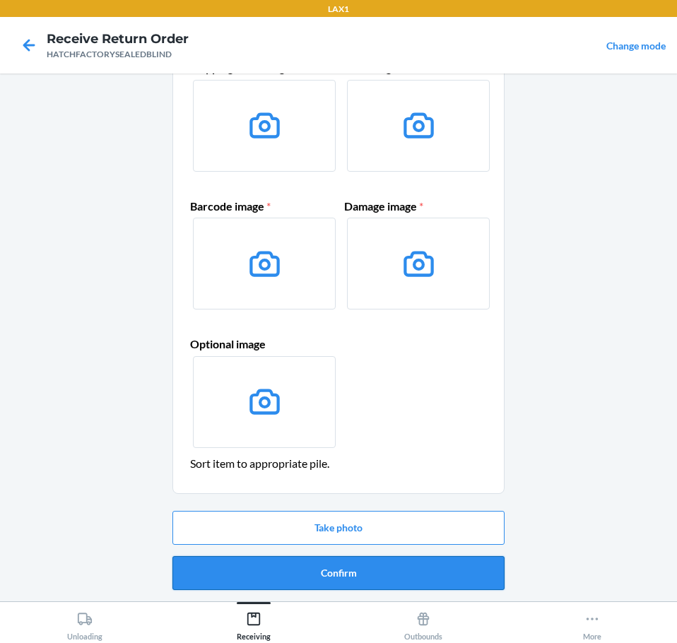
click at [456, 575] on button "Confirm" at bounding box center [338, 573] width 332 height 34
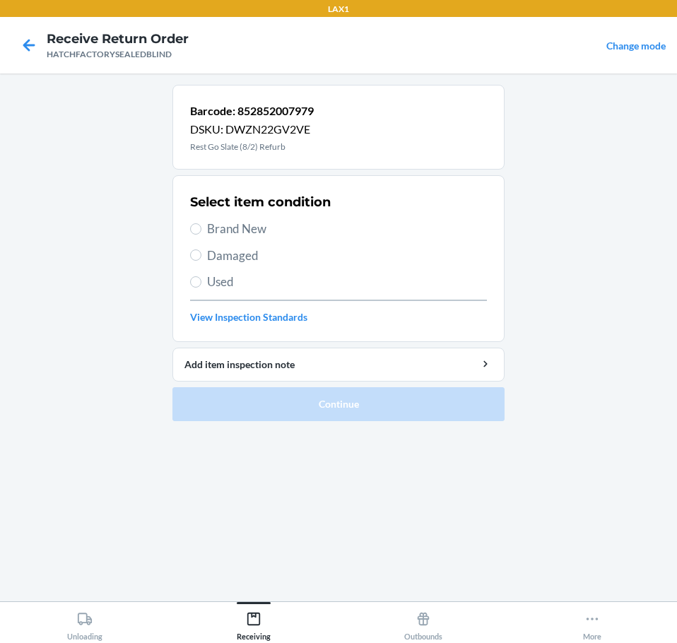
click at [263, 255] on span "Damaged" at bounding box center [347, 256] width 280 height 18
click at [201, 255] on input "Damaged" at bounding box center [195, 254] width 11 height 11
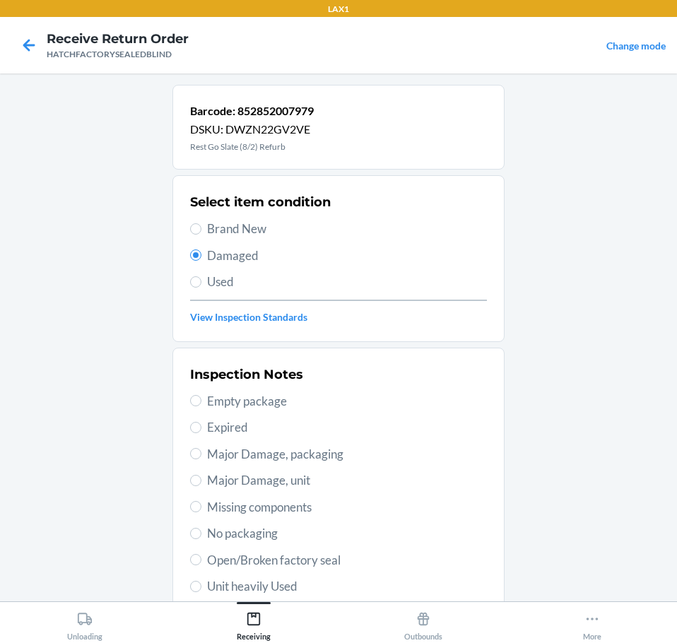
click at [319, 557] on span "Open/Broken factory seal" at bounding box center [347, 560] width 280 height 18
click at [201, 557] on input "Open/Broken factory seal" at bounding box center [195, 559] width 11 height 11
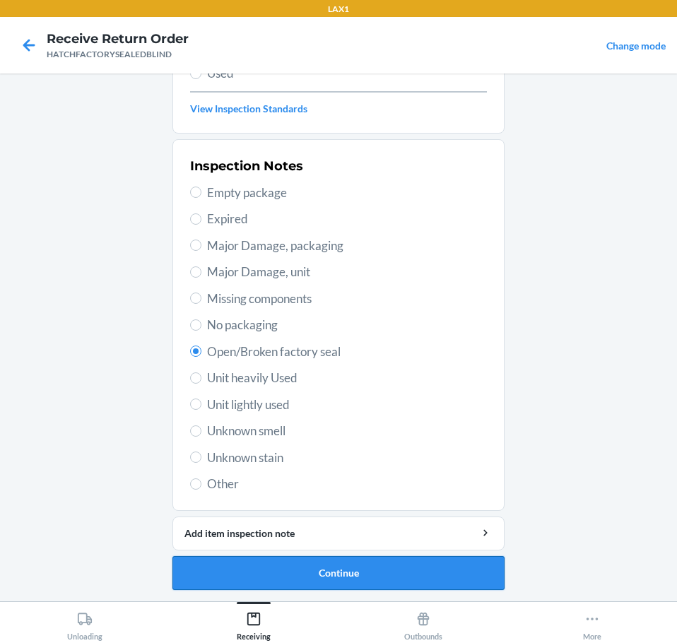
click at [470, 574] on button "Continue" at bounding box center [338, 573] width 332 height 34
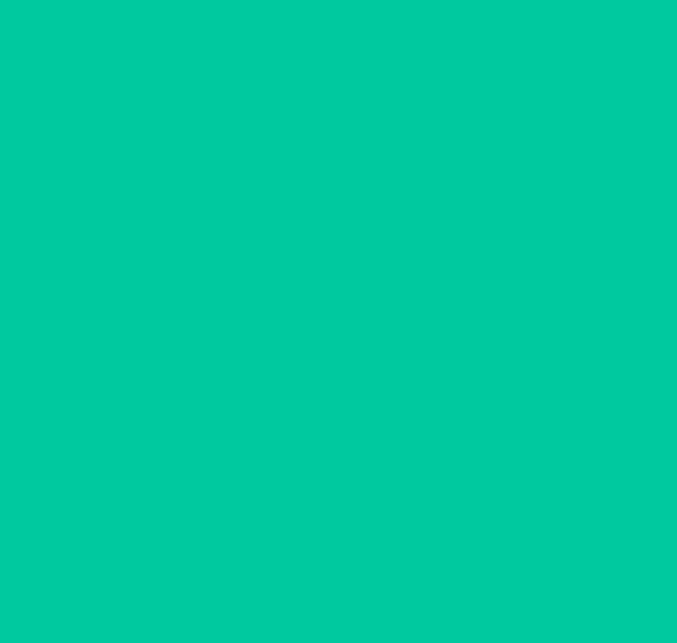
click at [481, 577] on button "Confirm" at bounding box center [338, 573] width 332 height 34
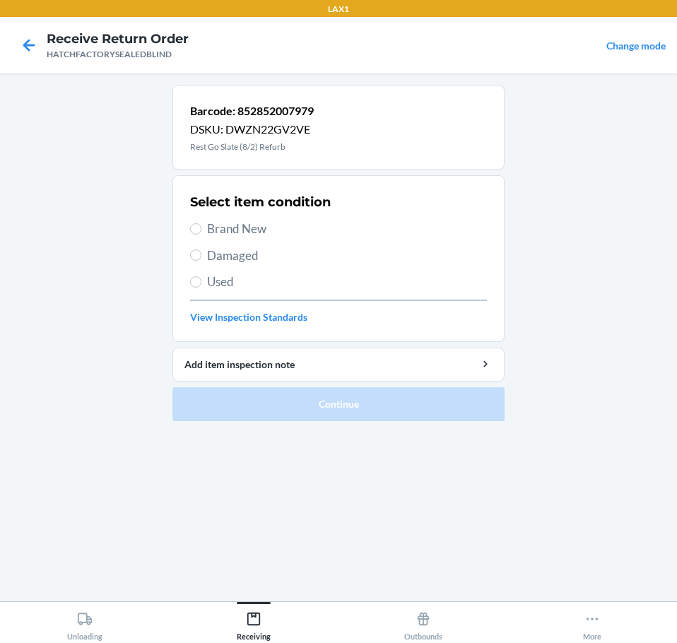
click at [259, 261] on span "Damaged" at bounding box center [347, 256] width 280 height 18
click at [201, 261] on input "Damaged" at bounding box center [195, 254] width 11 height 11
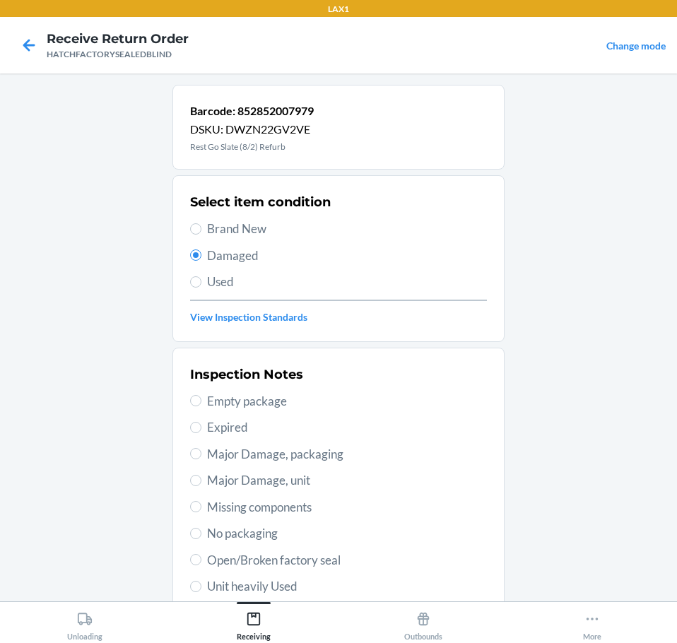
click at [350, 561] on span "Open/Broken factory seal" at bounding box center [347, 560] width 280 height 18
click at [201, 561] on input "Open/Broken factory seal" at bounding box center [195, 559] width 11 height 11
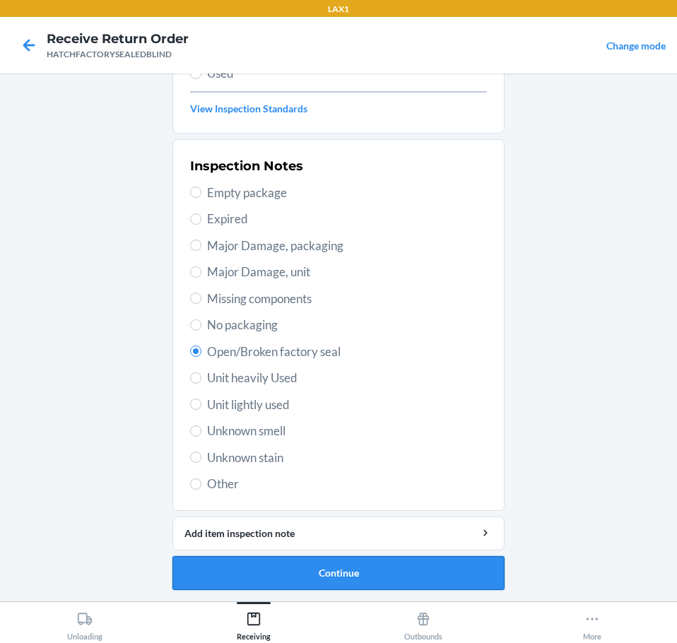
click at [468, 580] on button "Continue" at bounding box center [338, 573] width 332 height 34
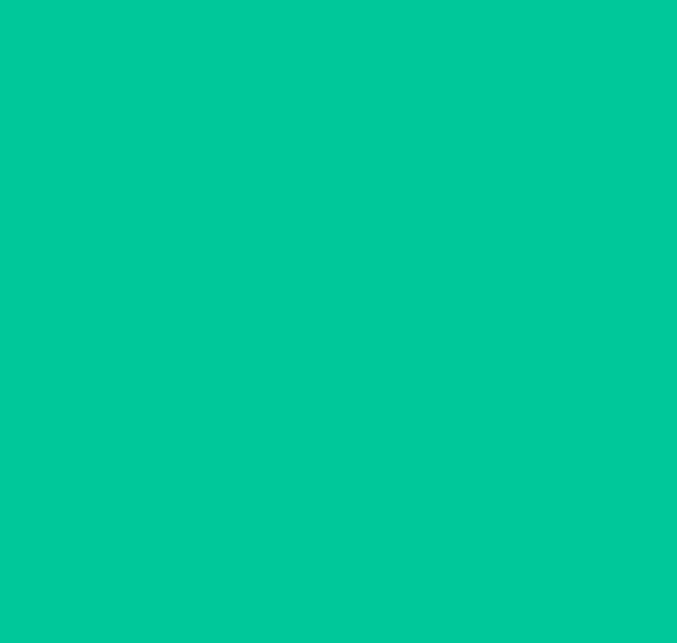
scroll to position [92, 0]
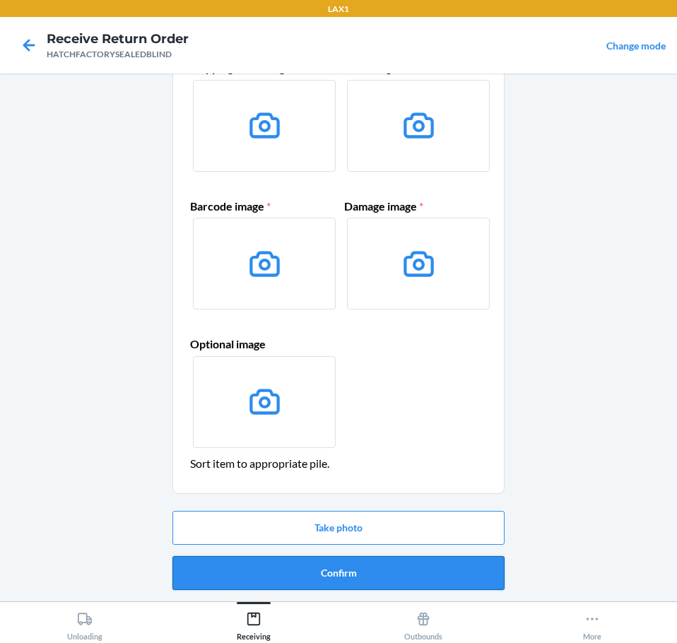
click at [469, 580] on button "Confirm" at bounding box center [338, 573] width 332 height 34
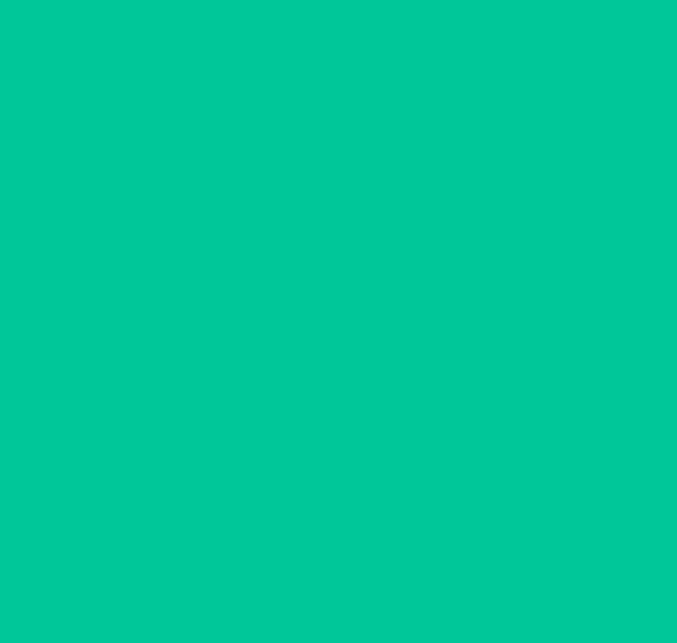
scroll to position [0, 0]
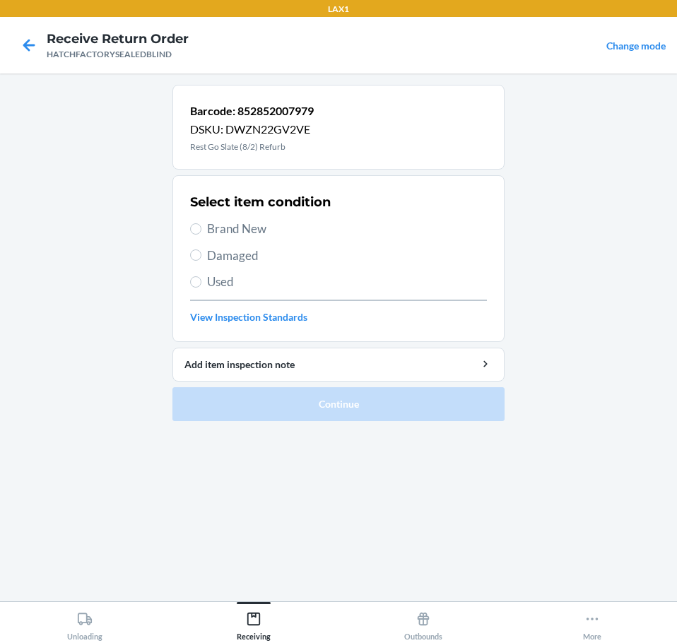
click at [233, 255] on span "Damaged" at bounding box center [347, 256] width 280 height 18
click at [201, 255] on input "Damaged" at bounding box center [195, 254] width 11 height 11
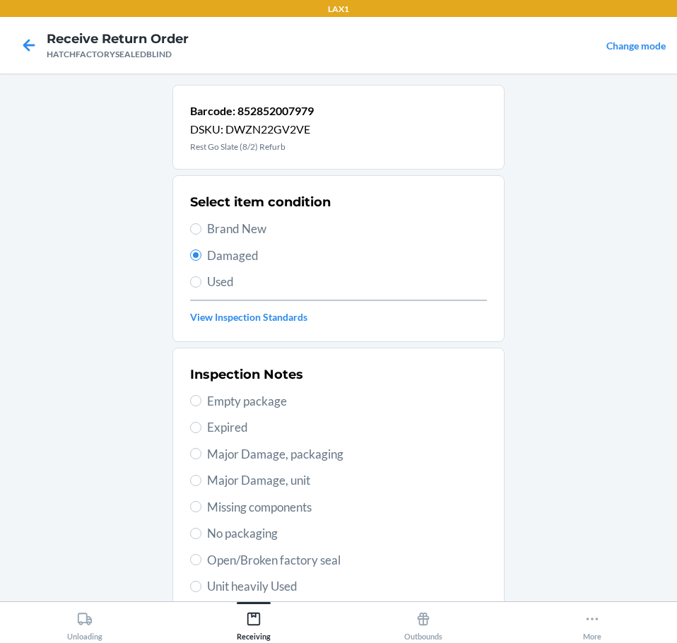
click at [306, 563] on span "Open/Broken factory seal" at bounding box center [347, 560] width 280 height 18
click at [201, 563] on input "Open/Broken factory seal" at bounding box center [195, 559] width 11 height 11
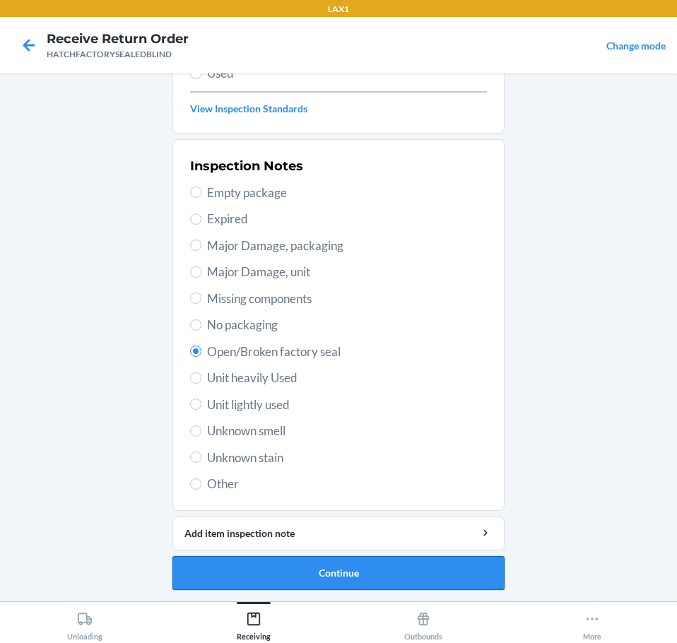
click at [446, 571] on button "Continue" at bounding box center [338, 573] width 332 height 34
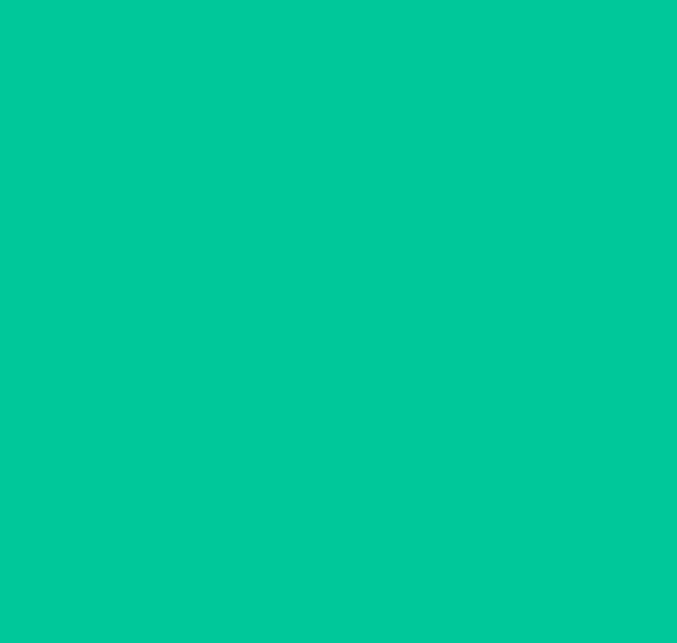
scroll to position [92, 0]
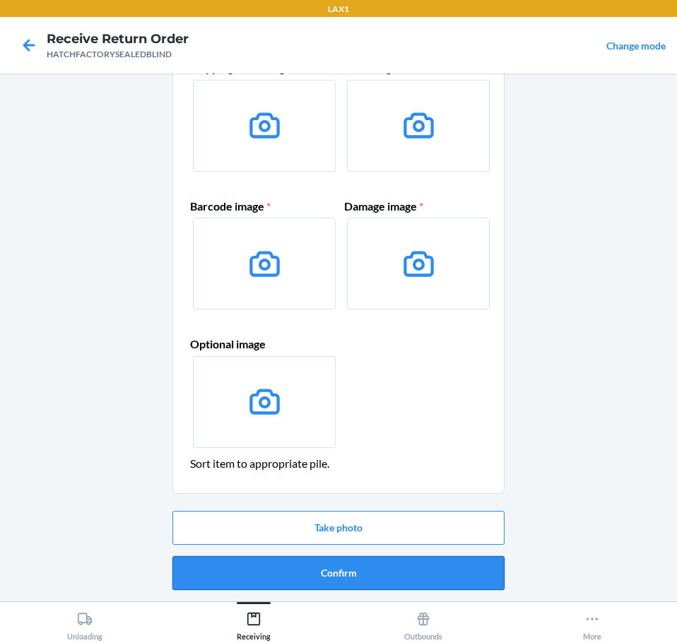
click at [476, 575] on button "Confirm" at bounding box center [338, 573] width 332 height 34
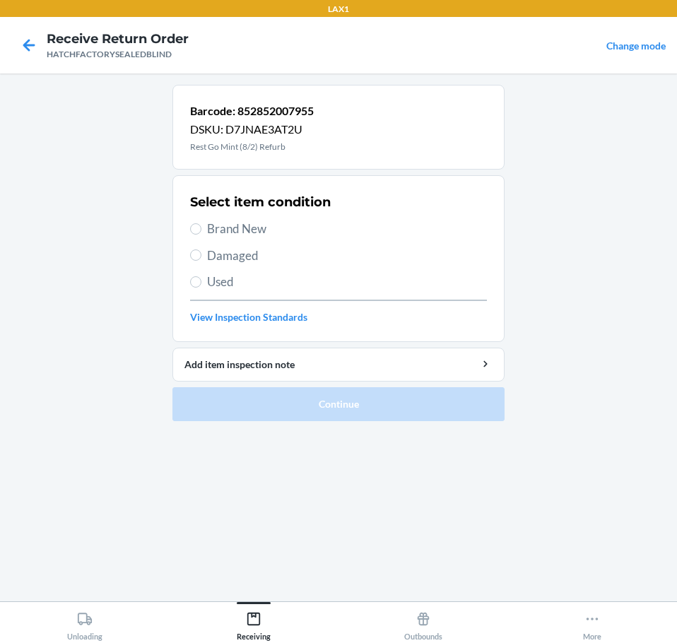
click at [239, 255] on span "Damaged" at bounding box center [347, 256] width 280 height 18
click at [201, 255] on input "Damaged" at bounding box center [195, 254] width 11 height 11
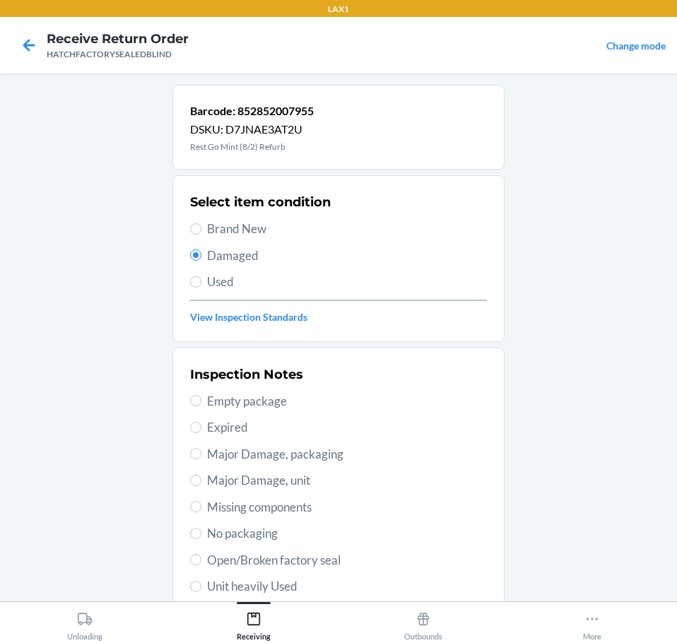
click at [341, 562] on span "Open/Broken factory seal" at bounding box center [347, 560] width 280 height 18
click at [201, 562] on input "Open/Broken factory seal" at bounding box center [195, 559] width 11 height 11
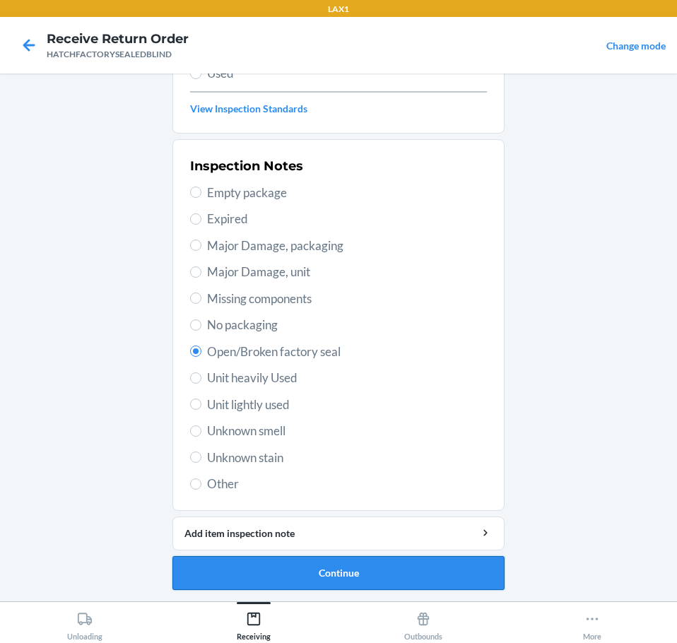
click at [438, 569] on button "Continue" at bounding box center [338, 573] width 332 height 34
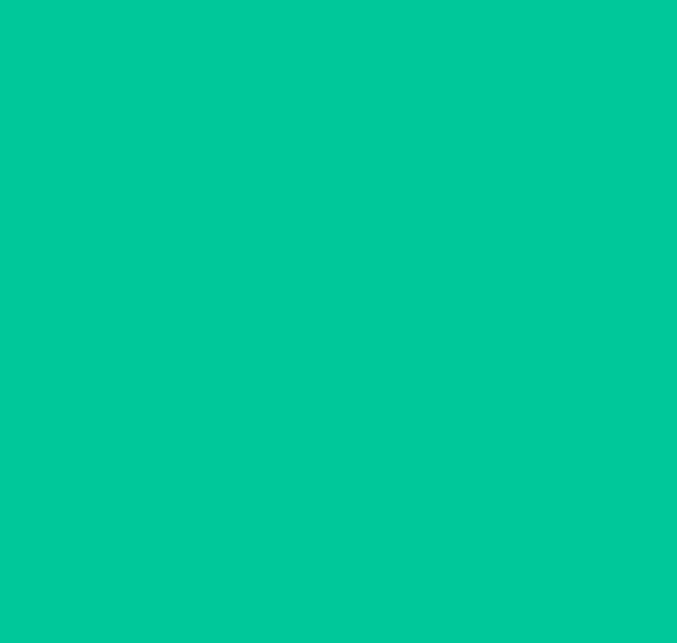
click at [439, 569] on button "Confirm" at bounding box center [338, 573] width 332 height 34
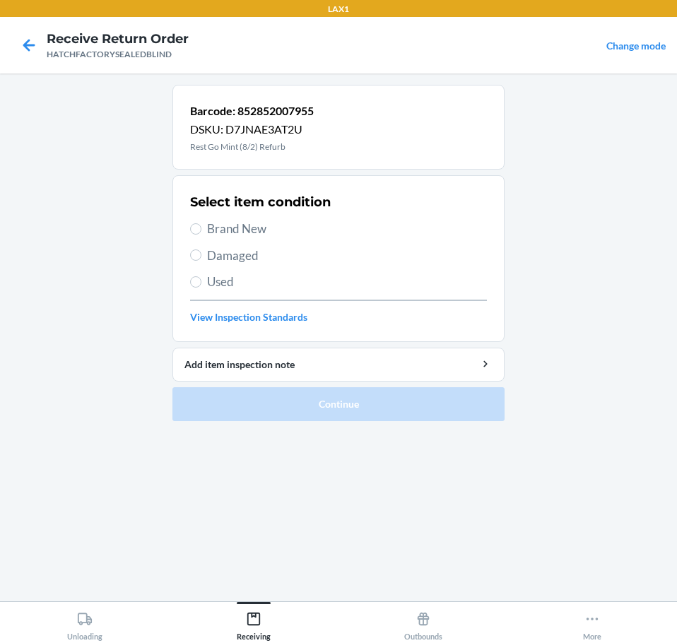
click at [263, 256] on span "Damaged" at bounding box center [347, 256] width 280 height 18
click at [201, 256] on input "Damaged" at bounding box center [195, 254] width 11 height 11
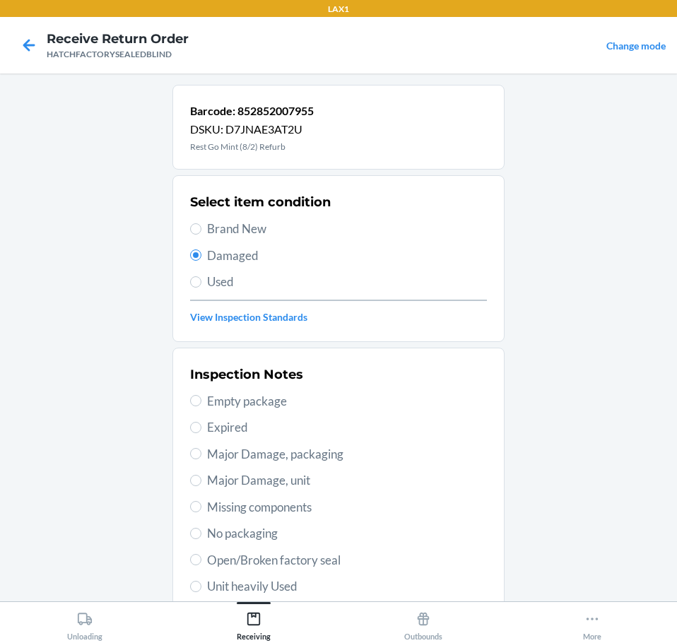
click at [334, 558] on span "Open/Broken factory seal" at bounding box center [347, 560] width 280 height 18
click at [201, 558] on input "Open/Broken factory seal" at bounding box center [195, 559] width 11 height 11
drag, startPoint x: 405, startPoint y: 509, endPoint x: 454, endPoint y: 547, distance: 61.9
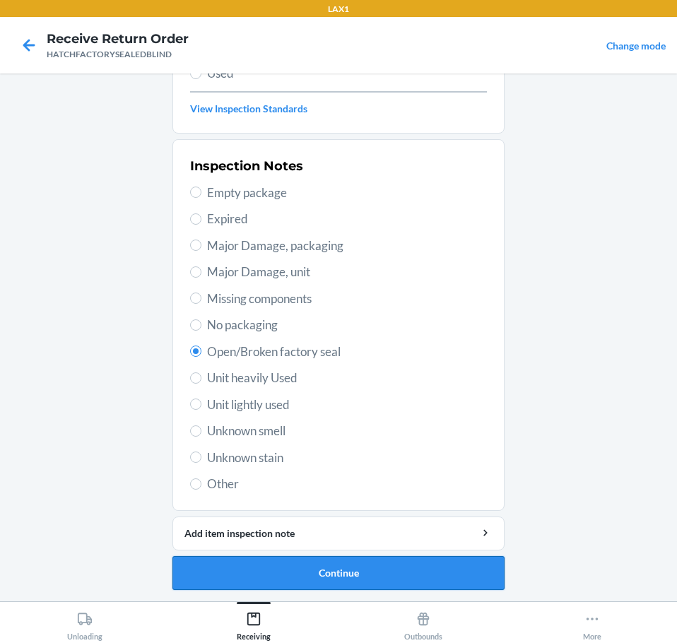
click at [406, 580] on button "Continue" at bounding box center [338, 573] width 332 height 34
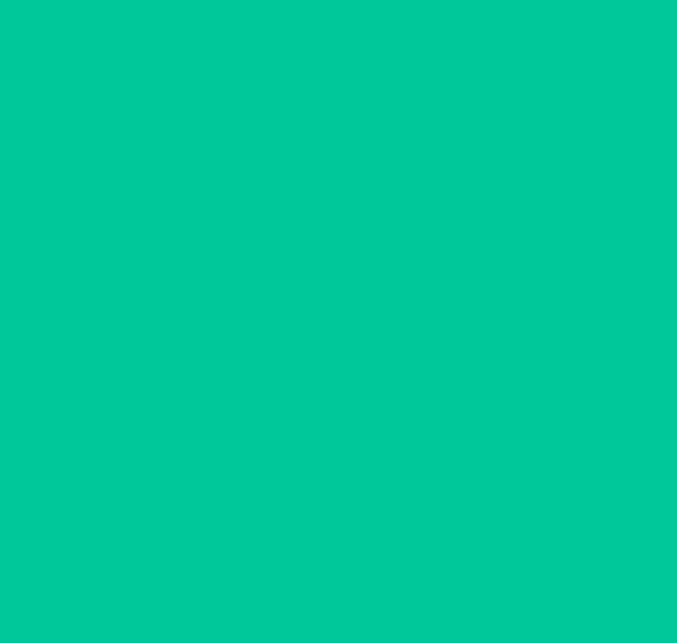
scroll to position [92, 0]
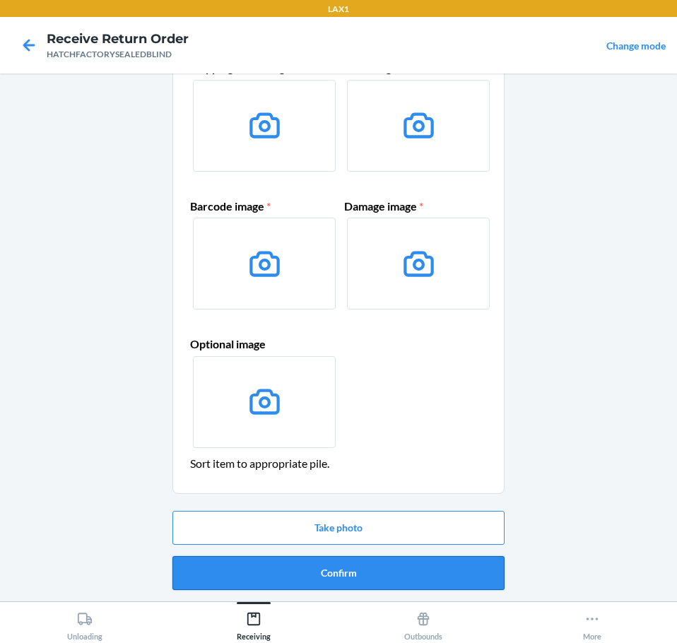
click at [414, 575] on button "Confirm" at bounding box center [338, 573] width 332 height 34
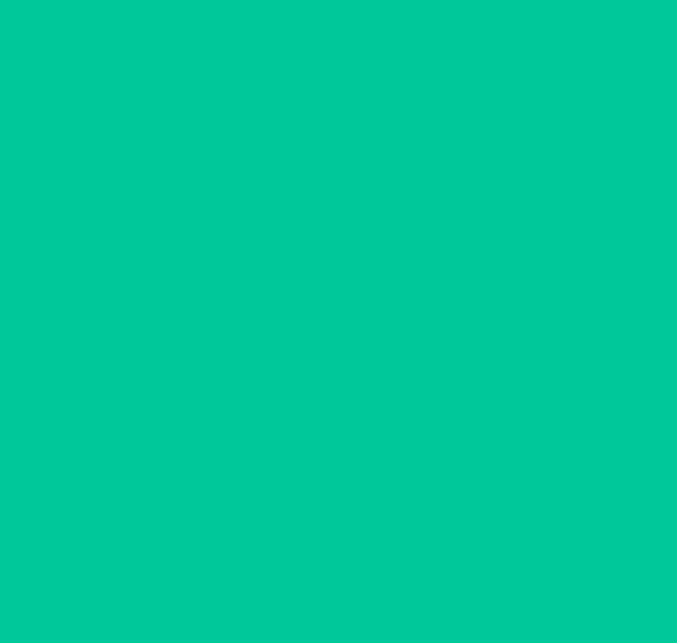
scroll to position [0, 0]
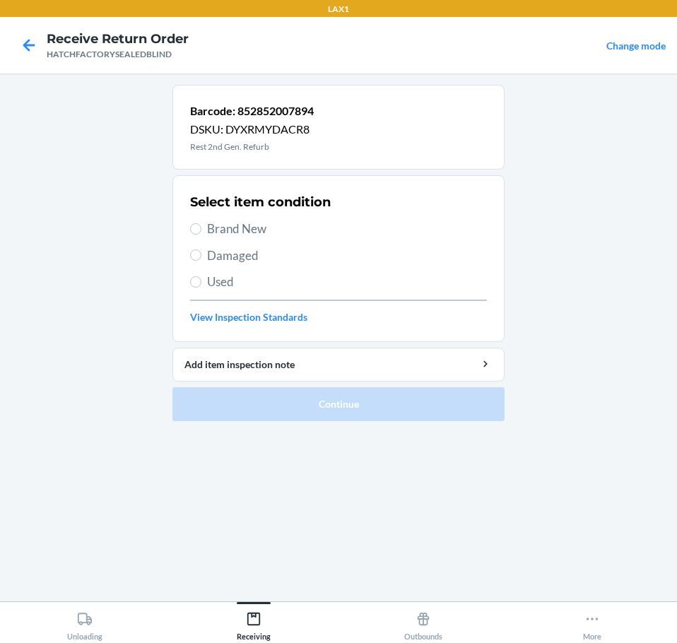
click at [273, 260] on span "Damaged" at bounding box center [347, 256] width 280 height 18
click at [201, 260] on input "Damaged" at bounding box center [195, 254] width 11 height 11
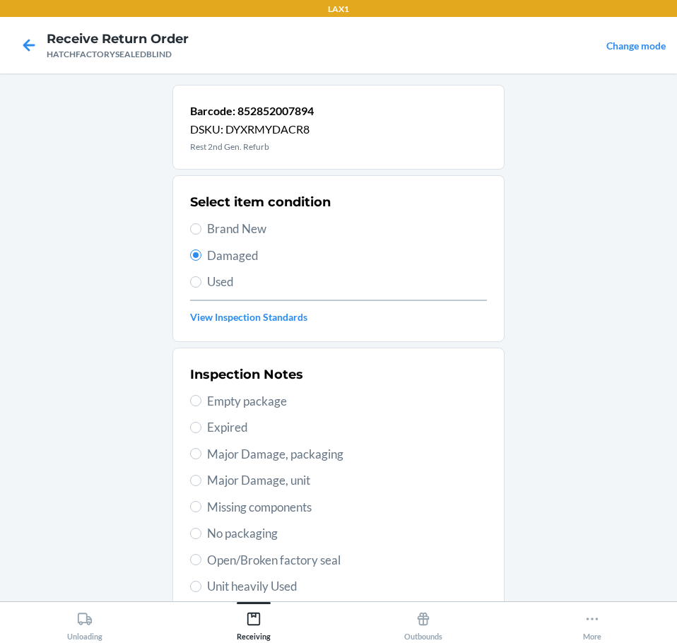
click at [356, 475] on span "Major Damage, unit" at bounding box center [347, 480] width 280 height 18
click at [201, 475] on input "Major Damage, unit" at bounding box center [195, 480] width 11 height 11
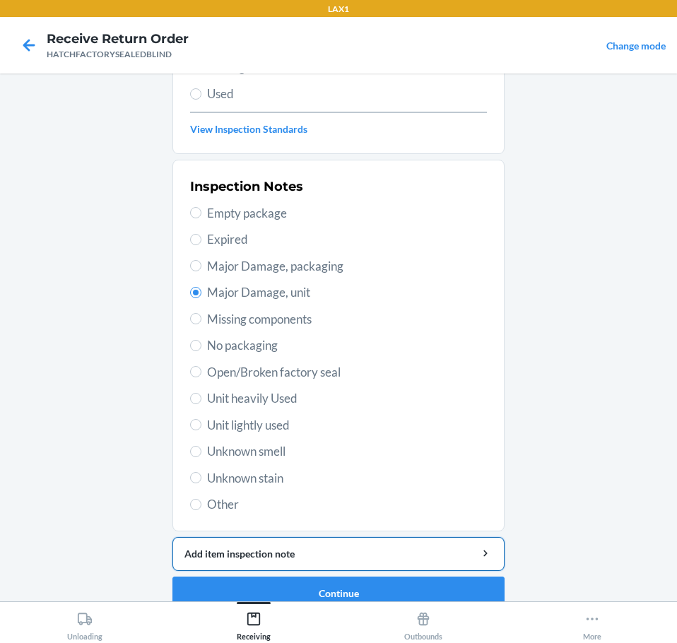
scroll to position [208, 0]
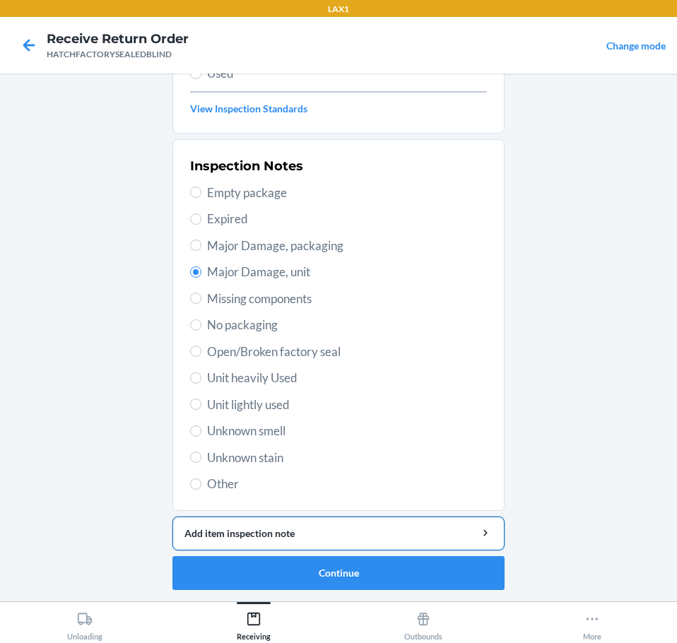
click at [433, 533] on div "Add item inspection note" at bounding box center [338, 533] width 308 height 15
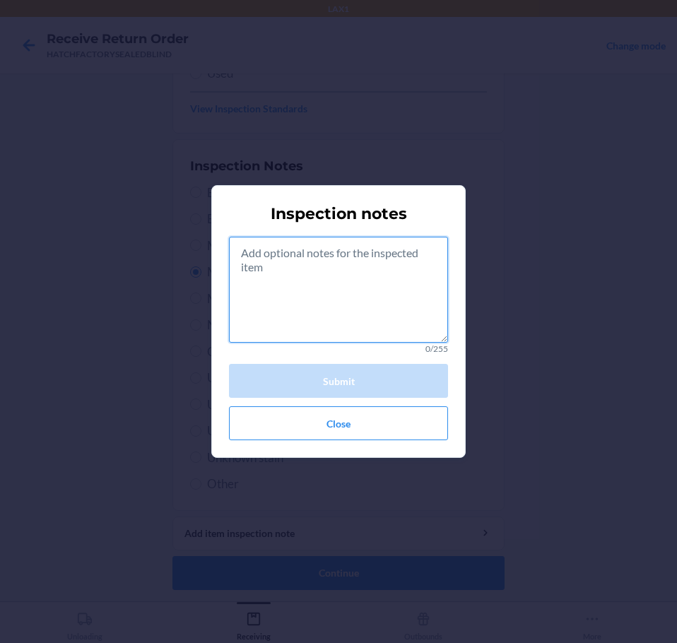
drag, startPoint x: 401, startPoint y: 314, endPoint x: 413, endPoint y: 312, distance: 11.4
click at [410, 314] on textarea at bounding box center [338, 290] width 219 height 106
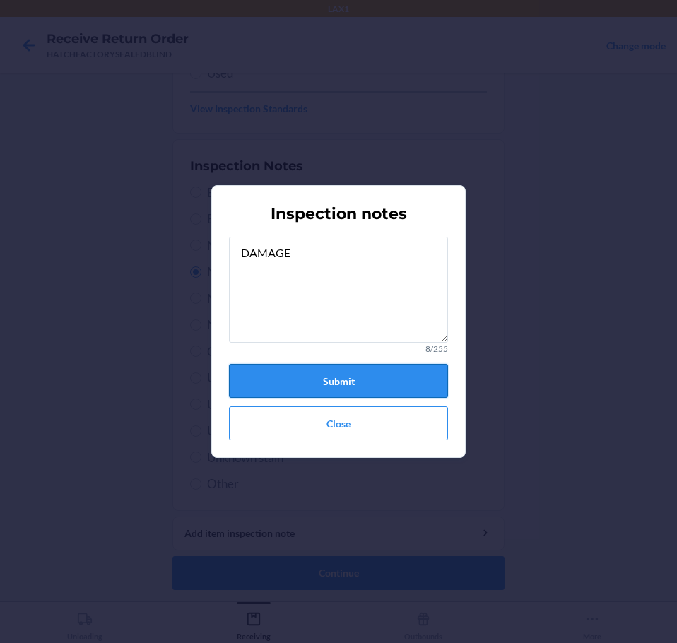
drag, startPoint x: 381, startPoint y: 374, endPoint x: 388, endPoint y: 390, distance: 17.4
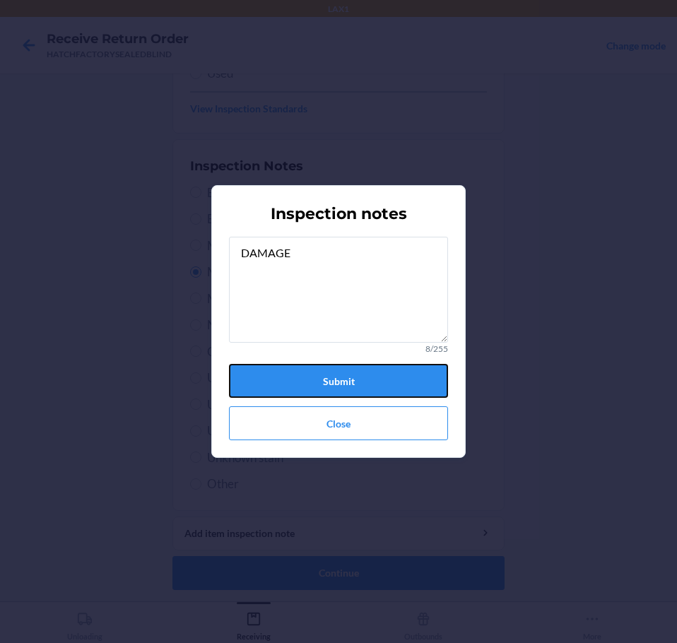
click at [382, 376] on button "Submit" at bounding box center [338, 381] width 219 height 34
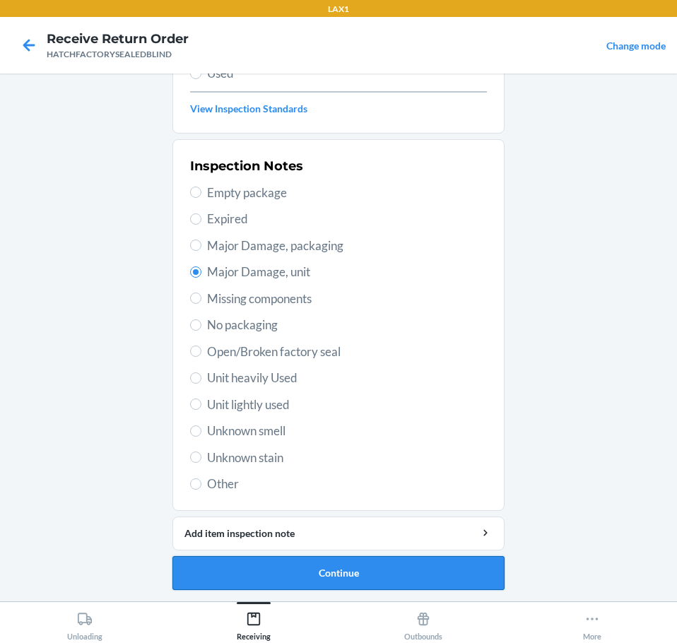
click at [407, 557] on button "Continue" at bounding box center [338, 573] width 332 height 34
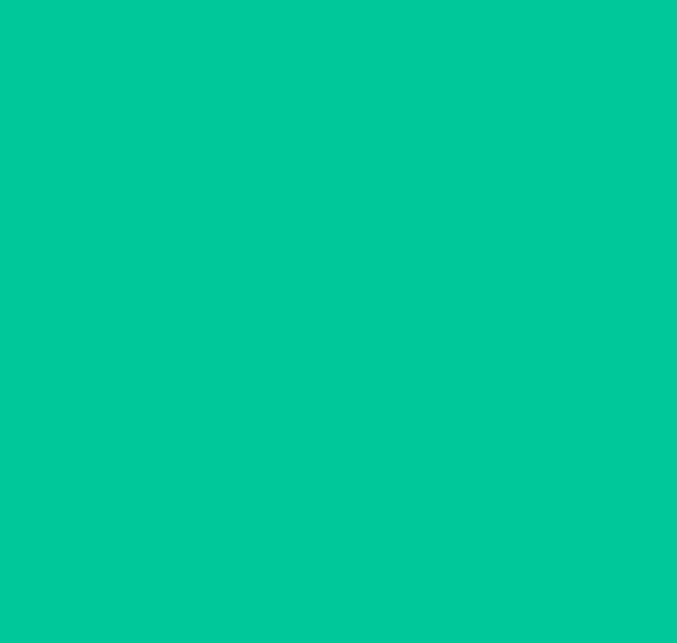
click at [408, 557] on button "Confirm" at bounding box center [338, 573] width 332 height 34
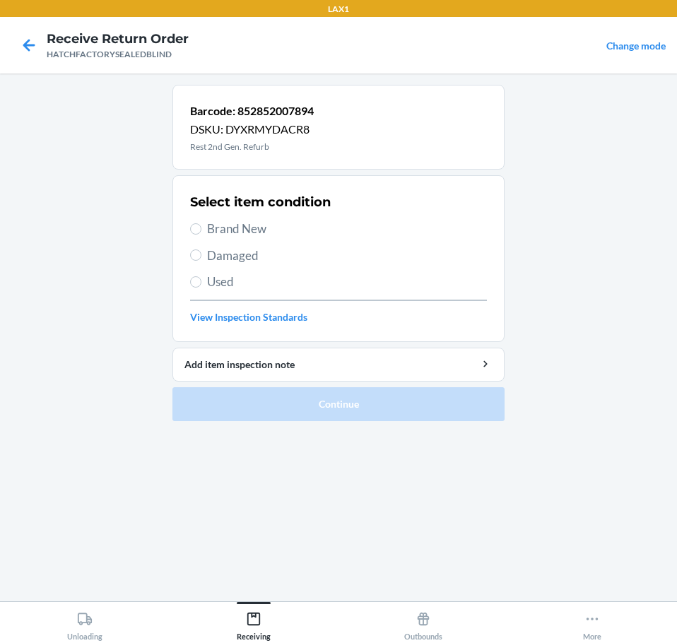
click at [241, 254] on span "Damaged" at bounding box center [347, 256] width 280 height 18
click at [201, 254] on input "Damaged" at bounding box center [195, 254] width 11 height 11
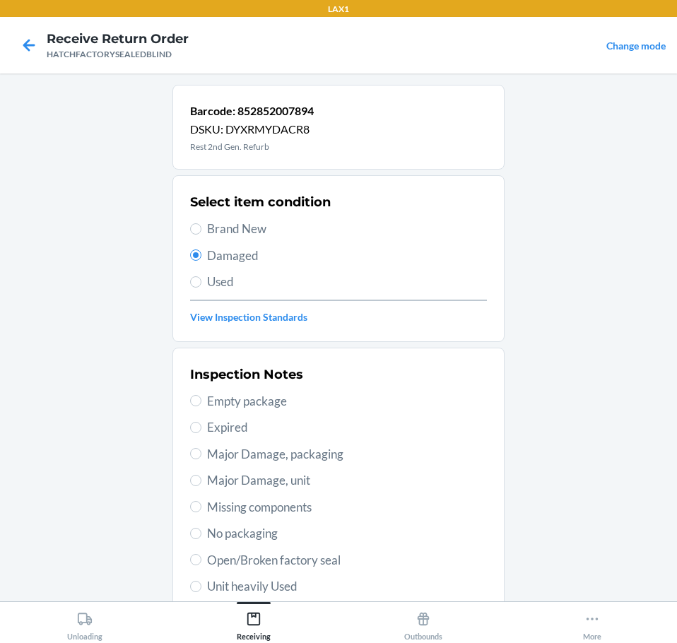
click at [320, 481] on span "Major Damage, unit" at bounding box center [347, 480] width 280 height 18
click at [201, 481] on input "Major Damage, unit" at bounding box center [195, 480] width 11 height 11
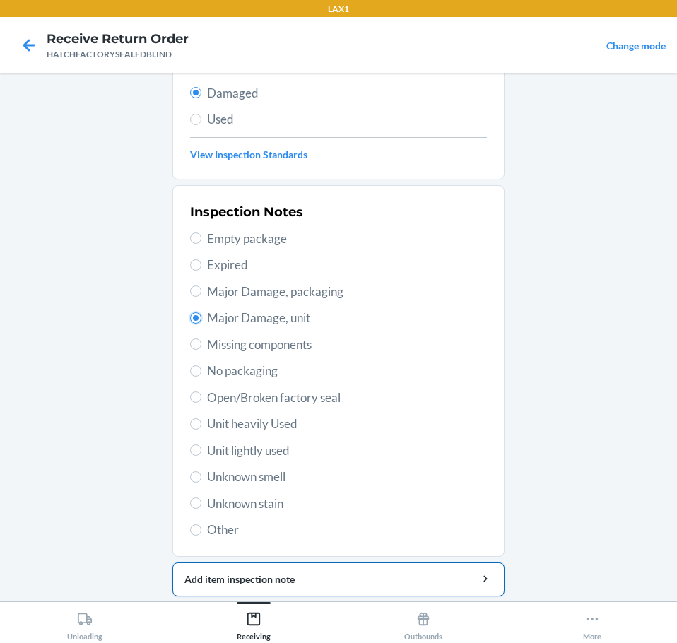
scroll to position [208, 0]
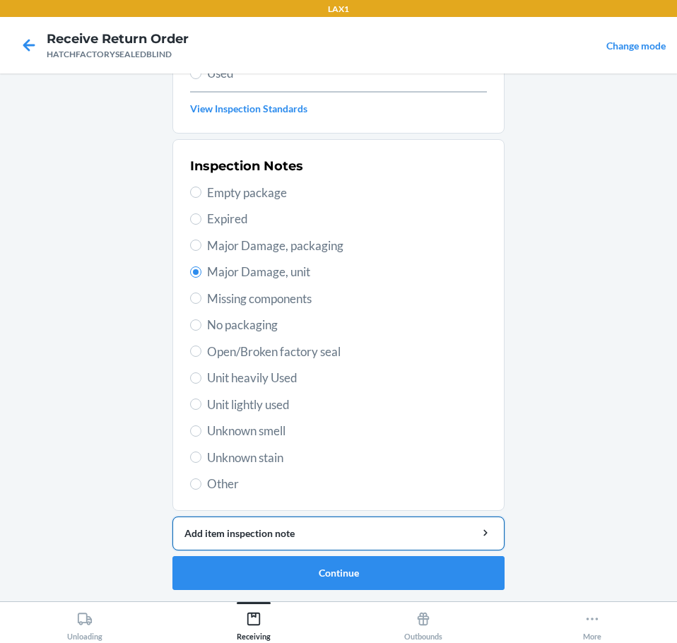
click at [434, 529] on div "Add item inspection note" at bounding box center [338, 533] width 308 height 15
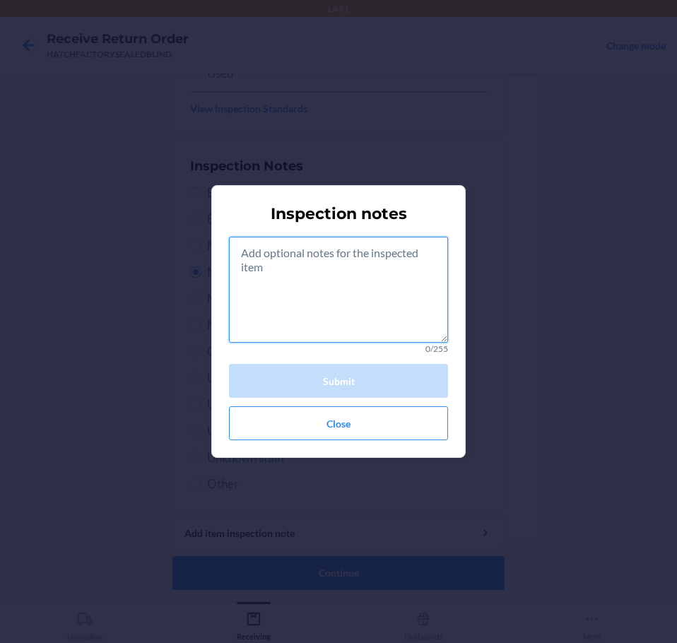
click at [406, 293] on textarea at bounding box center [338, 290] width 219 height 106
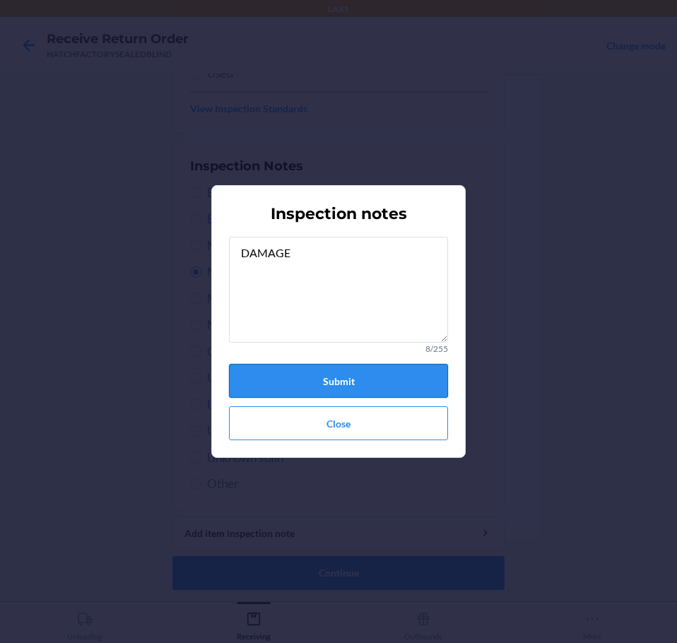
click at [363, 379] on button "Submit" at bounding box center [338, 381] width 219 height 34
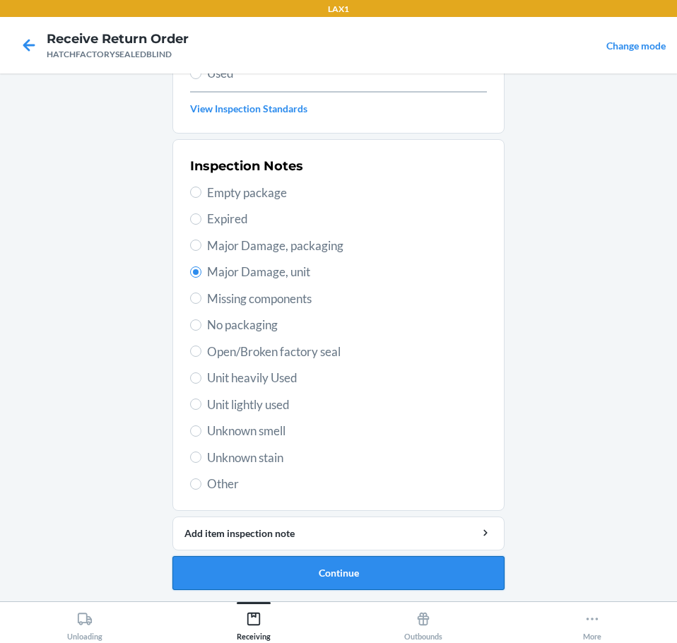
click at [384, 583] on button "Continue" at bounding box center [338, 573] width 332 height 34
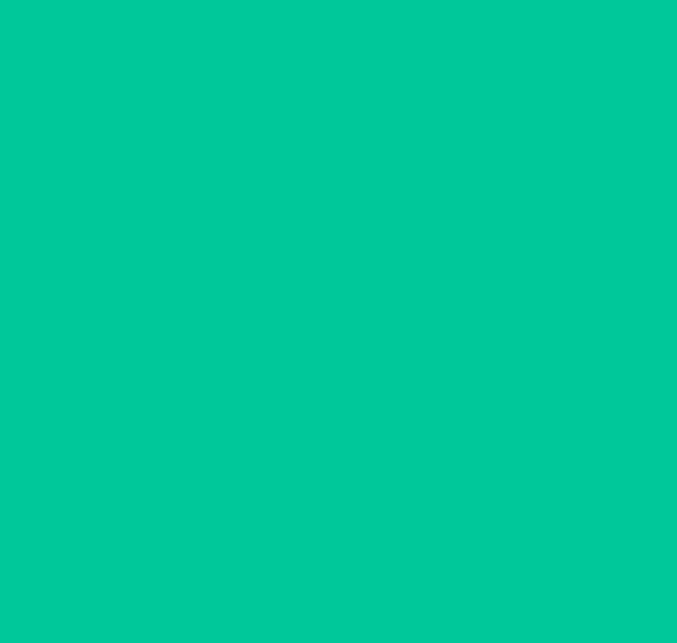
scroll to position [92, 0]
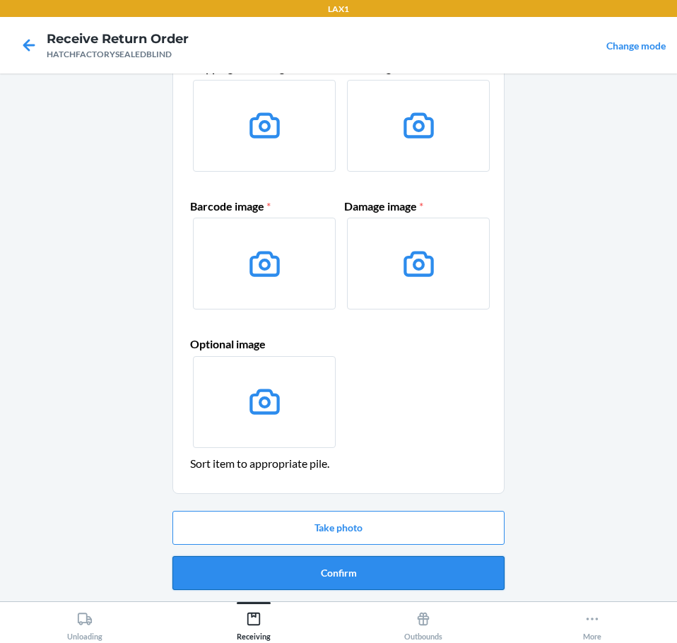
click at [397, 579] on button "Confirm" at bounding box center [338, 573] width 332 height 34
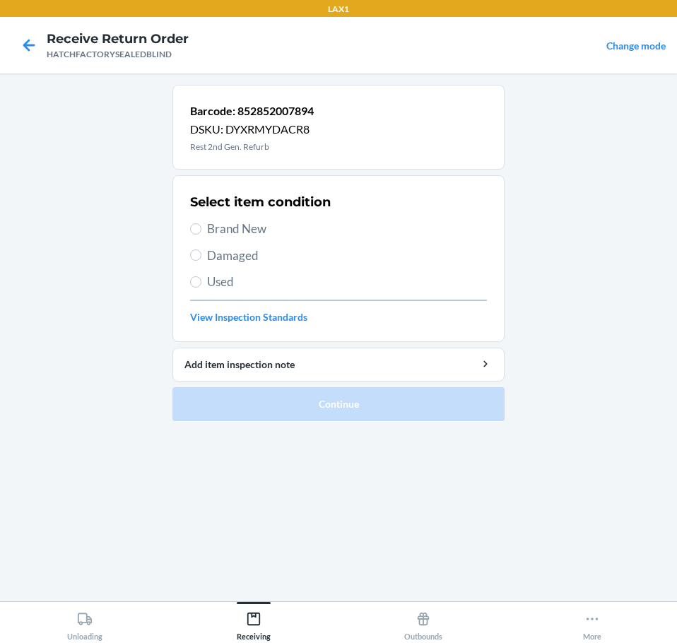
click at [263, 259] on span "Damaged" at bounding box center [347, 256] width 280 height 18
click at [201, 259] on input "Damaged" at bounding box center [195, 254] width 11 height 11
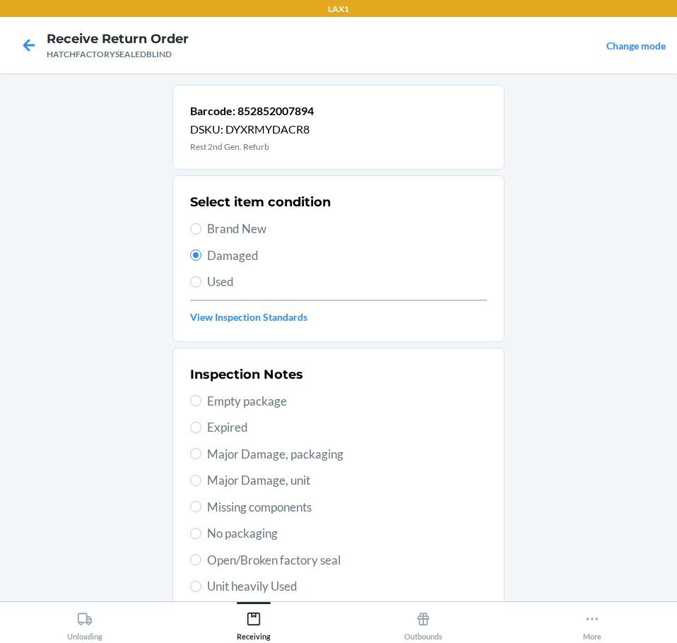
drag, startPoint x: 318, startPoint y: 476, endPoint x: 353, endPoint y: 487, distance: 36.4
click at [318, 479] on span "Major Damage, unit" at bounding box center [347, 480] width 280 height 18
click at [201, 479] on input "Major Damage, unit" at bounding box center [195, 480] width 11 height 11
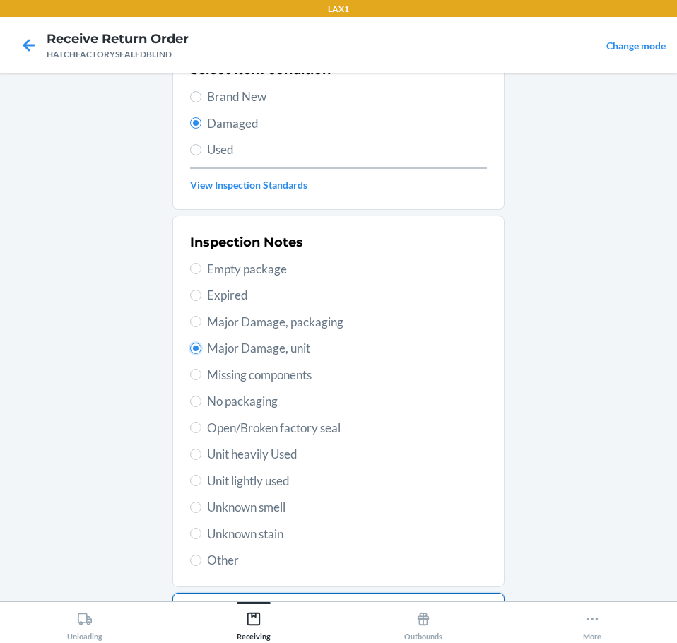
scroll to position [208, 0]
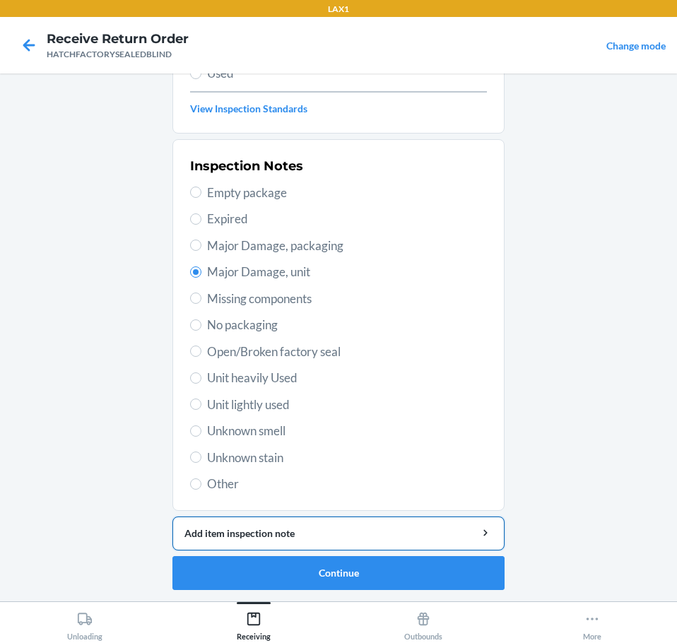
click at [443, 532] on div "Add item inspection note" at bounding box center [338, 533] width 308 height 15
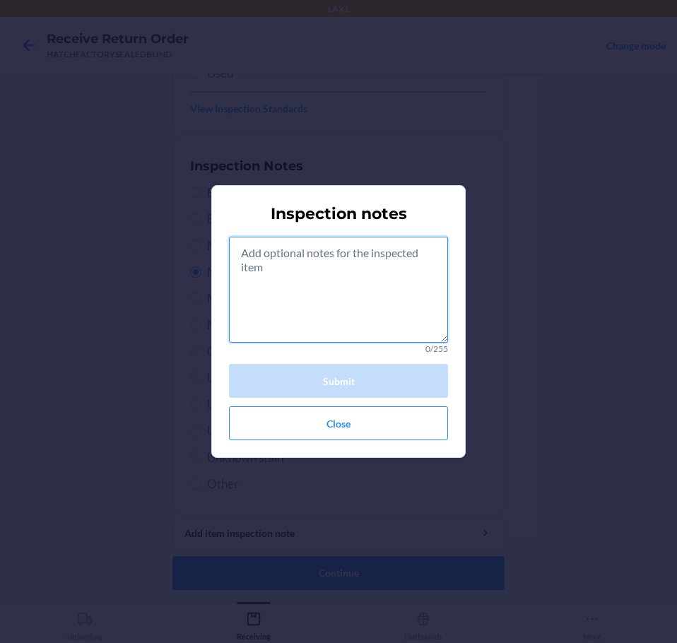
click at [389, 312] on textarea at bounding box center [338, 290] width 219 height 106
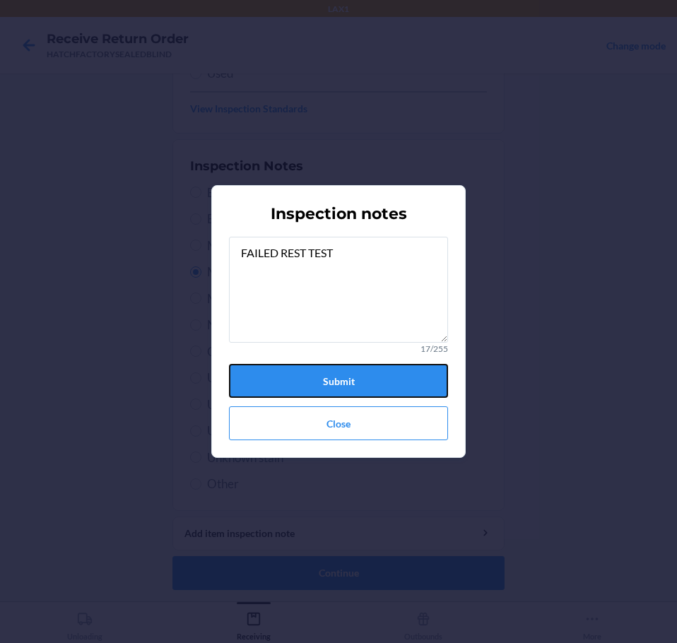
drag, startPoint x: 393, startPoint y: 367, endPoint x: 397, endPoint y: 379, distance: 12.7
click at [393, 368] on button "Submit" at bounding box center [338, 381] width 219 height 34
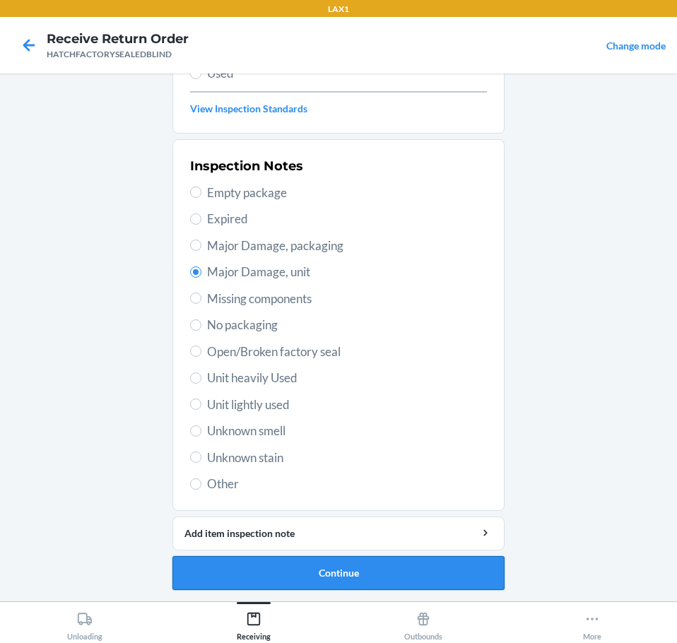
click at [411, 569] on button "Continue" at bounding box center [338, 573] width 332 height 34
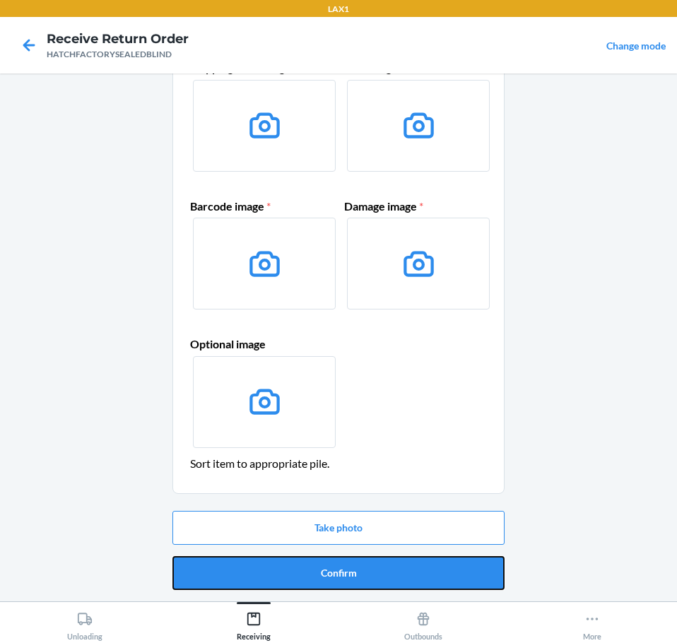
click at [442, 573] on button "Confirm" at bounding box center [338, 573] width 332 height 34
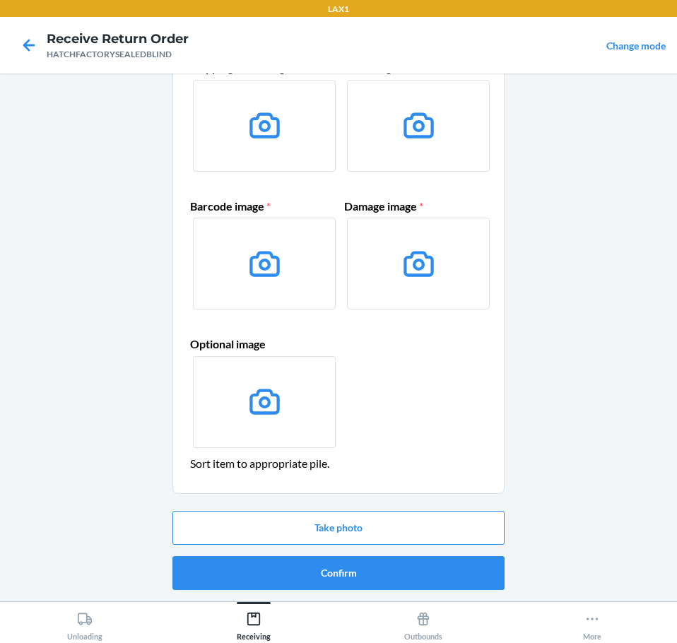
scroll to position [0, 0]
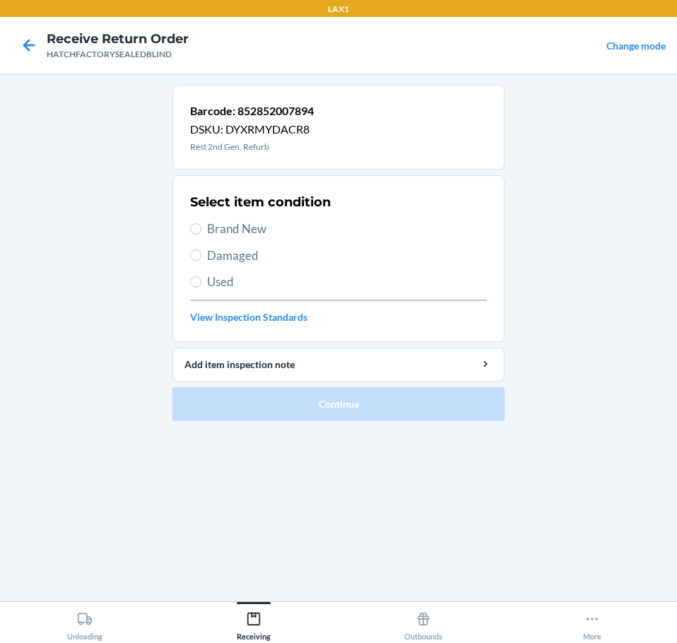
click at [245, 259] on span "Damaged" at bounding box center [347, 256] width 280 height 18
click at [201, 259] on input "Damaged" at bounding box center [195, 254] width 11 height 11
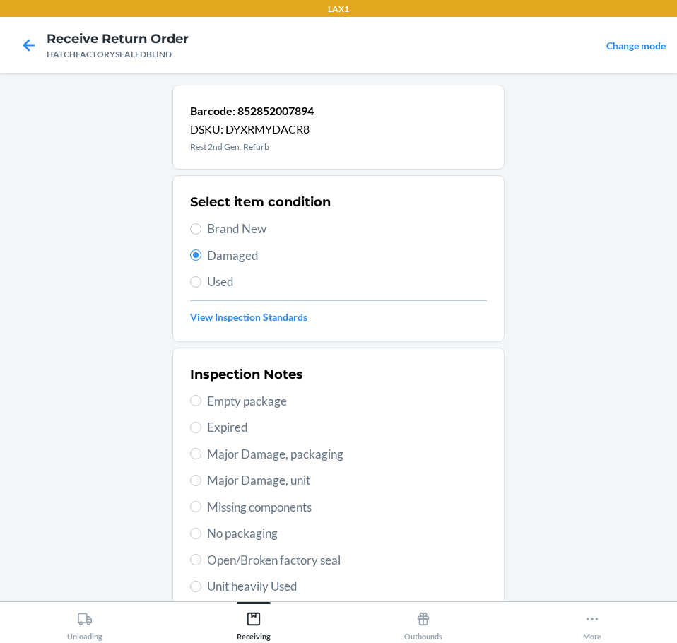
click at [313, 485] on span "Major Damage, unit" at bounding box center [347, 480] width 280 height 18
click at [201, 485] on input "Major Damage, unit" at bounding box center [195, 480] width 11 height 11
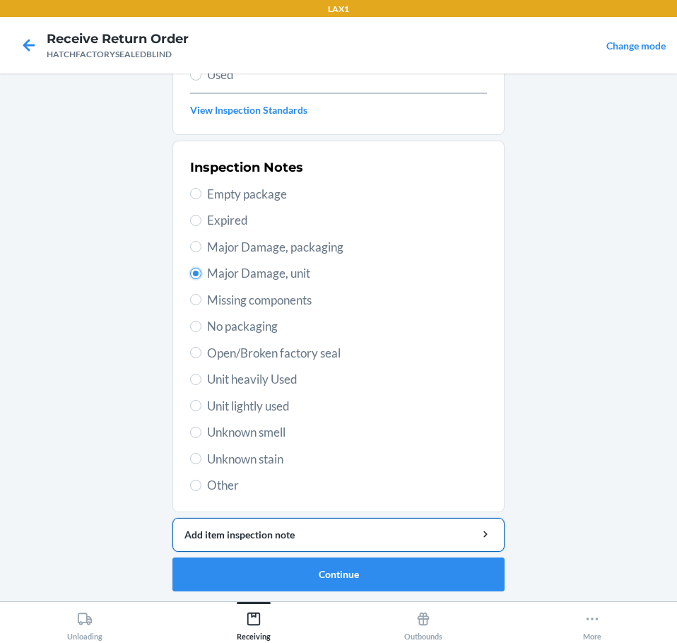
scroll to position [208, 0]
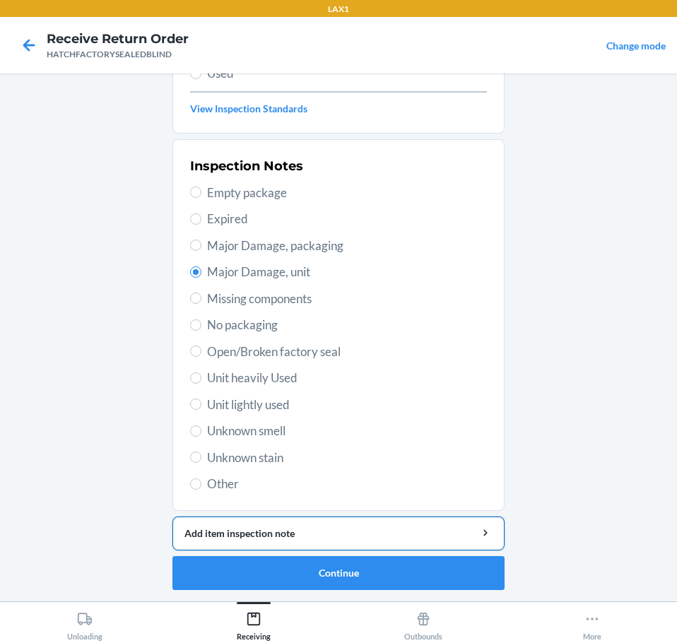
click at [403, 537] on div "Add item inspection note" at bounding box center [338, 533] width 308 height 15
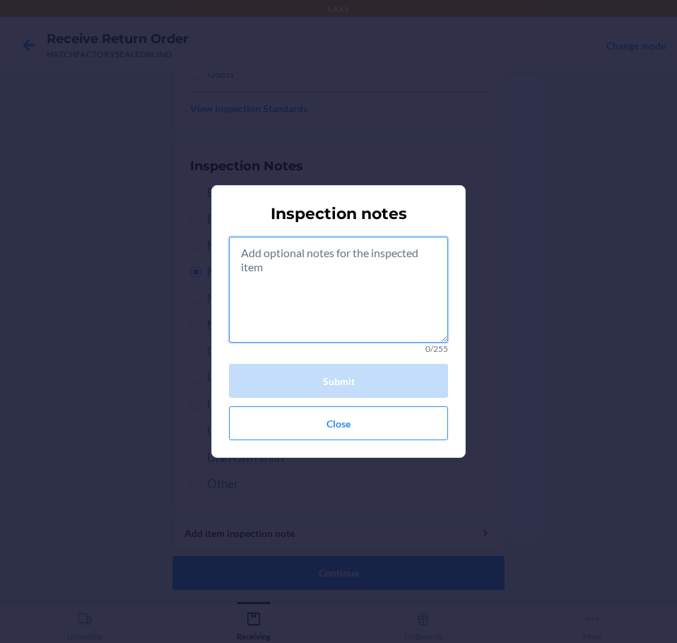
click at [357, 302] on textarea at bounding box center [338, 290] width 219 height 106
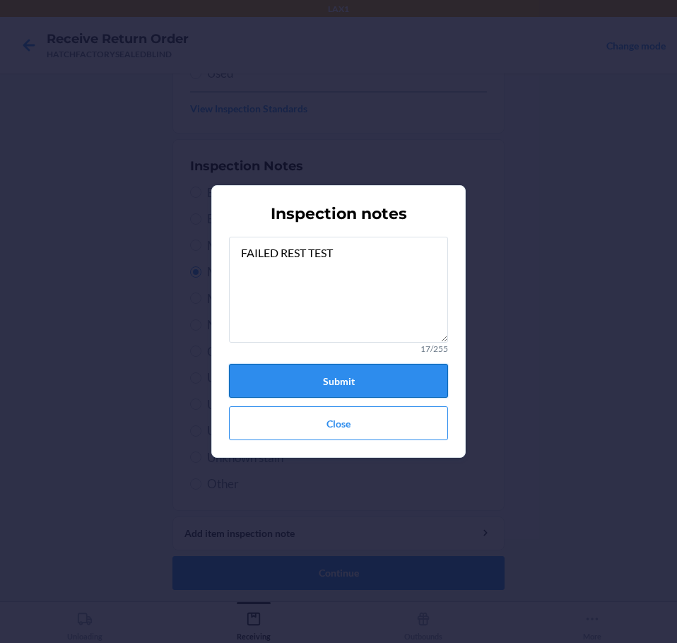
click at [396, 372] on button "Submit" at bounding box center [338, 381] width 219 height 34
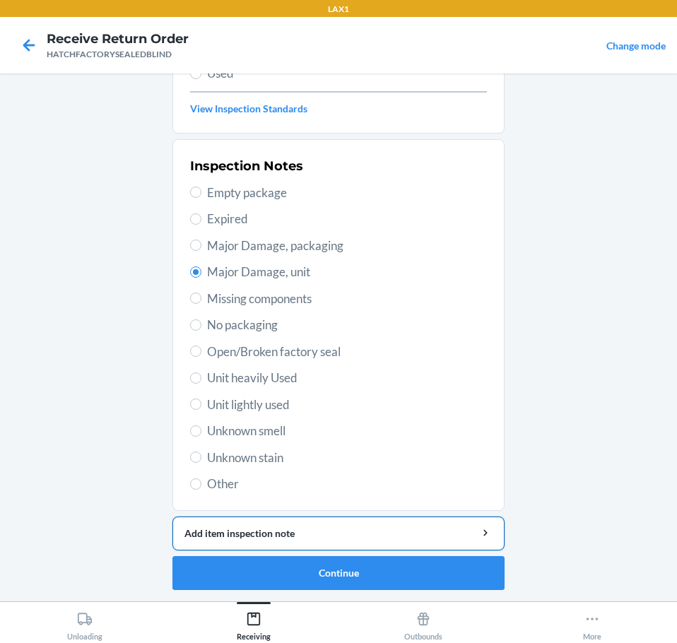
click at [397, 536] on div "Add item inspection note" at bounding box center [338, 533] width 308 height 15
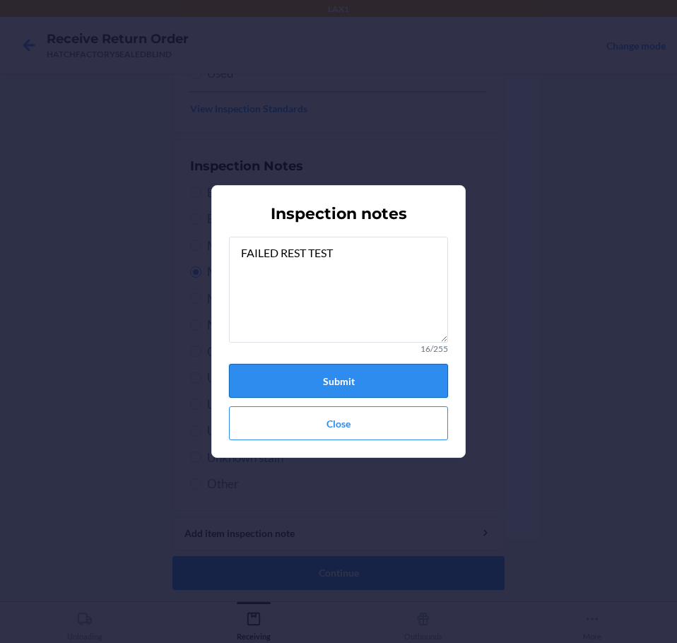
click at [385, 379] on button "Submit" at bounding box center [338, 381] width 219 height 34
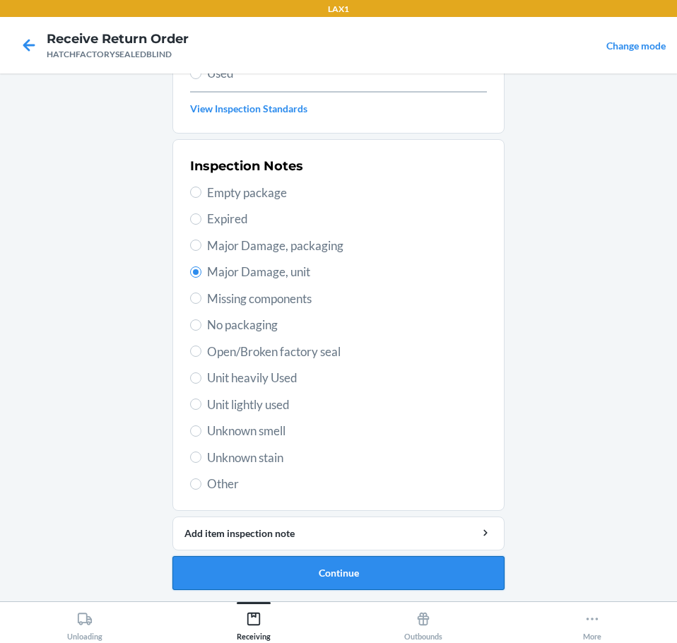
click at [453, 567] on button "Continue" at bounding box center [338, 573] width 332 height 34
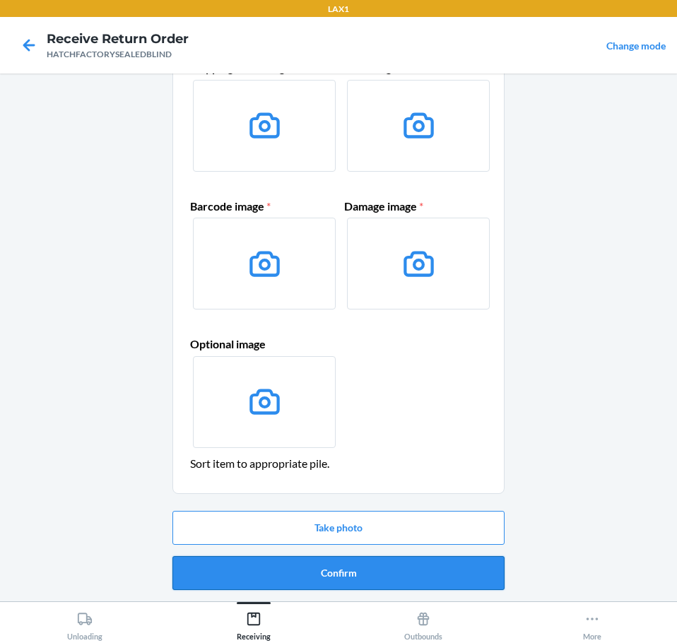
click at [455, 568] on button "Confirm" at bounding box center [338, 573] width 332 height 34
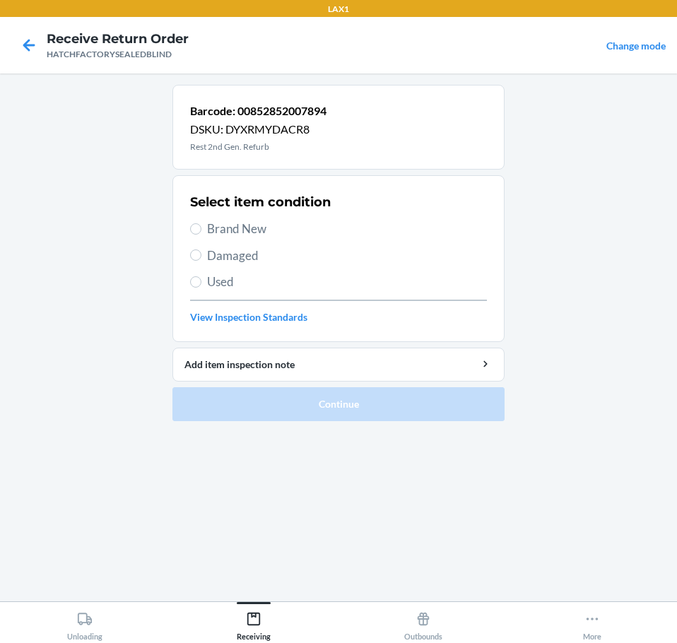
click at [223, 226] on span "Brand New" at bounding box center [347, 229] width 280 height 18
click at [201, 226] on input "Brand New" at bounding box center [195, 228] width 11 height 11
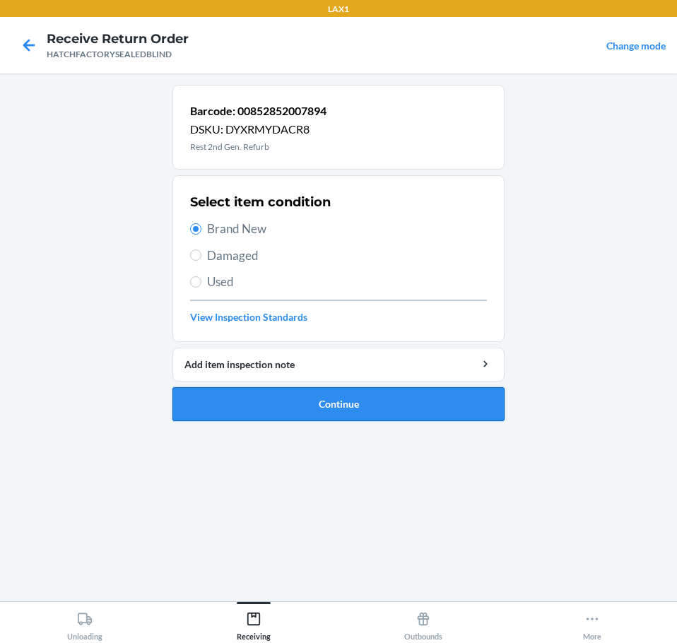
click at [367, 398] on button "Continue" at bounding box center [338, 404] width 332 height 34
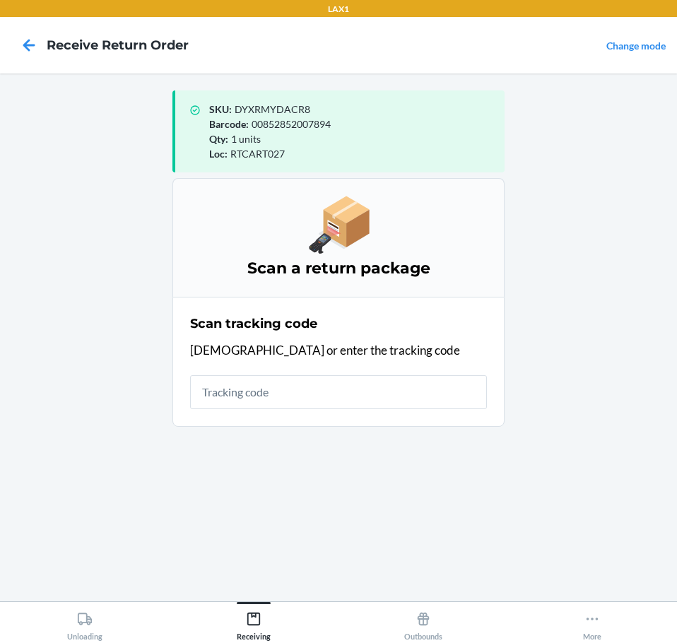
click at [328, 391] on input "text" at bounding box center [338, 392] width 297 height 34
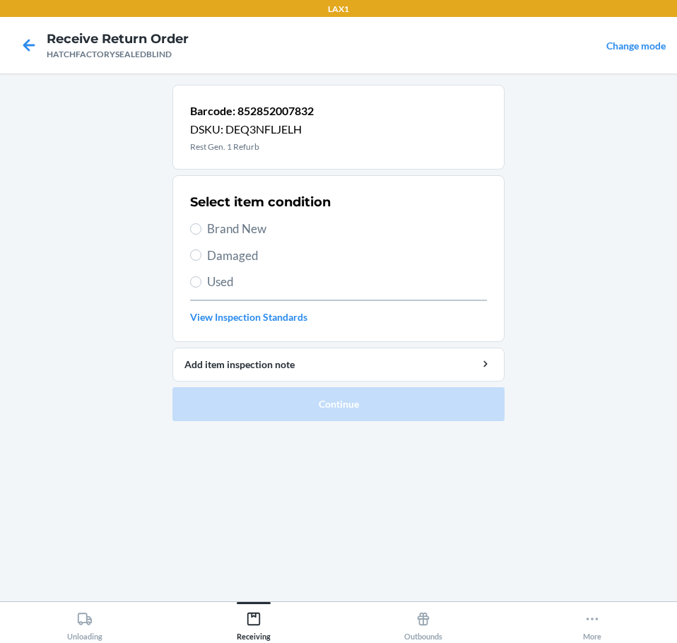
drag, startPoint x: 250, startPoint y: 259, endPoint x: 254, endPoint y: 336, distance: 76.4
click at [249, 262] on span "Damaged" at bounding box center [347, 256] width 280 height 18
click at [201, 261] on input "Damaged" at bounding box center [195, 254] width 11 height 11
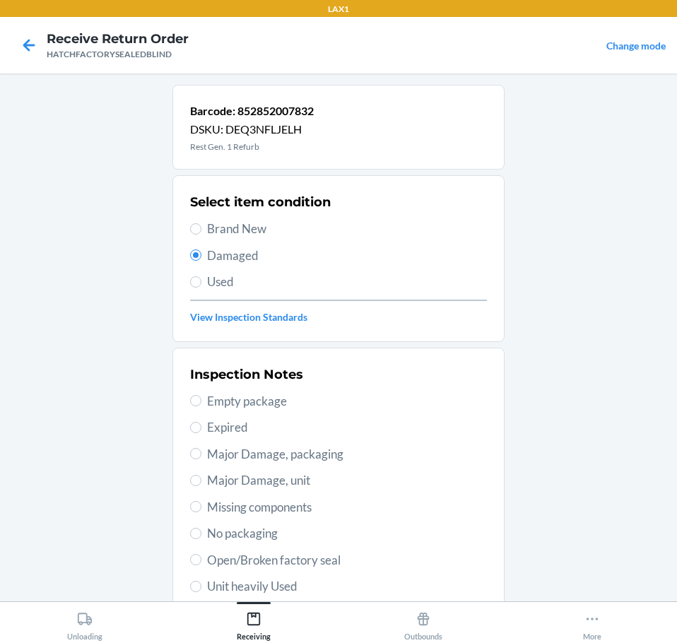
click at [325, 478] on span "Major Damage, unit" at bounding box center [347, 480] width 280 height 18
click at [201, 478] on input "Major Damage, unit" at bounding box center [195, 480] width 11 height 11
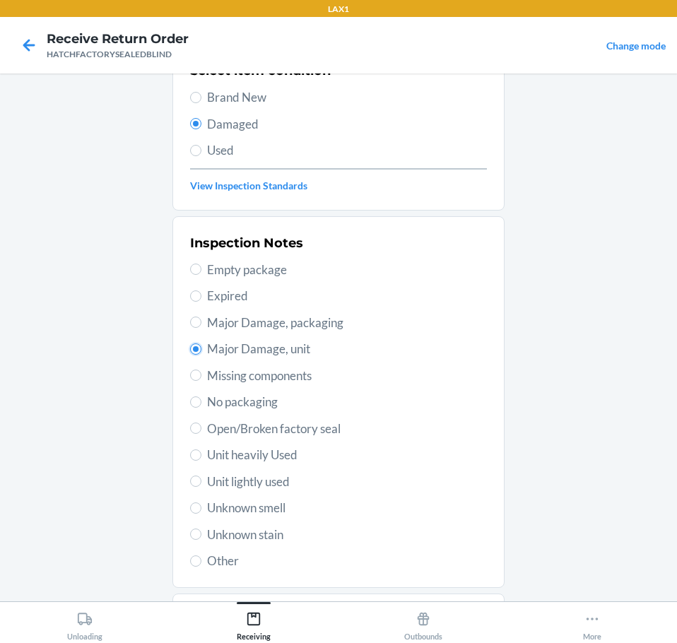
scroll to position [208, 0]
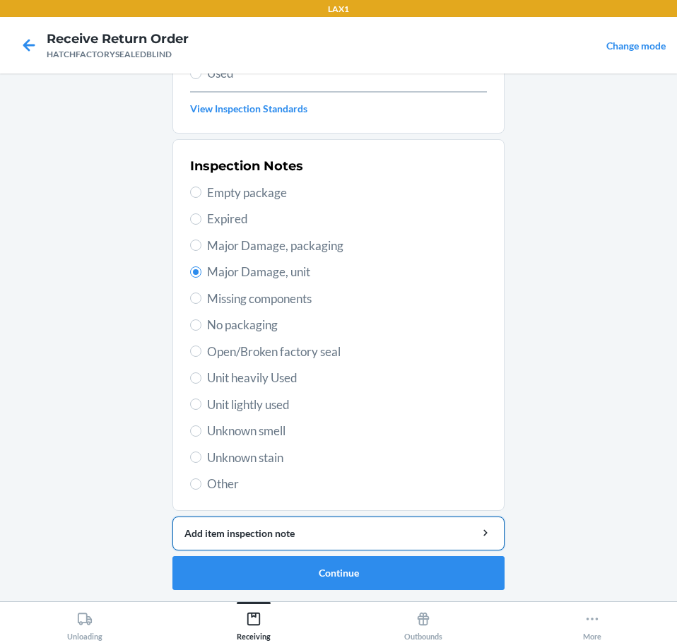
click at [401, 529] on div "Add item inspection note" at bounding box center [338, 533] width 308 height 15
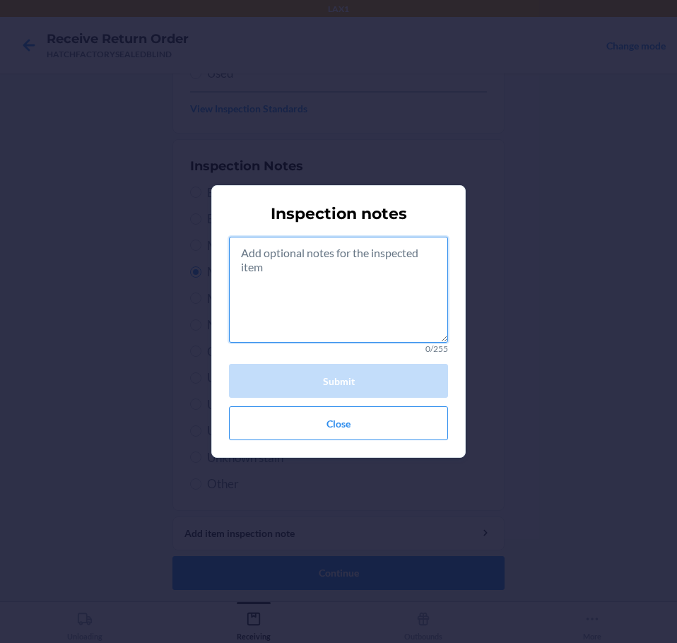
click at [397, 331] on textarea at bounding box center [338, 290] width 219 height 106
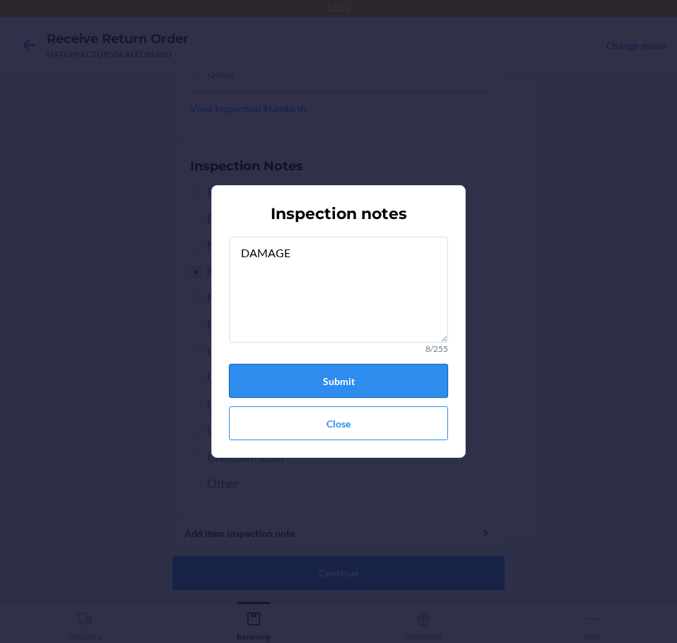
click at [378, 386] on button "Submit" at bounding box center [338, 381] width 219 height 34
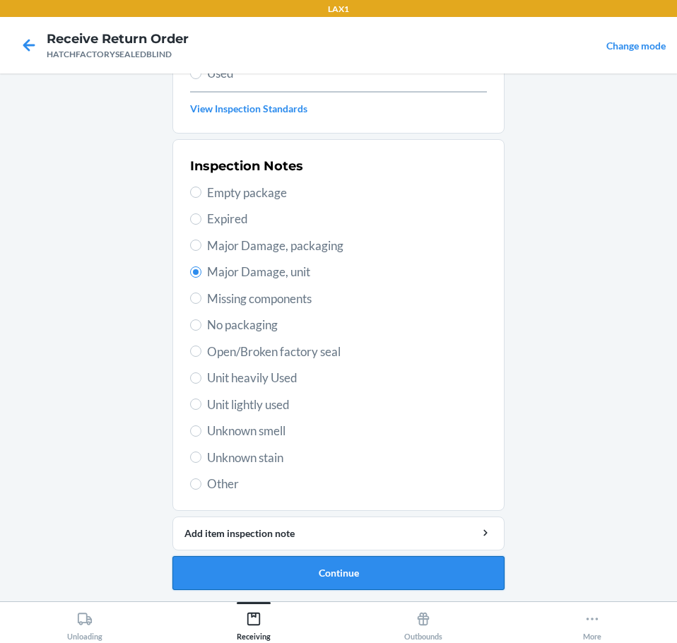
click at [422, 574] on button "Continue" at bounding box center [338, 573] width 332 height 34
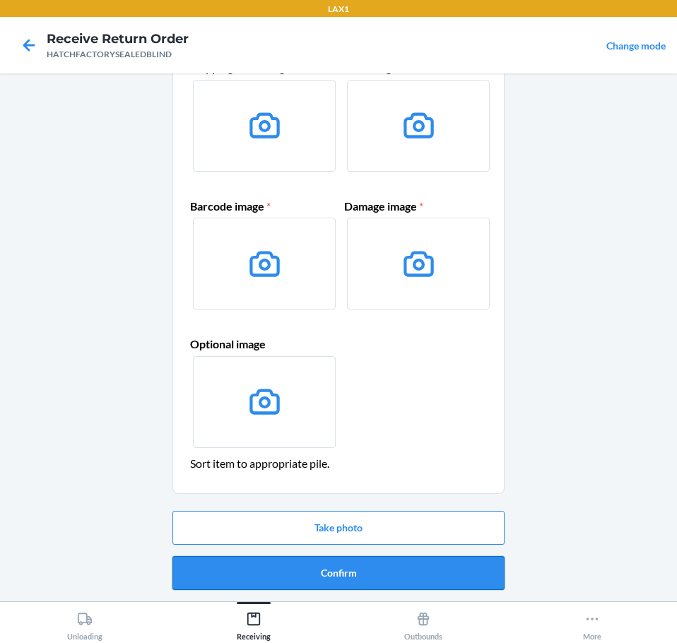
click at [440, 573] on button "Confirm" at bounding box center [338, 573] width 332 height 34
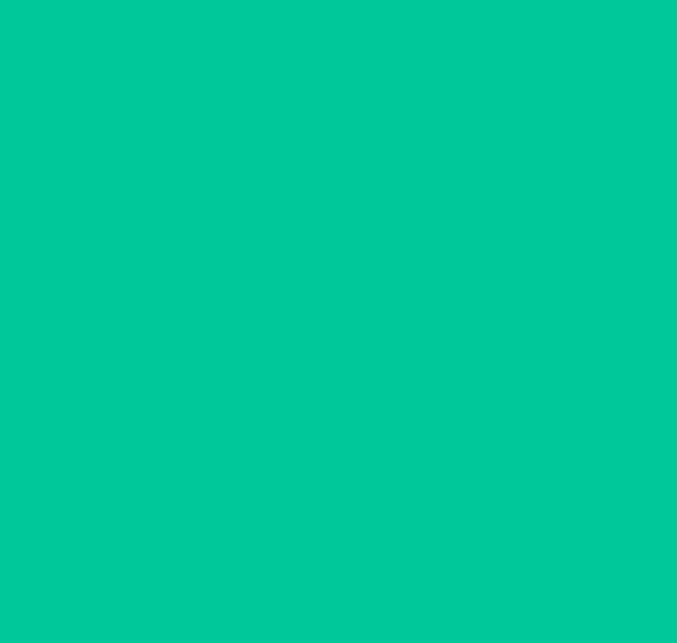
scroll to position [0, 0]
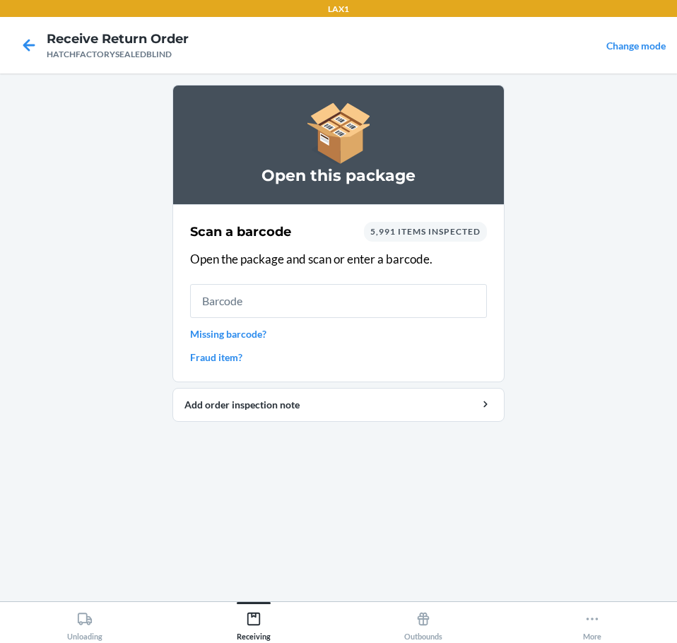
click at [281, 304] on input "text" at bounding box center [338, 301] width 297 height 34
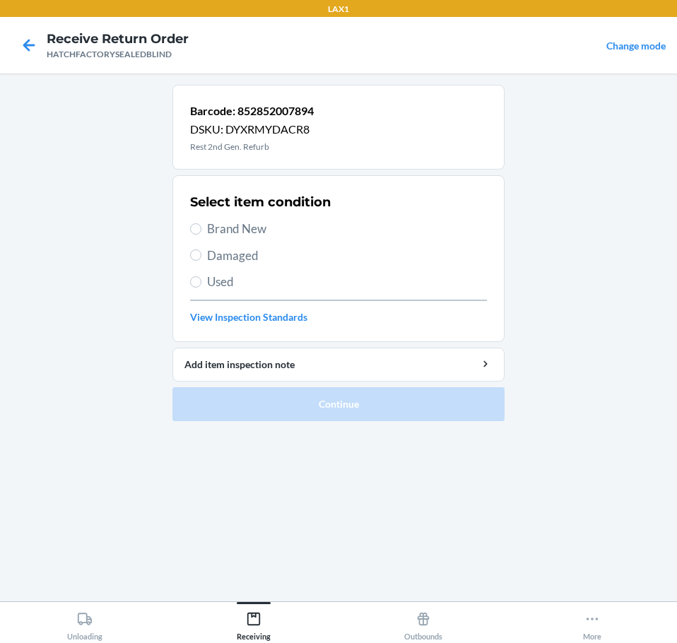
click at [251, 256] on span "Damaged" at bounding box center [347, 256] width 280 height 18
click at [201, 256] on input "Damaged" at bounding box center [195, 254] width 11 height 11
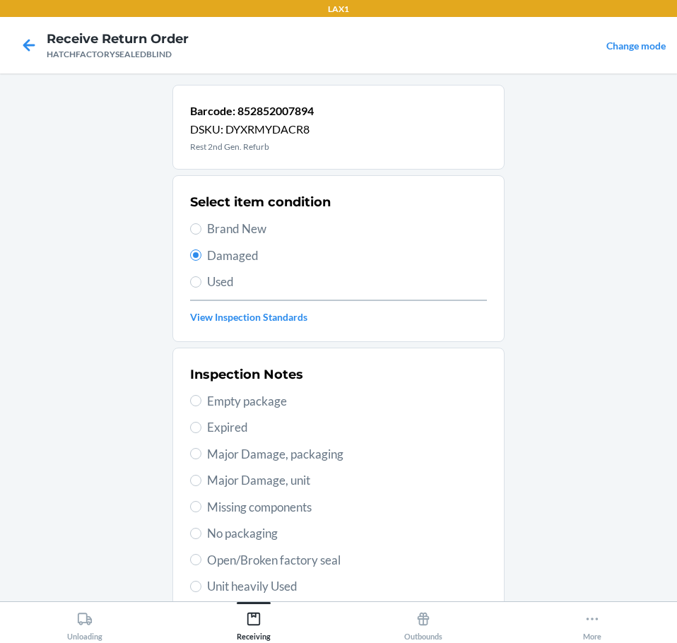
click at [324, 478] on span "Major Damage, unit" at bounding box center [347, 480] width 280 height 18
click at [201, 478] on input "Major Damage, unit" at bounding box center [195, 480] width 11 height 11
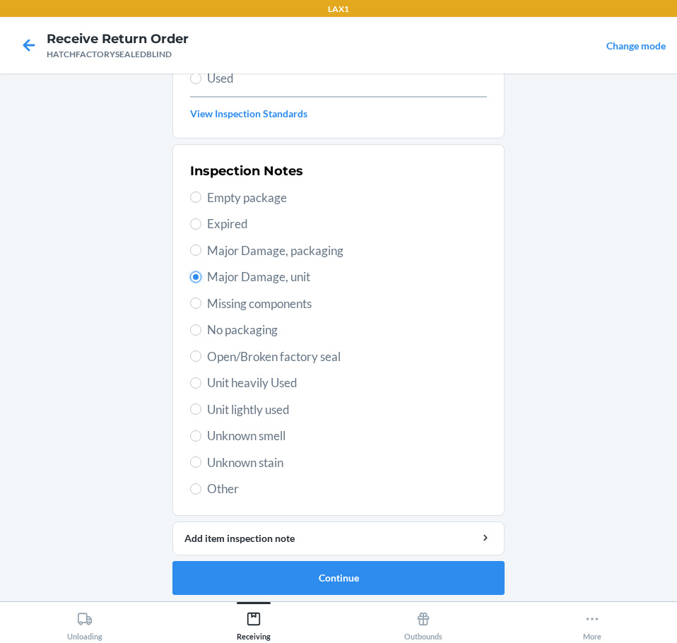
scroll to position [208, 0]
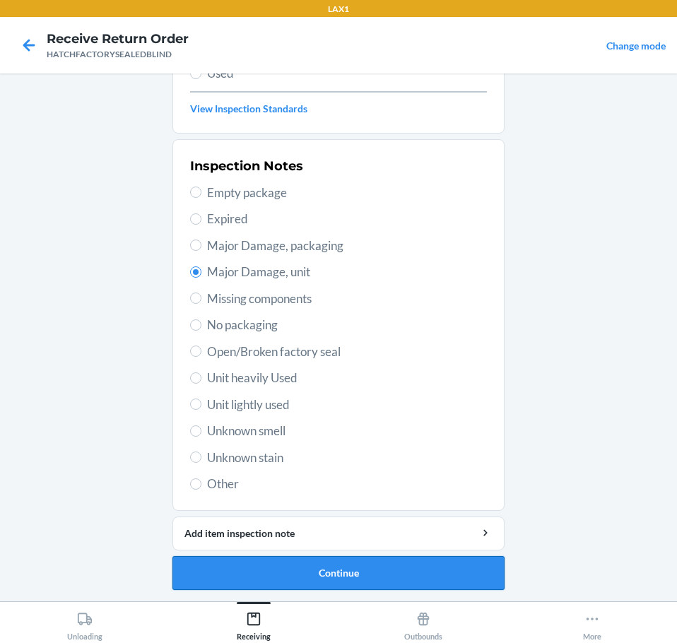
click at [437, 575] on button "Continue" at bounding box center [338, 573] width 332 height 34
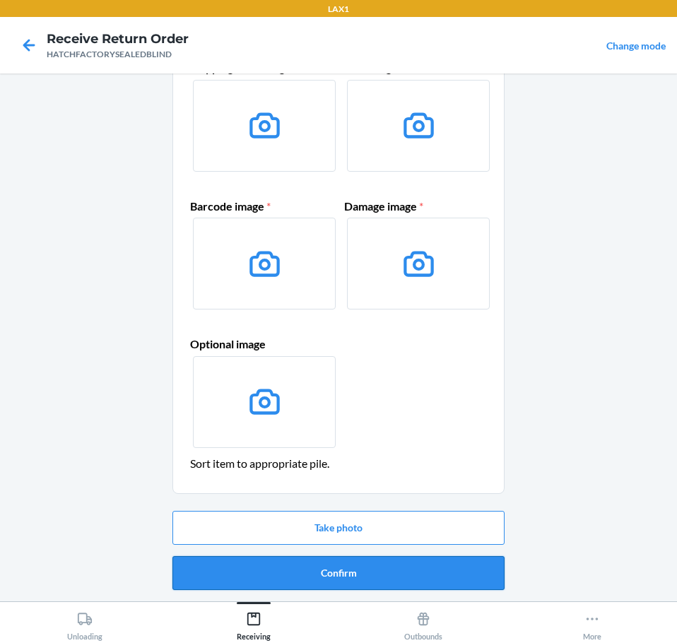
click at [477, 581] on button "Confirm" at bounding box center [338, 573] width 332 height 34
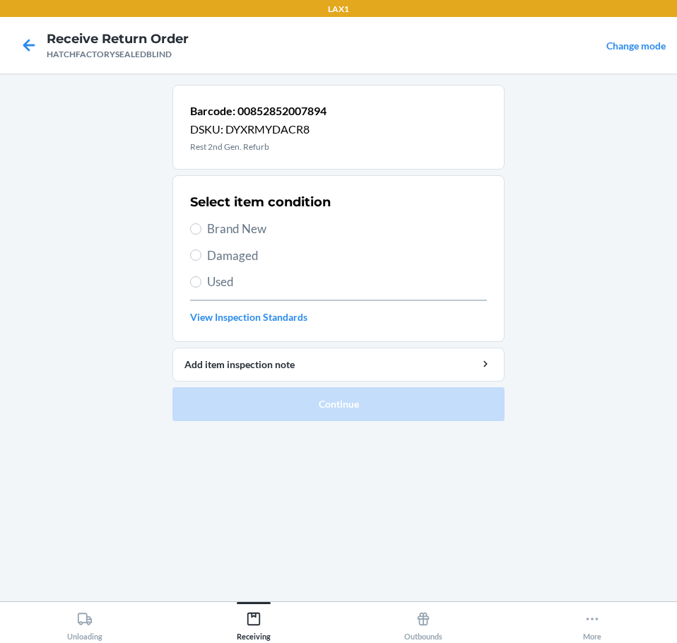
click at [236, 258] on span "Damaged" at bounding box center [347, 256] width 280 height 18
click at [201, 258] on input "Damaged" at bounding box center [195, 254] width 11 height 11
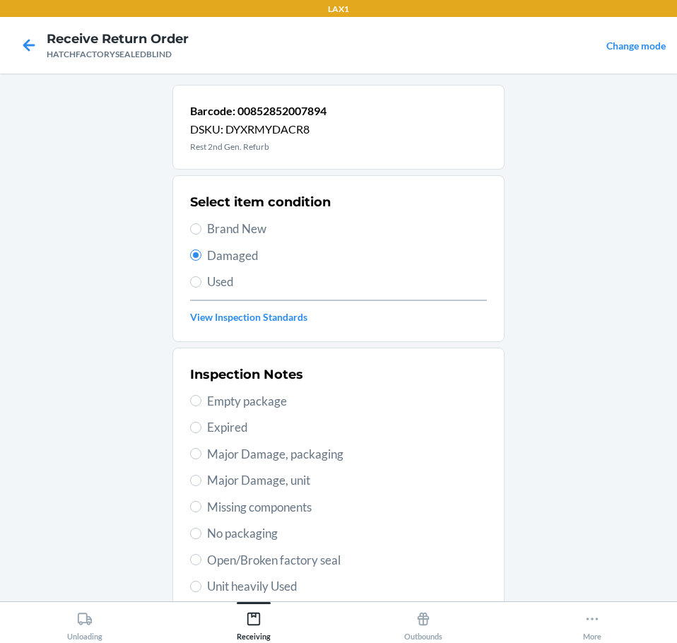
click at [307, 481] on span "Major Damage, unit" at bounding box center [347, 480] width 280 height 18
click at [201, 481] on input "Major Damage, unit" at bounding box center [195, 480] width 11 height 11
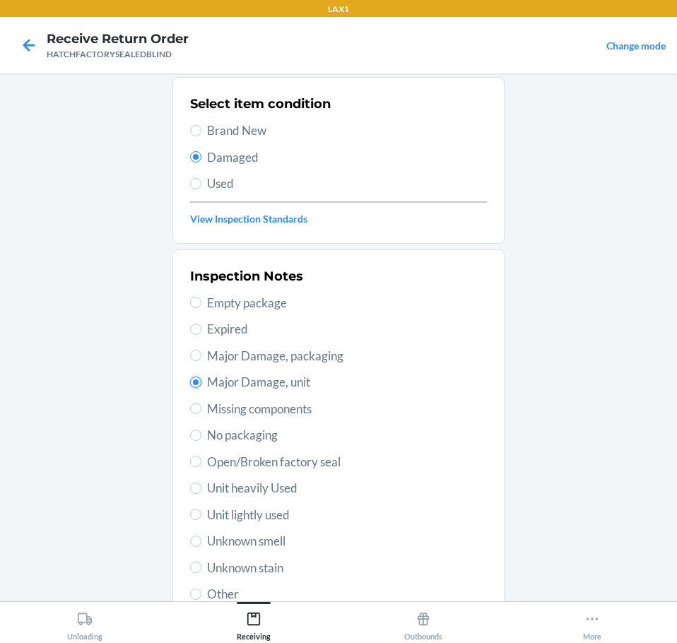
scroll to position [208, 0]
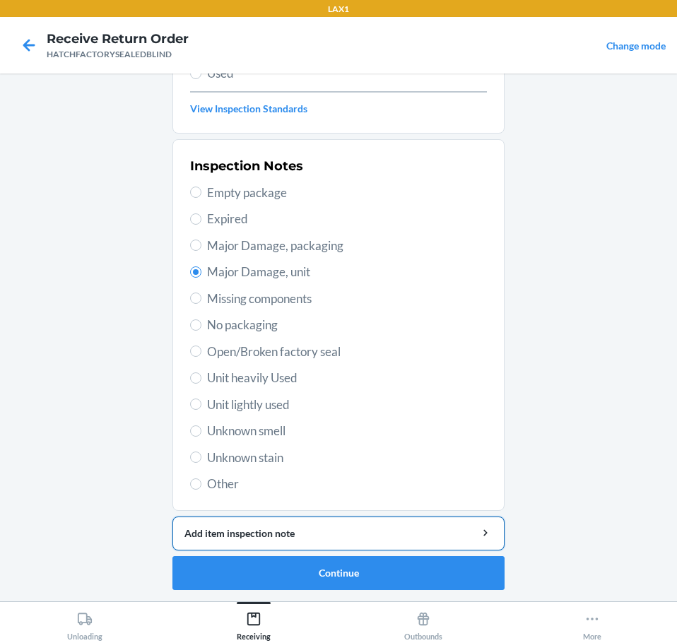
click at [372, 531] on div "Add item inspection note" at bounding box center [338, 533] width 308 height 15
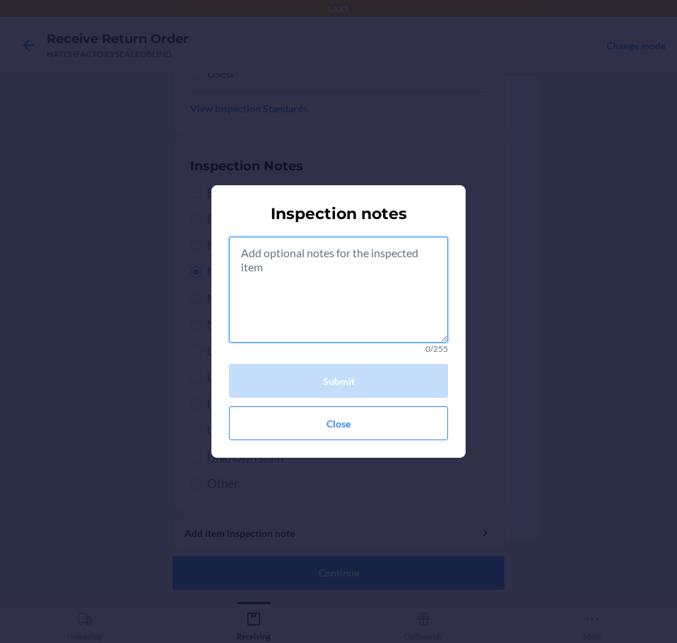
click at [369, 302] on textarea at bounding box center [338, 290] width 219 height 106
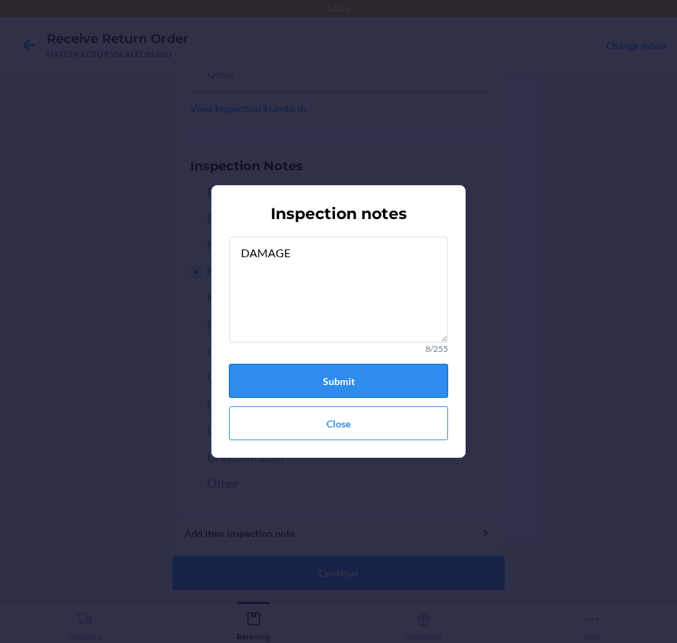
click at [369, 370] on button "Submit" at bounding box center [338, 381] width 219 height 34
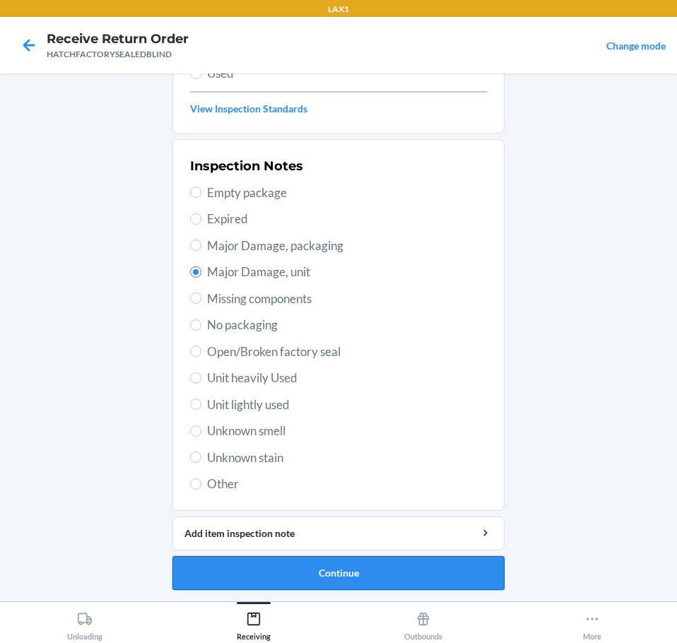
click at [437, 567] on button "Continue" at bounding box center [338, 573] width 332 height 34
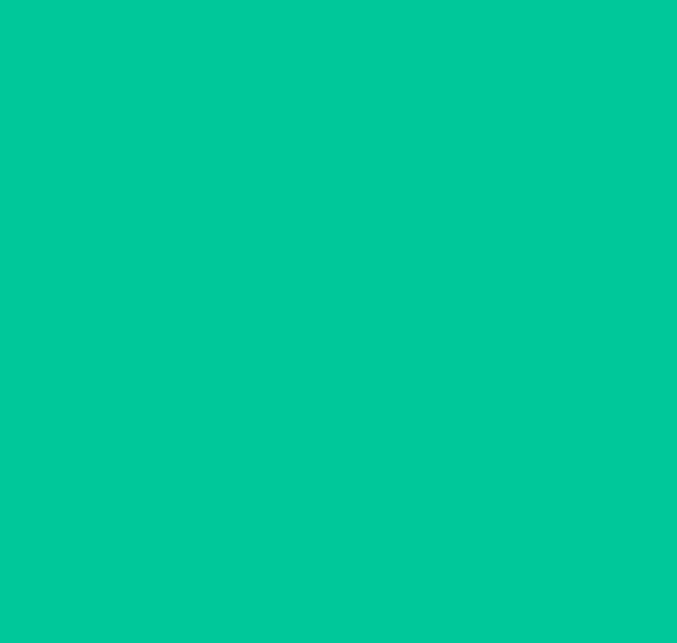
click at [441, 567] on button "Confirm" at bounding box center [338, 573] width 332 height 34
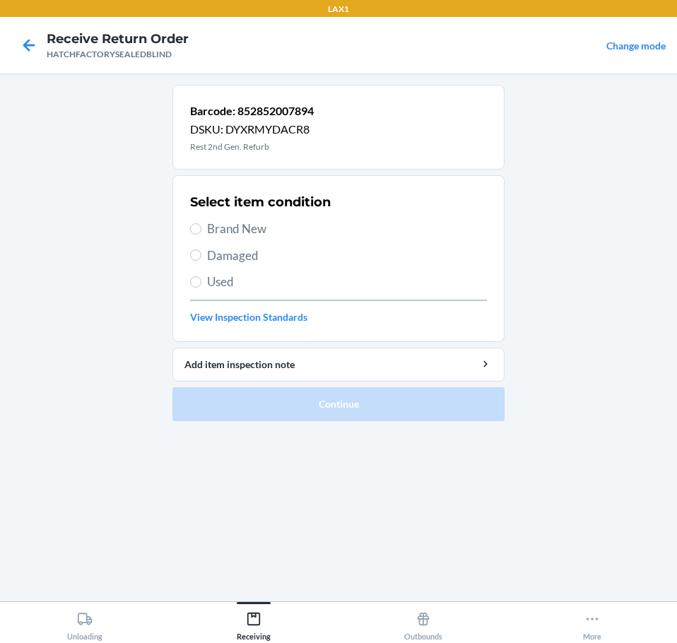
click at [246, 256] on span "Damaged" at bounding box center [347, 256] width 280 height 18
click at [201, 256] on input "Damaged" at bounding box center [195, 254] width 11 height 11
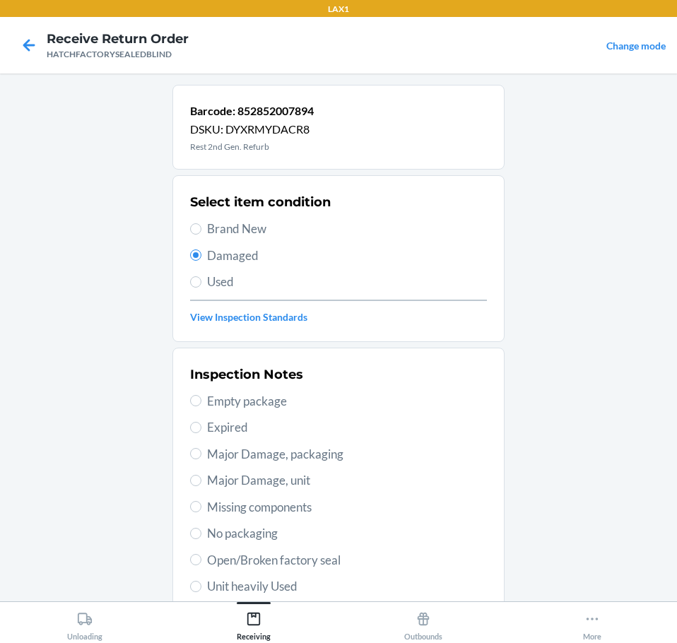
drag, startPoint x: 315, startPoint y: 480, endPoint x: 343, endPoint y: 504, distance: 37.1
click at [315, 481] on span "Major Damage, unit" at bounding box center [347, 480] width 280 height 18
click at [201, 481] on input "Major Damage, unit" at bounding box center [195, 480] width 11 height 11
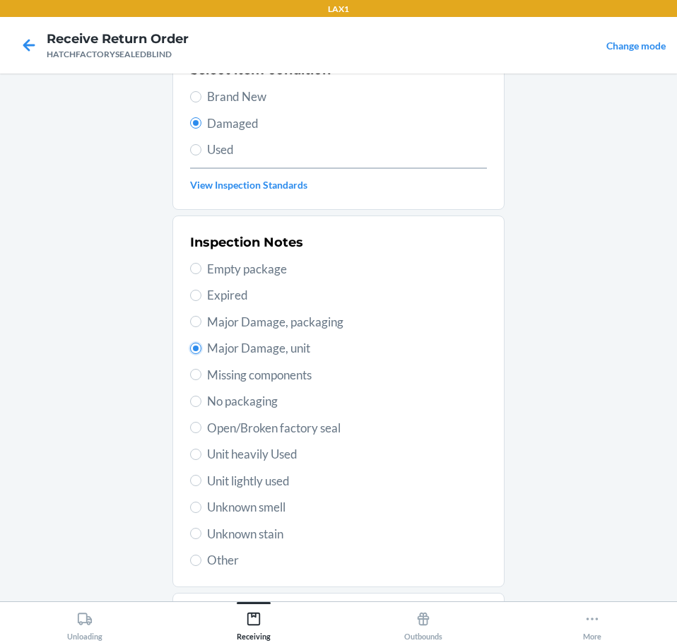
scroll to position [208, 0]
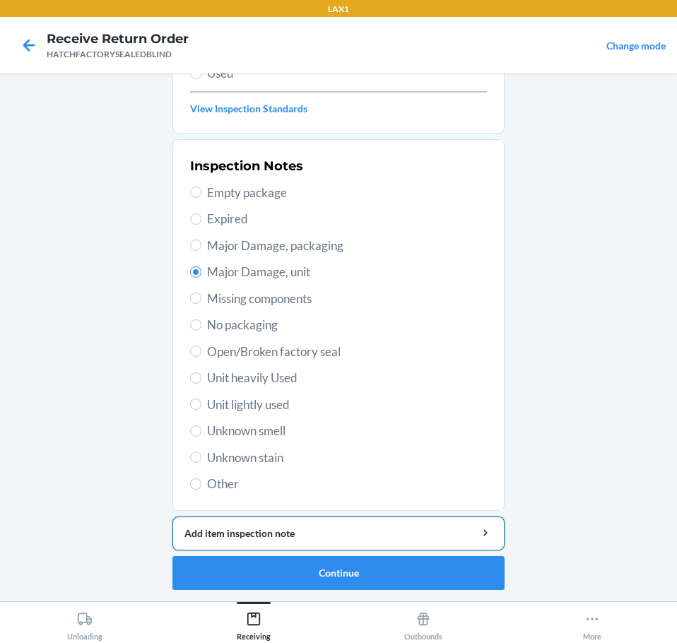
click at [419, 537] on div "Add item inspection note" at bounding box center [338, 533] width 308 height 15
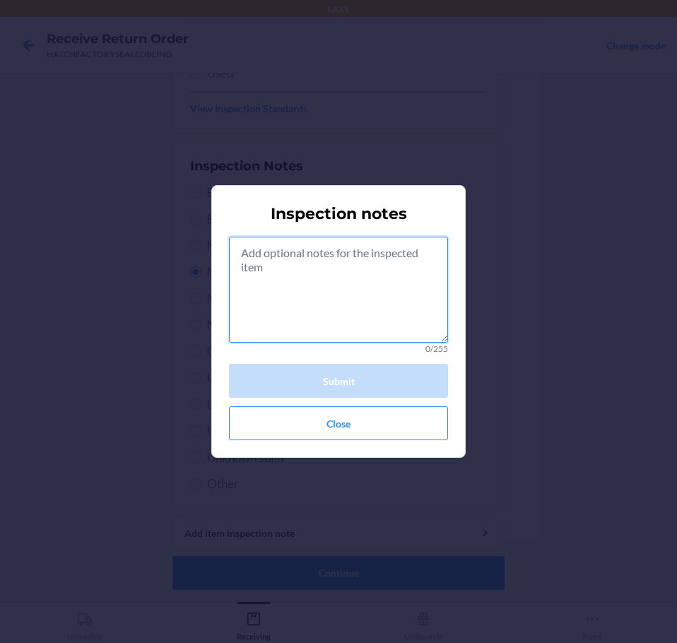
click at [368, 323] on textarea at bounding box center [338, 290] width 219 height 106
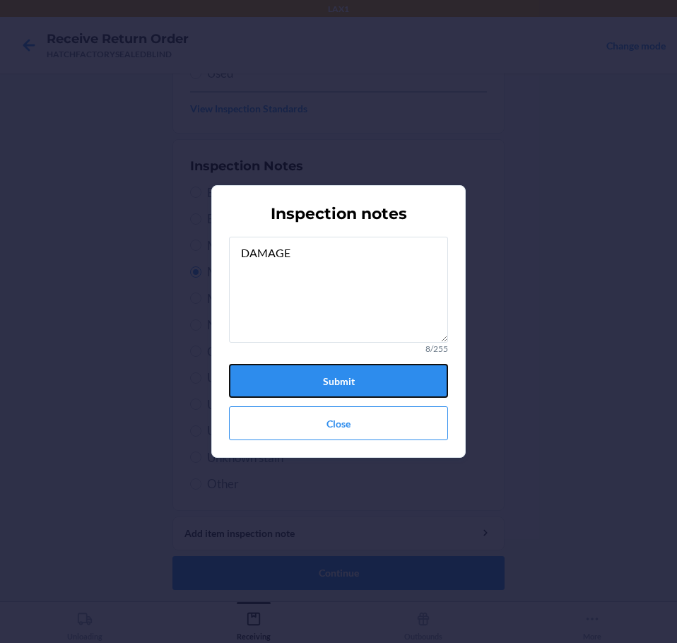
drag, startPoint x: 384, startPoint y: 384, endPoint x: 398, endPoint y: 436, distance: 54.2
click at [386, 384] on button "Submit" at bounding box center [338, 381] width 219 height 34
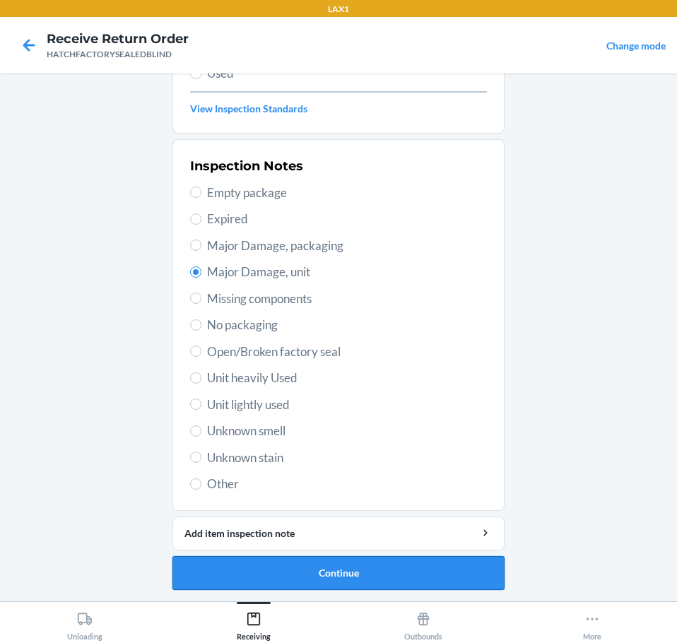
click at [484, 572] on button "Continue" at bounding box center [338, 573] width 332 height 34
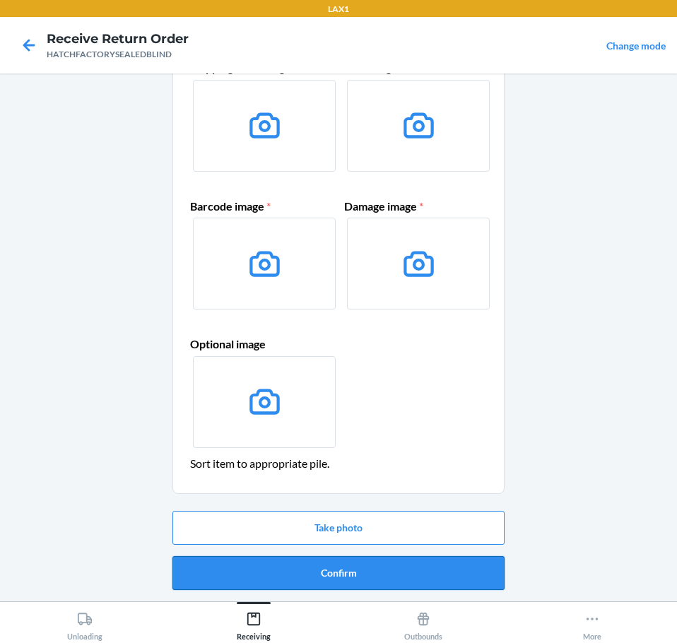
click at [487, 581] on button "Confirm" at bounding box center [338, 573] width 332 height 34
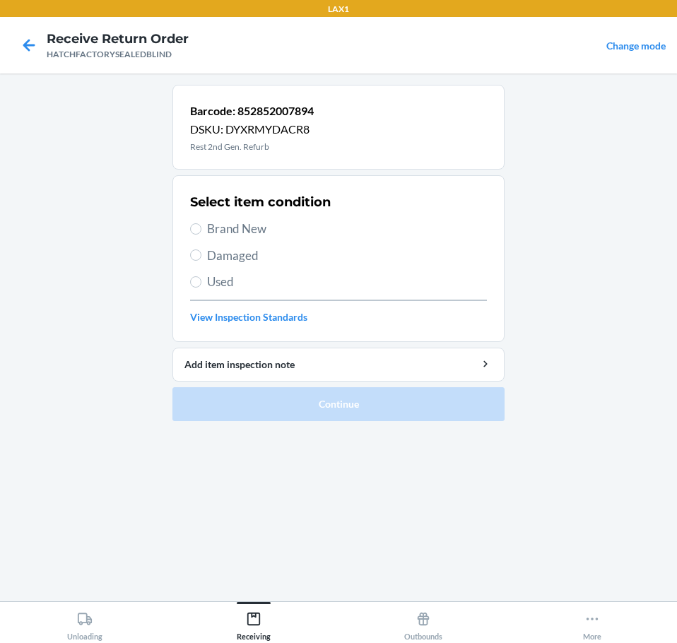
click at [239, 257] on span "Damaged" at bounding box center [347, 256] width 280 height 18
click at [201, 257] on input "Damaged" at bounding box center [195, 254] width 11 height 11
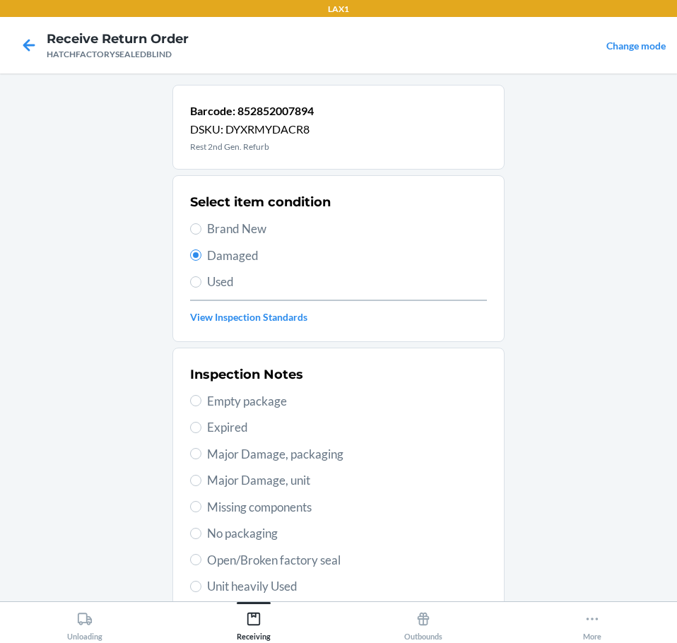
click at [321, 485] on span "Major Damage, unit" at bounding box center [347, 480] width 280 height 18
click at [201, 485] on input "Major Damage, unit" at bounding box center [195, 480] width 11 height 11
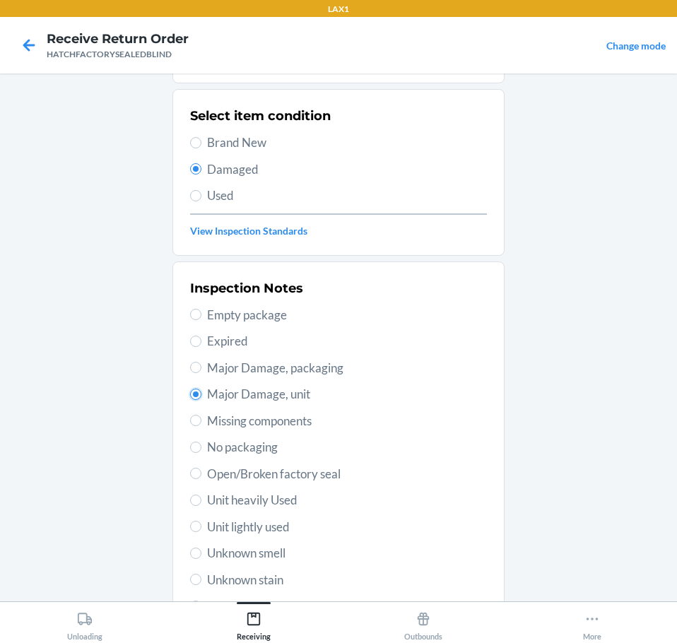
scroll to position [208, 0]
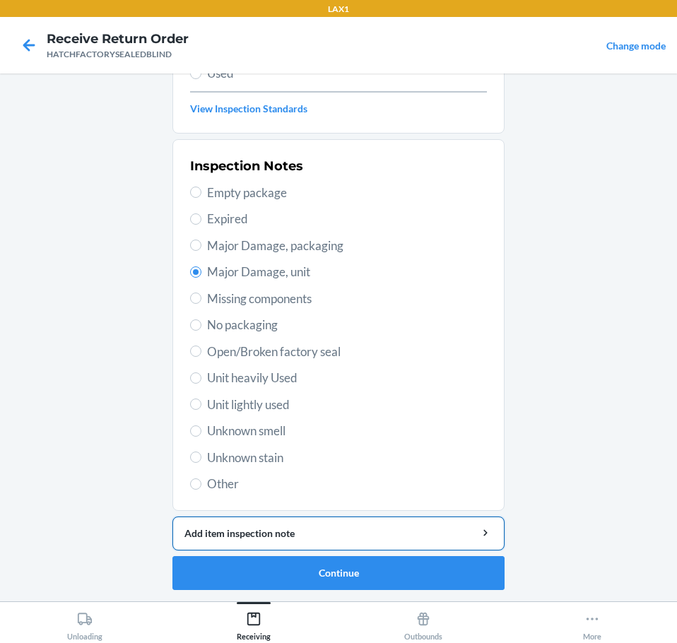
click at [433, 528] on div "Add item inspection note" at bounding box center [338, 533] width 308 height 15
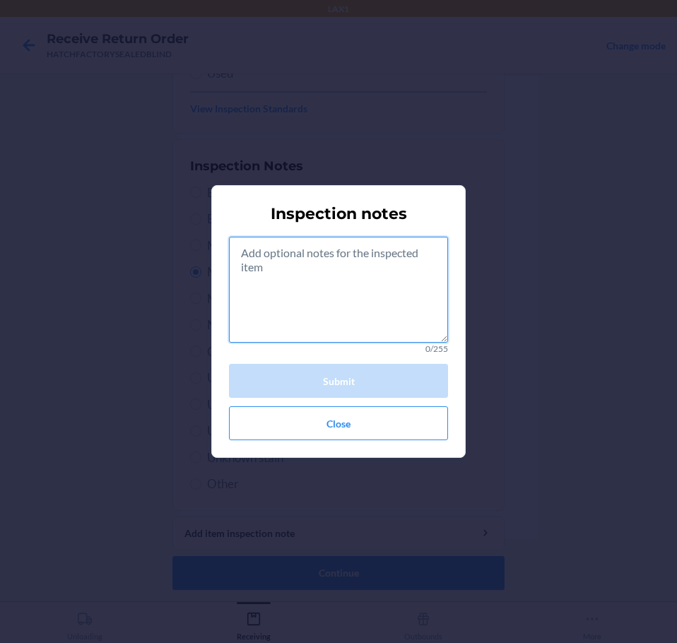
click at [383, 313] on textarea at bounding box center [338, 290] width 219 height 106
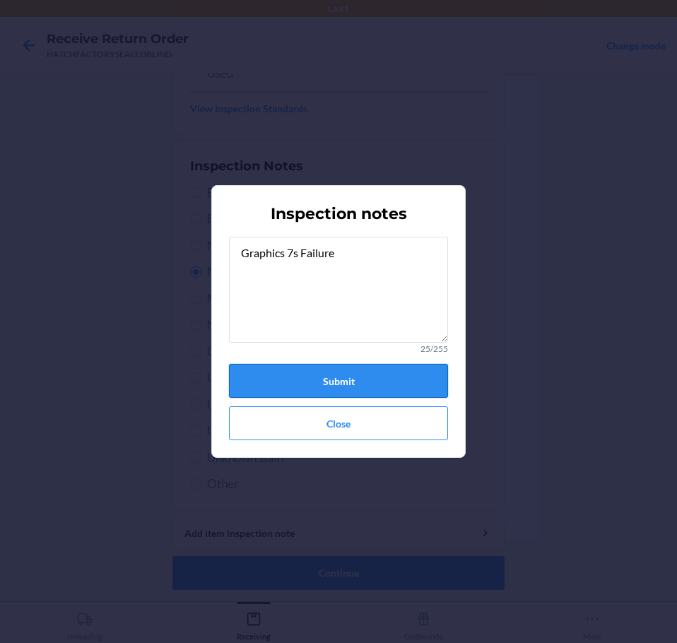
click at [371, 367] on button "Submit" at bounding box center [338, 381] width 219 height 34
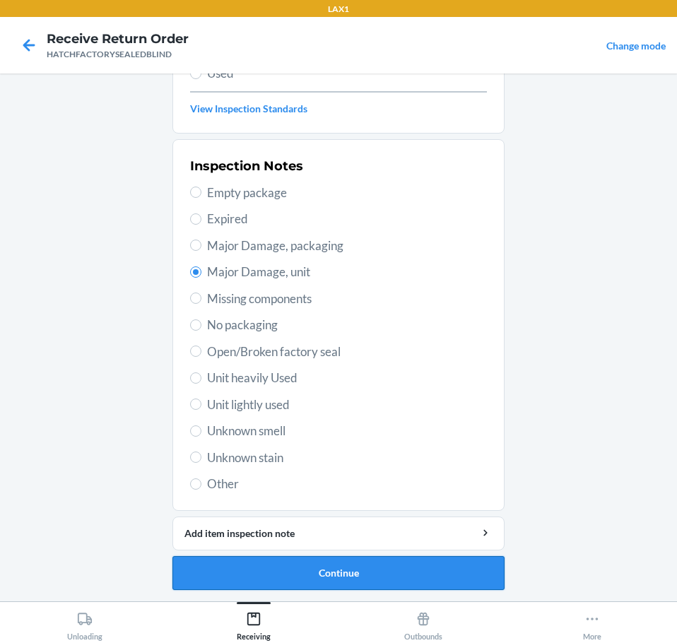
click at [445, 564] on button "Continue" at bounding box center [338, 573] width 332 height 34
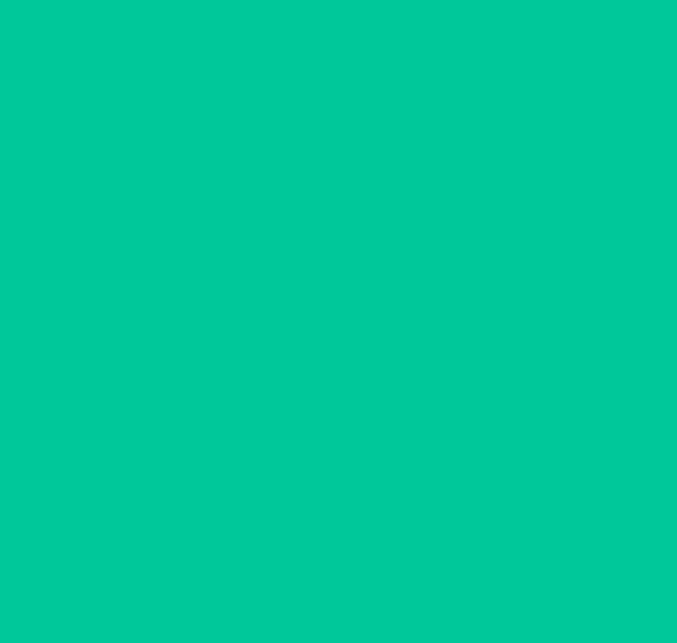
click at [446, 565] on button "Confirm" at bounding box center [338, 573] width 332 height 34
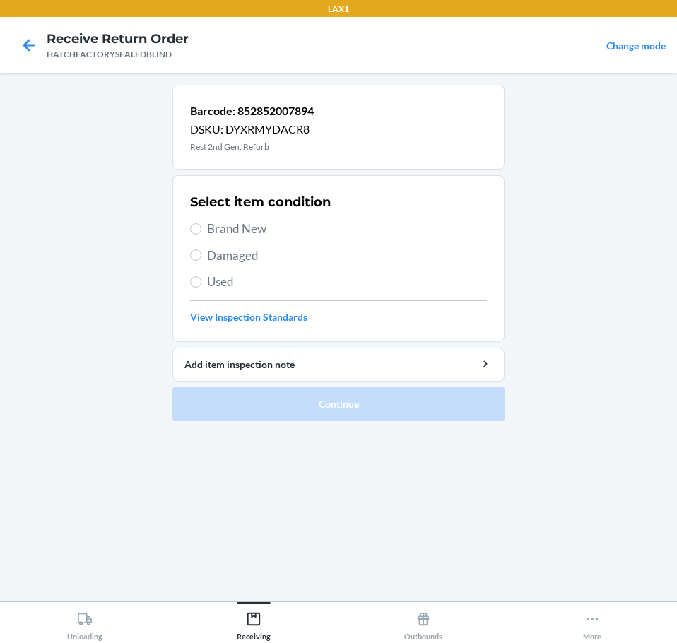
click at [231, 256] on span "Damaged" at bounding box center [347, 256] width 280 height 18
click at [201, 256] on input "Damaged" at bounding box center [195, 254] width 11 height 11
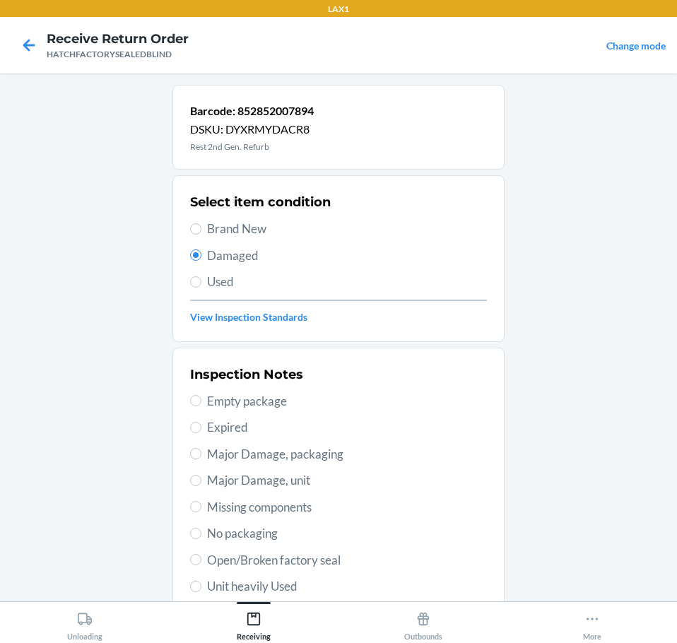
click at [318, 483] on span "Major Damage, unit" at bounding box center [347, 480] width 280 height 18
click at [201, 483] on input "Major Damage, unit" at bounding box center [195, 480] width 11 height 11
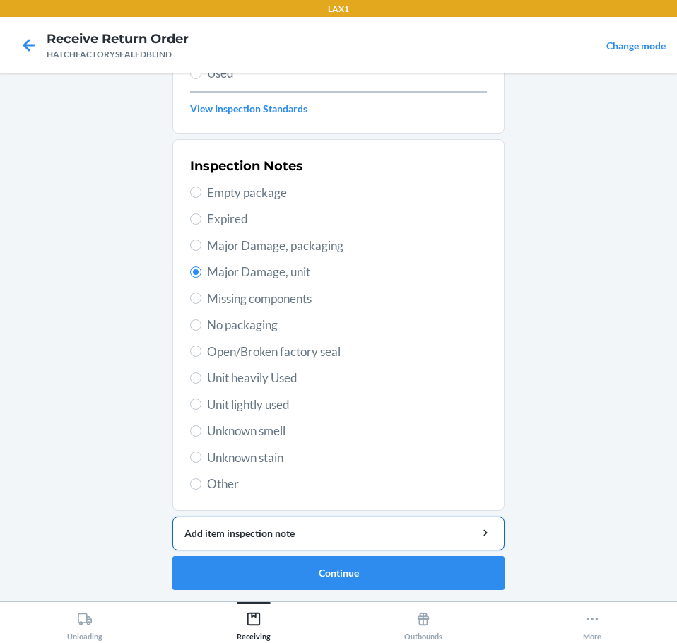
click at [425, 543] on button "Add item inspection note" at bounding box center [338, 533] width 332 height 34
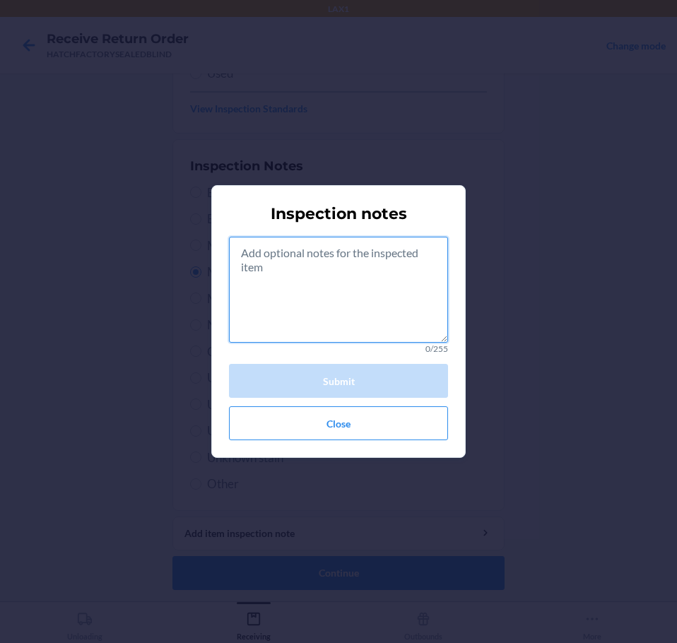
click at [399, 324] on textarea at bounding box center [338, 290] width 219 height 106
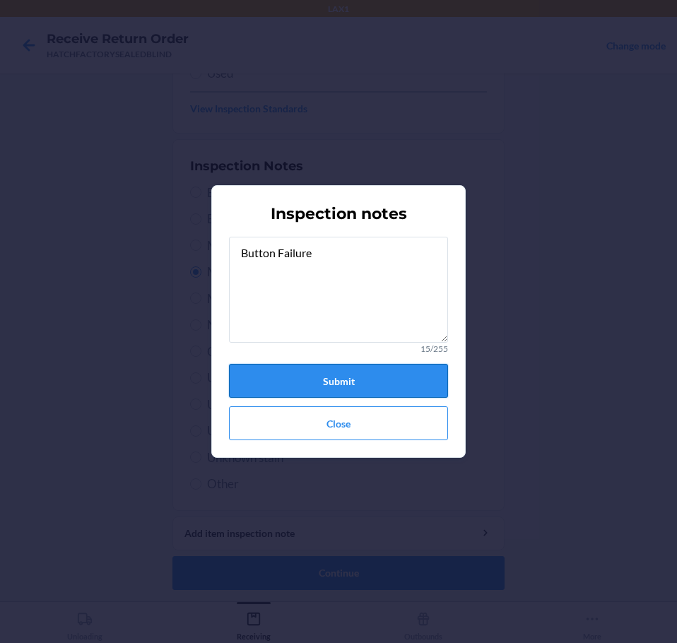
click at [410, 376] on button "Submit" at bounding box center [338, 381] width 219 height 34
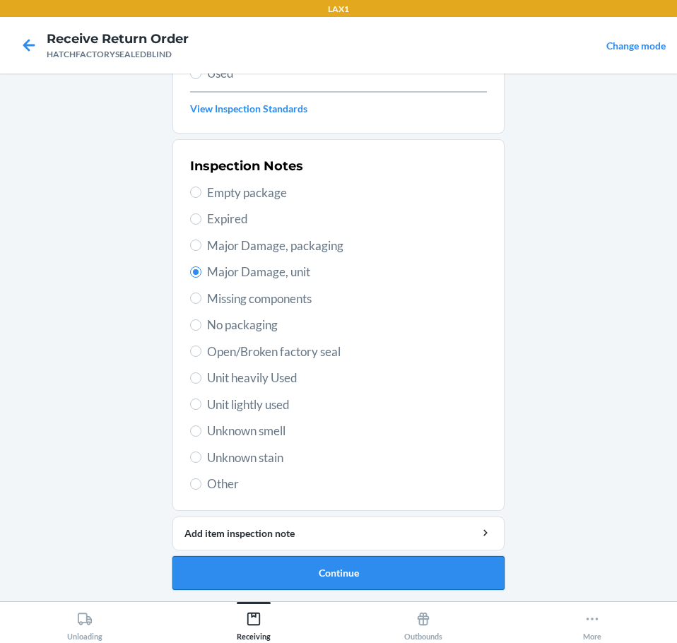
click at [448, 576] on button "Continue" at bounding box center [338, 573] width 332 height 34
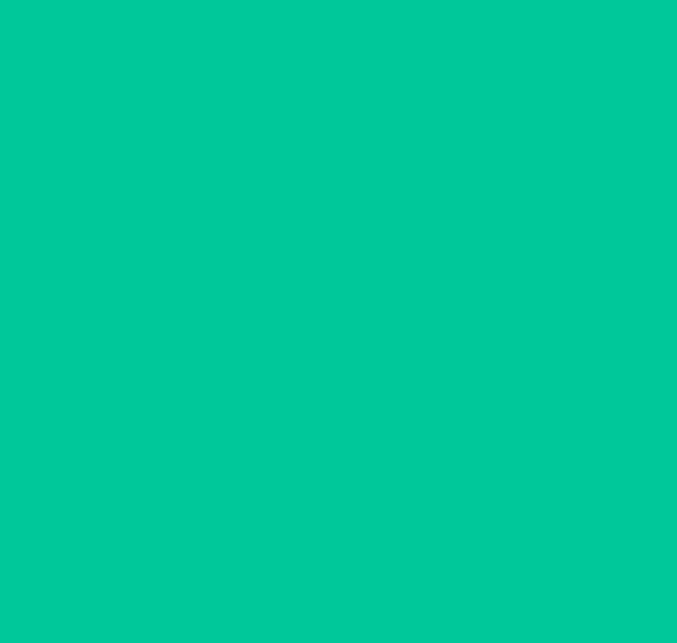
click at [448, 576] on button "Confirm" at bounding box center [338, 573] width 332 height 34
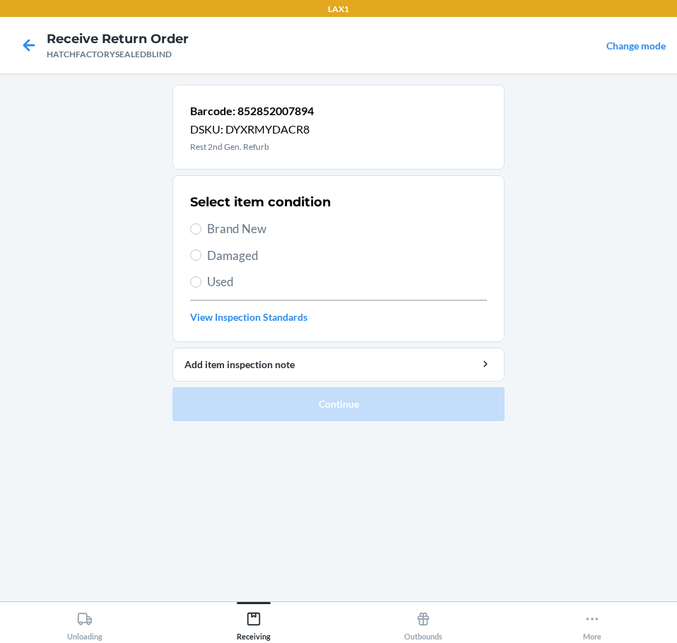
drag, startPoint x: 254, startPoint y: 260, endPoint x: 254, endPoint y: 269, distance: 9.2
click at [254, 262] on span "Damaged" at bounding box center [347, 256] width 280 height 18
click at [201, 261] on input "Damaged" at bounding box center [195, 254] width 11 height 11
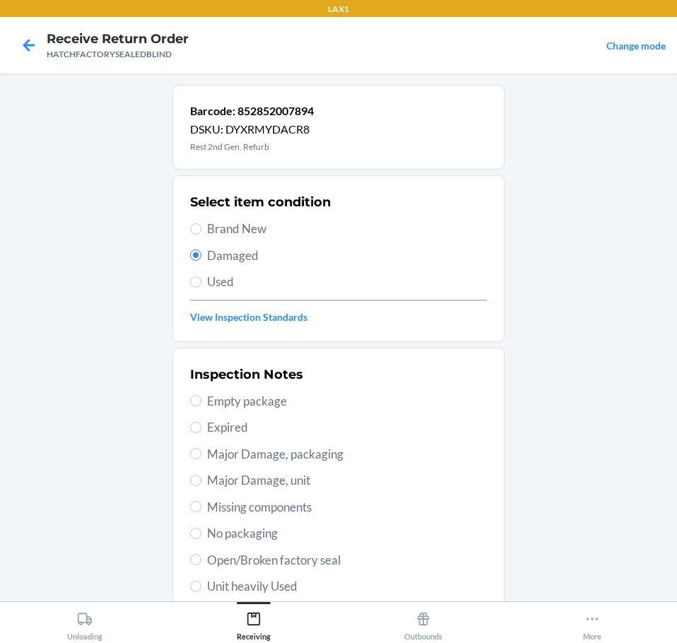
click at [324, 482] on span "Major Damage, unit" at bounding box center [347, 480] width 280 height 18
click at [201, 482] on input "Major Damage, unit" at bounding box center [195, 480] width 11 height 11
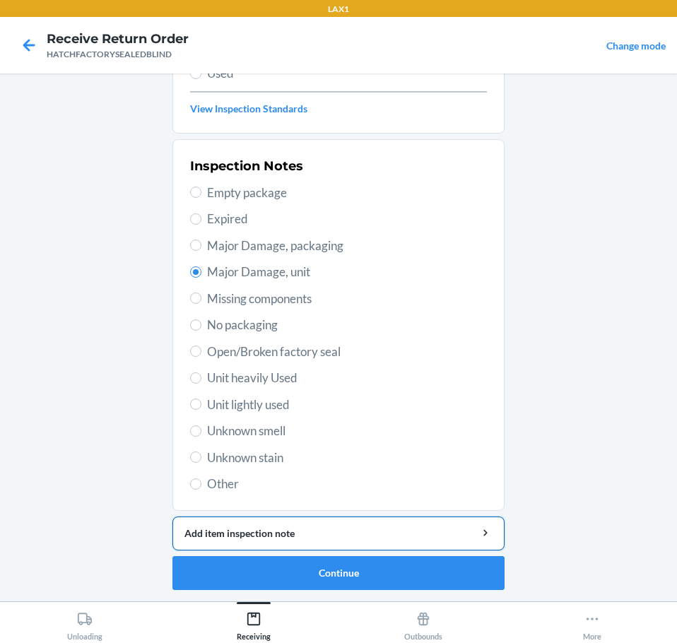
click at [378, 531] on div "Add item inspection note" at bounding box center [338, 533] width 308 height 15
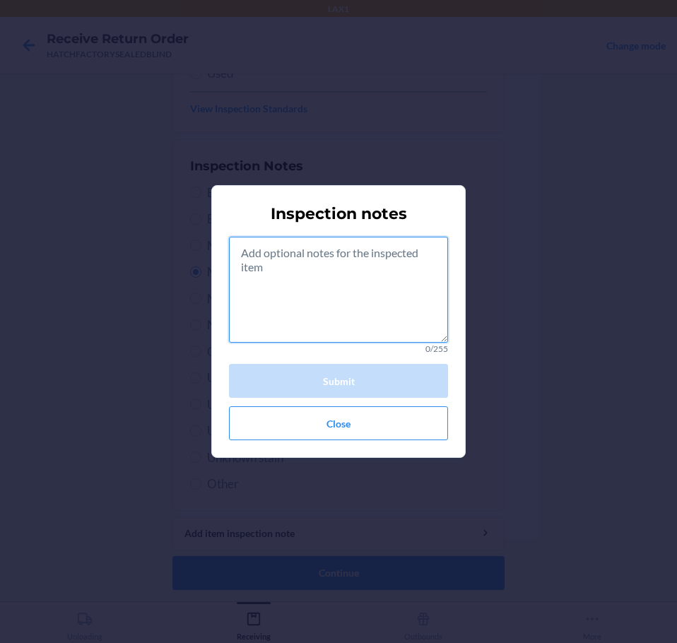
click at [372, 291] on textarea at bounding box center [338, 290] width 219 height 106
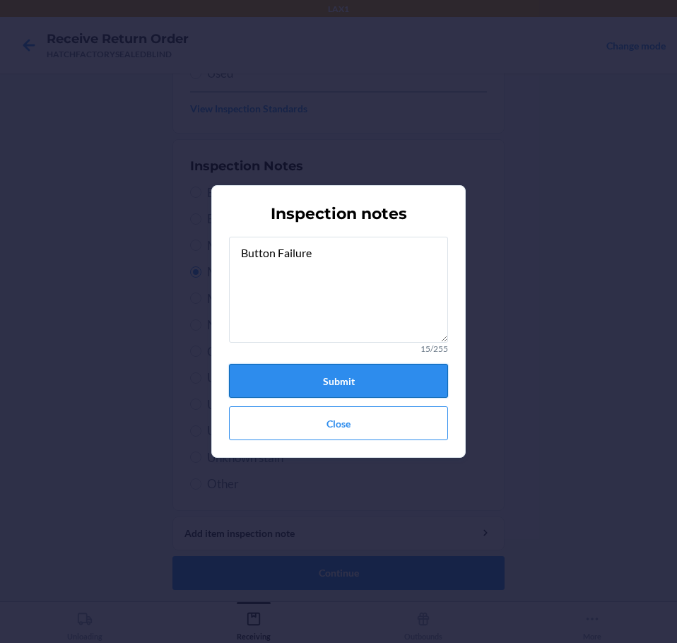
click at [365, 381] on button "Submit" at bounding box center [338, 381] width 219 height 34
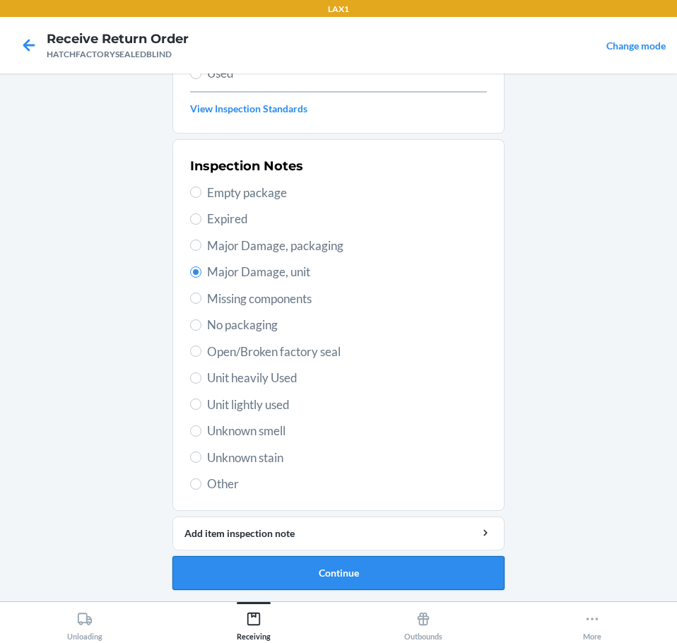
click at [427, 578] on button "Continue" at bounding box center [338, 573] width 332 height 34
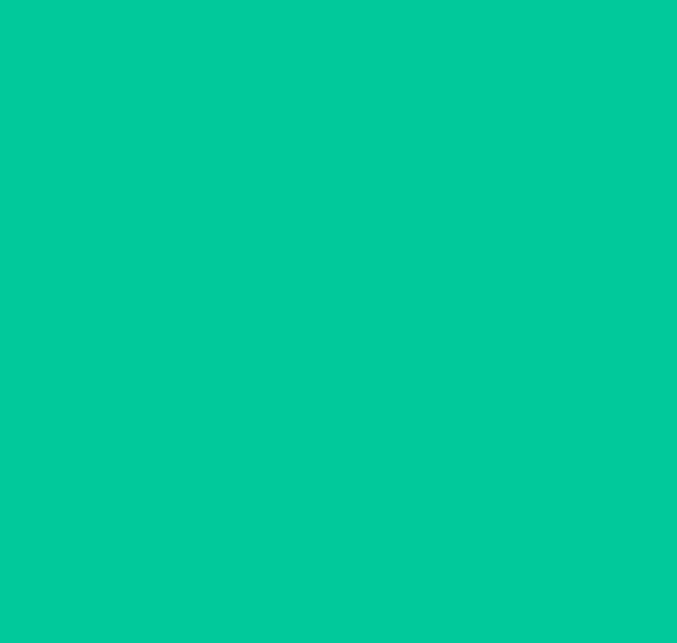
scroll to position [92, 0]
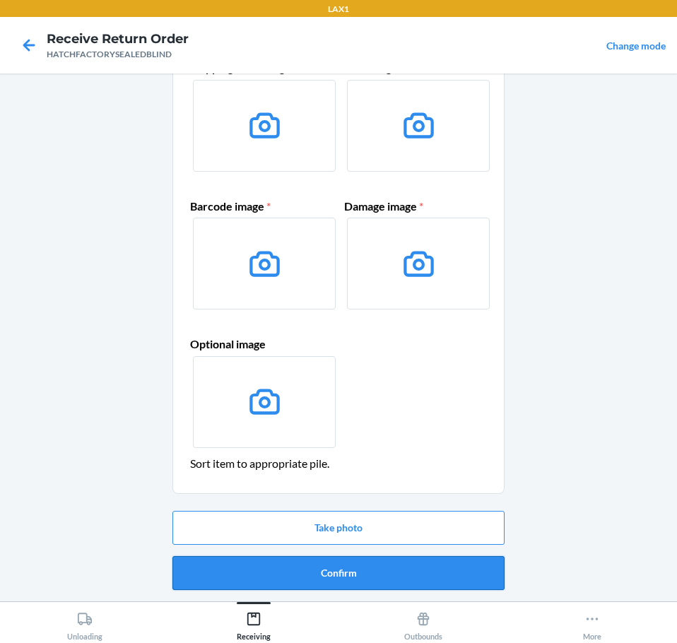
click at [428, 578] on button "Confirm" at bounding box center [338, 573] width 332 height 34
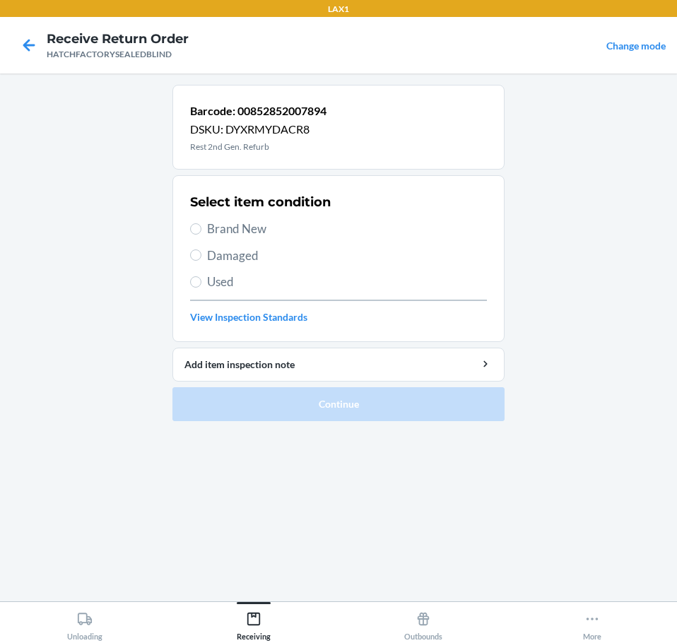
click at [247, 231] on span "Brand New" at bounding box center [347, 229] width 280 height 18
click at [201, 231] on input "Brand New" at bounding box center [195, 228] width 11 height 11
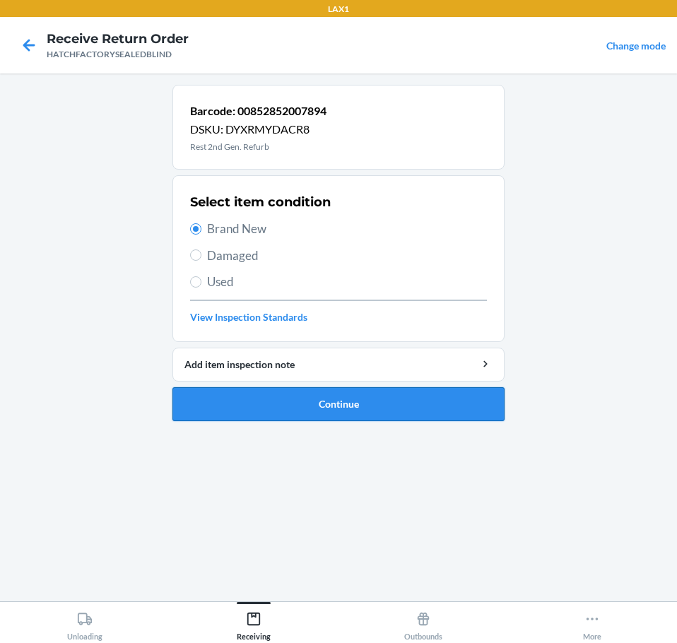
click at [396, 398] on button "Continue" at bounding box center [338, 404] width 332 height 34
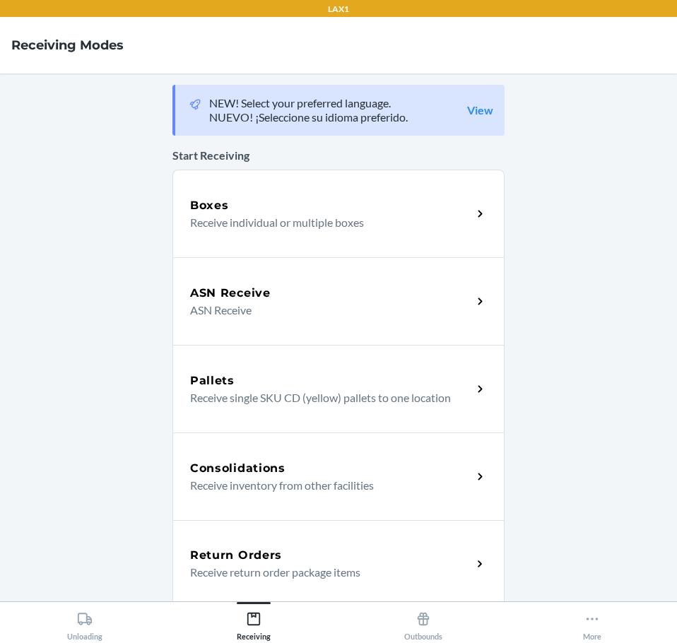
click at [99, 246] on main "NEW! Select your preferred language. NUEVO! ¡Seleccione su idioma preferido. Vi…" at bounding box center [338, 337] width 677 height 528
click at [83, 621] on icon at bounding box center [85, 619] width 16 height 16
